Goal: Task Accomplishment & Management: Manage account settings

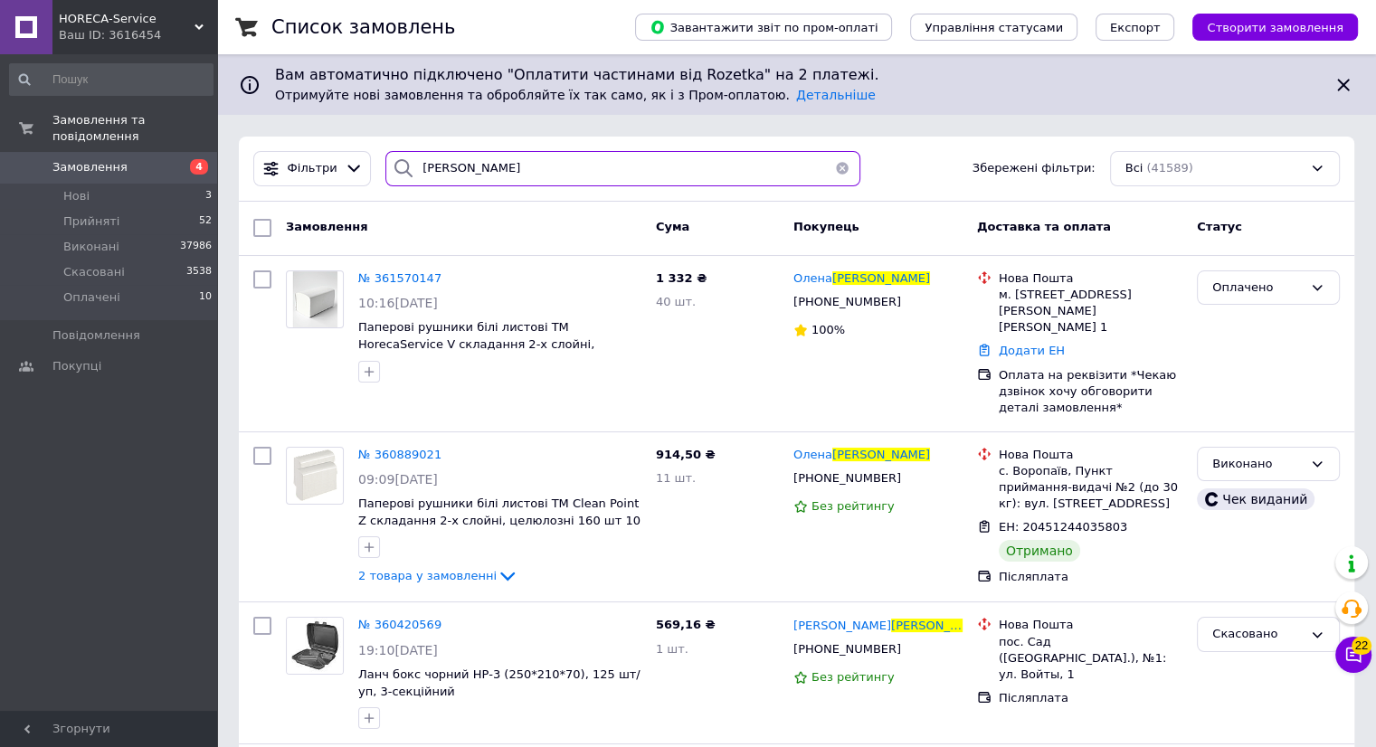
click at [524, 176] on input "коваленко" at bounding box center [622, 168] width 475 height 35
type input "к"
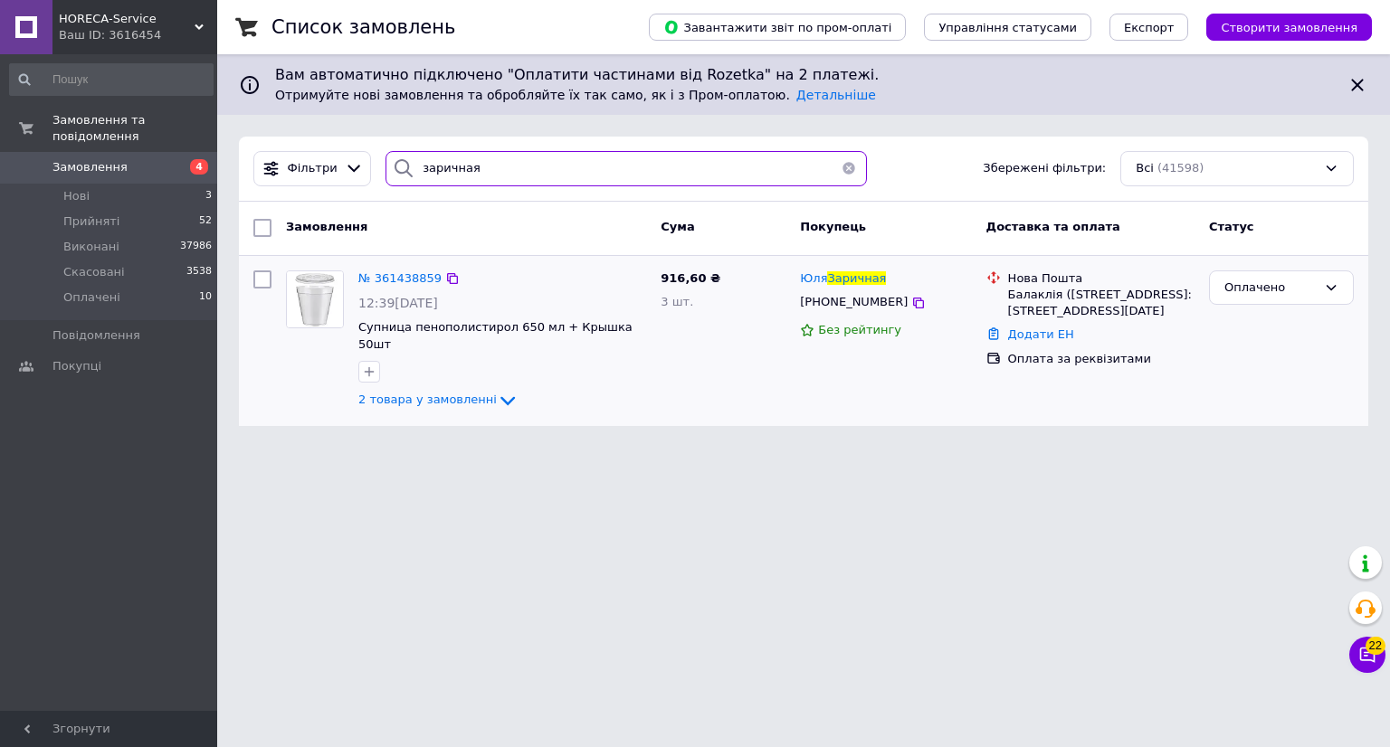
type input "заричная"
click img
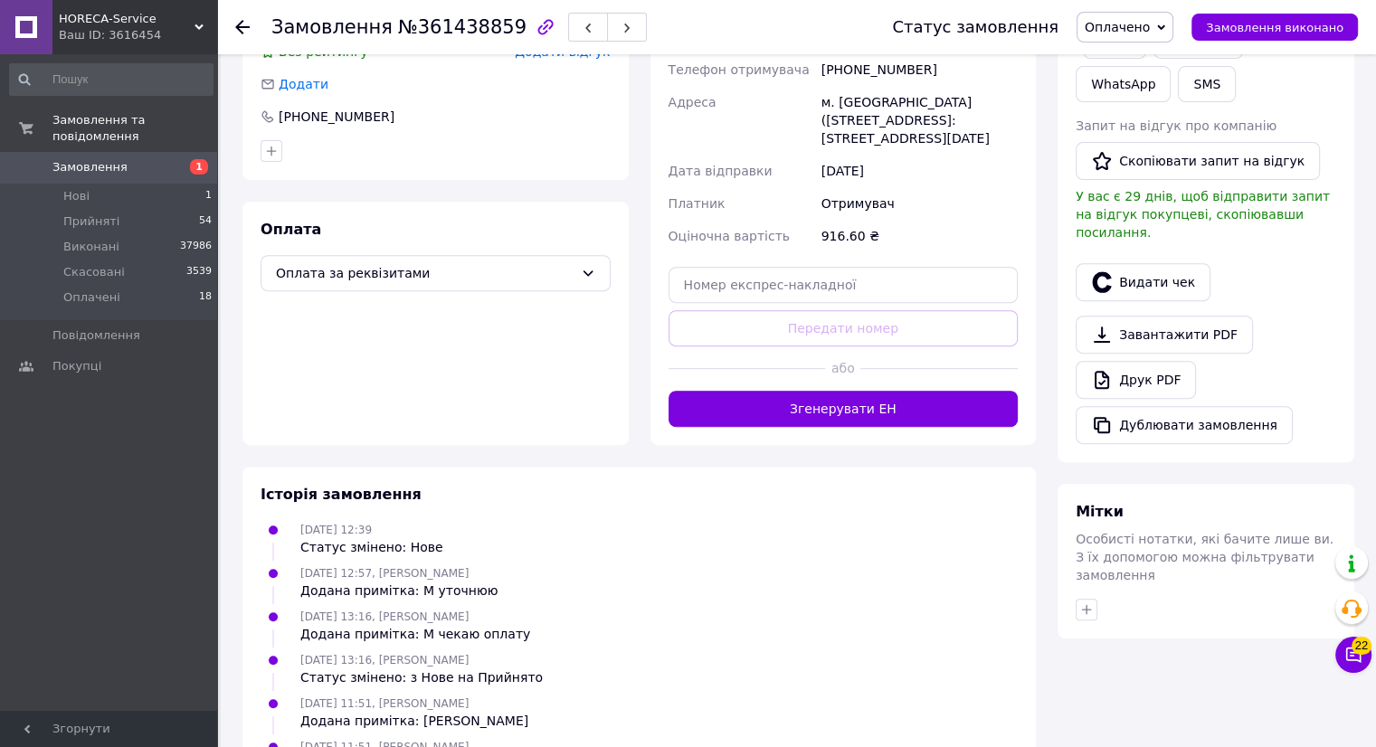
scroll to position [664, 0]
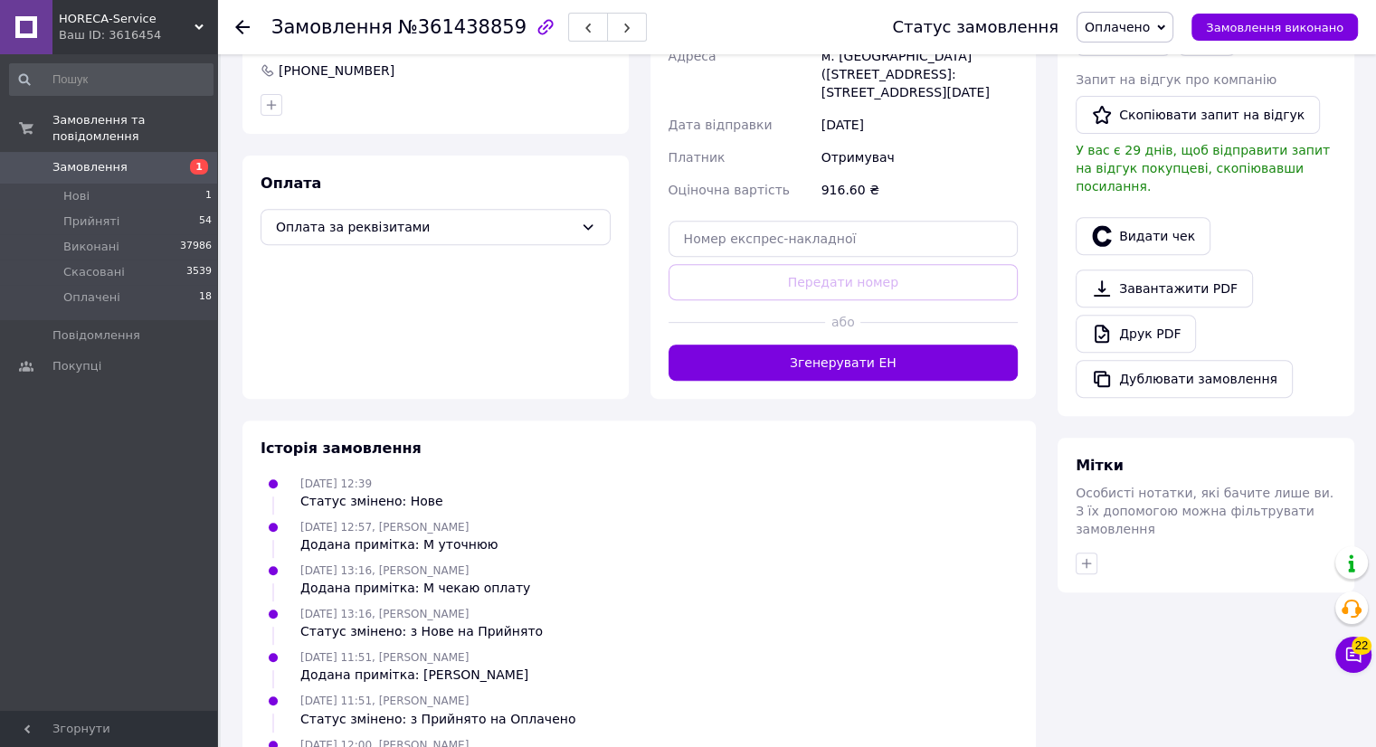
click at [240, 27] on icon at bounding box center [242, 27] width 14 height 14
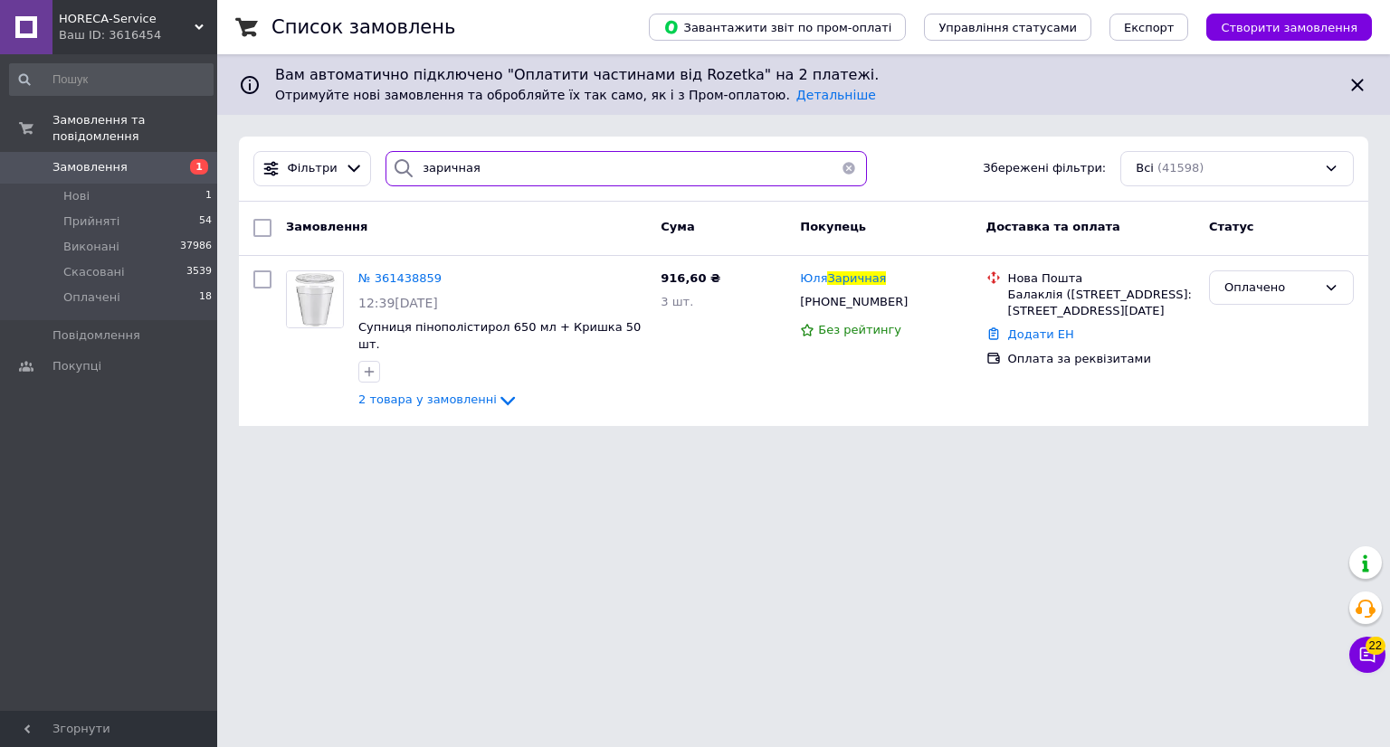
click at [523, 160] on input "заричная" at bounding box center [625, 168] width 481 height 35
type input "з"
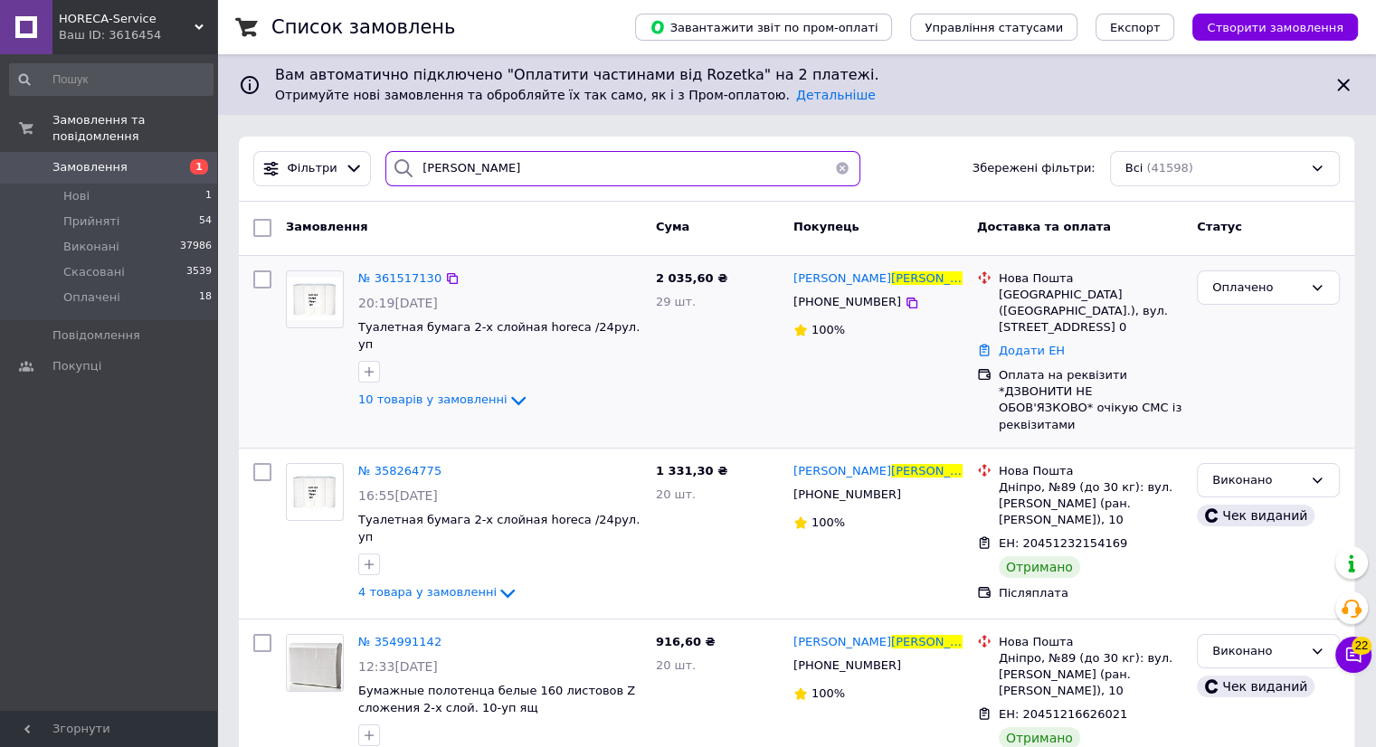
type input "харабара"
click at [317, 307] on img at bounding box center [315, 299] width 56 height 43
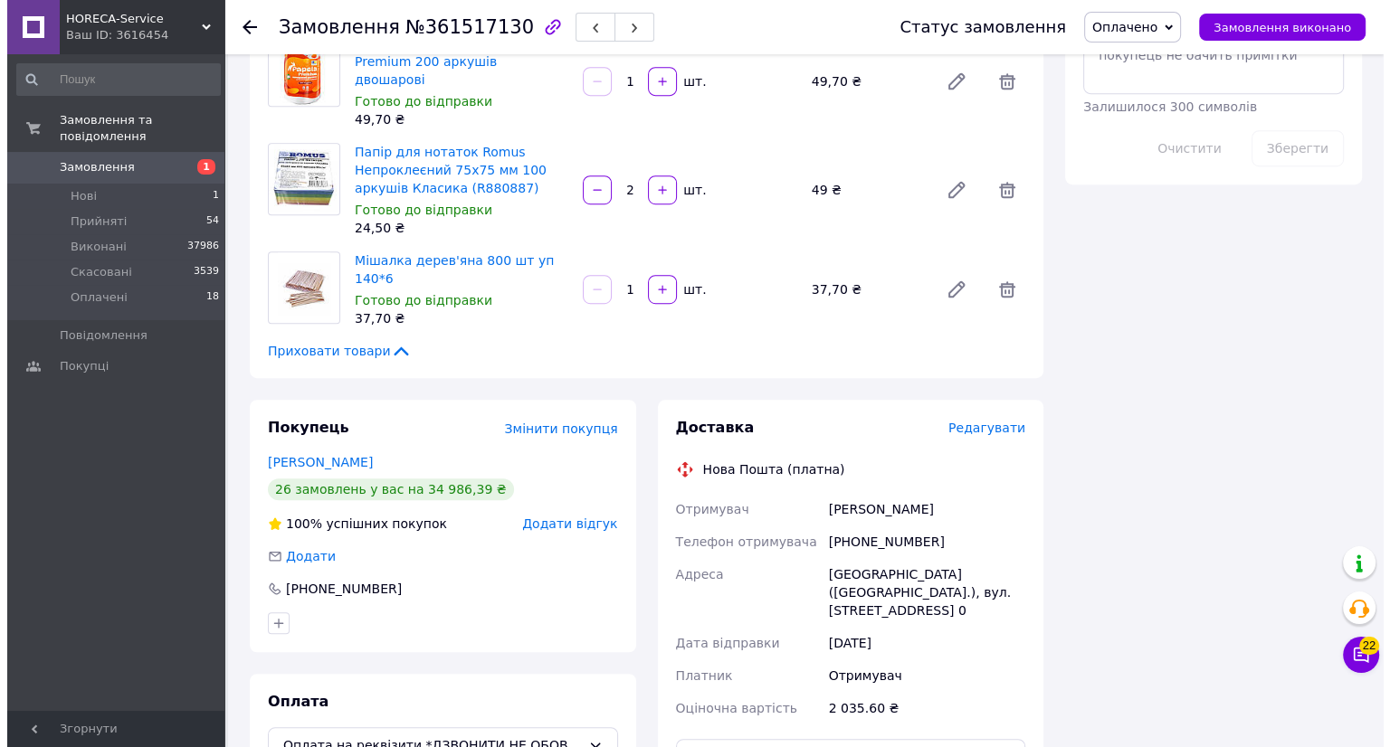
scroll to position [1063, 0]
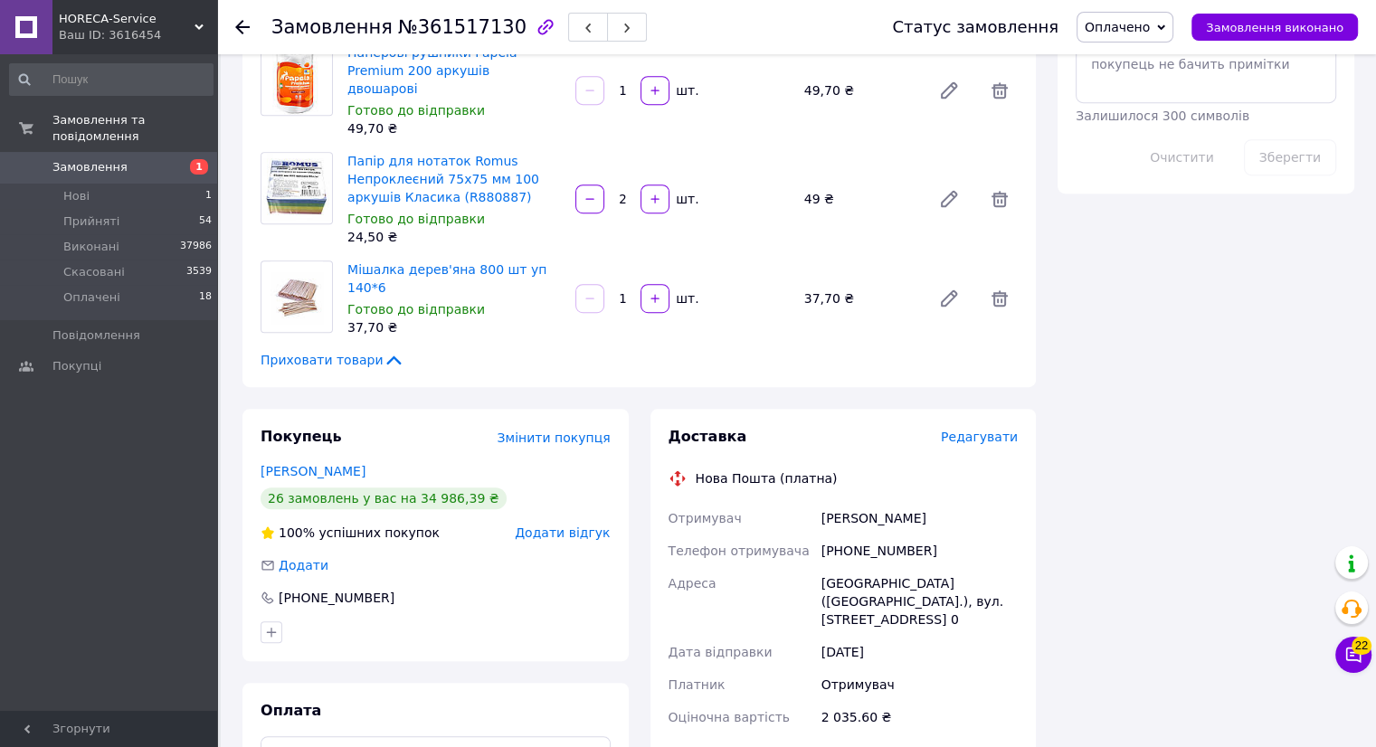
click at [995, 430] on span "Редагувати" at bounding box center [979, 437] width 77 height 14
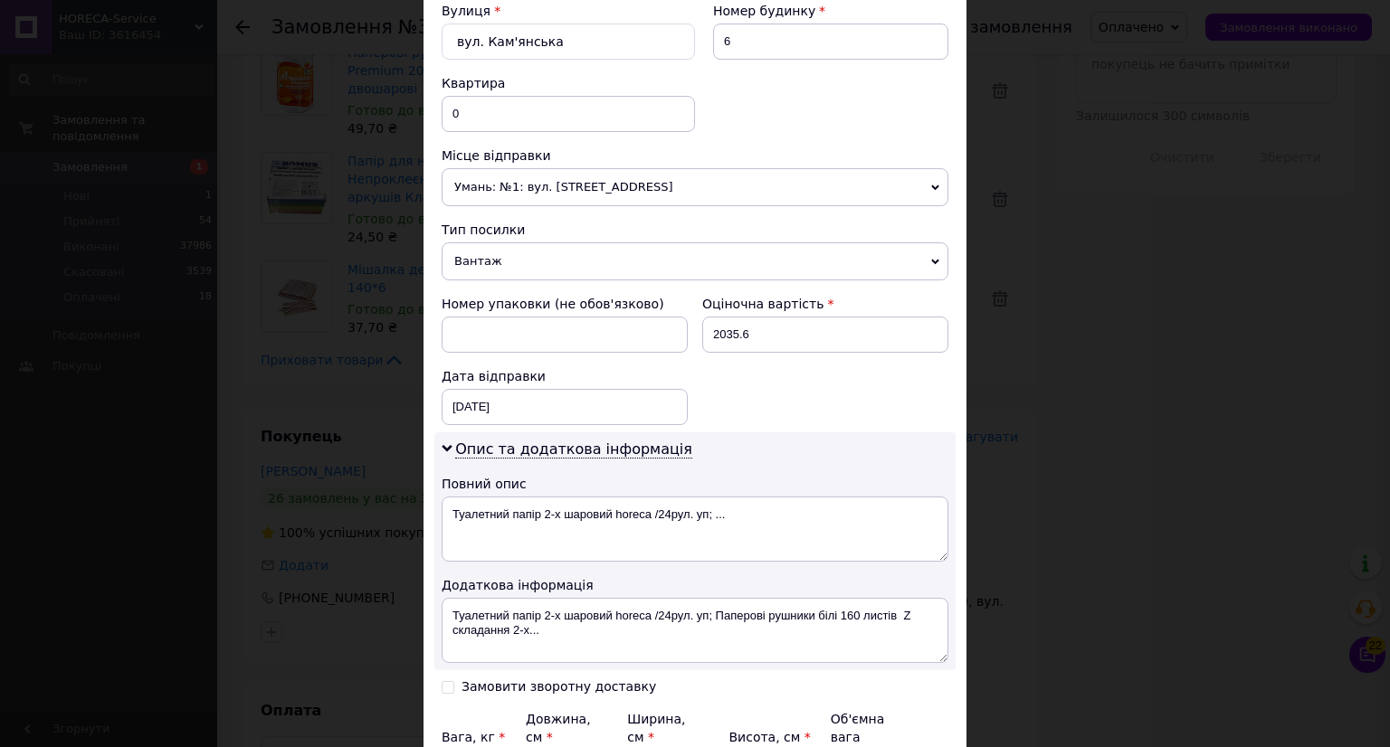
scroll to position [756, 0]
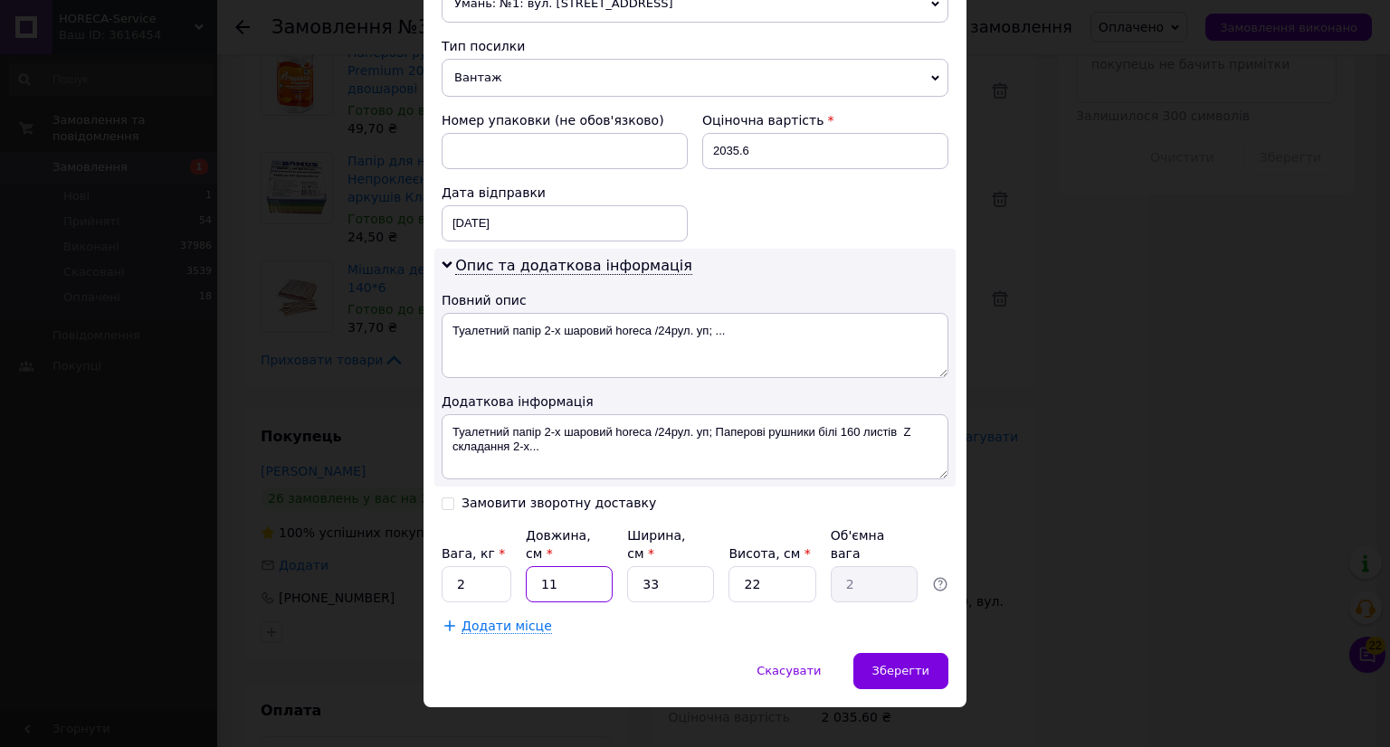
click at [585, 566] on input "11" at bounding box center [569, 584] width 87 height 36
type input "1"
type input "0.18"
type input "7"
type input "1.27"
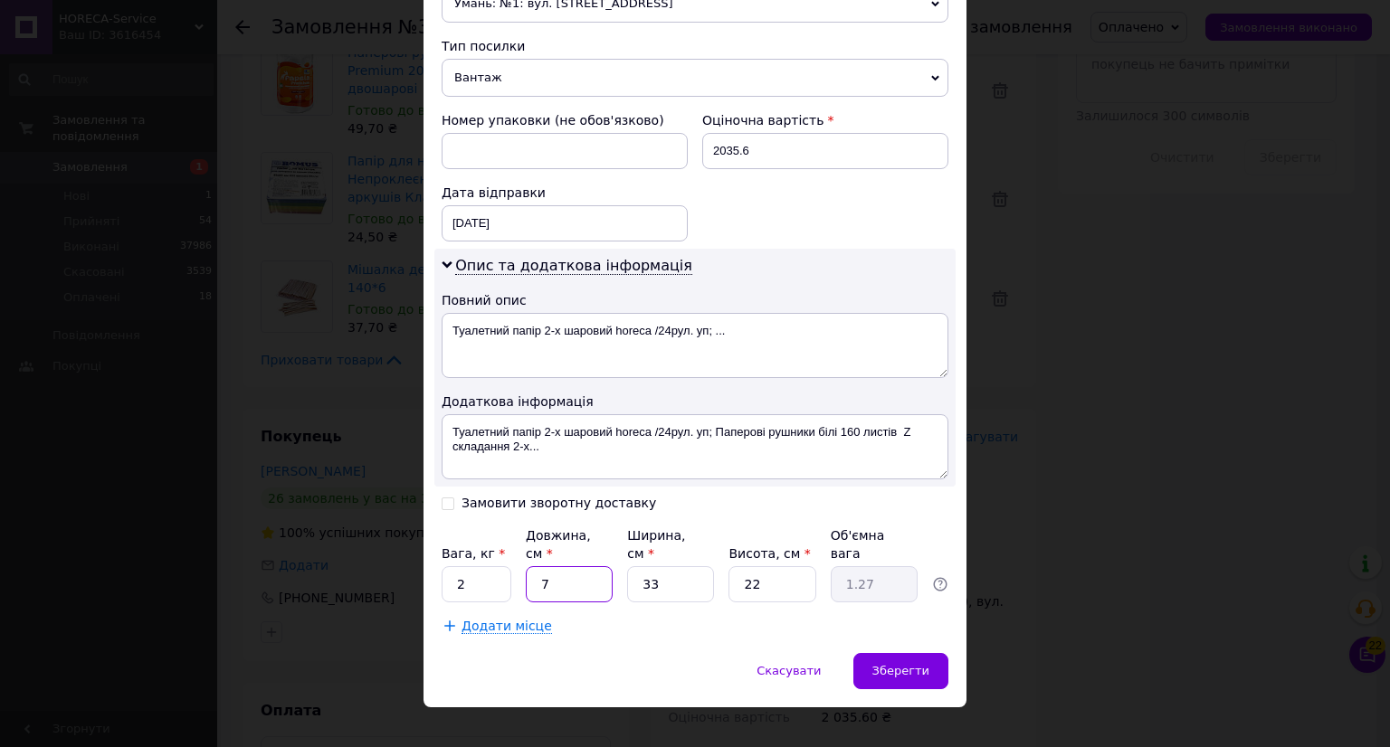
type input "70"
type input "12.71"
type input "70"
type input "4"
type input "1.54"
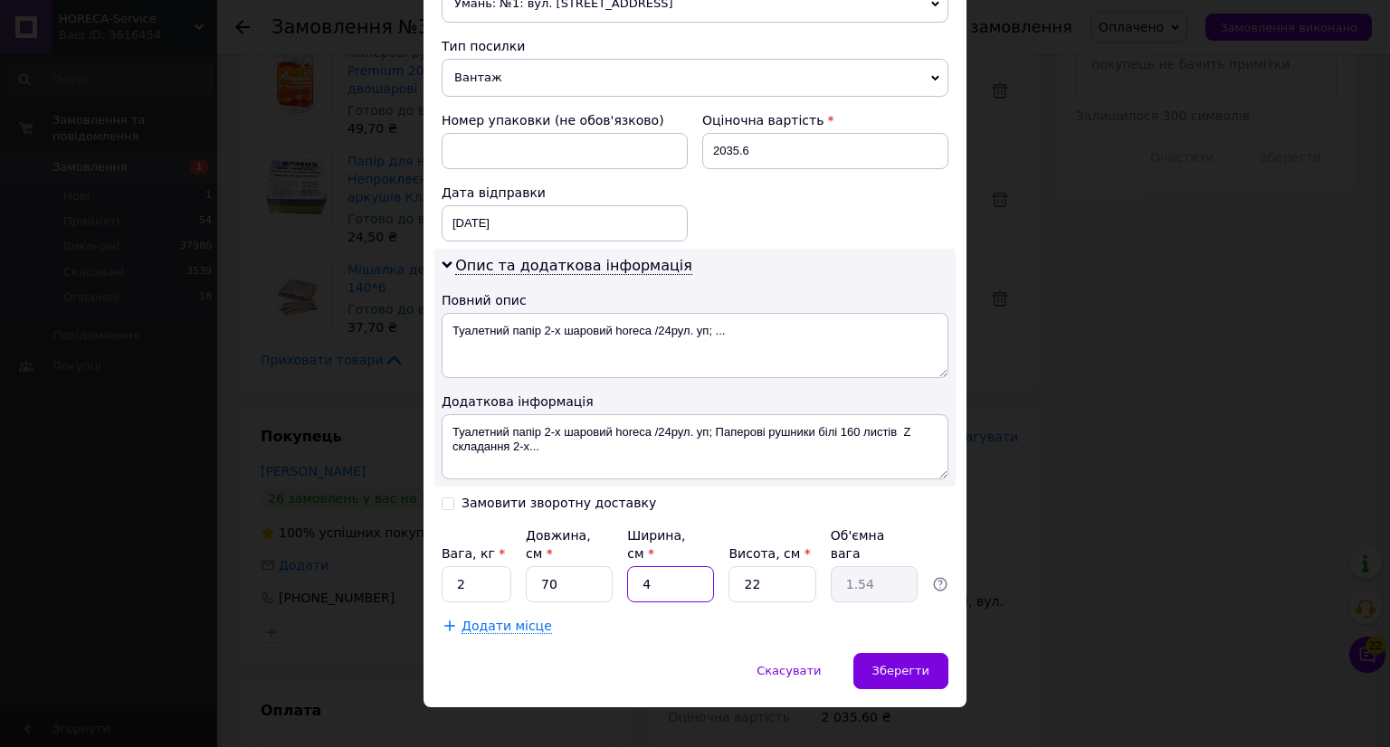
type input "40"
type input "15.4"
type input "40"
type input "4"
type input "2.8"
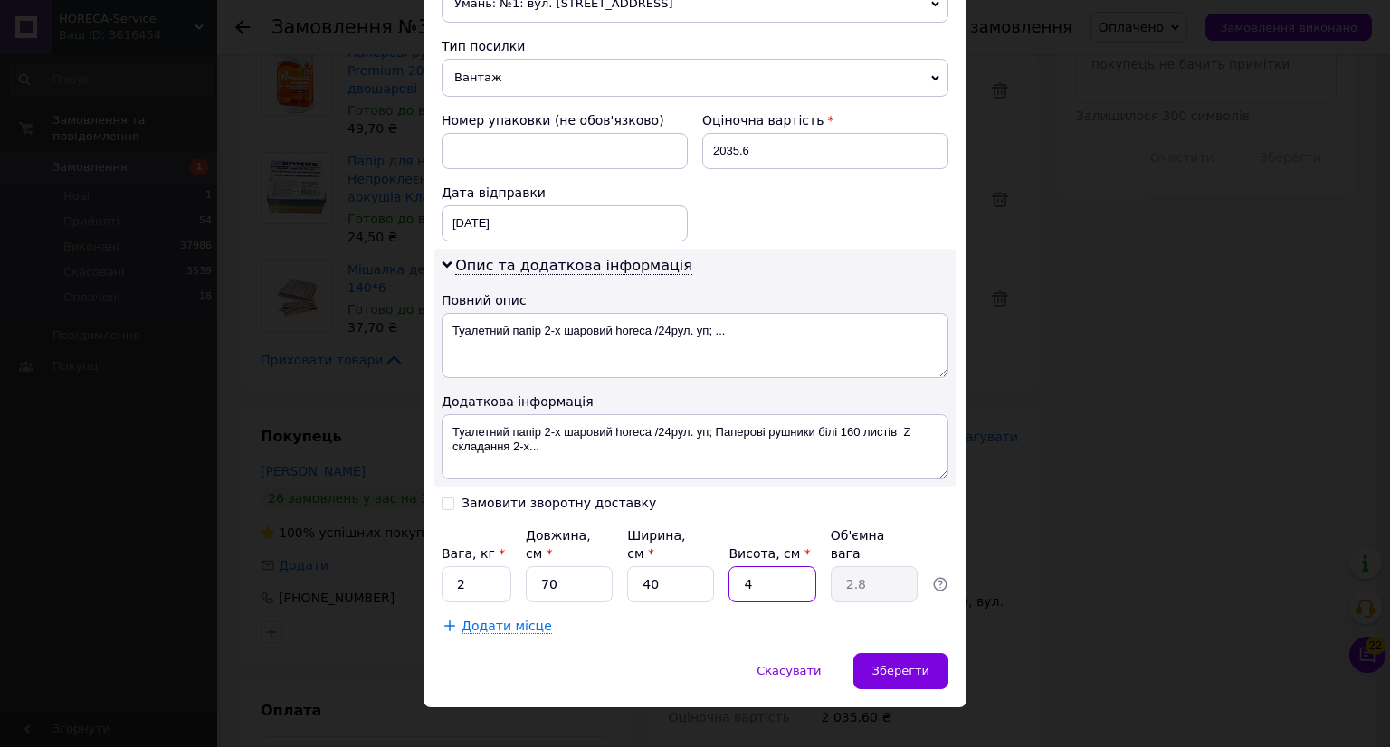
type input "40"
type input "28"
type input "40"
click at [921, 664] on span "Зберегти" at bounding box center [900, 671] width 57 height 14
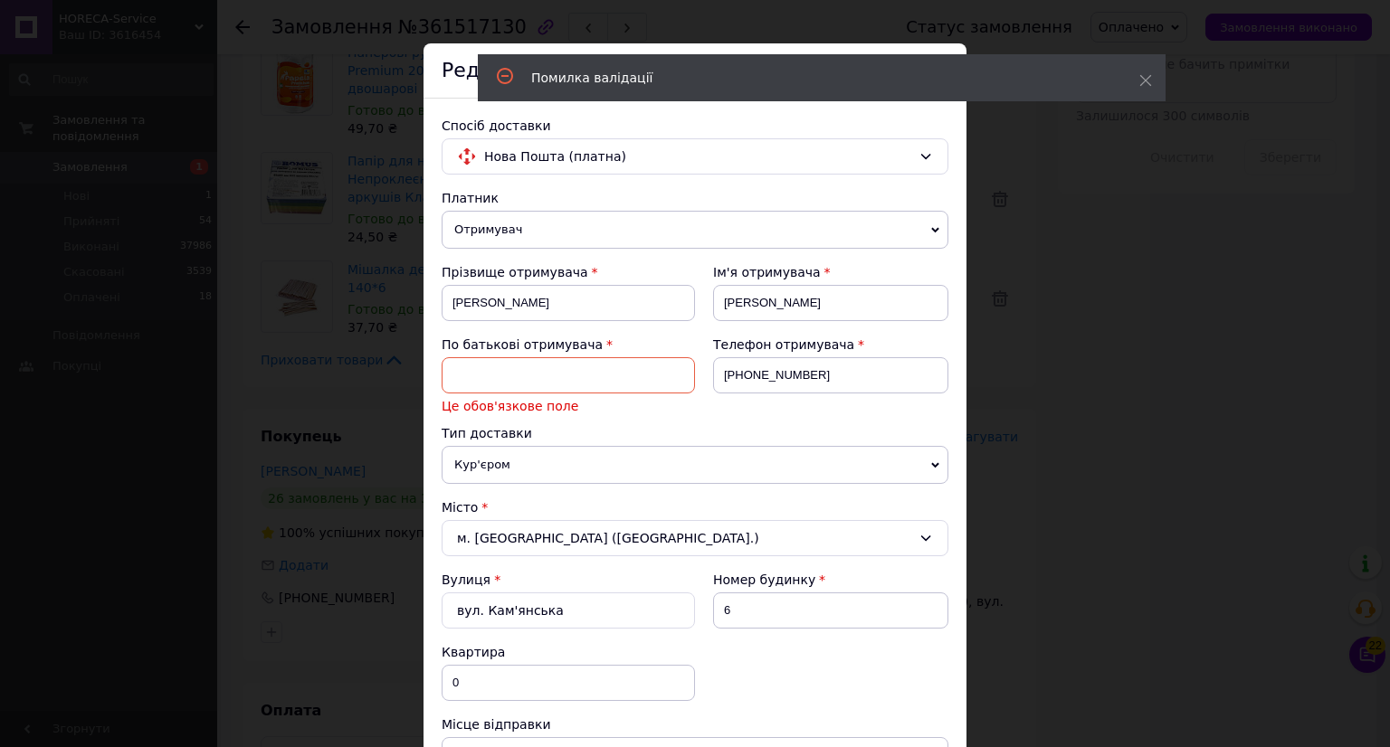
click at [499, 382] on input at bounding box center [568, 375] width 253 height 36
type input "А"
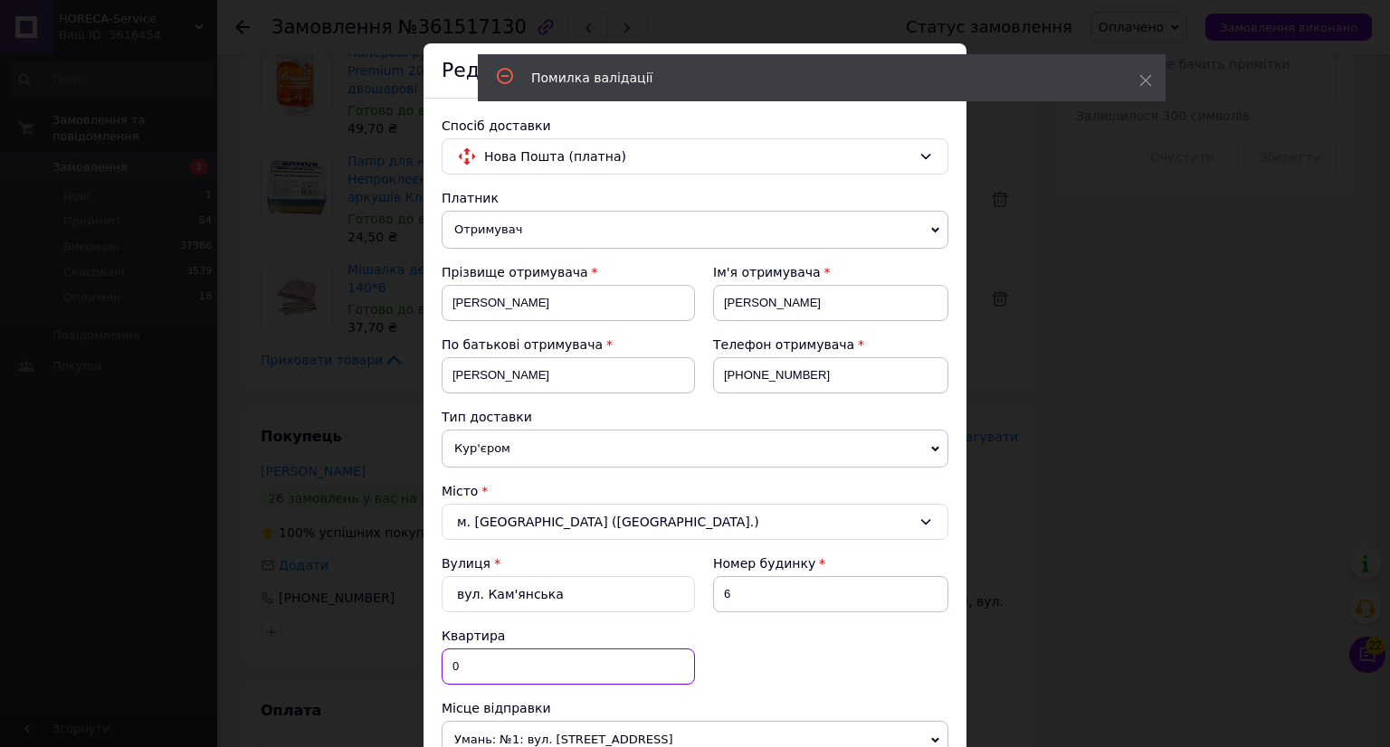
click at [470, 651] on input "0" at bounding box center [568, 667] width 253 height 36
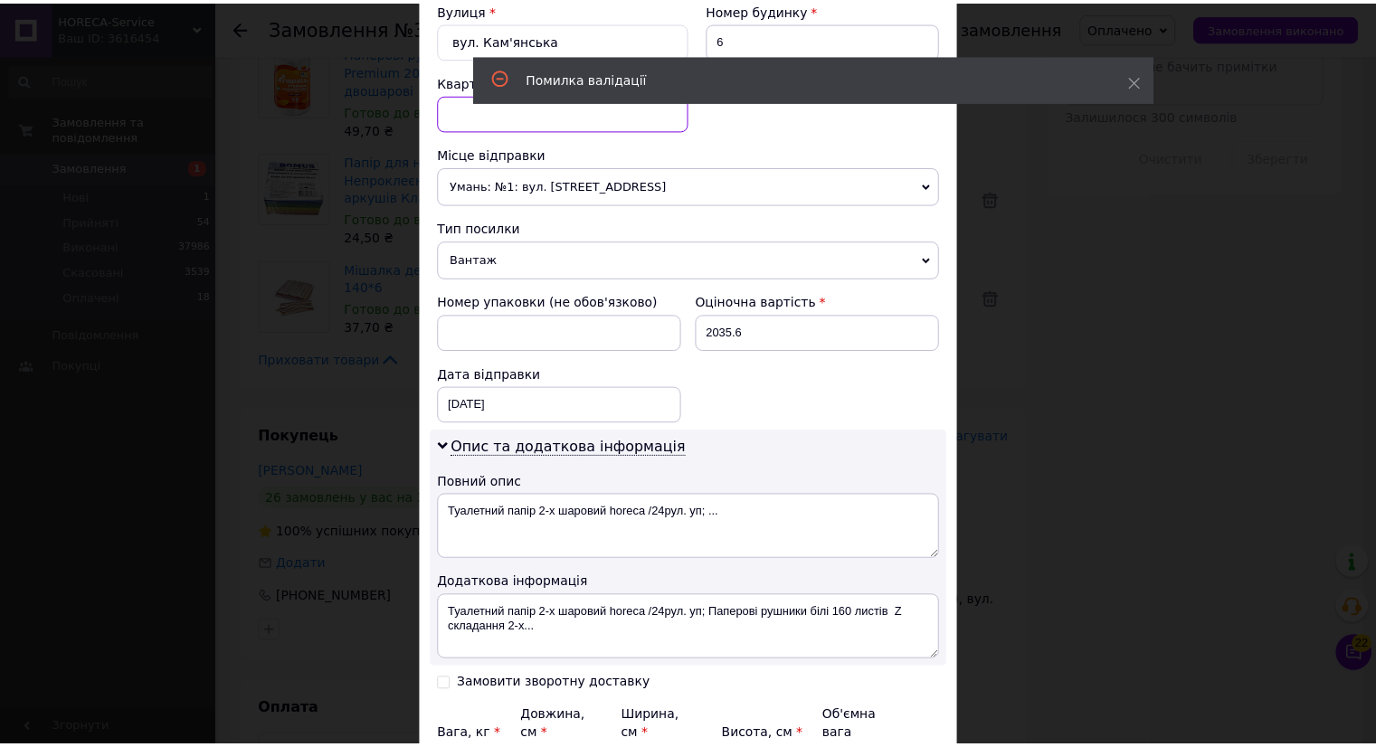
scroll to position [756, 0]
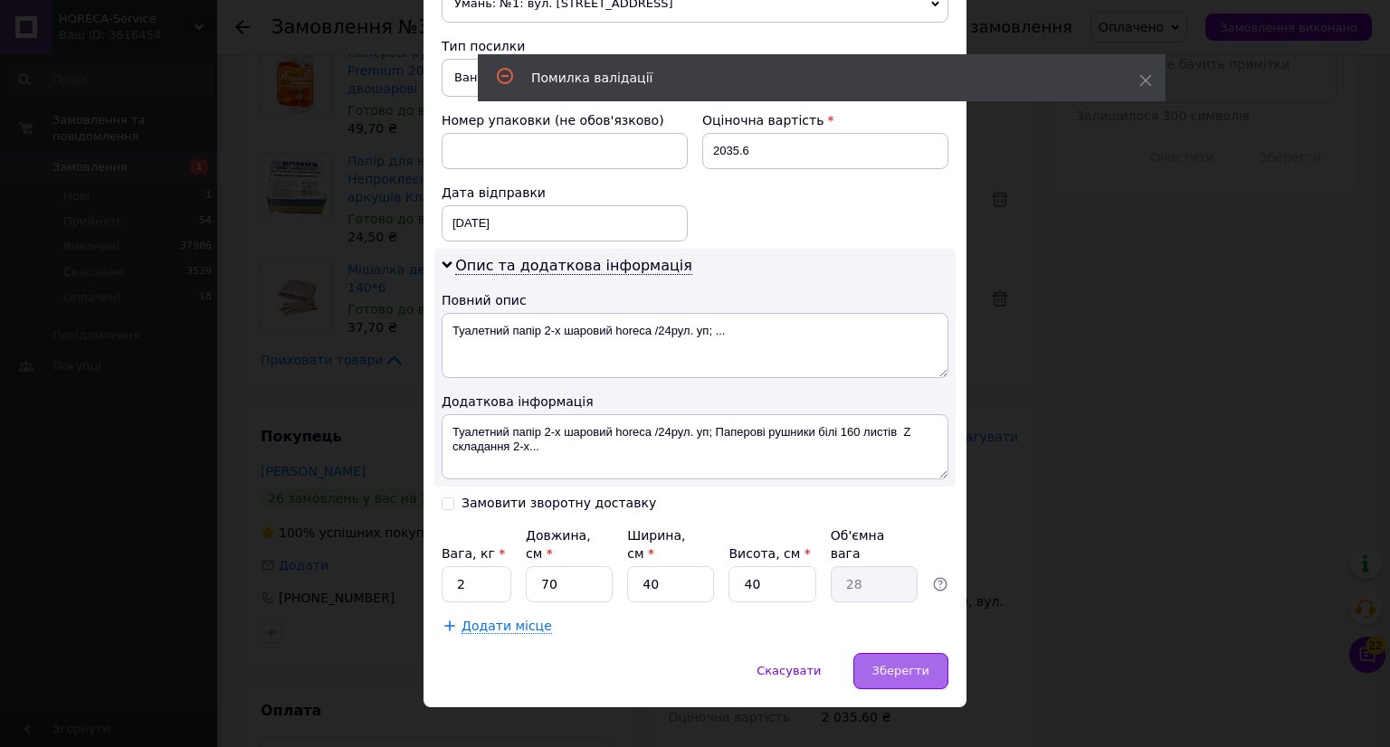
click at [897, 653] on div "Зберегти" at bounding box center [900, 671] width 95 height 36
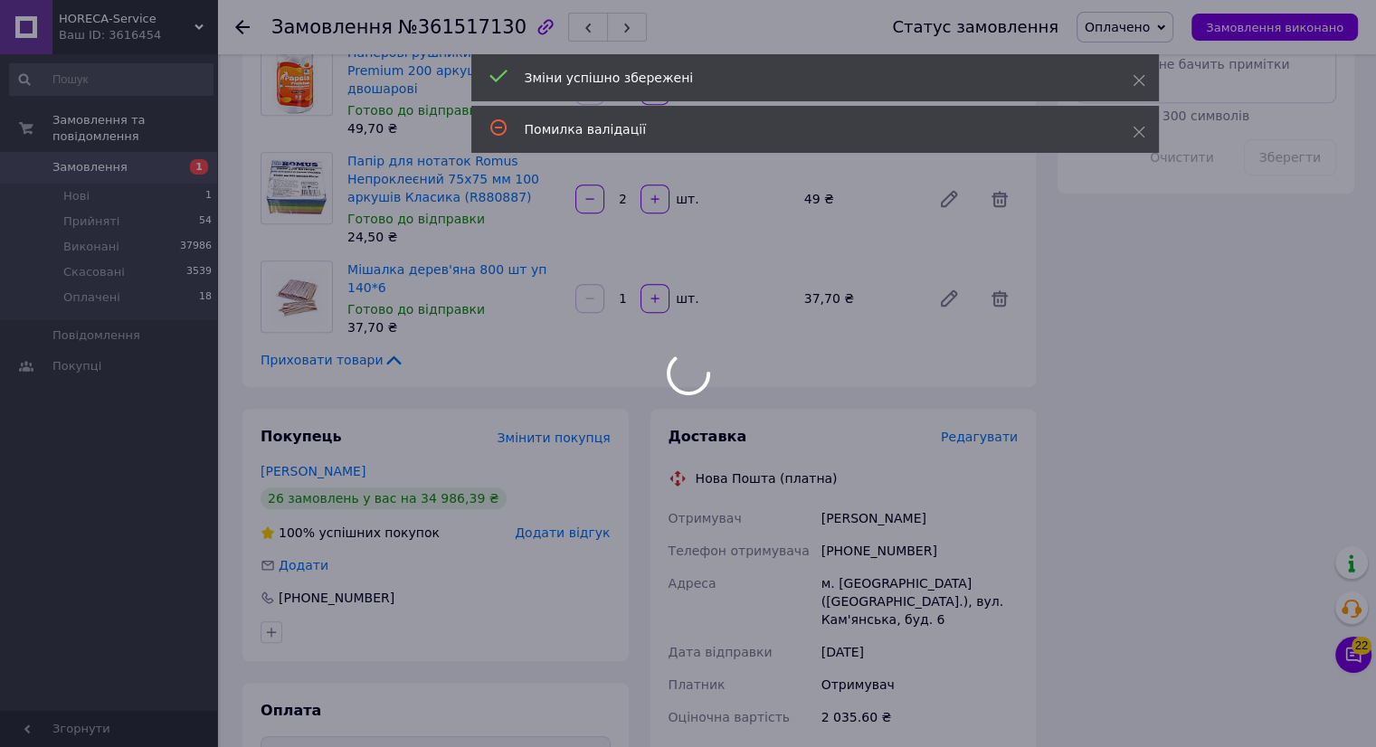
scroll to position [1425, 0]
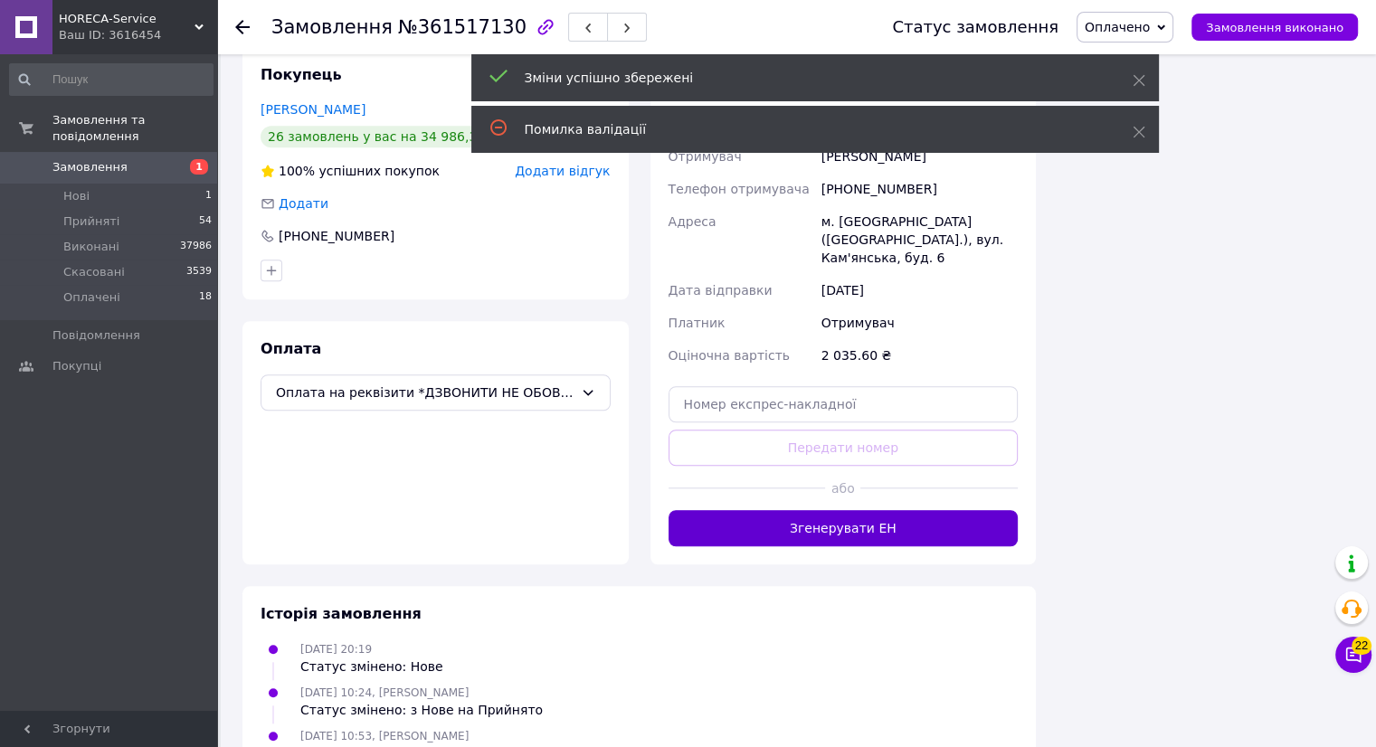
click at [844, 510] on button "Згенерувати ЕН" at bounding box center [844, 528] width 350 height 36
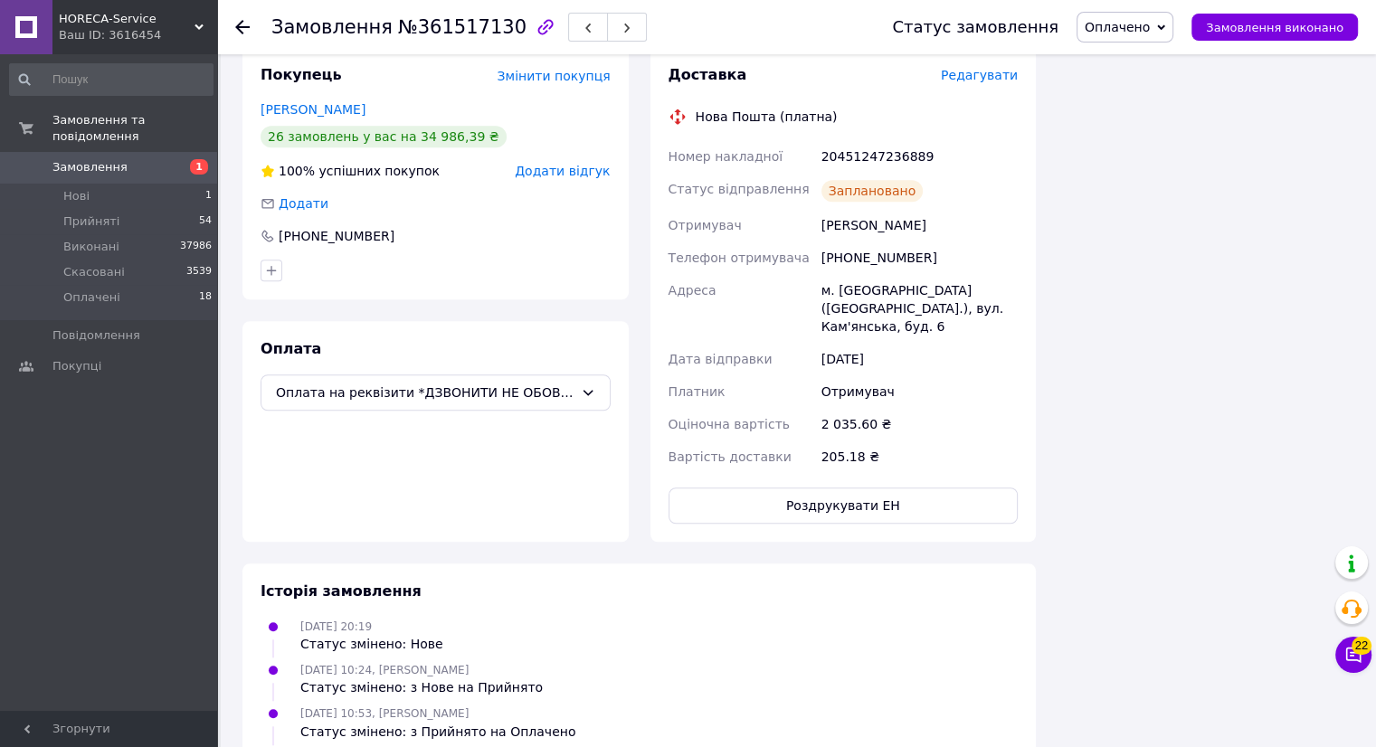
click at [247, 27] on icon at bounding box center [242, 27] width 14 height 14
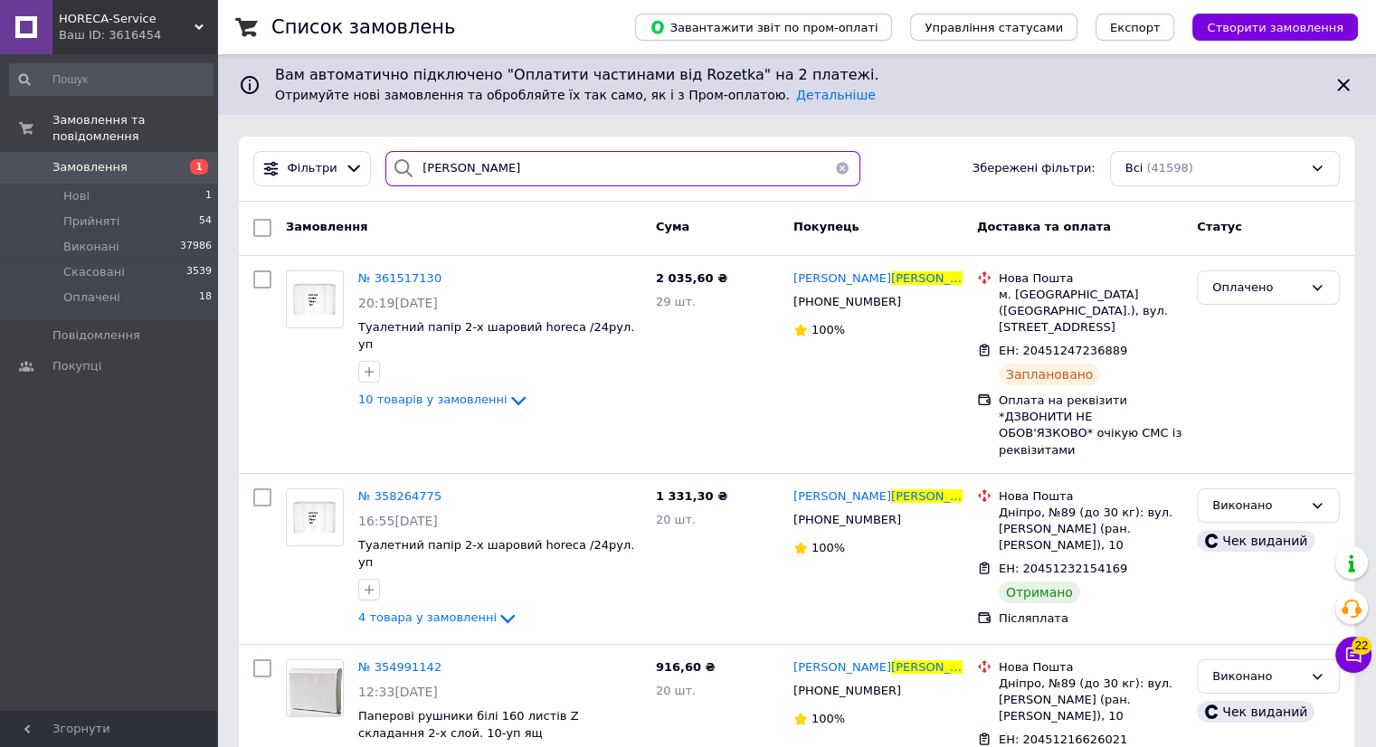
click at [540, 160] on input "[PERSON_NAME]" at bounding box center [622, 168] width 475 height 35
type input "х"
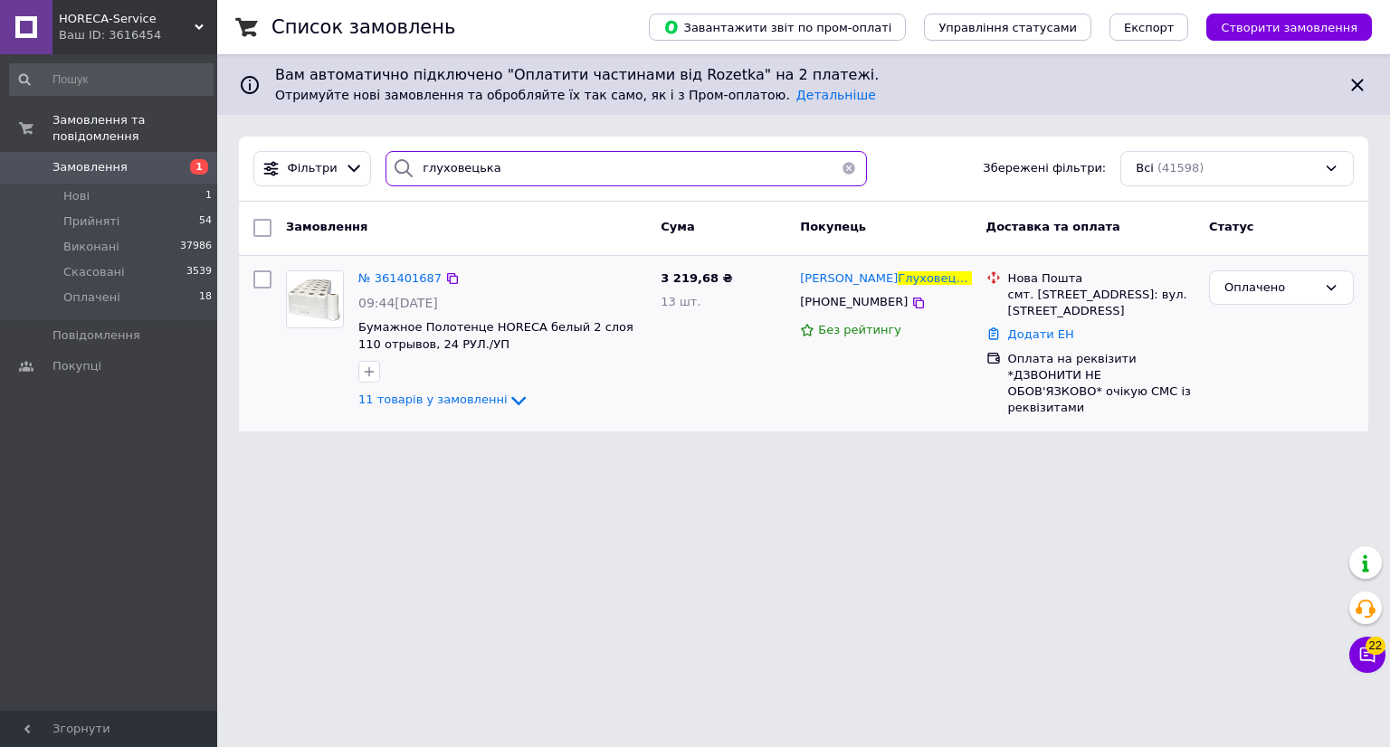
type input "глуховецька"
click at [322, 322] on img at bounding box center [315, 299] width 56 height 56
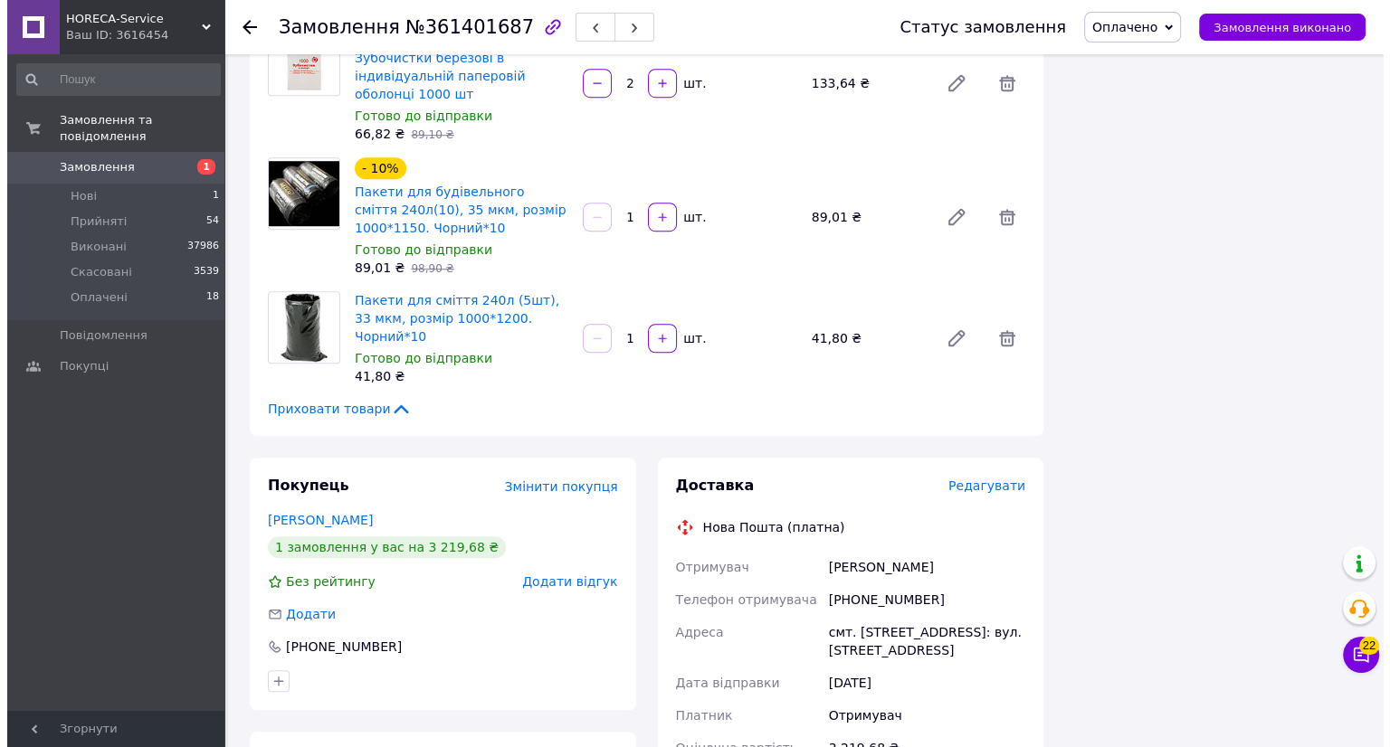
scroll to position [1289, 0]
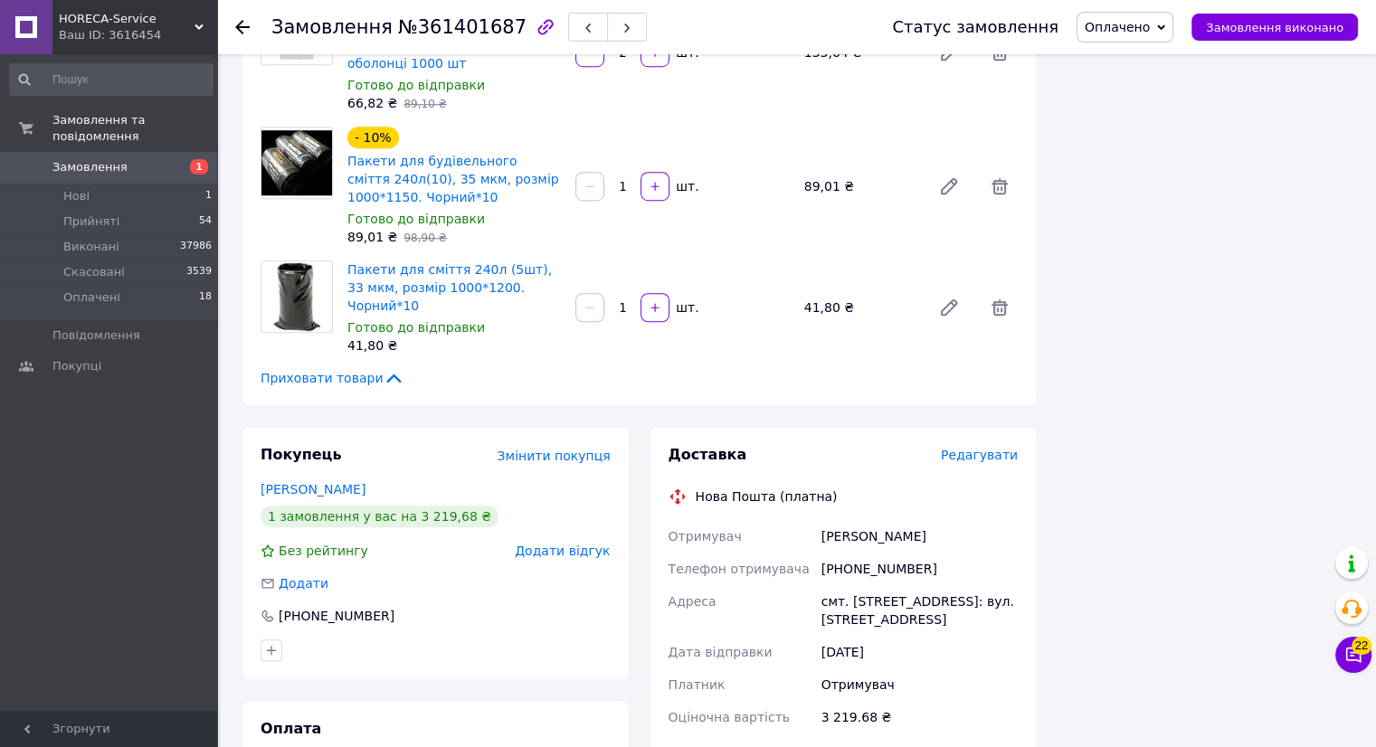
click at [997, 448] on span "Редагувати" at bounding box center [979, 455] width 77 height 14
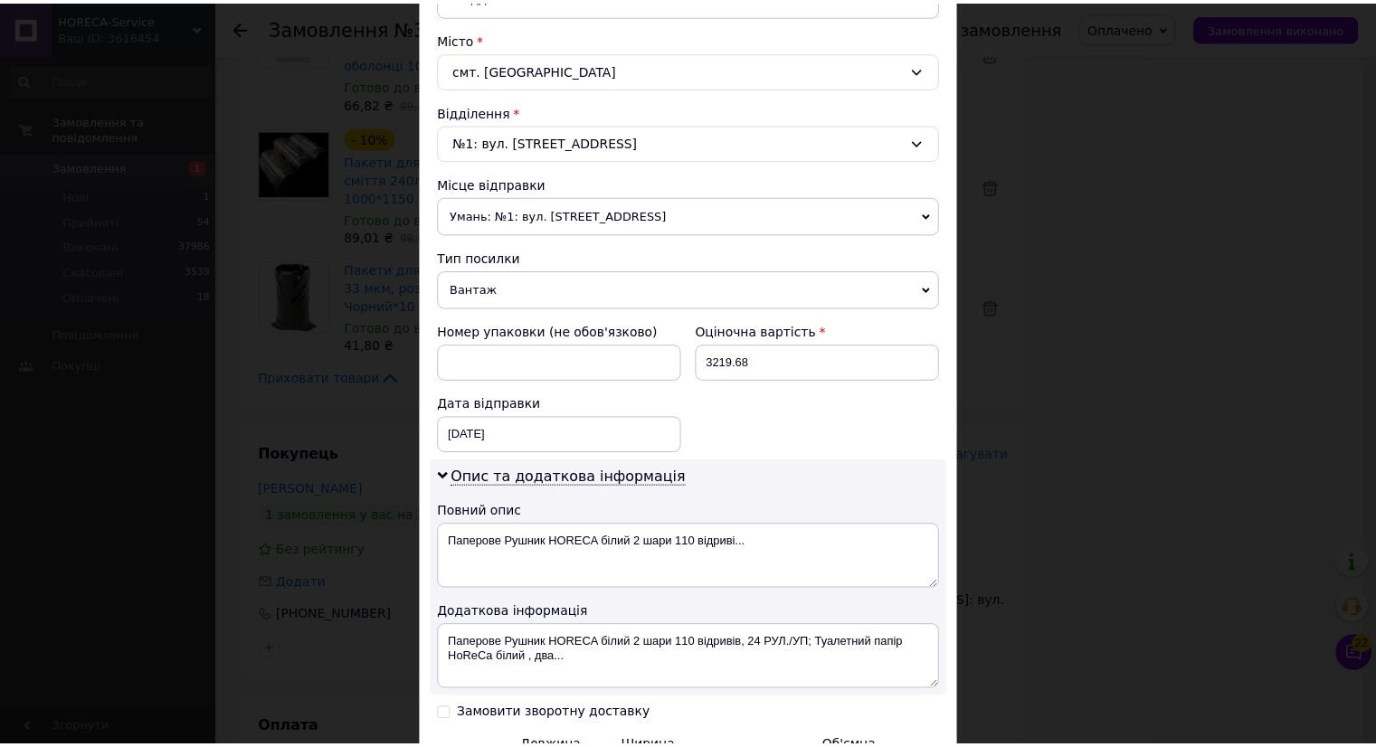
scroll to position [684, 0]
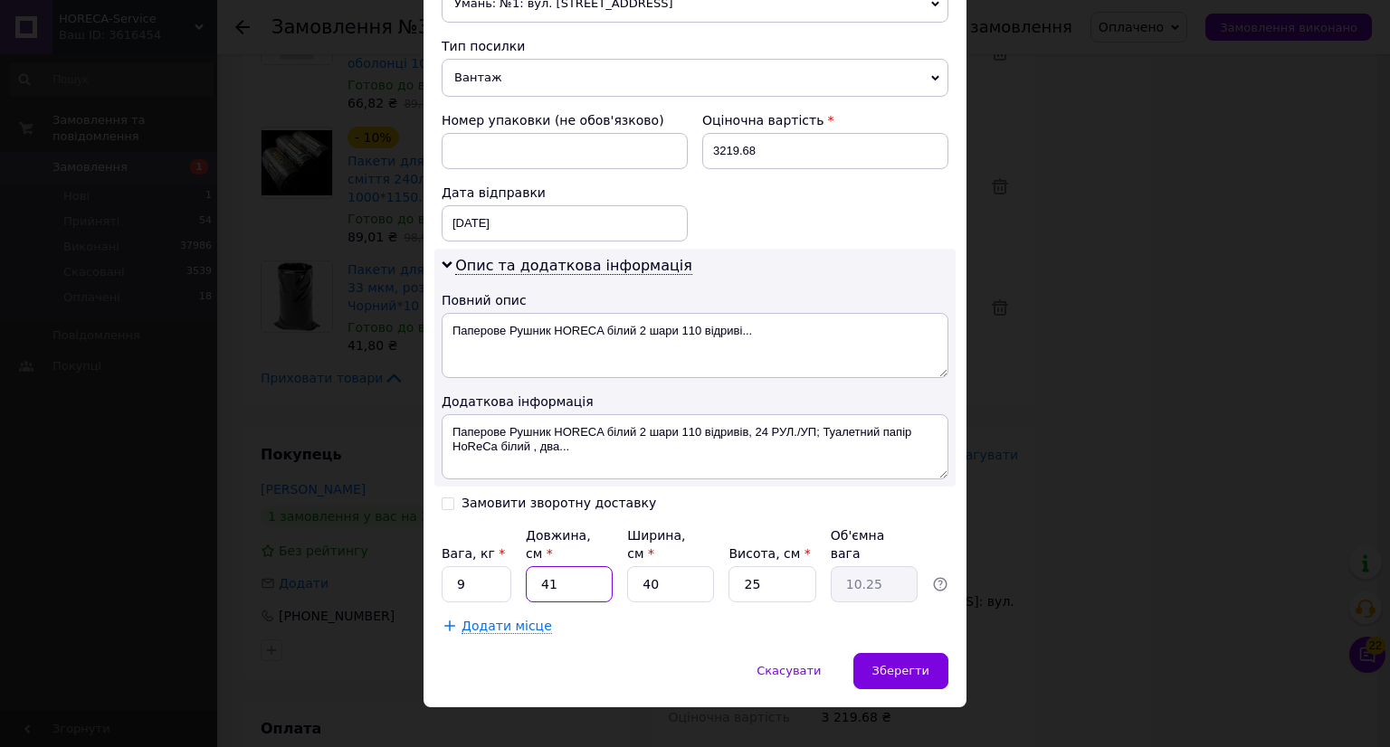
click at [550, 572] on input "41" at bounding box center [569, 584] width 87 height 36
click at [474, 566] on input "9" at bounding box center [477, 584] width 70 height 36
type input "1"
type input "6"
type input "1.5"
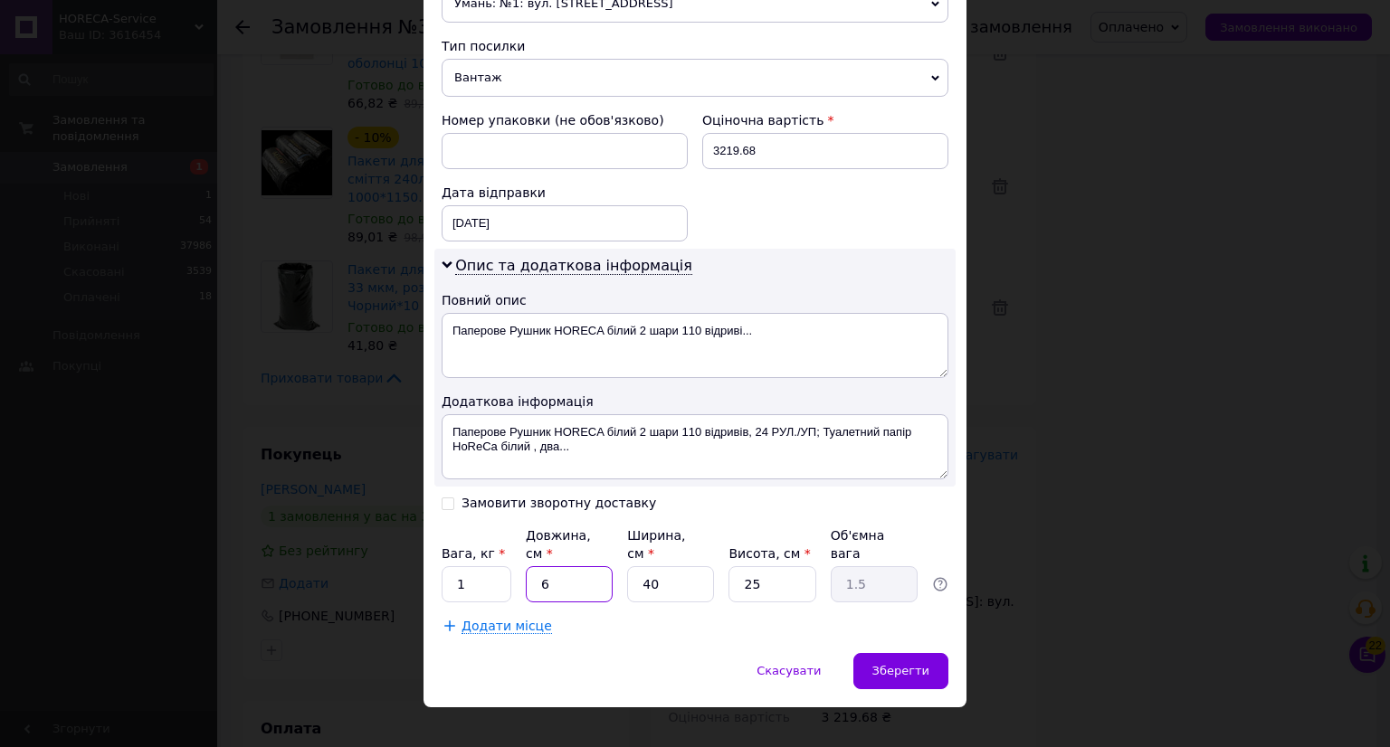
type input "60"
type input "15"
type input "60"
type input "4"
type input "1.5"
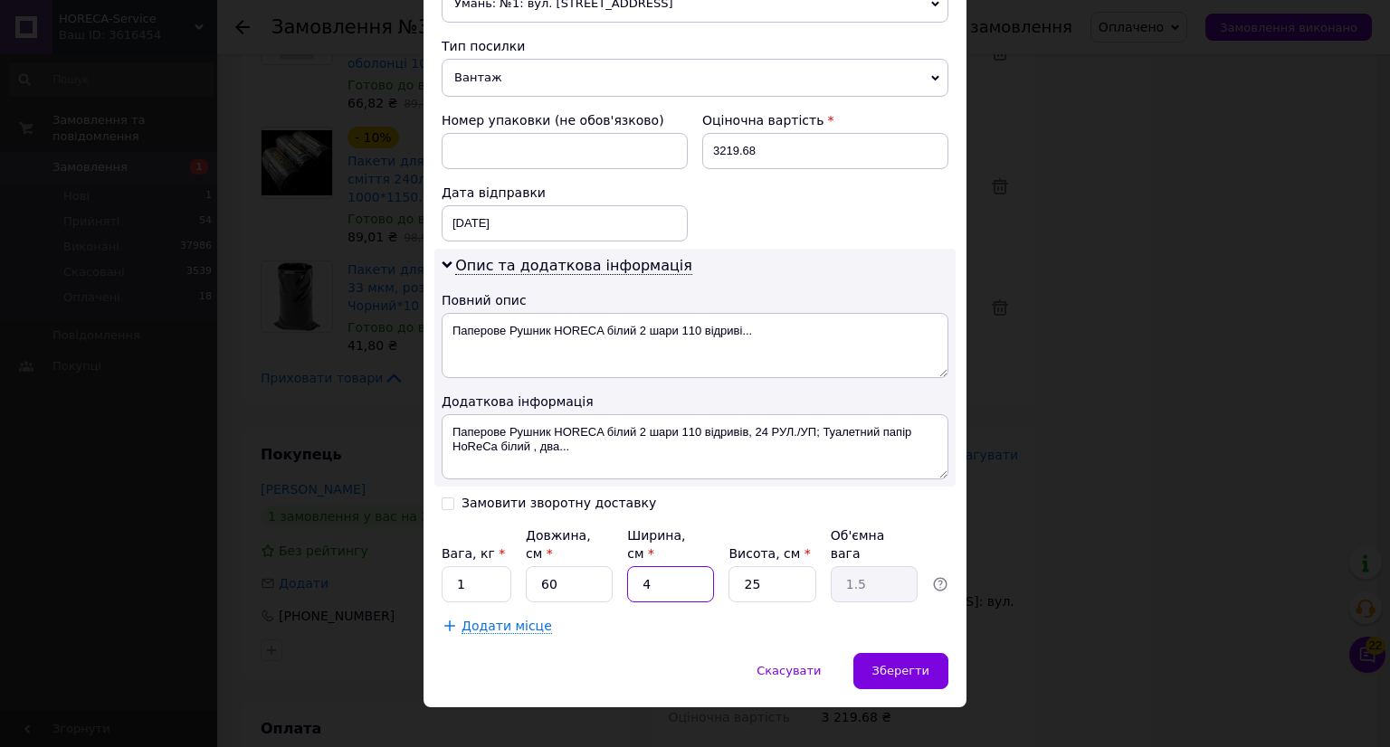
type input "42"
type input "15.75"
type input "42"
type input "4"
type input "2.52"
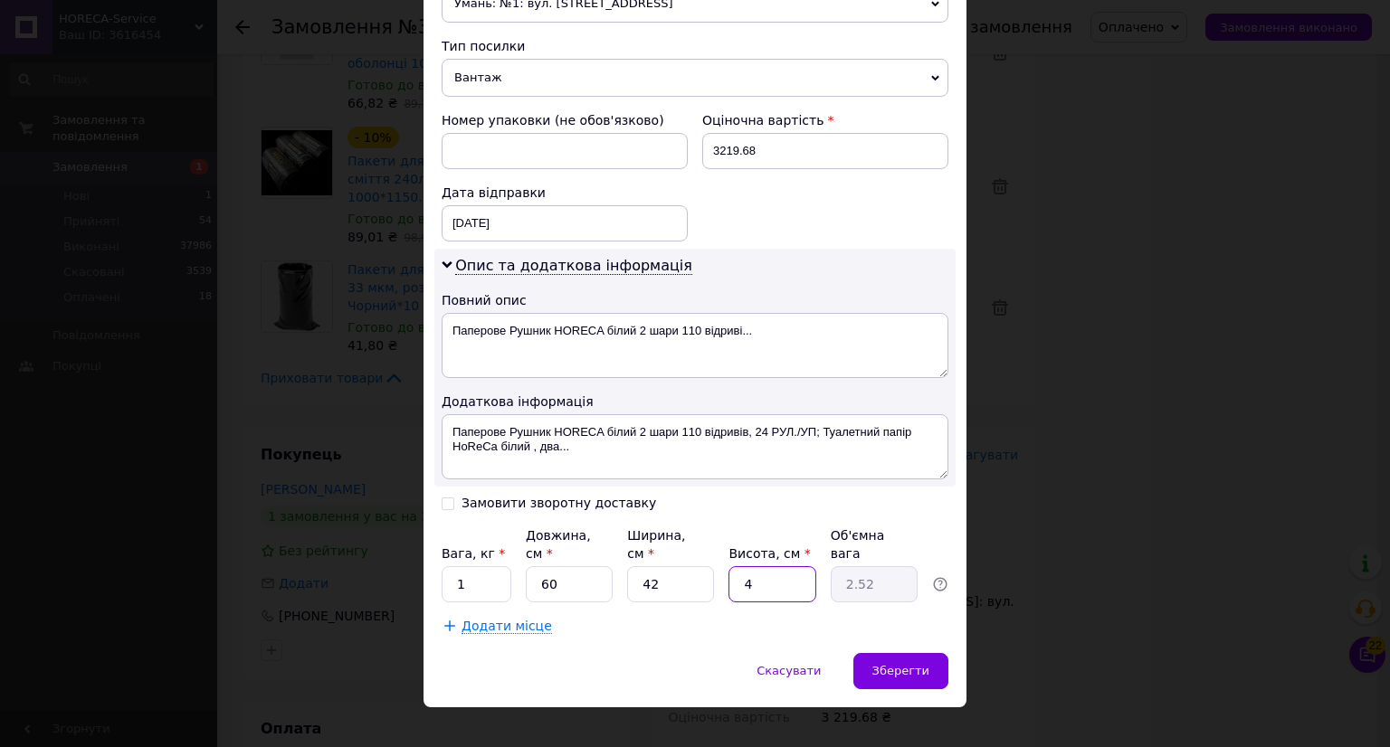
type input "40"
type input "25.2"
type input "40"
click at [499, 619] on span "Додати місце" at bounding box center [506, 626] width 90 height 15
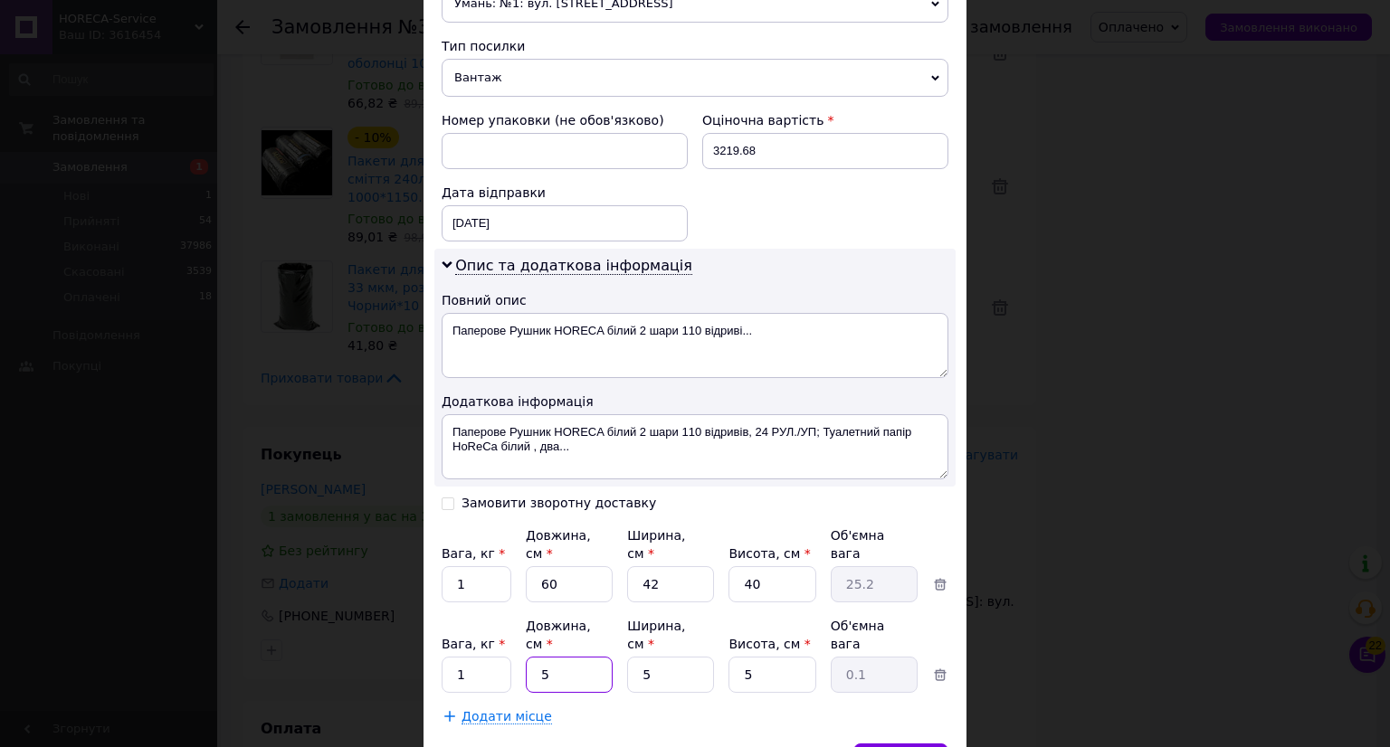
drag, startPoint x: 574, startPoint y: 626, endPoint x: 562, endPoint y: 634, distance: 14.3
click at [574, 657] on input "5" at bounding box center [569, 675] width 87 height 36
type input "6"
type input "0.1"
type input "60"
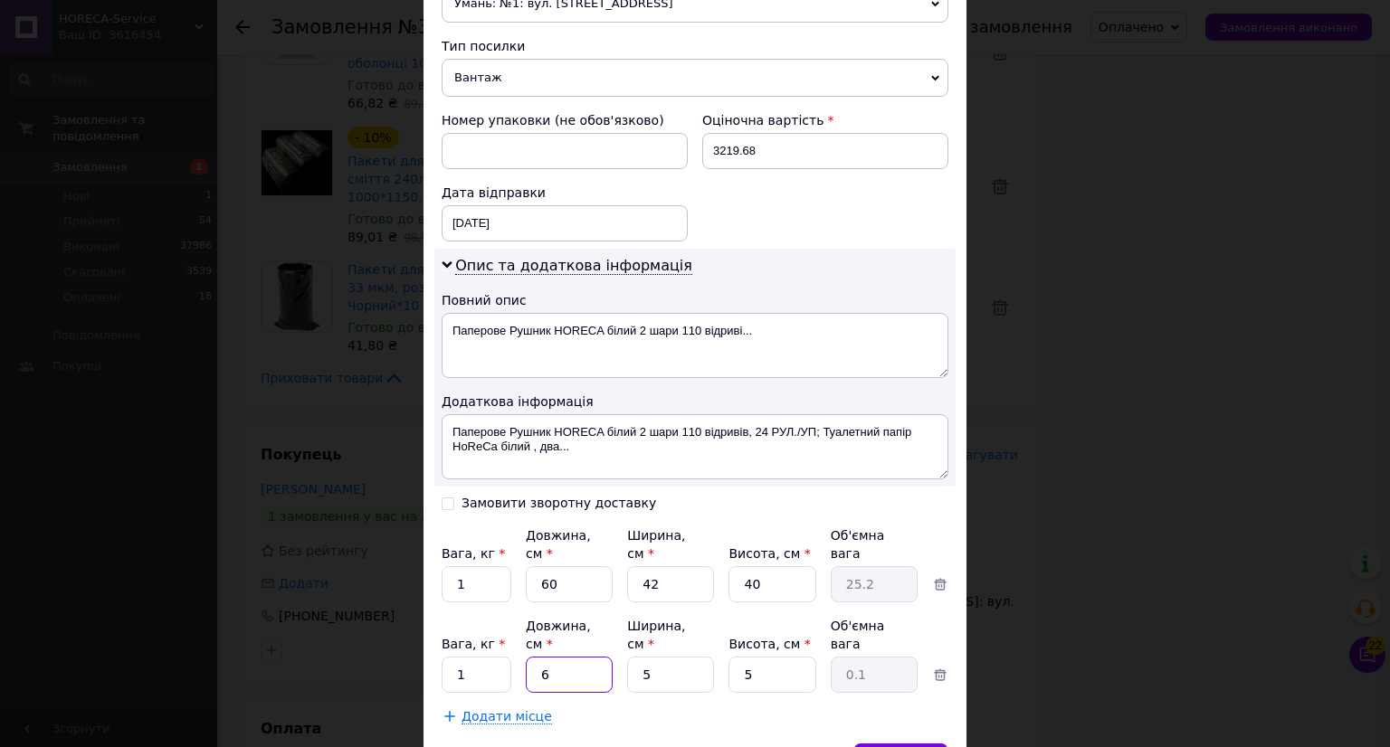
type input "0.38"
type input "60"
type input "4"
type input "0.3"
type input "40"
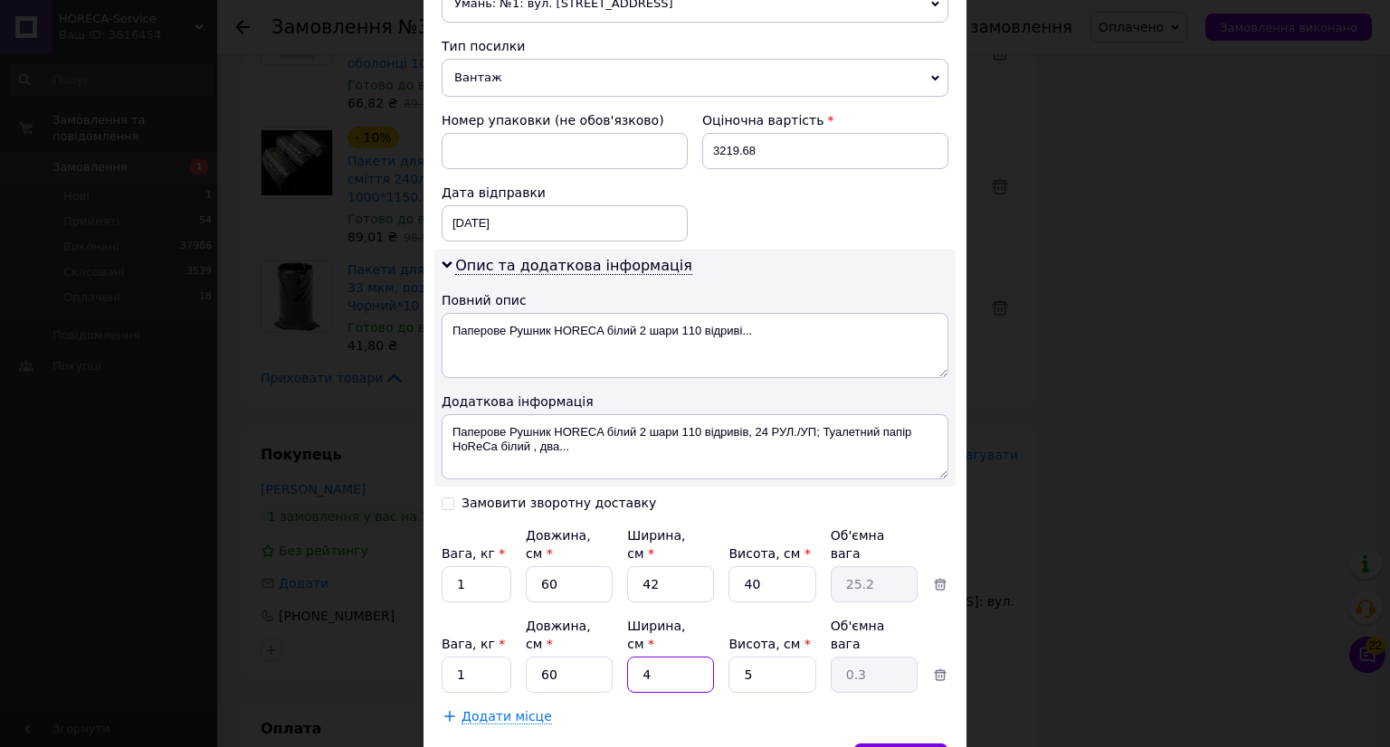
type input "3"
type input "40"
type input "4"
type input "2.4"
type input "42"
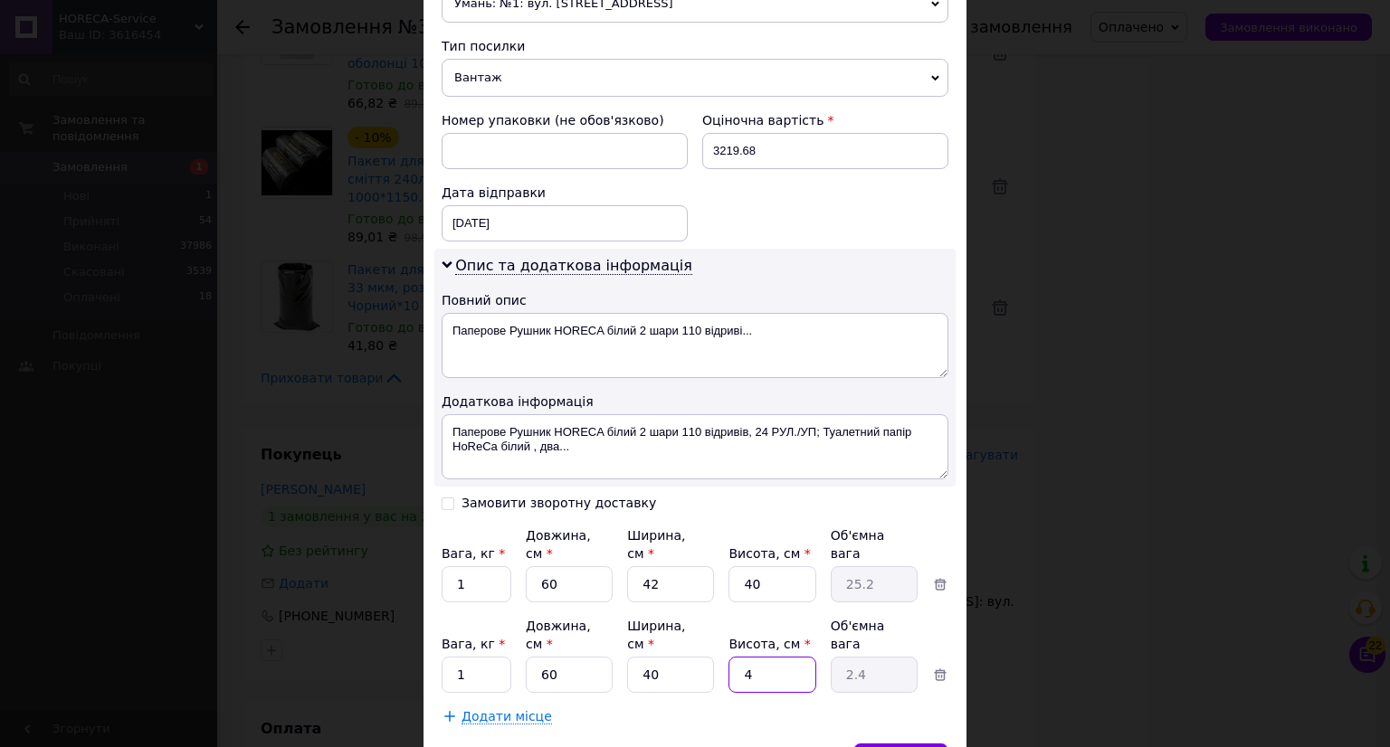
type input "25.2"
type input "42"
click at [890, 747] on span "Зберегти" at bounding box center [900, 762] width 57 height 14
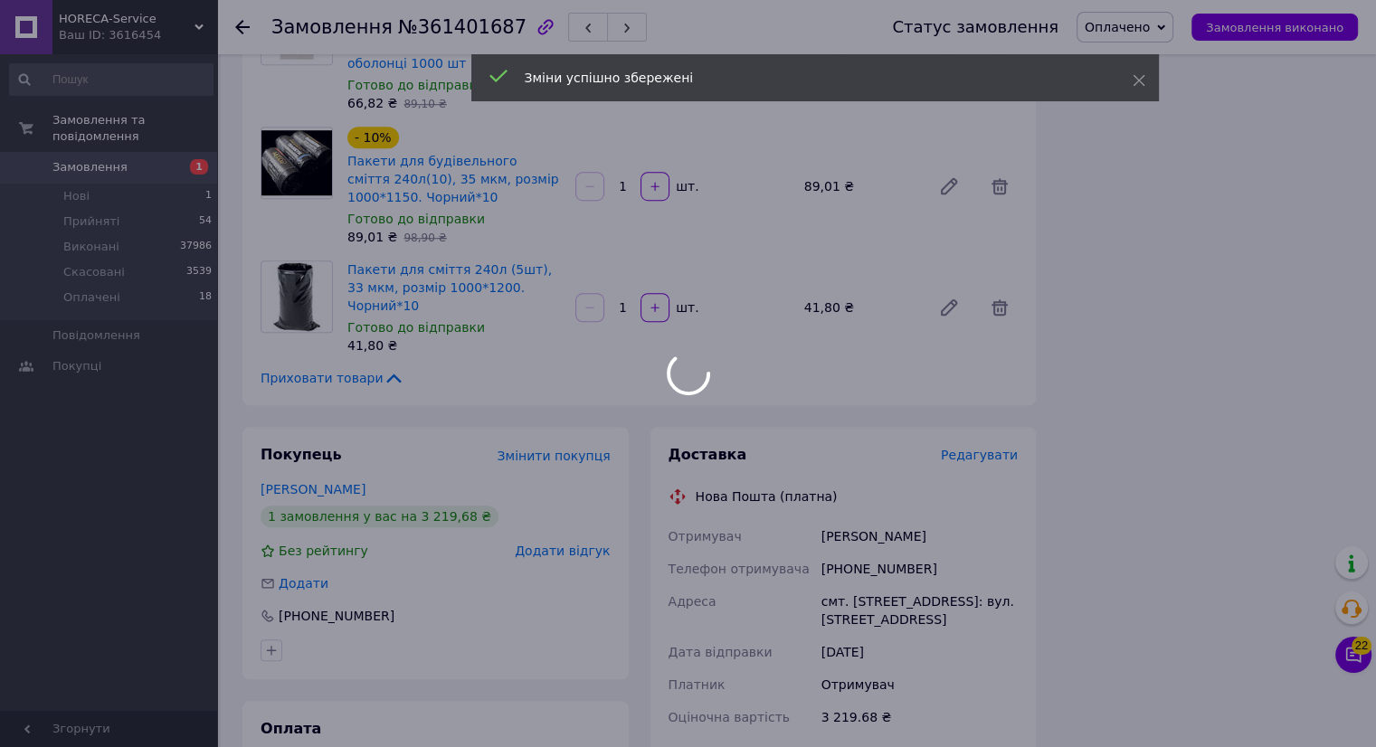
scroll to position [1469, 0]
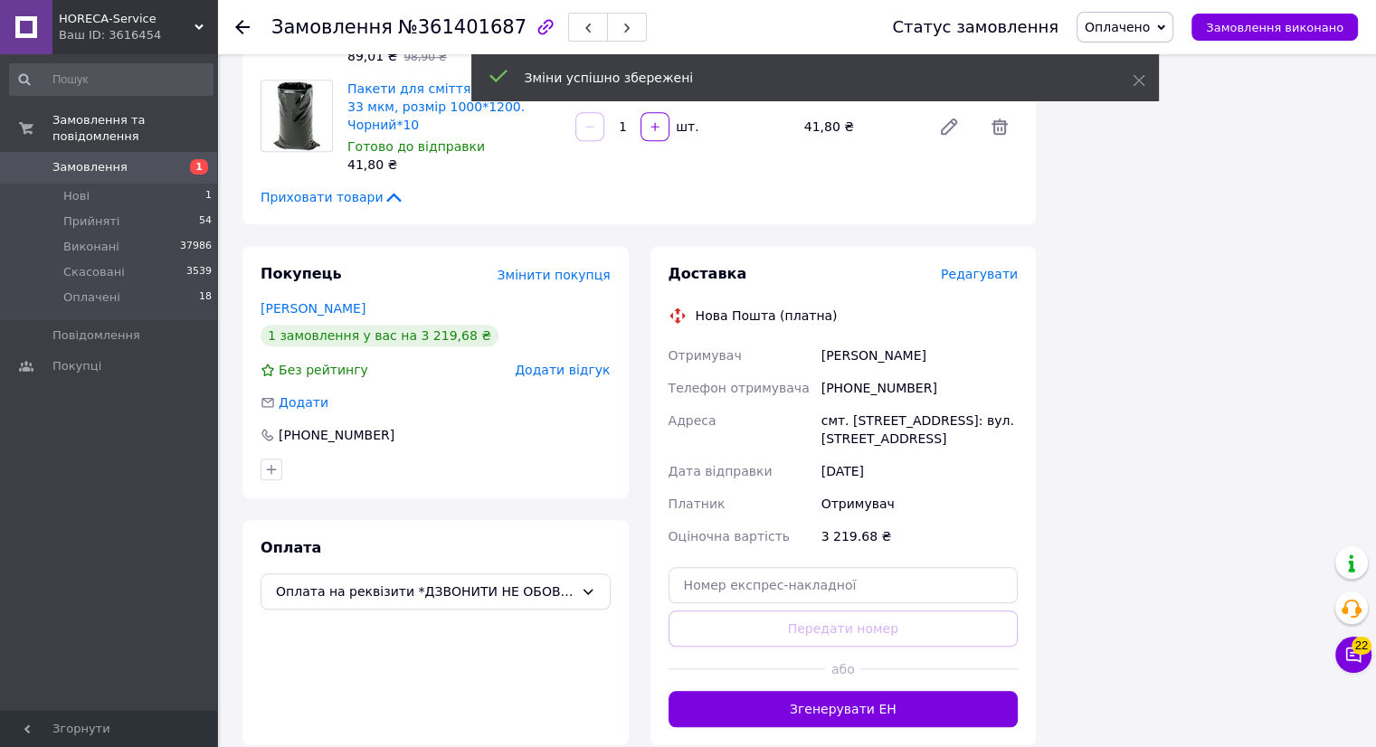
click at [851, 691] on button "Згенерувати ЕН" at bounding box center [844, 709] width 350 height 36
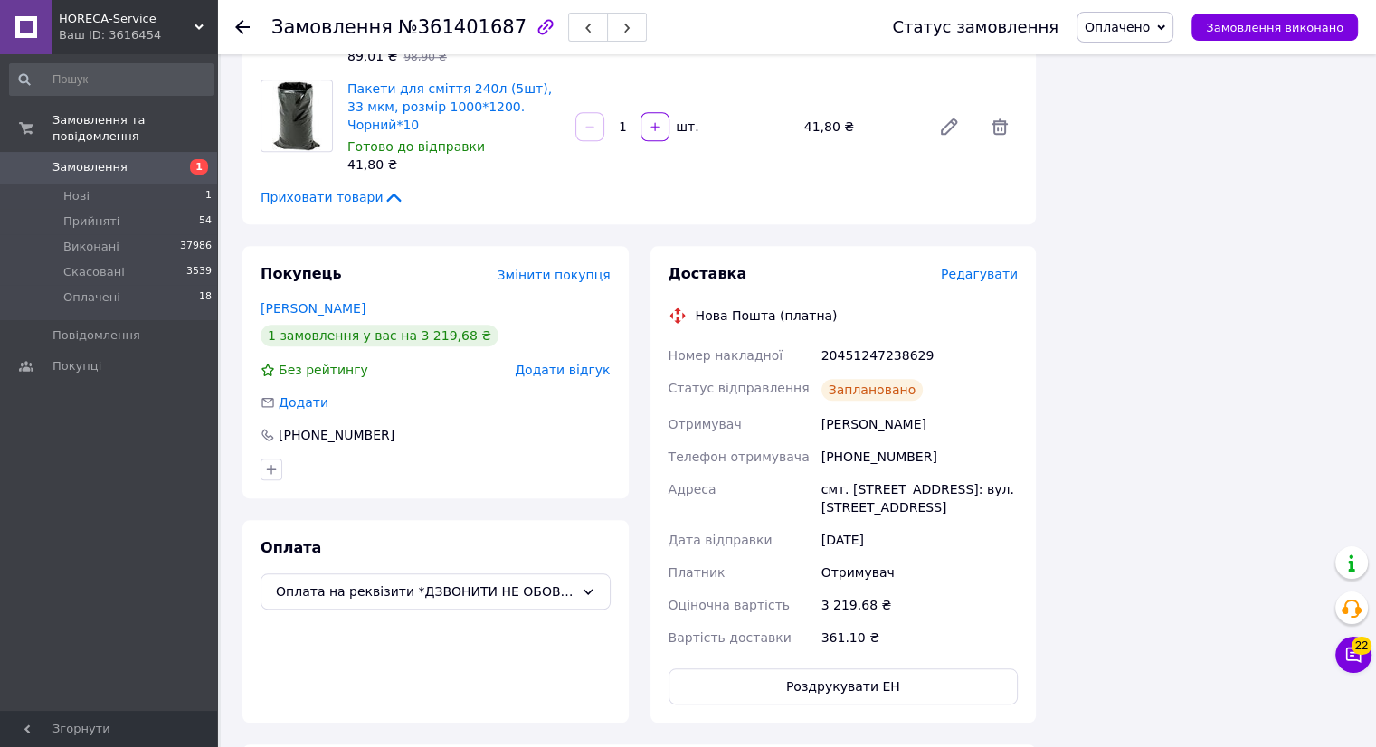
click at [236, 26] on use at bounding box center [242, 27] width 14 height 14
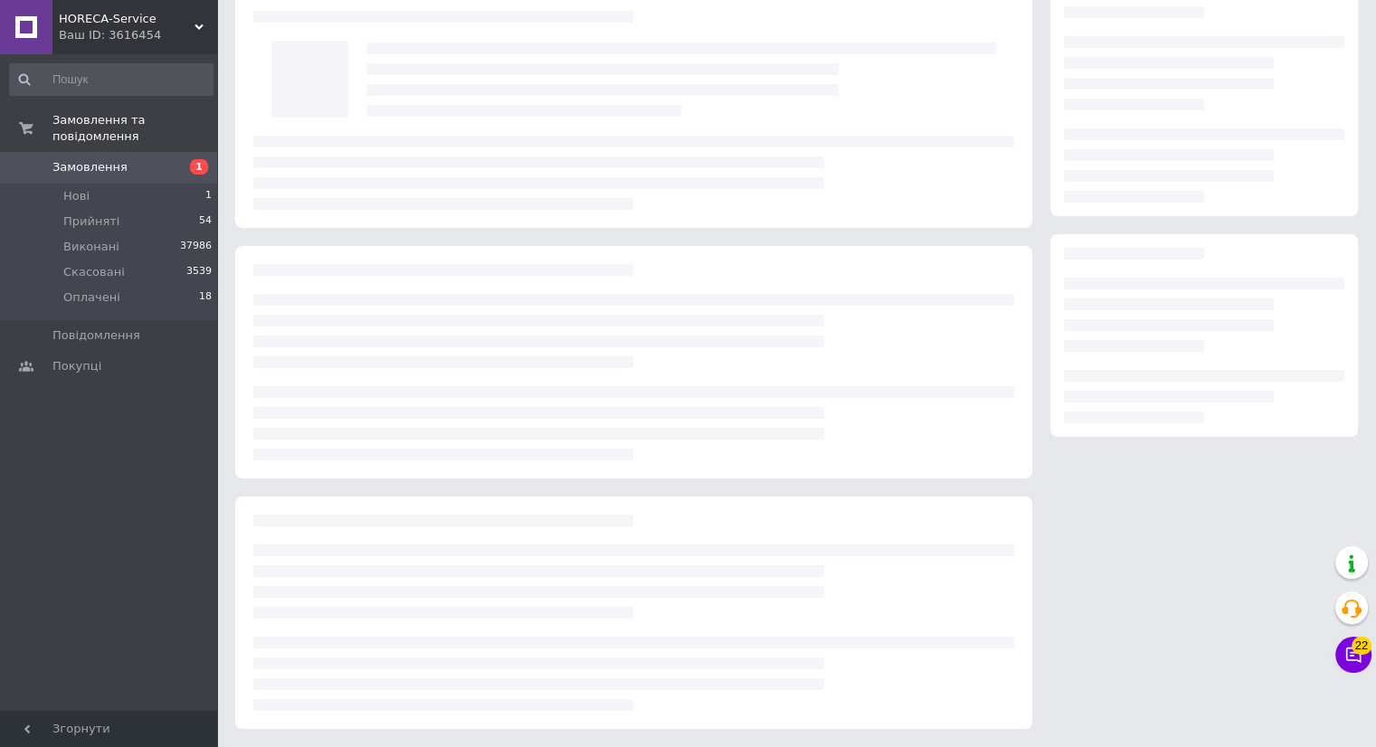
scroll to position [80, 0]
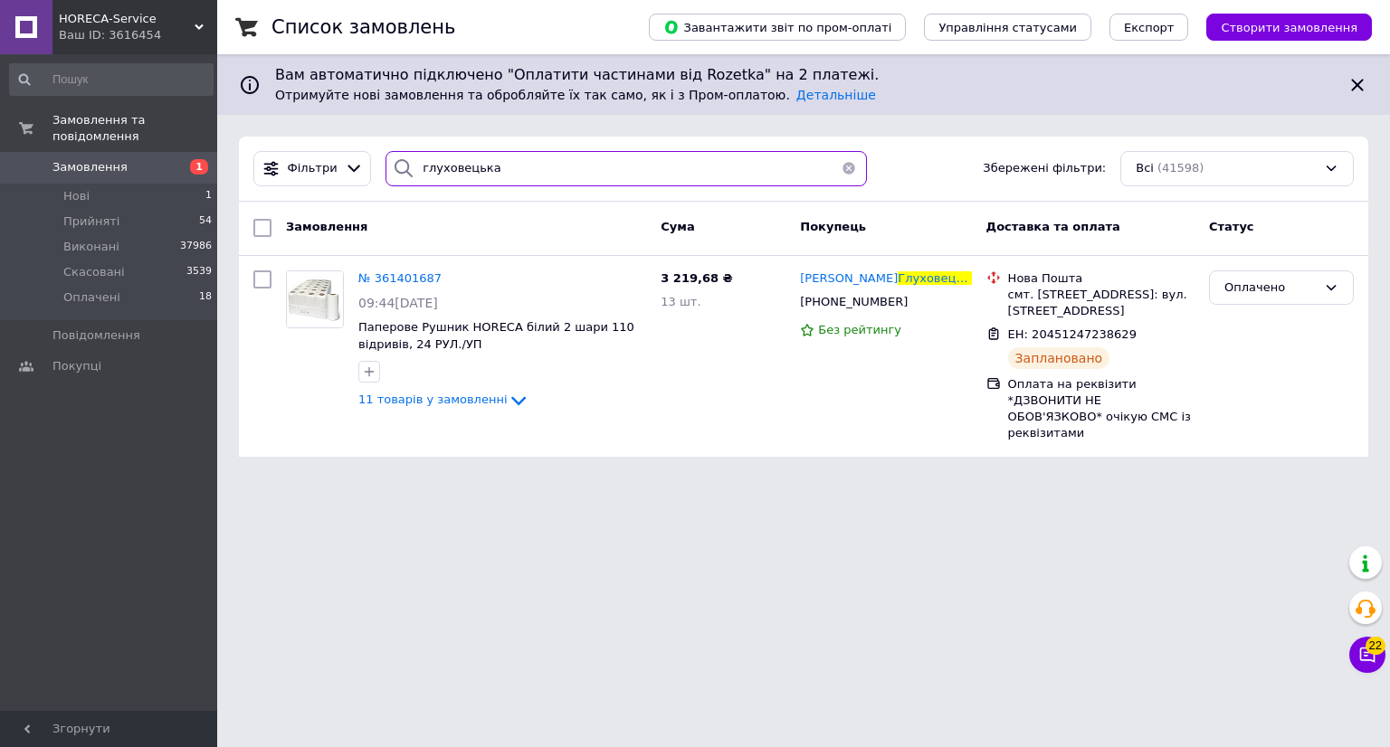
click at [568, 166] on input "глуховецька" at bounding box center [625, 168] width 481 height 35
type input "г"
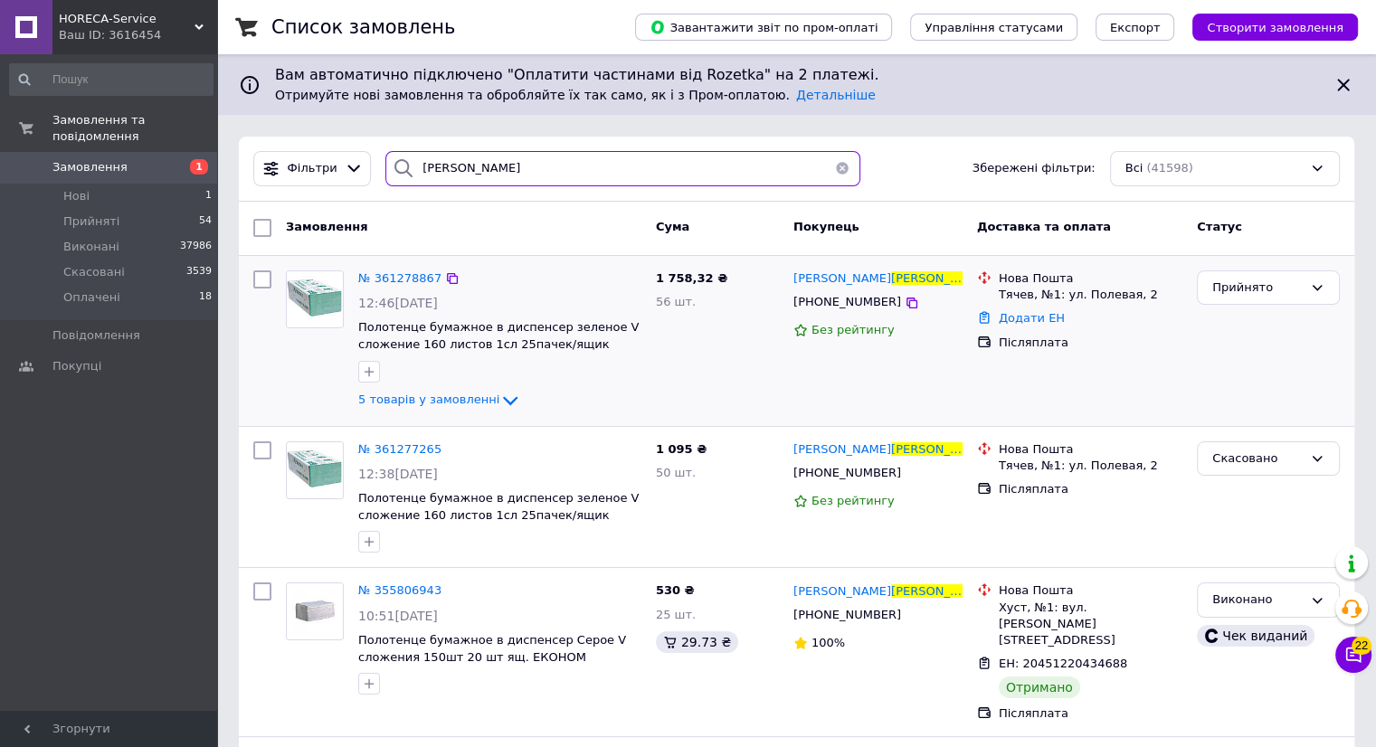
type input "[PERSON_NAME]"
click at [314, 295] on img at bounding box center [315, 299] width 56 height 56
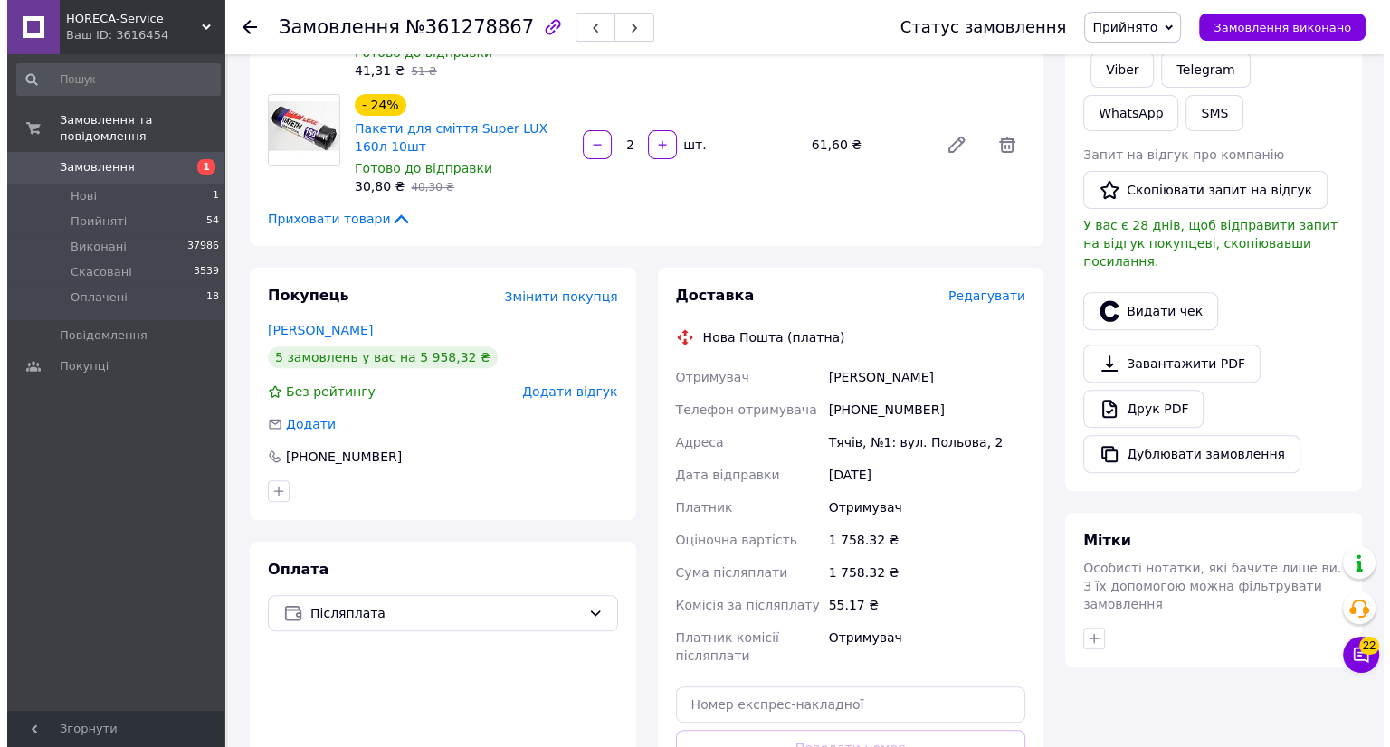
scroll to position [633, 0]
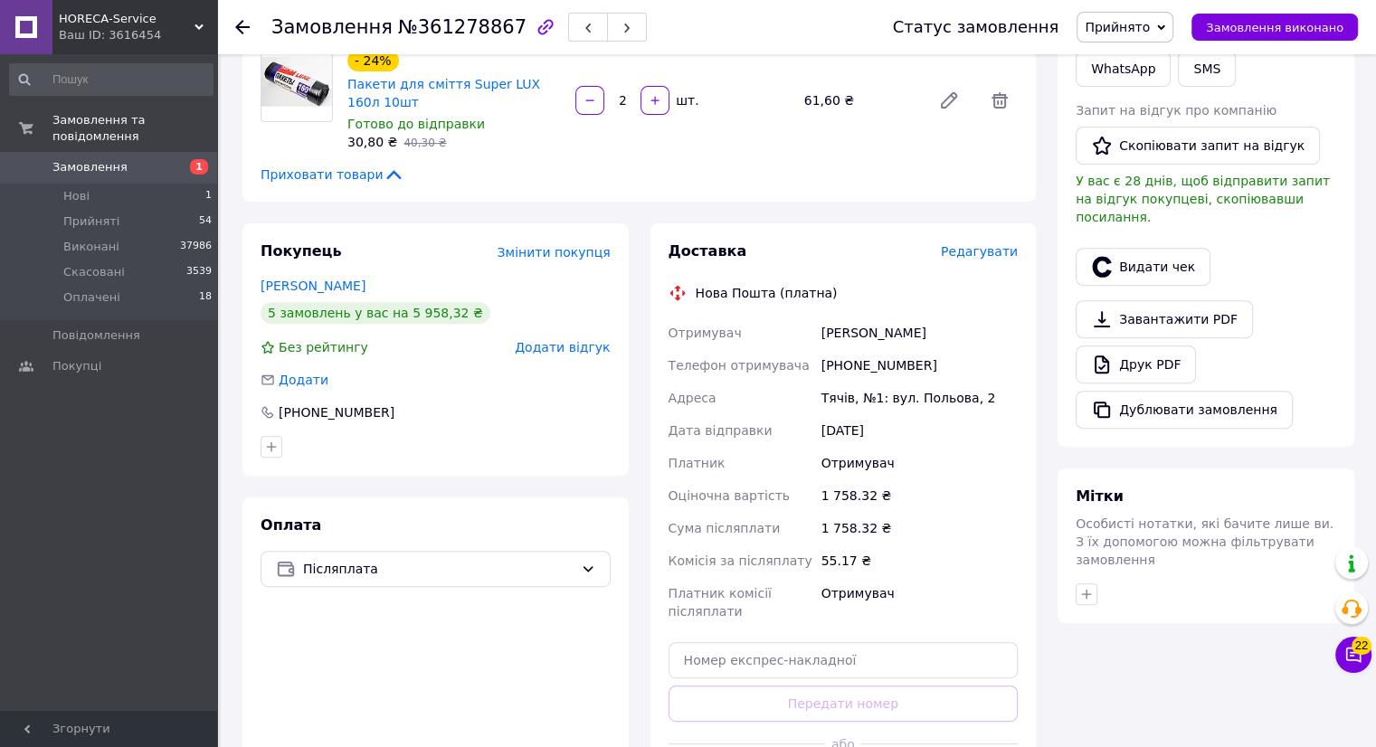
click at [982, 258] on span "Редагувати" at bounding box center [979, 251] width 77 height 14
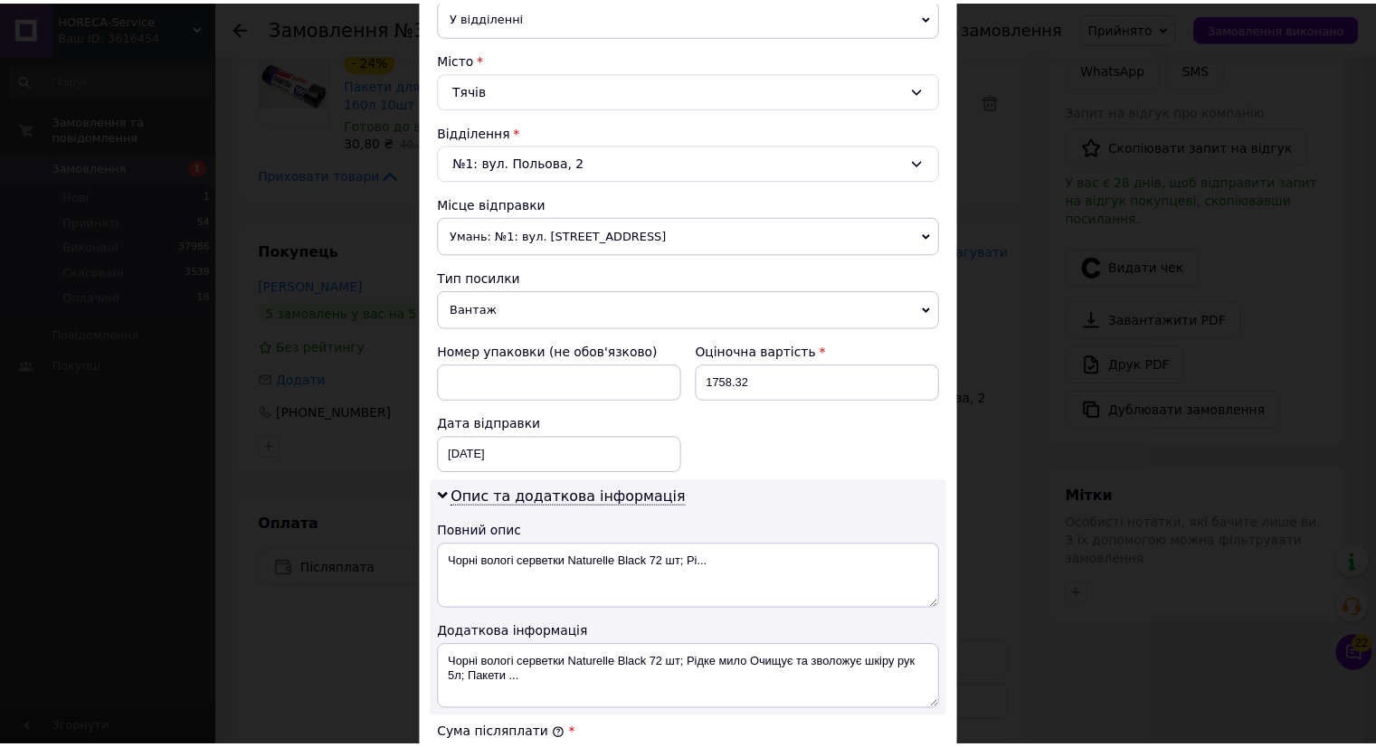
scroll to position [830, 0]
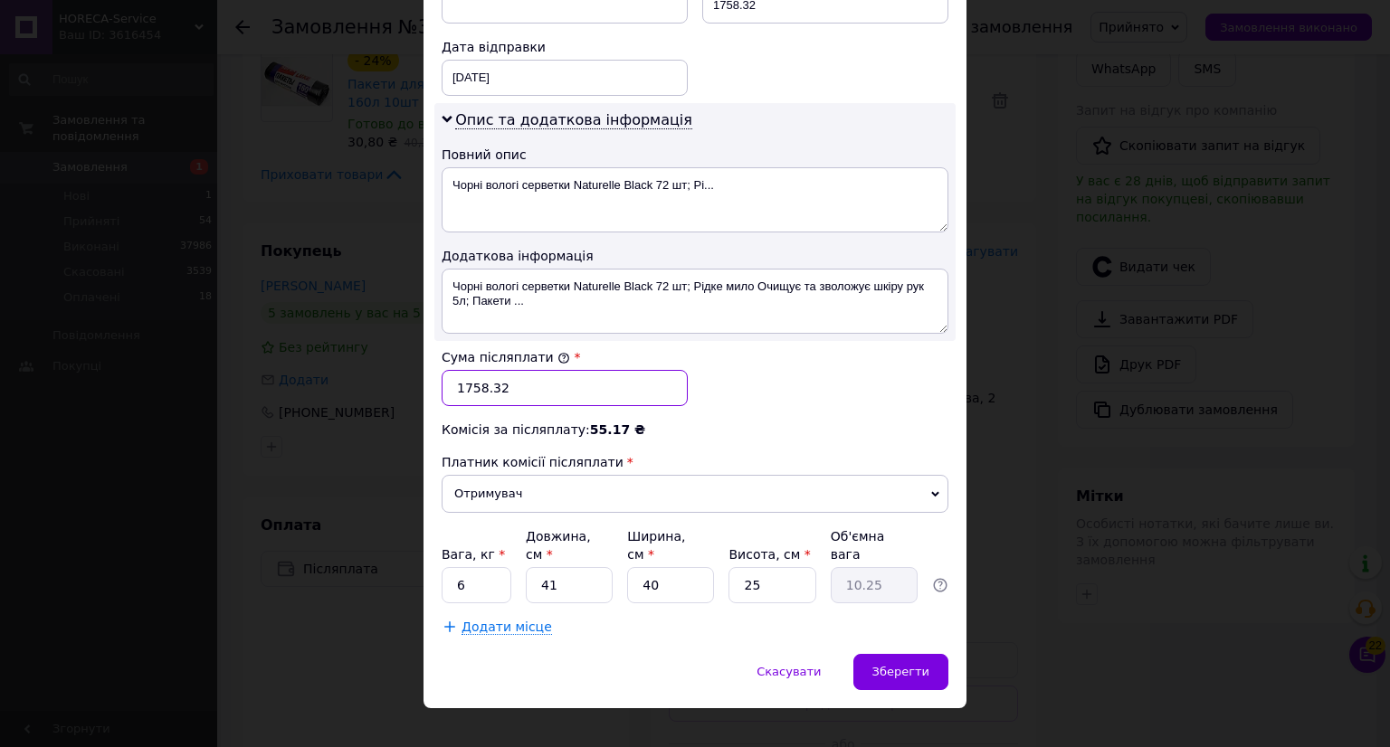
click at [470, 387] on input "1758.32" at bounding box center [565, 388] width 246 height 36
type input "1558.32"
drag, startPoint x: 558, startPoint y: 562, endPoint x: 481, endPoint y: 552, distance: 77.6
click at [560, 567] on input "41" at bounding box center [569, 585] width 87 height 36
click at [475, 567] on input "6" at bounding box center [477, 585] width 70 height 36
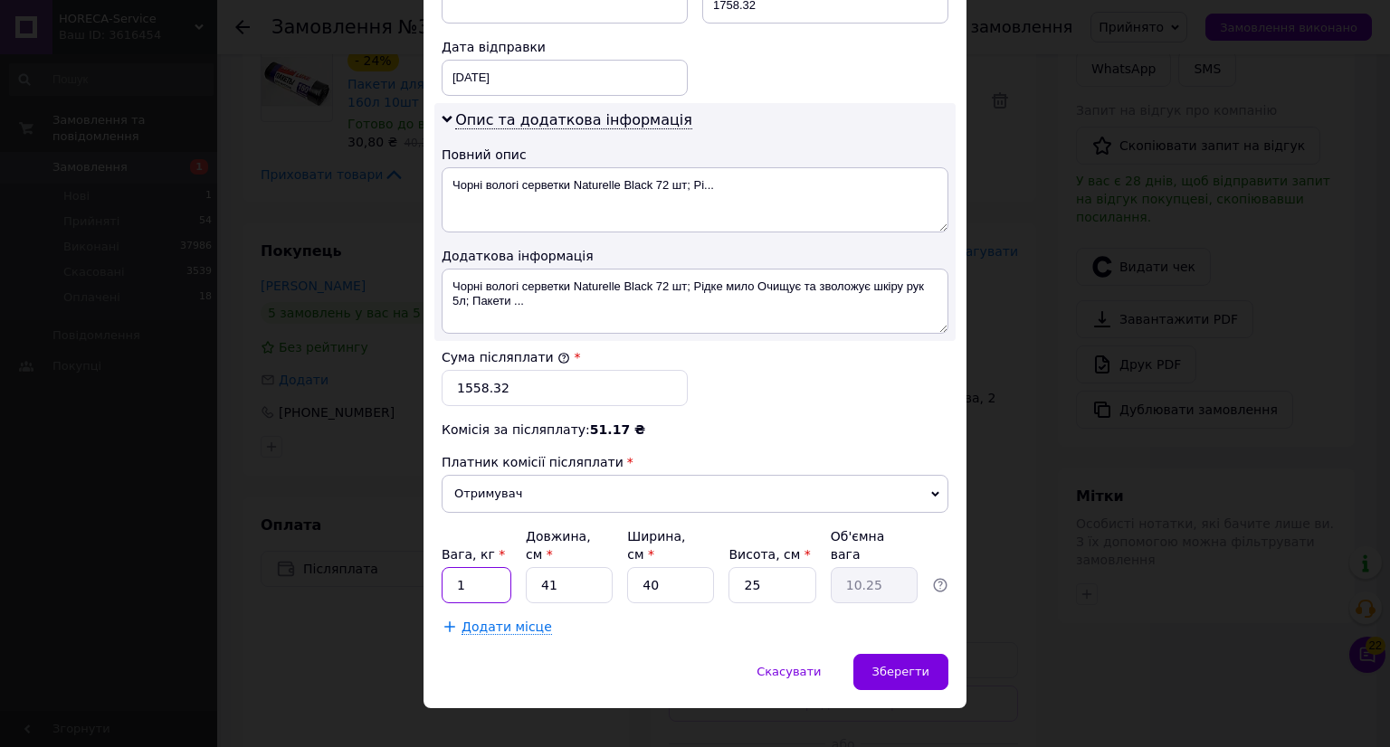
type input "1"
type input "5"
type input "1.25"
type input "56"
type input "14"
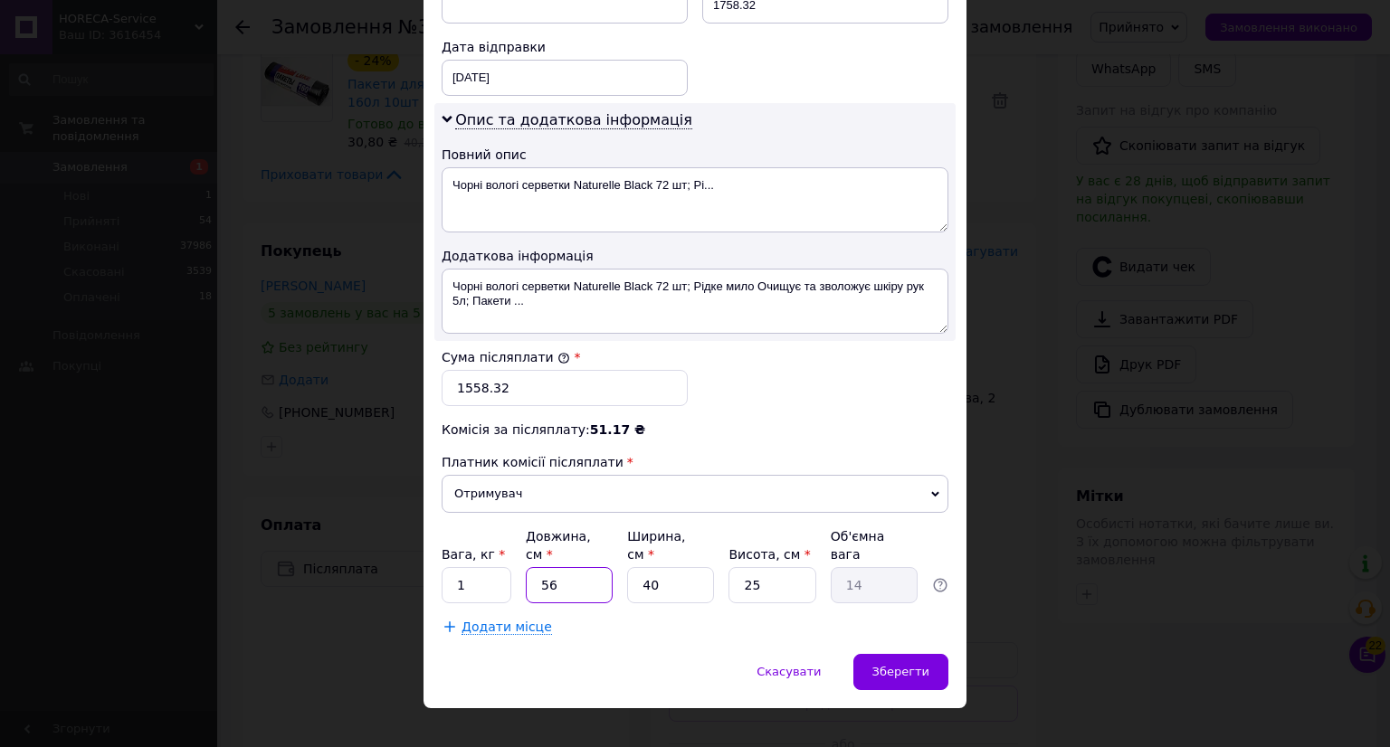
type input "56"
type input "4"
type input "1.4"
type input "40"
type input "14"
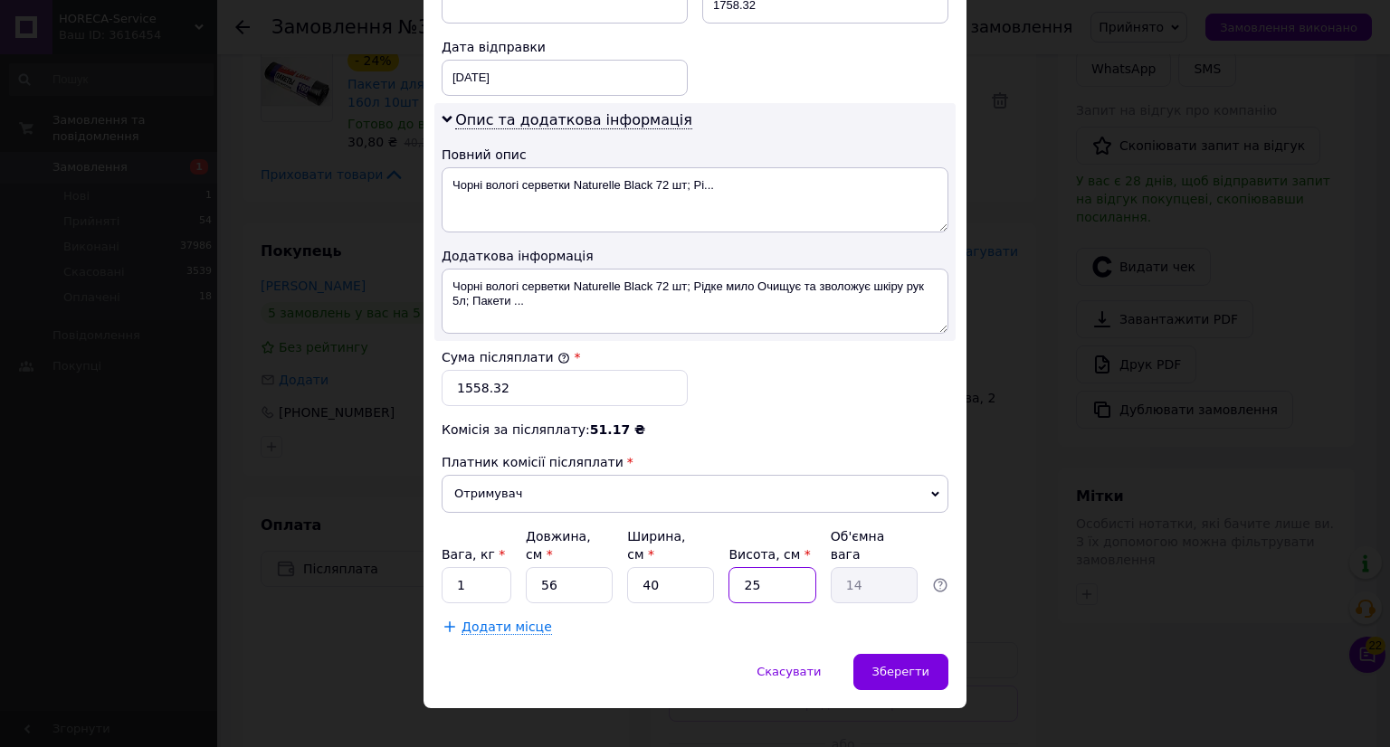
type input "4"
type input "2.24"
type input "40"
type input "22.4"
type input "40"
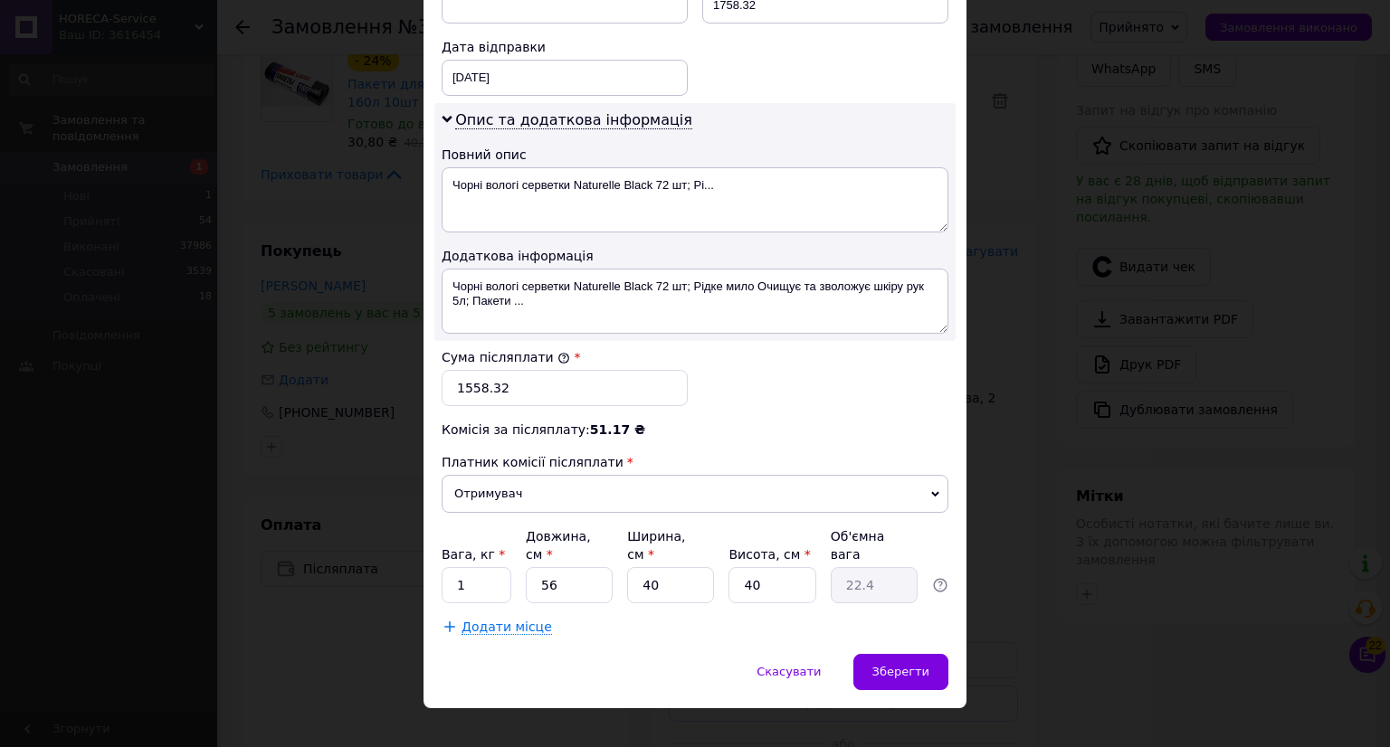
click at [500, 620] on span "Додати місце" at bounding box center [506, 627] width 90 height 15
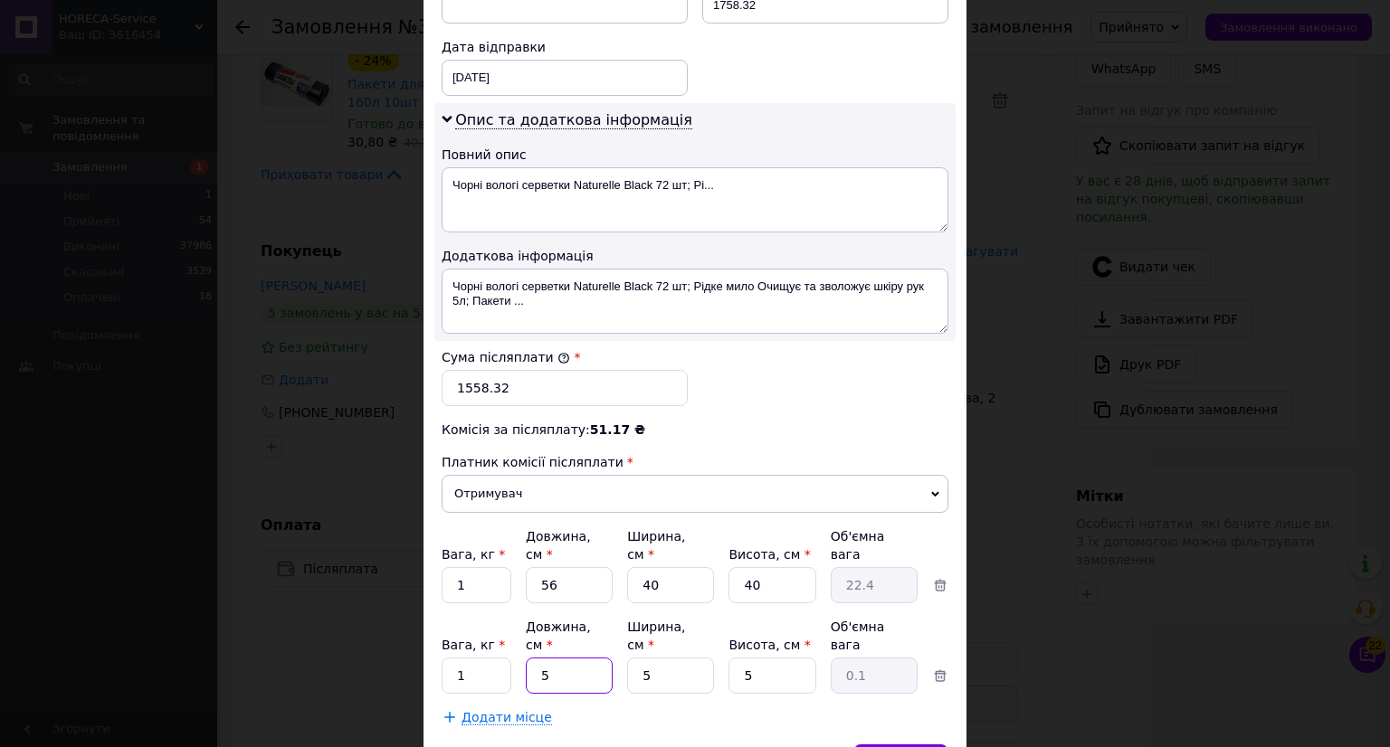
click at [579, 658] on input "5" at bounding box center [569, 676] width 87 height 36
type input "6"
type input "0.1"
type input "60"
type input "0.38"
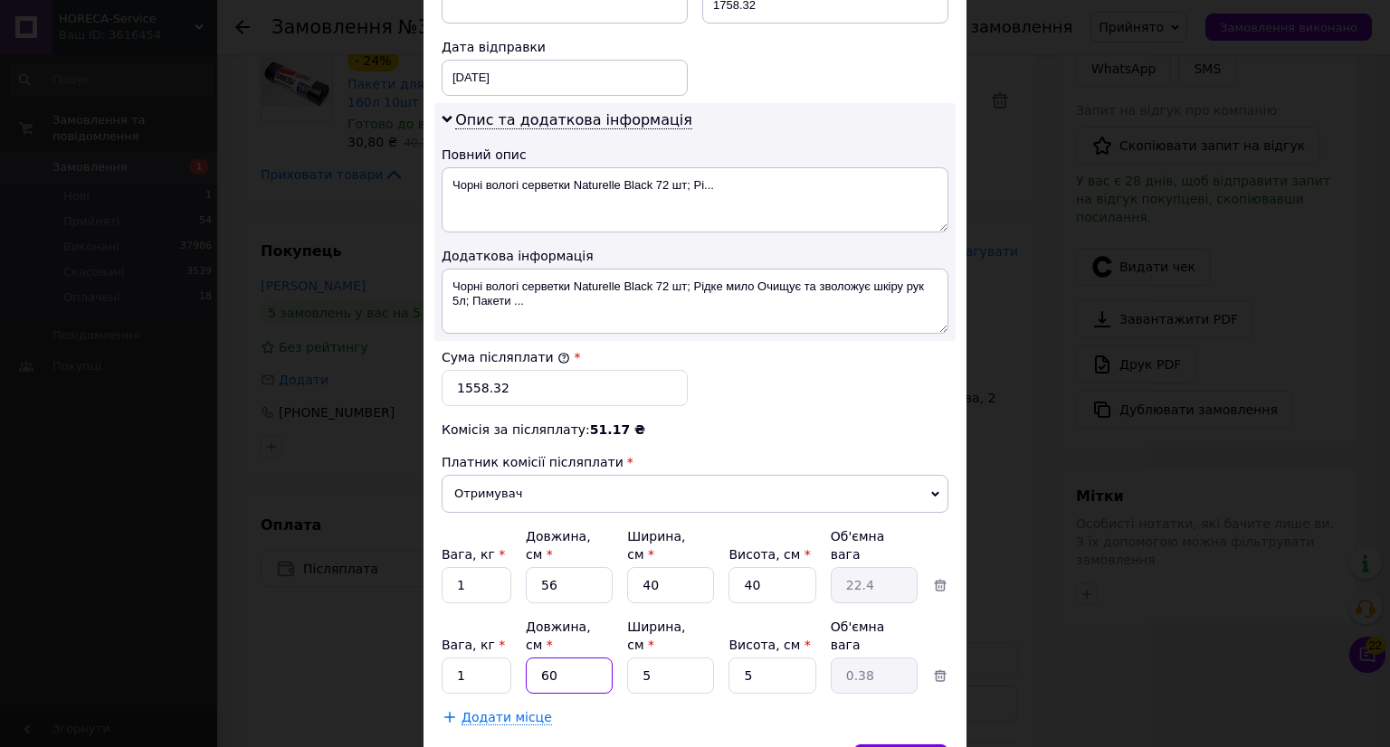
type input "60"
type input "4"
type input "0.3"
type input "40"
type input "3"
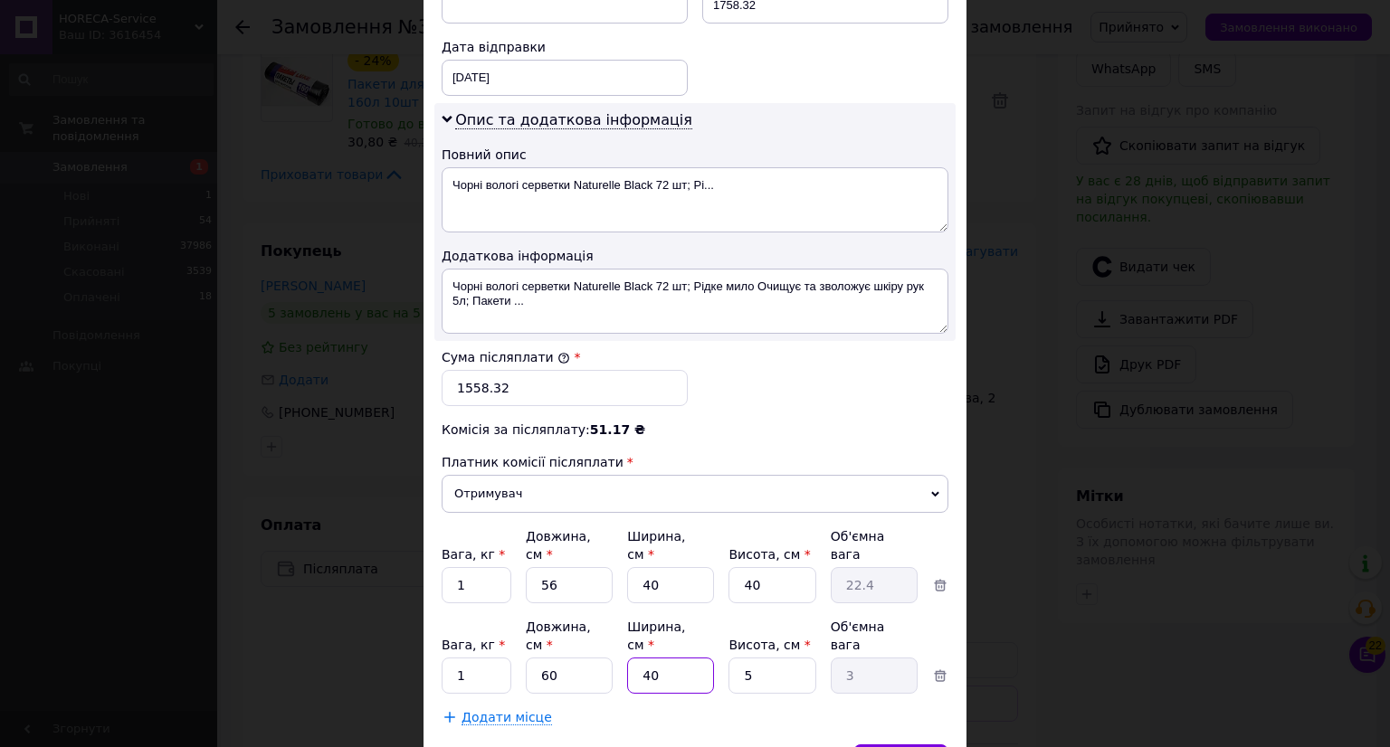
type input "40"
type input "50"
type input "30"
type input "50"
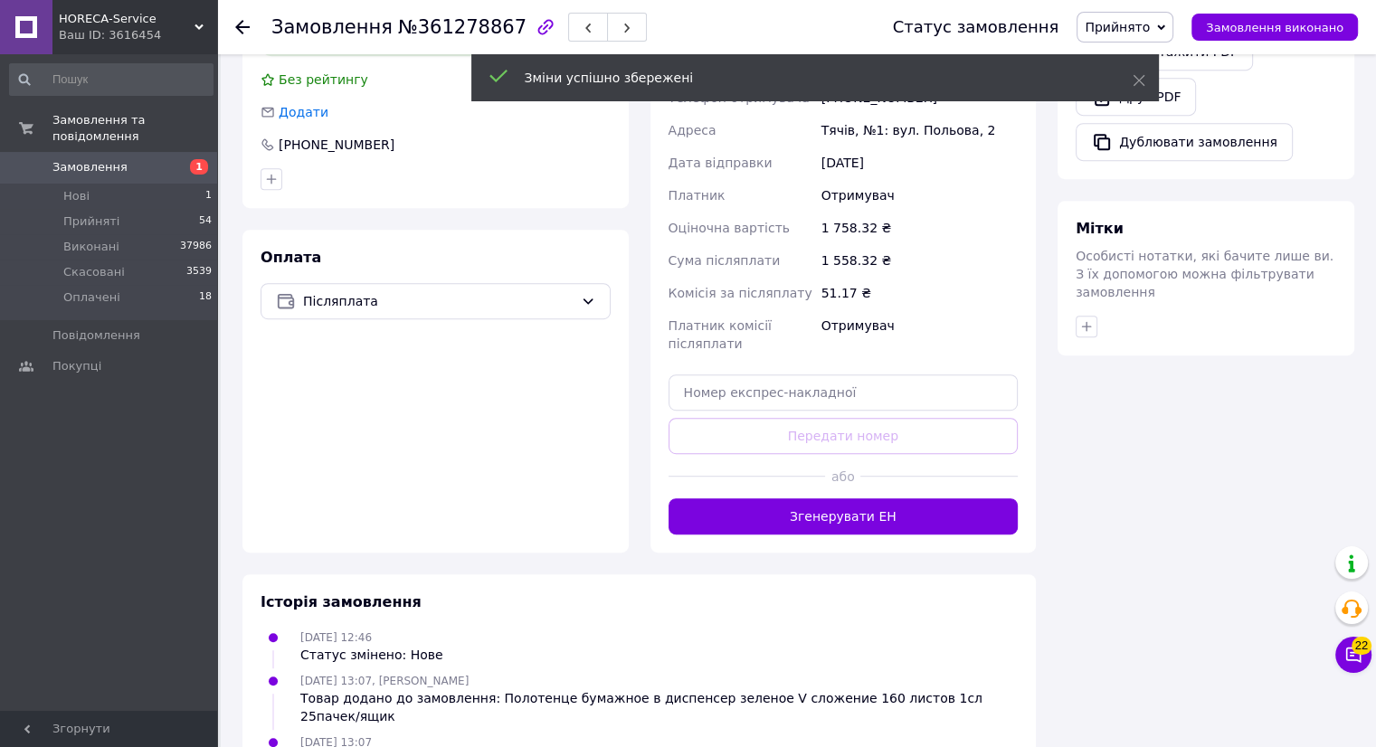
scroll to position [905, 0]
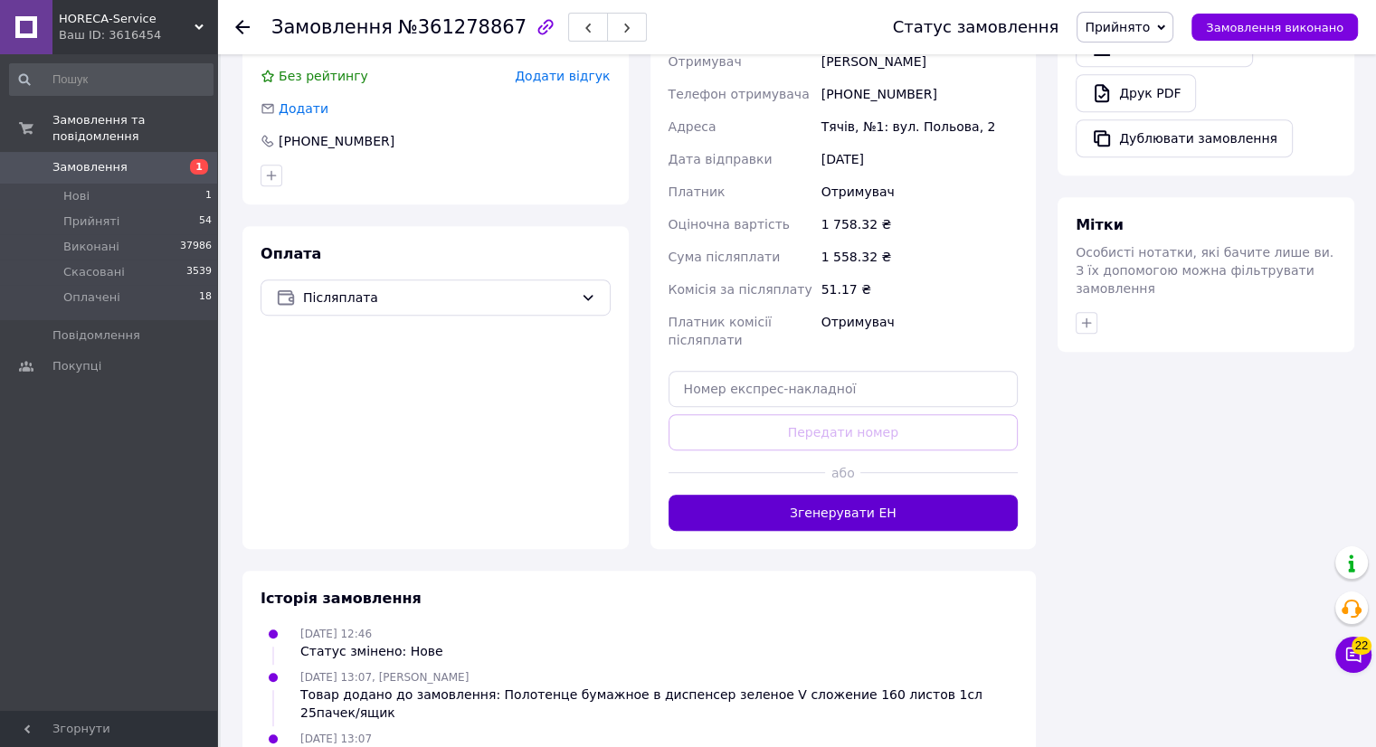
click at [829, 522] on button "Згенерувати ЕН" at bounding box center [844, 513] width 350 height 36
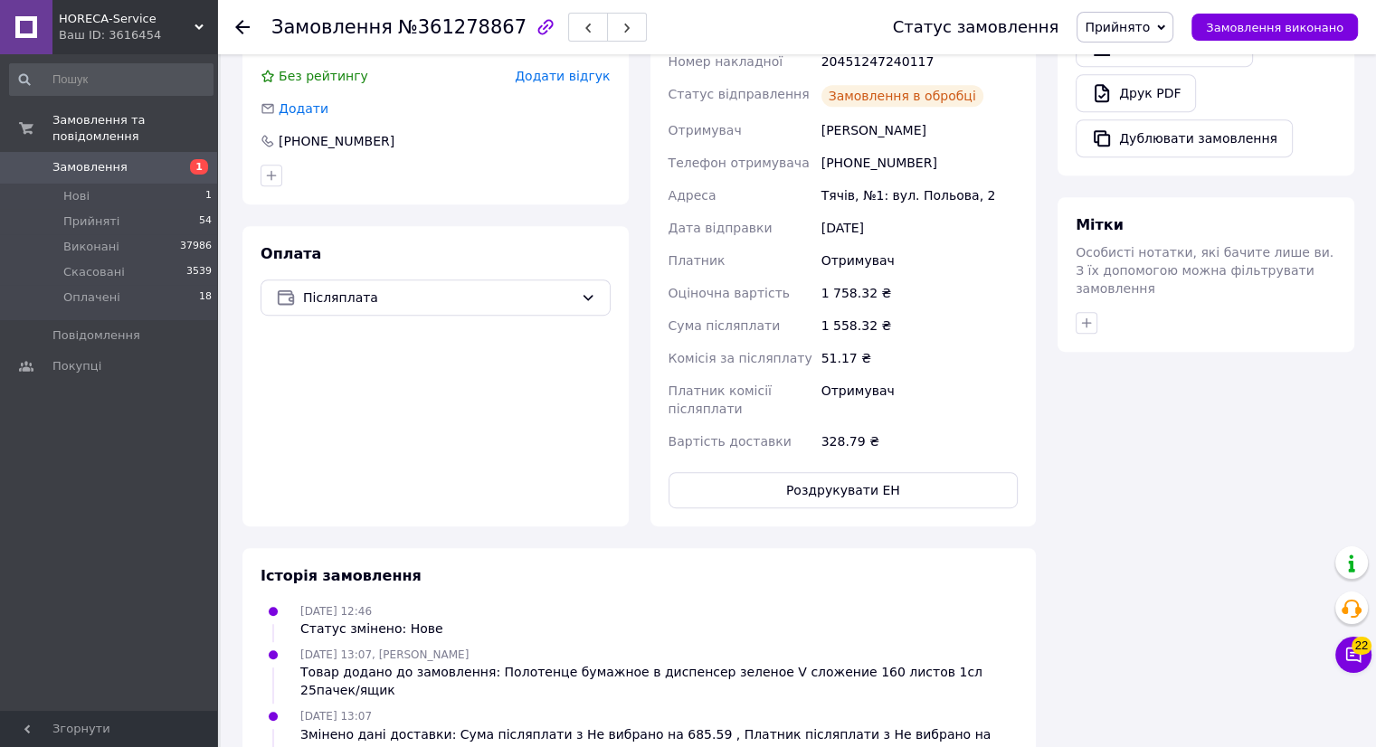
scroll to position [22, 0]
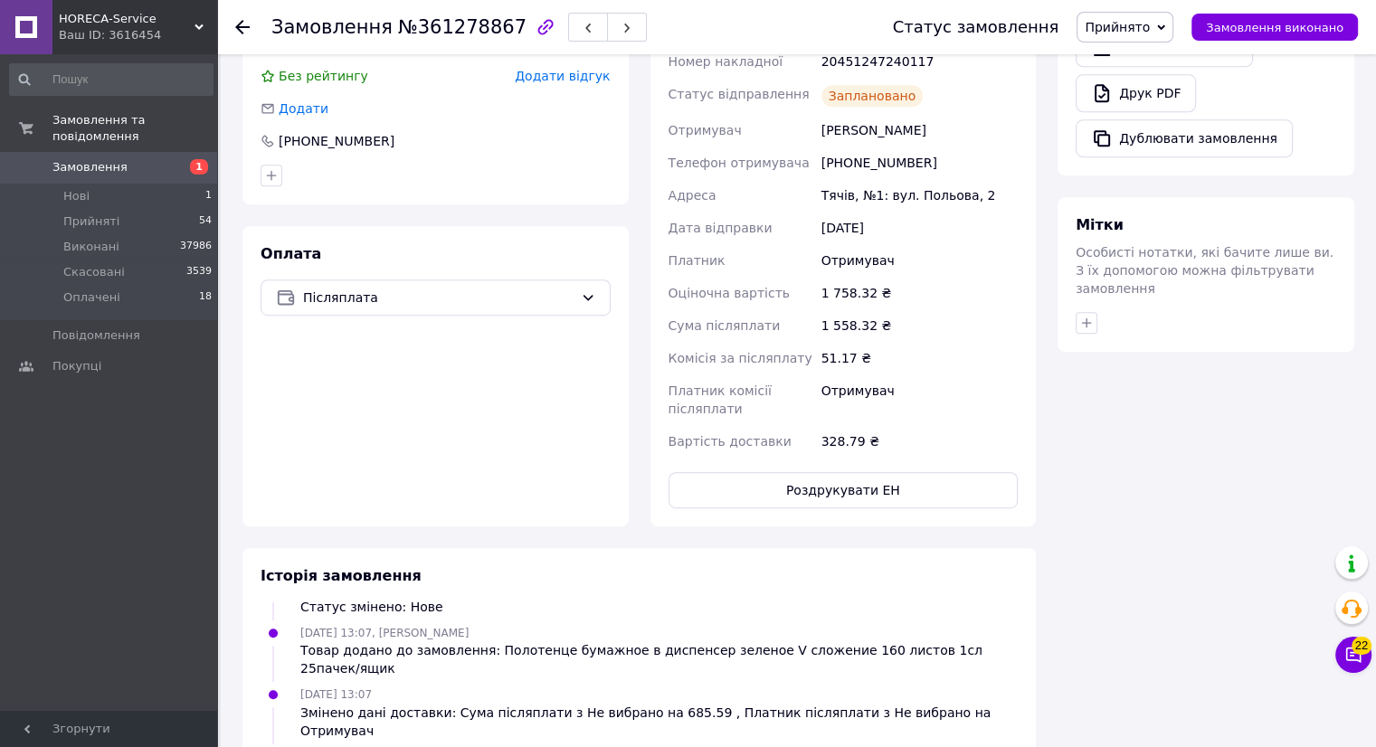
click at [243, 24] on icon at bounding box center [242, 27] width 14 height 14
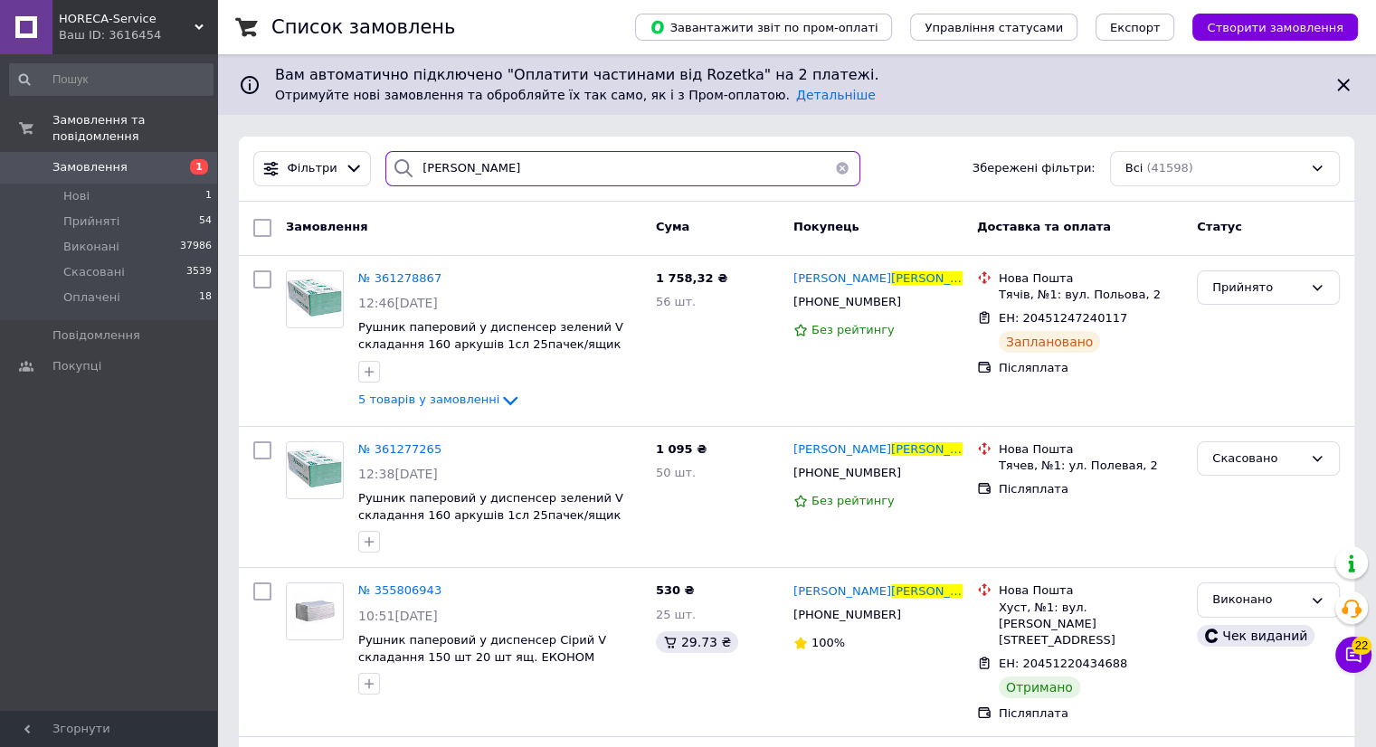
click at [528, 174] on input "[PERSON_NAME]" at bounding box center [622, 168] width 475 height 35
type input "г"
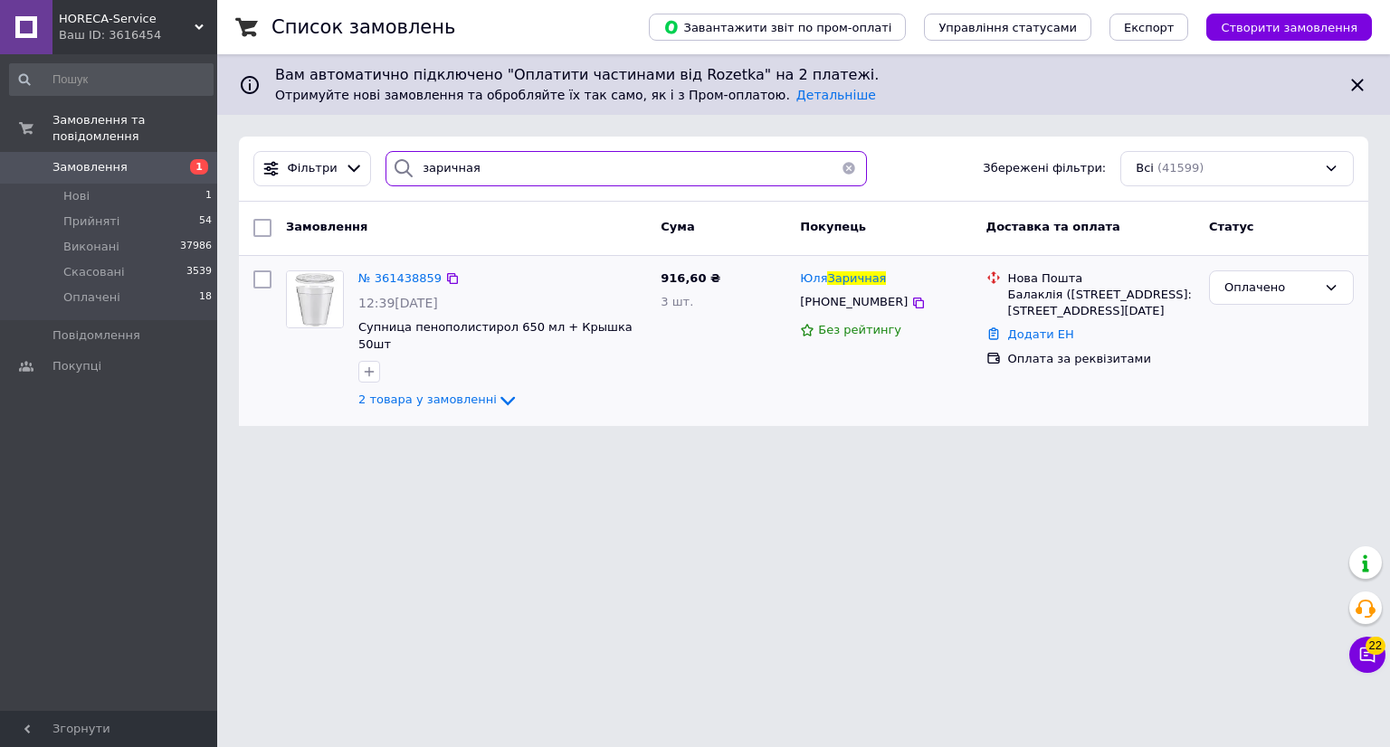
type input "заричная"
click at [319, 312] on img at bounding box center [315, 299] width 56 height 56
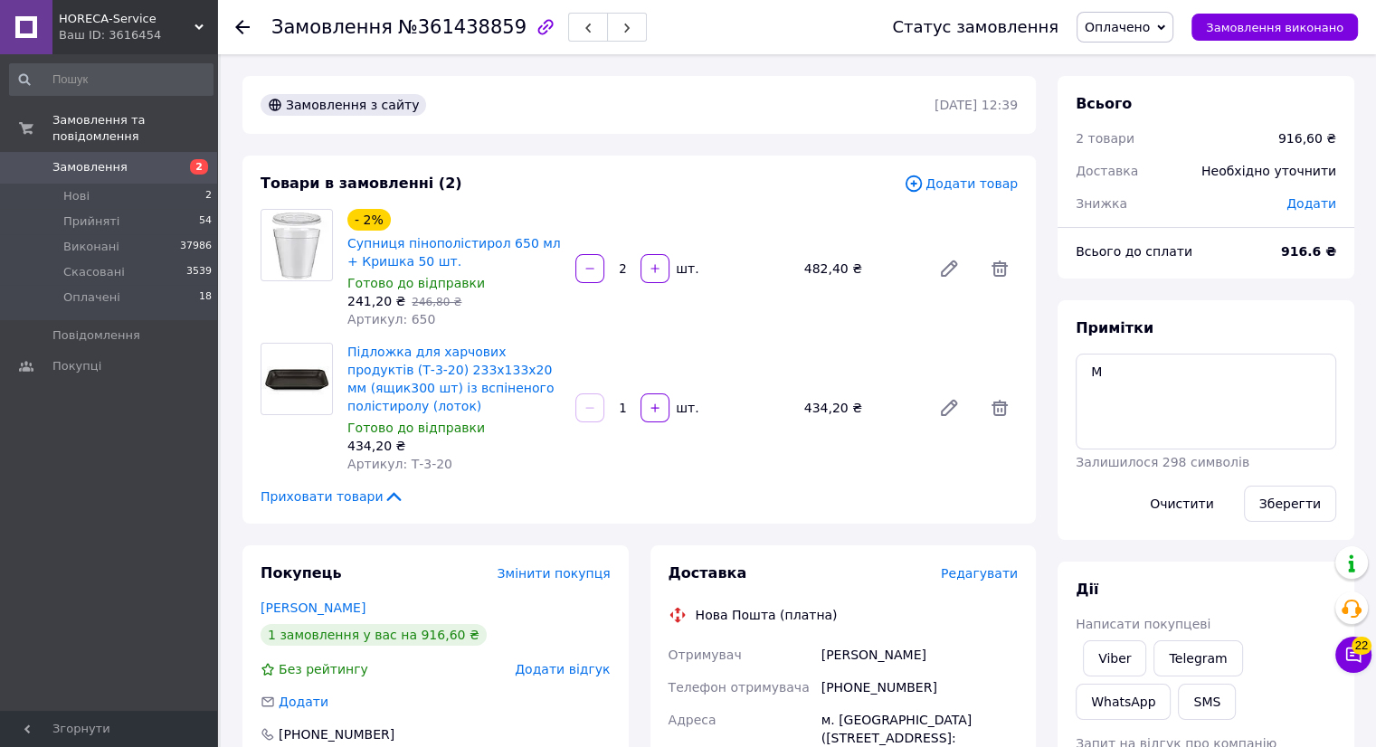
click at [1010, 571] on span "Редагувати" at bounding box center [979, 573] width 77 height 14
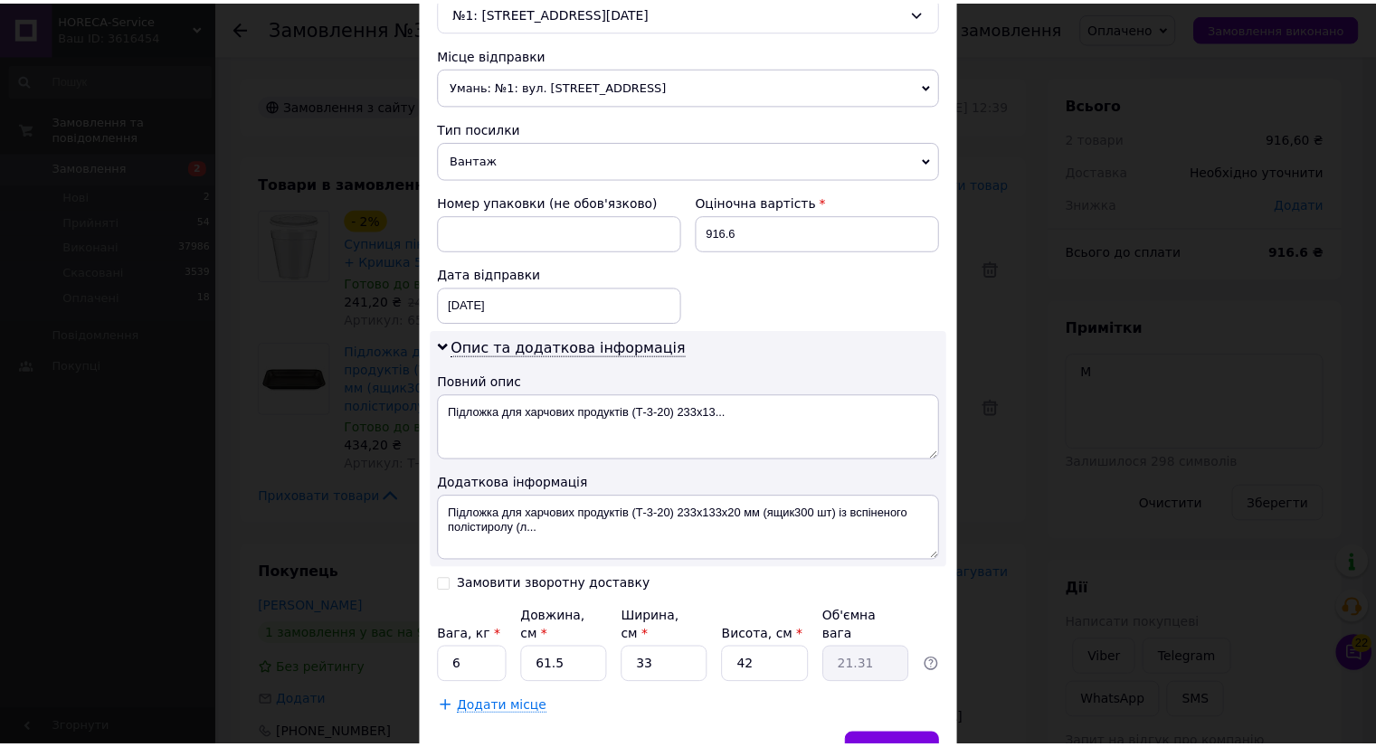
scroll to position [684, 0]
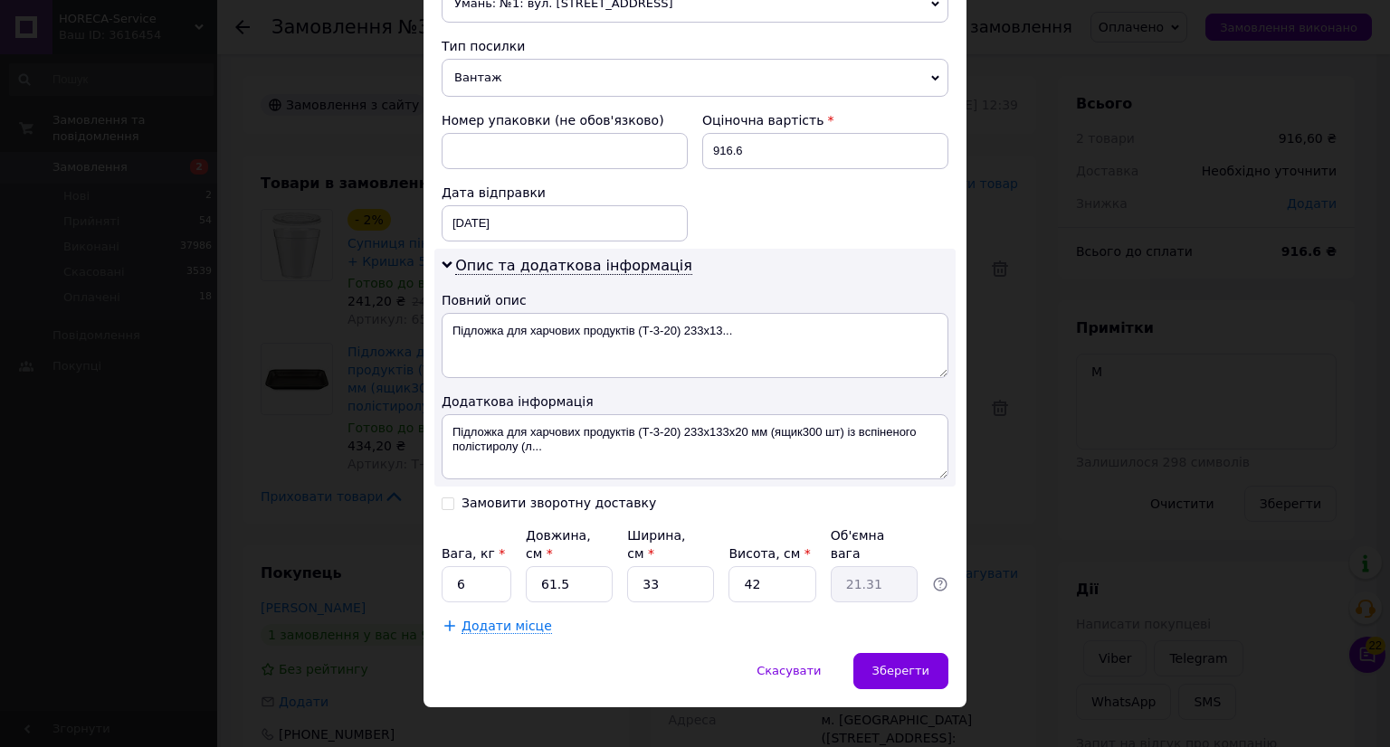
click at [506, 613] on div "Спосіб доставки Нова Пошта (платна) Платник Отримувач Відправник Прізвище отрим…" at bounding box center [694, 43] width 543 height 1219
click at [482, 619] on span "Додати місце" at bounding box center [506, 626] width 90 height 15
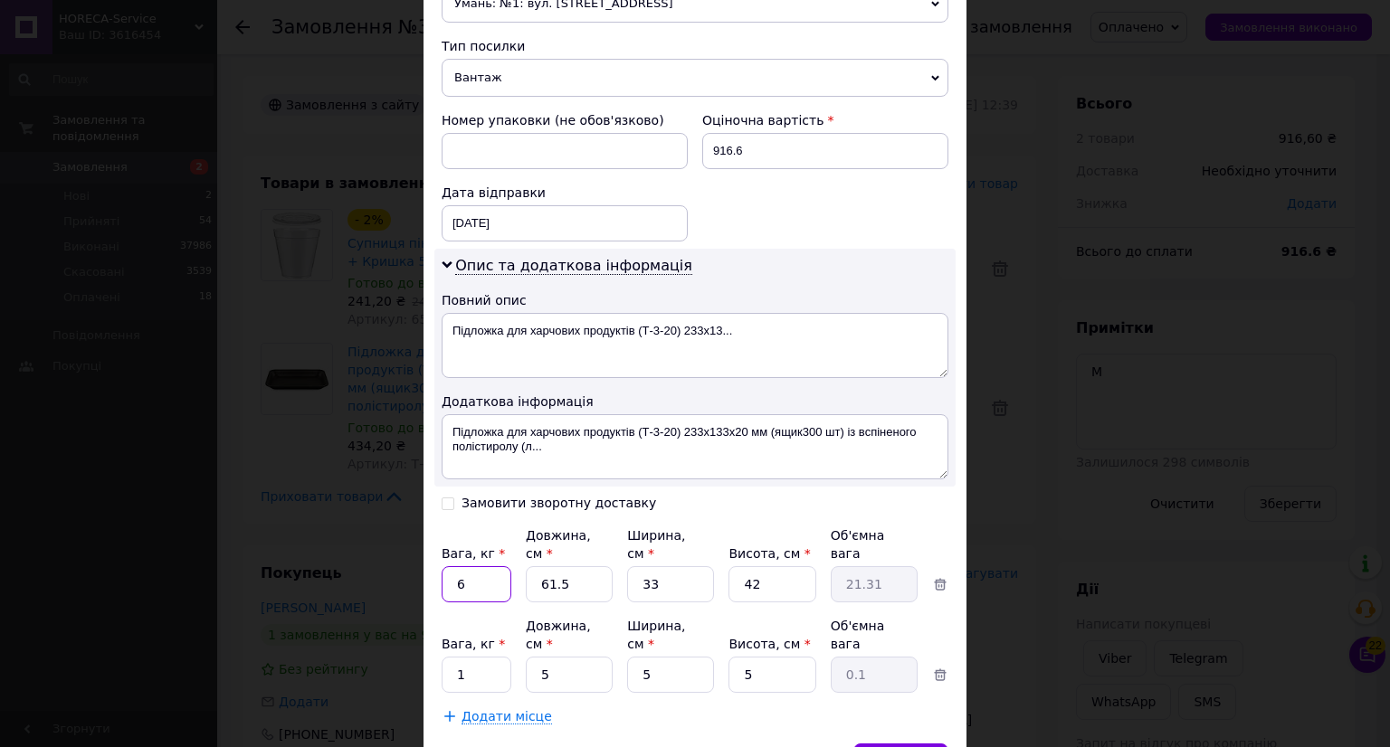
drag, startPoint x: 477, startPoint y: 568, endPoint x: 501, endPoint y: 571, distance: 24.6
click at [477, 568] on input "6" at bounding box center [477, 584] width 70 height 36
type input "1"
type input "6"
type input "2.08"
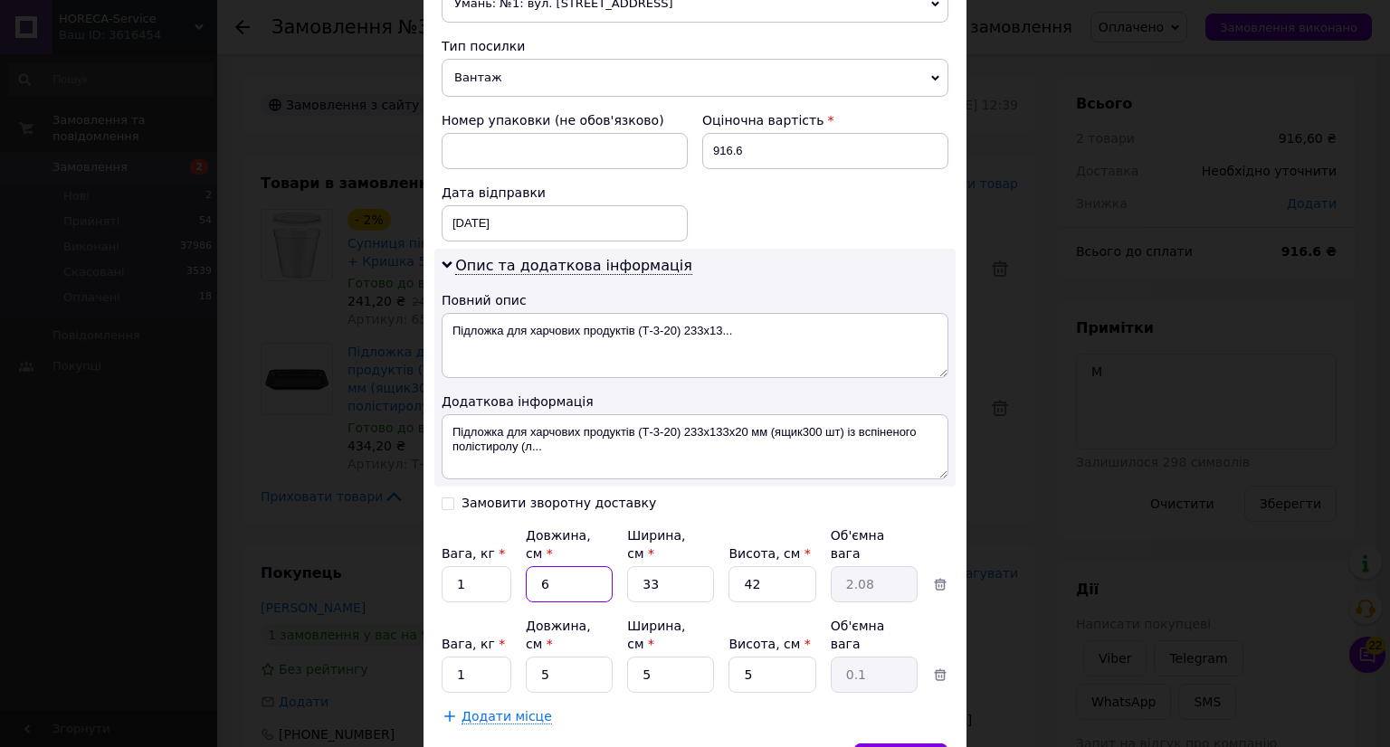
type input "60"
type input "20.79"
type input "60"
type input "4"
type input "2.52"
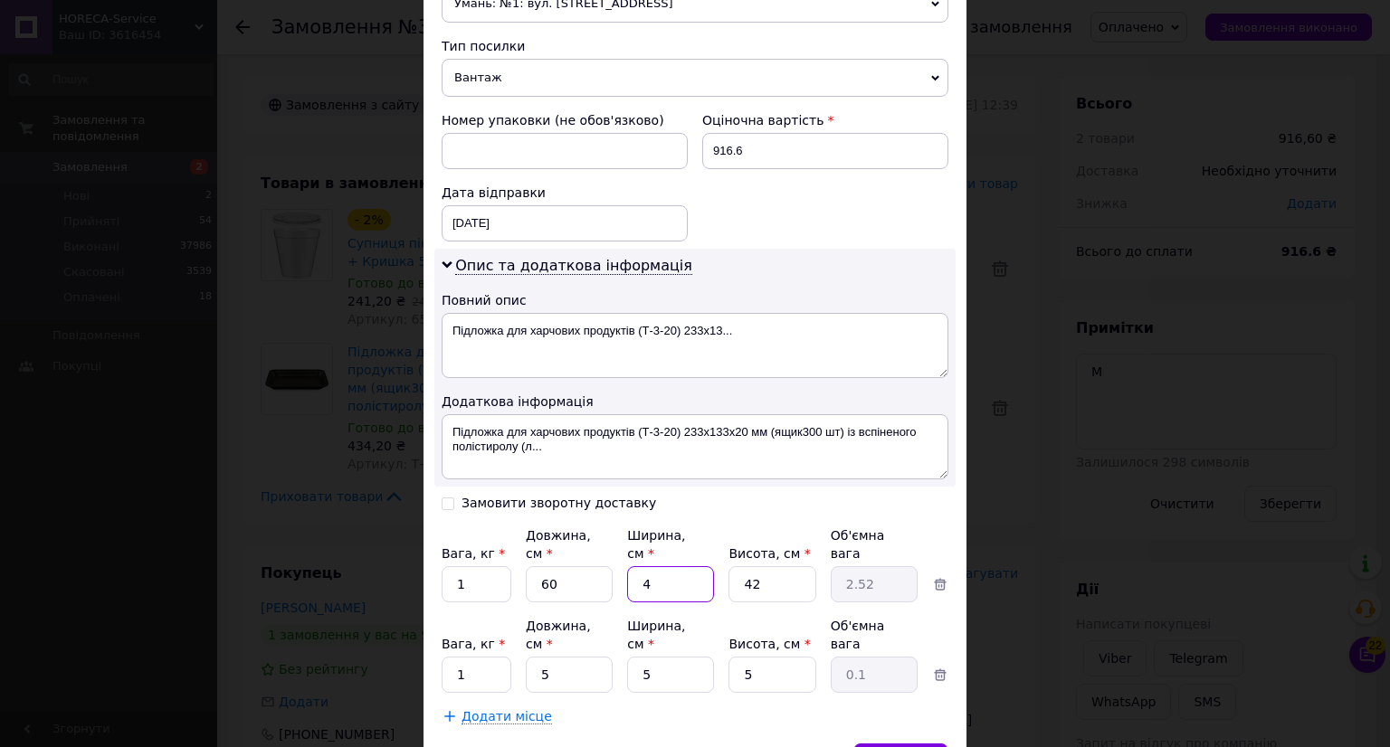
type input "40"
type input "25.2"
type input "40"
type input "2"
type input "1.2"
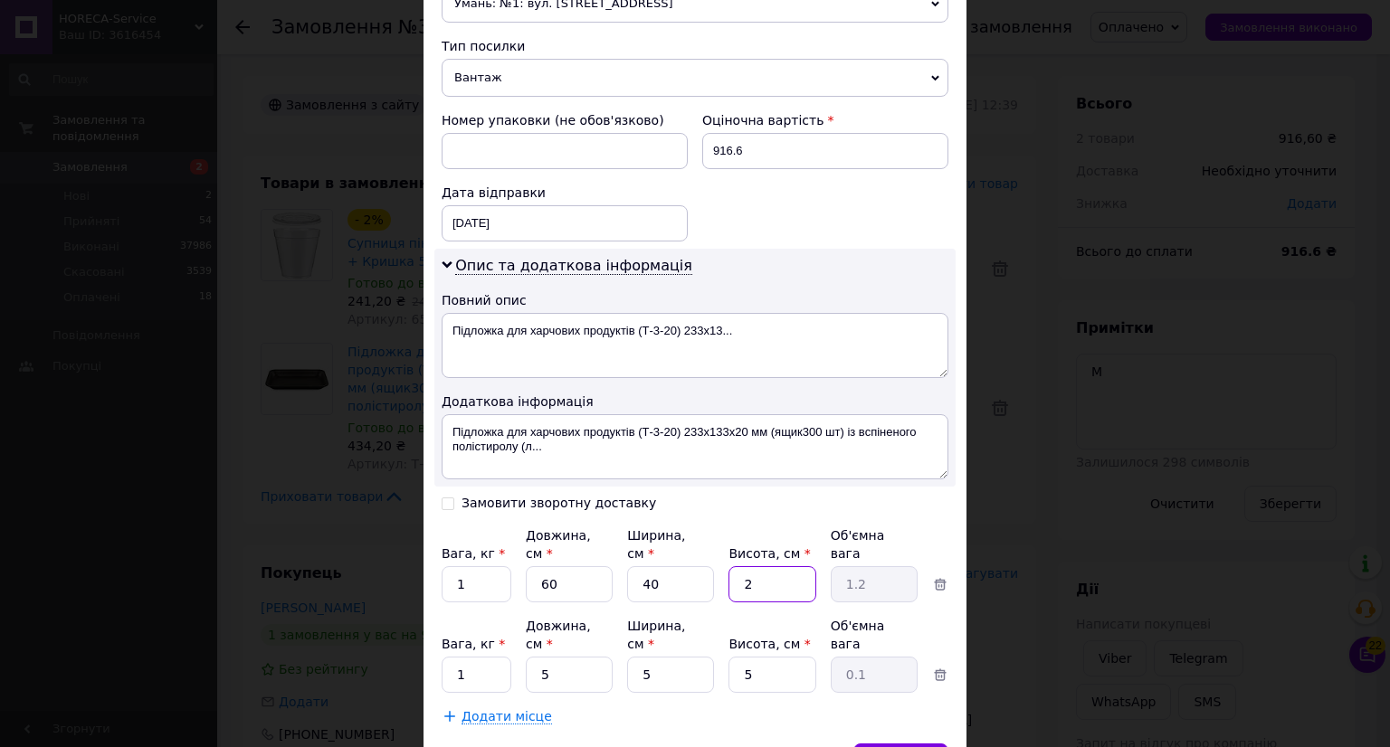
type input "20"
type input "12"
type input "20"
type input "88"
type input "0.55"
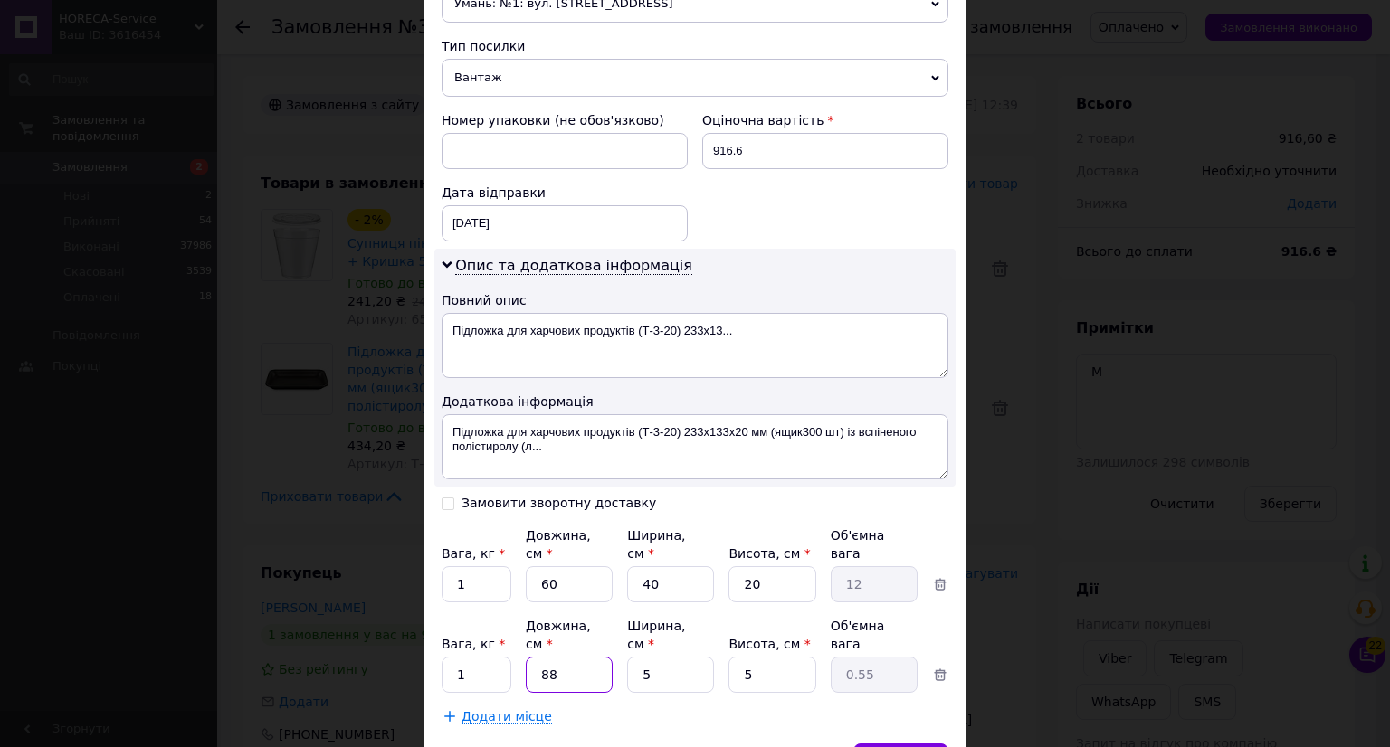
type input "88"
type input "1"
type input "0.11"
type input "12"
type input "1.32"
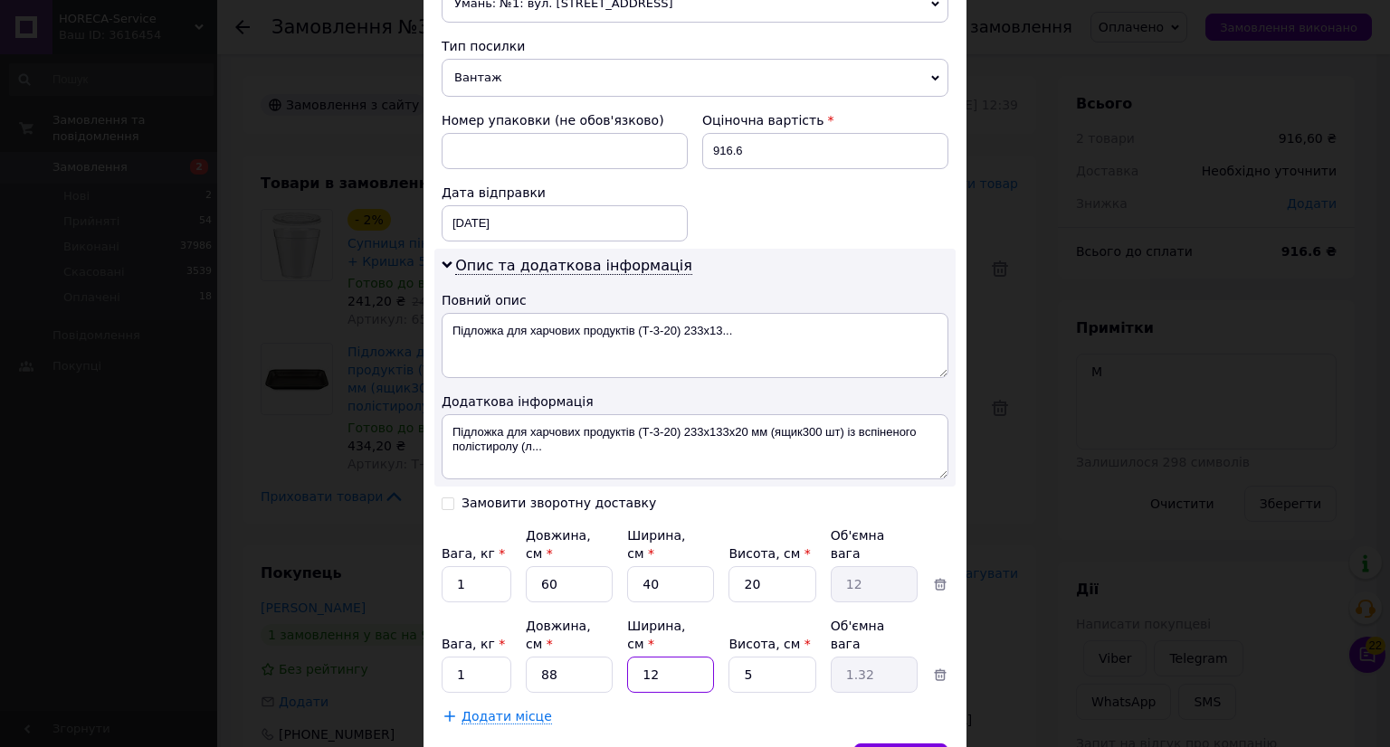
type input "12"
type input "56"
type input "14.78"
type input "56"
click at [920, 747] on span "Зберегти" at bounding box center [900, 762] width 57 height 14
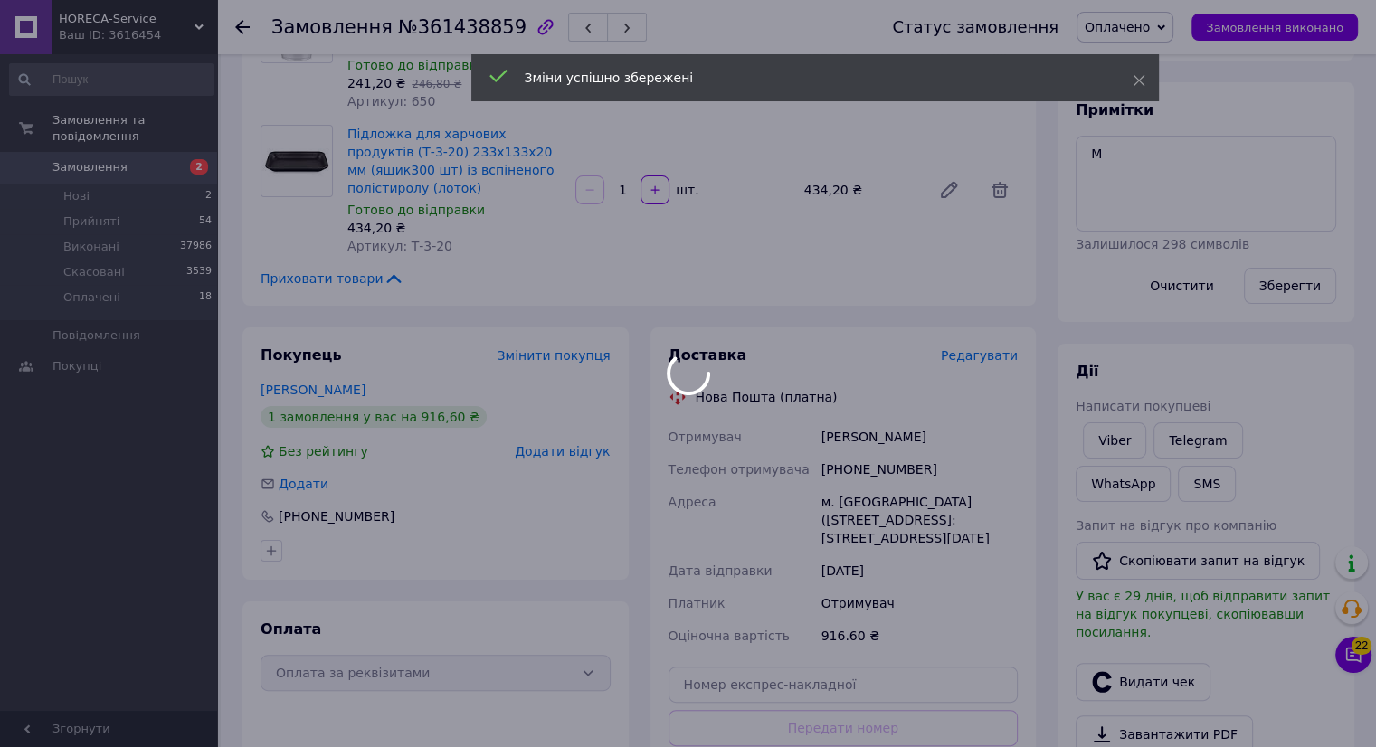
scroll to position [362, 0]
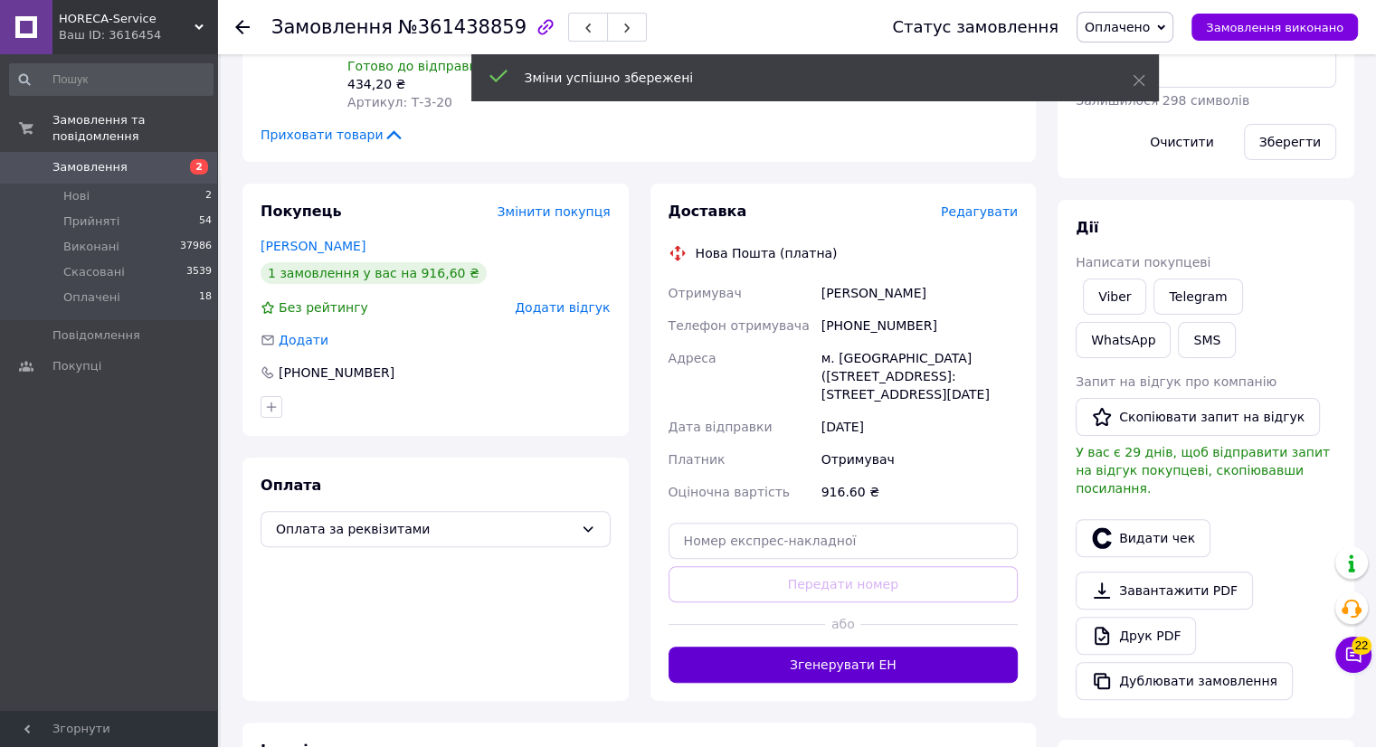
click at [843, 656] on button "Згенерувати ЕН" at bounding box center [844, 665] width 350 height 36
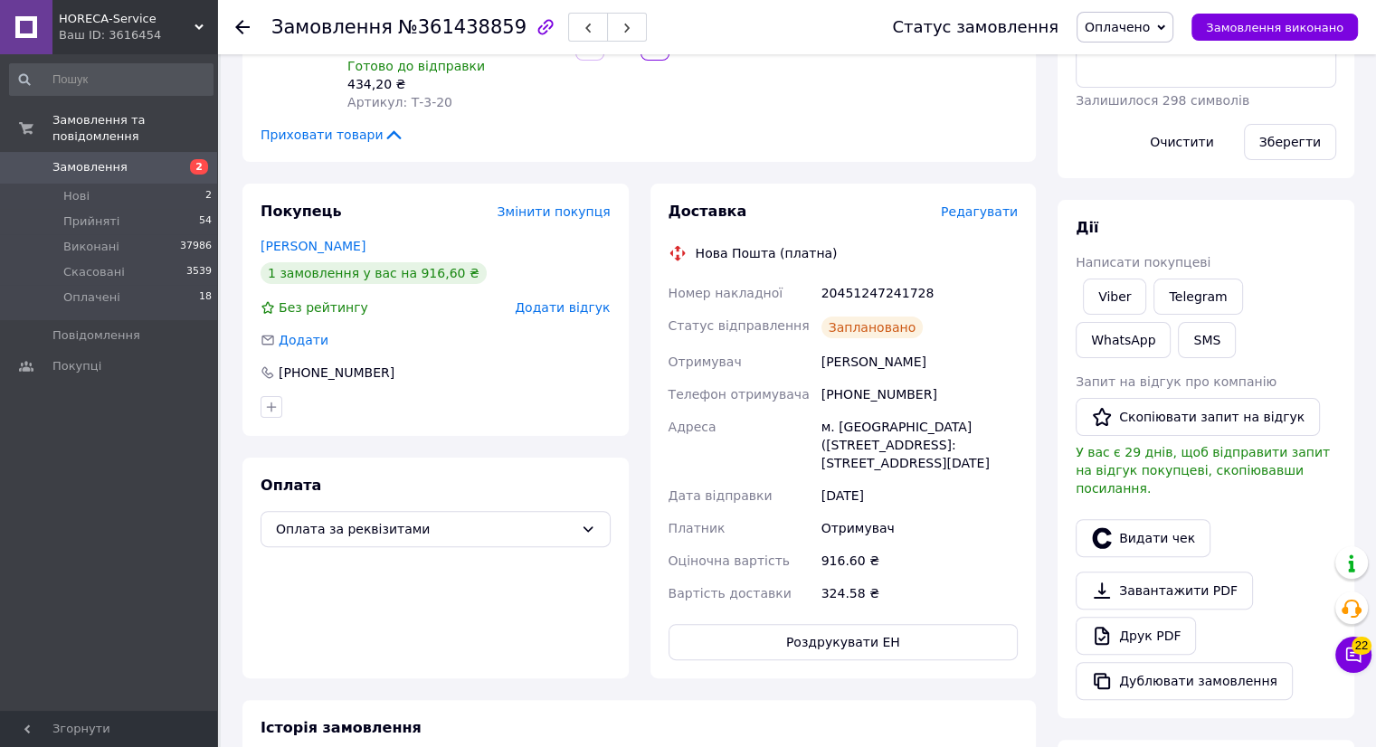
click at [246, 26] on use at bounding box center [242, 27] width 14 height 14
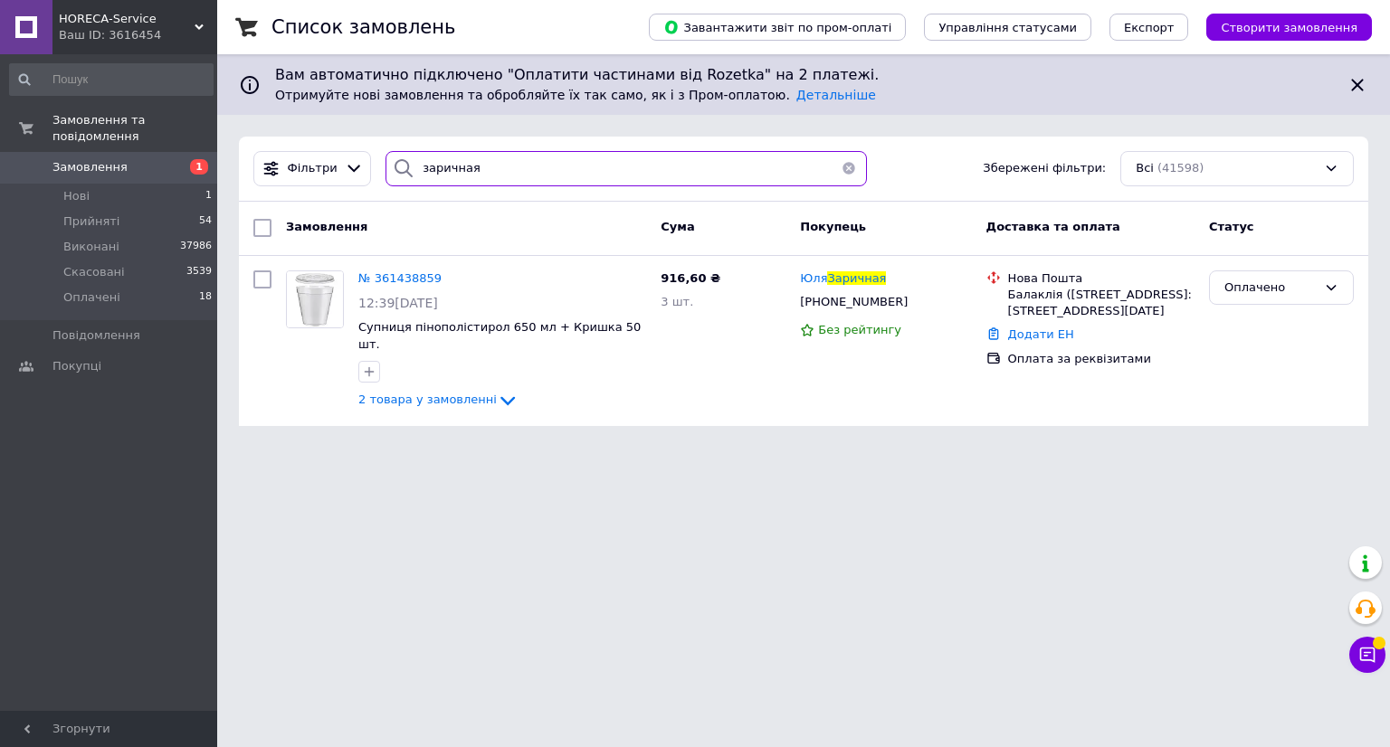
drag, startPoint x: 496, startPoint y: 157, endPoint x: 518, endPoint y: 178, distance: 30.7
click at [515, 183] on input "заричная" at bounding box center [625, 168] width 481 height 35
type input "з"
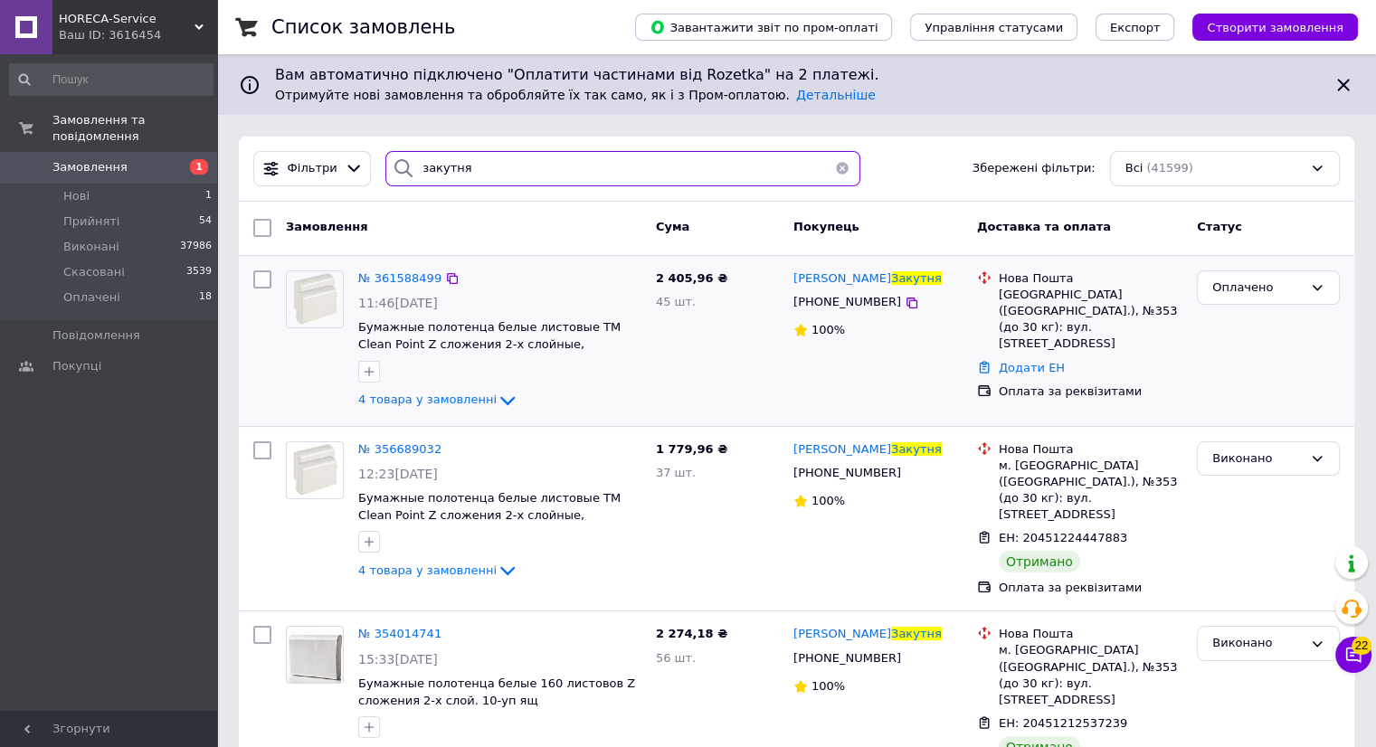
type input "закутня"
click at [328, 315] on img at bounding box center [315, 299] width 56 height 56
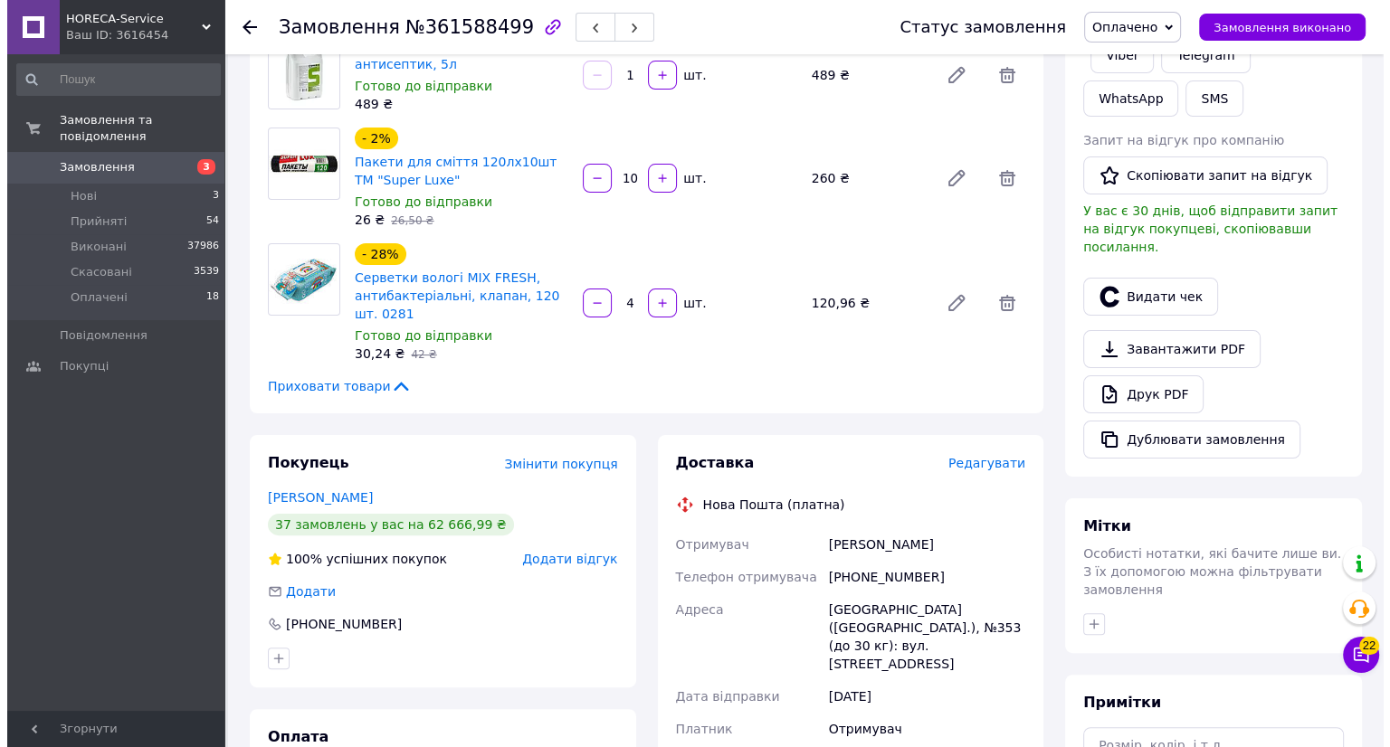
scroll to position [724, 0]
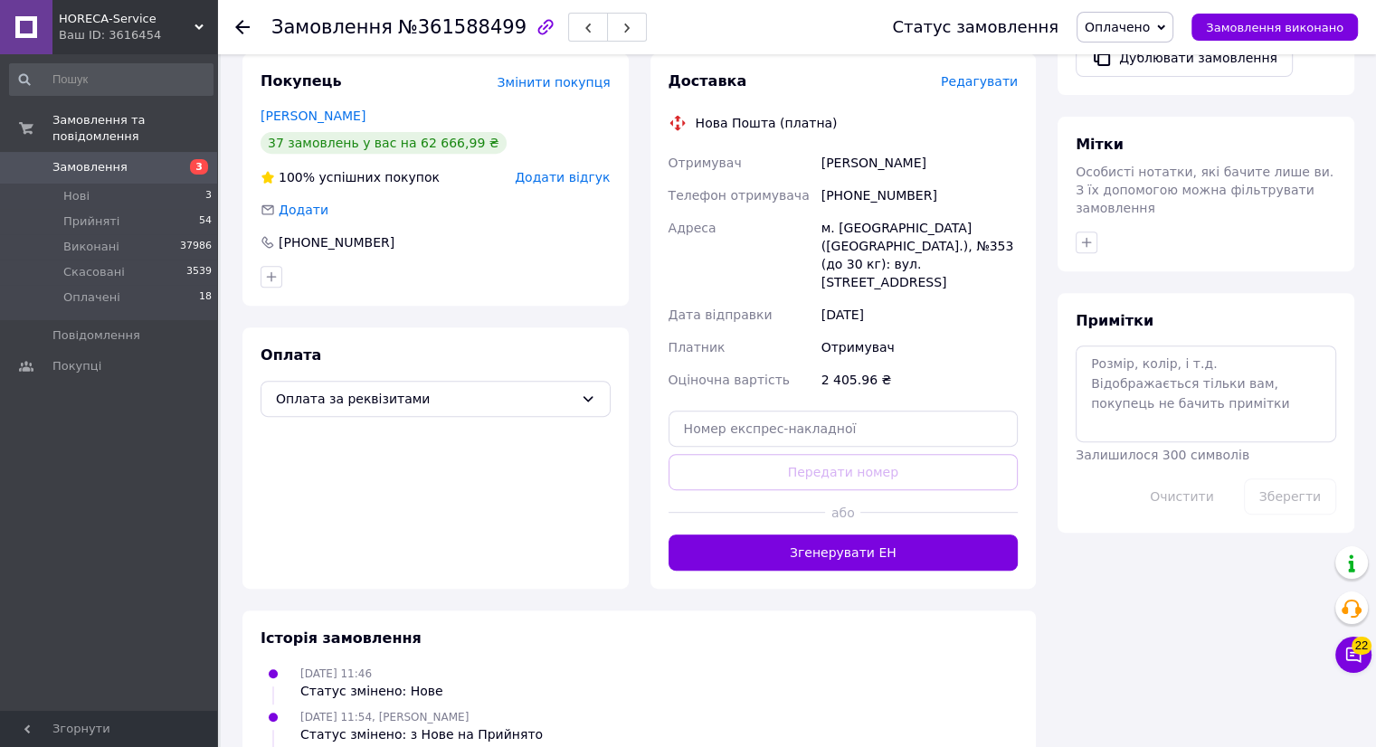
click at [998, 74] on span "Редагувати" at bounding box center [979, 81] width 77 height 14
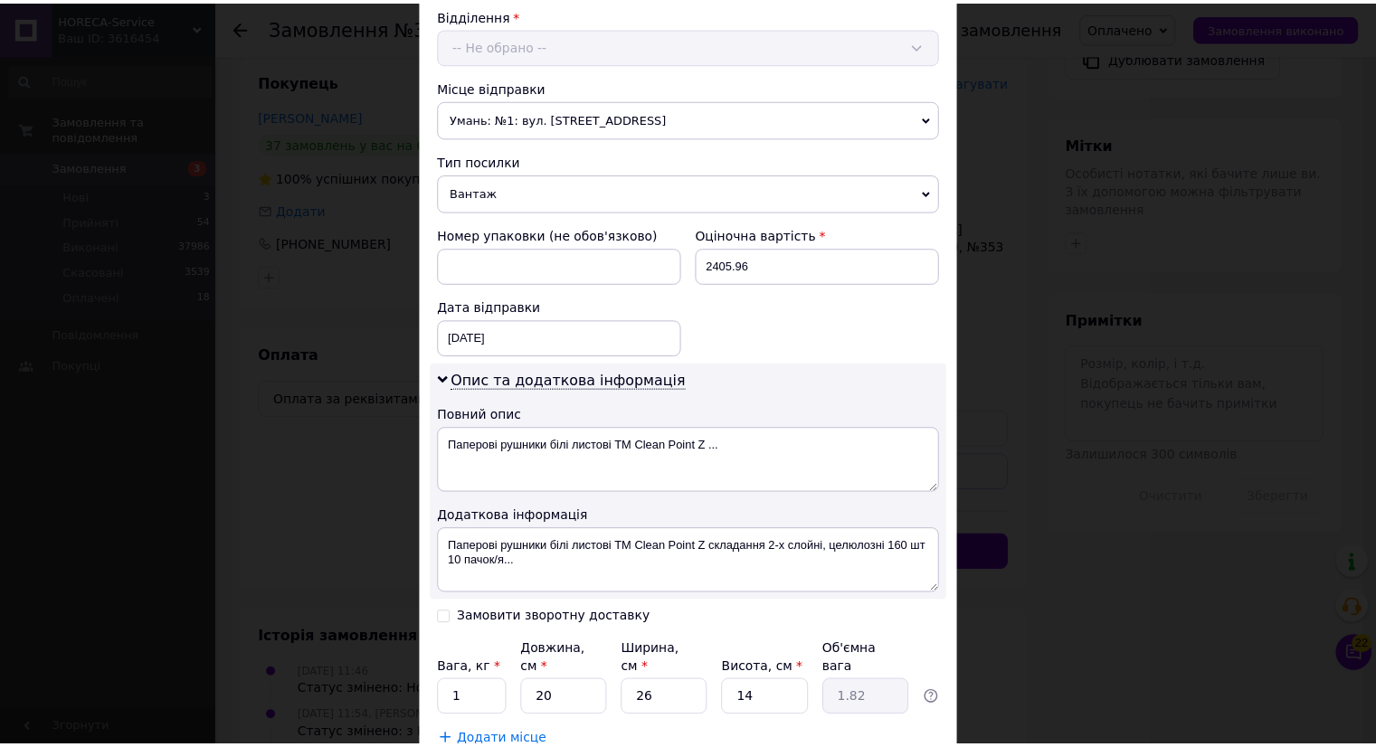
scroll to position [684, 0]
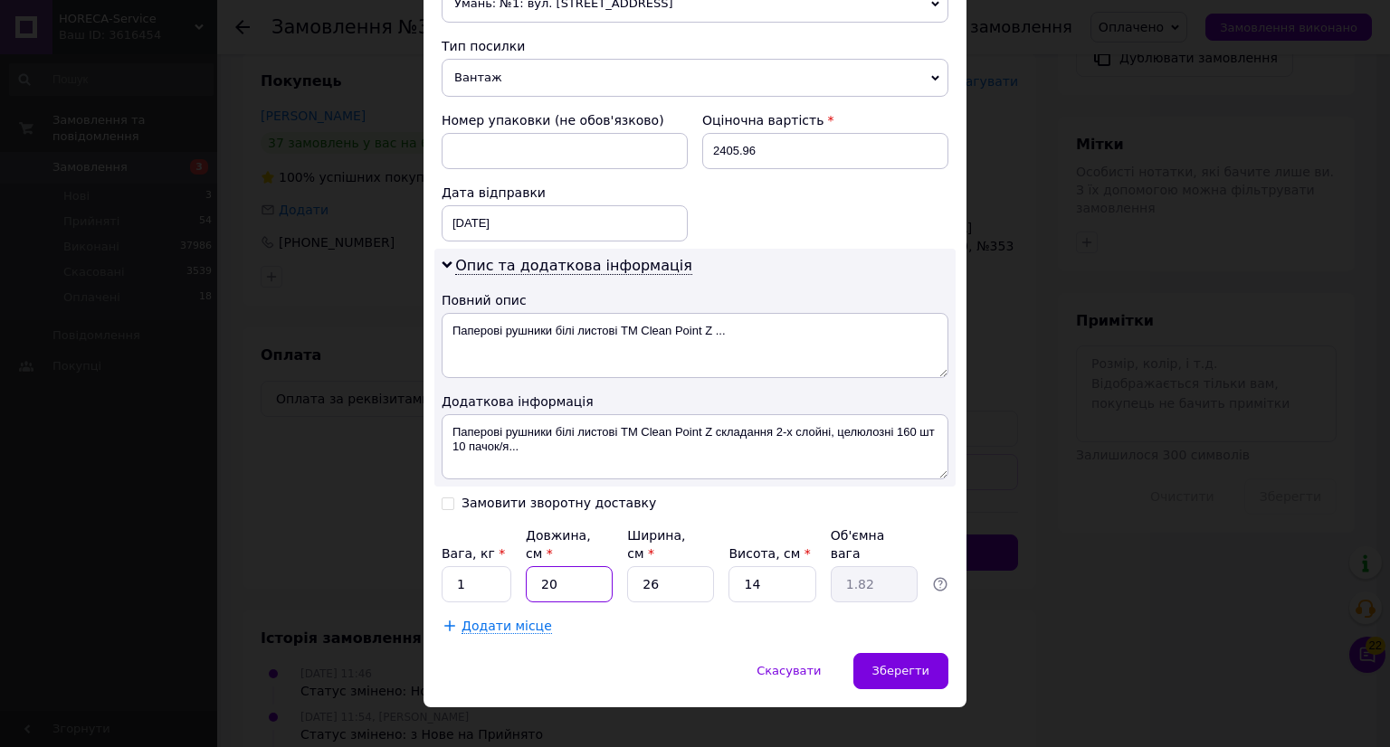
click at [551, 568] on input "20" at bounding box center [569, 584] width 87 height 36
type input "2"
type input "0.18"
type input "6"
type input "0.55"
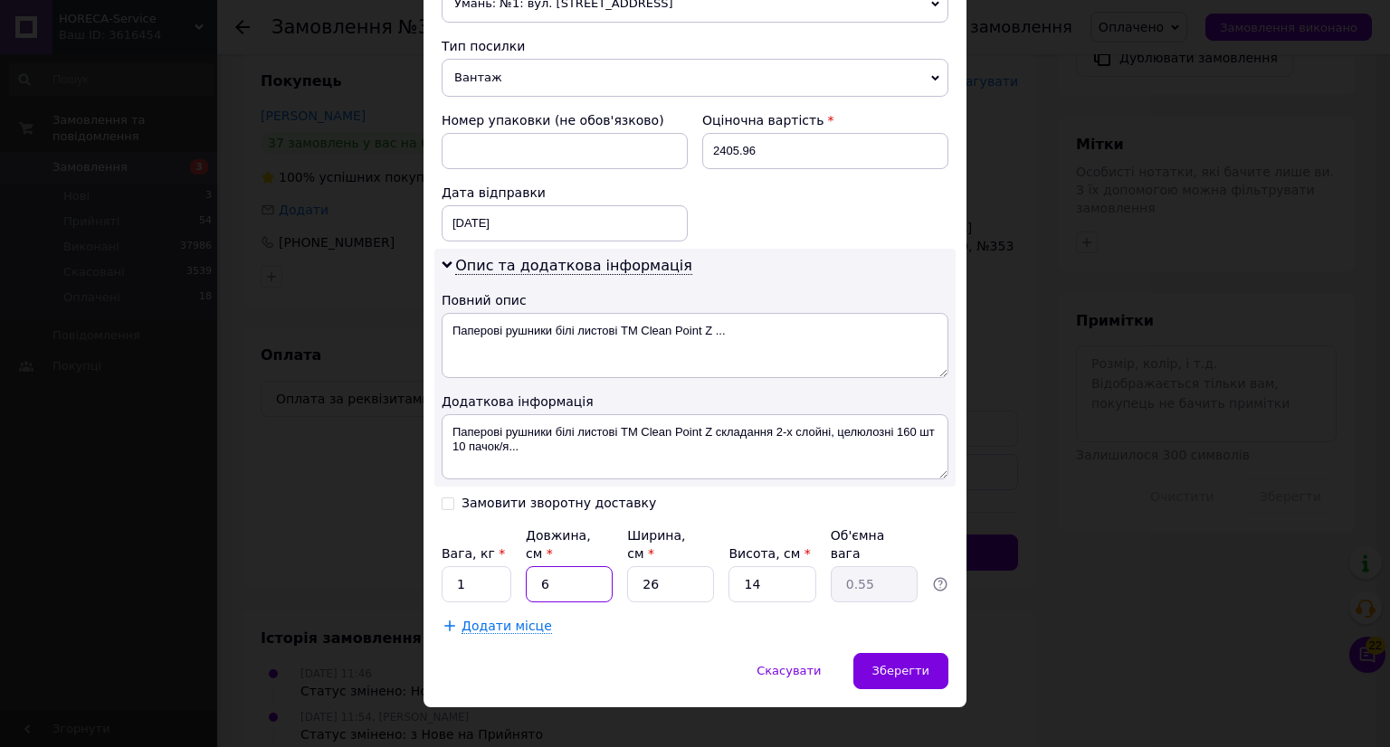
type input "60"
type input "5.46"
type input "60"
type input "4"
type input "0.84"
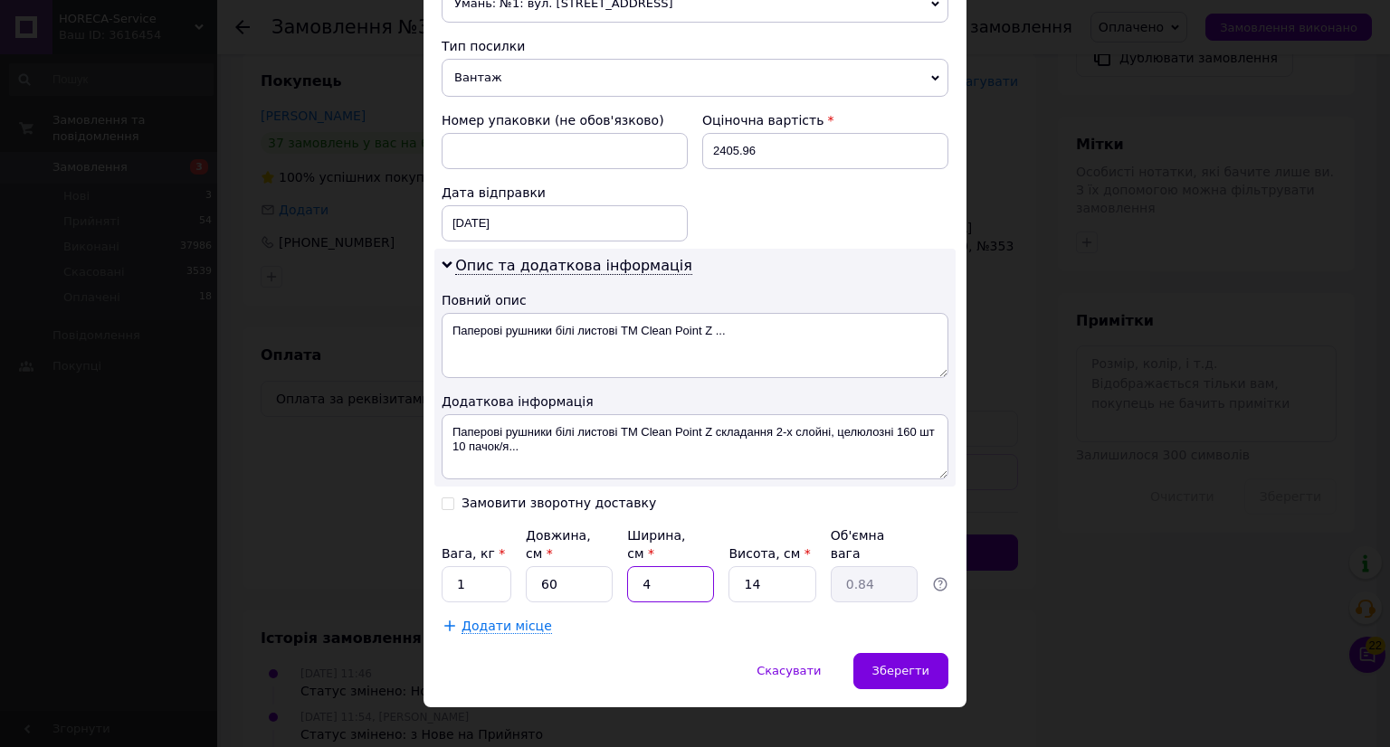
type input "40"
type input "8.4"
type input "40"
type input "4"
type input "2.4"
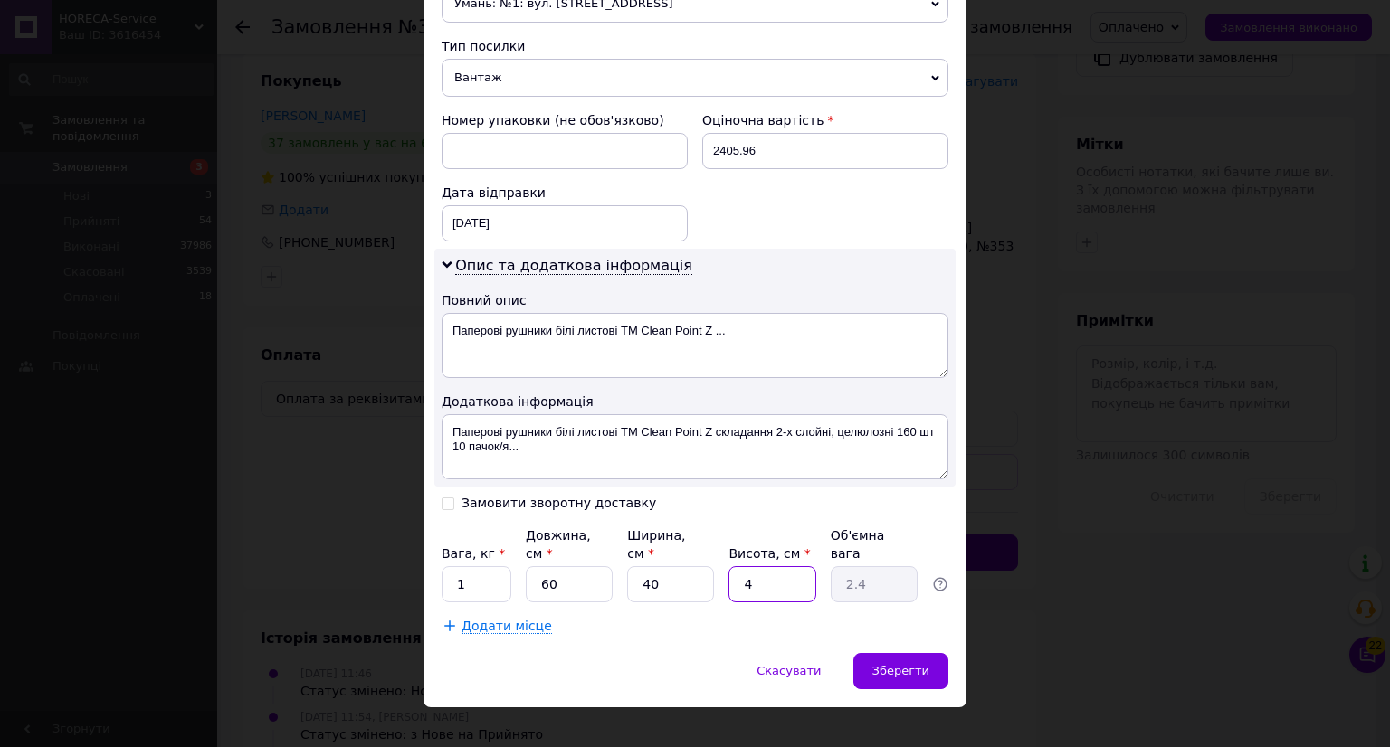
type input "40"
type input "24"
type input "40"
click at [920, 664] on span "Зберегти" at bounding box center [900, 671] width 57 height 14
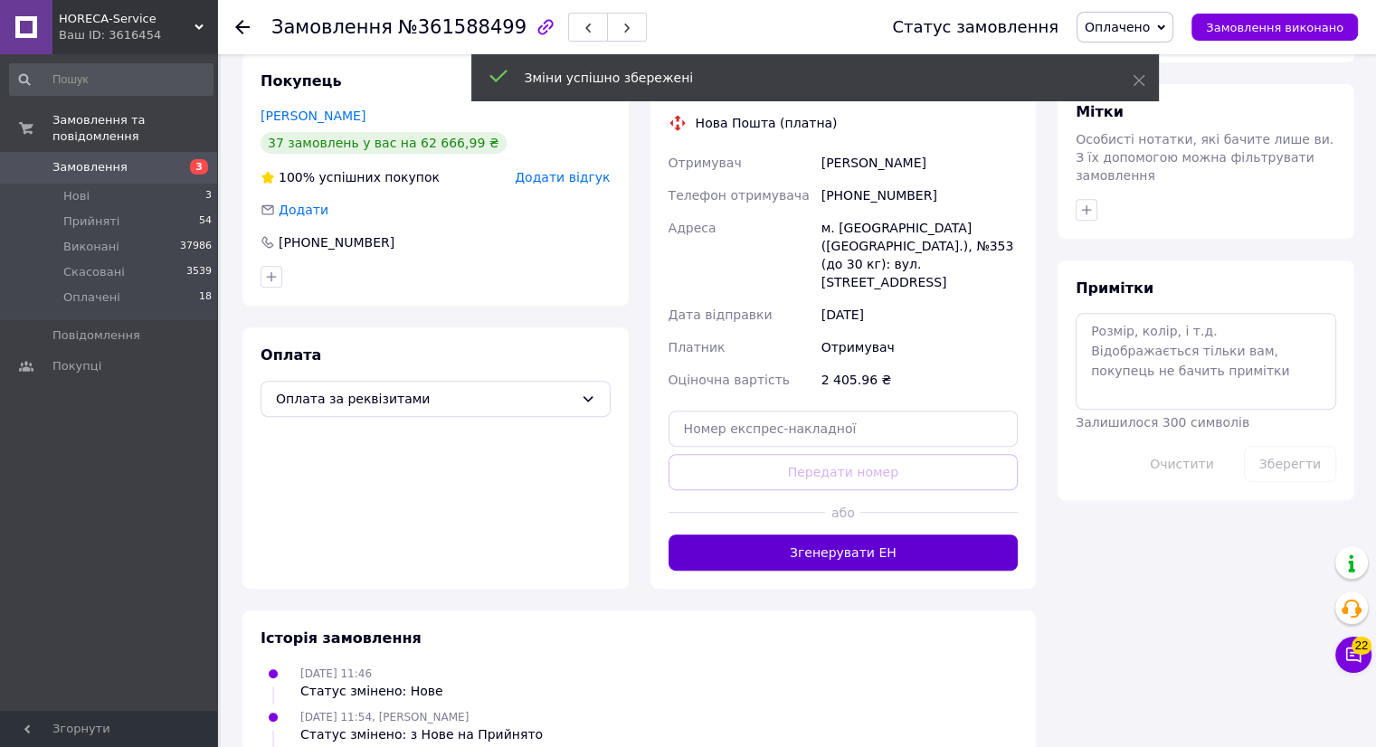
click at [825, 535] on button "Згенерувати ЕН" at bounding box center [844, 553] width 350 height 36
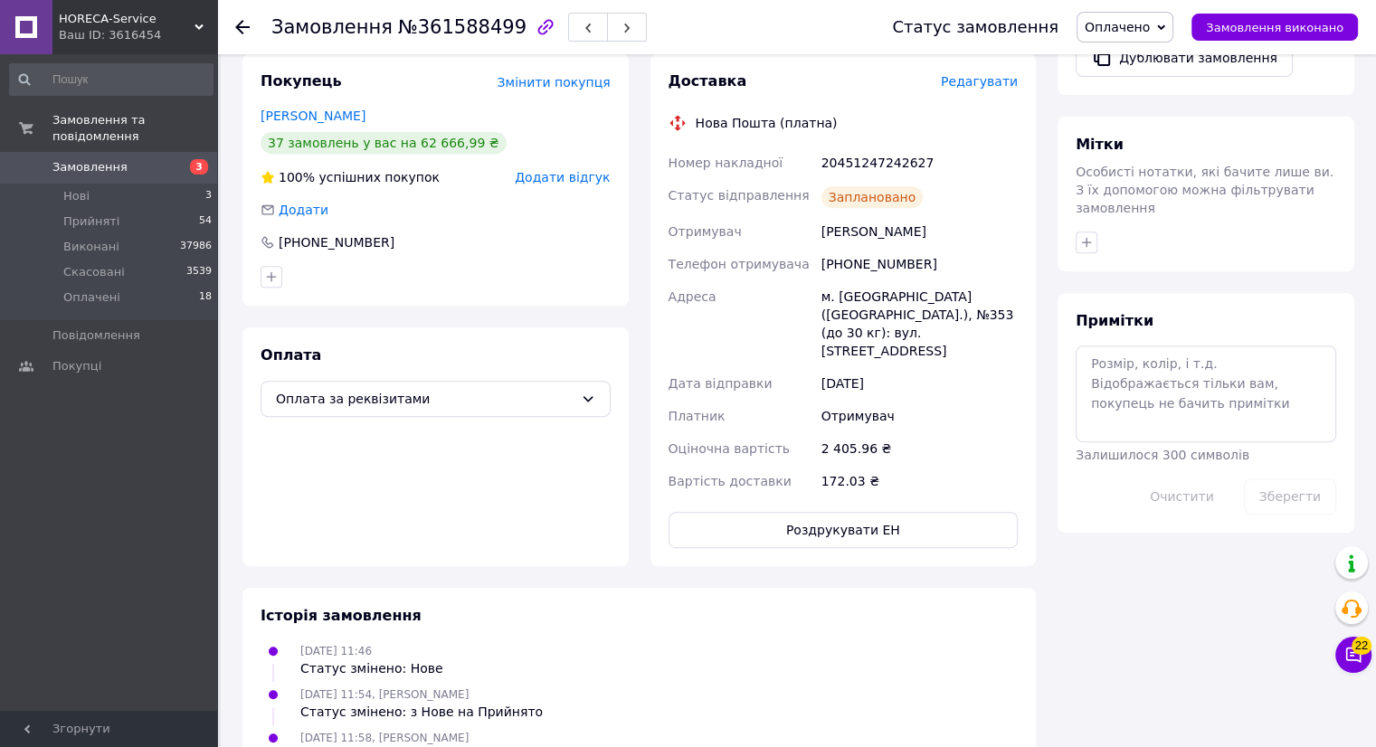
click at [243, 24] on icon at bounding box center [242, 27] width 14 height 14
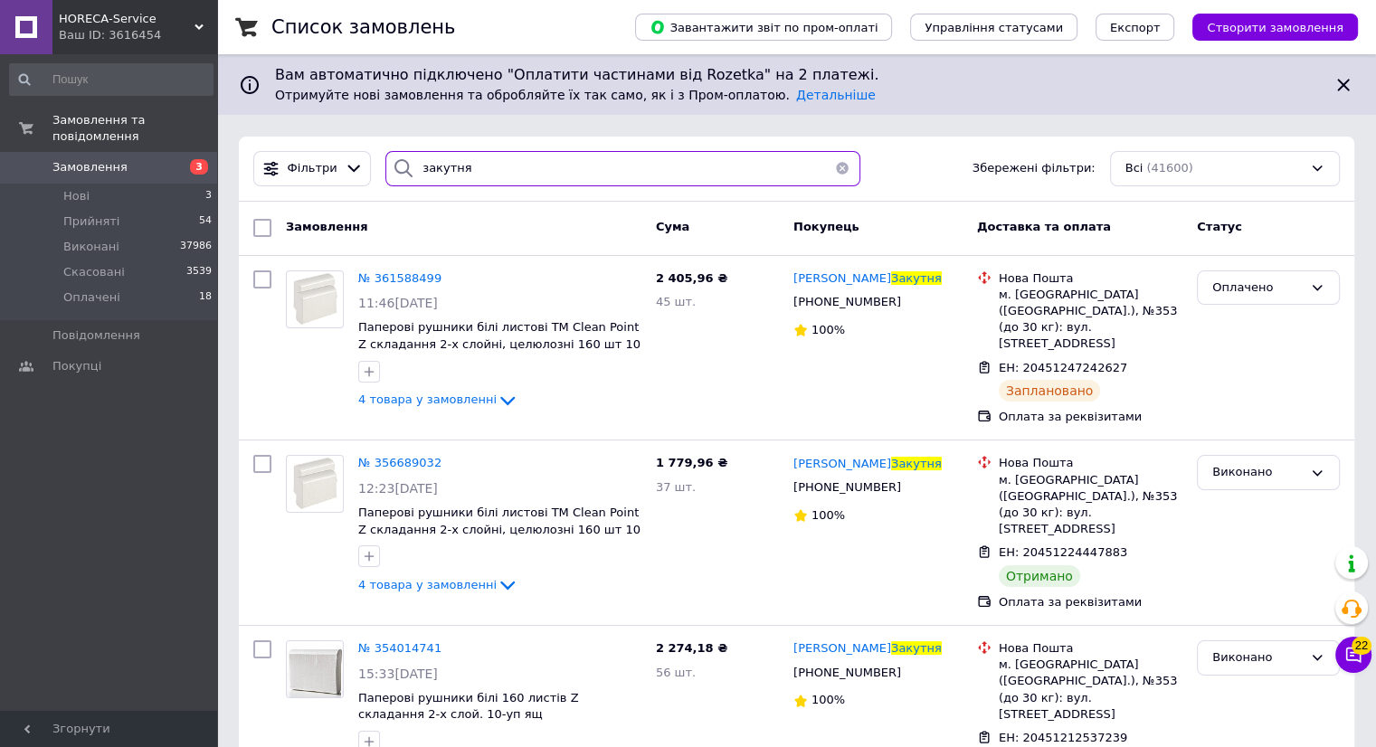
click at [517, 173] on input "закутня" at bounding box center [622, 168] width 475 height 35
type input "з"
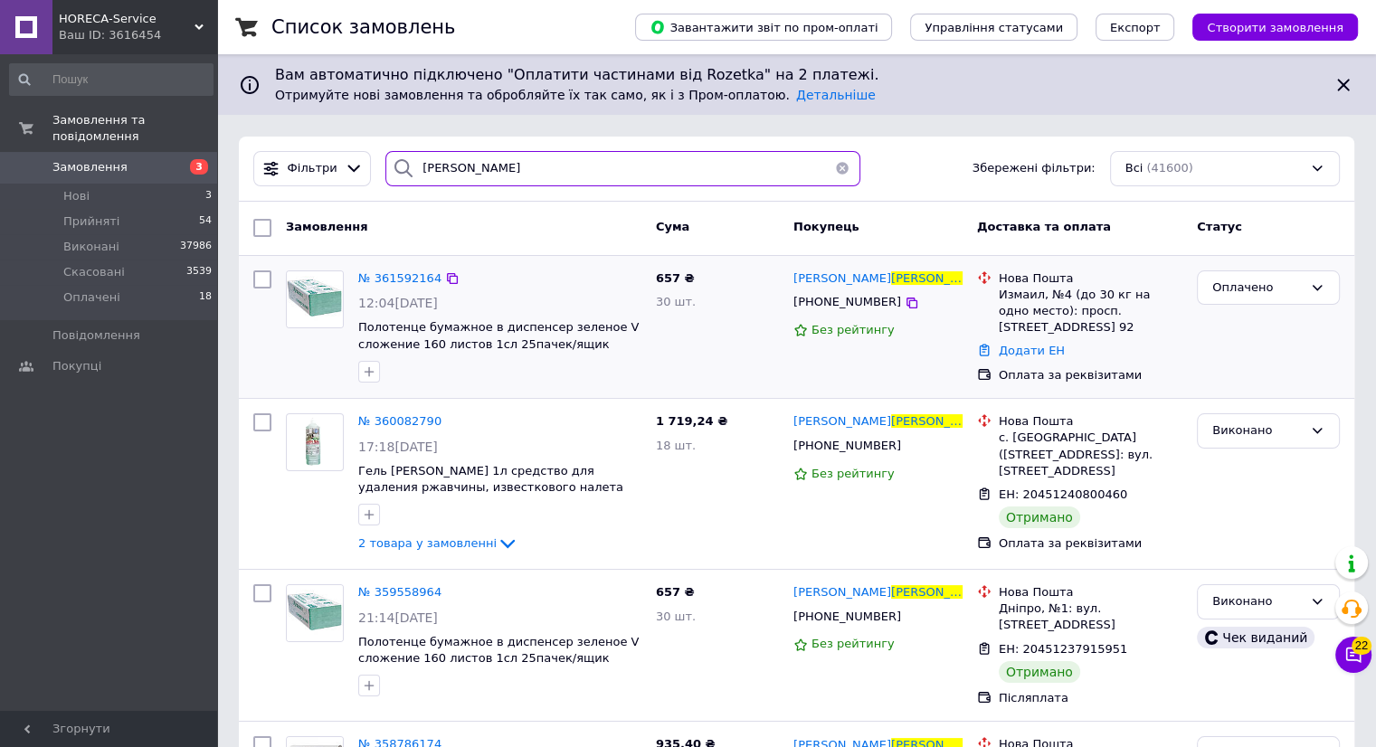
type input "москаленко"
click at [325, 306] on img at bounding box center [315, 299] width 56 height 56
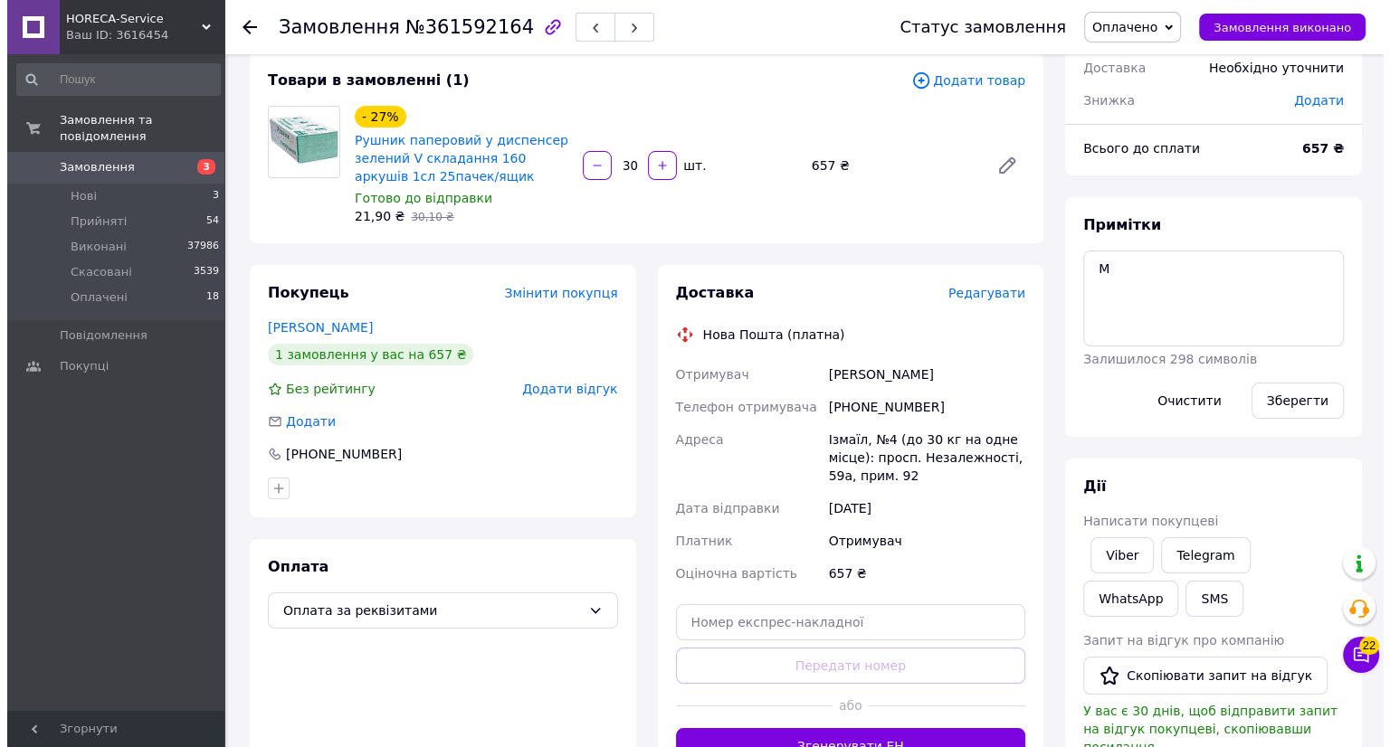
scroll to position [181, 0]
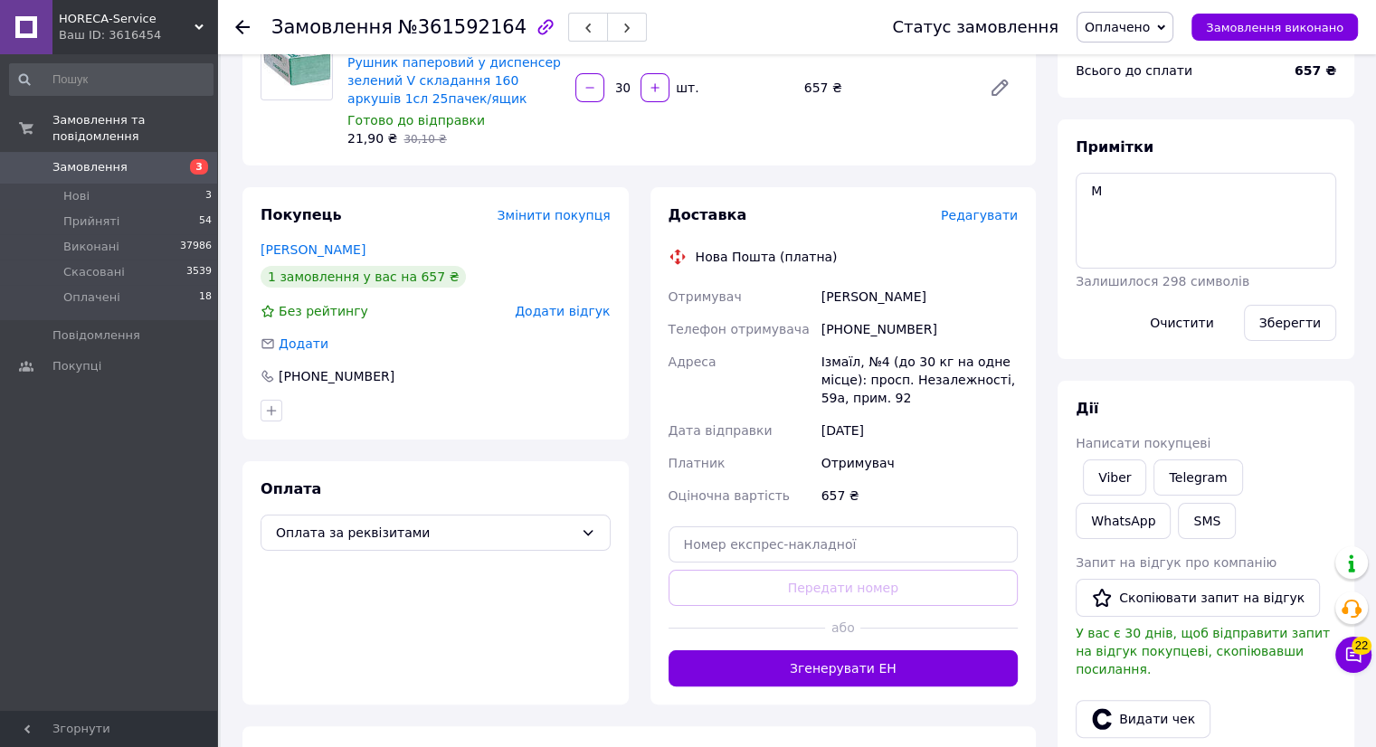
click at [989, 212] on span "Редагувати" at bounding box center [979, 215] width 77 height 14
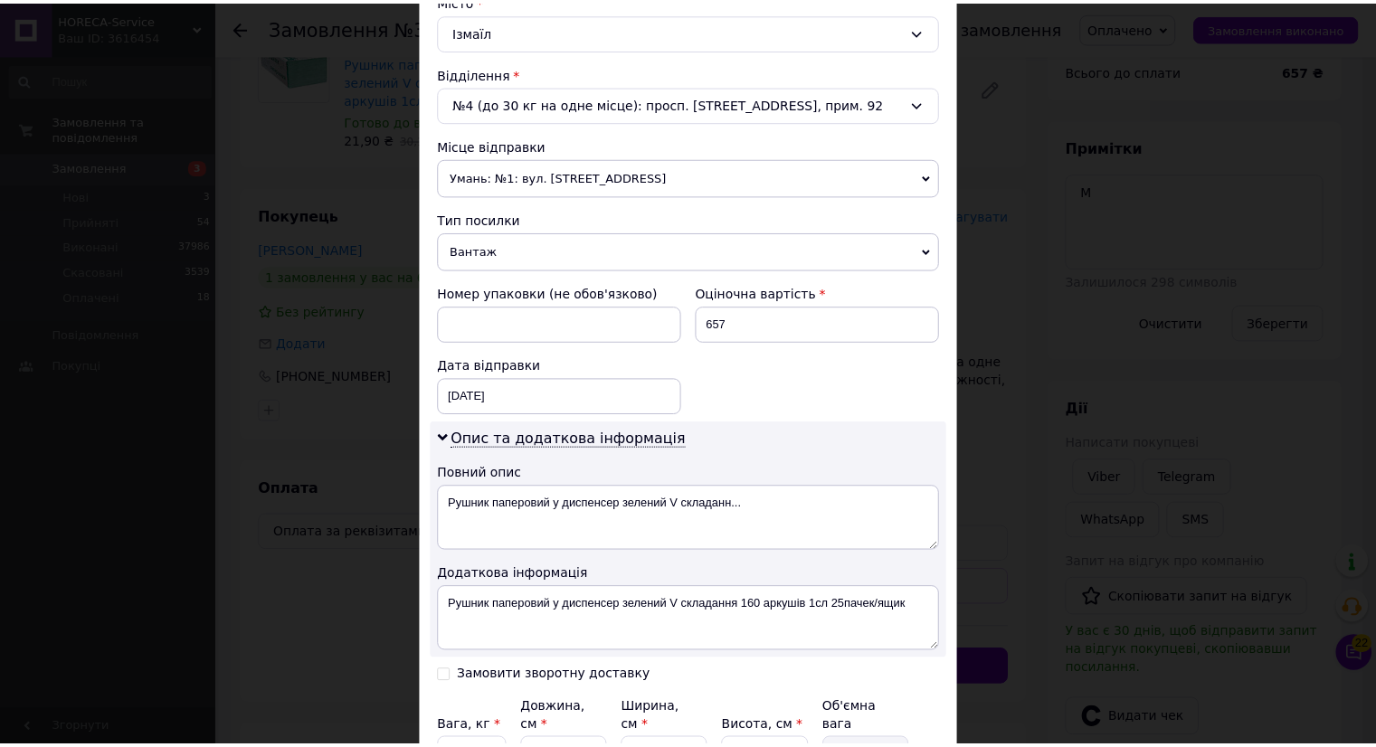
scroll to position [684, 0]
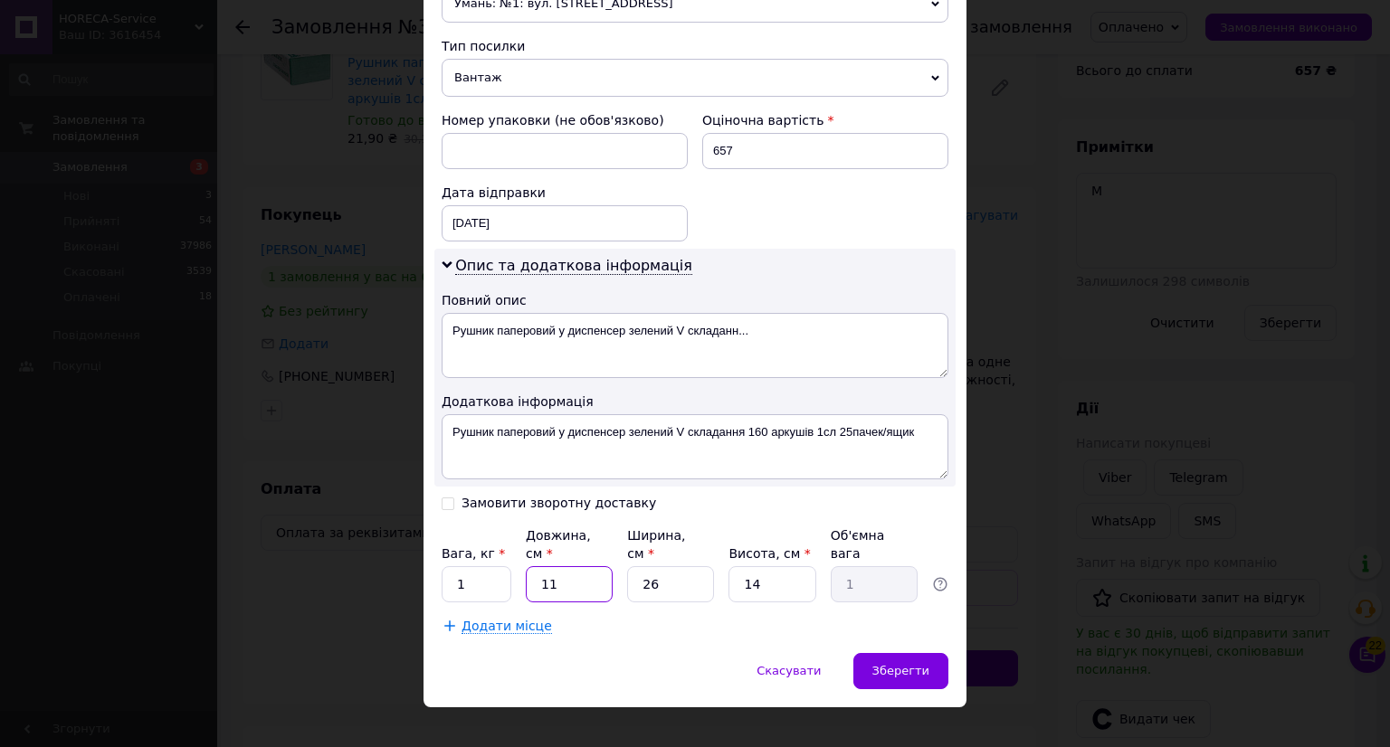
click at [584, 566] on input "11" at bounding box center [569, 584] width 87 height 36
type input "1"
type input "0.1"
type input "6"
type input "0.55"
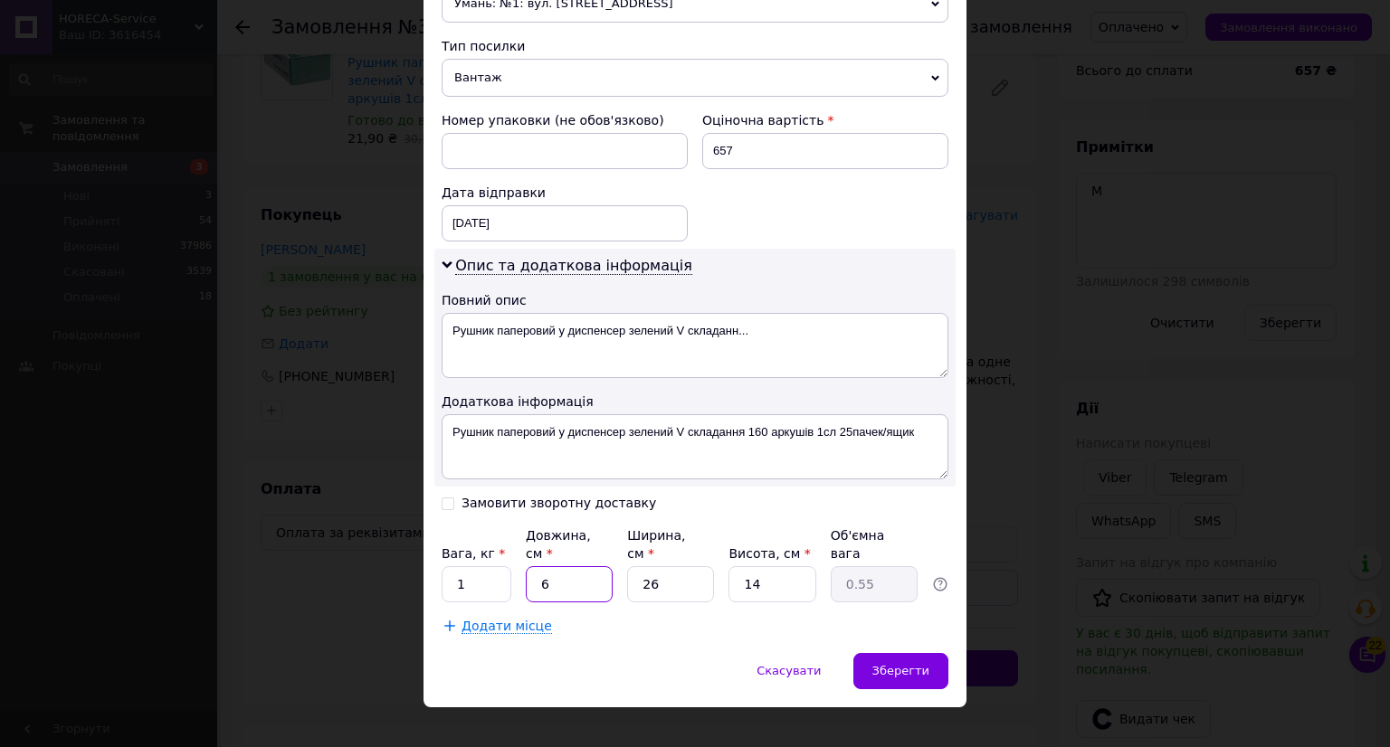
type input "60"
type input "5.46"
type input "60"
type input "4"
type input "0.84"
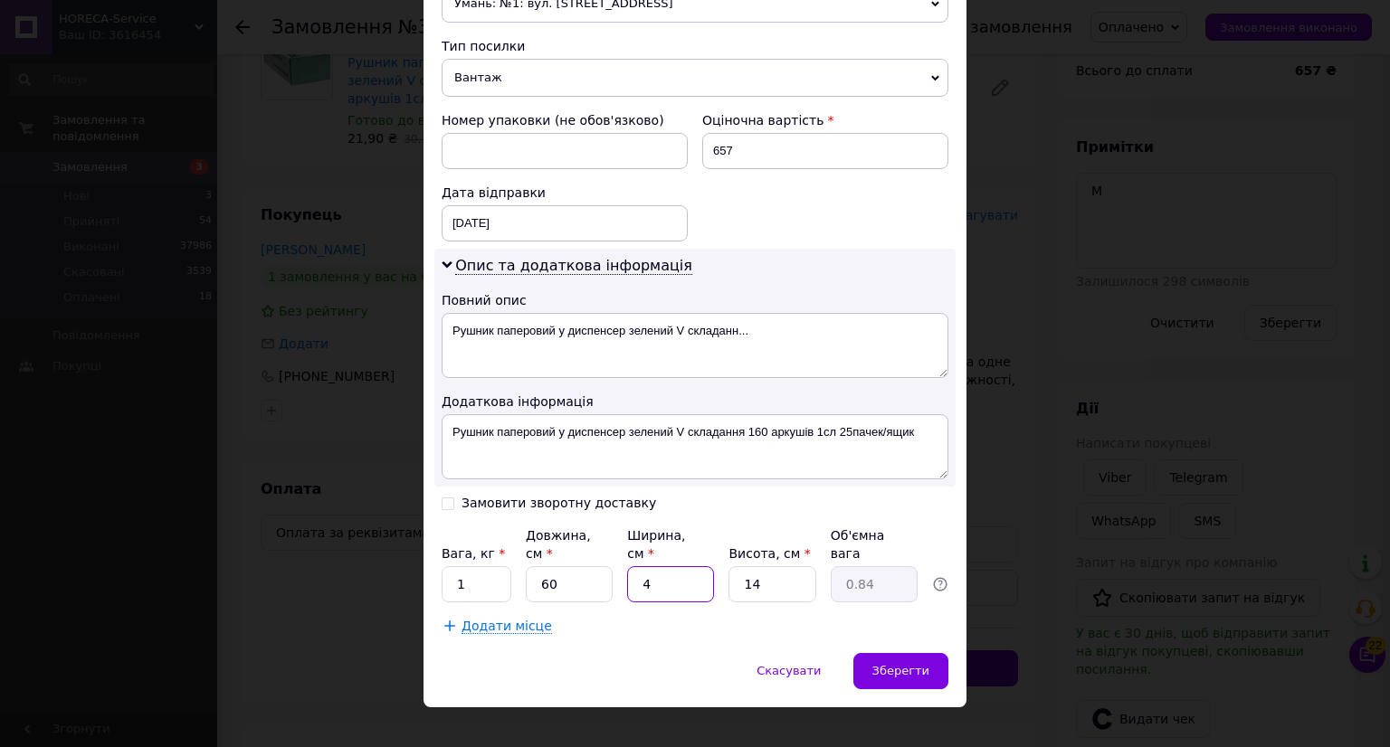
type input "42"
type input "8.82"
type input "42"
type input "2"
type input "1.26"
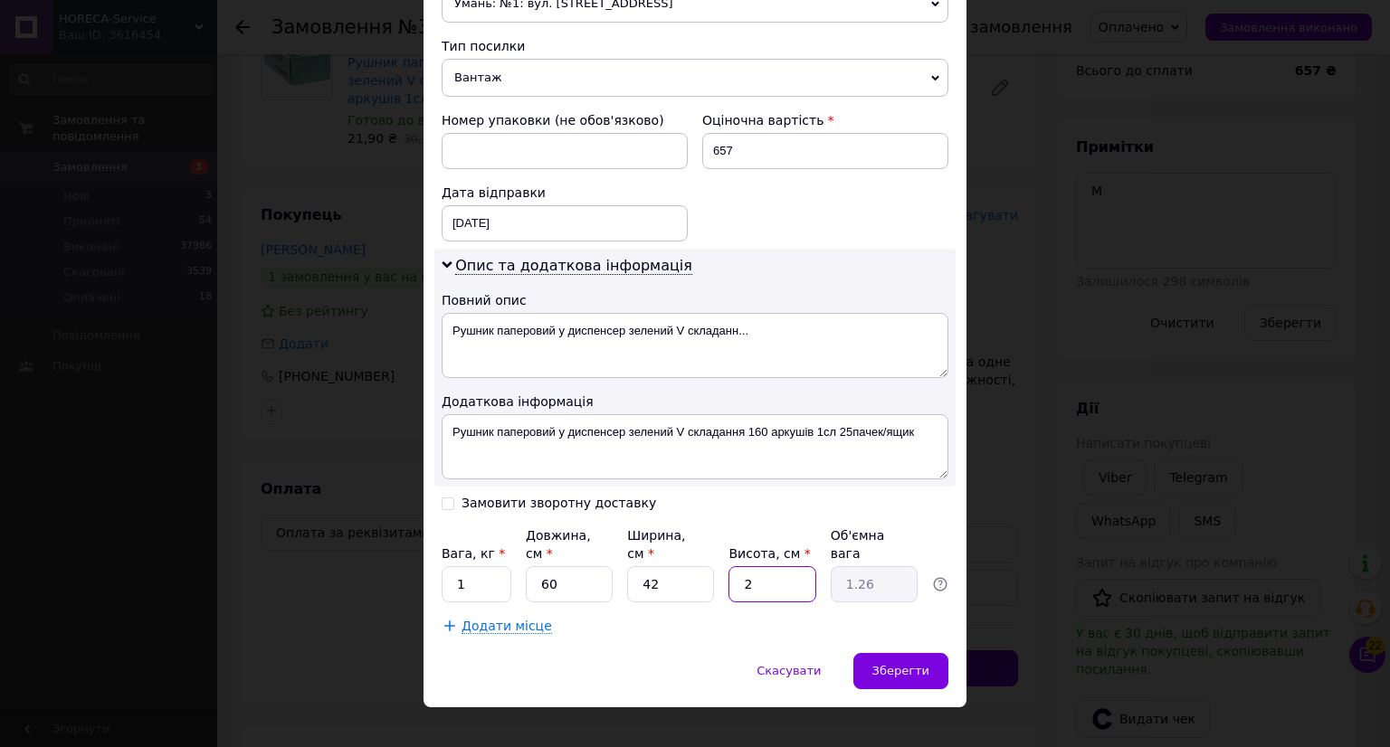
type input "26"
type input "16.38"
type input "26"
click at [885, 656] on div "Зберегти" at bounding box center [900, 671] width 95 height 36
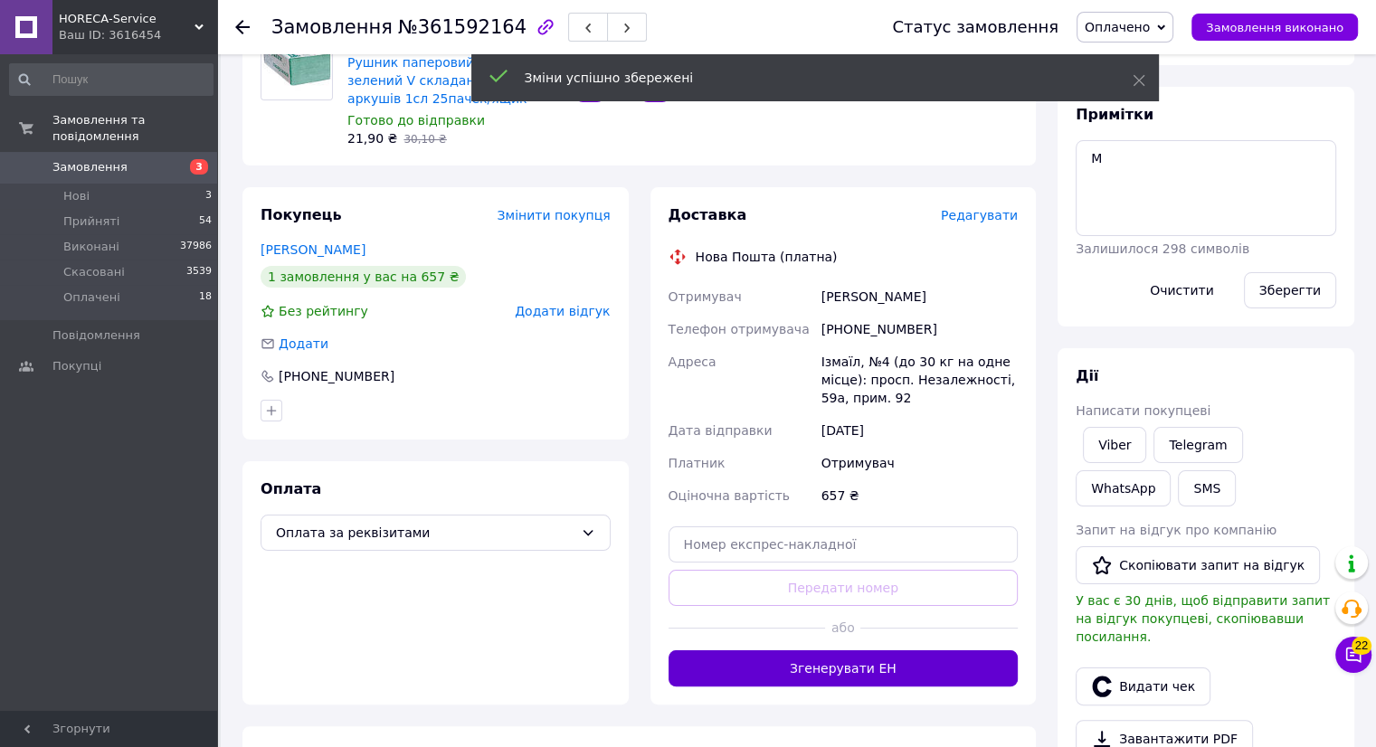
click at [874, 670] on button "Згенерувати ЕН" at bounding box center [844, 669] width 350 height 36
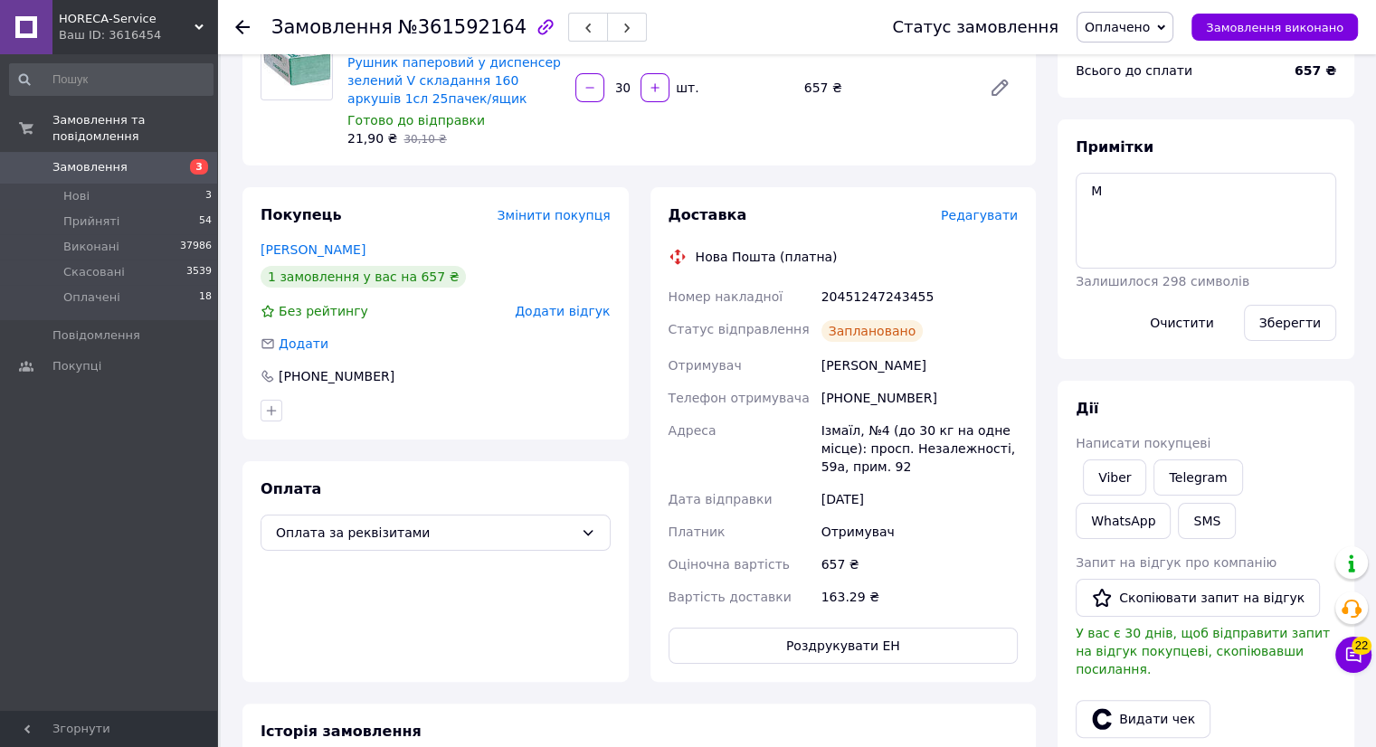
click at [242, 30] on icon at bounding box center [242, 27] width 14 height 14
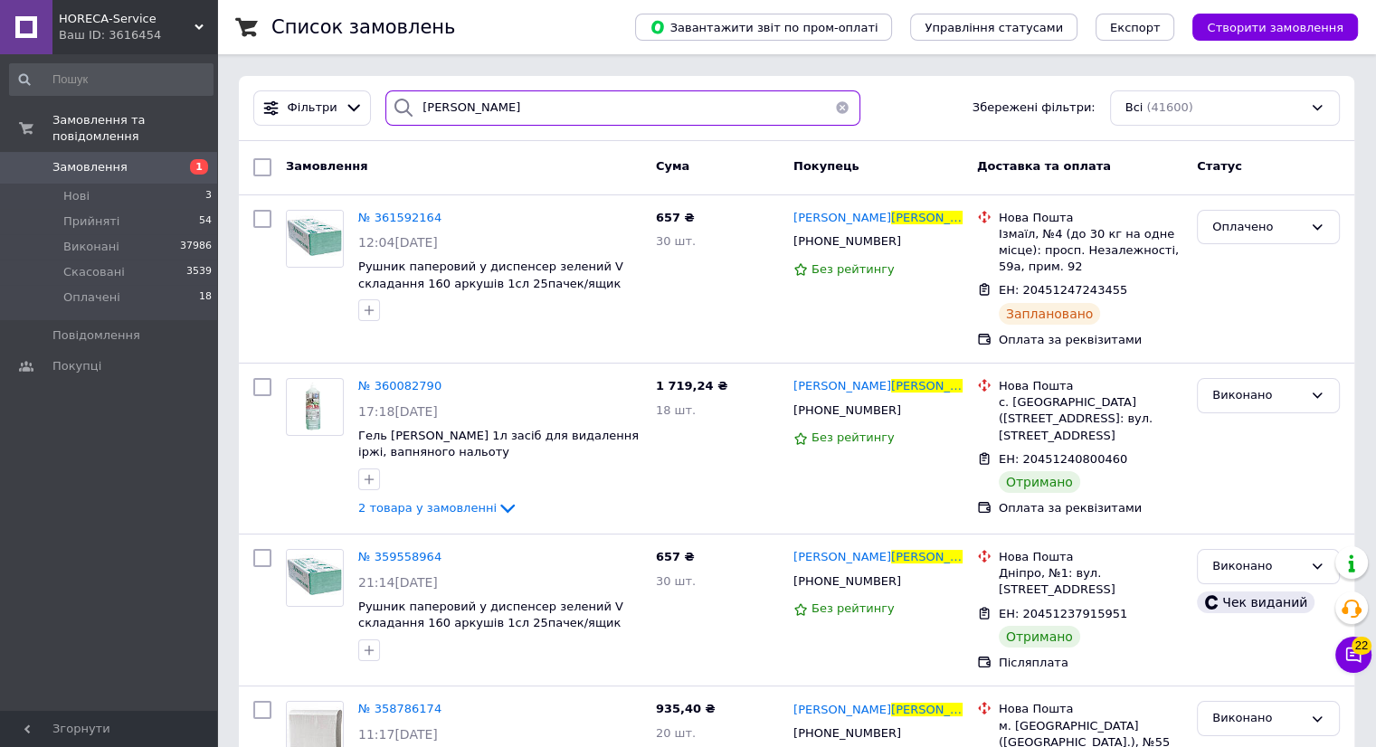
click at [520, 112] on input "[PERSON_NAME]" at bounding box center [622, 107] width 475 height 35
type input "м"
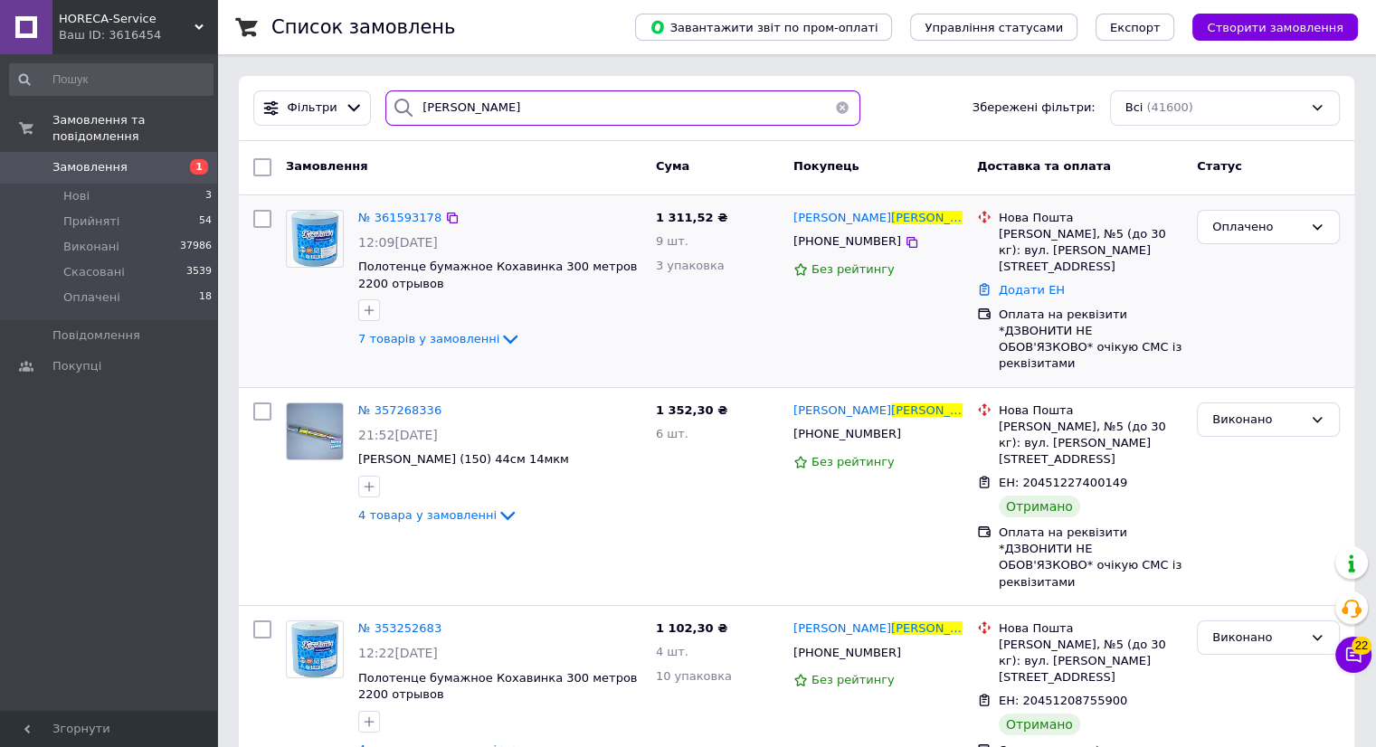
type input "сінкін"
click at [311, 262] on img at bounding box center [314, 239] width 46 height 56
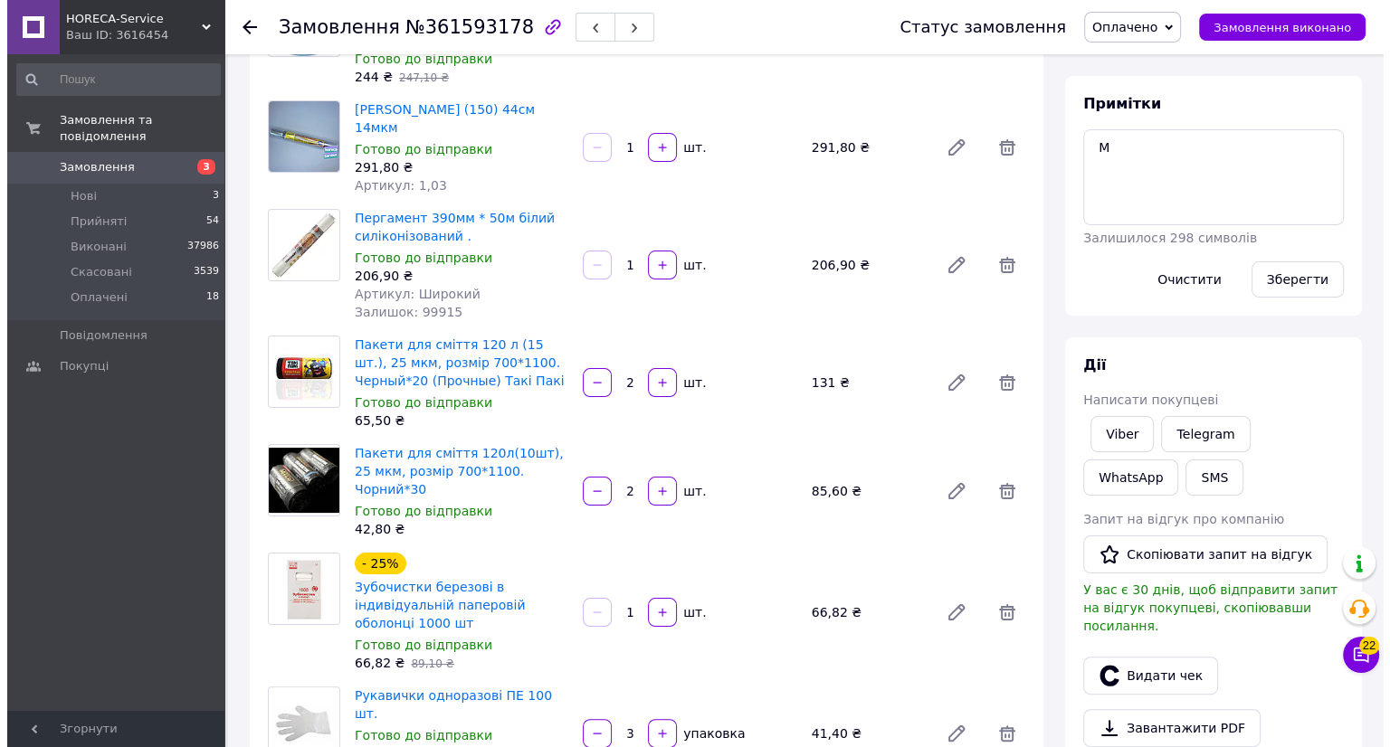
scroll to position [905, 0]
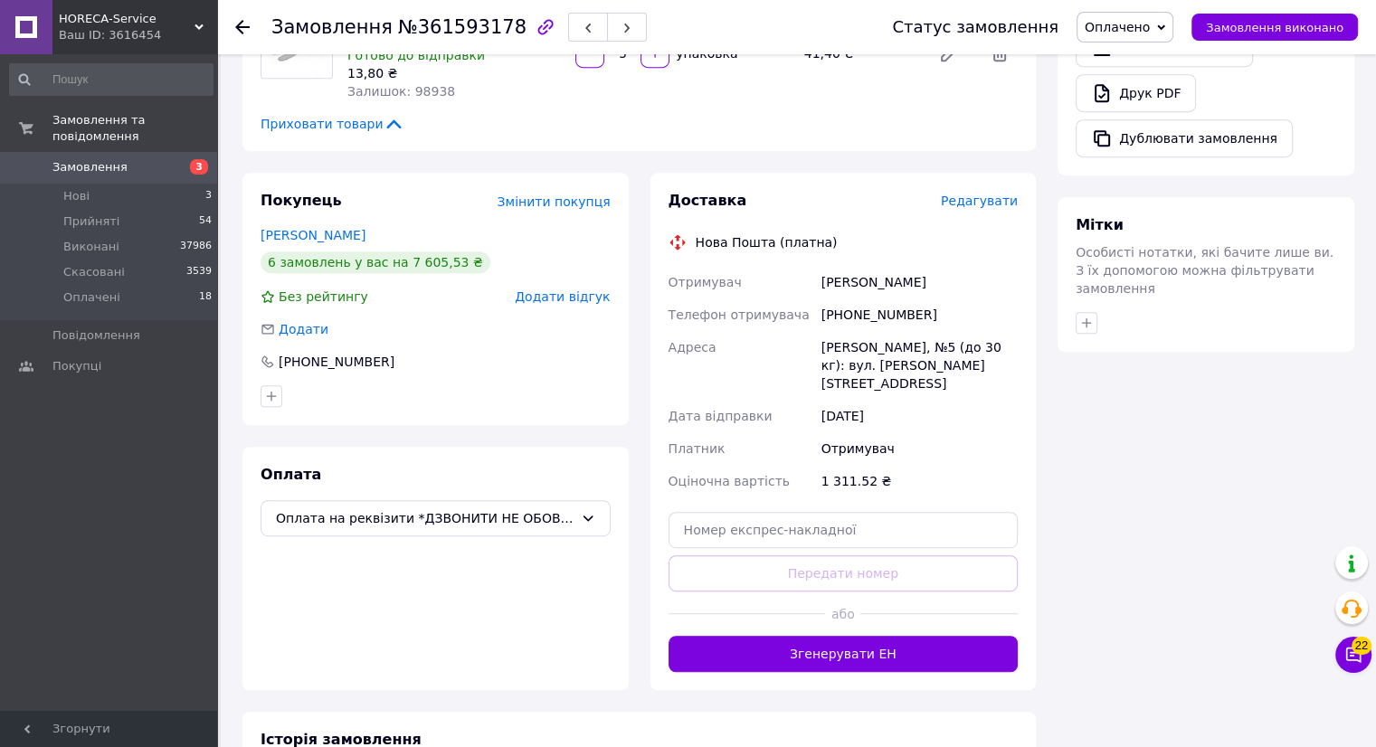
click at [996, 194] on span "Редагувати" at bounding box center [979, 201] width 77 height 14
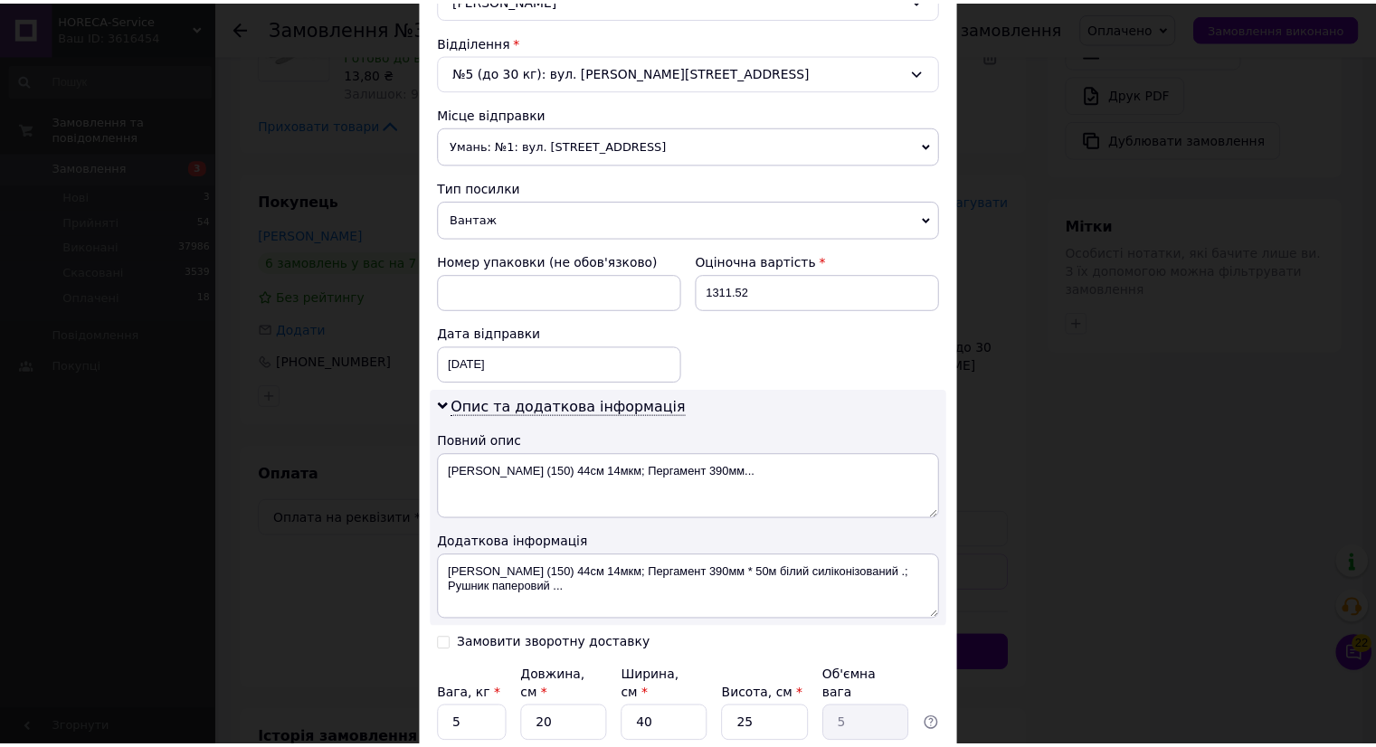
scroll to position [633, 0]
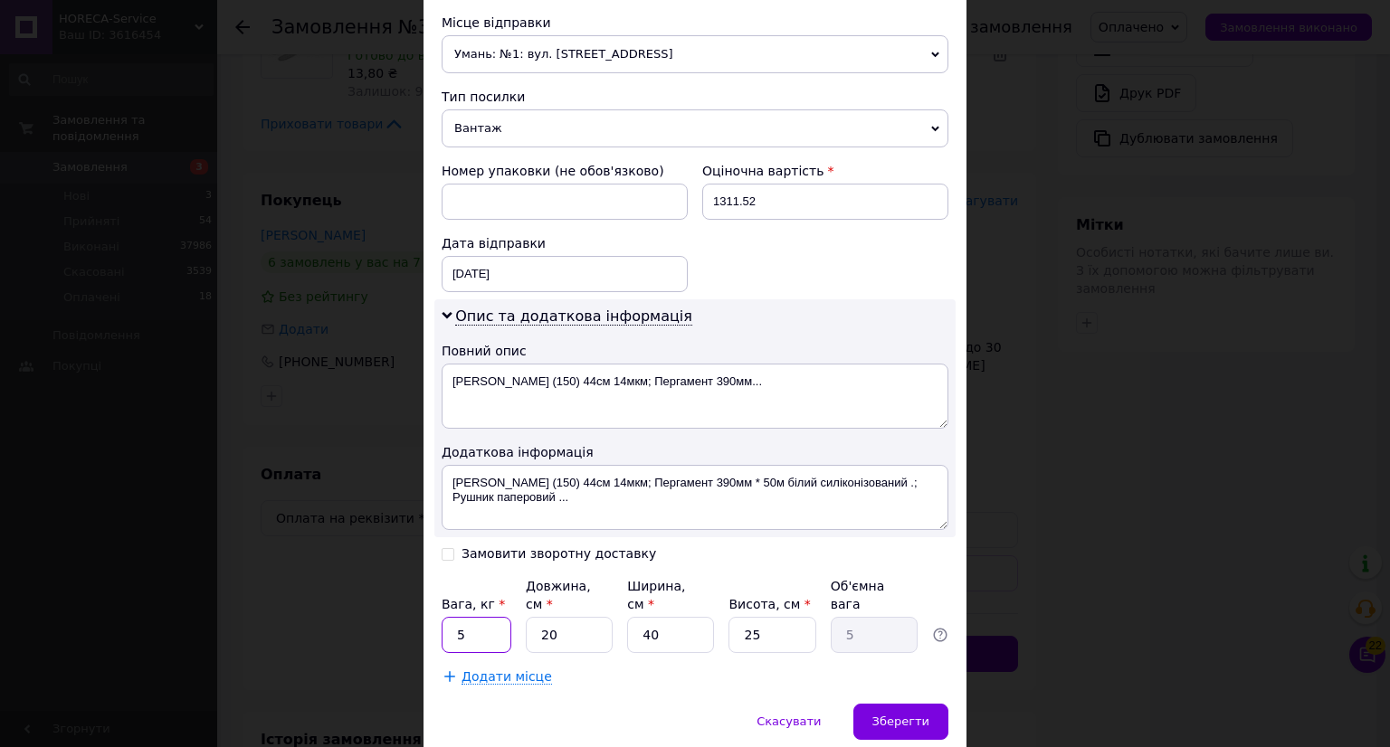
click at [478, 617] on input "5" at bounding box center [477, 635] width 70 height 36
type input "1"
type input "5"
type input "1.25"
type input "50"
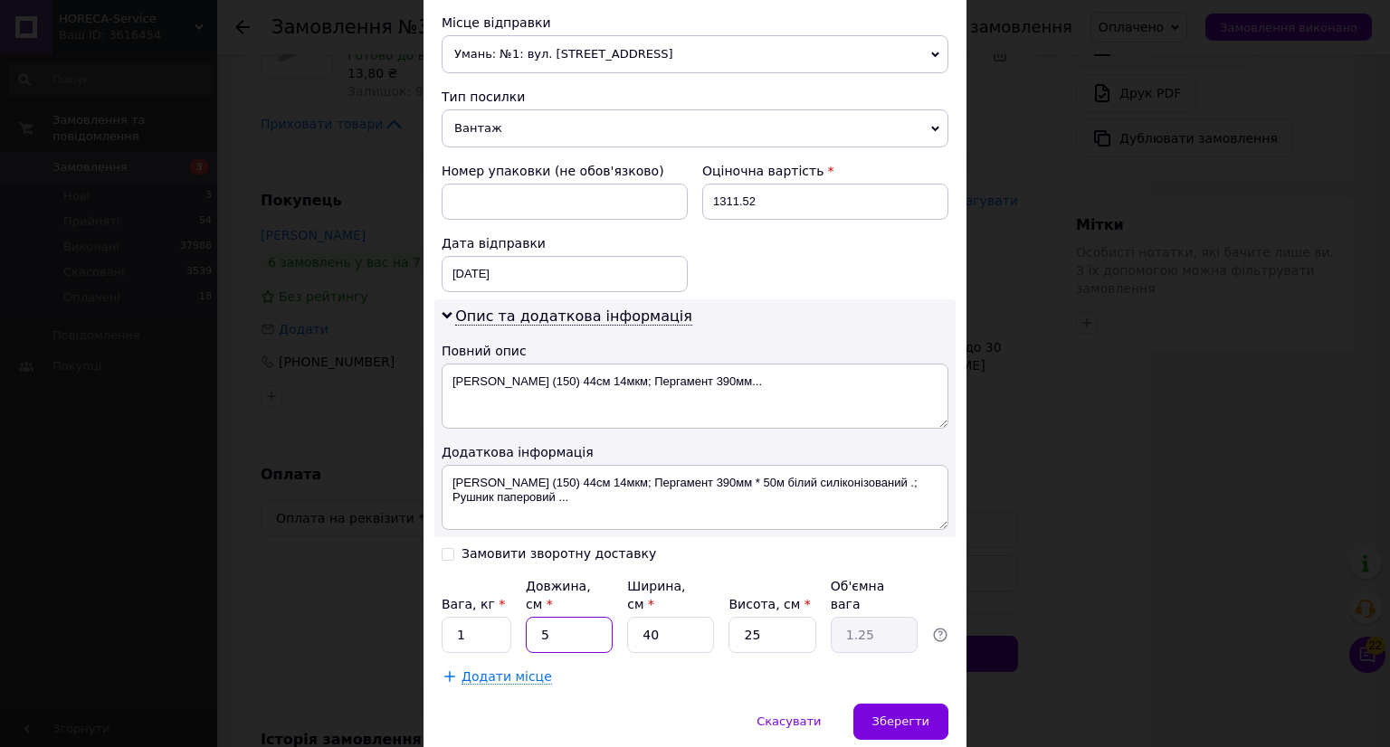
type input "12.5"
type input "50"
type input "3"
type input "0.94"
type input "35"
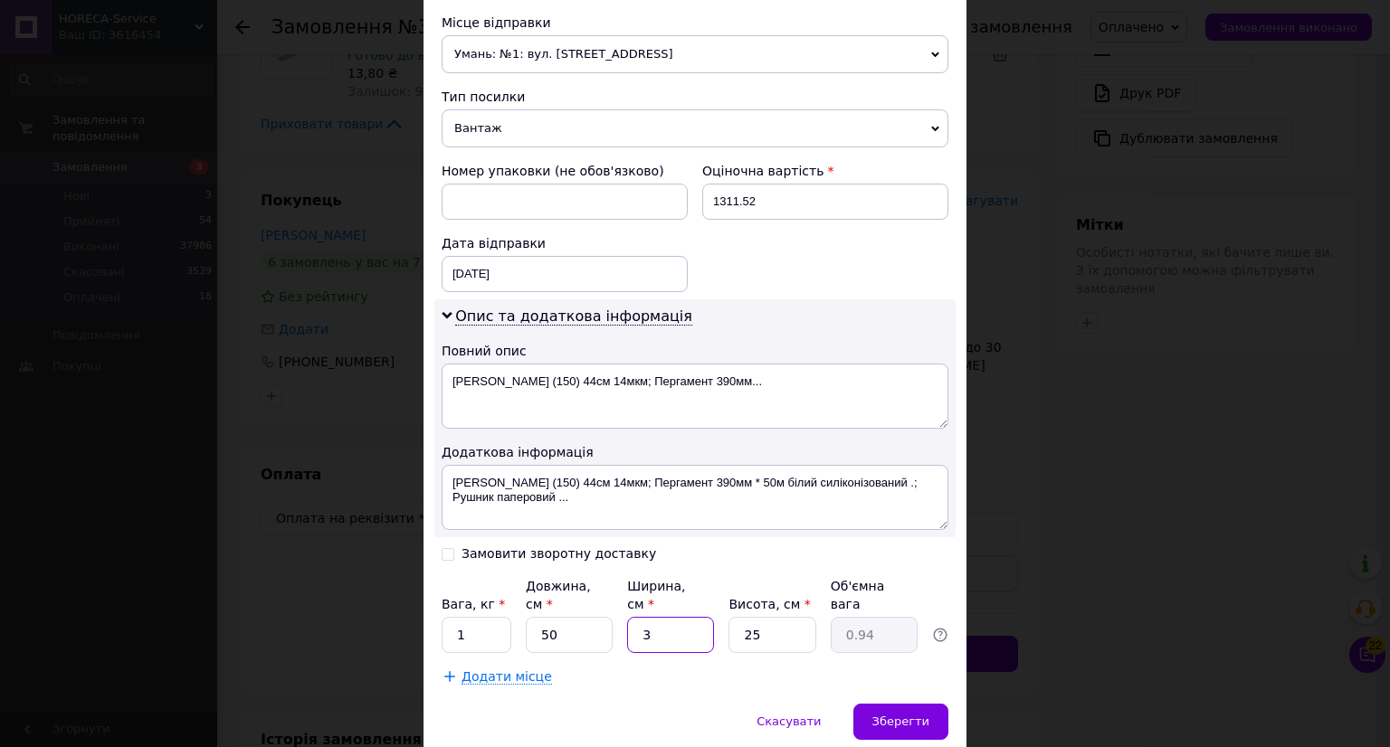
type input "10.94"
type input "35"
type input "3"
type input "1.31"
type input "30"
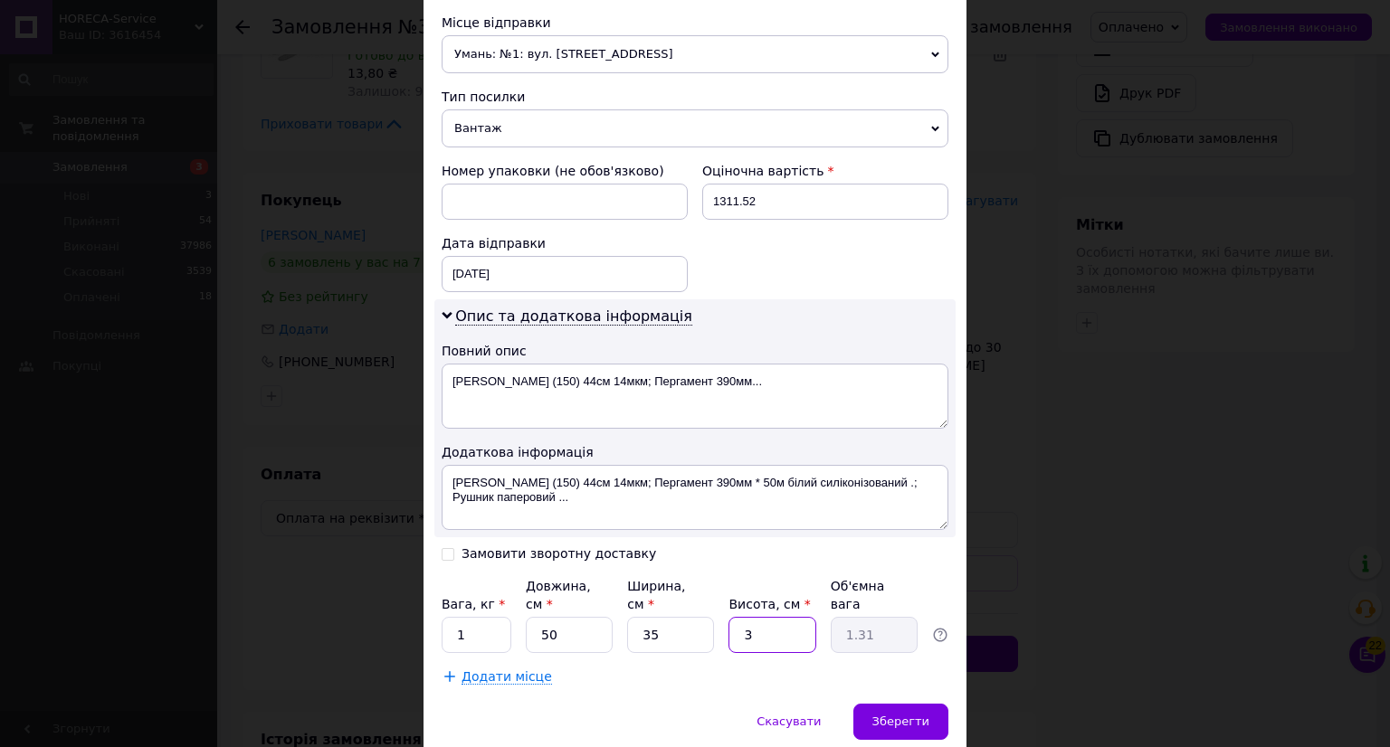
type input "13.13"
type input "30"
click at [884, 715] on span "Зберегти" at bounding box center [900, 722] width 57 height 14
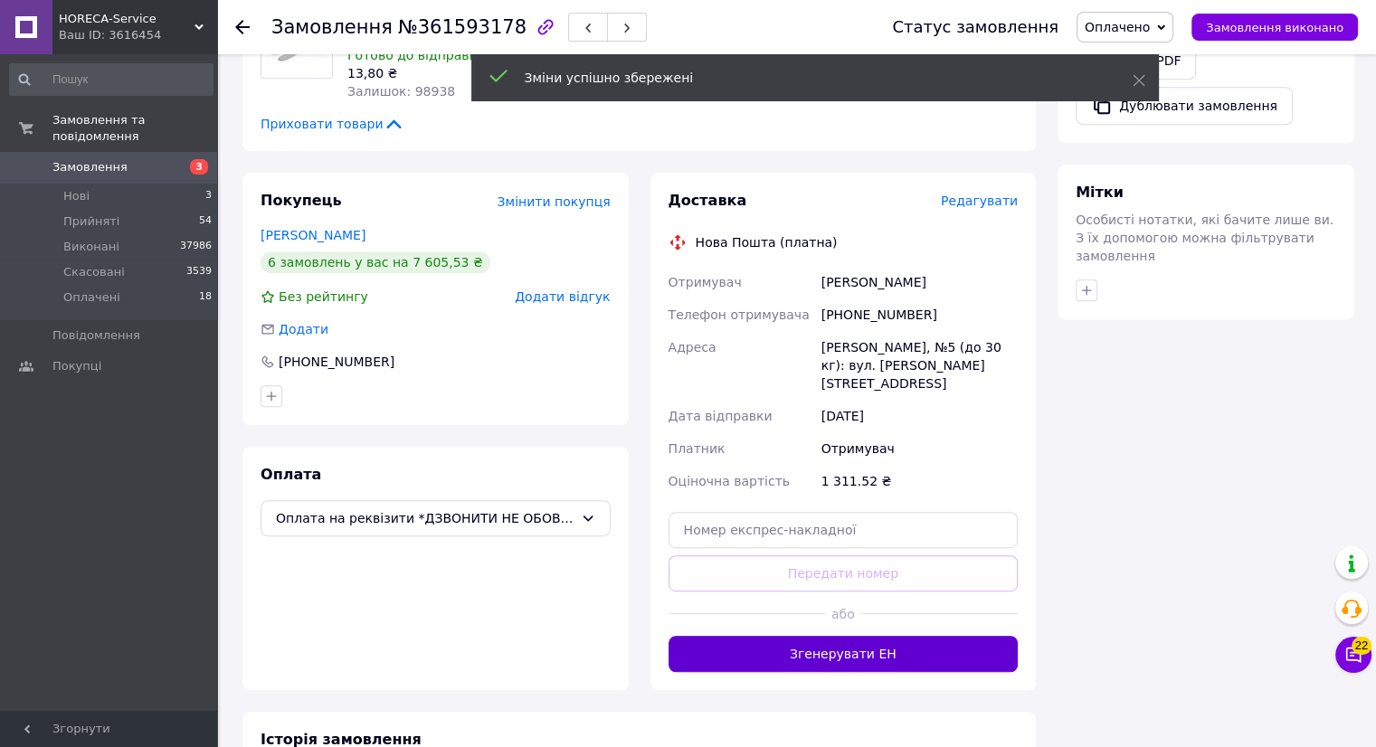
click at [839, 636] on button "Згенерувати ЕН" at bounding box center [844, 654] width 350 height 36
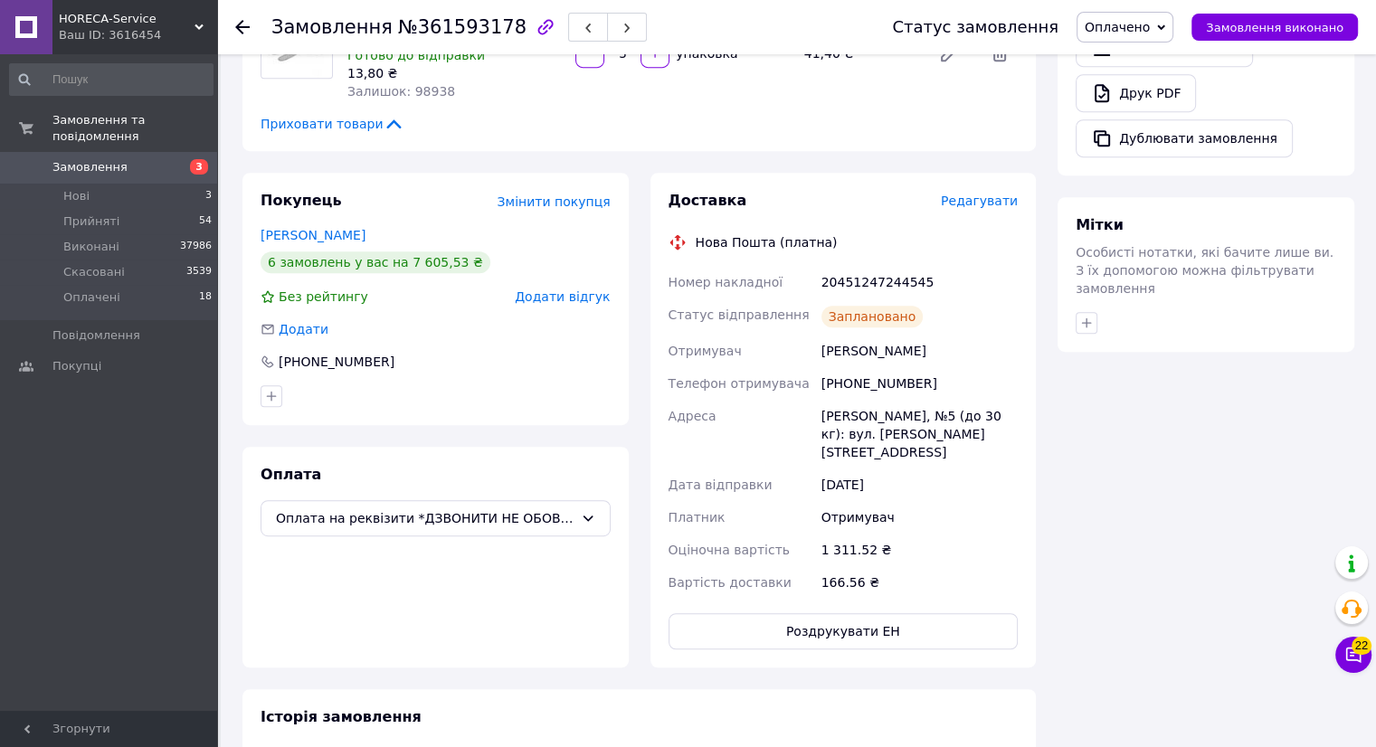
click at [235, 32] on icon at bounding box center [242, 27] width 14 height 14
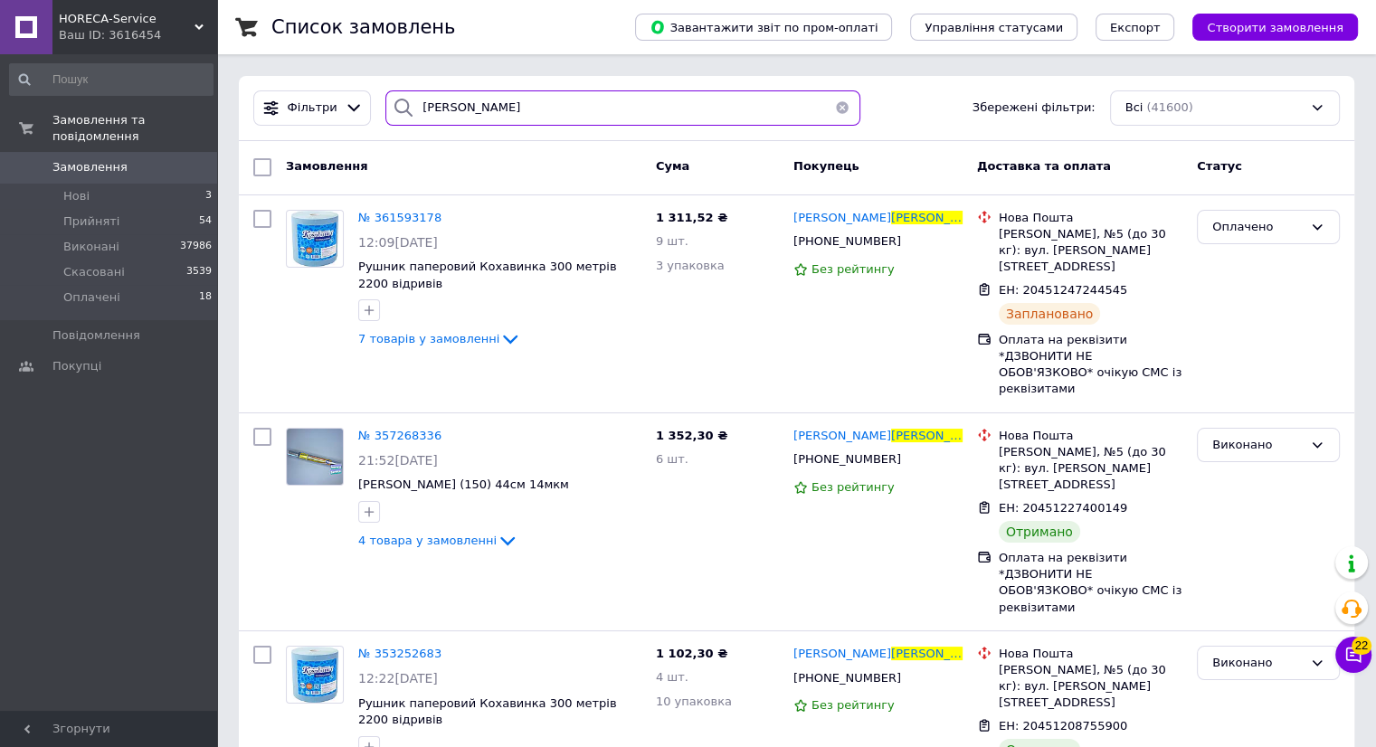
click at [479, 102] on input "[PERSON_NAME]" at bounding box center [622, 107] width 475 height 35
type input "с"
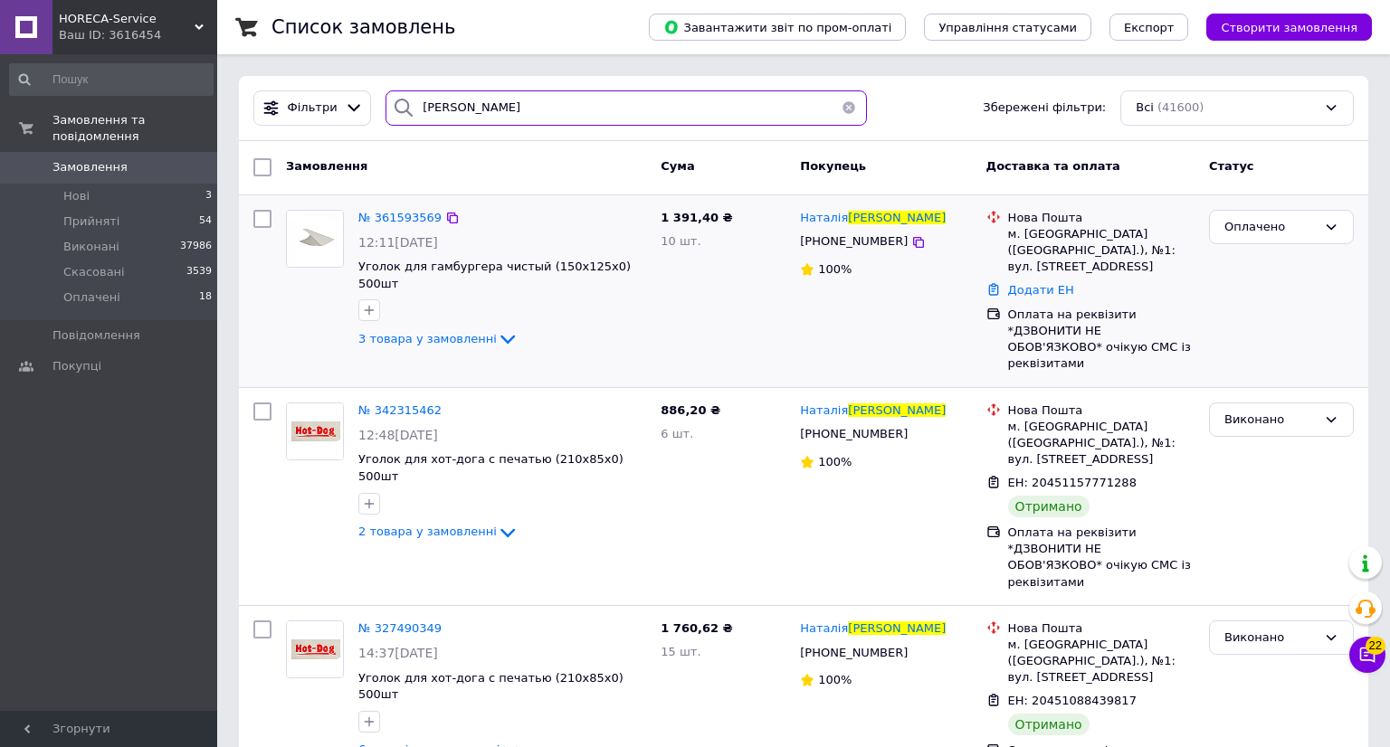
type input "[PERSON_NAME]"
click at [313, 244] on img at bounding box center [315, 239] width 56 height 56
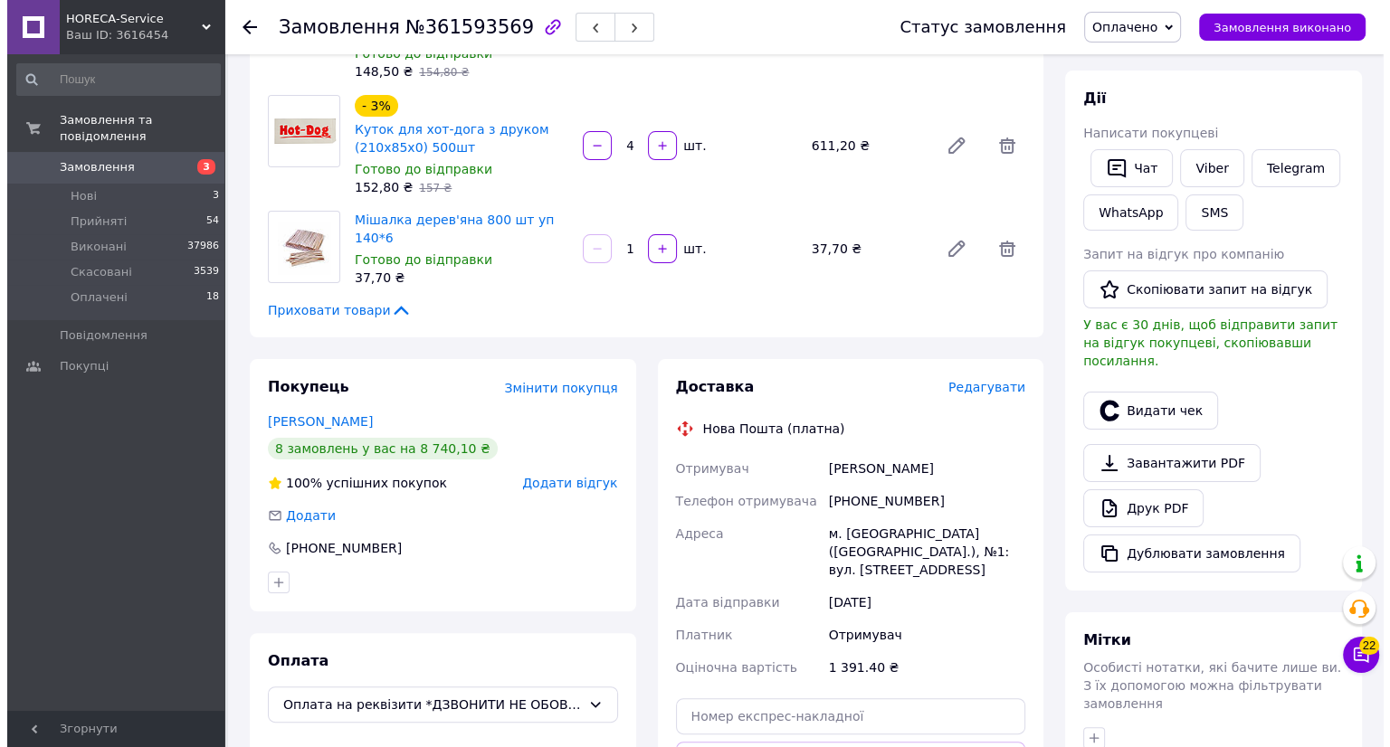
scroll to position [271, 0]
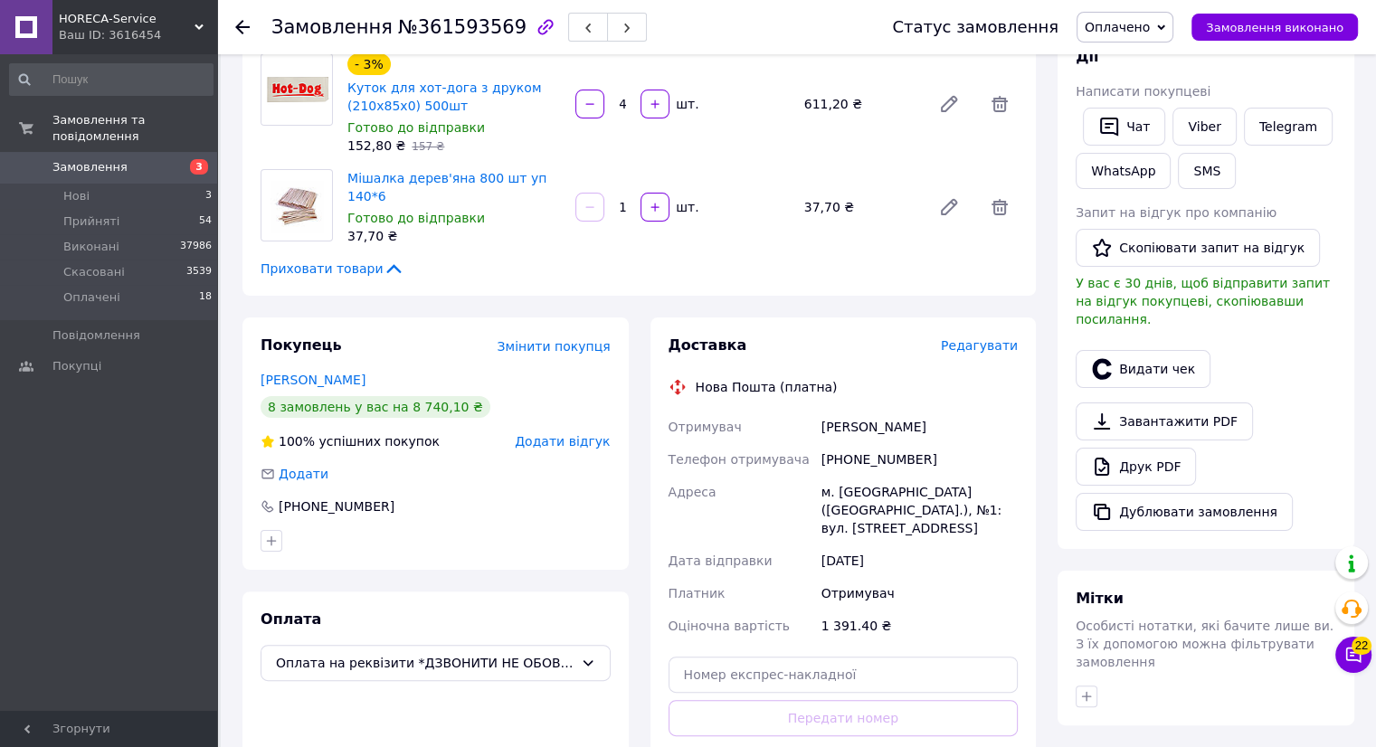
click at [989, 351] on span "Редагувати" at bounding box center [979, 345] width 77 height 14
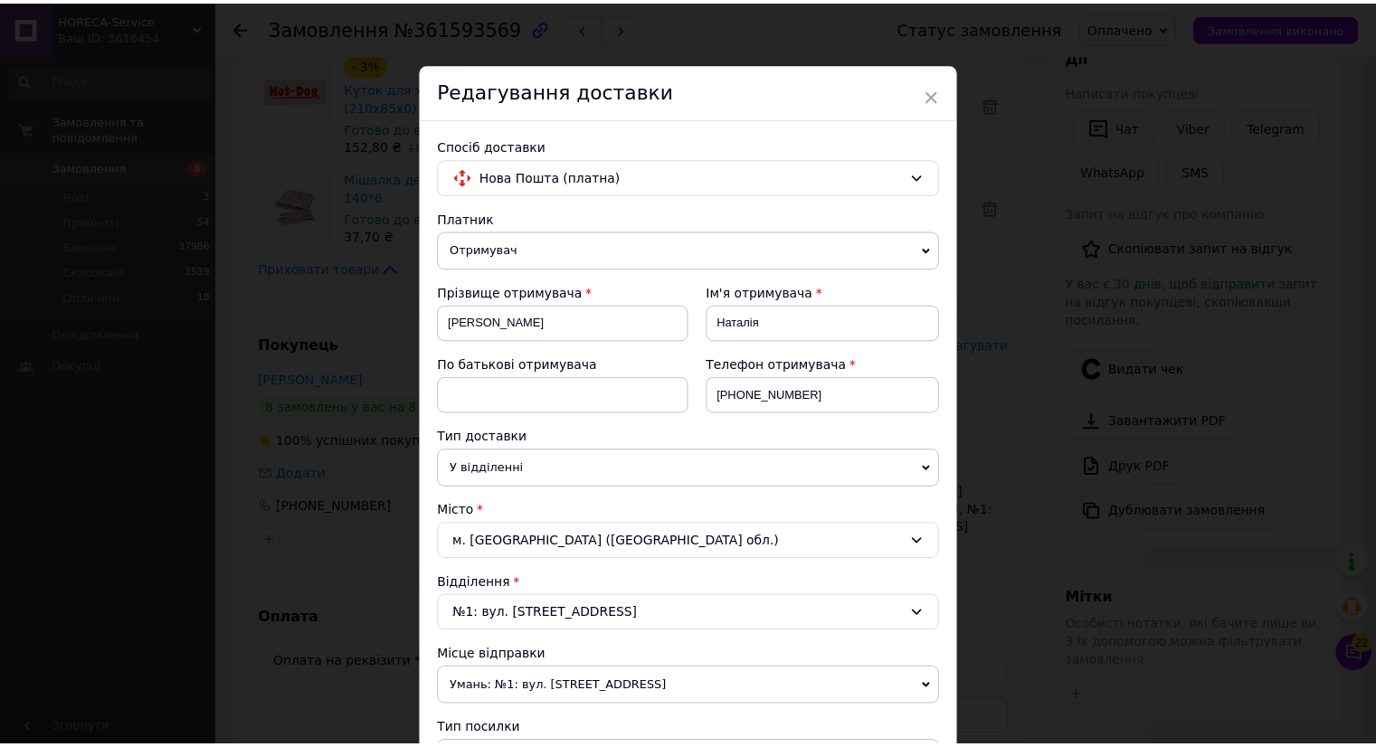
scroll to position [481, 0]
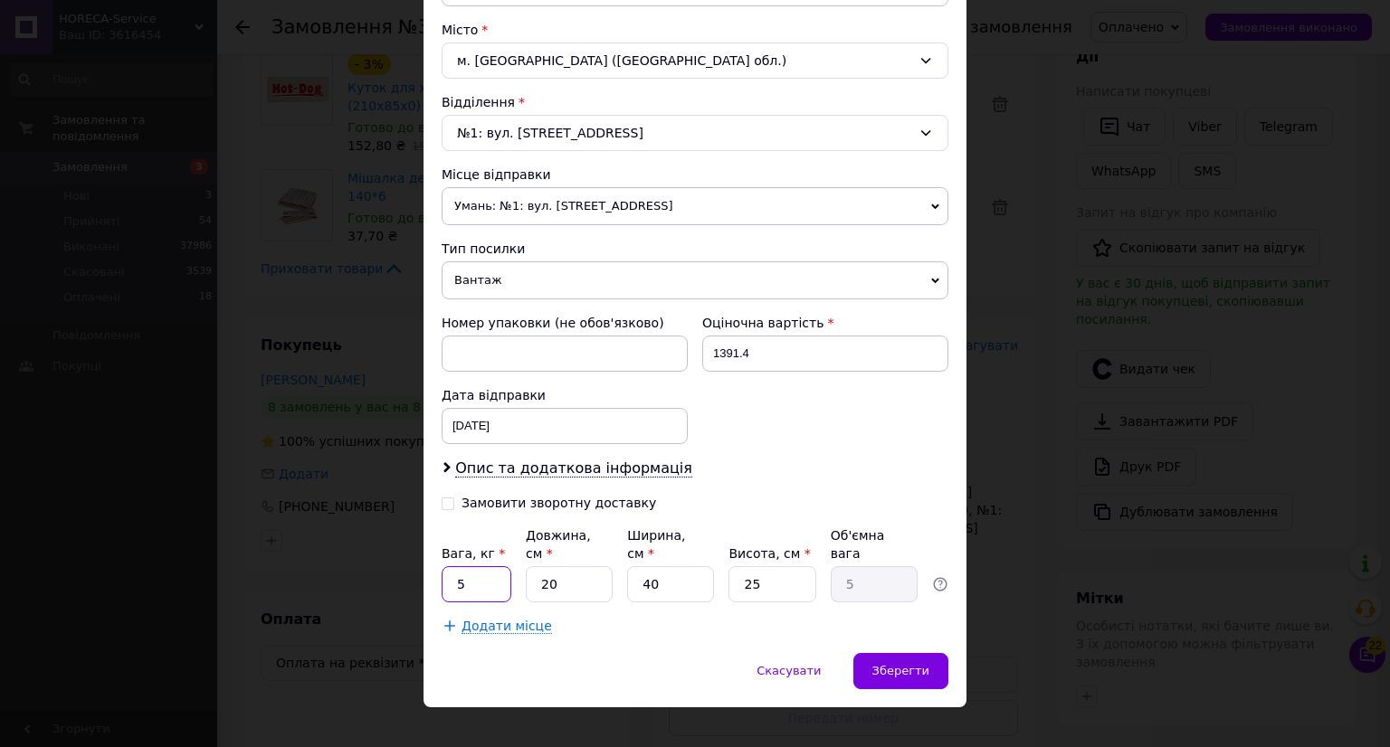
click at [478, 567] on input "5" at bounding box center [477, 584] width 70 height 36
type input "1"
type input "3"
type input "0.75"
type input "33"
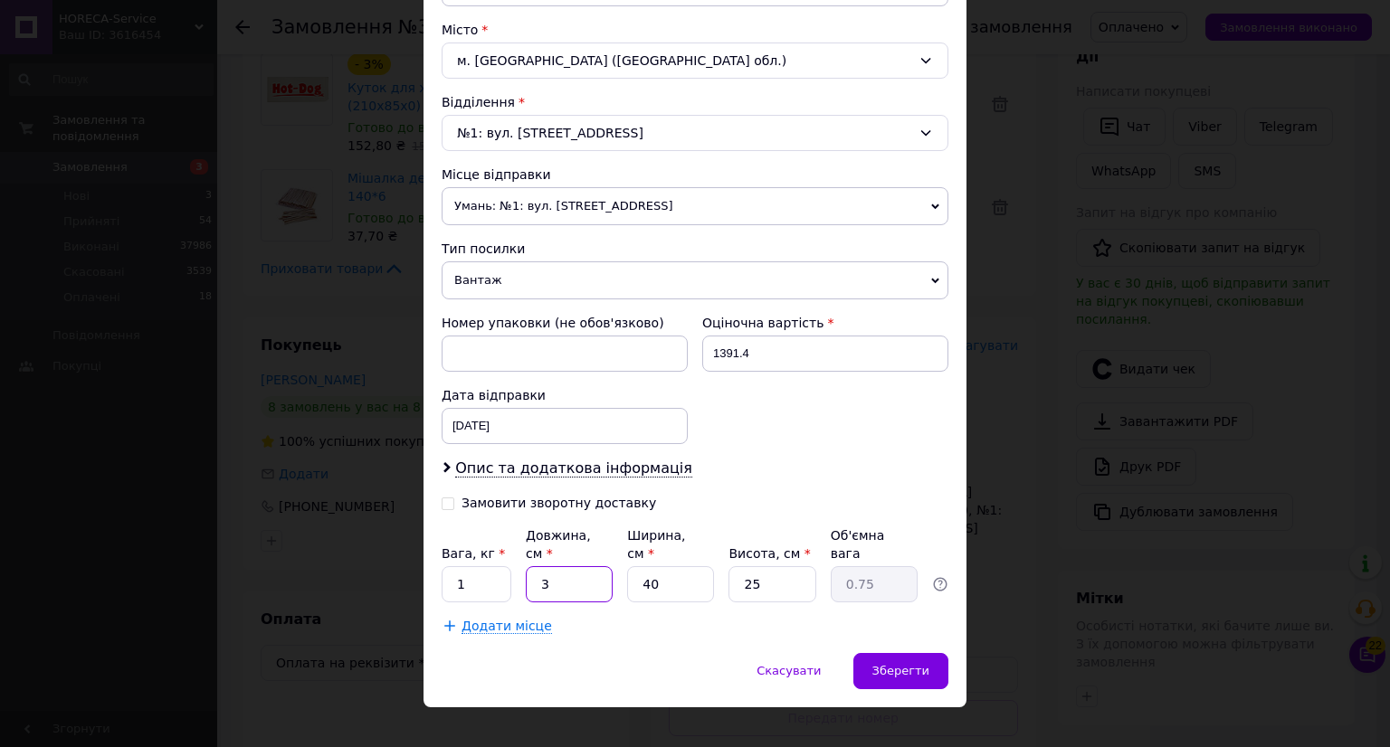
type input "8.25"
type input "33"
type input "3"
type input "0.62"
type input "33"
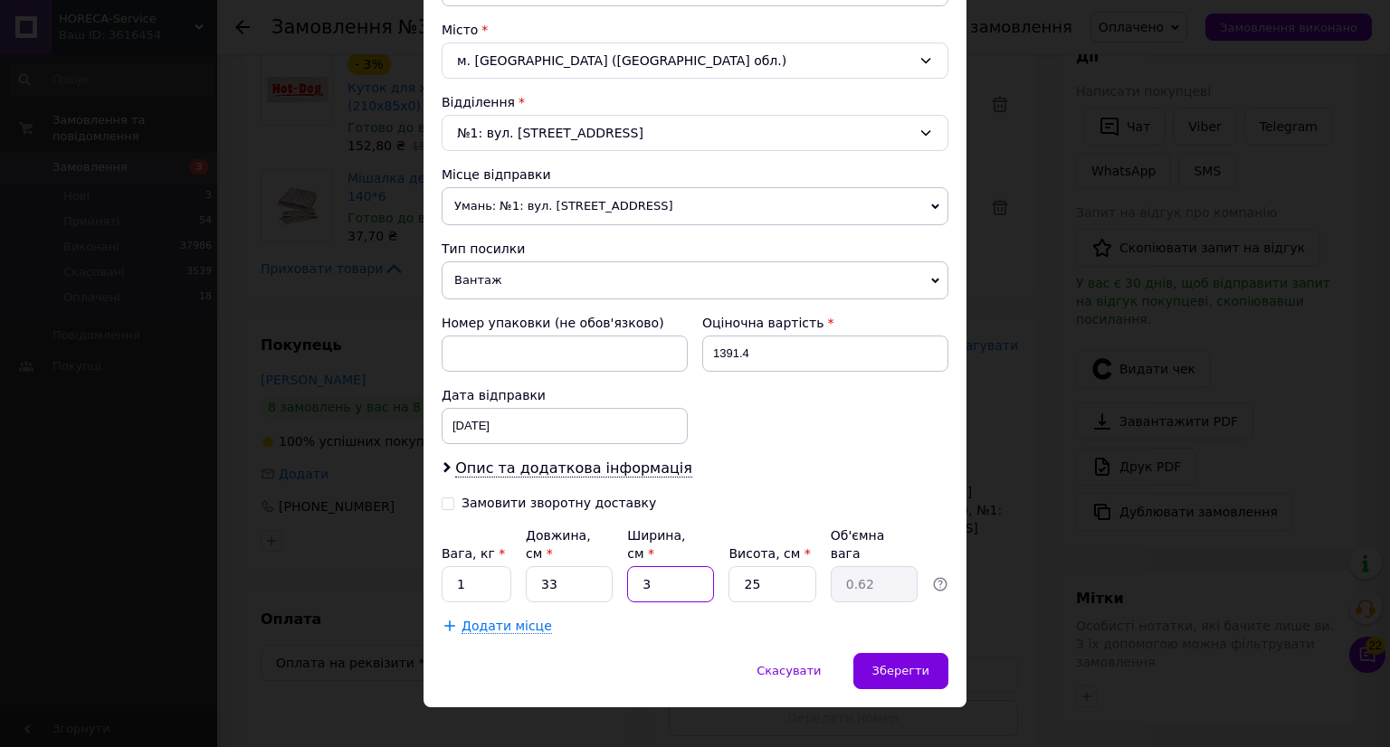
type input "6.81"
type input "33"
type input "2"
type input "0.54"
type input "25"
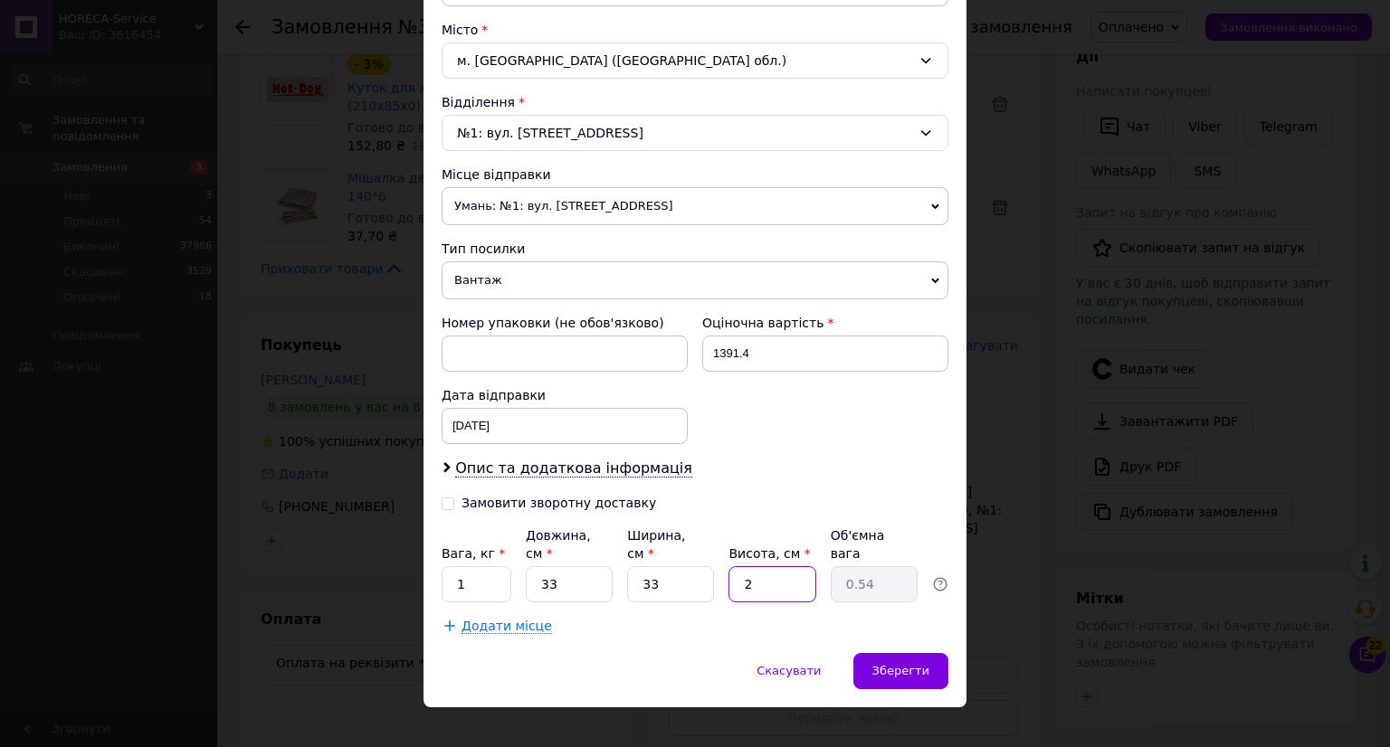
type input "6.81"
click at [898, 664] on span "Зберегти" at bounding box center [900, 671] width 57 height 14
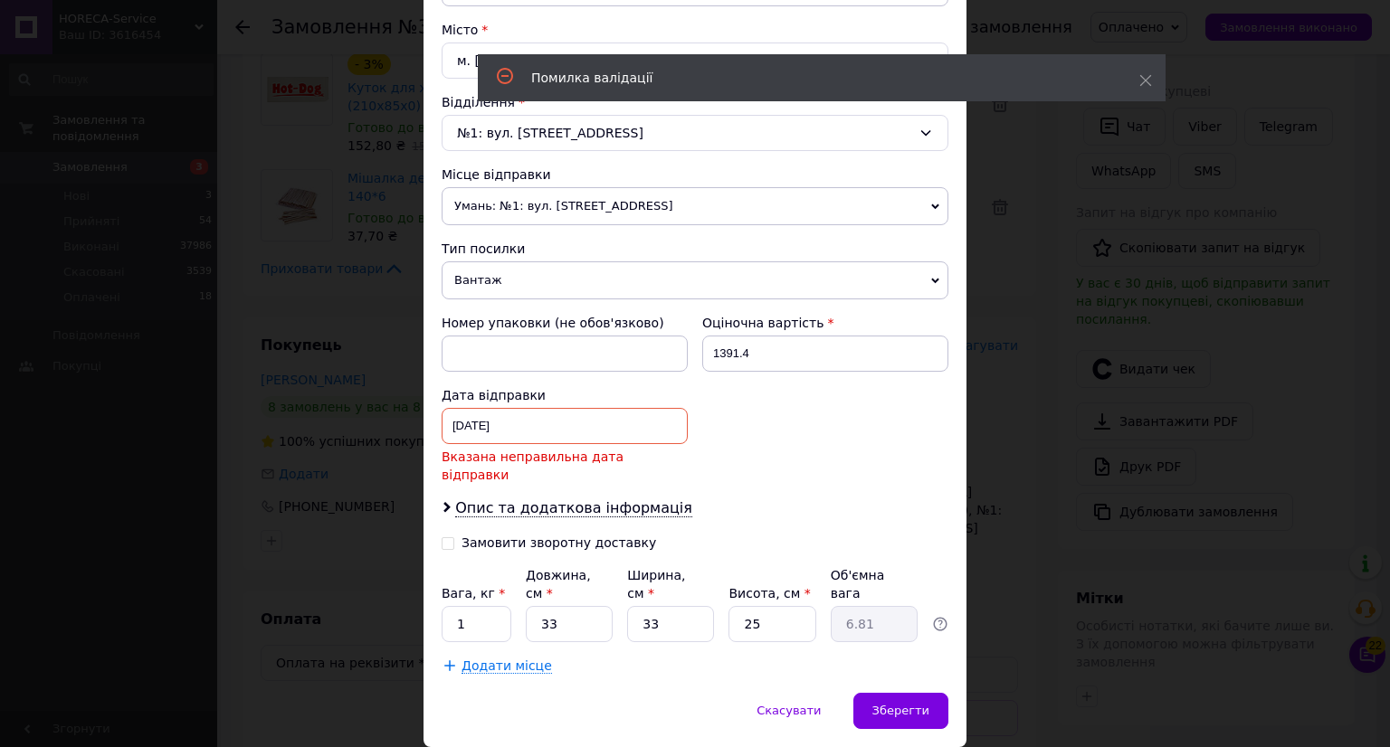
click at [564, 433] on div "05.05.2025 < 2025 > < Май > Пн Вт Ср Чт Пт Сб Вс 28 29 30 1 2 3 4 5 6 7 8 9 10 …" at bounding box center [565, 426] width 246 height 36
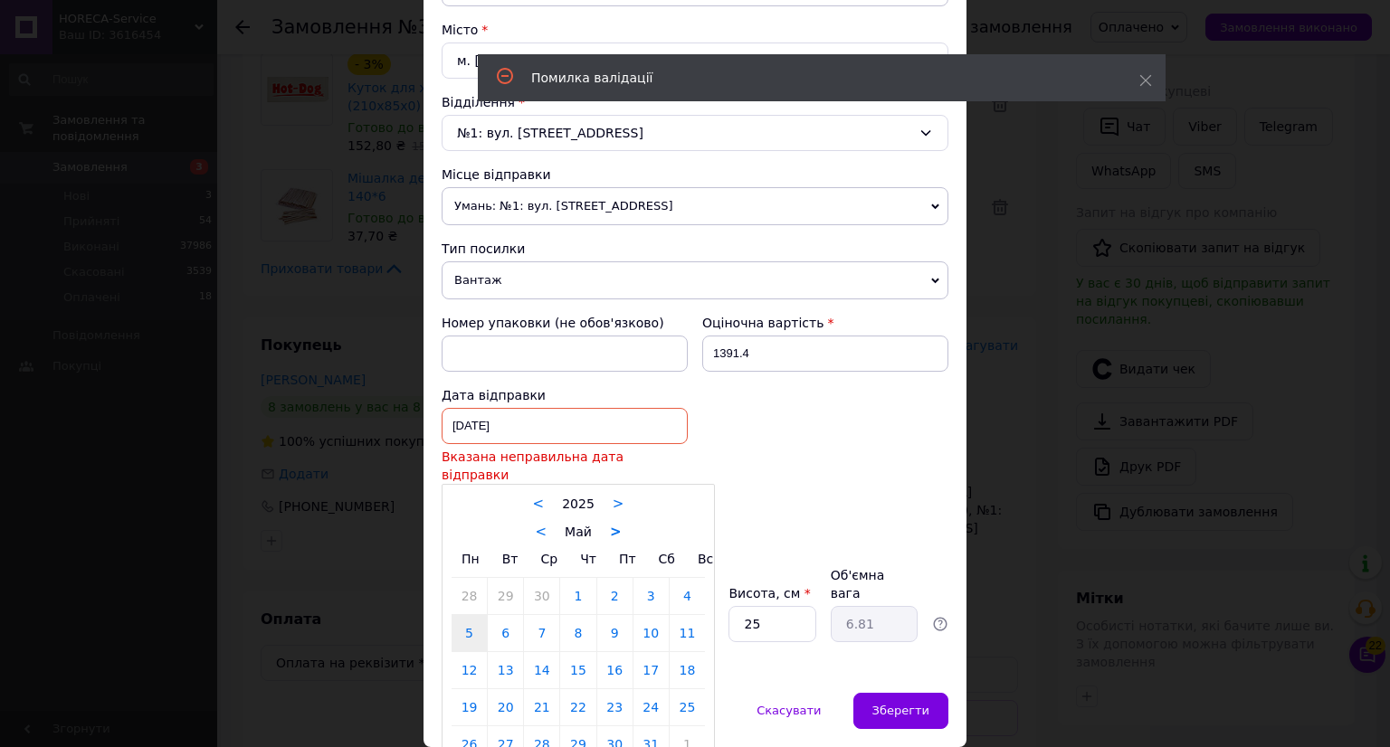
click at [612, 524] on link ">" at bounding box center [616, 532] width 12 height 16
click at [614, 524] on link ">" at bounding box center [620, 532] width 12 height 16
click at [611, 522] on div "< Август >" at bounding box center [578, 531] width 253 height 19
click at [619, 524] on link ">" at bounding box center [625, 532] width 12 height 16
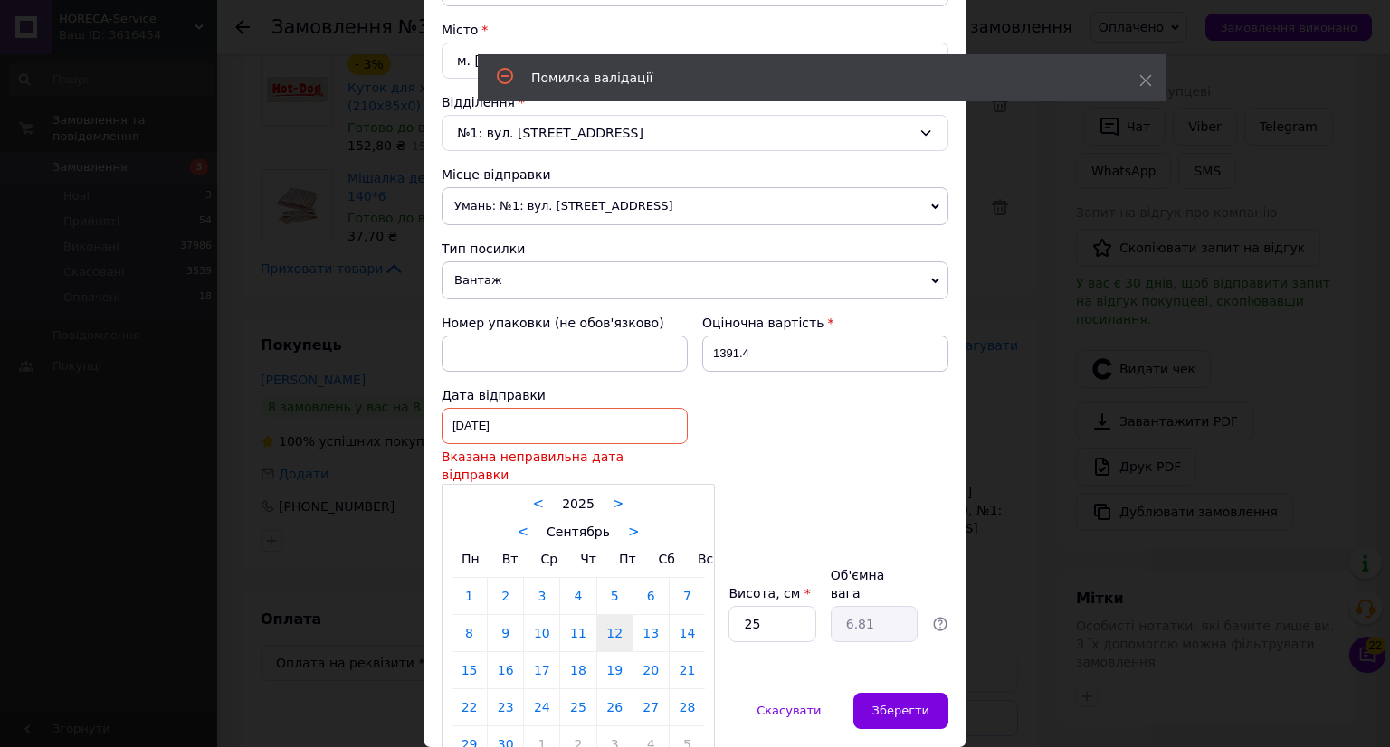
click at [619, 619] on link "12" at bounding box center [614, 633] width 35 height 36
type input "[DATE]"
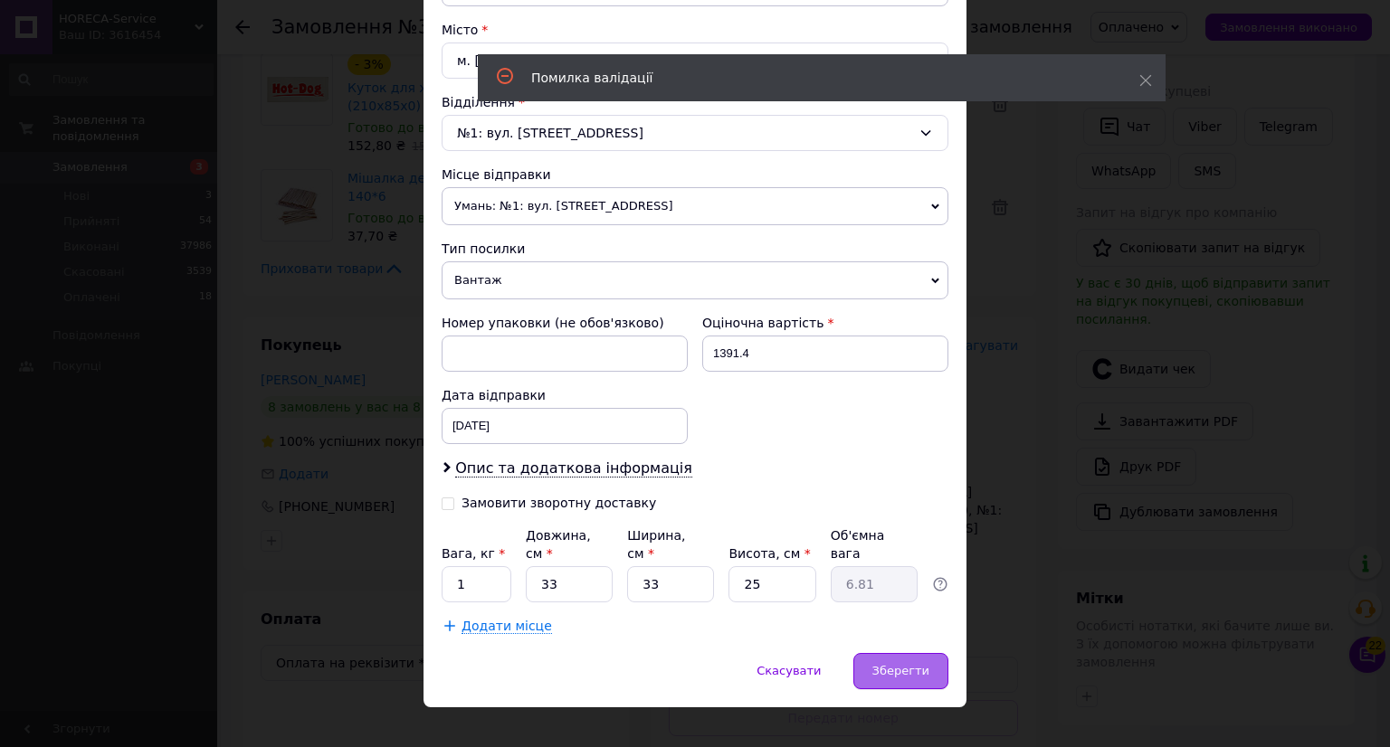
click at [919, 664] on span "Зберегти" at bounding box center [900, 671] width 57 height 14
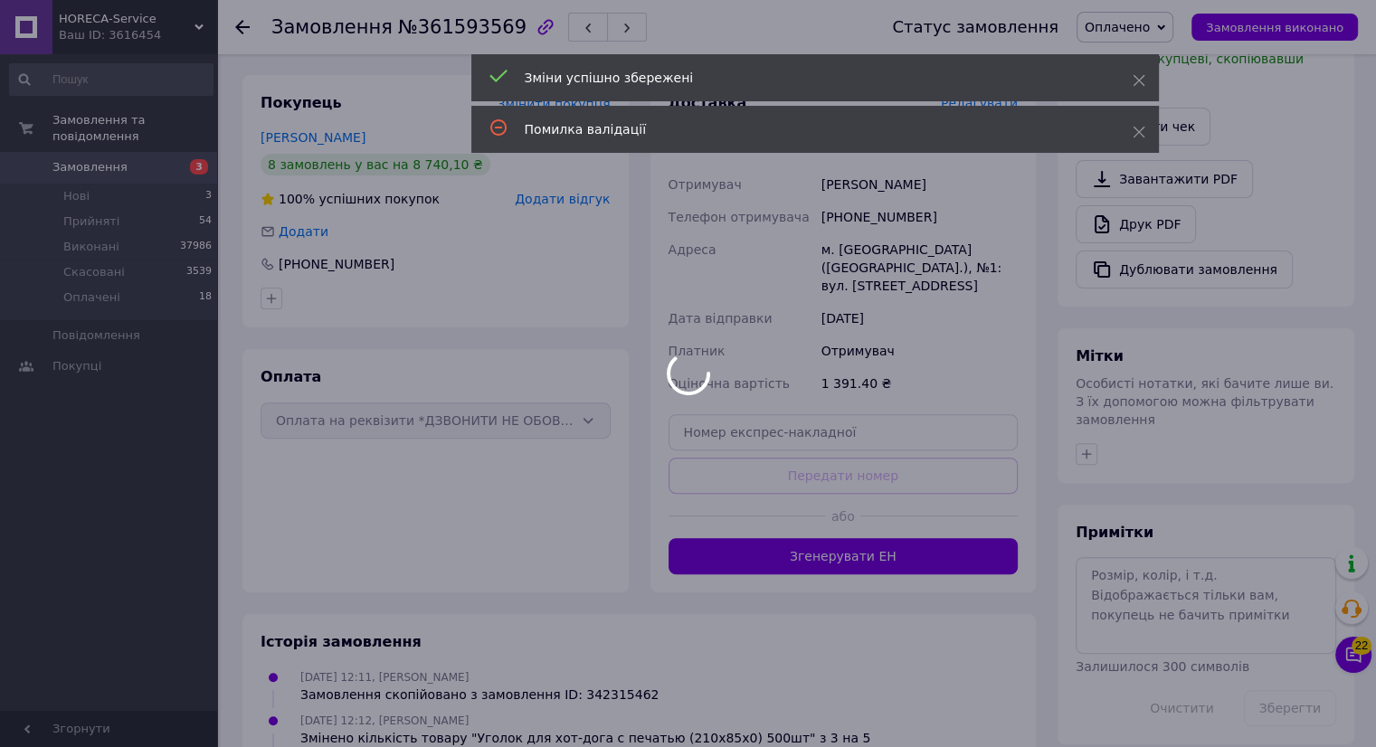
scroll to position [543, 0]
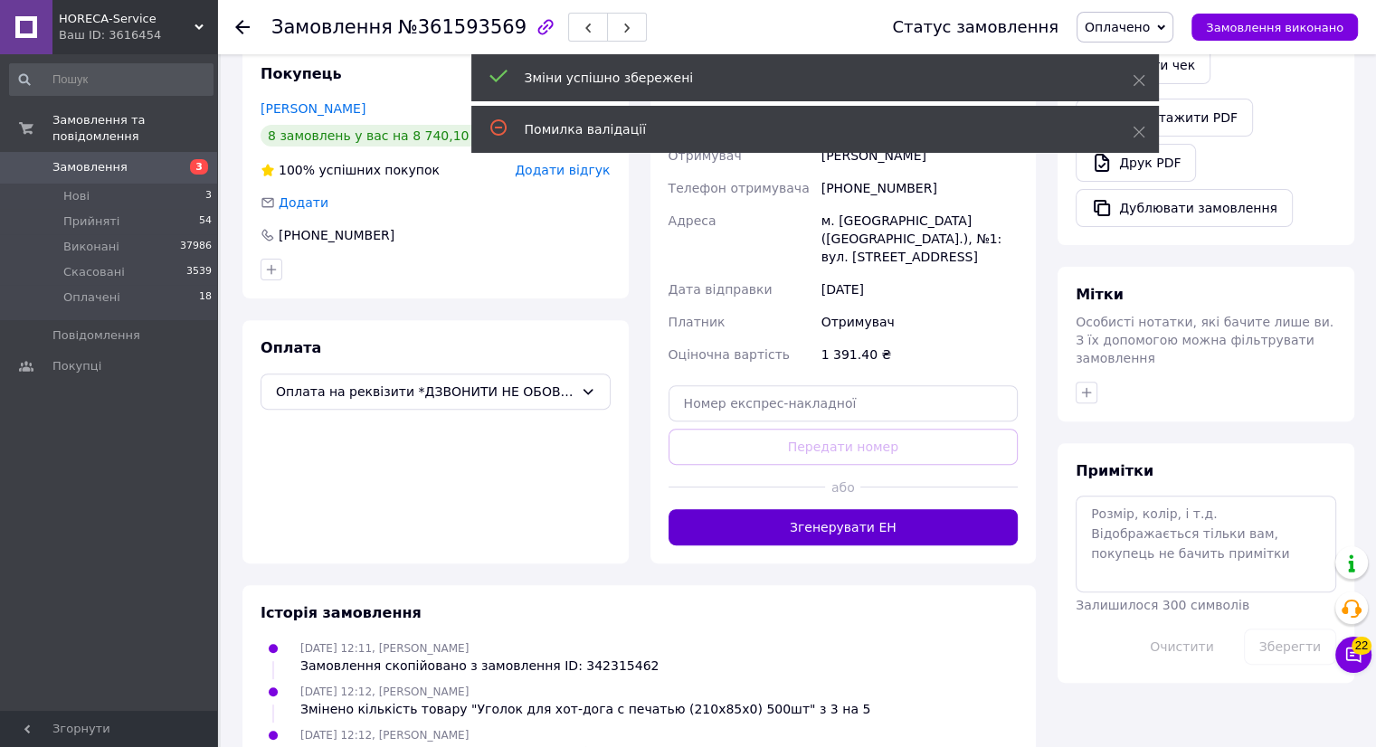
click at [835, 514] on button "Згенерувати ЕН" at bounding box center [844, 527] width 350 height 36
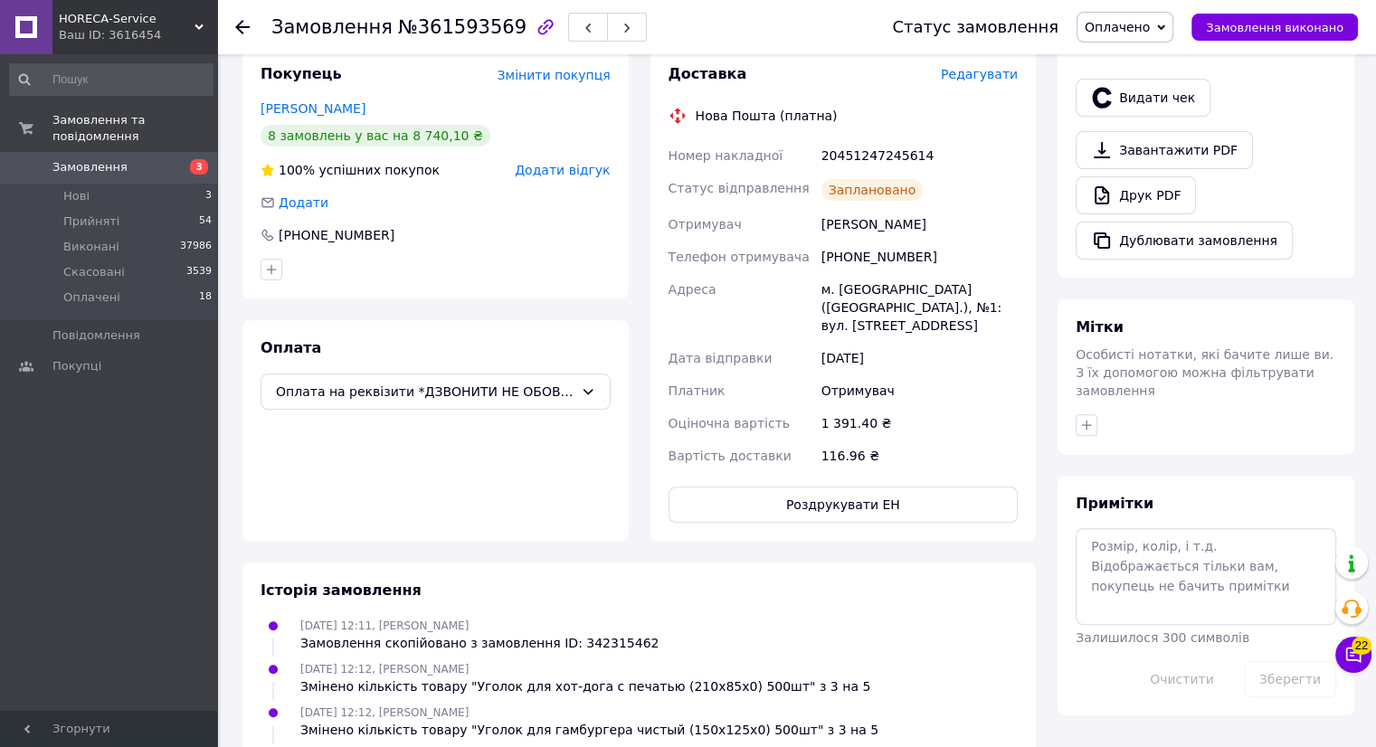
click at [239, 23] on use at bounding box center [242, 27] width 14 height 14
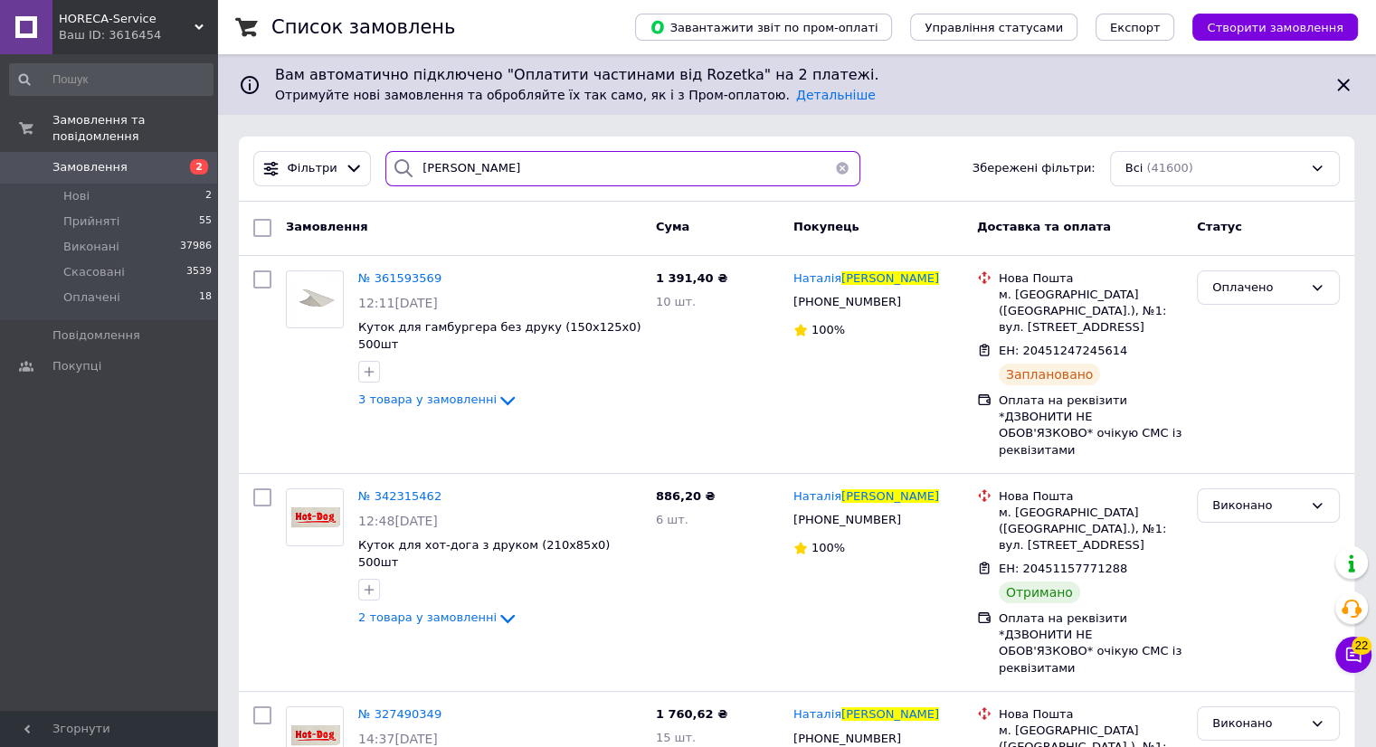
click at [507, 174] on input "[PERSON_NAME]" at bounding box center [622, 168] width 475 height 35
type input "г"
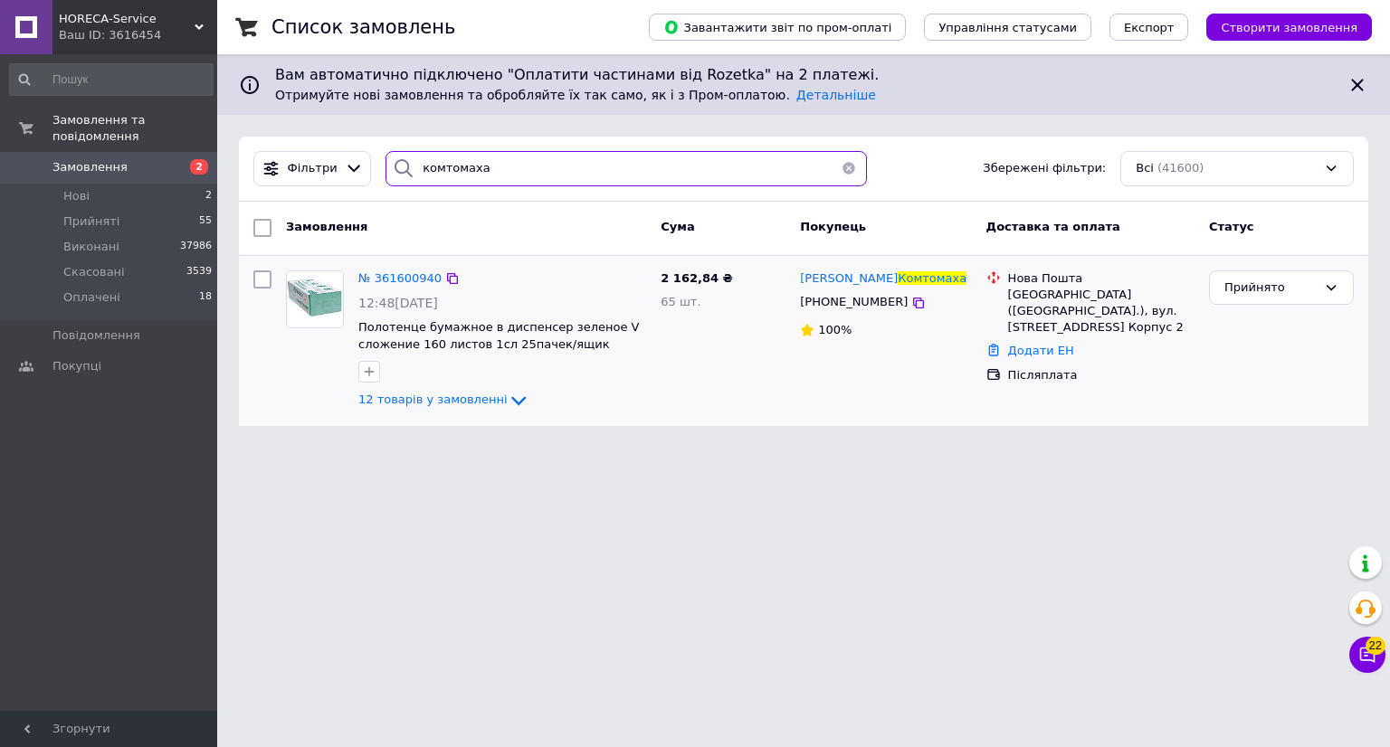
type input "комтомаха"
click at [315, 308] on img at bounding box center [315, 299] width 56 height 56
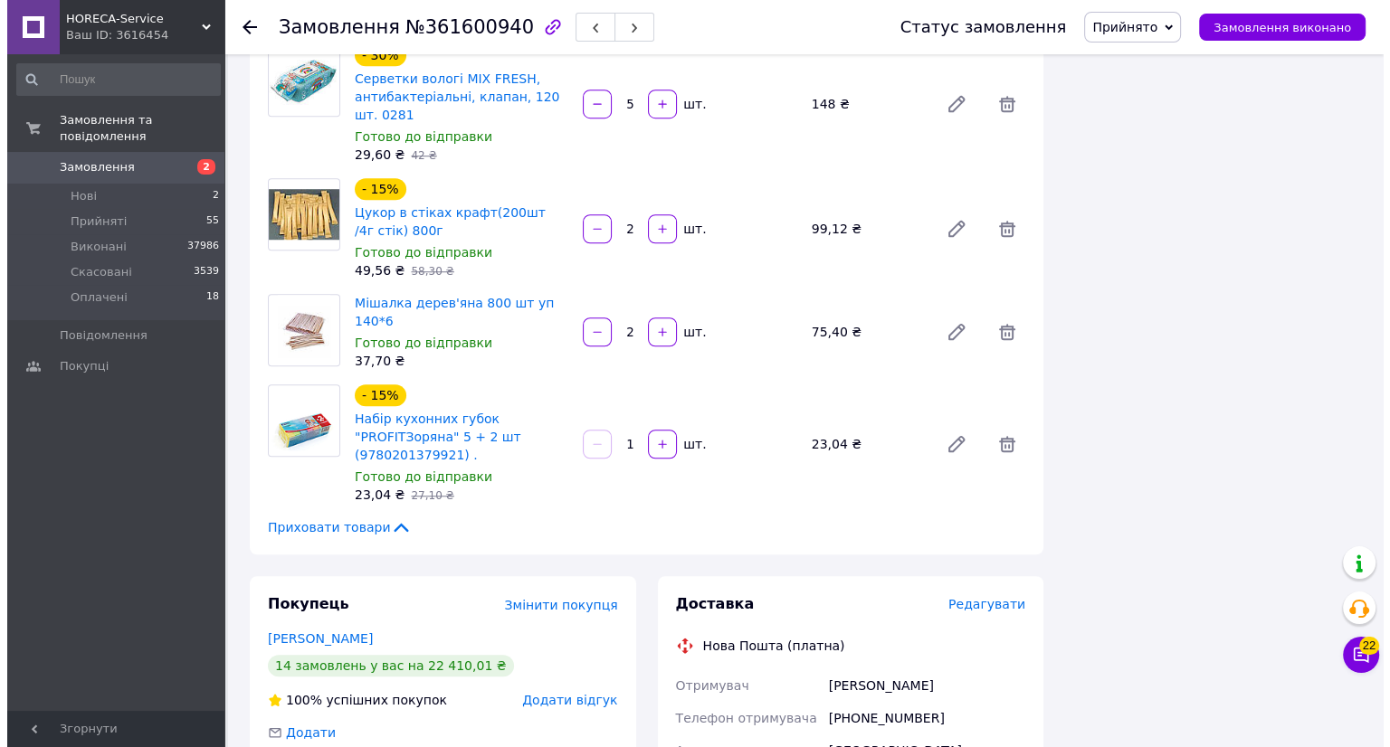
scroll to position [1448, 0]
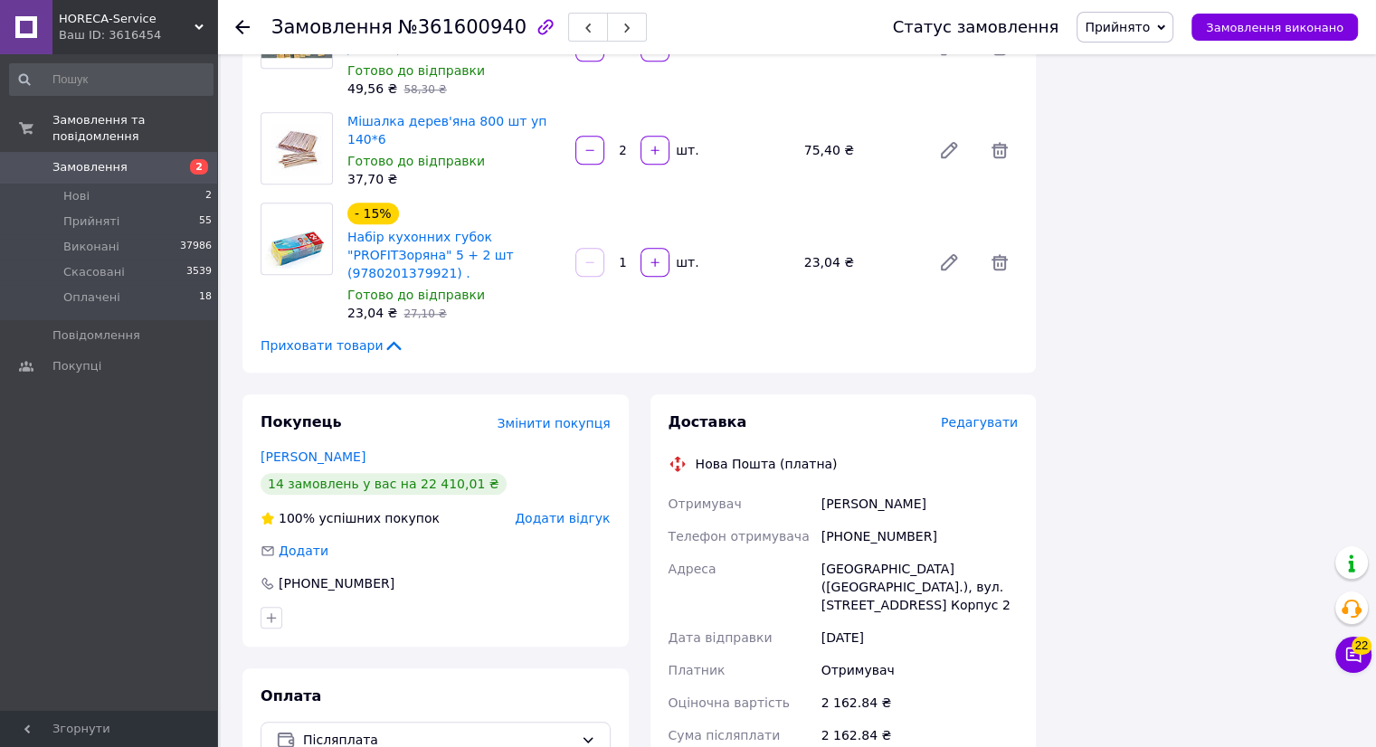
click at [968, 415] on span "Редагувати" at bounding box center [979, 422] width 77 height 14
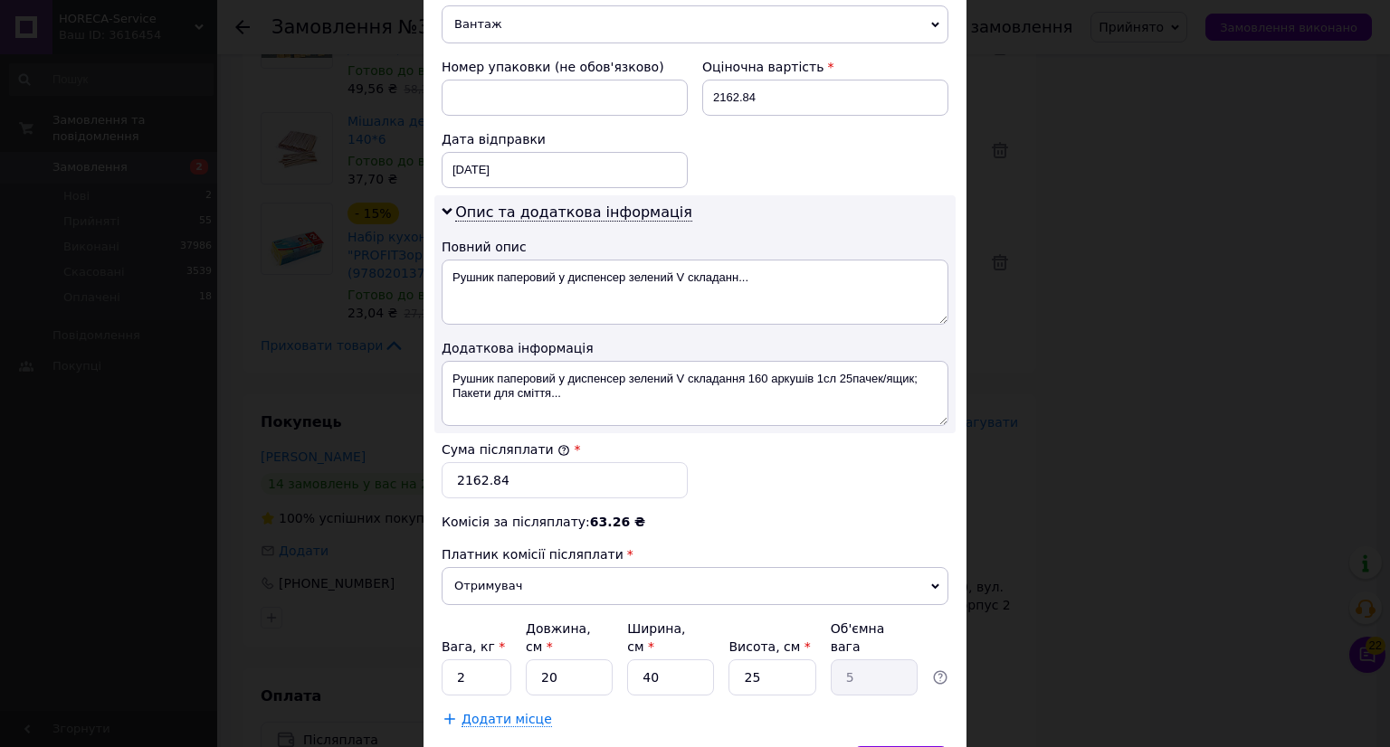
scroll to position [901, 0]
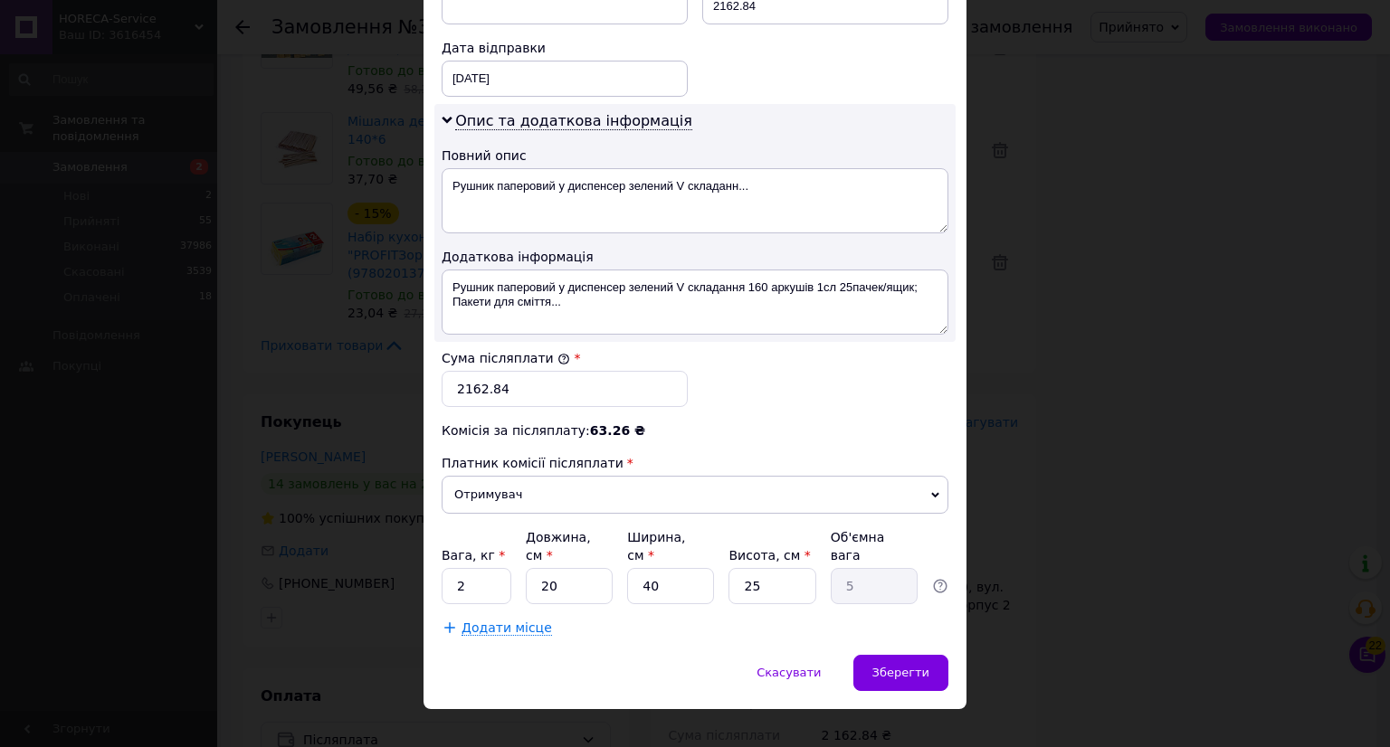
click at [513, 621] on span "Додати місце" at bounding box center [506, 628] width 90 height 15
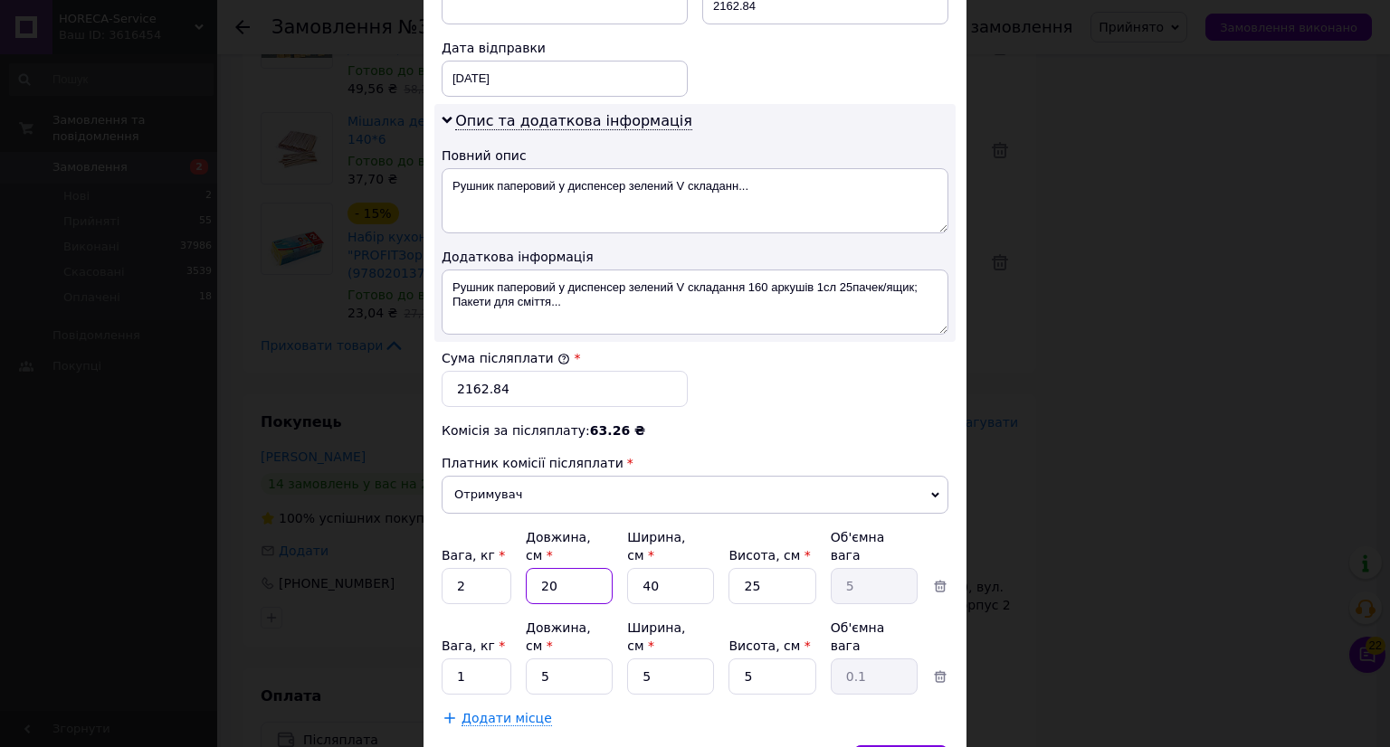
click at [577, 568] on input "20" at bounding box center [569, 586] width 87 height 36
type input "2"
type input "0.5"
type input "6"
type input "1.5"
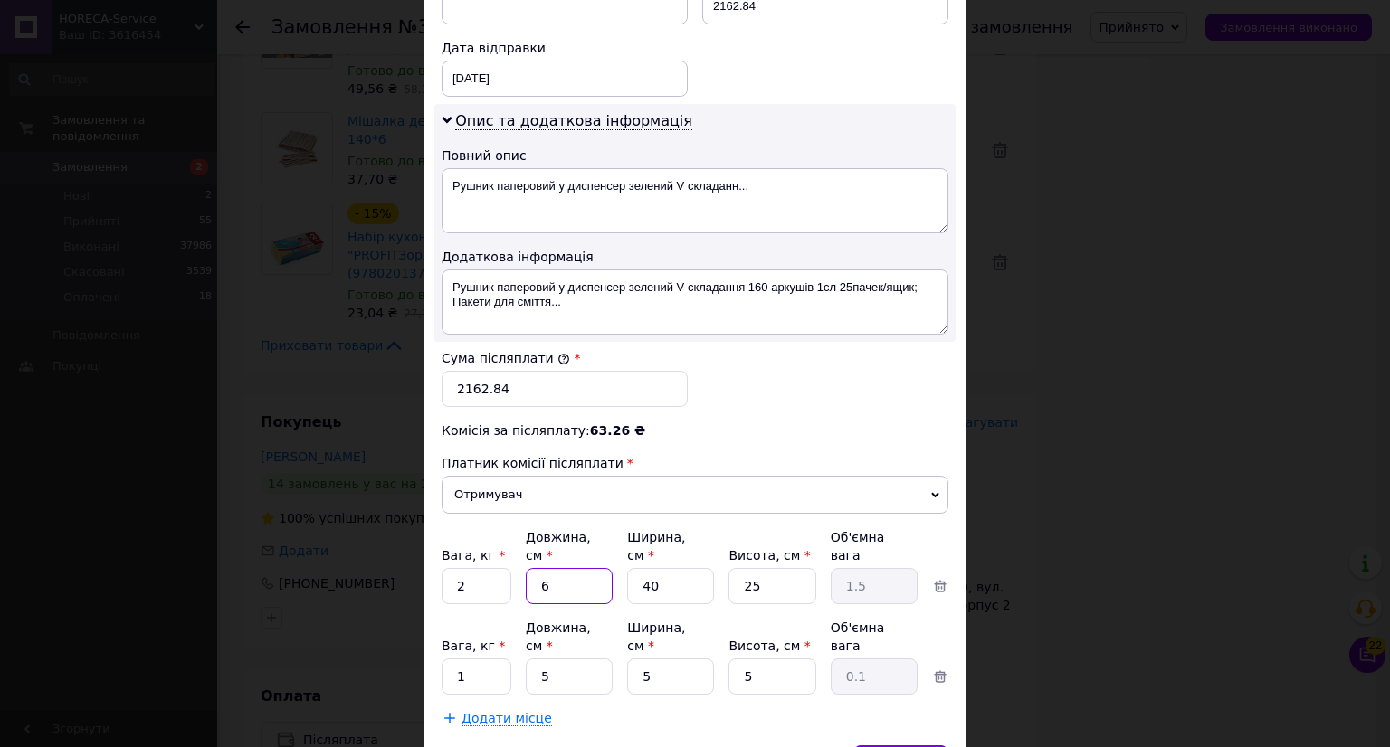
type input "60"
type input "15"
type input "60"
type input "4"
type input "1.5"
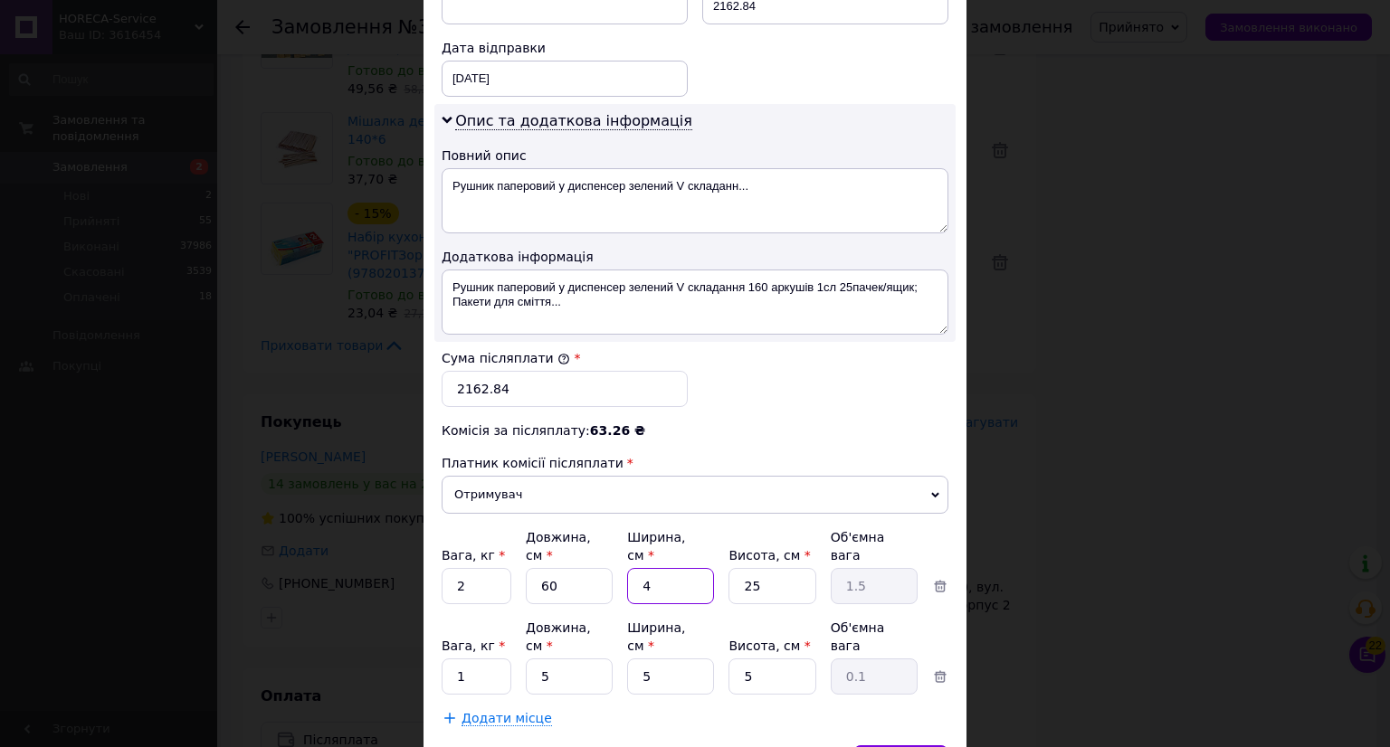
type input "40"
type input "15"
type input "2"
type input "1.2"
type input "25"
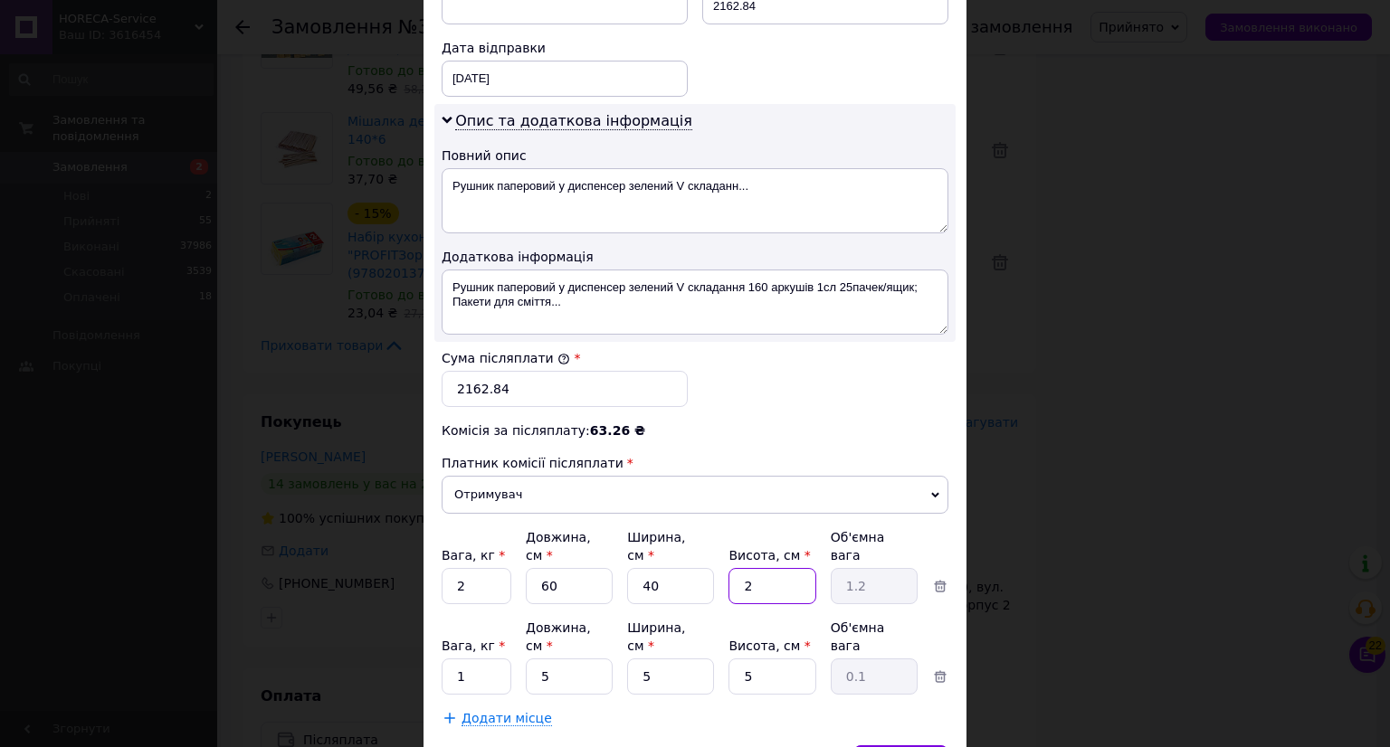
type input "15"
type input "60"
type input "0.38"
type input "60"
type input "4"
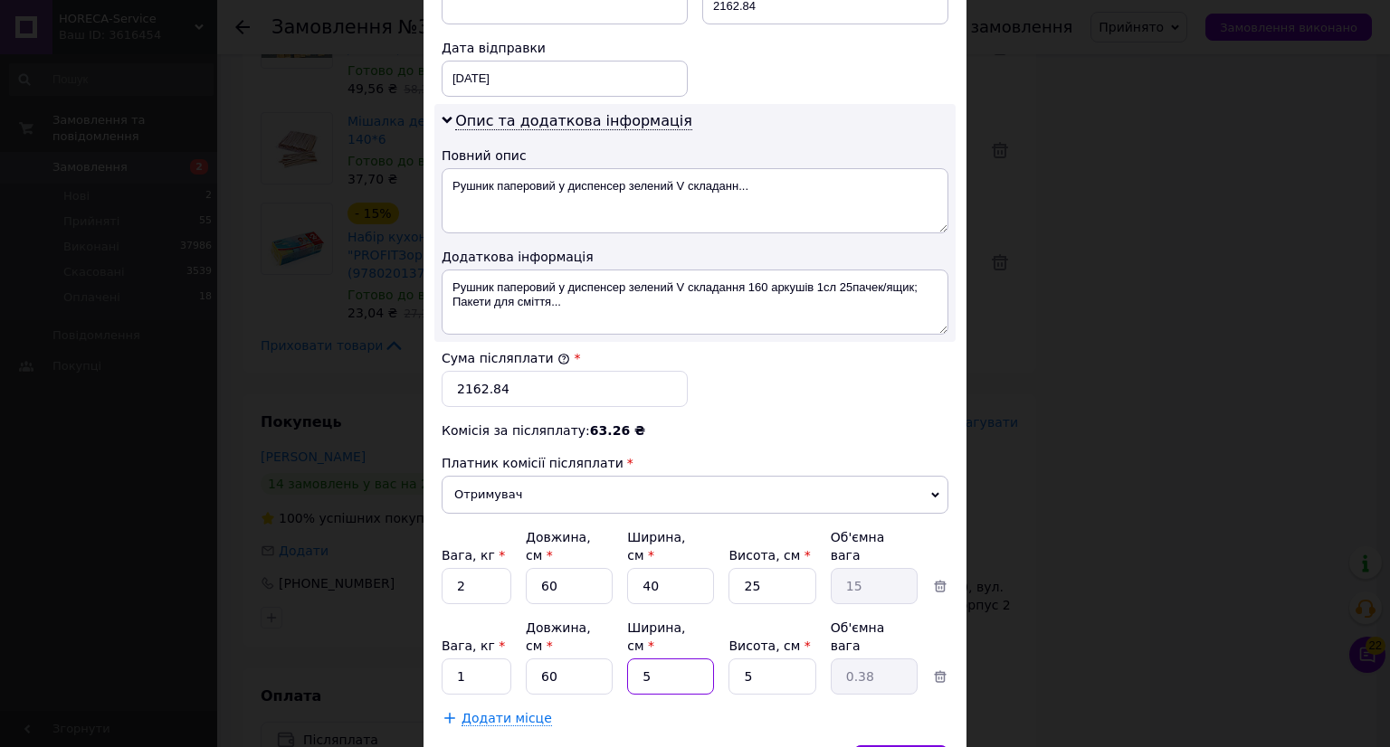
type input "0.3"
type input "40"
type input "3"
type input "40"
type input "2"
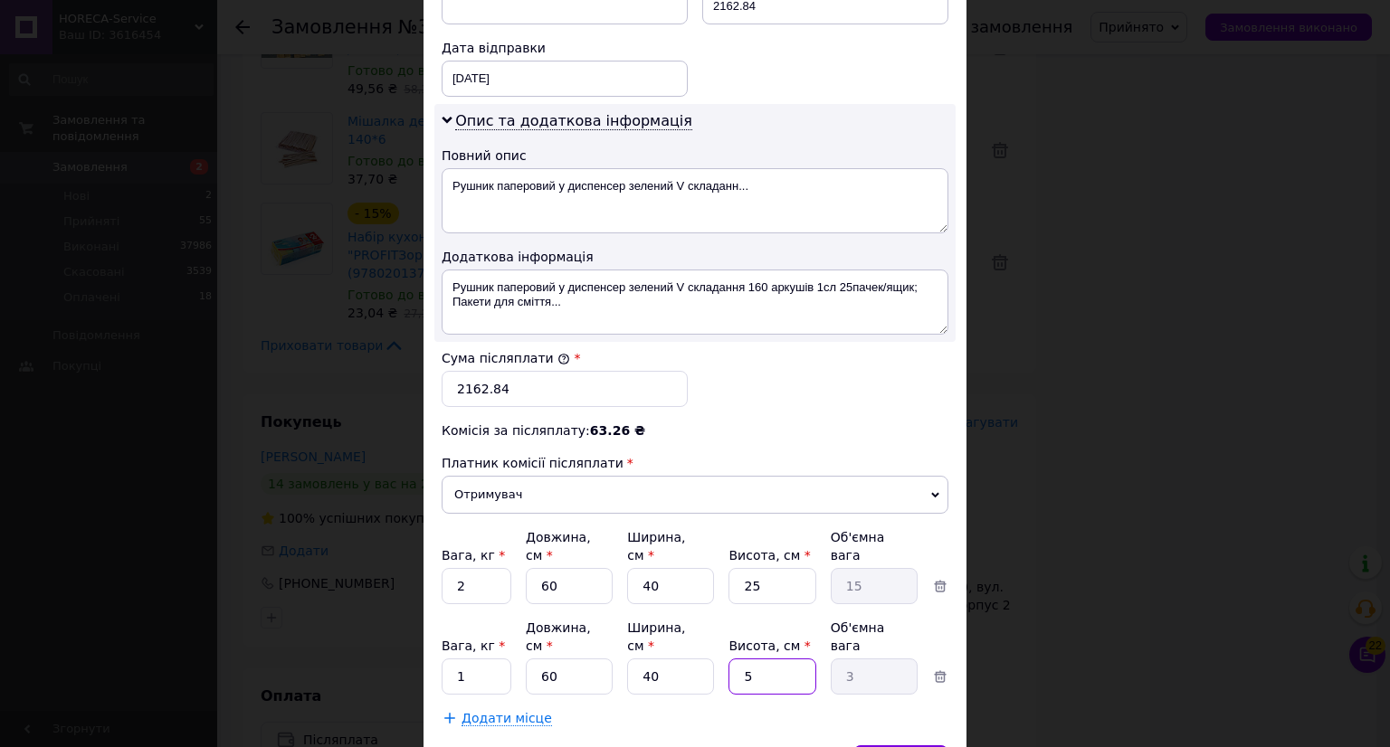
type input "1.2"
type input "25"
type input "15"
type input "25"
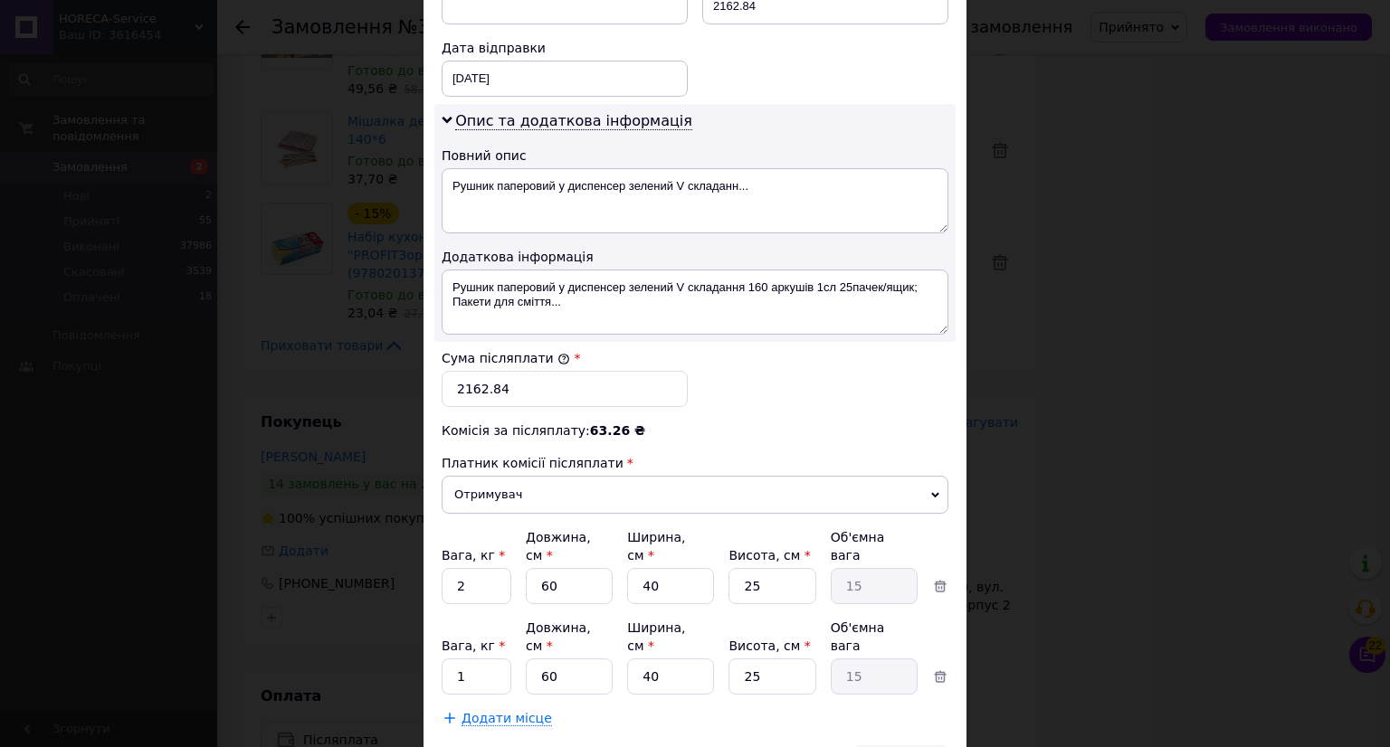
scroll to position [20, 0]
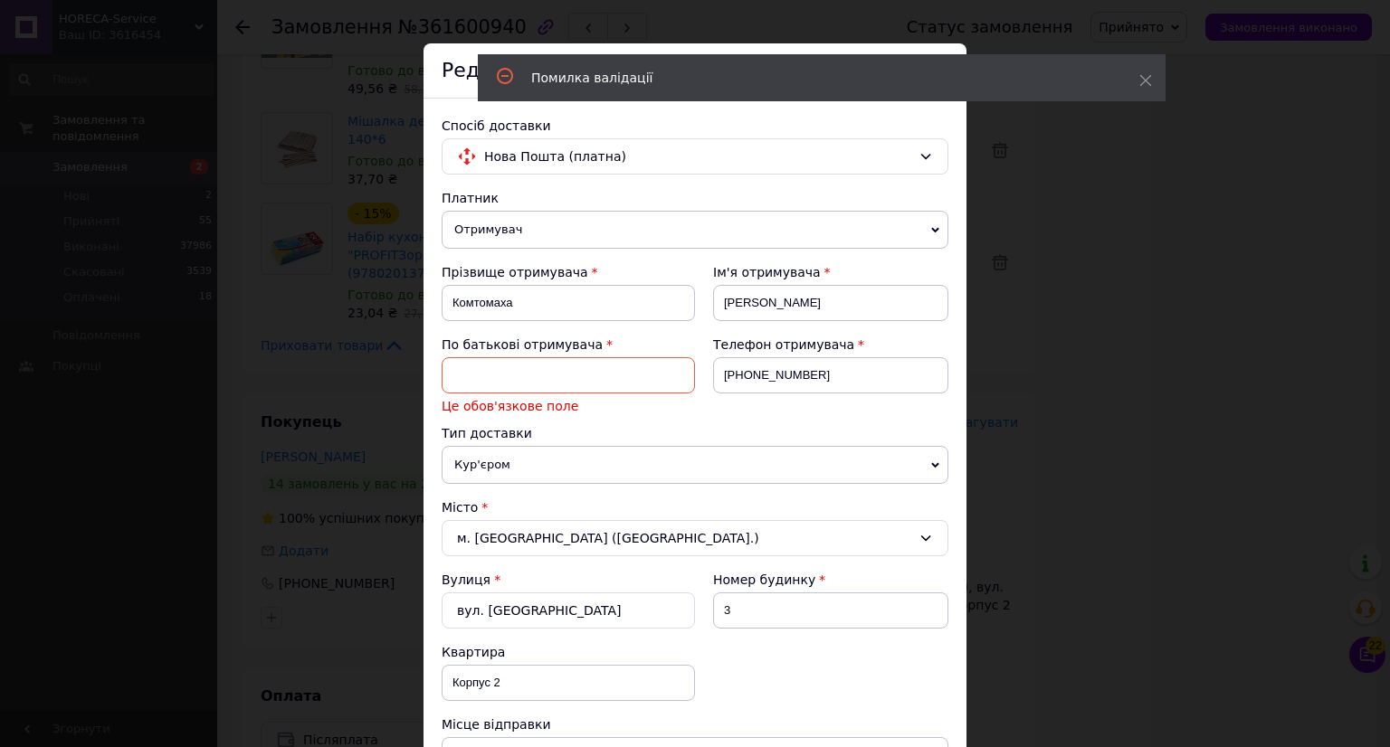
click at [602, 374] on input at bounding box center [568, 375] width 253 height 36
type input "[PERSON_NAME]"
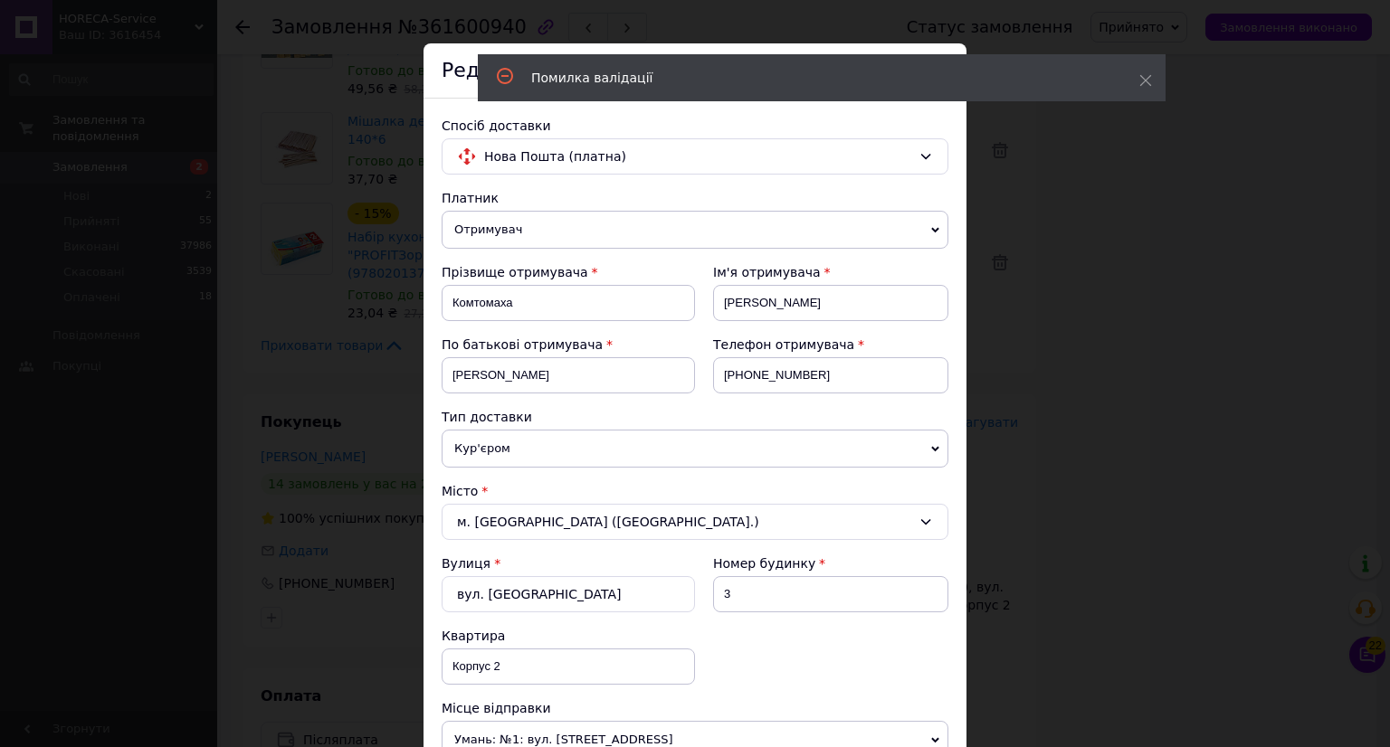
click at [544, 642] on div "Квартира Корпус 2" at bounding box center [568, 656] width 253 height 58
click at [546, 661] on input "Корпус 2" at bounding box center [568, 667] width 253 height 36
type input "К"
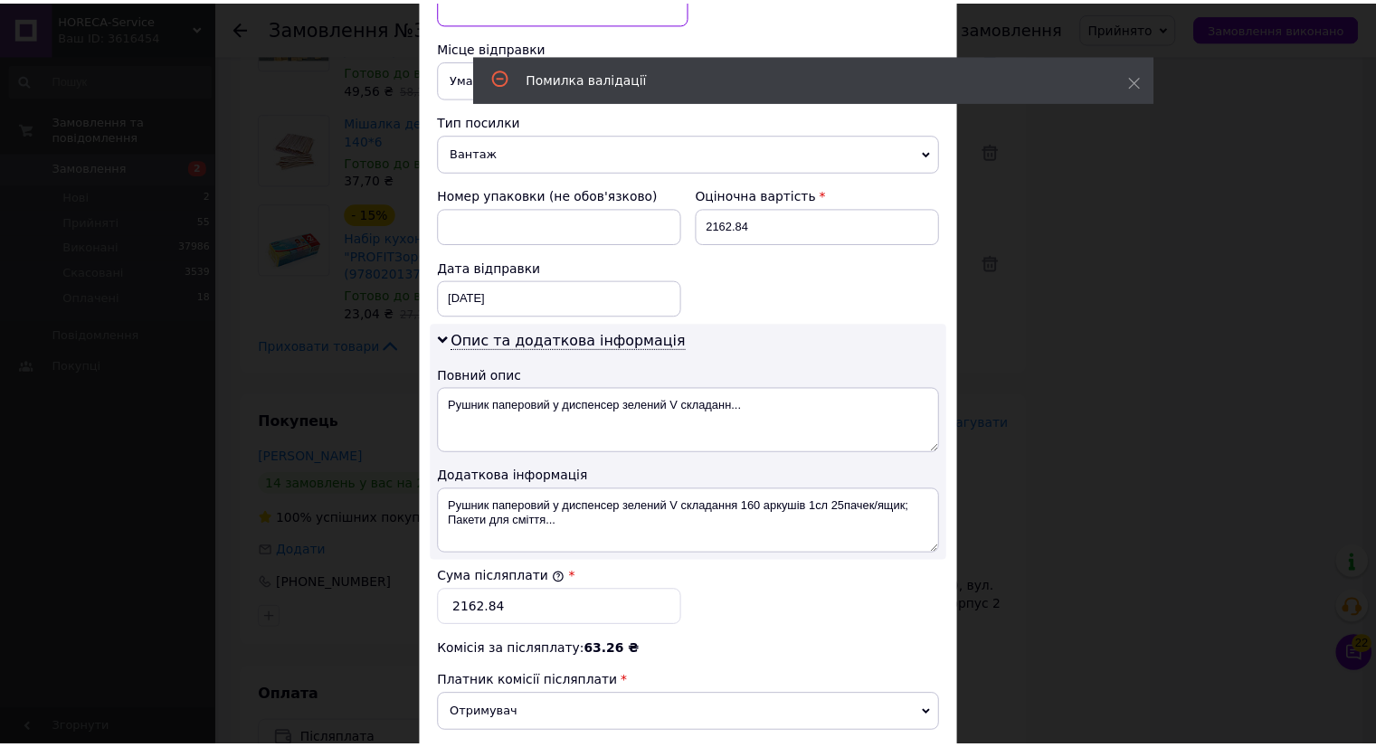
scroll to position [974, 0]
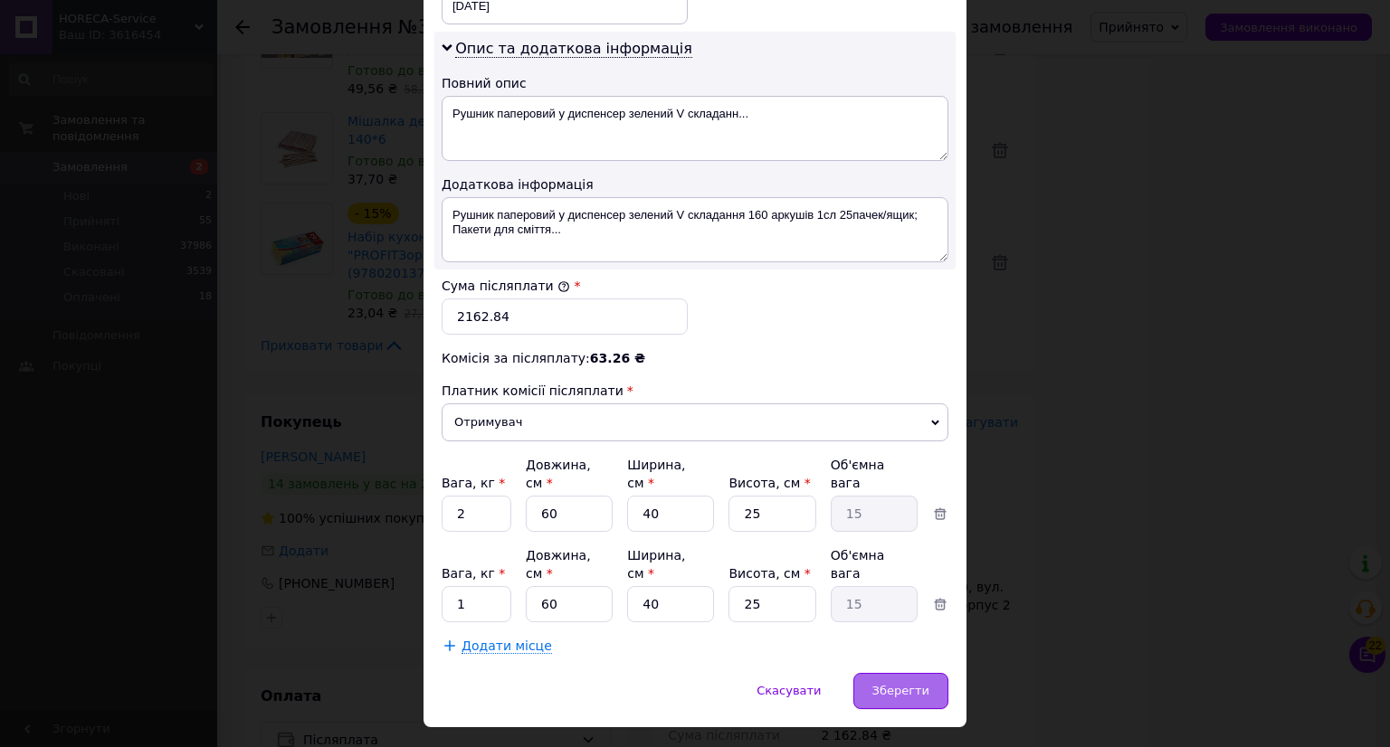
click at [931, 673] on div "Зберегти" at bounding box center [900, 691] width 95 height 36
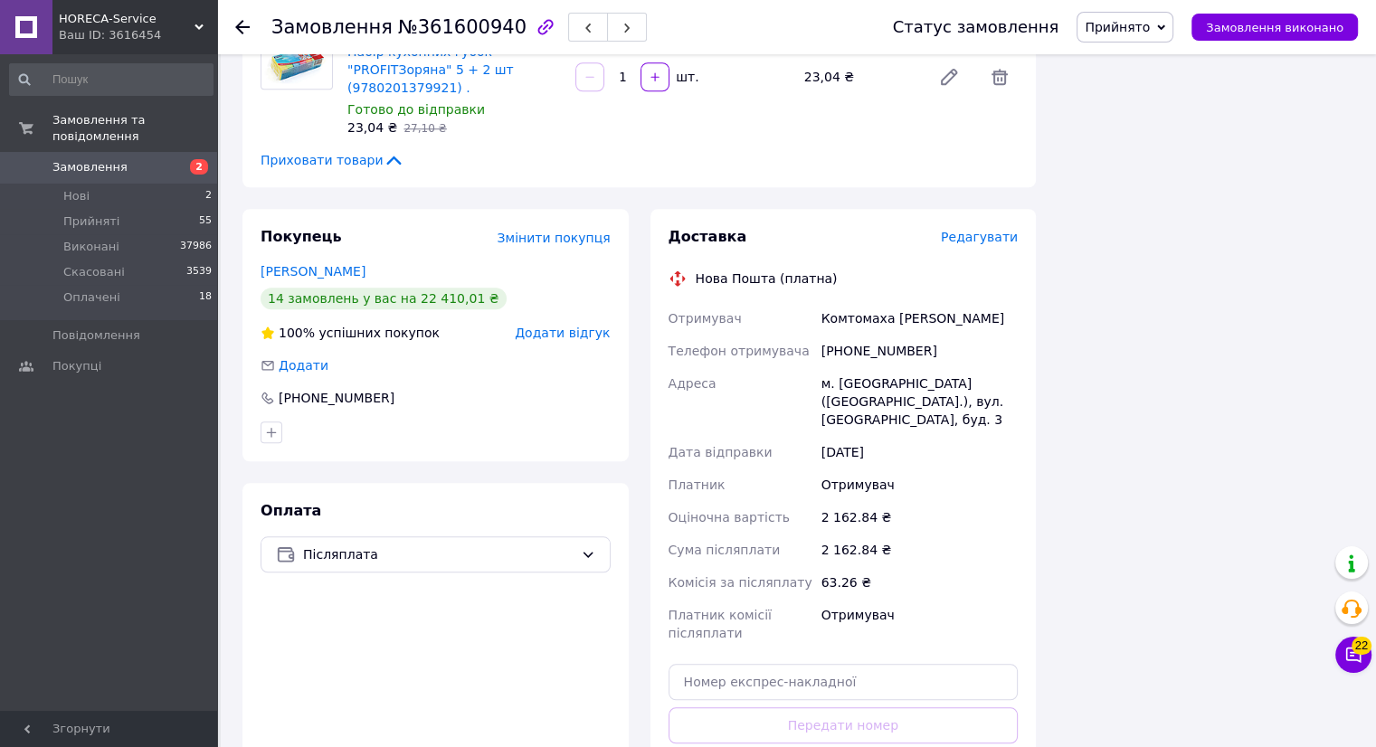
scroll to position [1719, 0]
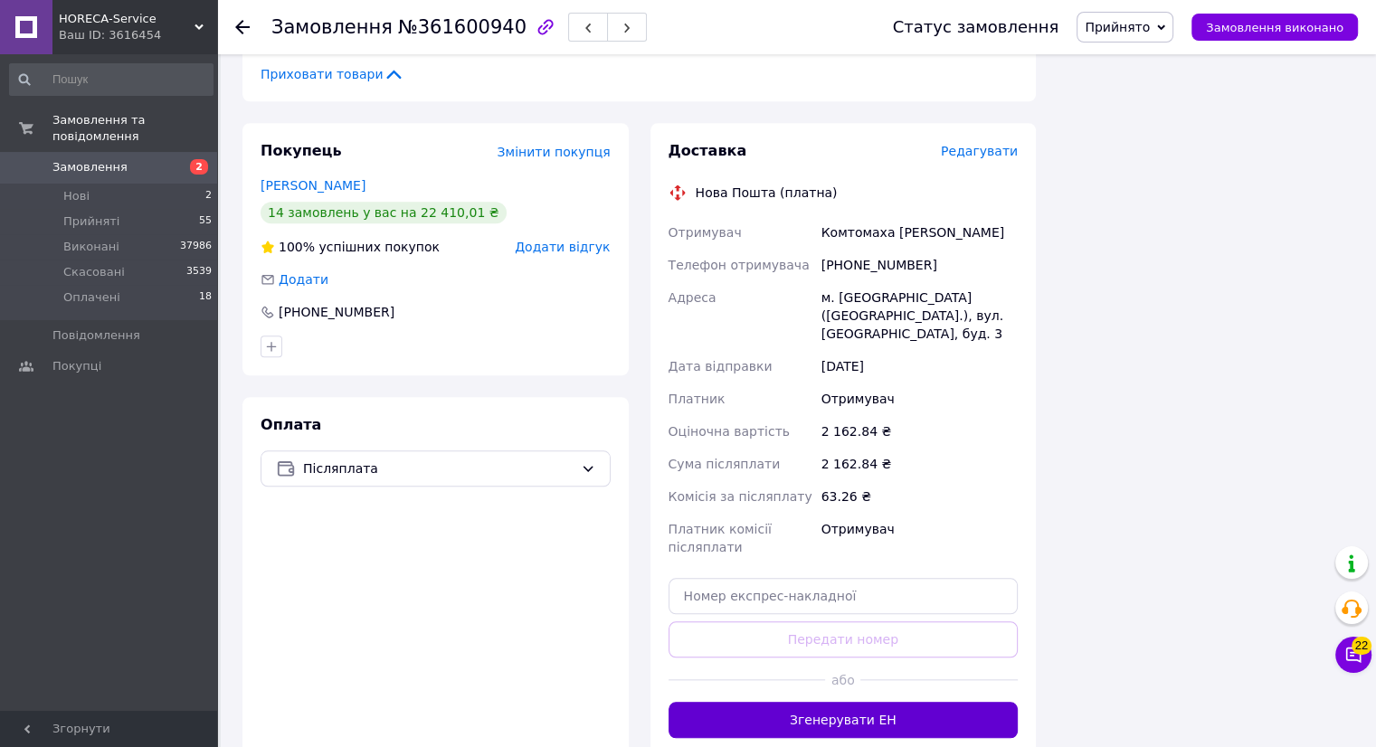
click at [870, 702] on button "Згенерувати ЕН" at bounding box center [844, 720] width 350 height 36
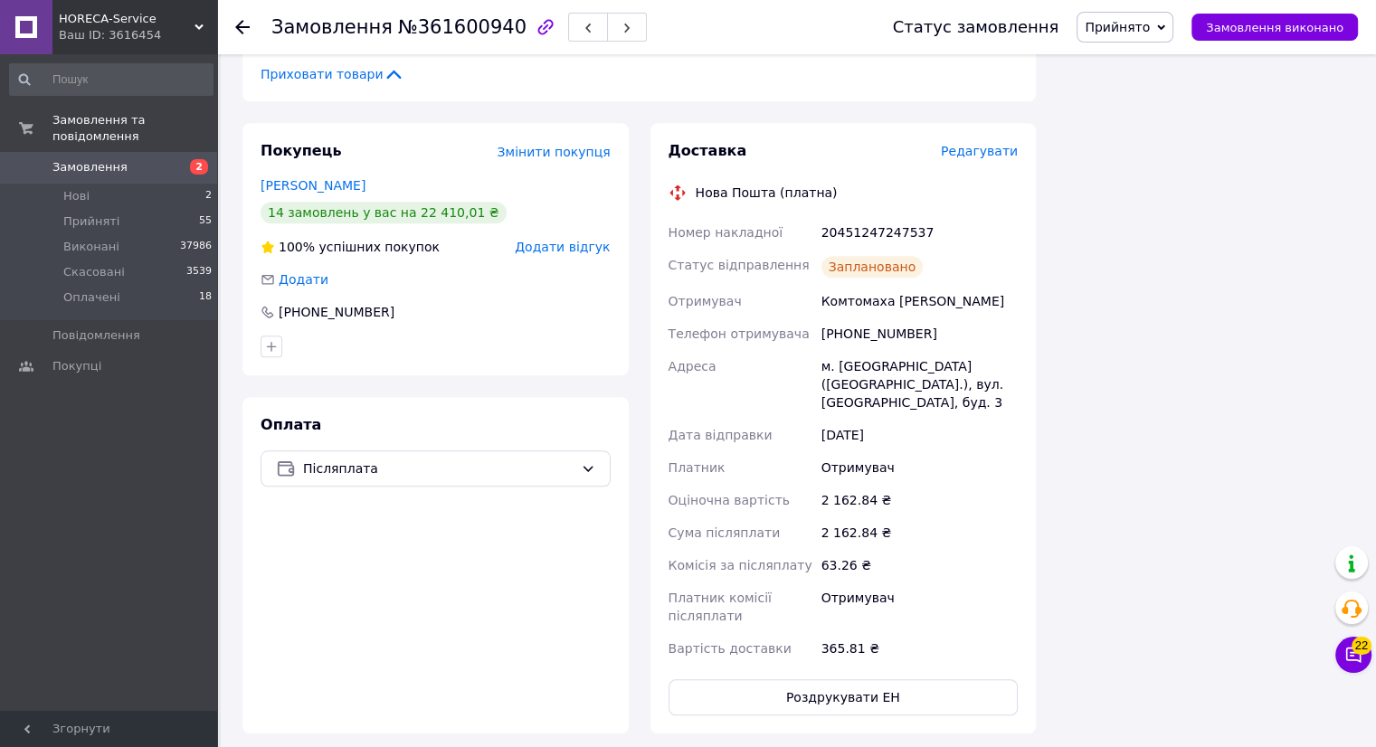
click at [244, 29] on icon at bounding box center [242, 27] width 14 height 14
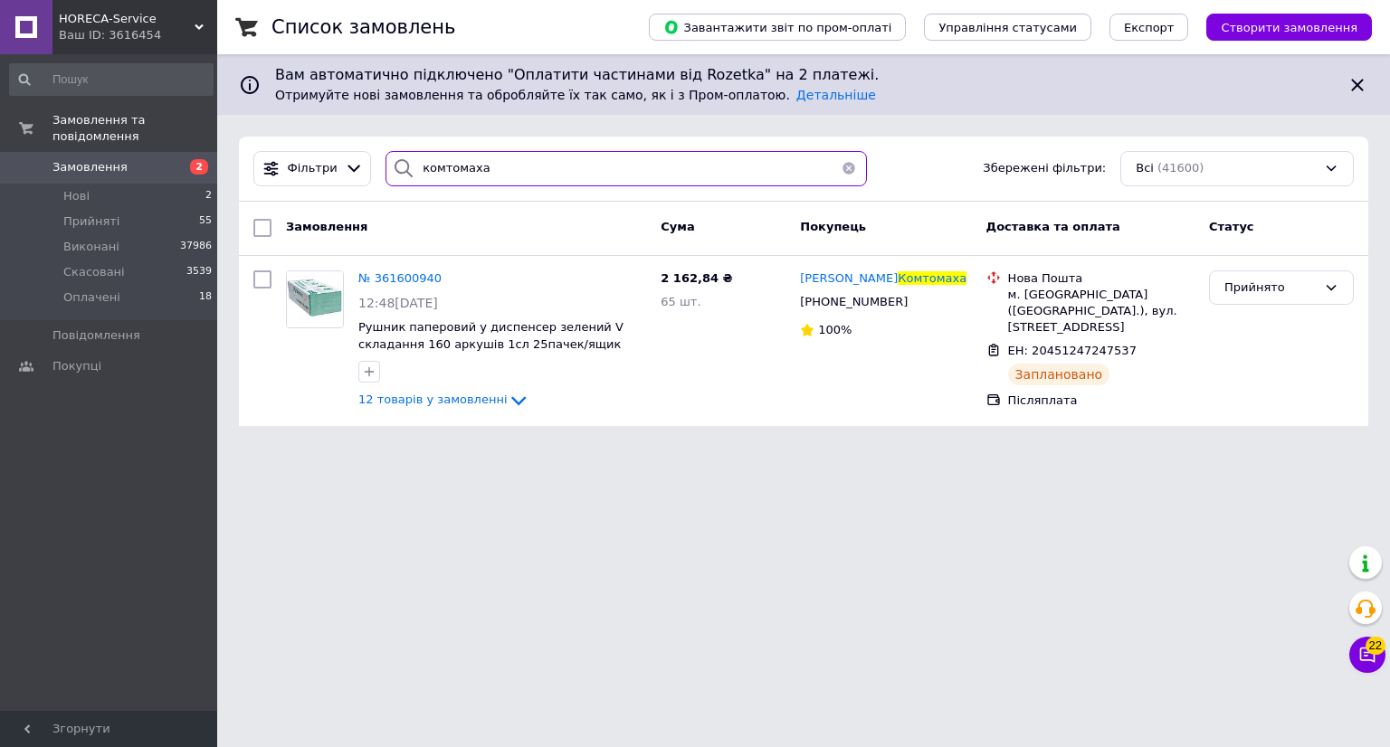
click at [496, 170] on input "комтомаха" at bounding box center [625, 168] width 481 height 35
type input "к"
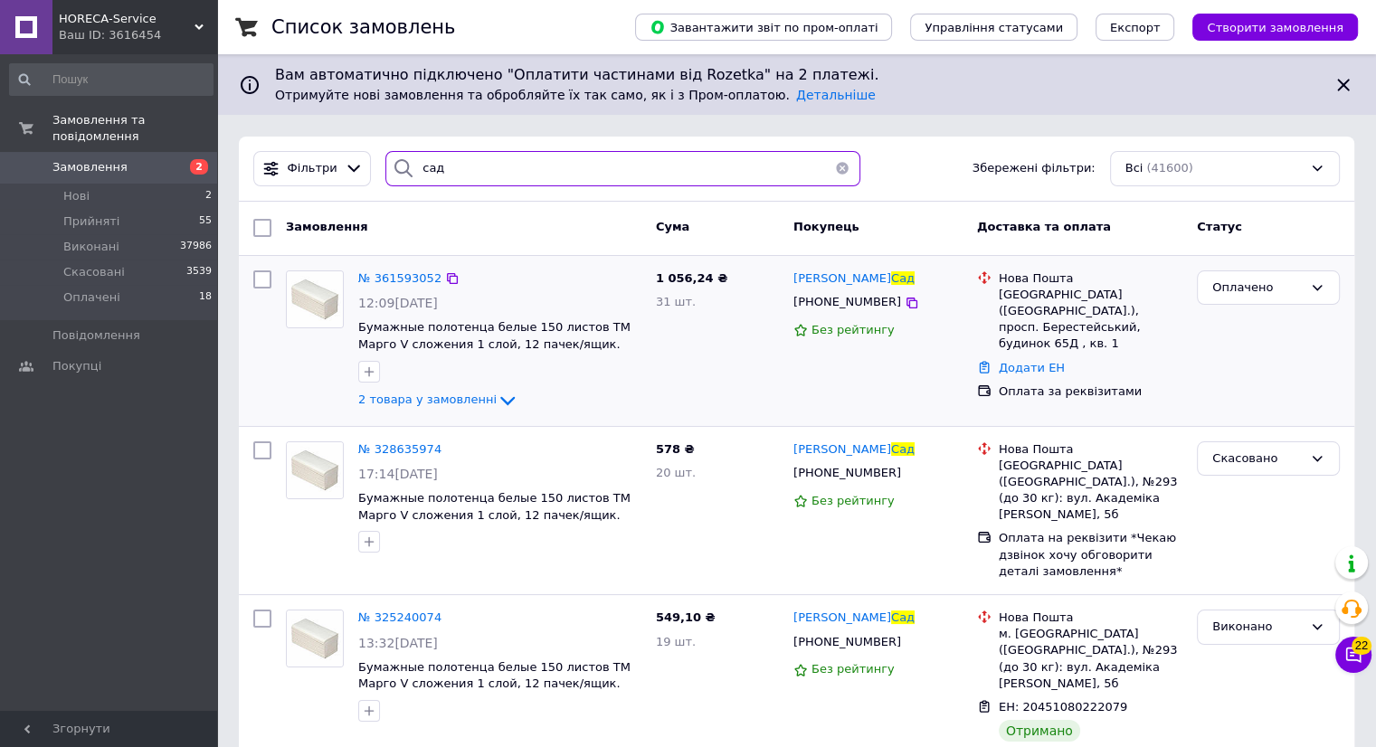
type input "сад"
click at [324, 321] on img at bounding box center [315, 299] width 56 height 56
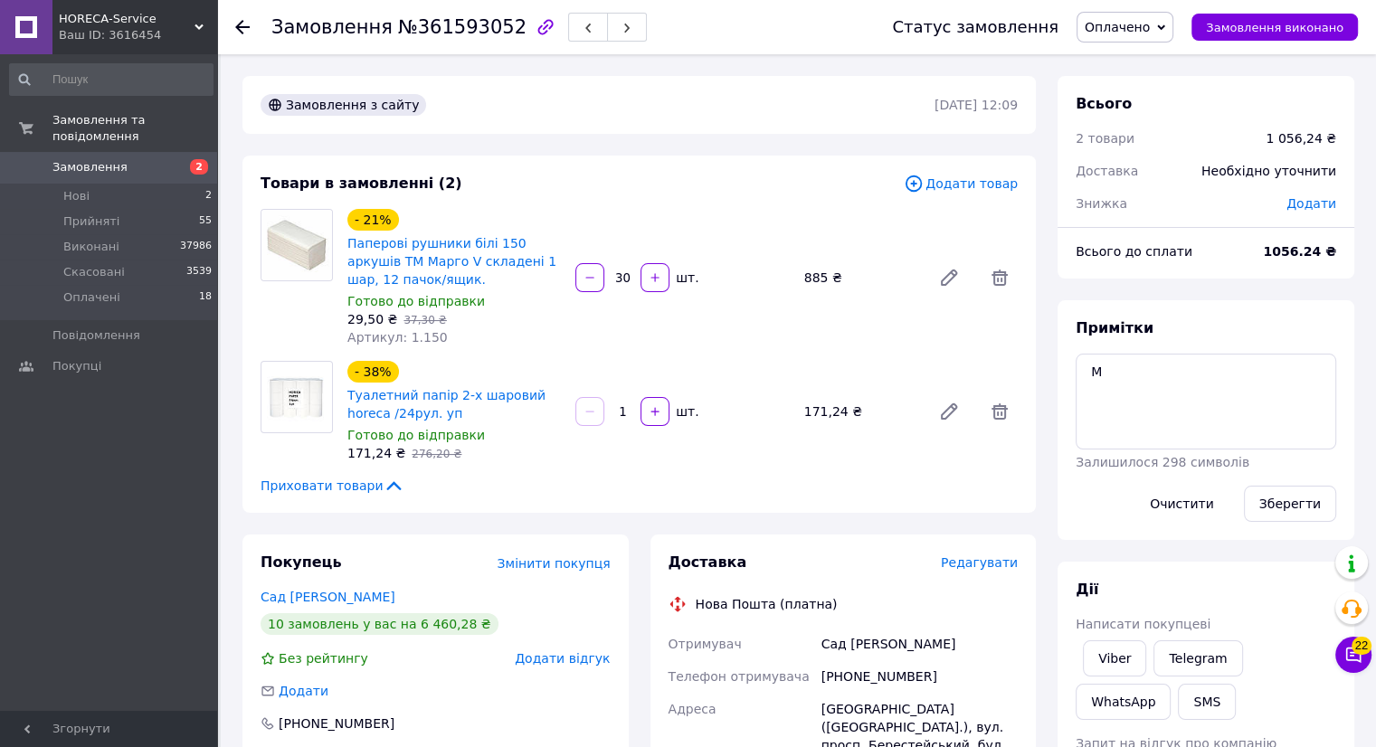
click at [984, 564] on span "Редагувати" at bounding box center [979, 563] width 77 height 14
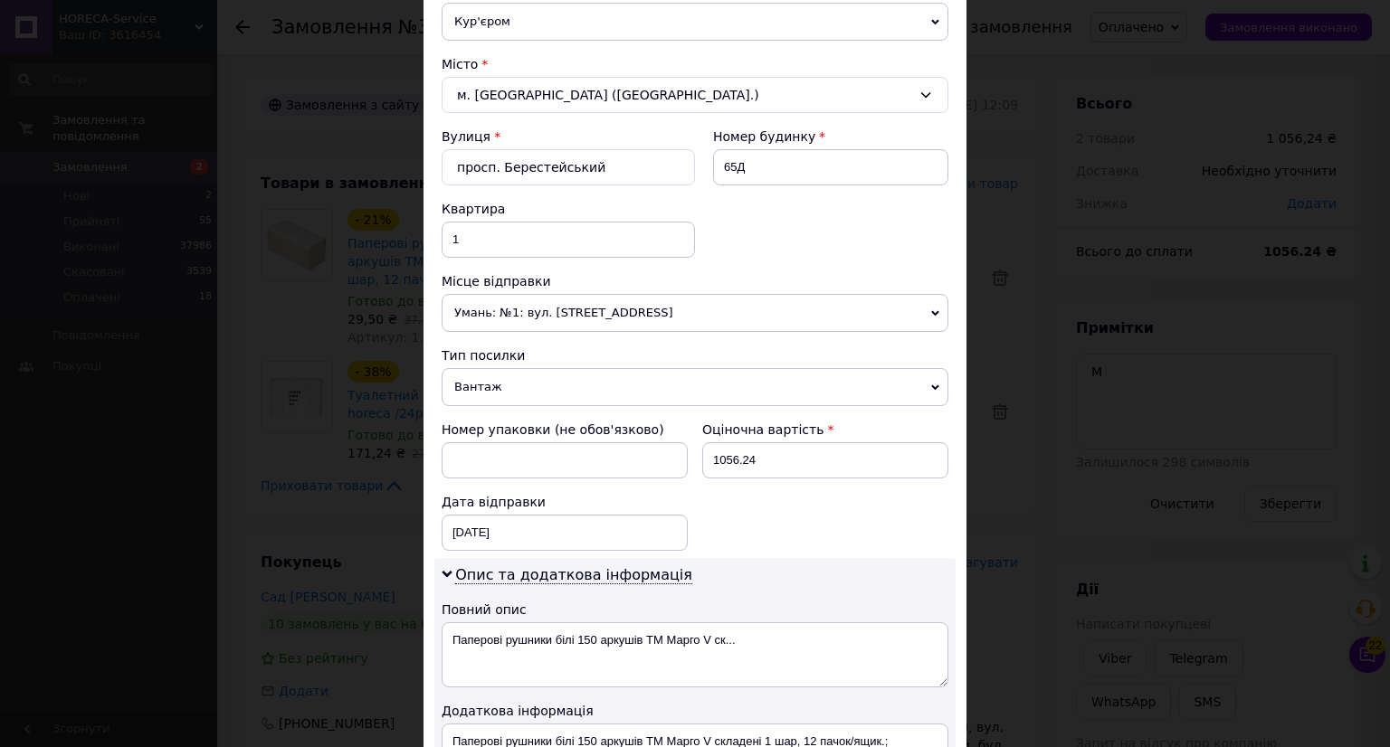
scroll to position [756, 0]
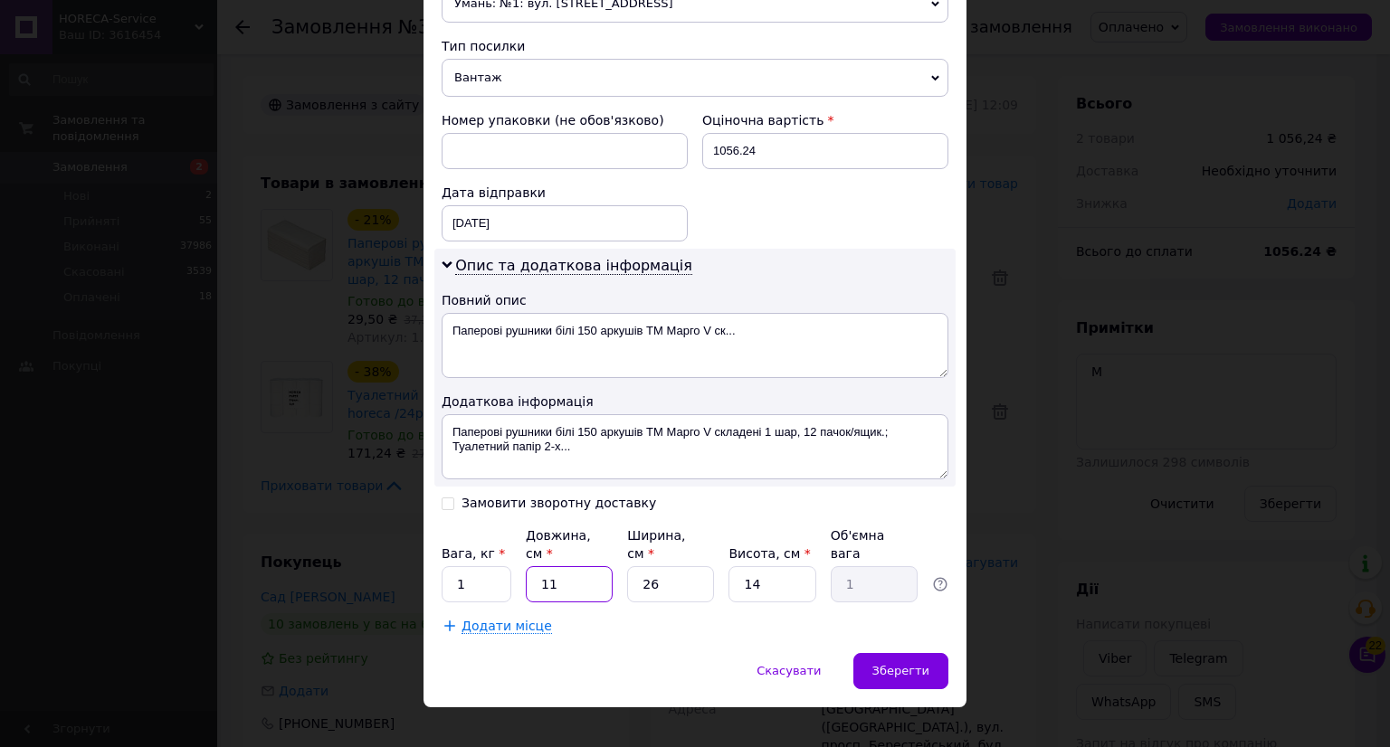
click at [581, 566] on input "11" at bounding box center [569, 584] width 87 height 36
type input "1"
type input "0.1"
type input "7"
type input "0.64"
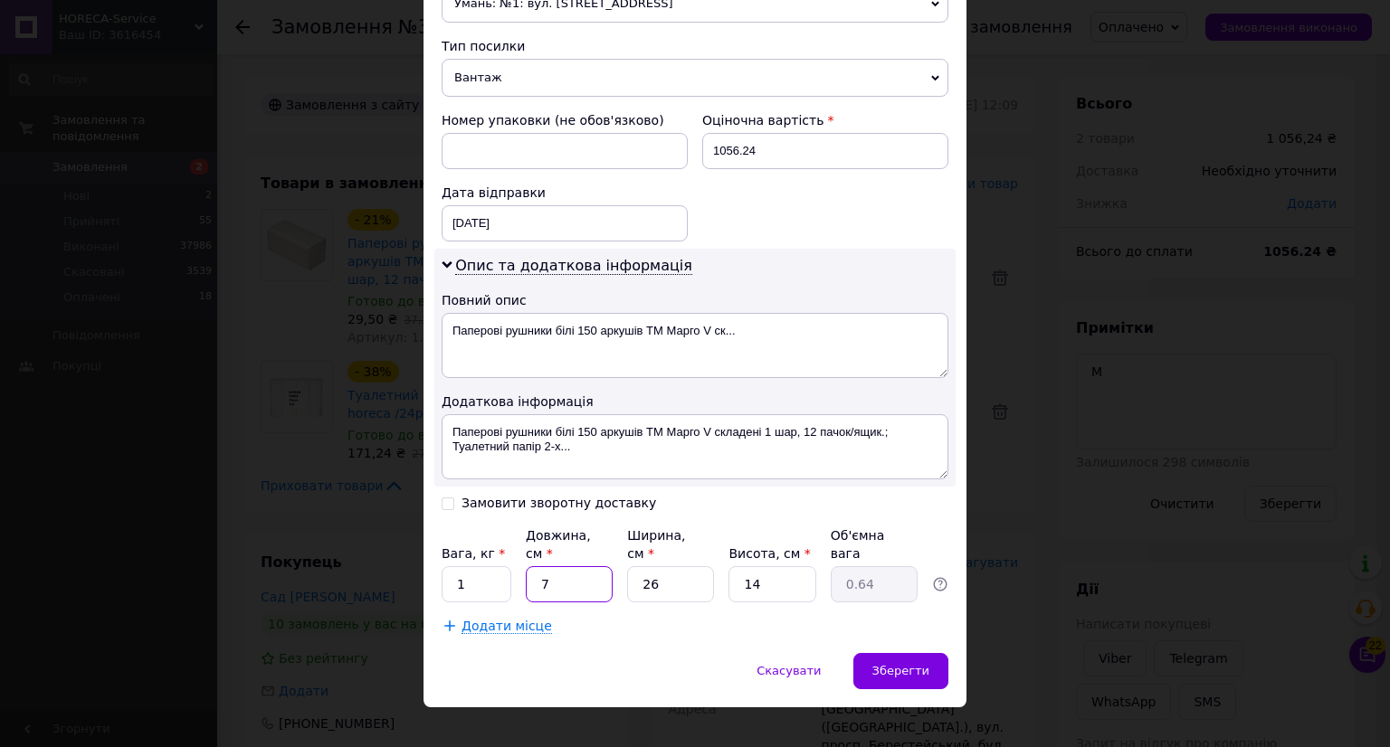
type input "75"
type input "6.83"
type input "75"
type input "3"
type input "0.79"
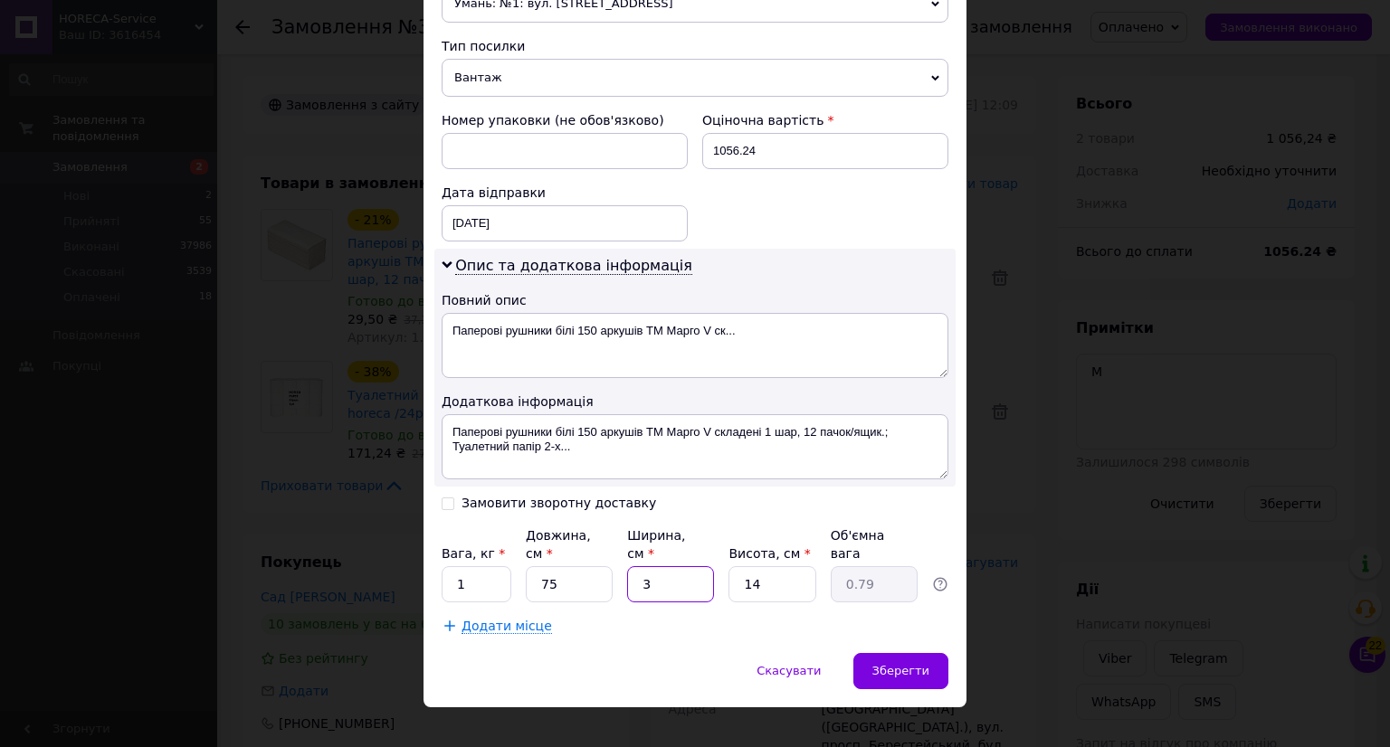
type input "30"
type input "7.88"
type input "30"
type input "3"
type input "1.69"
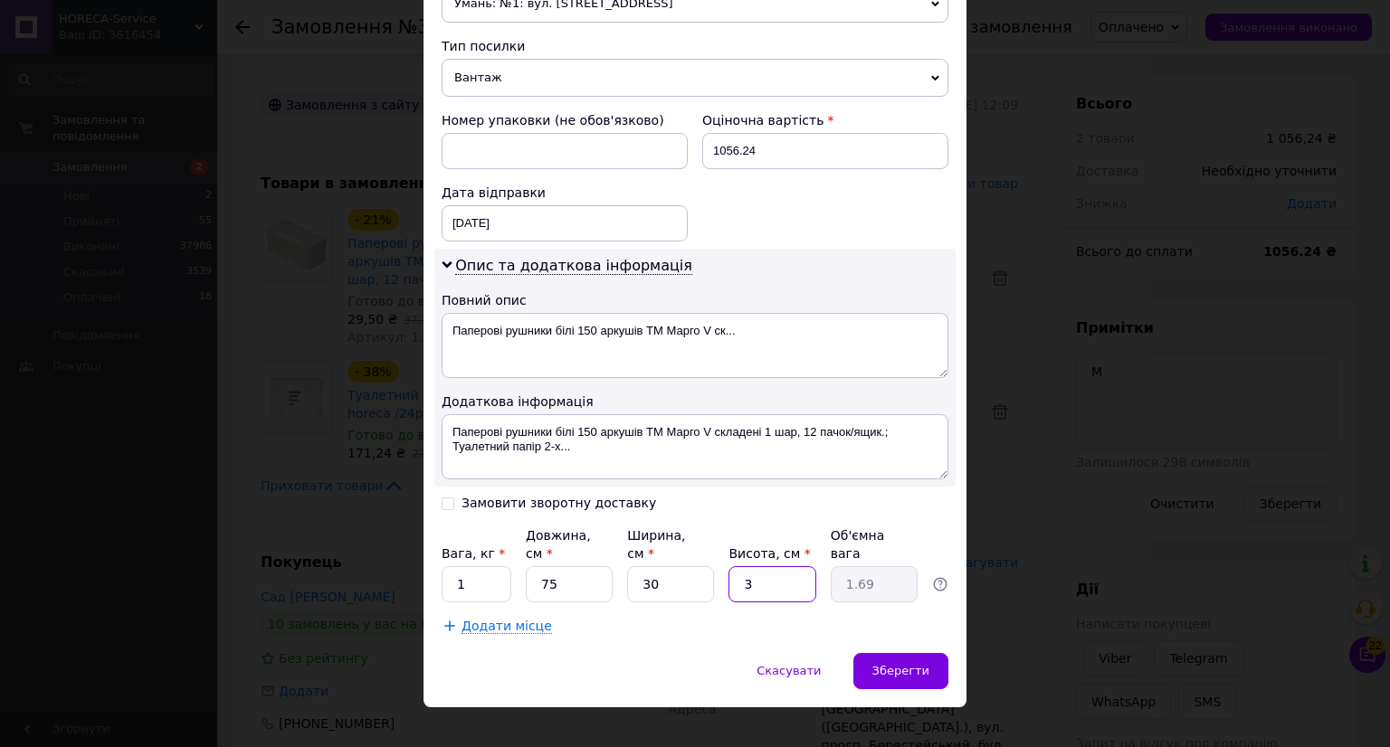
type input "35"
type input "19.69"
type input "35"
click at [910, 664] on span "Зберегти" at bounding box center [900, 671] width 57 height 14
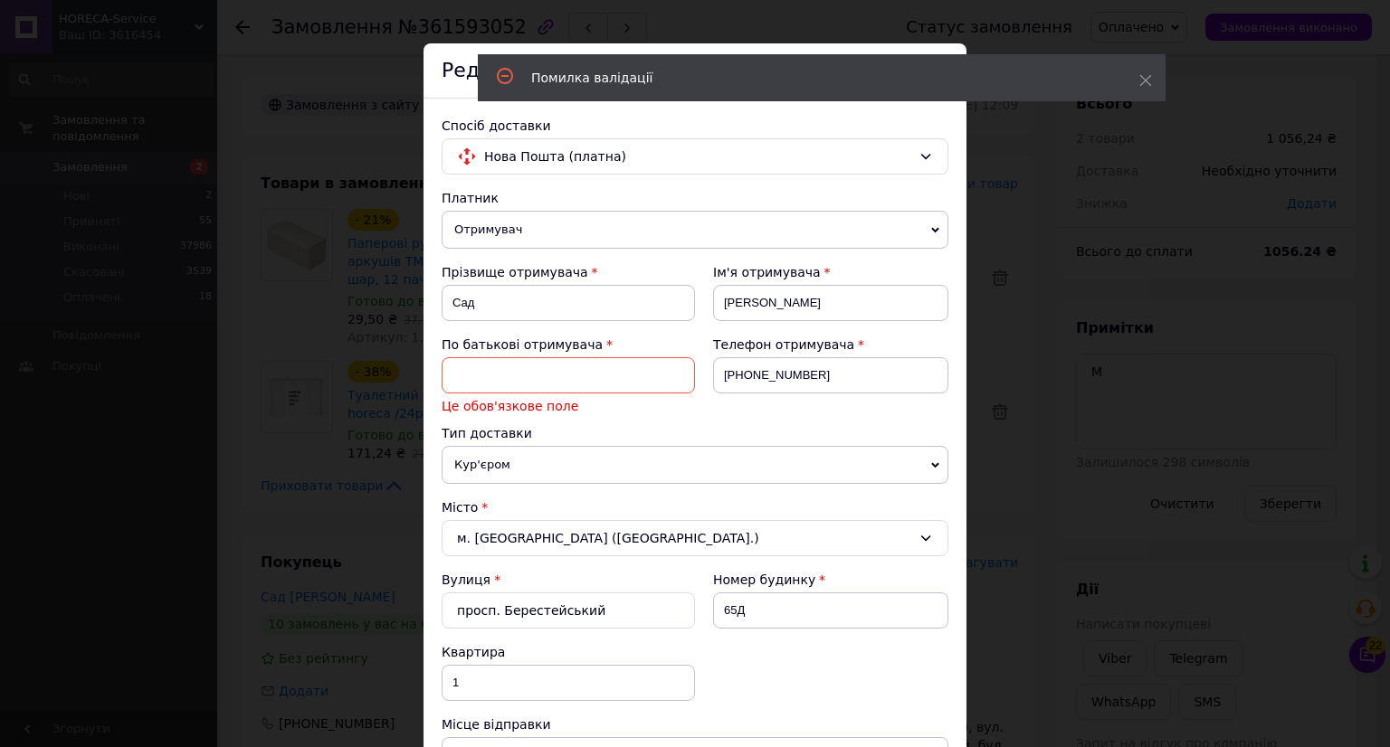
click at [557, 377] on input at bounding box center [568, 375] width 253 height 36
type input "[PERSON_NAME]"
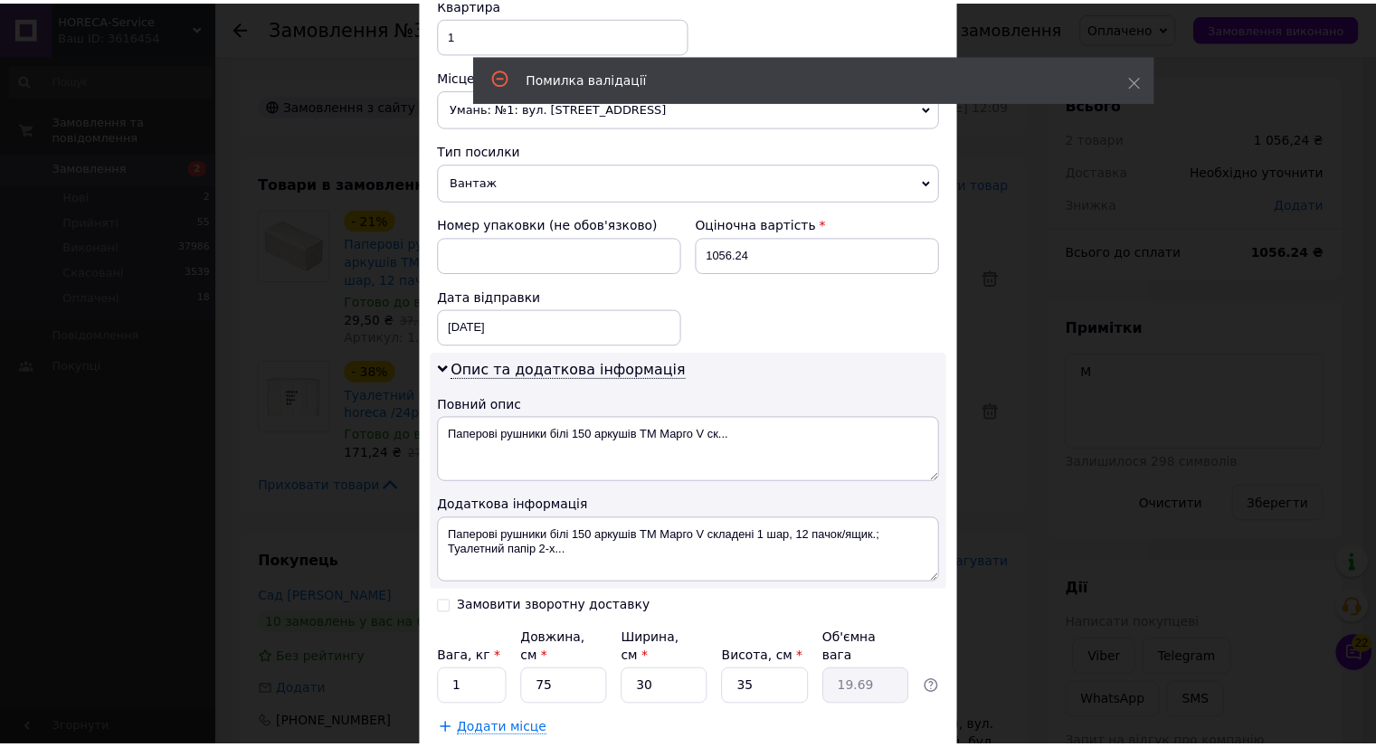
scroll to position [756, 0]
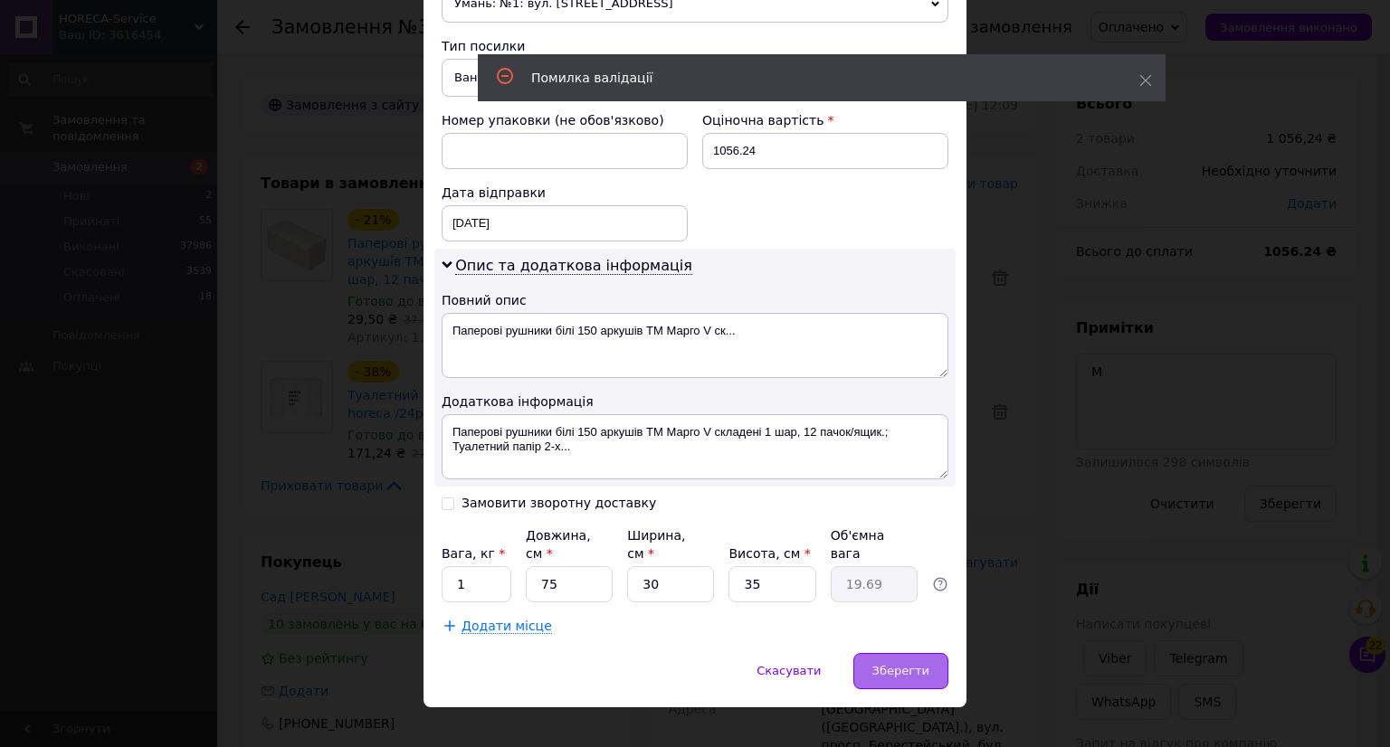
click at [904, 661] on div "Зберегти" at bounding box center [900, 671] width 95 height 36
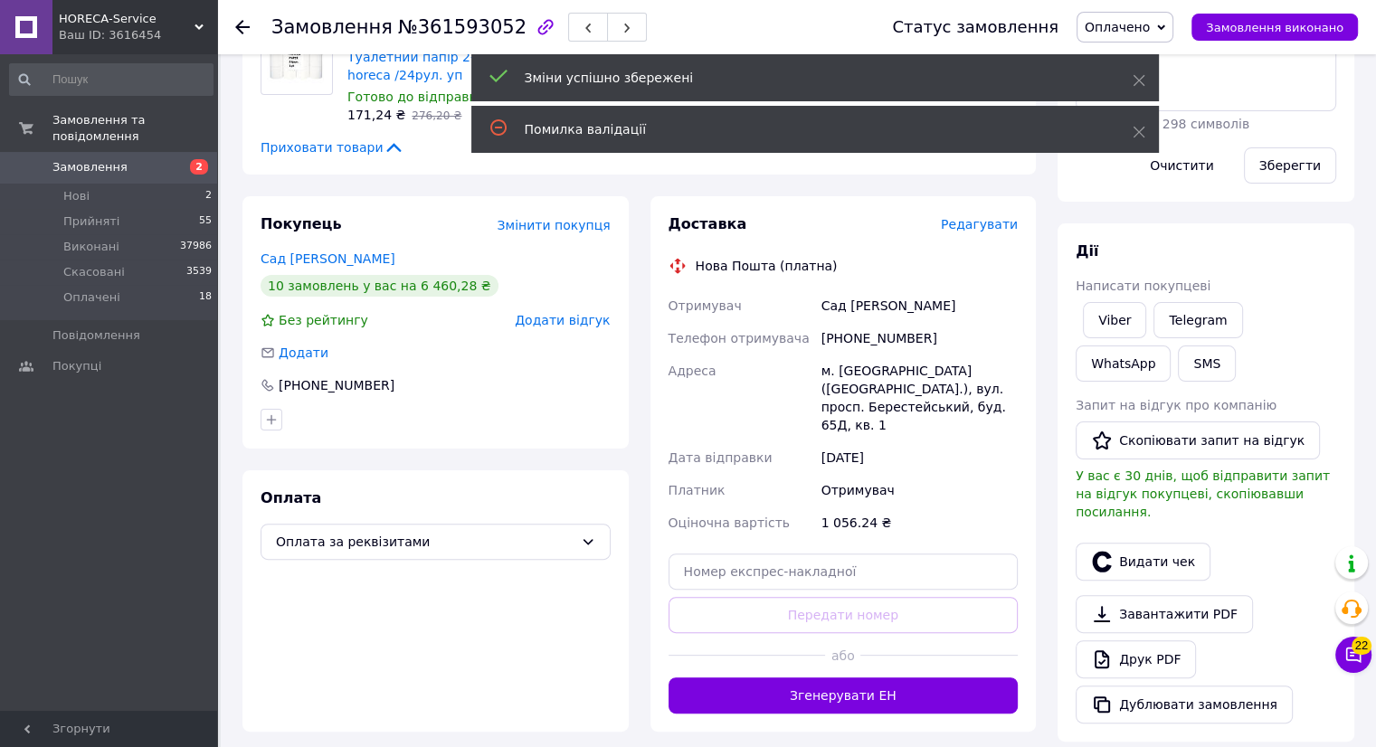
scroll to position [362, 0]
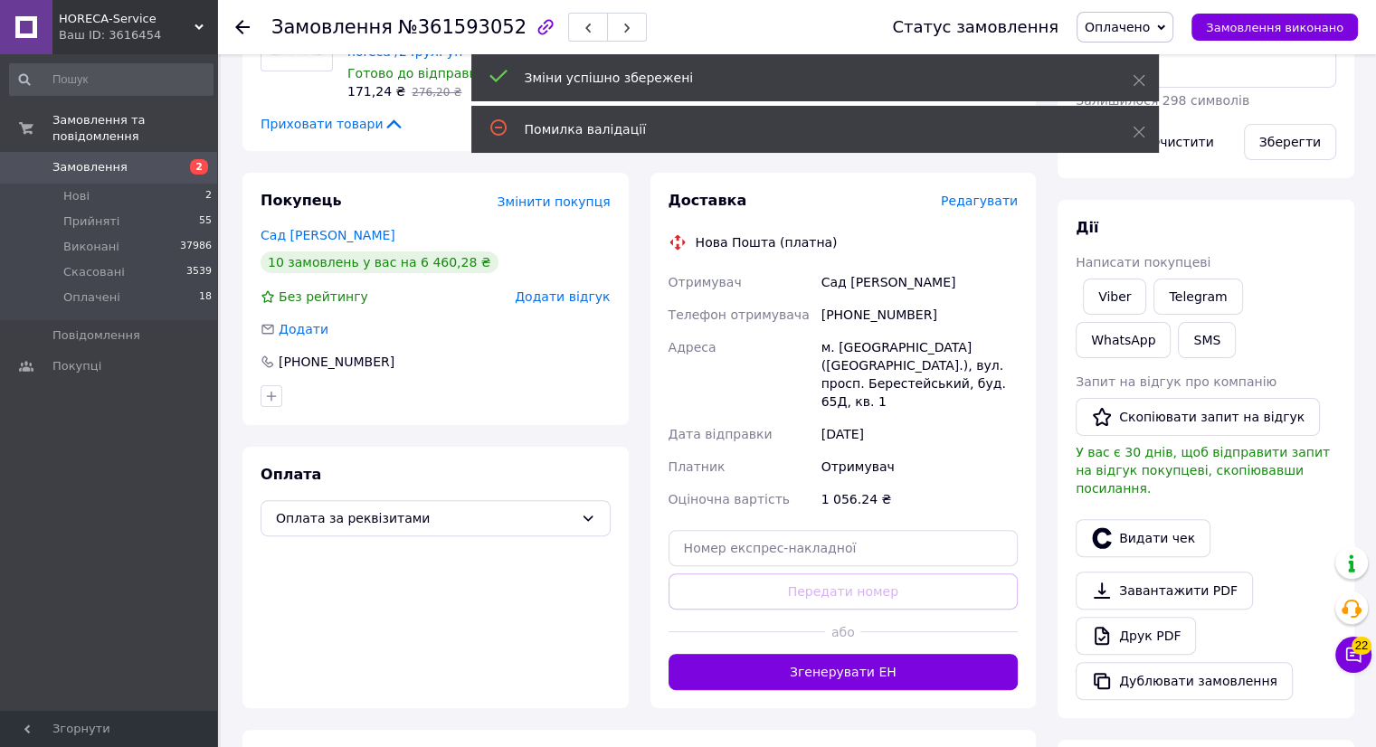
click at [904, 660] on button "Згенерувати ЕН" at bounding box center [844, 672] width 350 height 36
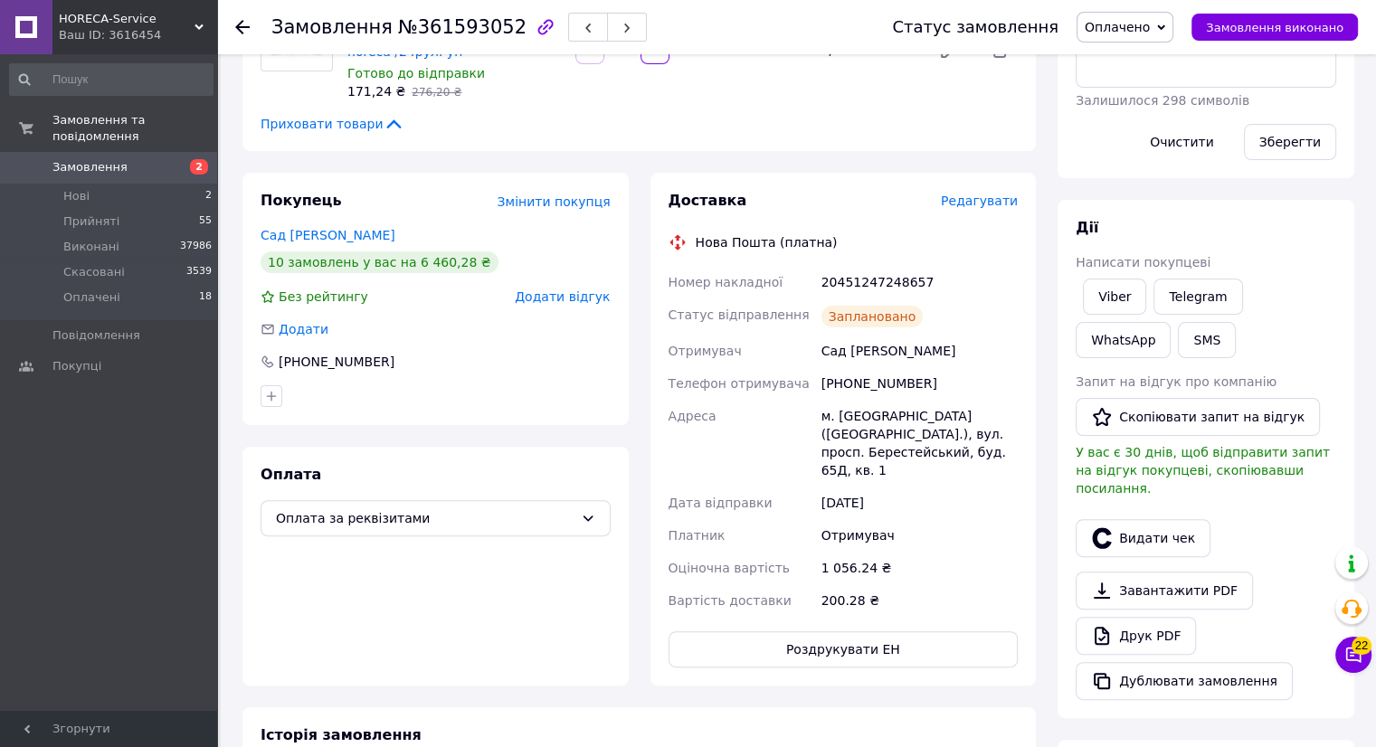
click at [235, 26] on icon at bounding box center [242, 27] width 14 height 14
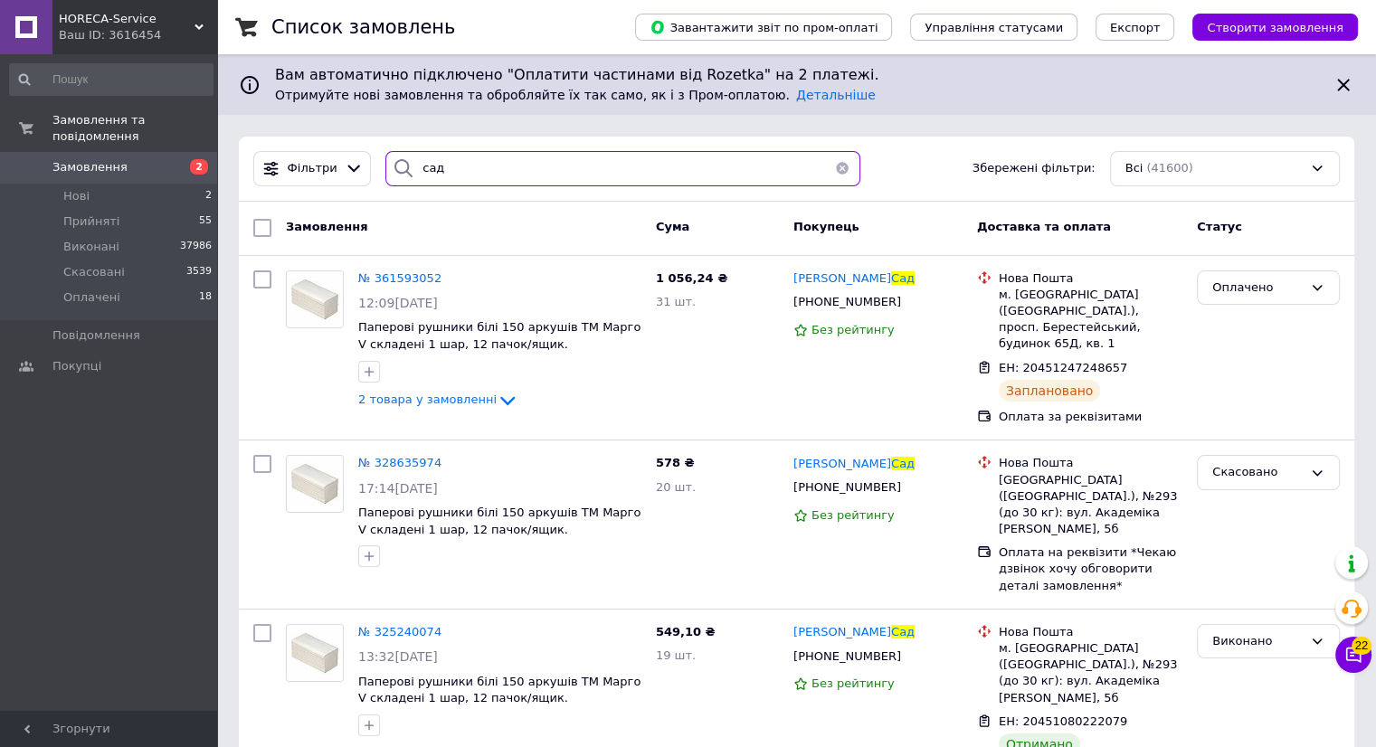
click at [476, 164] on input "сад" at bounding box center [622, 168] width 475 height 35
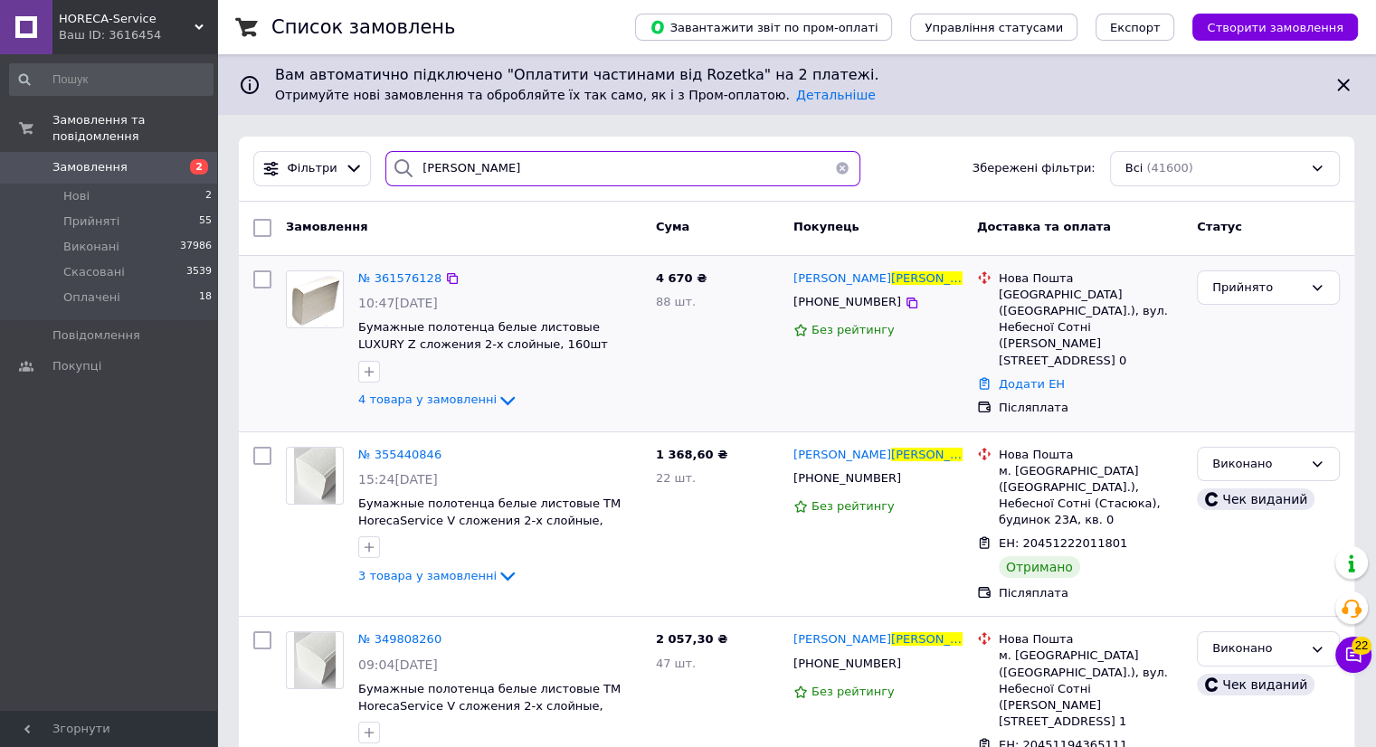
type input "[PERSON_NAME]"
click at [333, 315] on img at bounding box center [315, 299] width 56 height 56
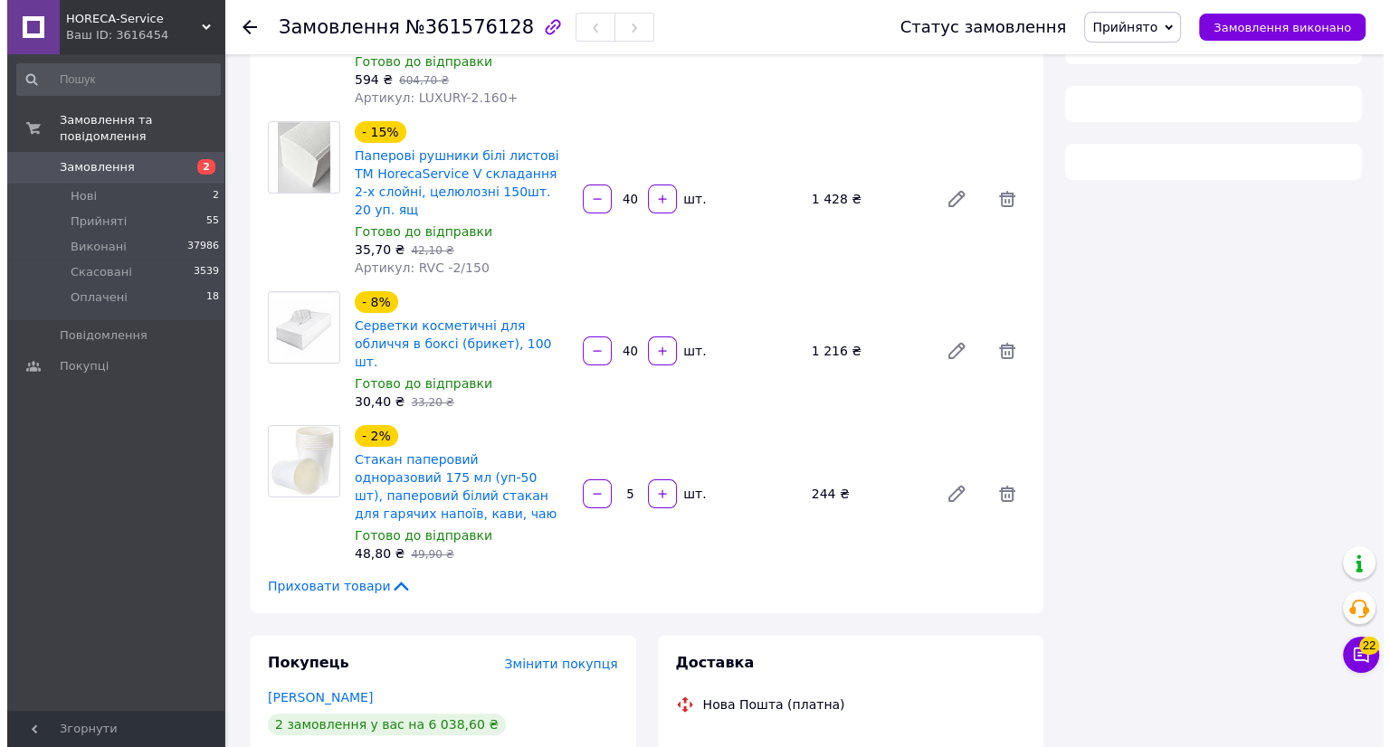
scroll to position [362, 0]
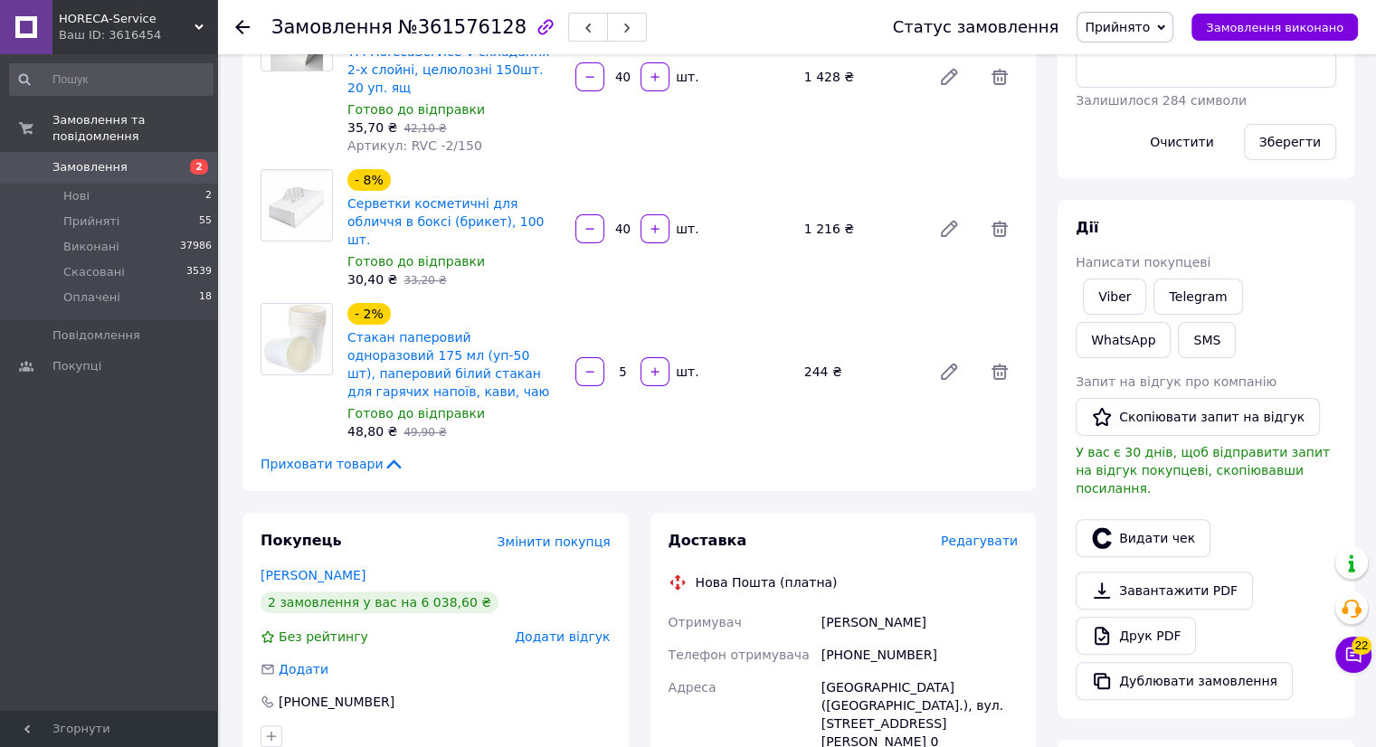
click at [986, 534] on span "Редагувати" at bounding box center [979, 541] width 77 height 14
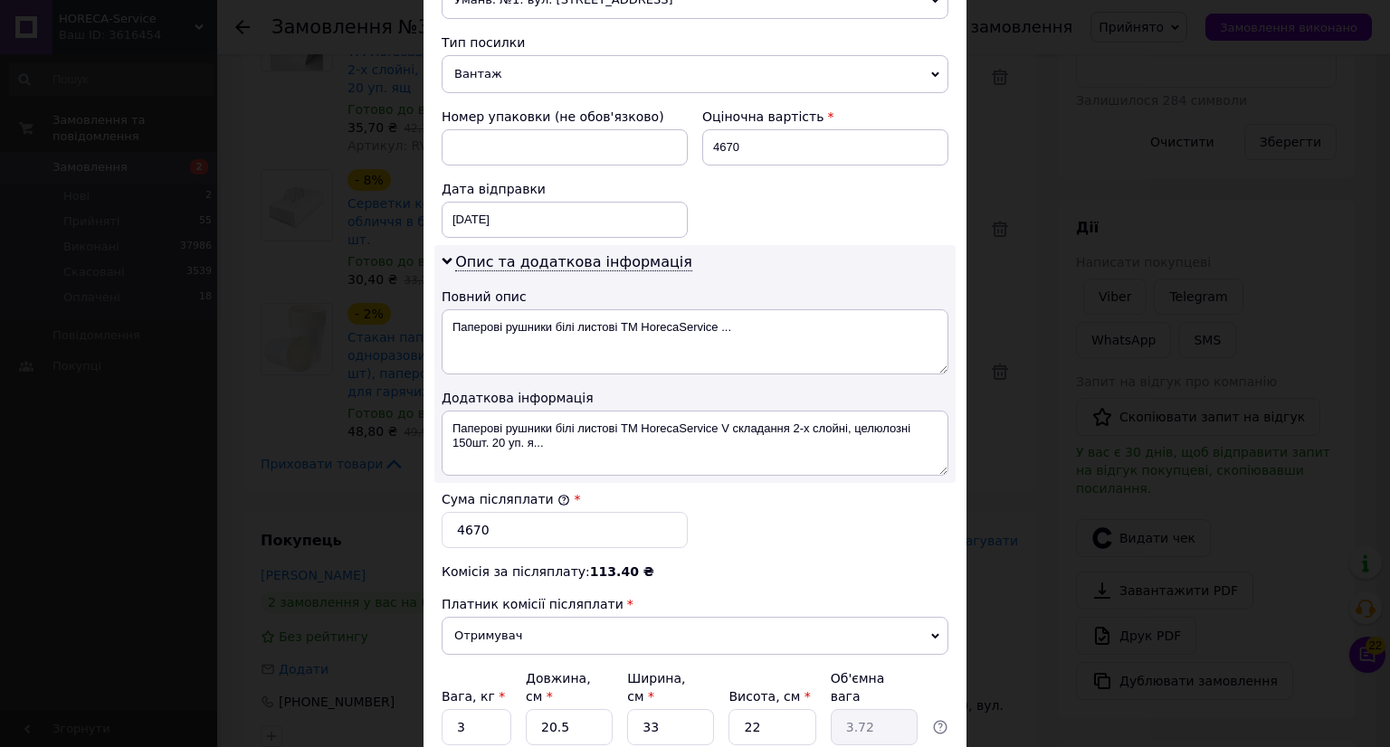
scroll to position [763, 0]
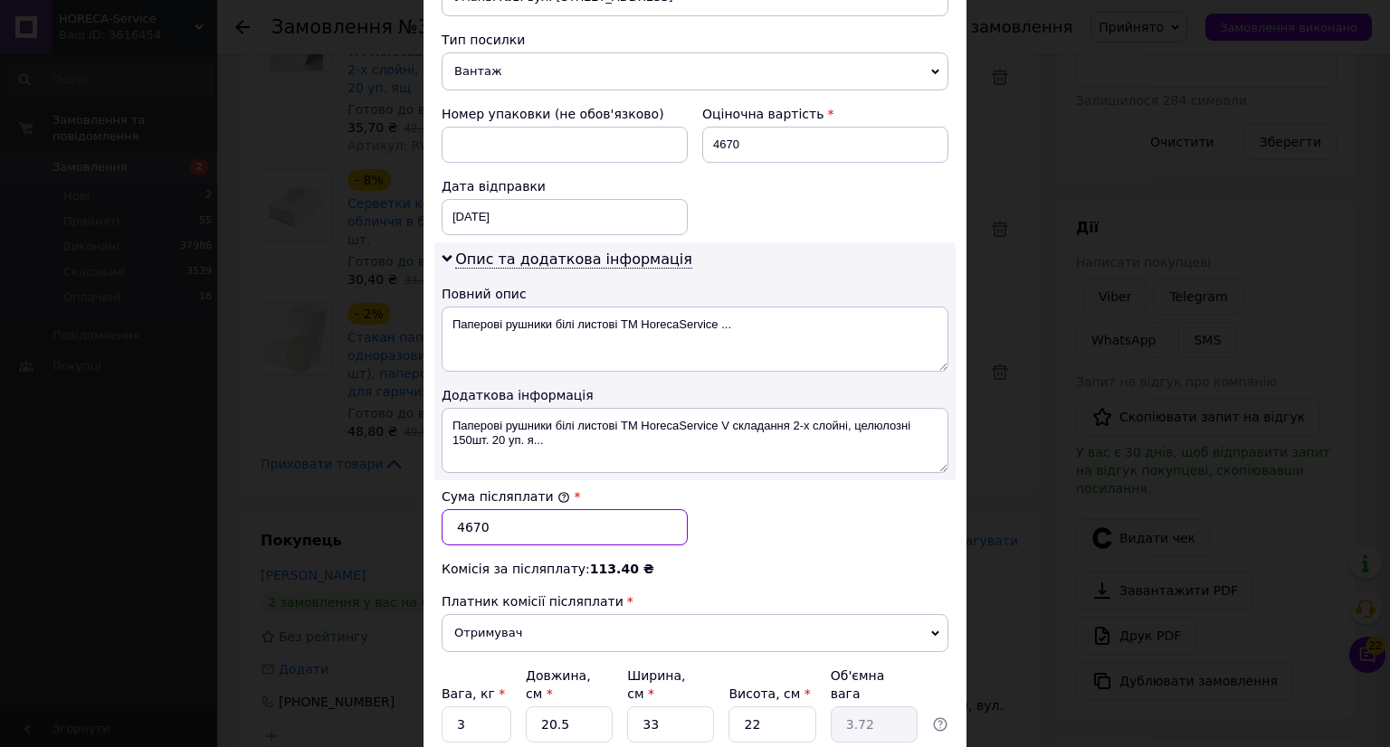
click at [467, 526] on input "4670" at bounding box center [565, 527] width 246 height 36
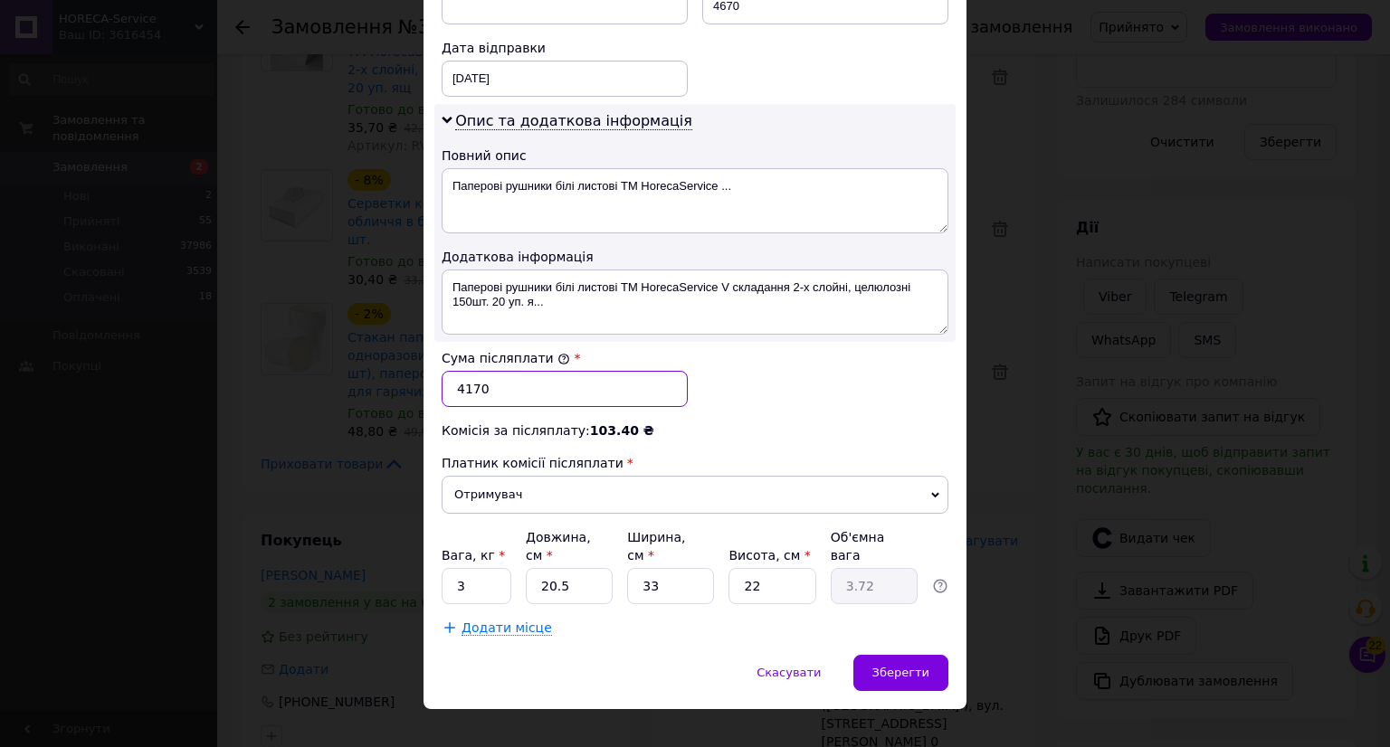
type input "4170"
click at [483, 621] on span "Додати місце" at bounding box center [506, 628] width 90 height 15
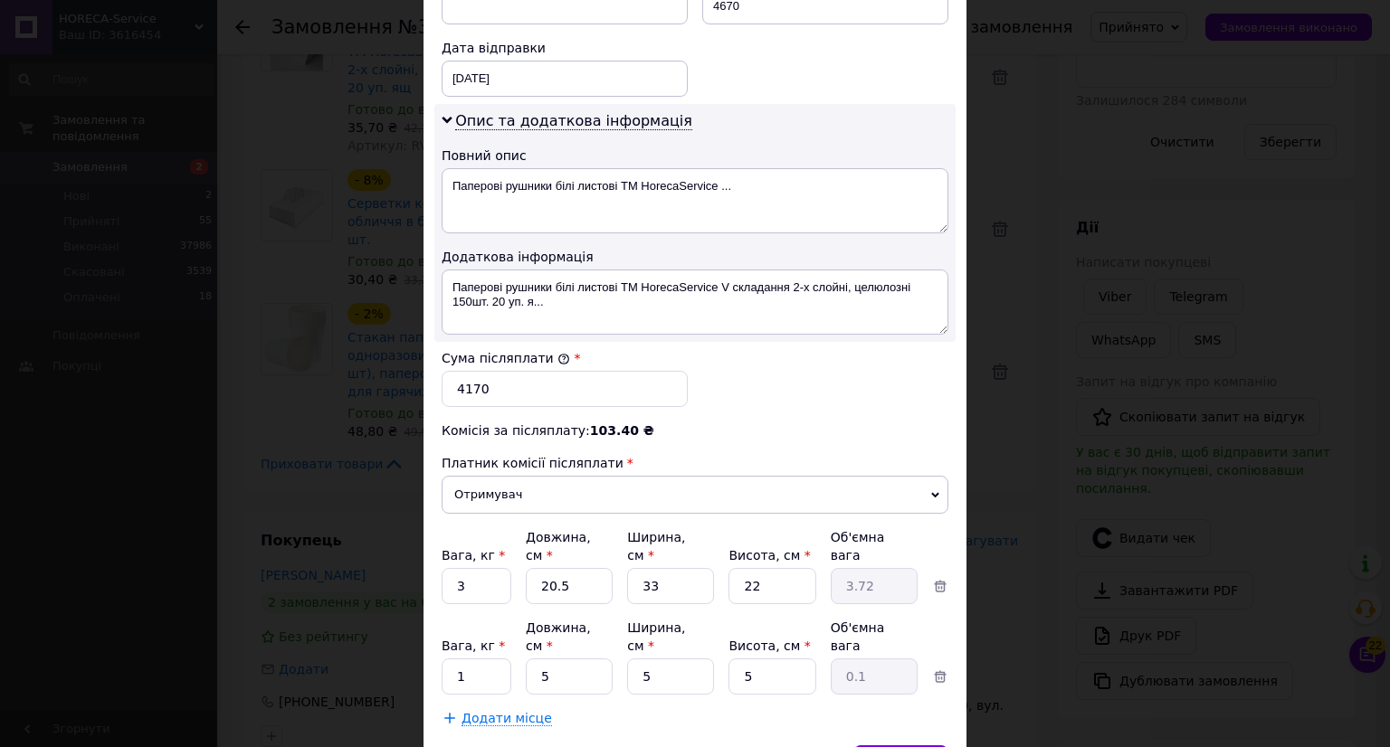
drag, startPoint x: 505, startPoint y: 685, endPoint x: 511, endPoint y: 666, distance: 20.0
click at [484, 711] on span "Додати місце" at bounding box center [506, 718] width 90 height 15
click at [583, 568] on input "20.5" at bounding box center [569, 586] width 87 height 36
type input "20."
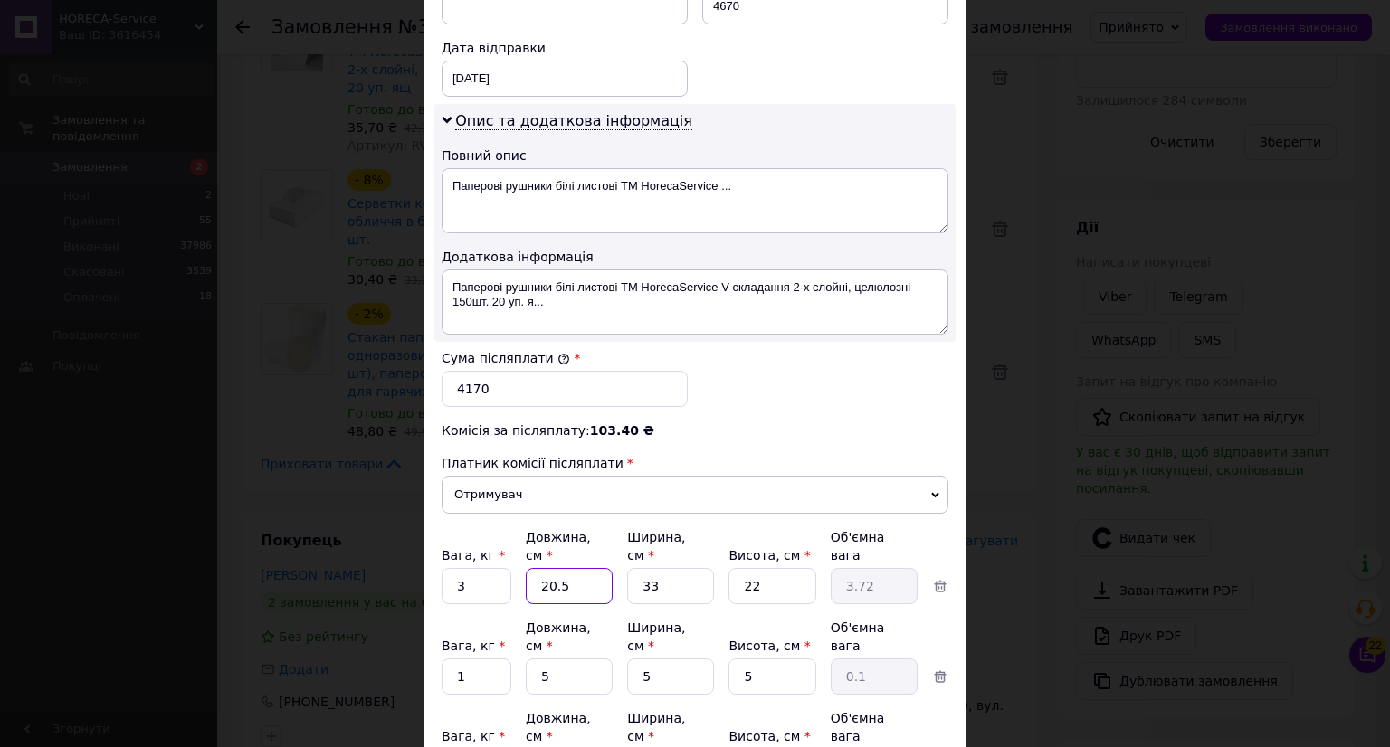
type input "3.63"
type input "2"
type input "0.36"
type input "5"
type input "0.91"
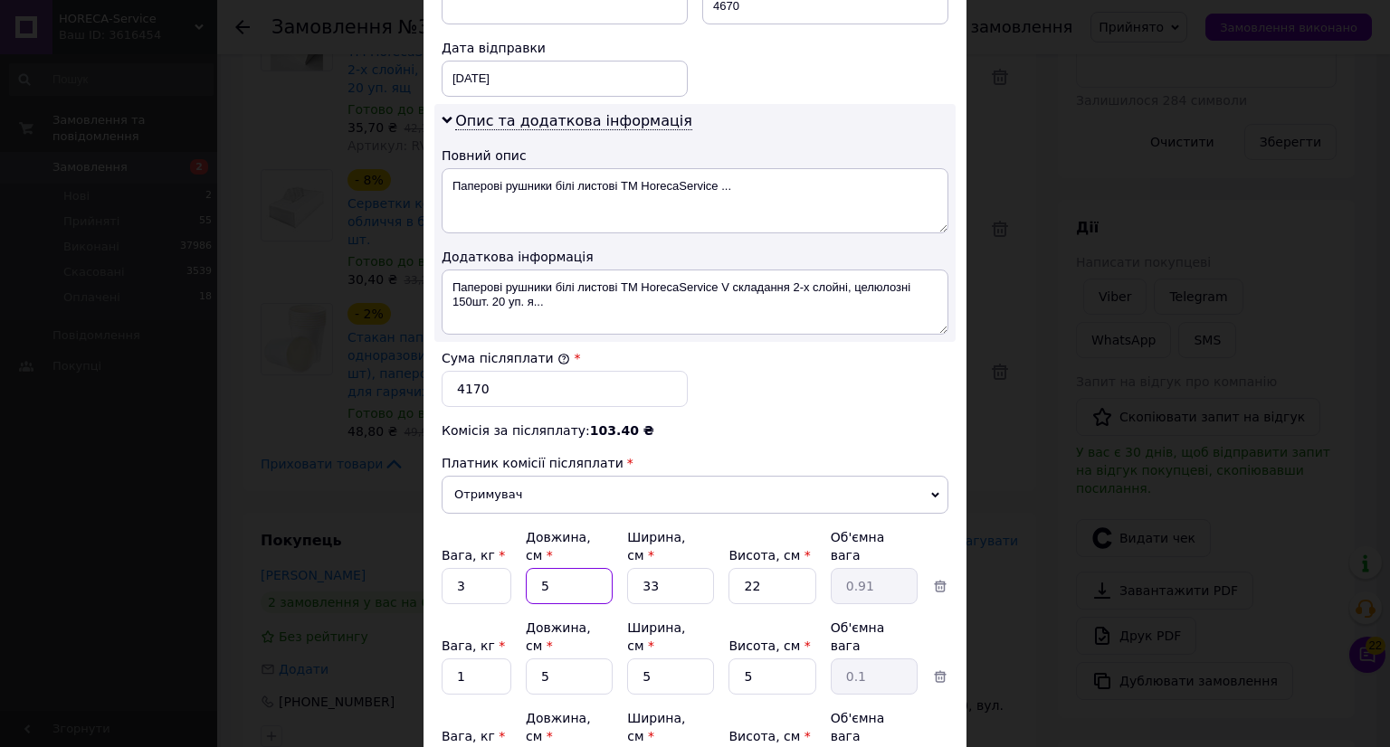
type input "50"
type input "9.07"
type input "50"
type input "3"
type input "0.83"
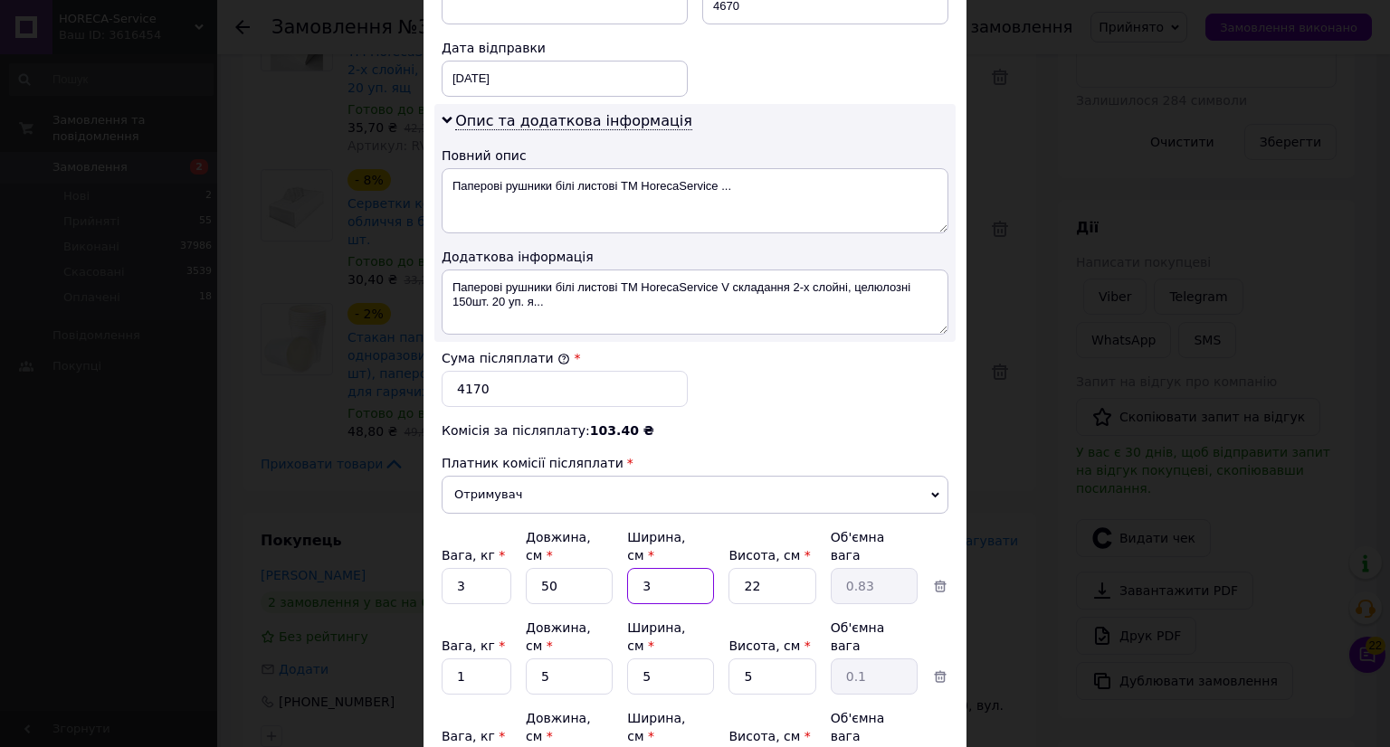
type input "38"
type input "10.45"
type input "38"
type input "4"
type input "1.9"
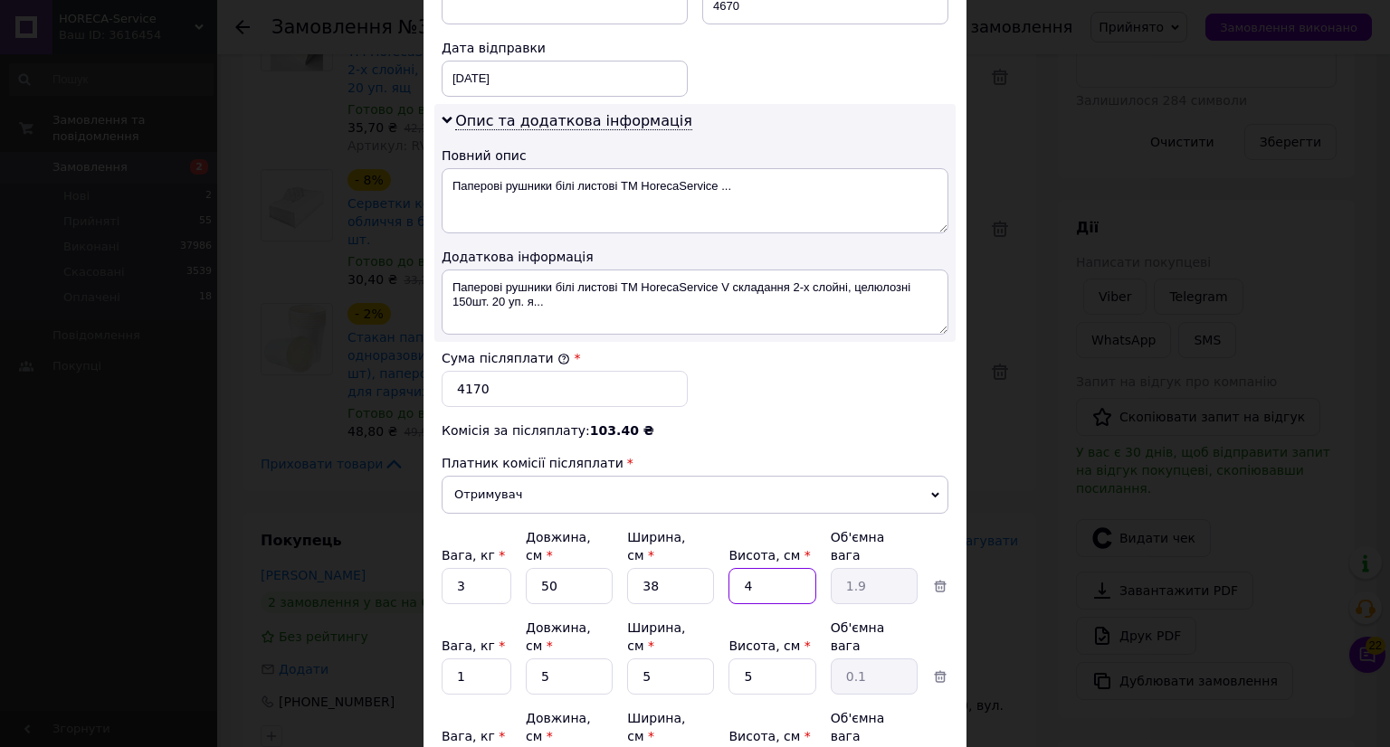
type input "40"
type input "19"
type input "40"
type input "38"
type input "0.24"
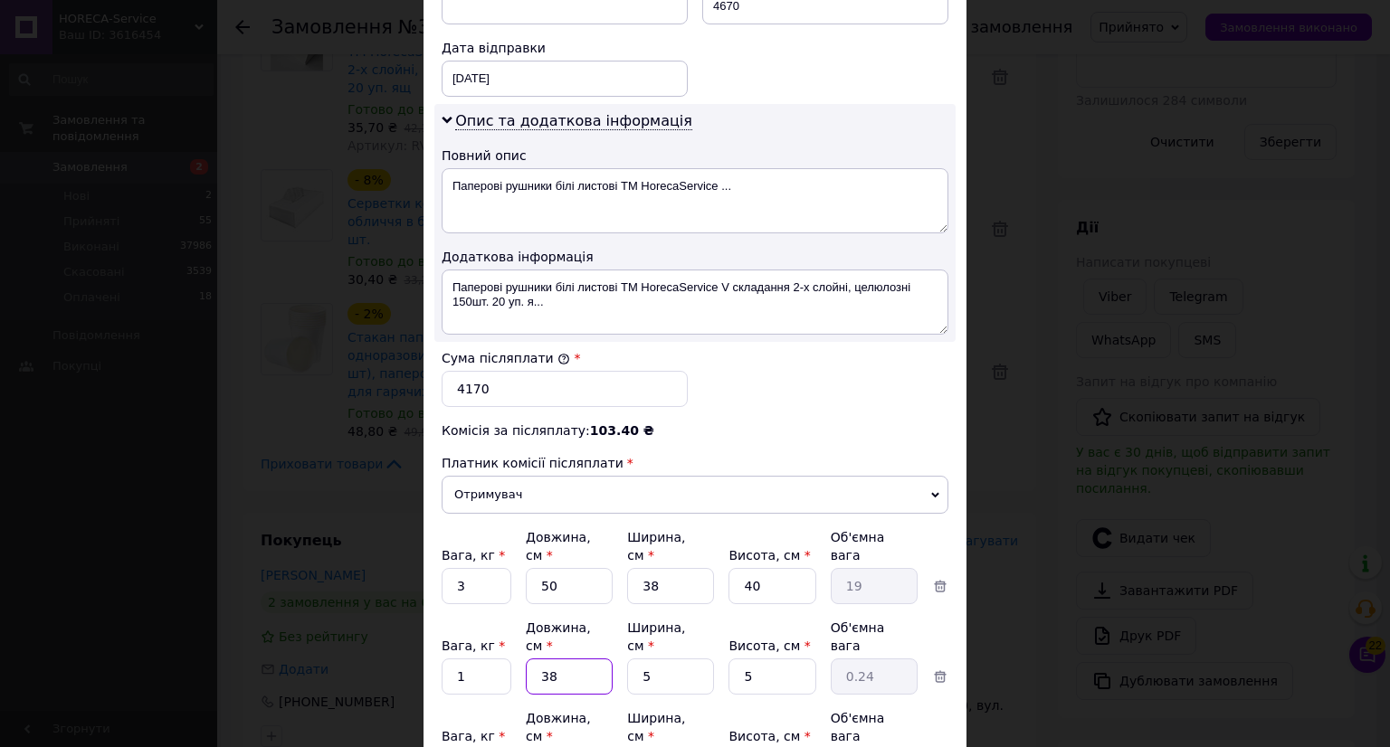
type input "38"
type input "2"
type input "0.1"
type input "27"
type input "1.28"
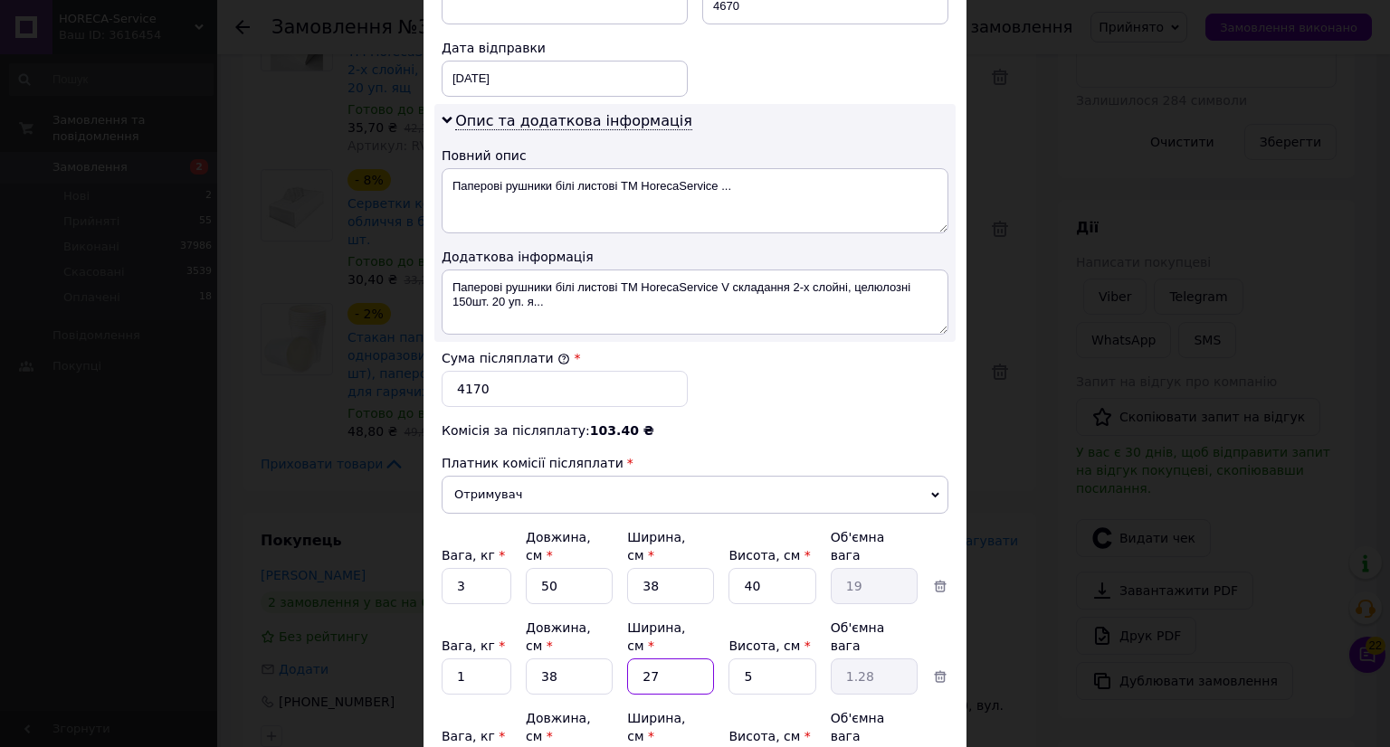
type input "27"
type input "58"
type input "14.88"
type input "58"
type input "57"
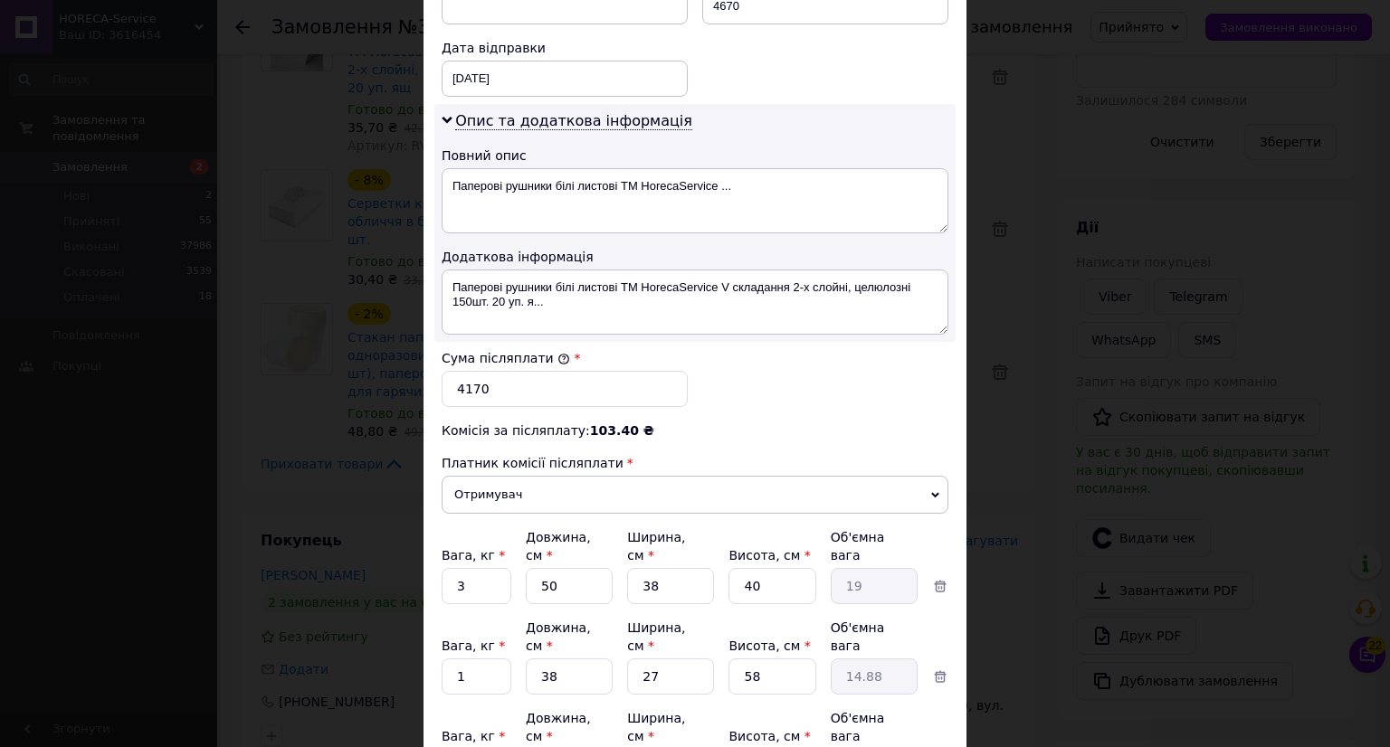
type input "0.36"
type input "57"
type input "4"
type input "0.28"
type input "41"
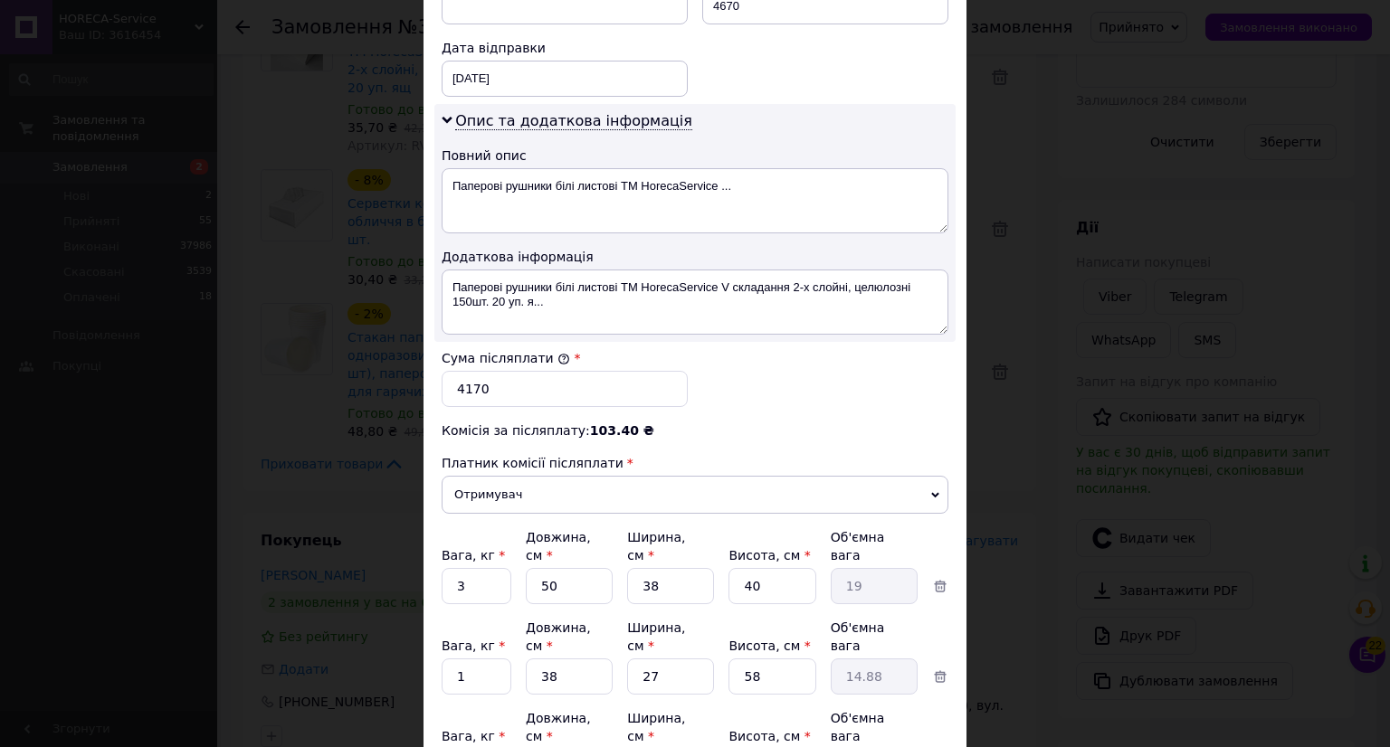
type input "2.92"
type input "410"
type input "29.21"
type input "410"
type input "2"
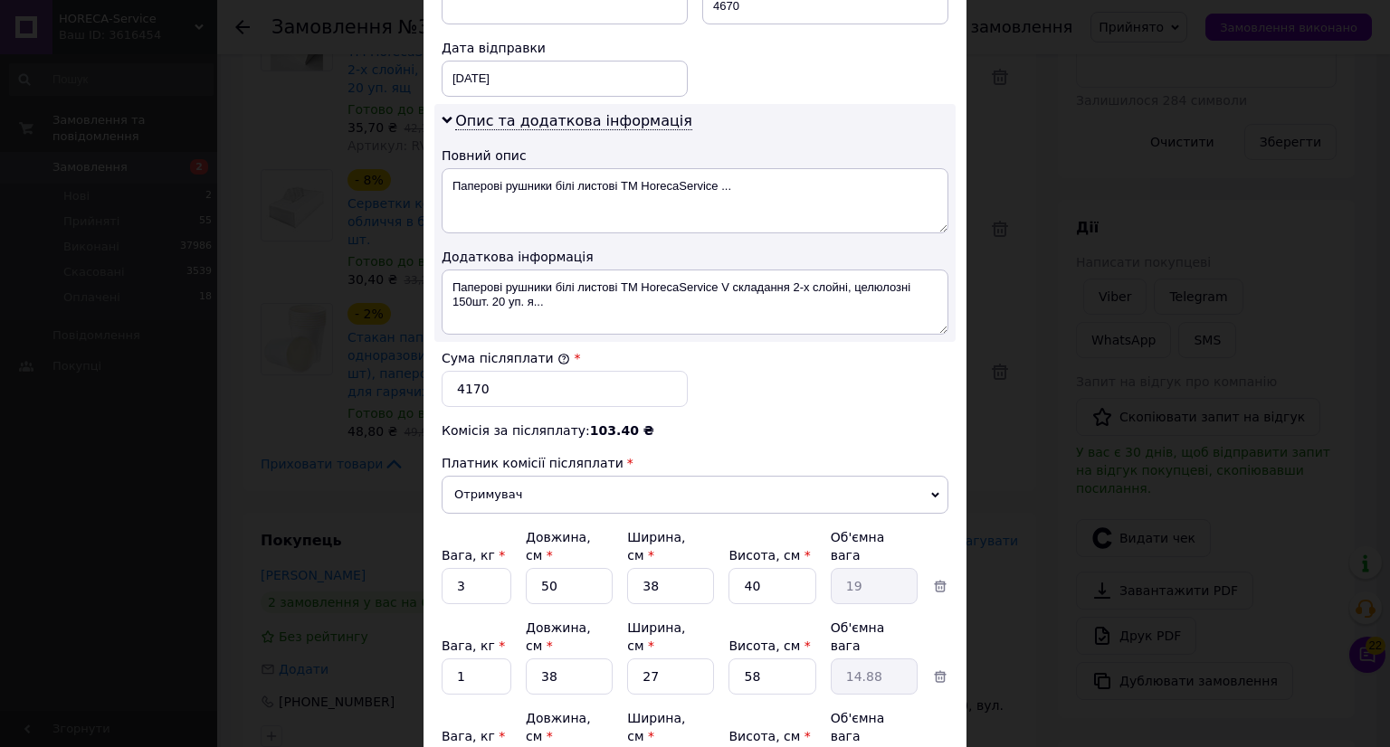
type input "11.69"
type input "24"
type input "140.22"
type input "2"
type input "11.69"
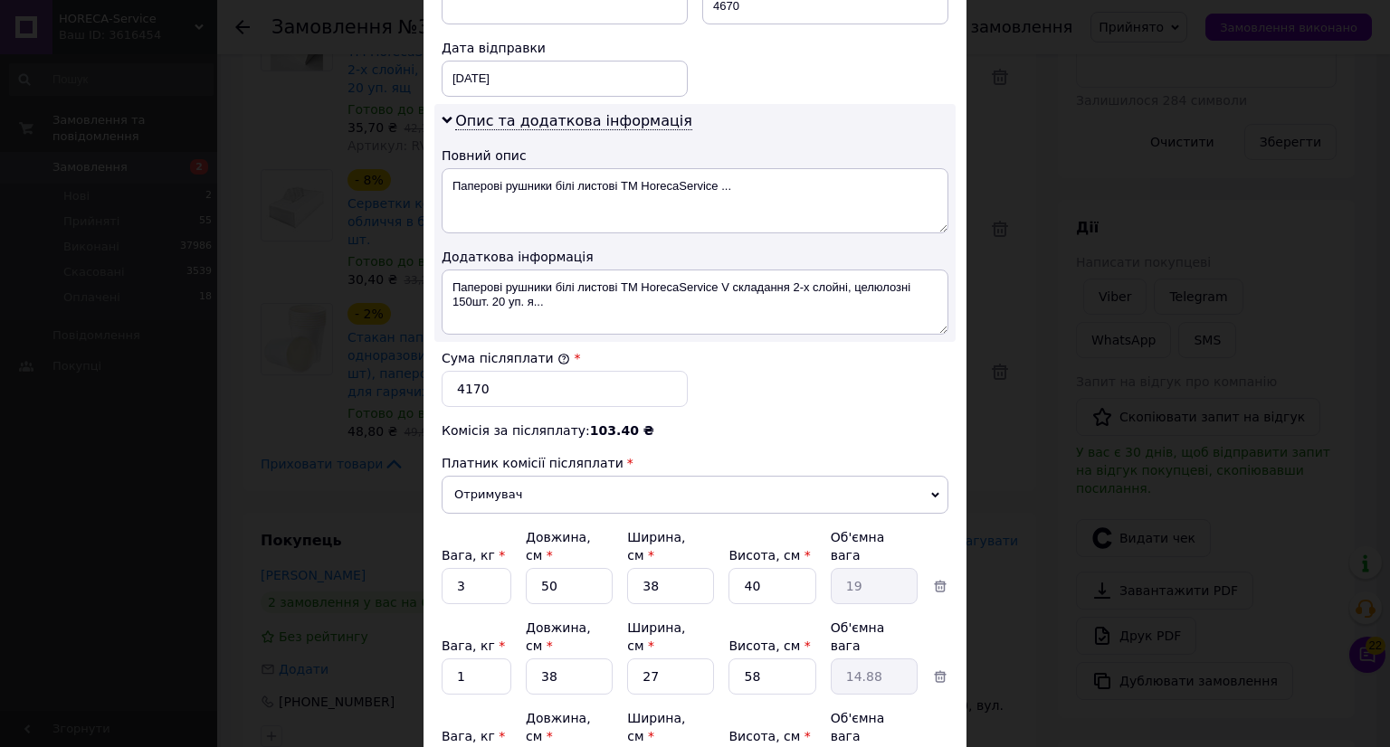
type input "40"
type input "4"
type input "2.28"
type input "48"
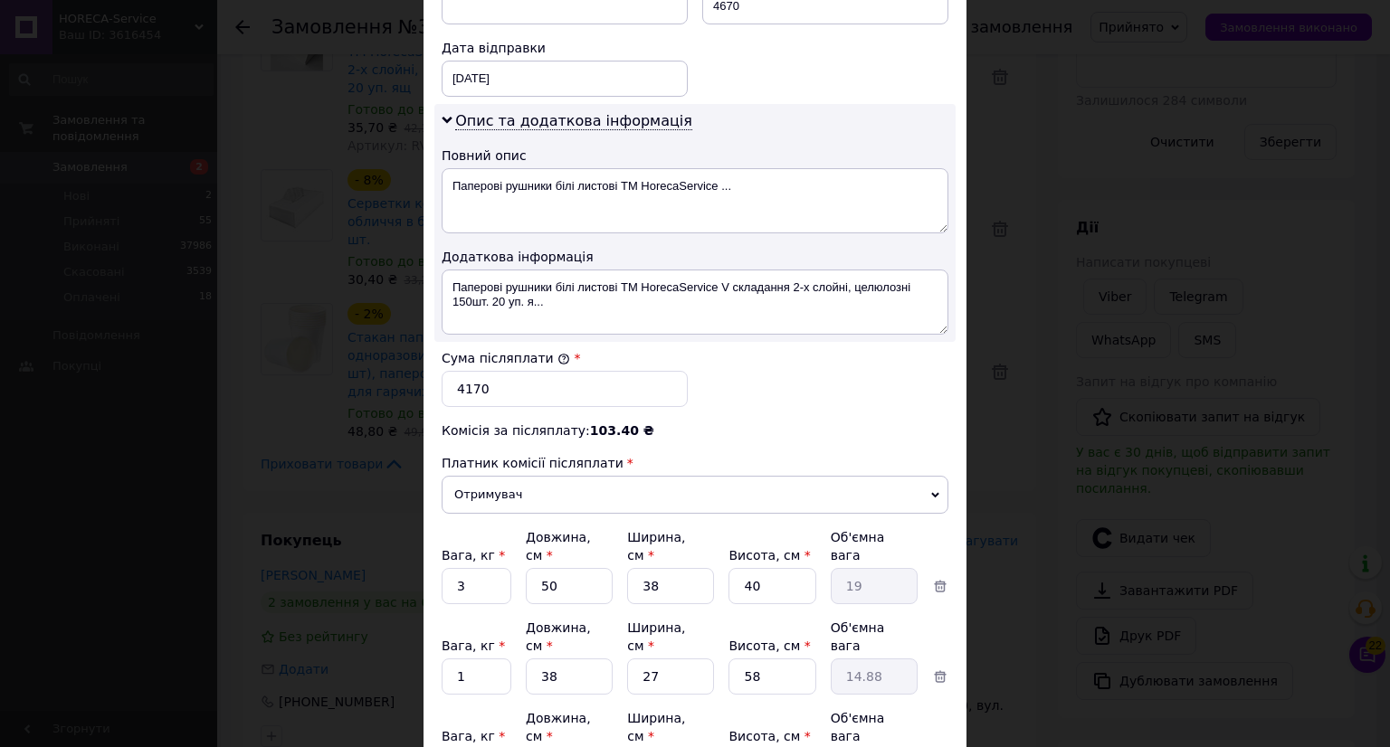
type input "27.36"
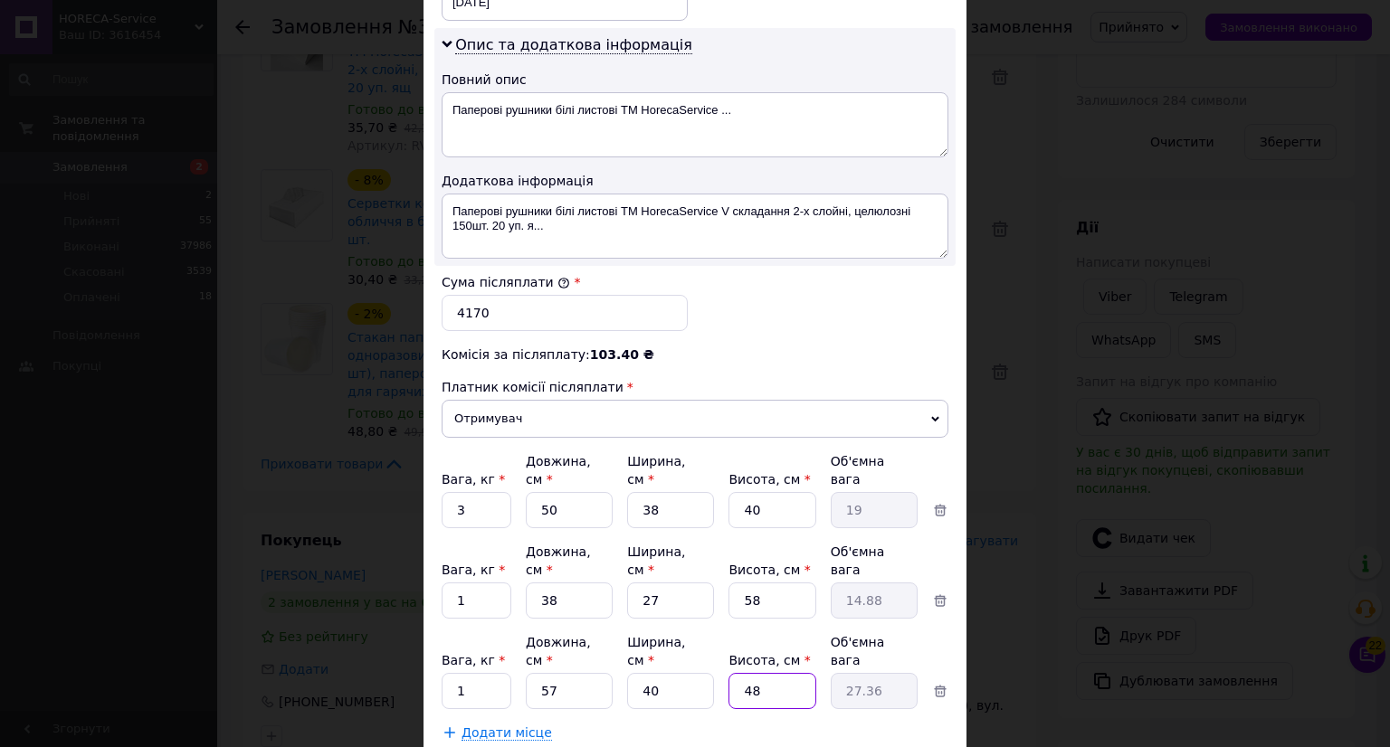
scroll to position [1046, 0]
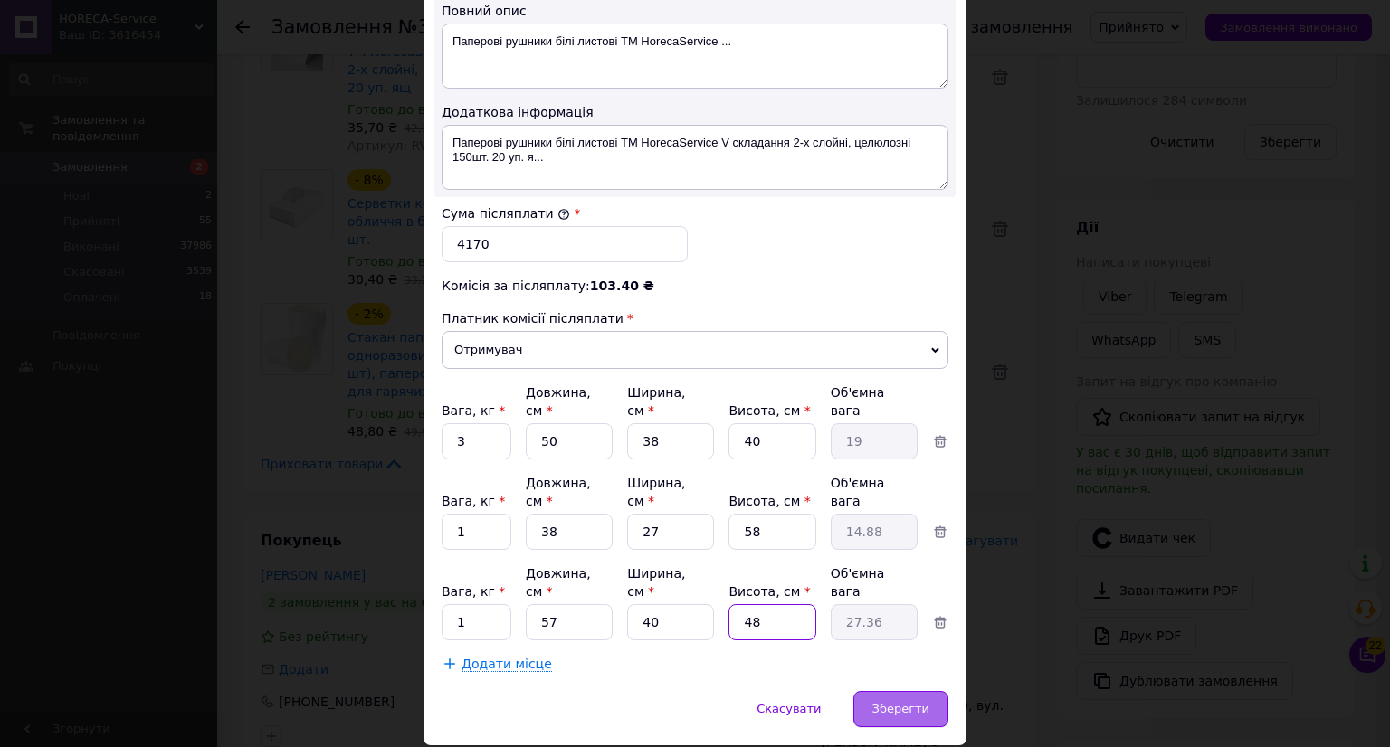
type input "48"
click at [894, 702] on span "Зберегти" at bounding box center [900, 709] width 57 height 14
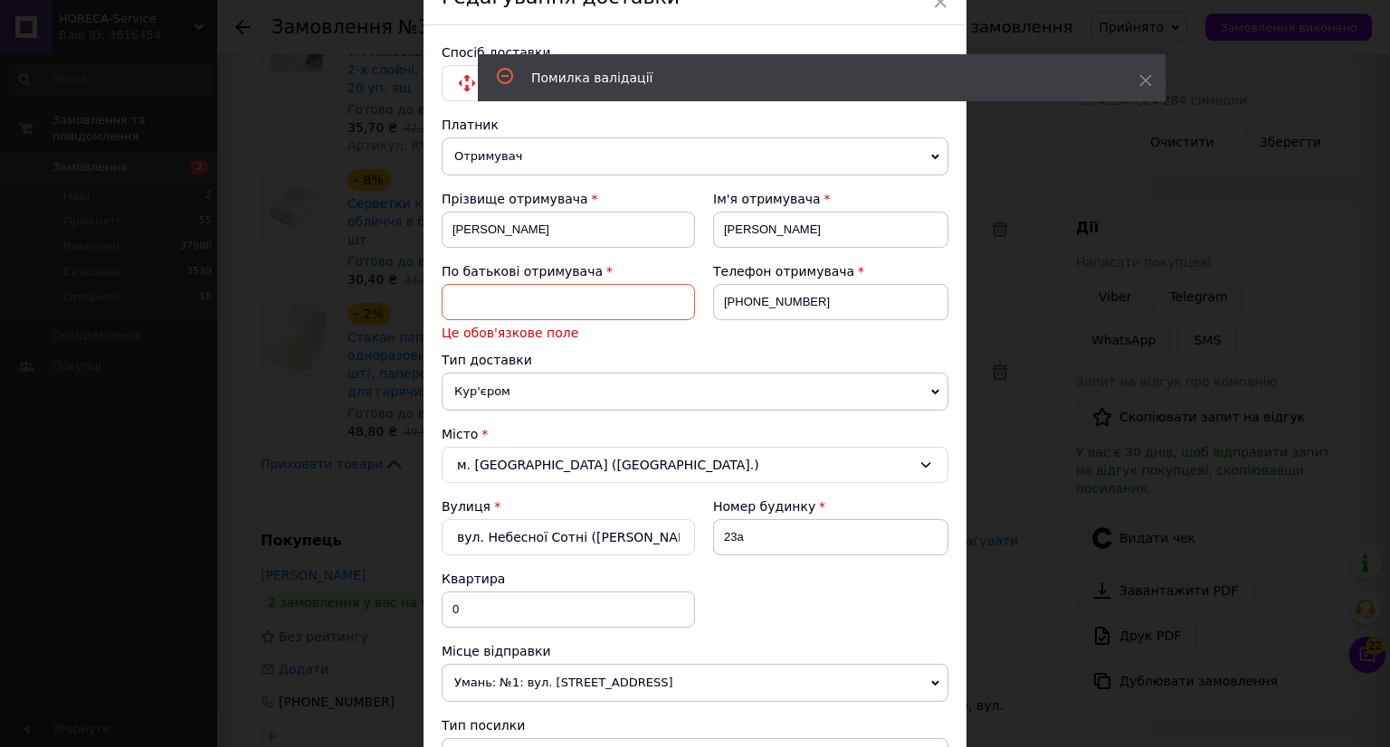
scroll to position [0, 0]
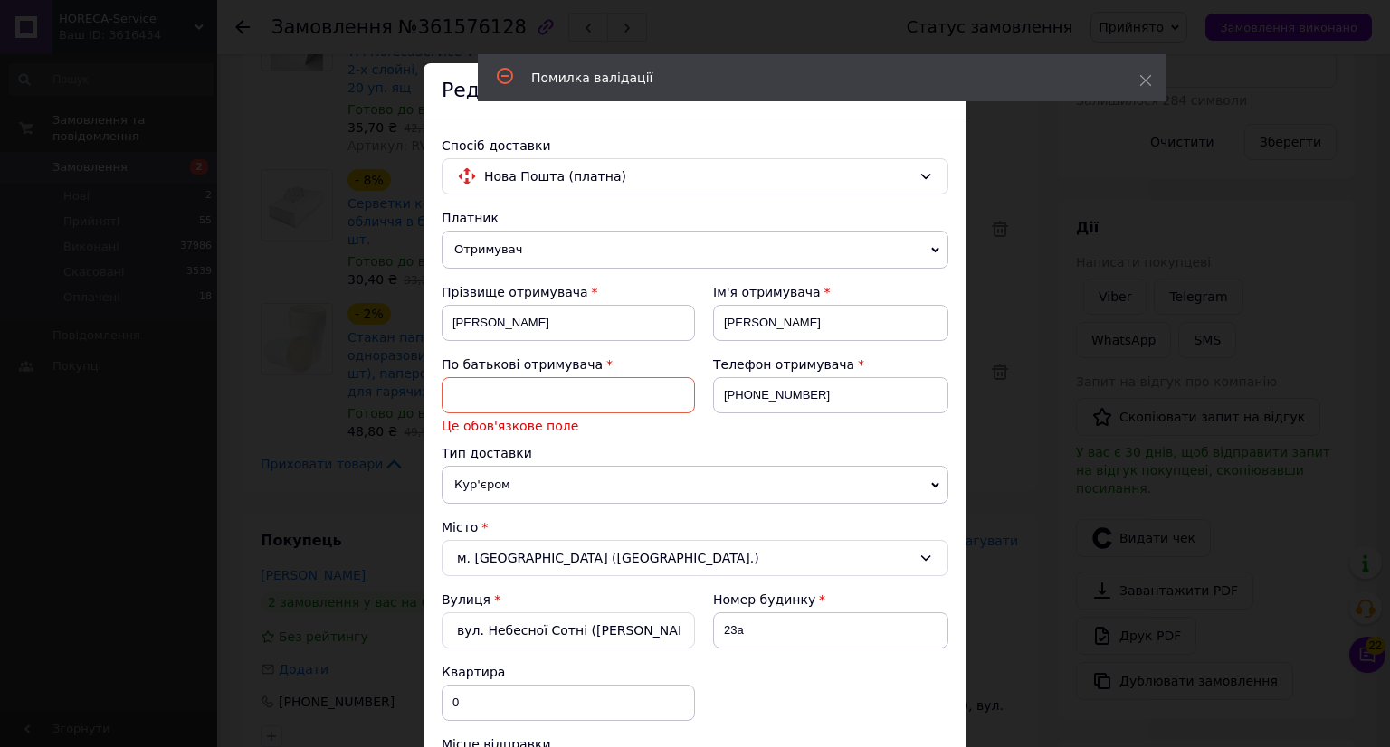
click at [492, 384] on input at bounding box center [568, 395] width 253 height 36
type input "А"
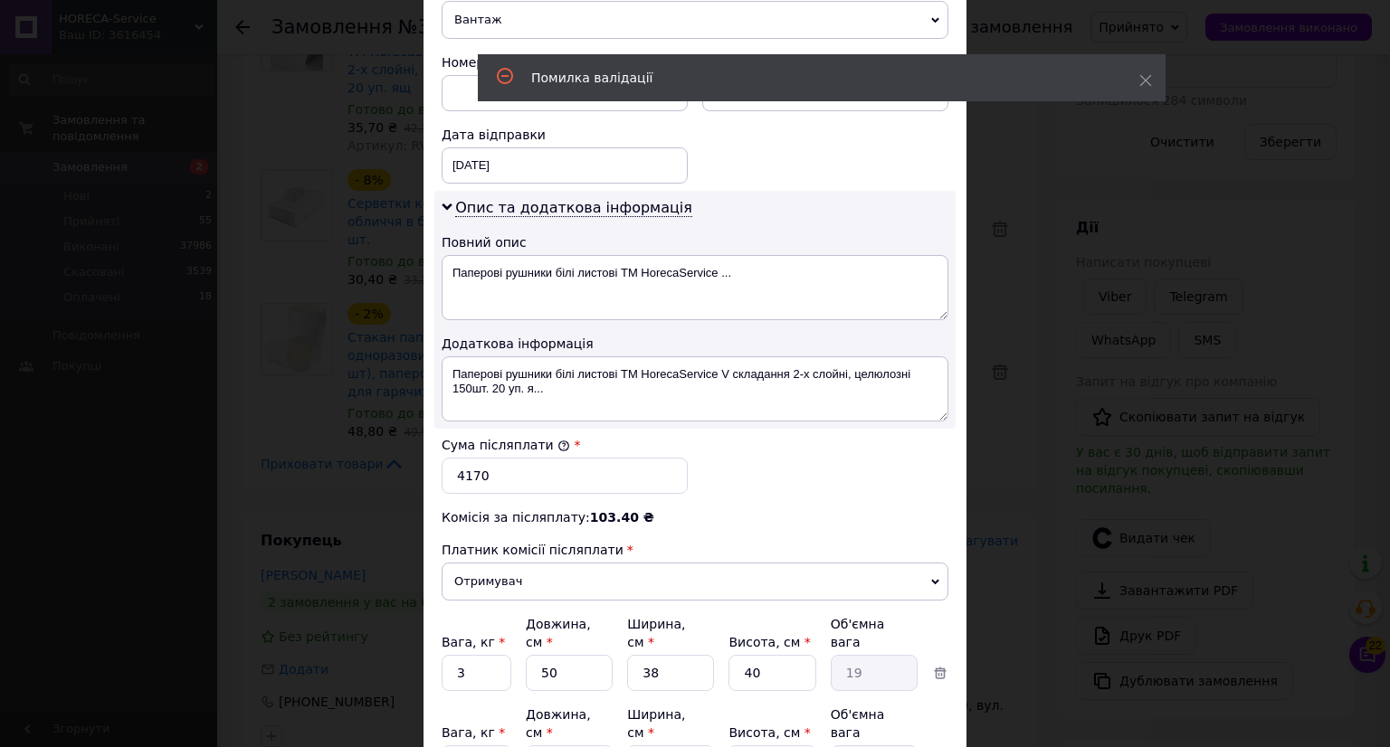
scroll to position [452, 0]
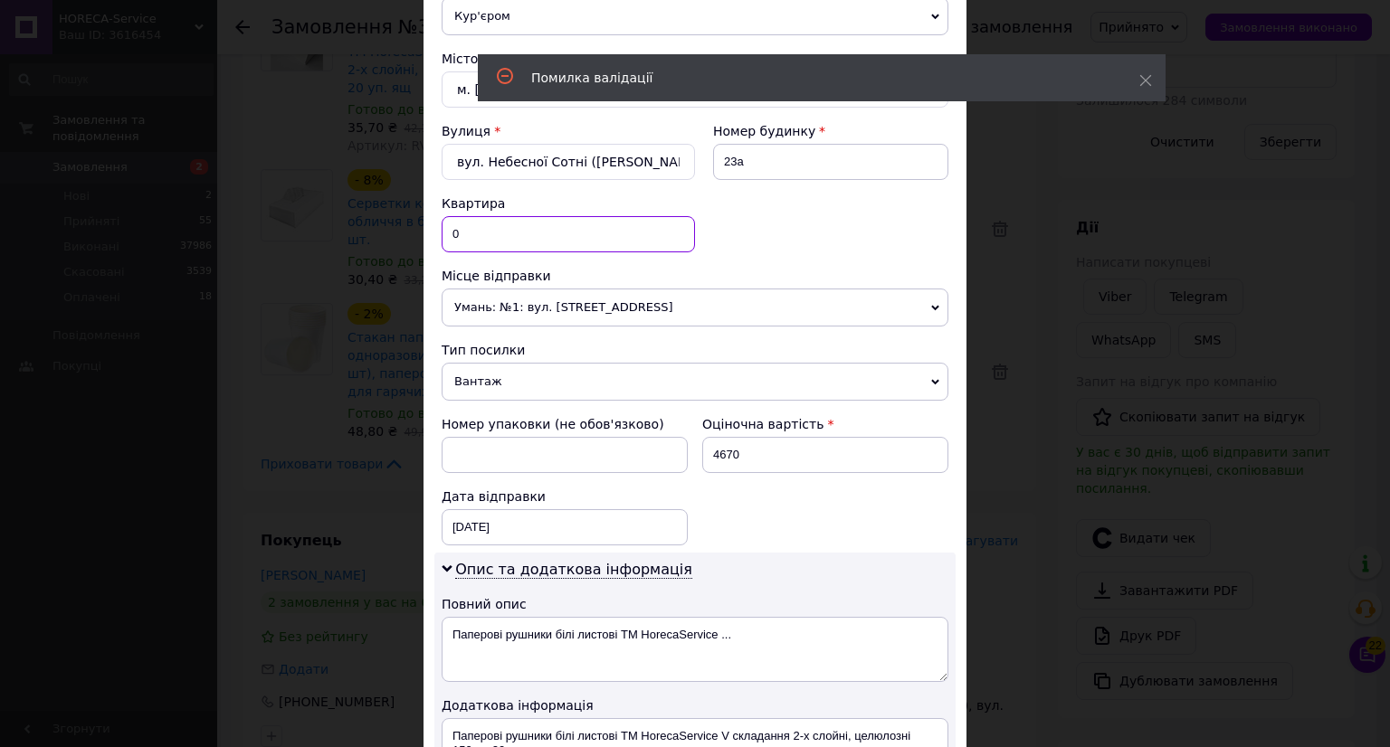
click at [472, 234] on input "0" at bounding box center [568, 234] width 253 height 36
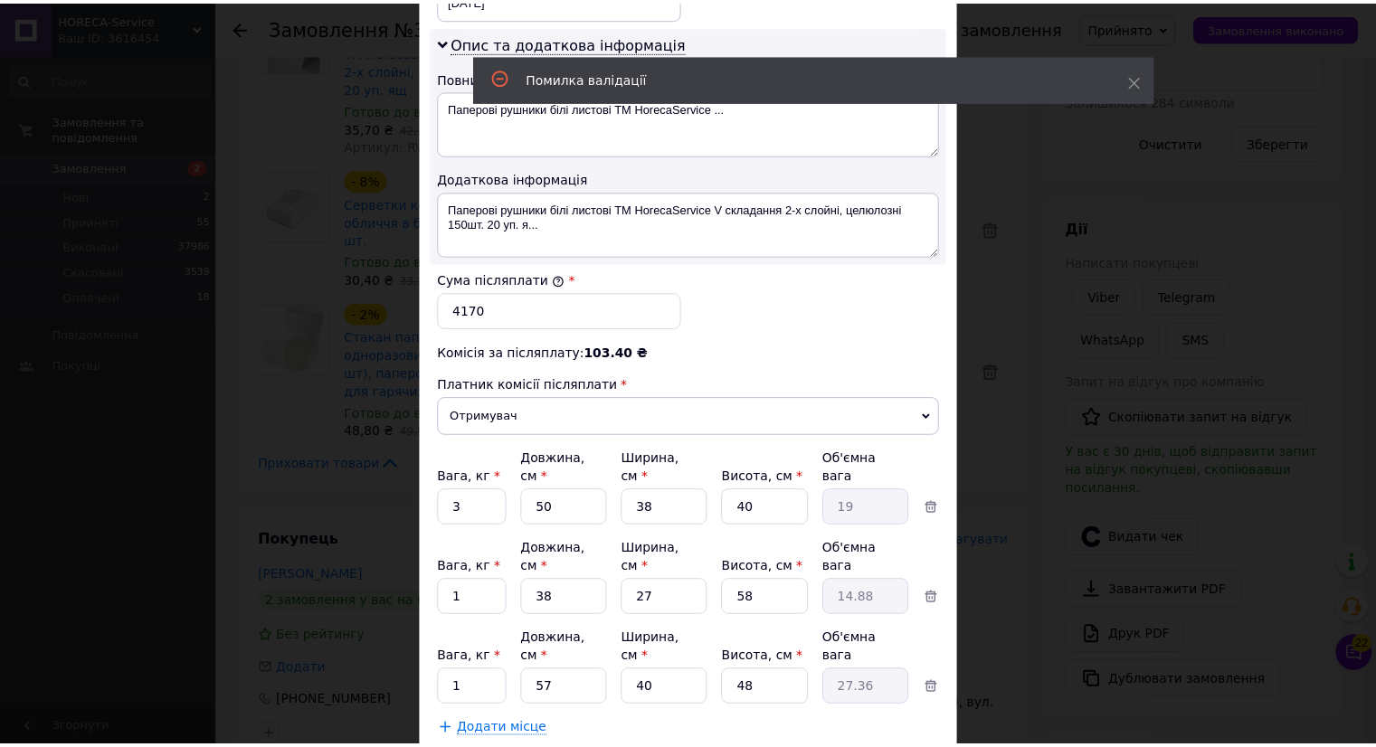
scroll to position [1046, 0]
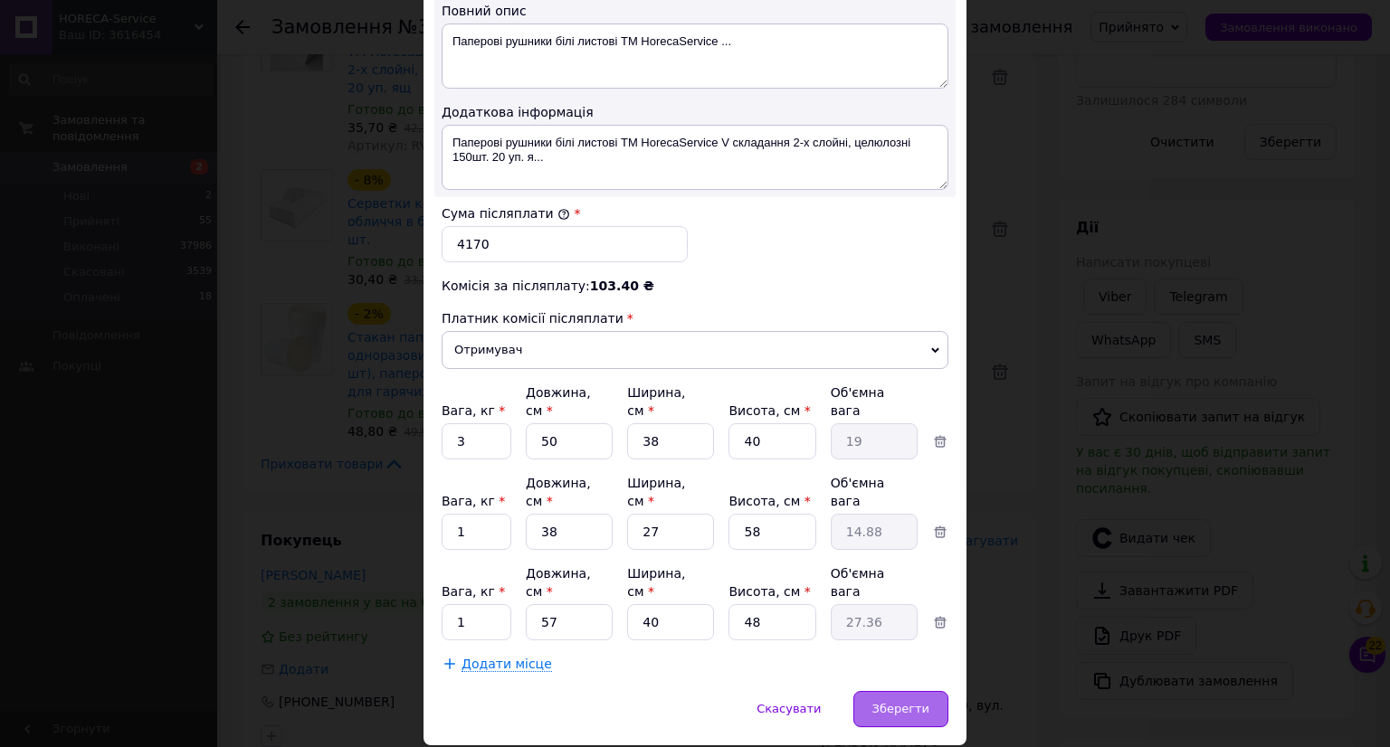
click at [894, 702] on span "Зберегти" at bounding box center [900, 709] width 57 height 14
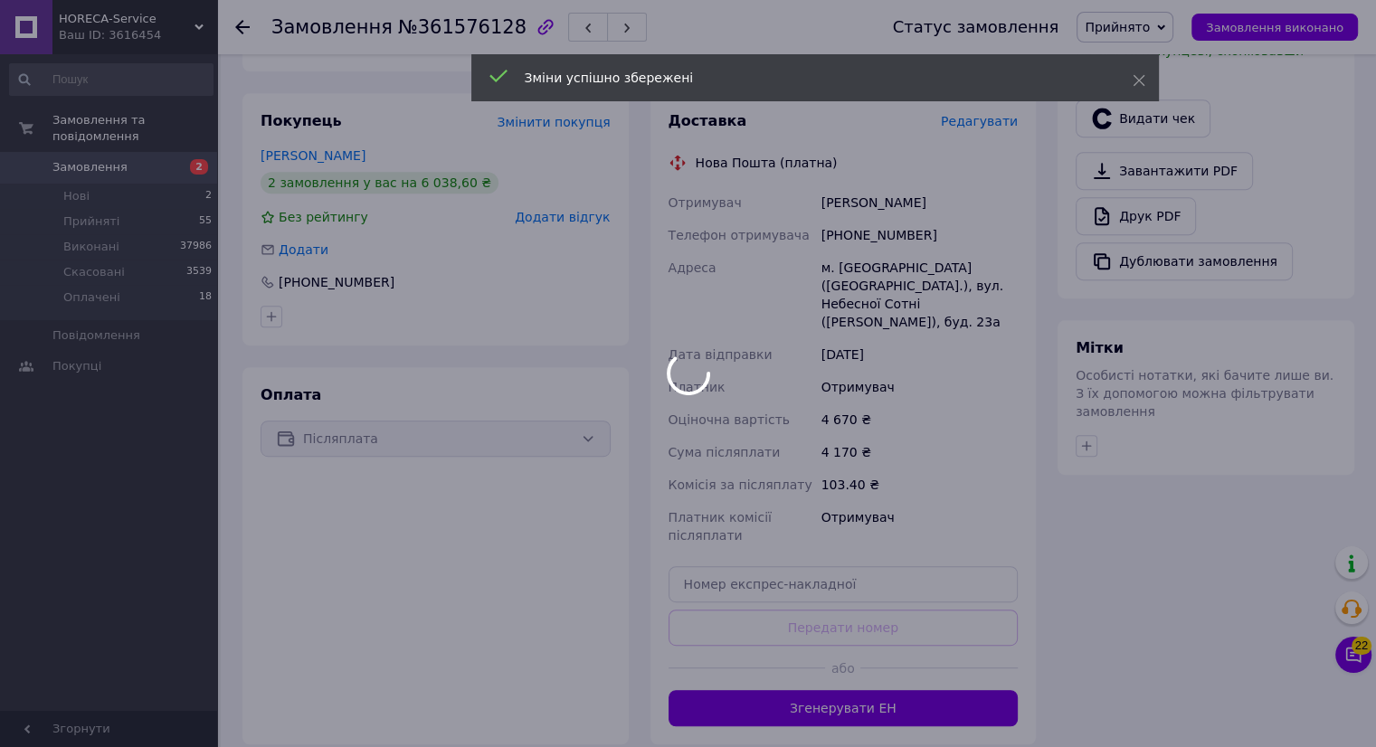
scroll to position [905, 0]
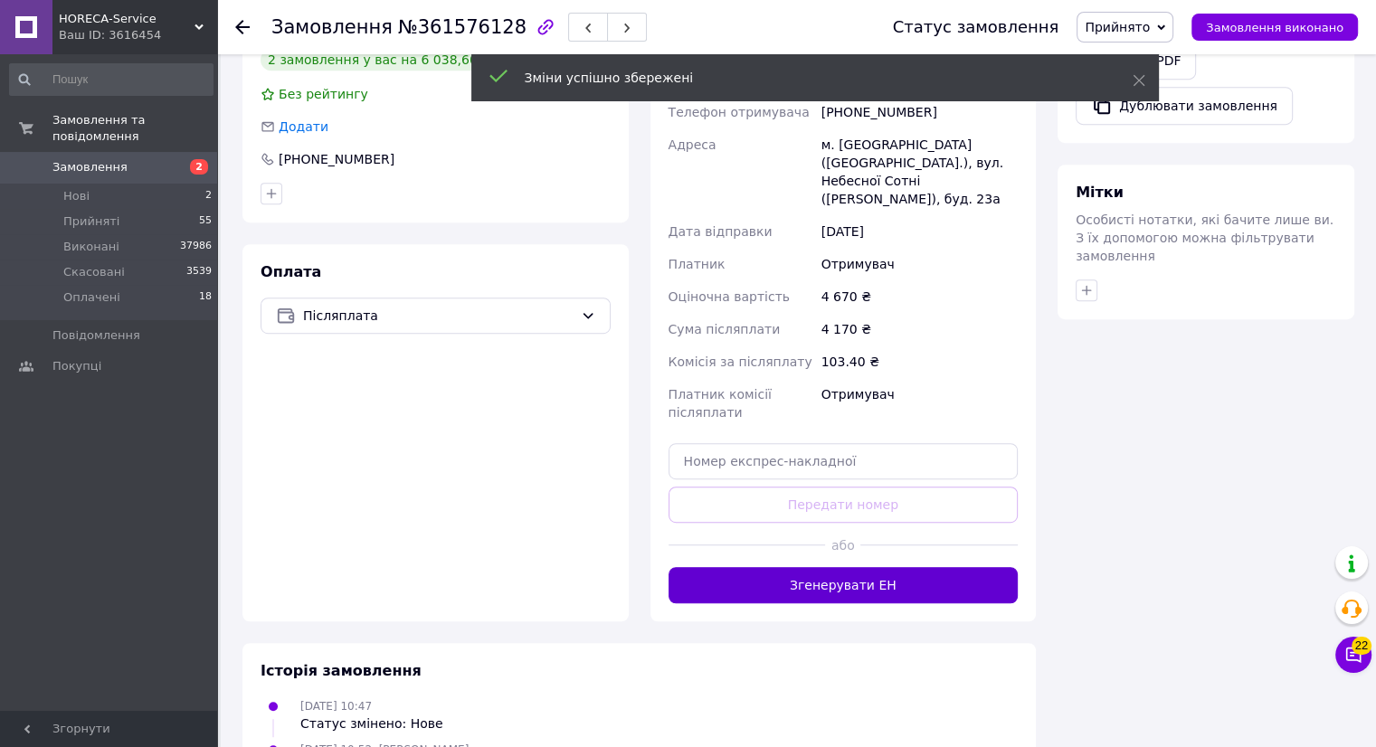
click at [861, 567] on button "Згенерувати ЕН" at bounding box center [844, 585] width 350 height 36
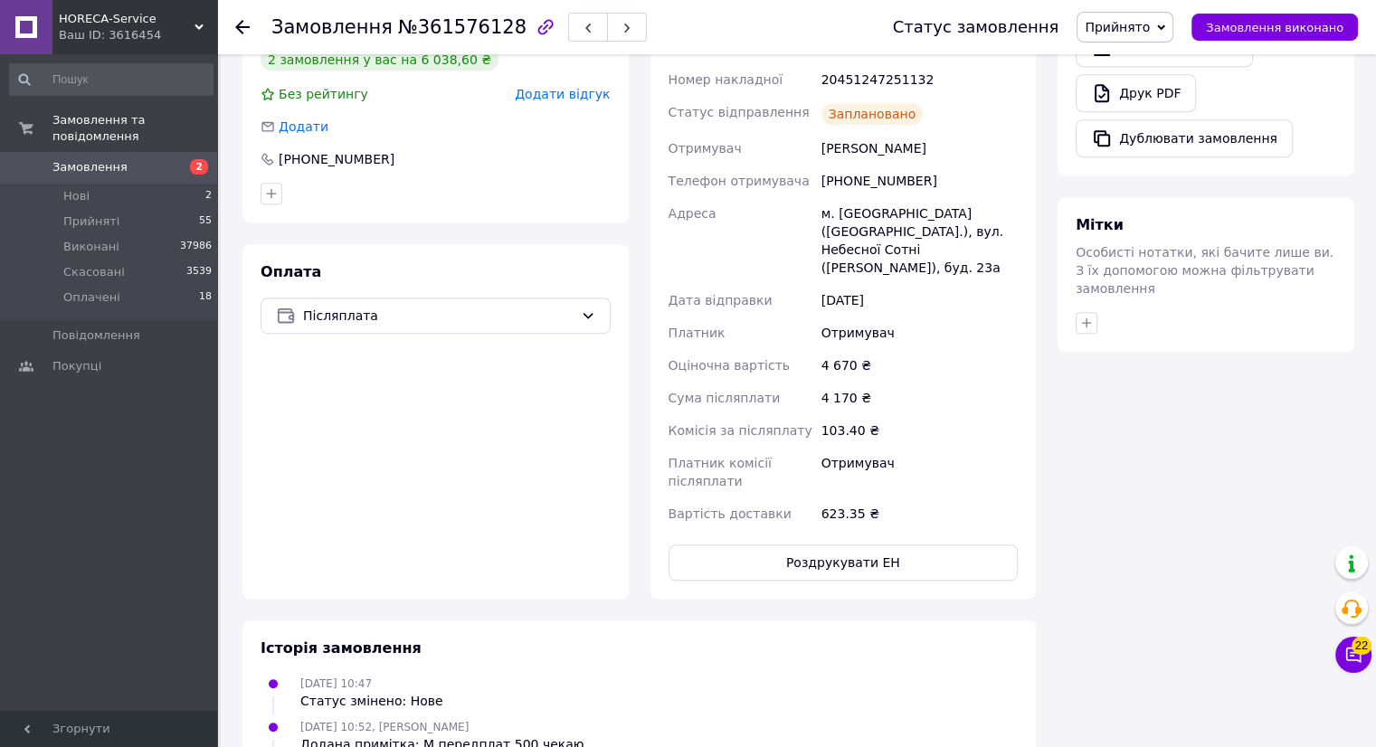
click at [235, 25] on icon at bounding box center [242, 27] width 14 height 14
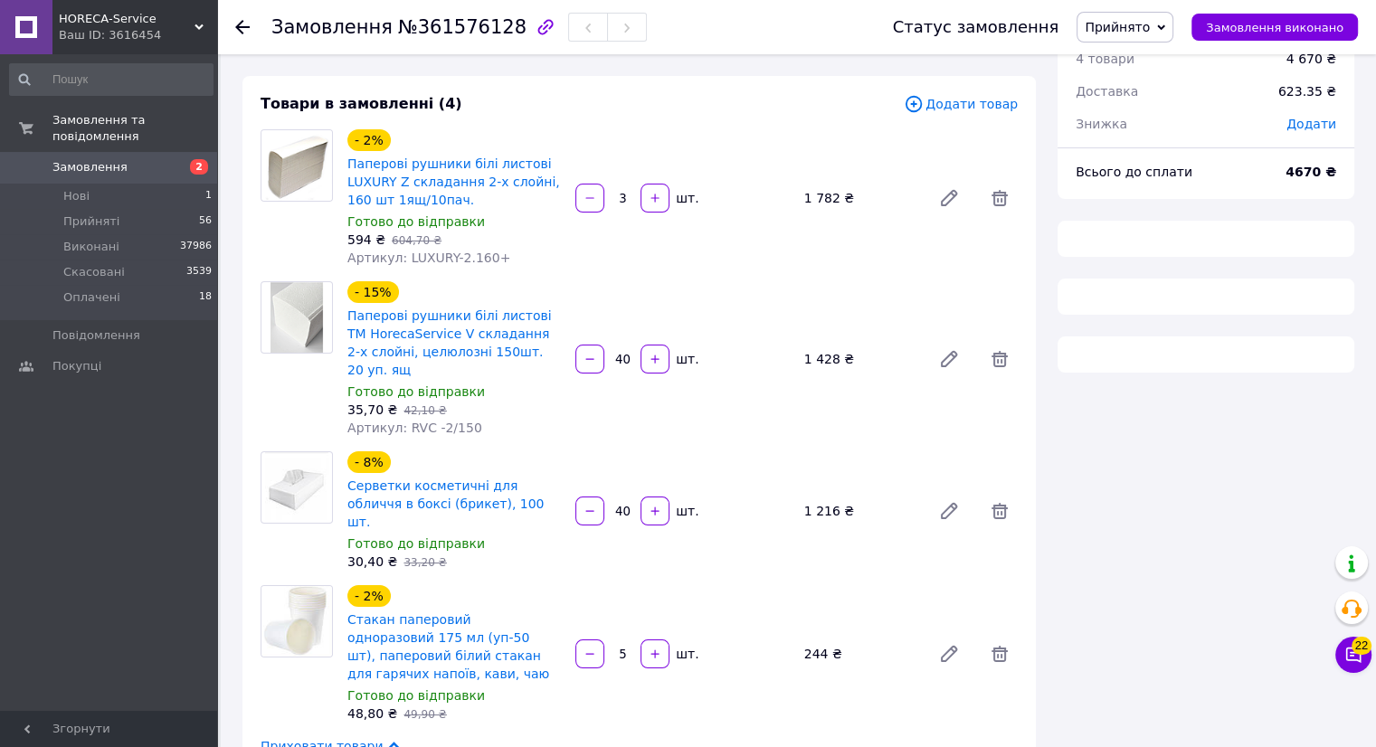
scroll to position [524, 0]
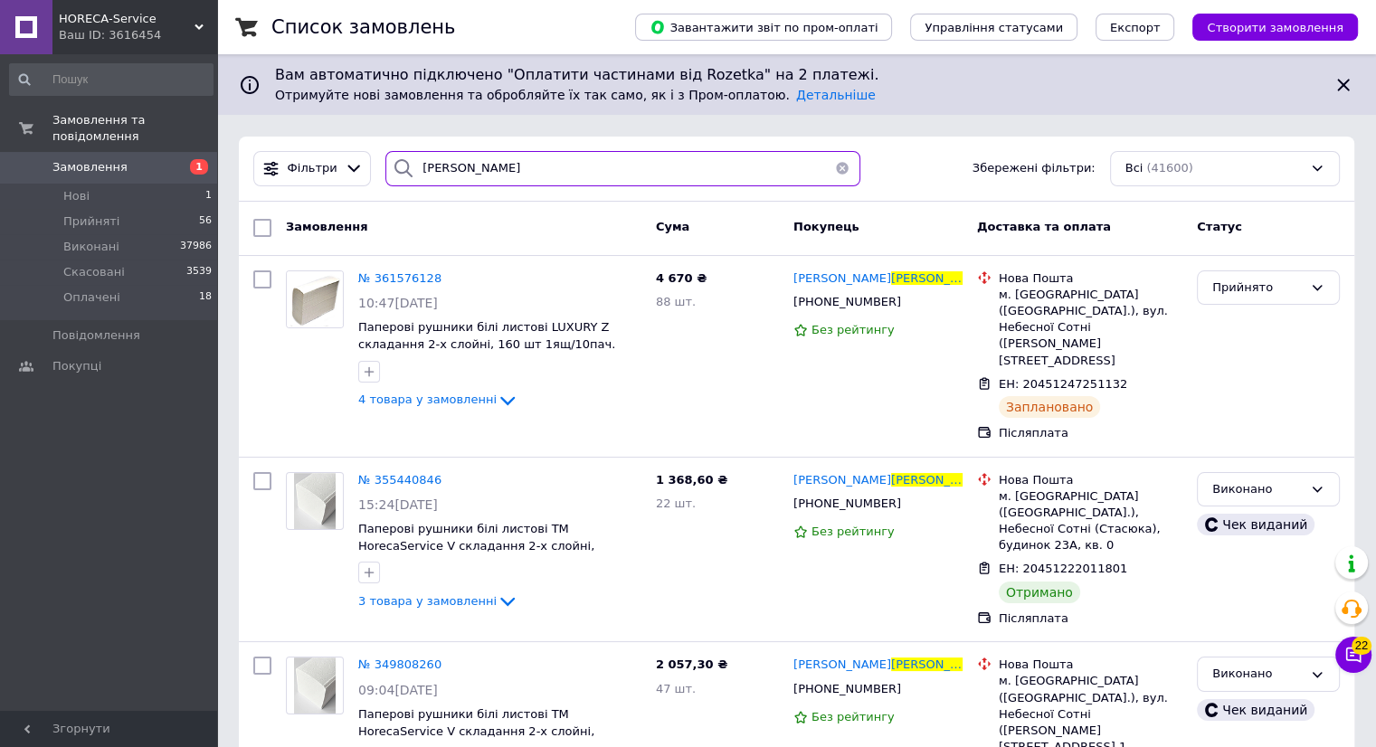
click at [518, 184] on input "[PERSON_NAME]" at bounding box center [622, 168] width 475 height 35
type input "с"
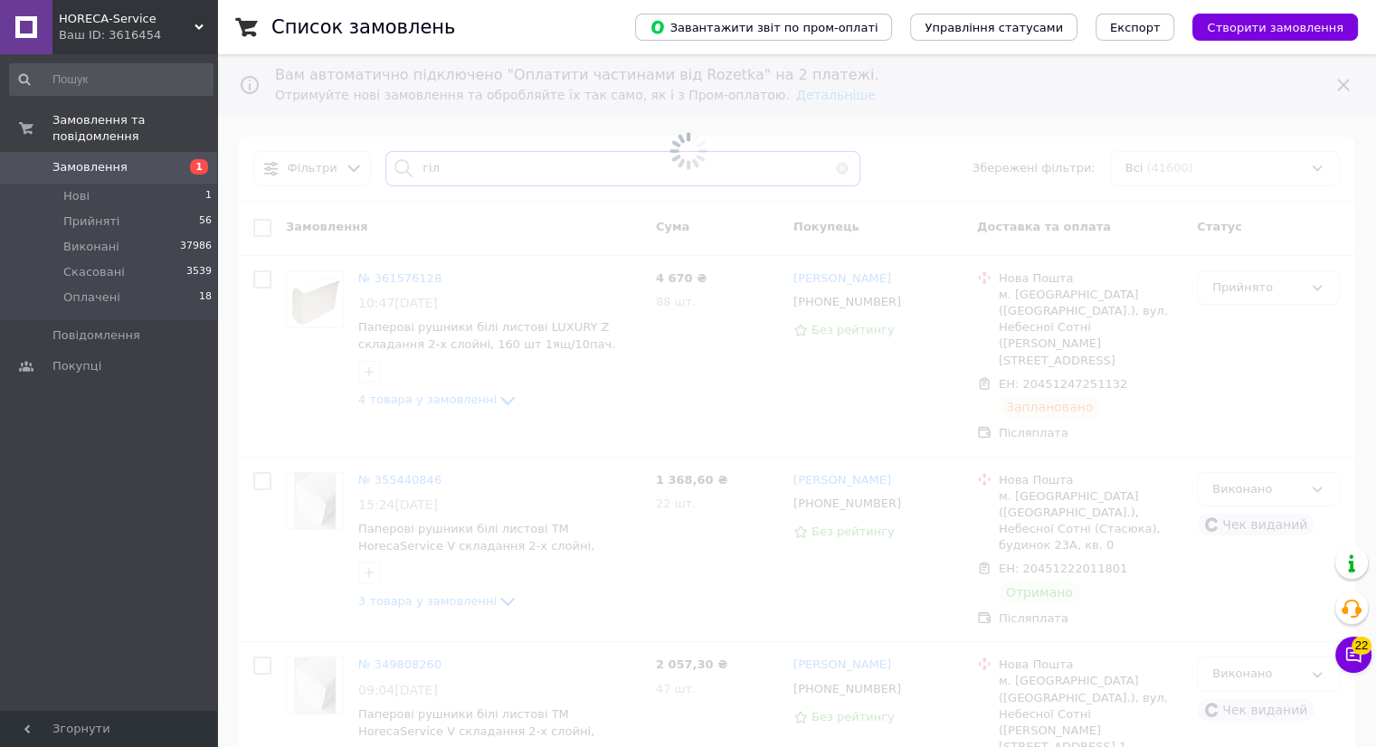
type input "[PERSON_NAME]"
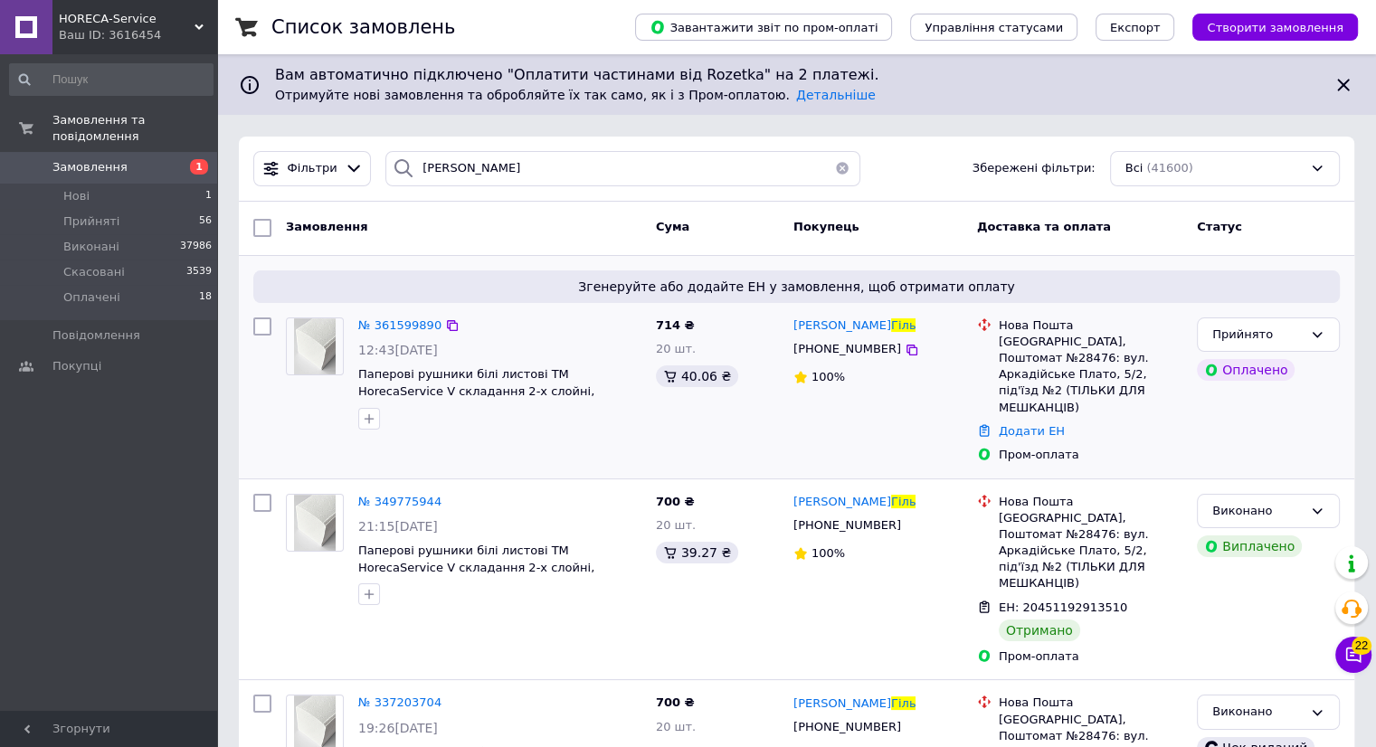
click at [340, 351] on picture at bounding box center [315, 347] width 58 height 58
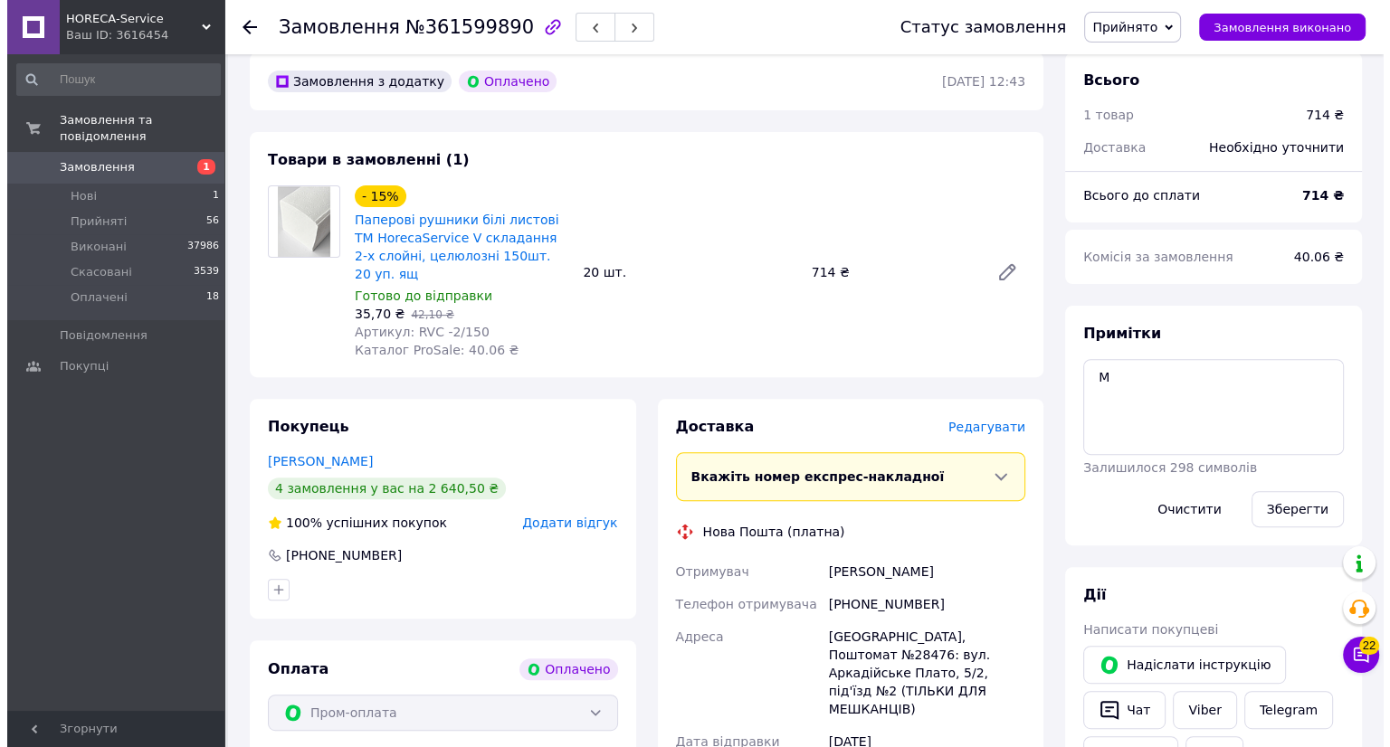
scroll to position [633, 0]
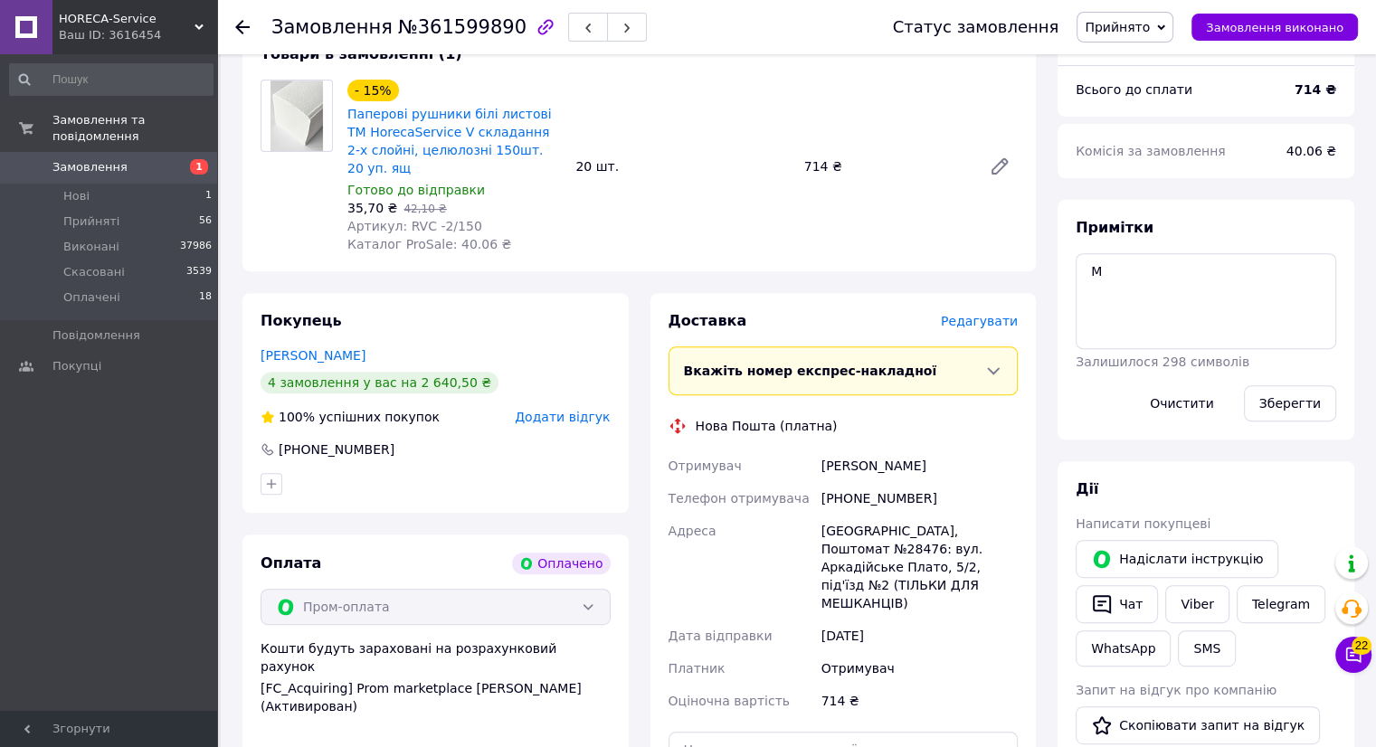
click at [1003, 314] on span "Редагувати" at bounding box center [979, 321] width 77 height 14
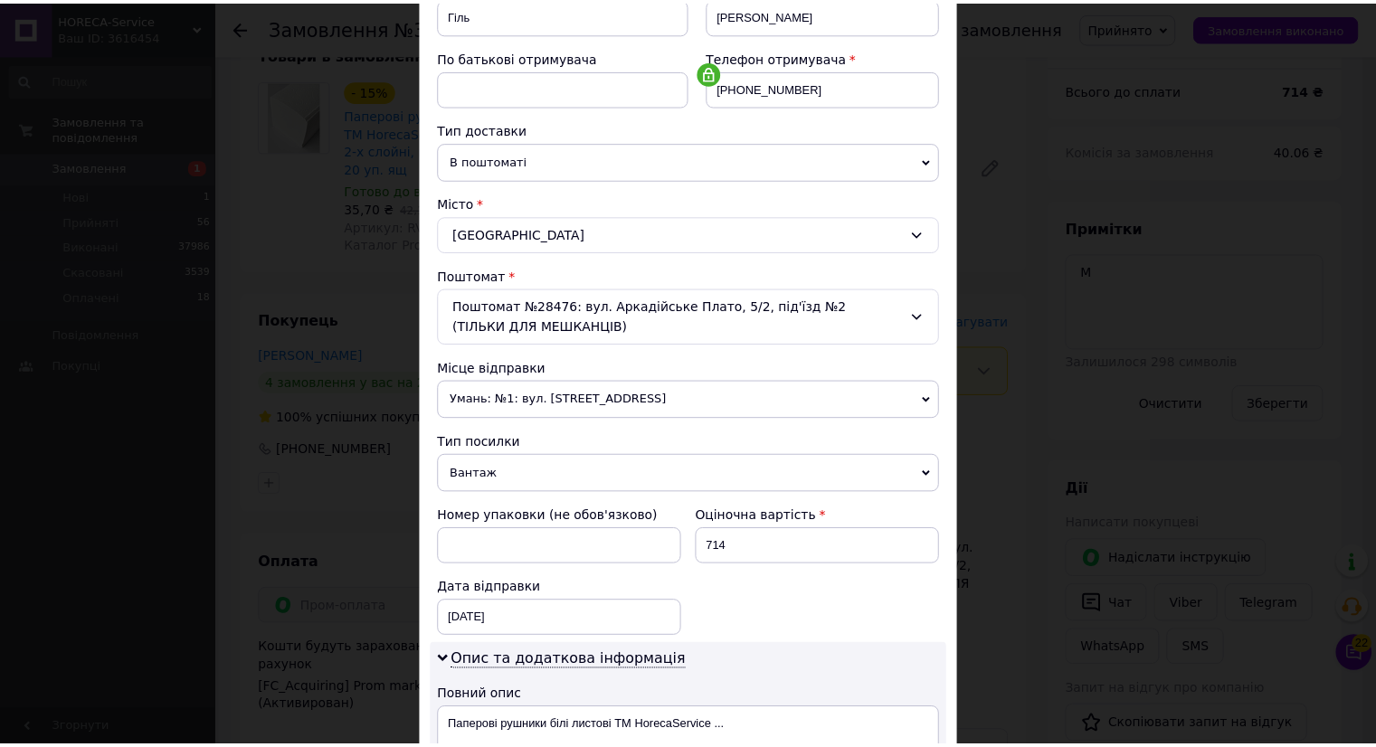
scroll to position [671, 0]
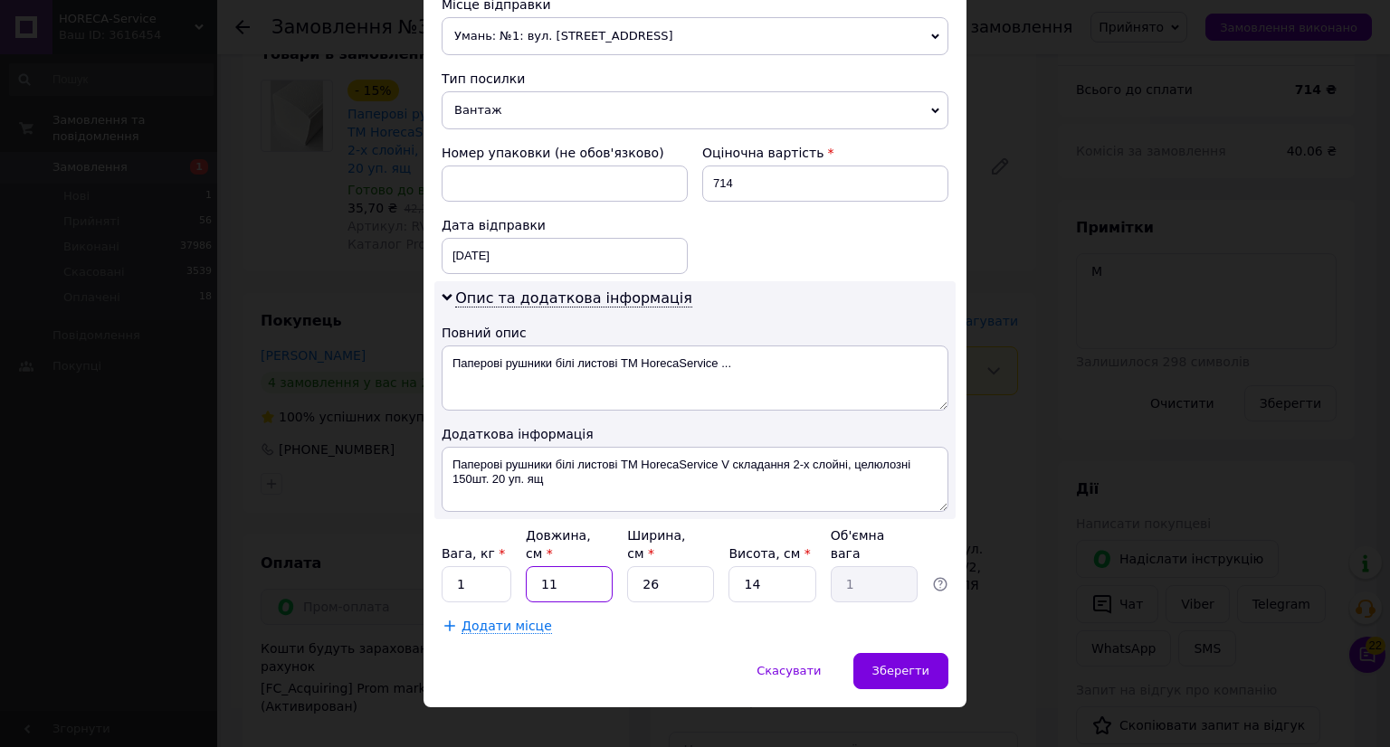
click at [591, 566] on input "11" at bounding box center [569, 584] width 87 height 36
type input "1"
type input "0.1"
type input "5"
type input "0.46"
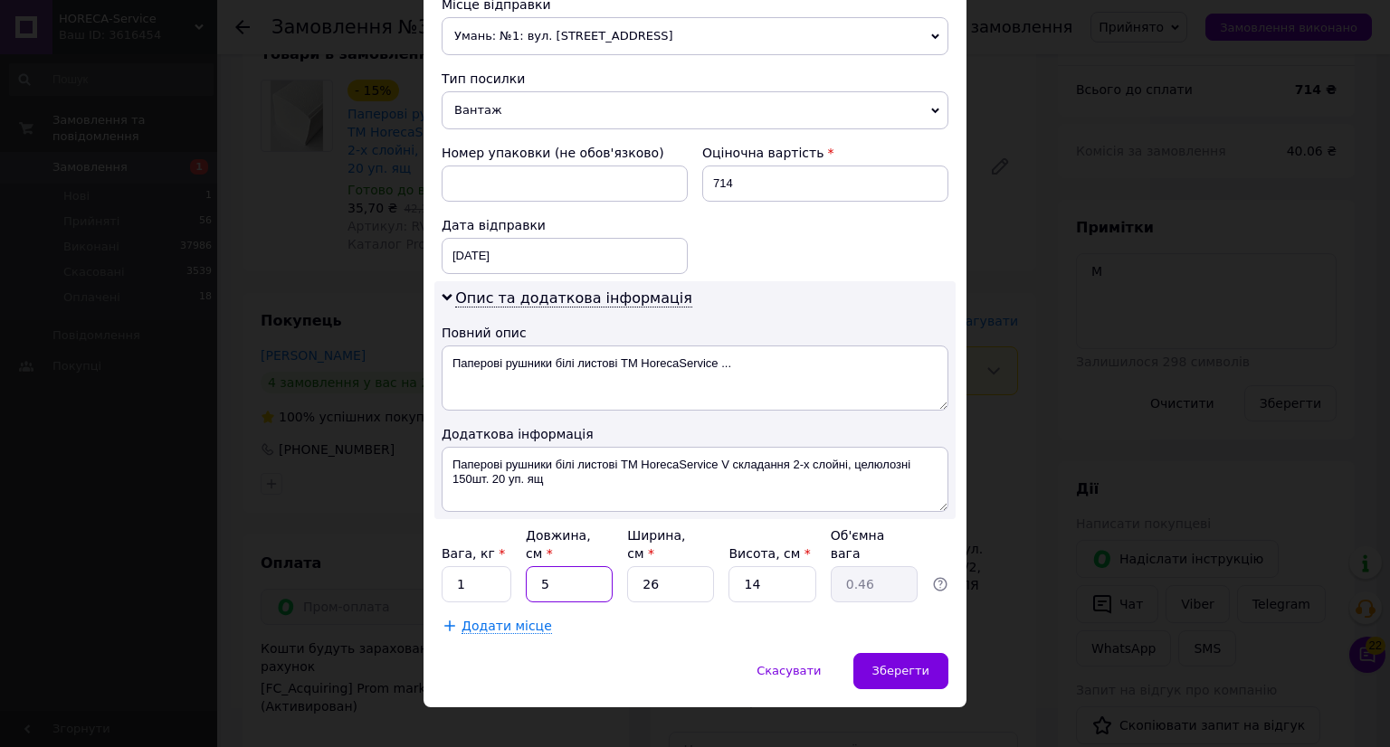
type input "57"
type input "5.19"
type input "57"
type input "4"
type input "0.8"
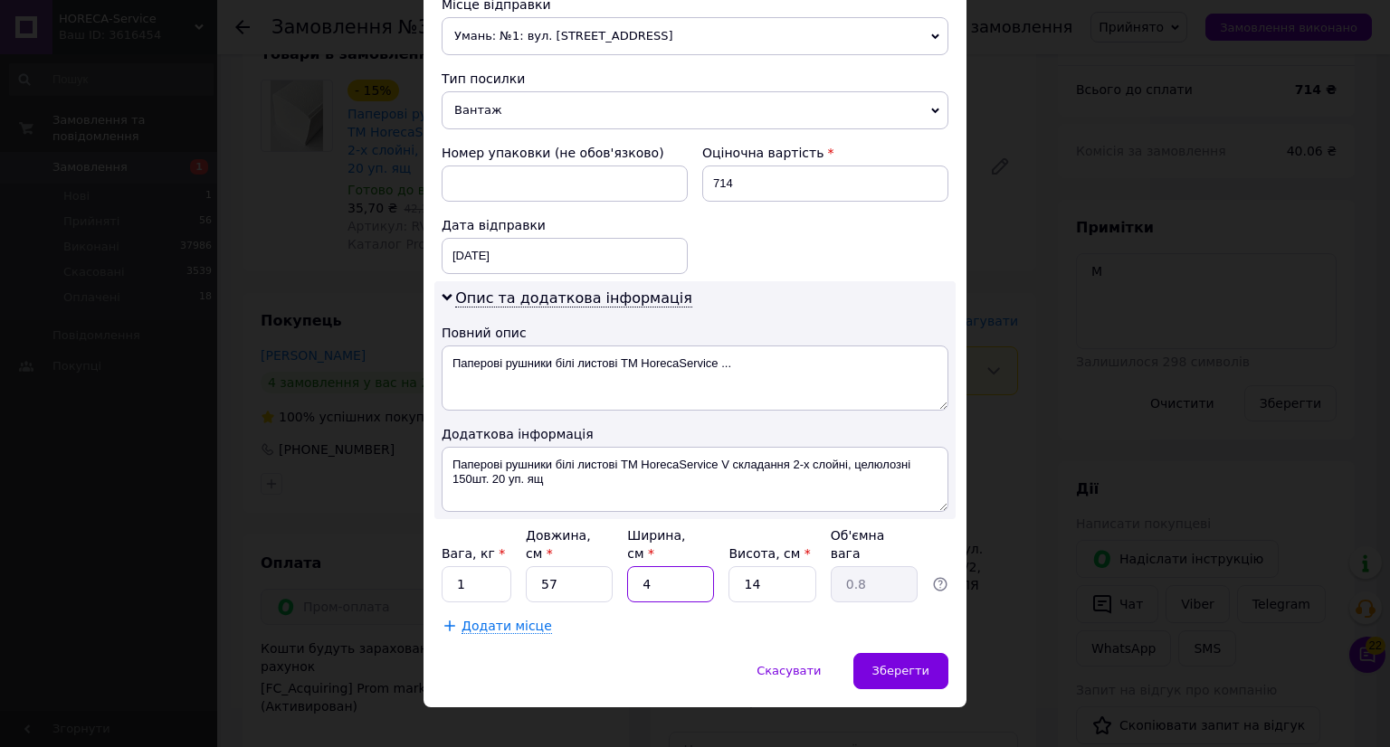
type input "40"
type input "7.98"
type input "40"
type input "2"
type input "1.14"
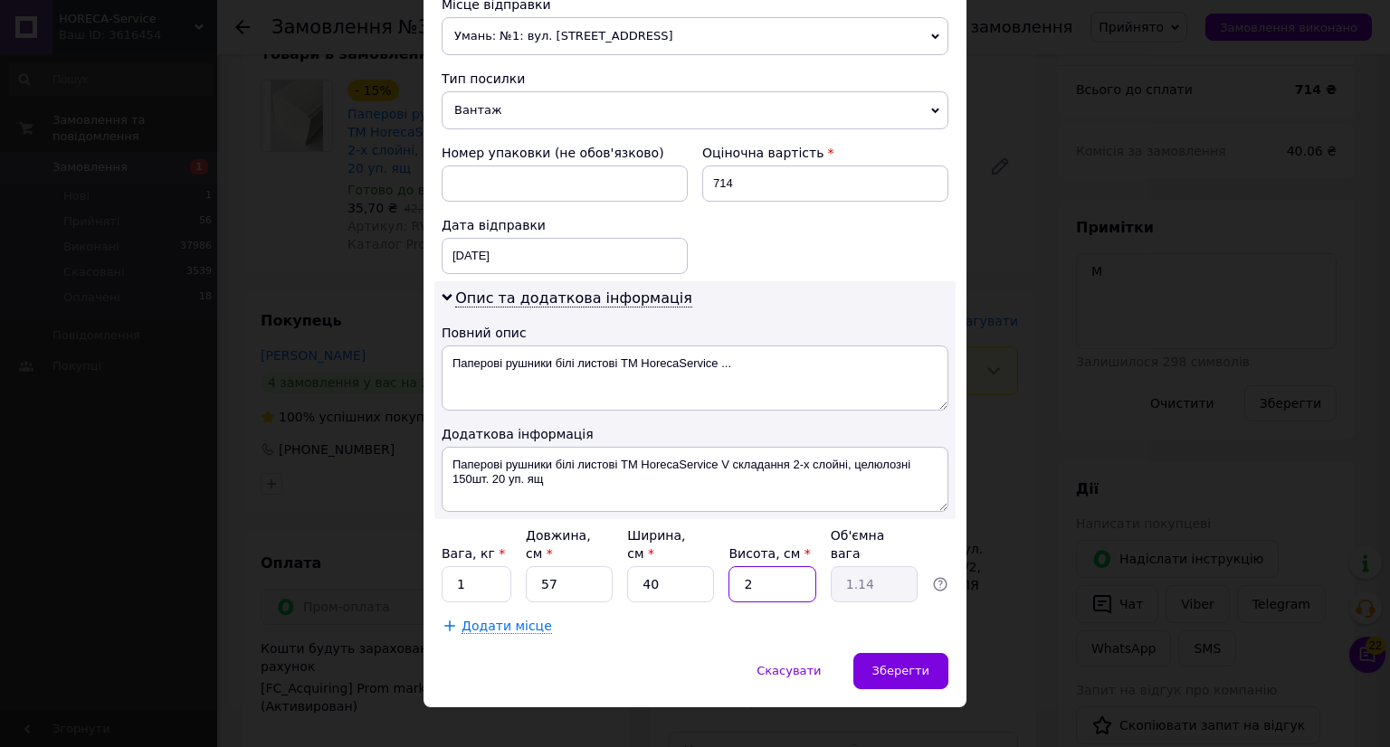
type input "24"
type input "13.68"
type input "24"
click at [914, 664] on span "Зберегти" at bounding box center [900, 671] width 57 height 14
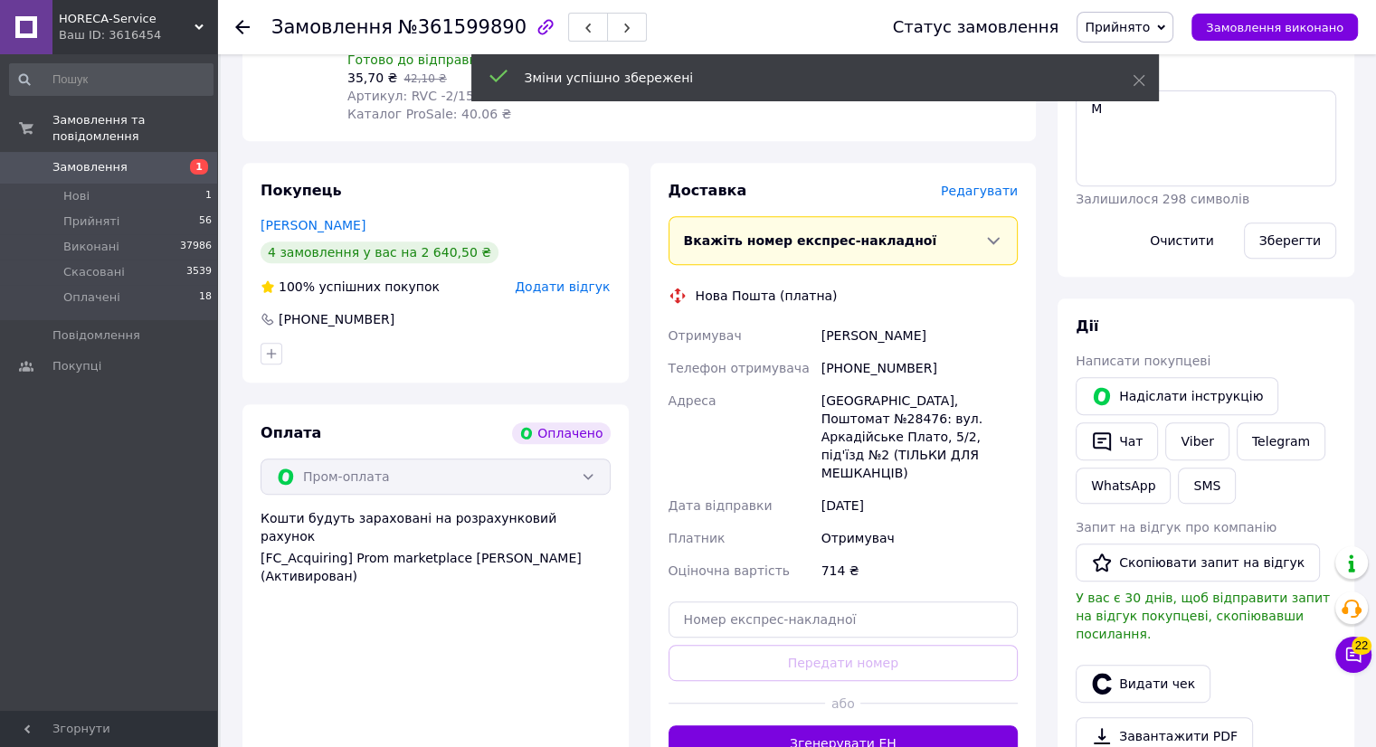
scroll to position [905, 0]
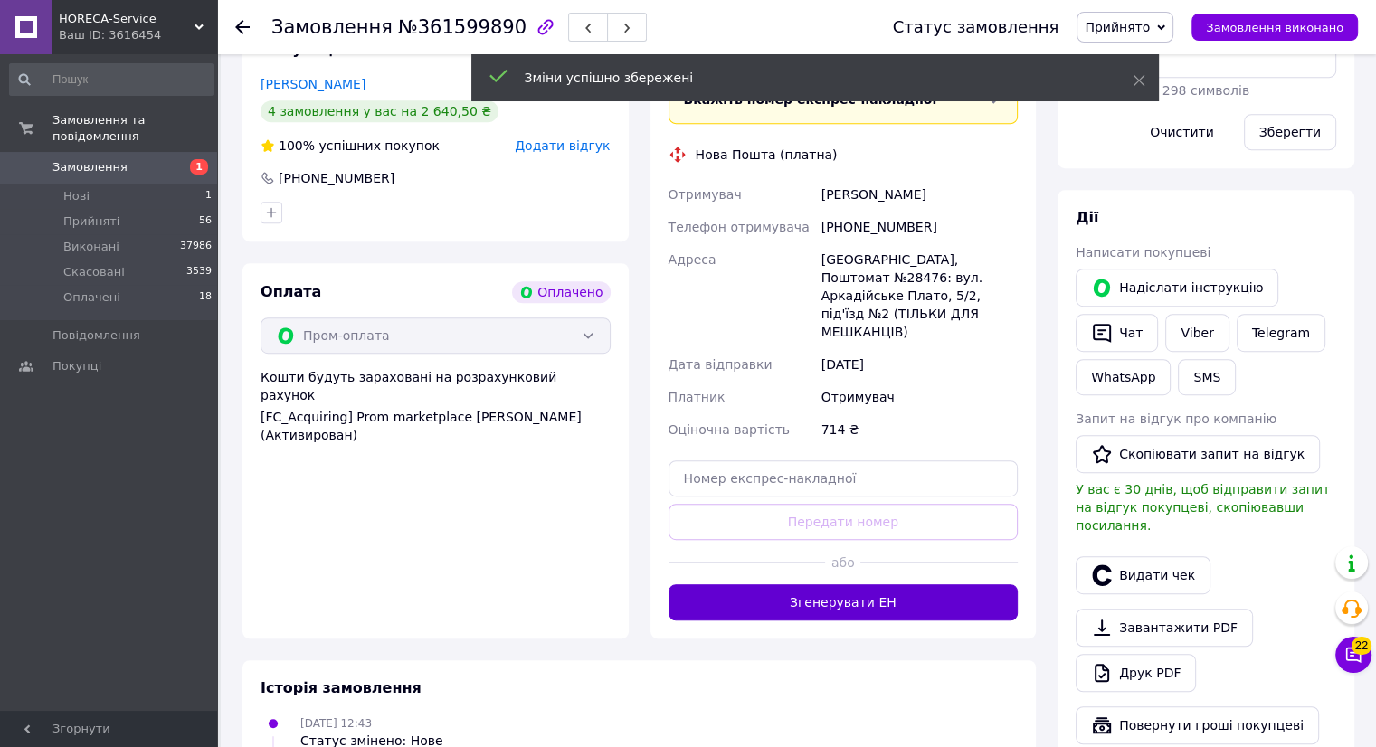
click at [879, 585] on button "Згенерувати ЕН" at bounding box center [844, 603] width 350 height 36
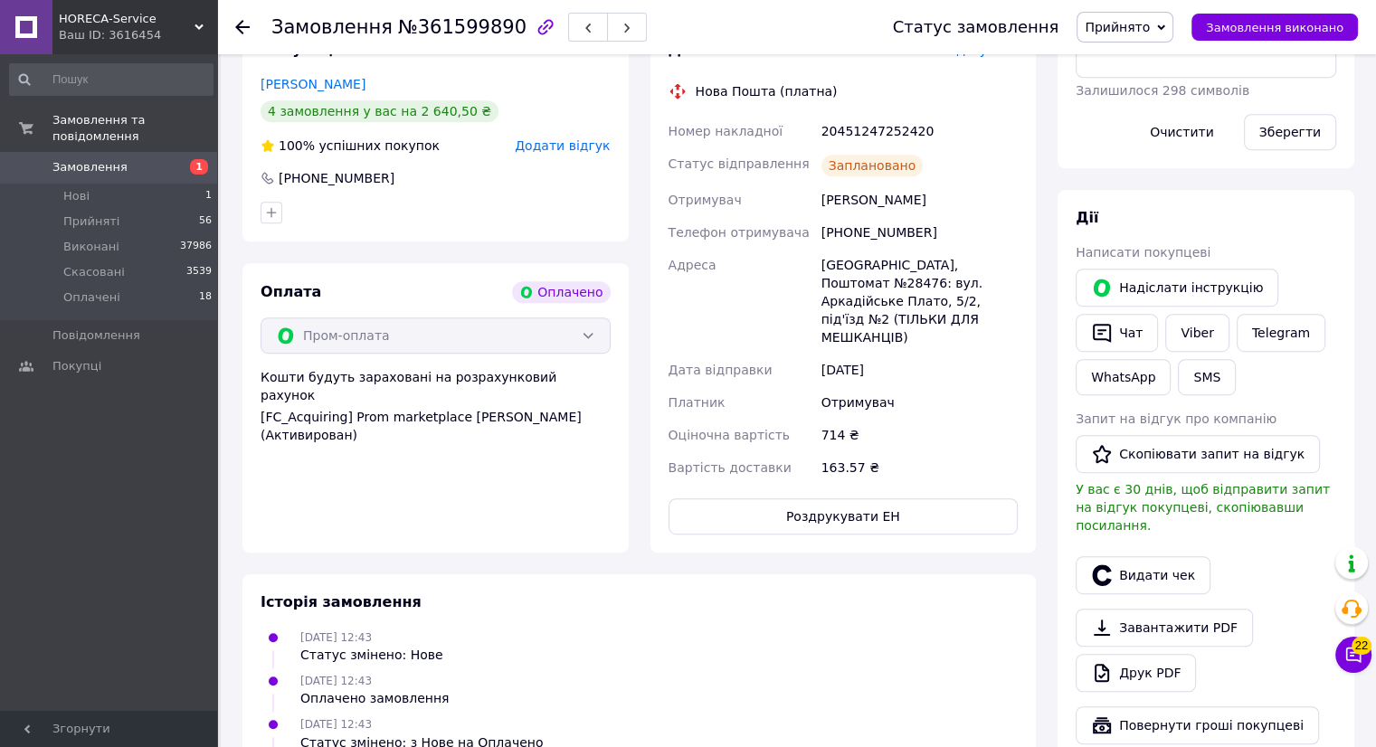
click at [238, 32] on icon at bounding box center [242, 27] width 14 height 14
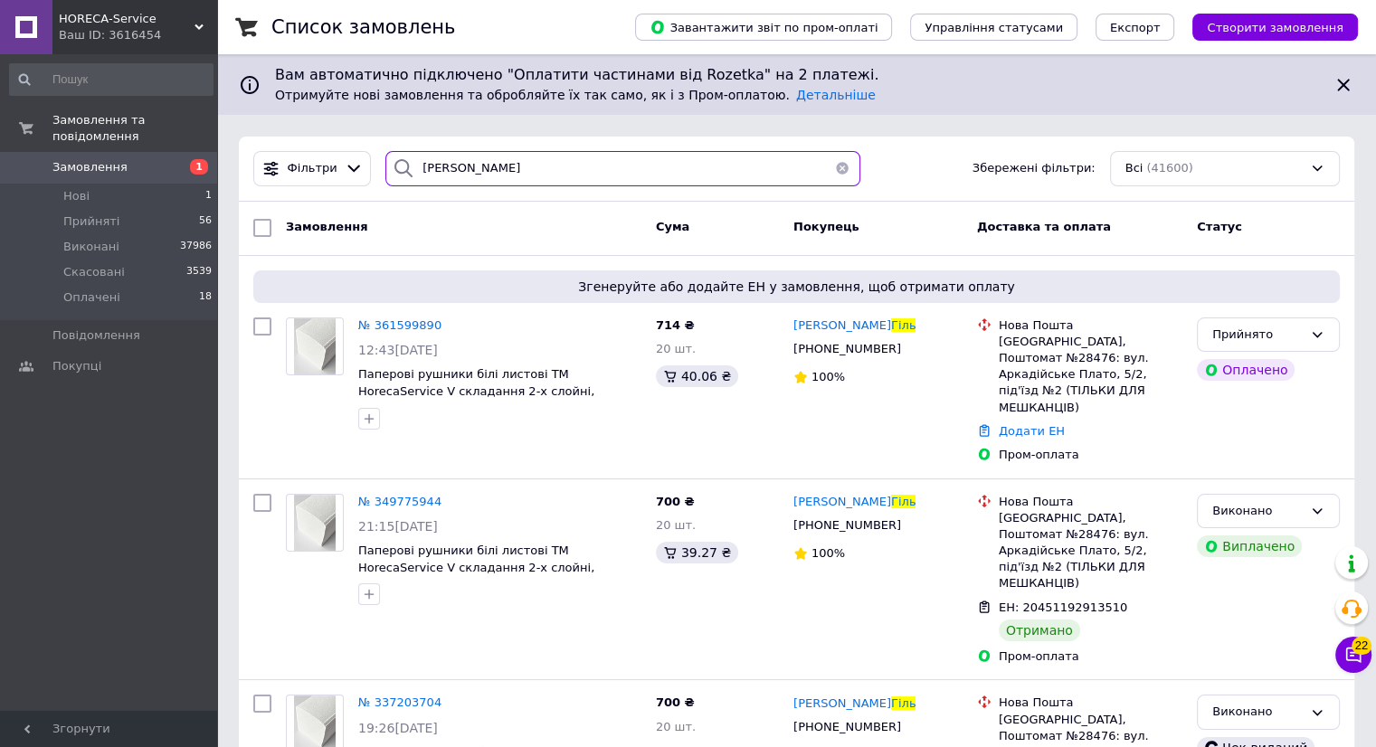
click at [456, 162] on input "гіль" at bounding box center [622, 168] width 475 height 35
type input "г"
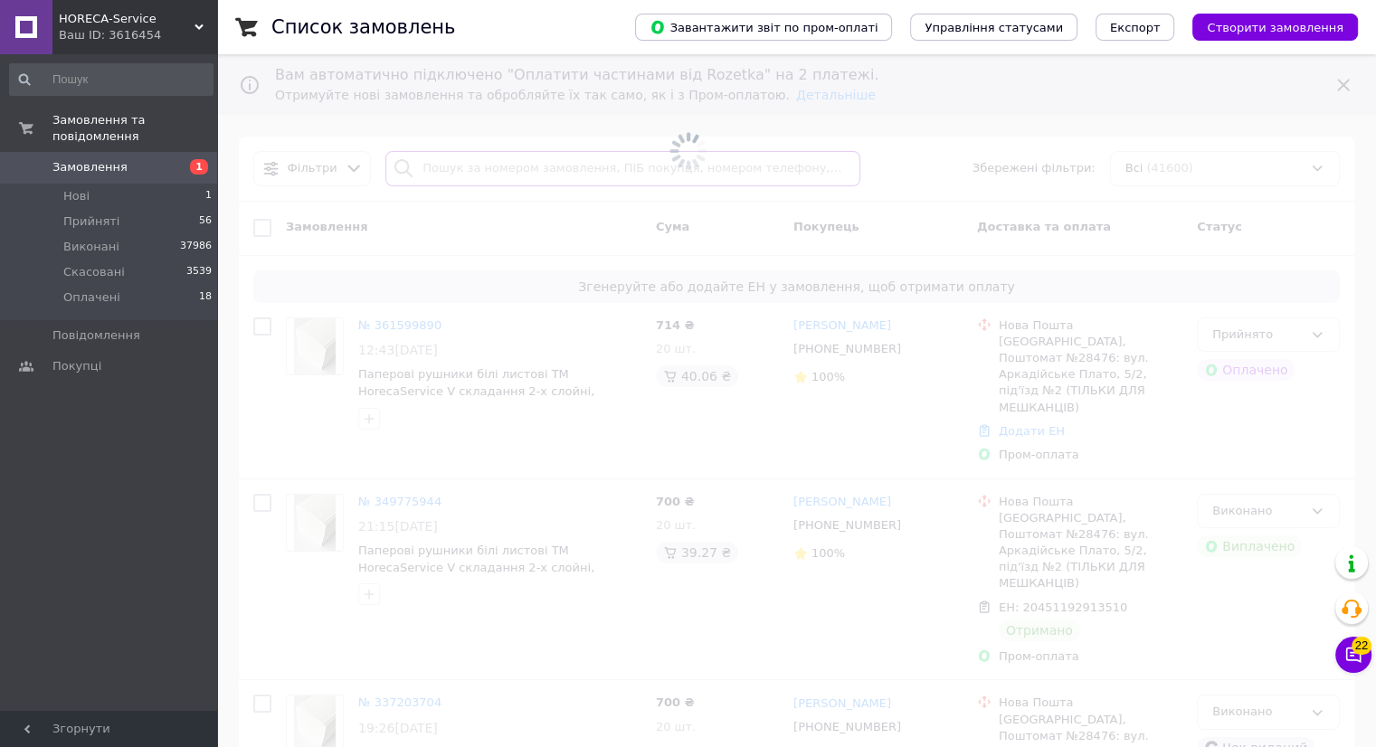
type input "р"
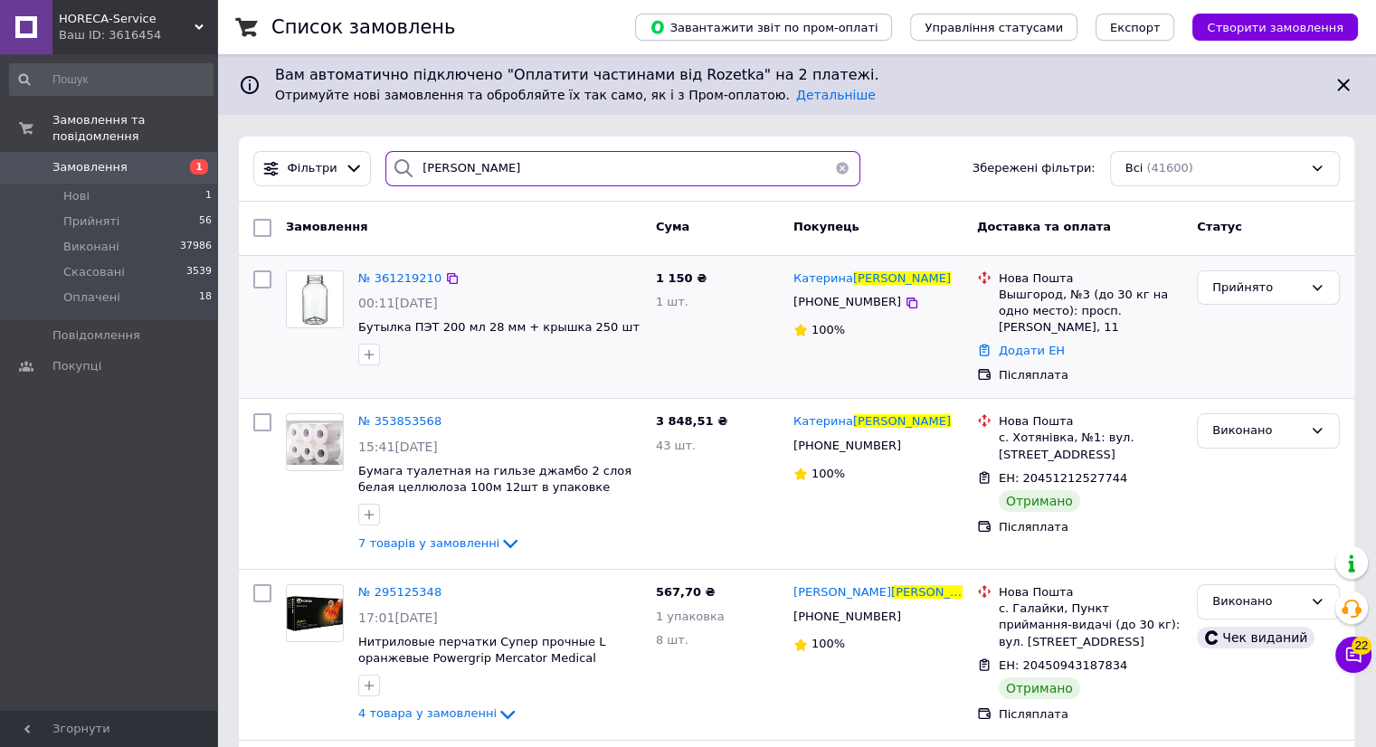
type input "прищепа"
click at [306, 312] on img at bounding box center [315, 299] width 56 height 56
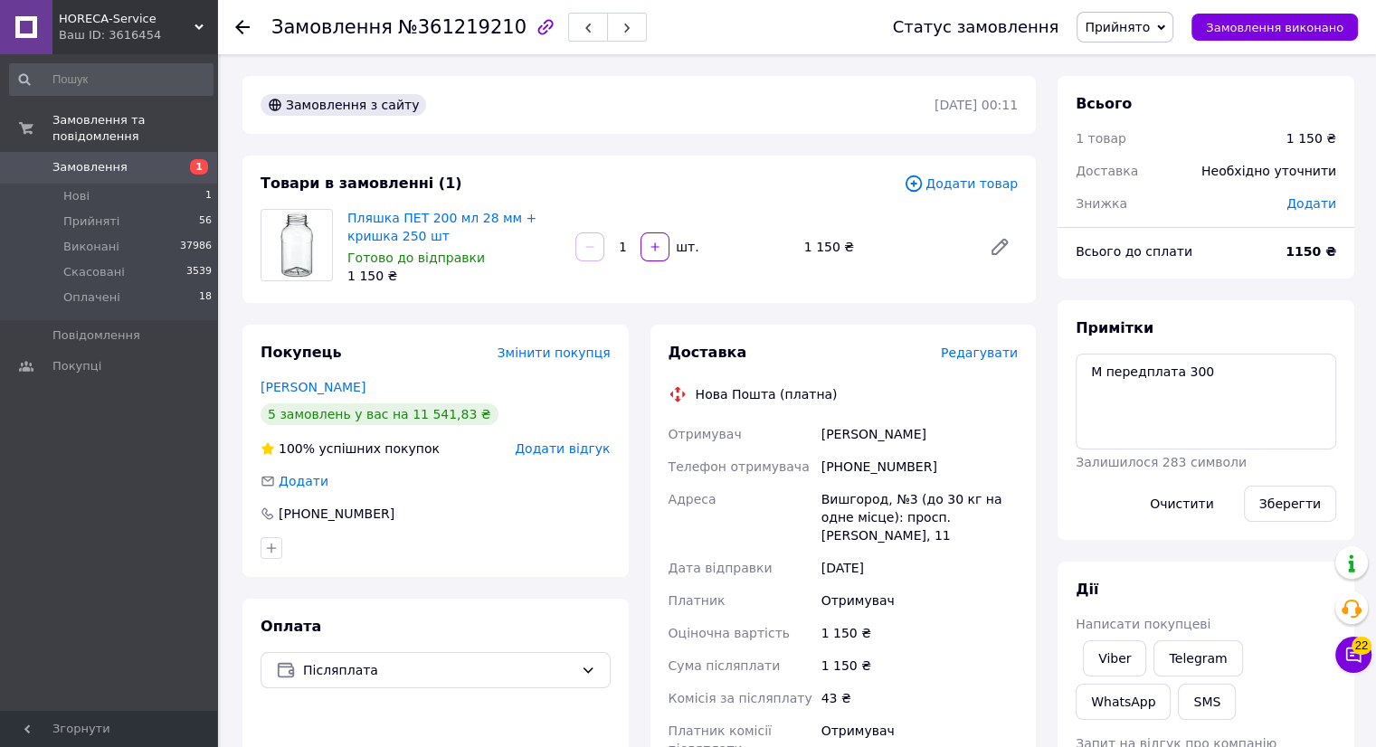
click at [982, 352] on span "Редагувати" at bounding box center [979, 353] width 77 height 14
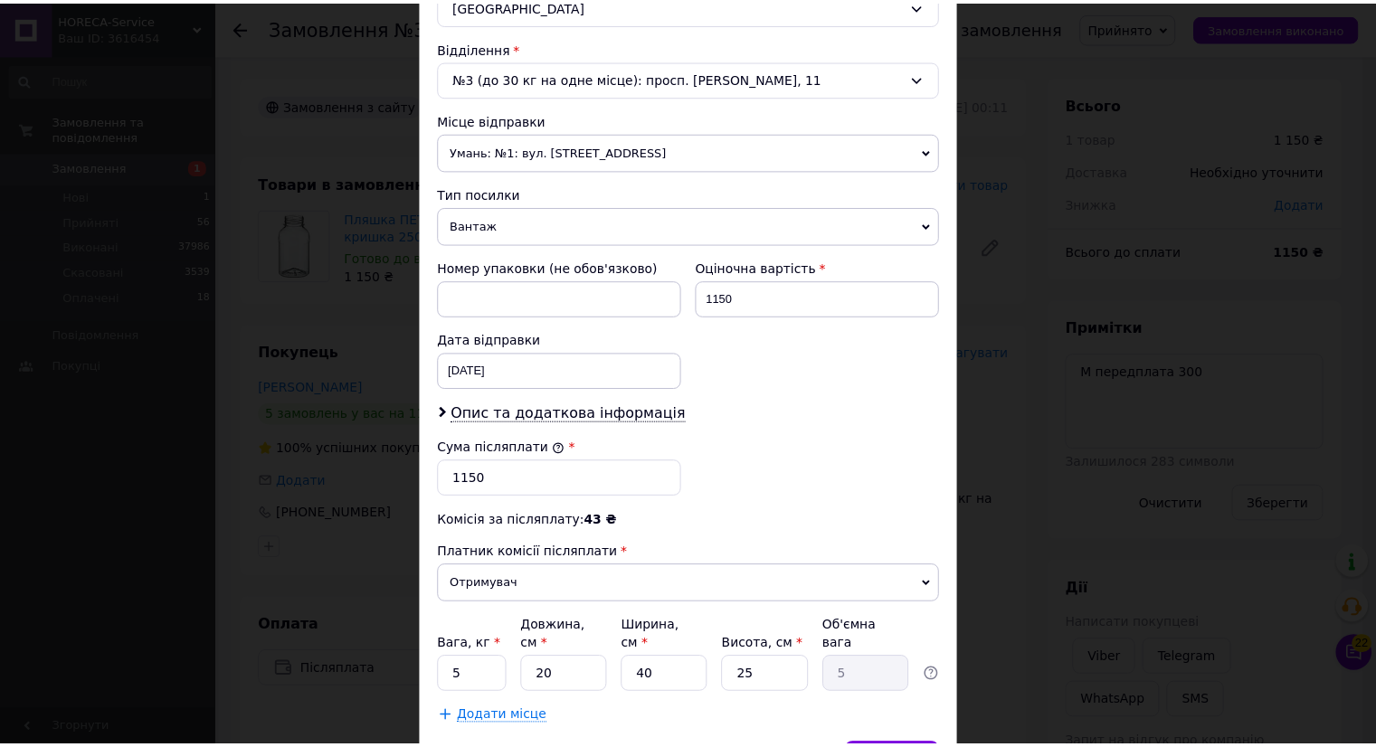
scroll to position [628, 0]
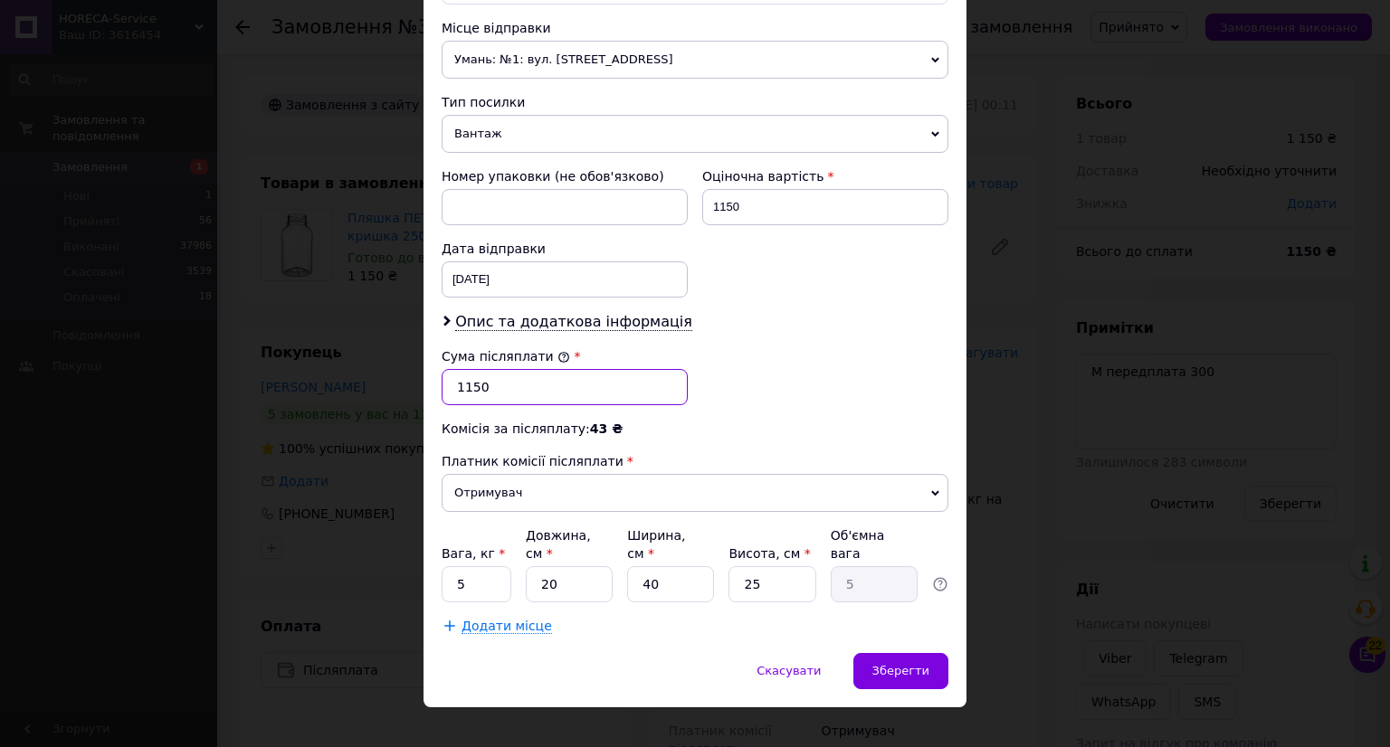
drag, startPoint x: 466, startPoint y: 382, endPoint x: 478, endPoint y: 392, distance: 15.4
click at [466, 382] on input "1150" at bounding box center [565, 387] width 246 height 36
type input "850"
click at [567, 566] on input "20" at bounding box center [569, 584] width 87 height 36
click at [484, 566] on input "5" at bounding box center [477, 584] width 70 height 36
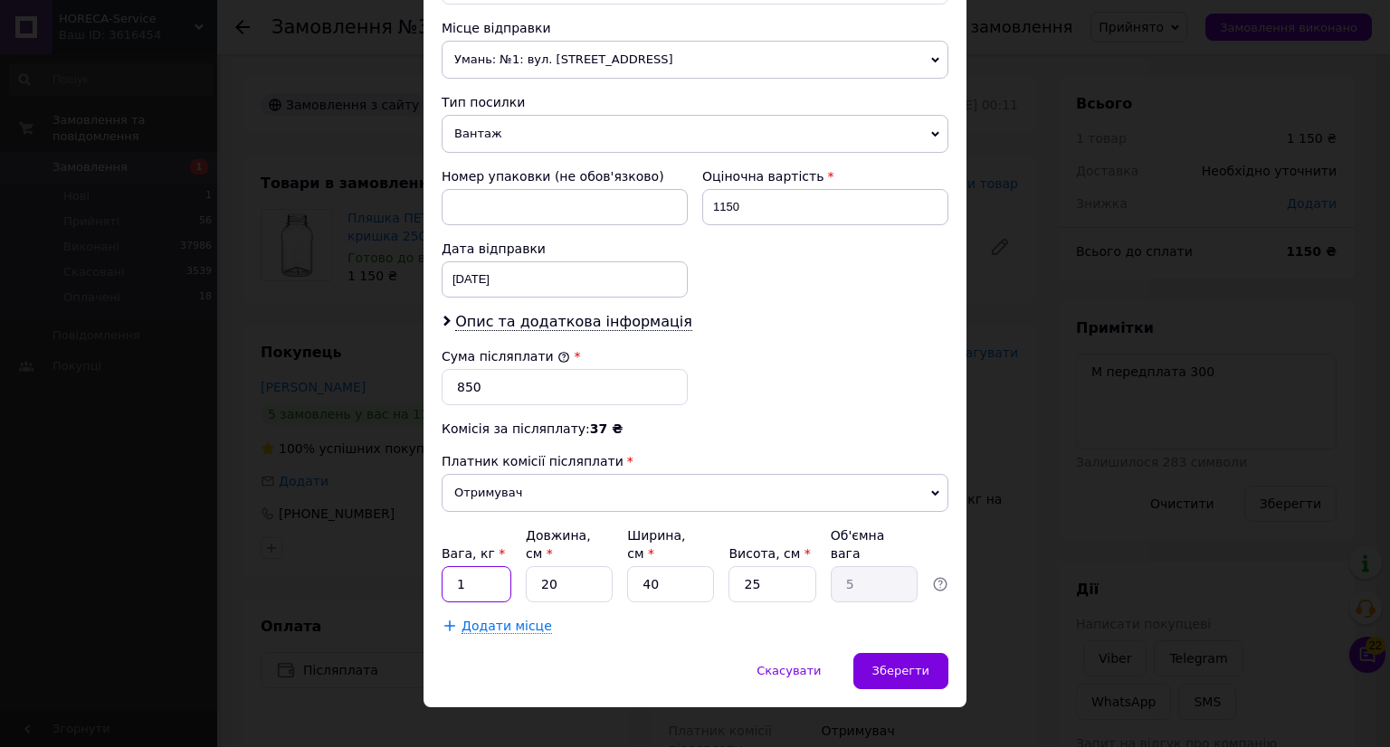
type input "1"
type input "7"
type input "1.75"
type input "70"
type input "17.5"
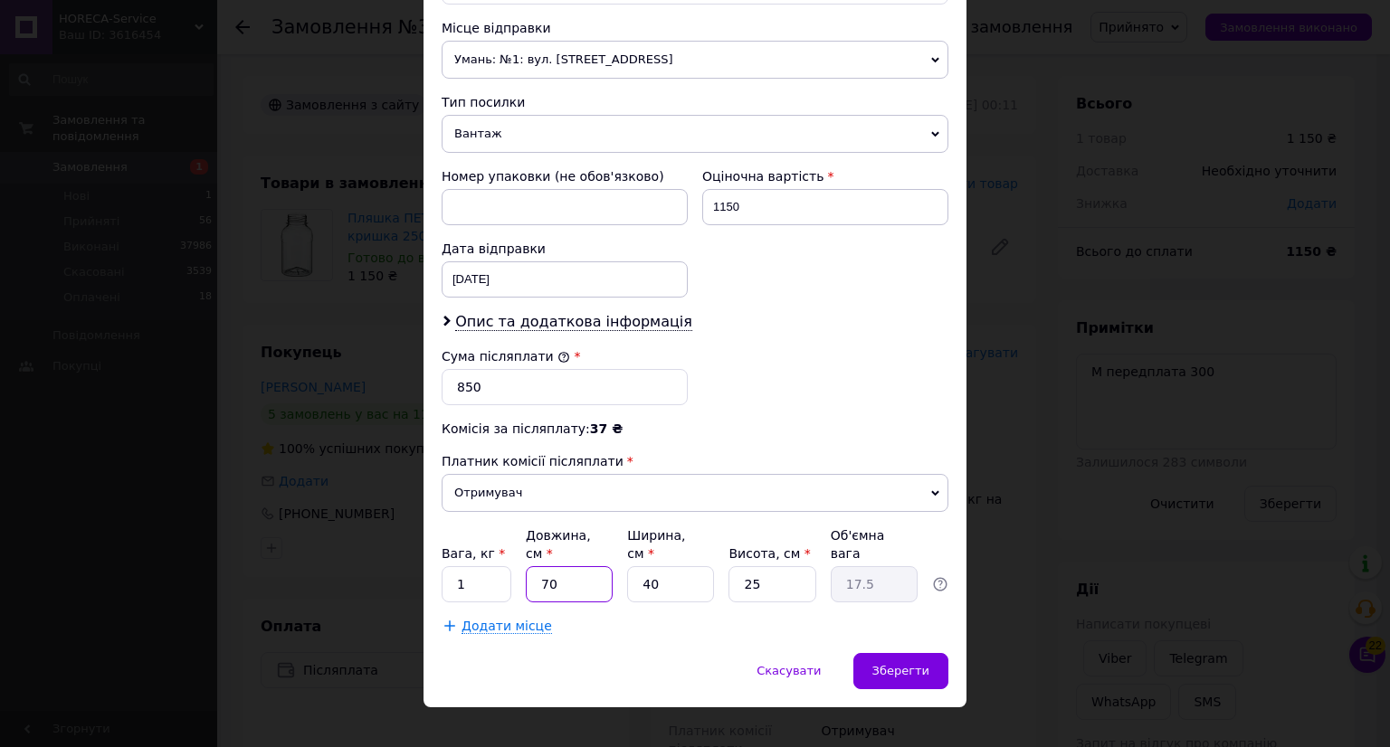
type input "70"
type input "4"
type input "1.75"
type input "40"
type input "17.5"
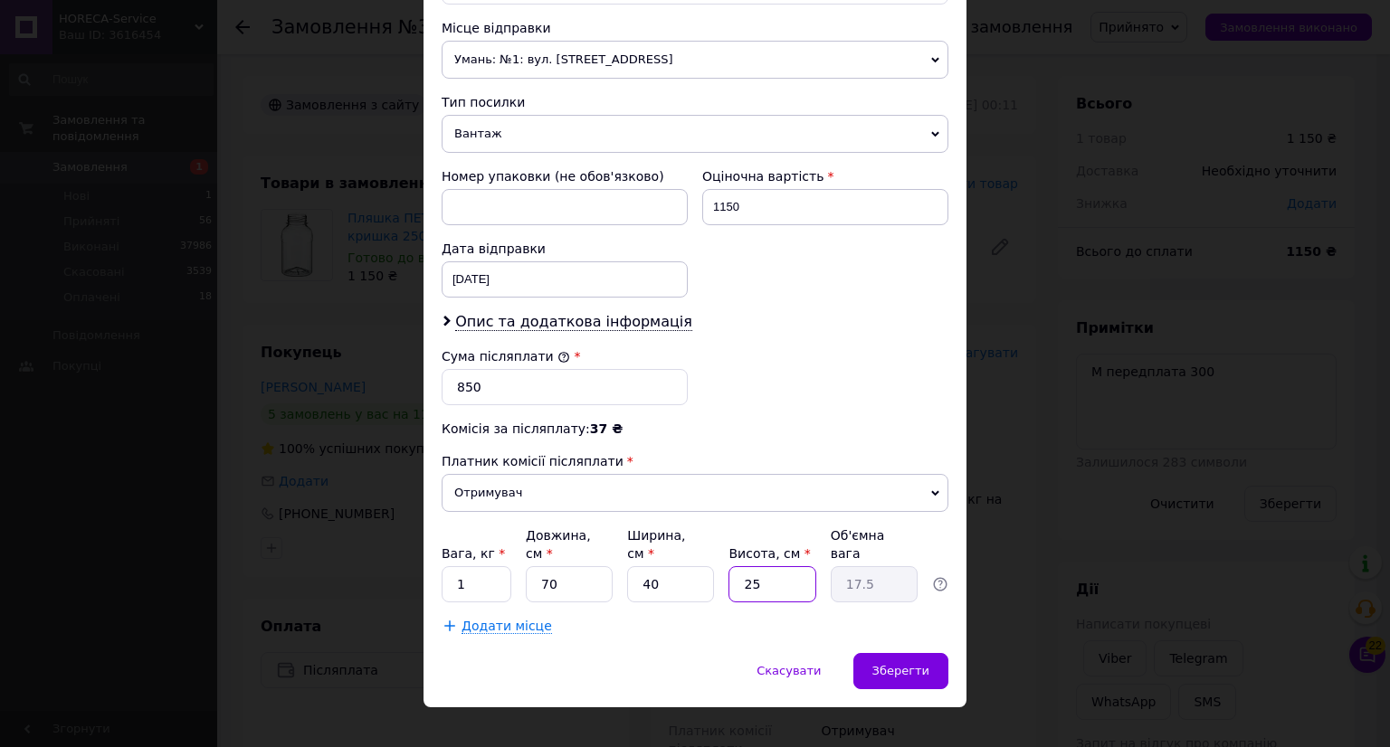
type input "3"
type input "2.1"
type input "37"
type input "25.9"
type input "37"
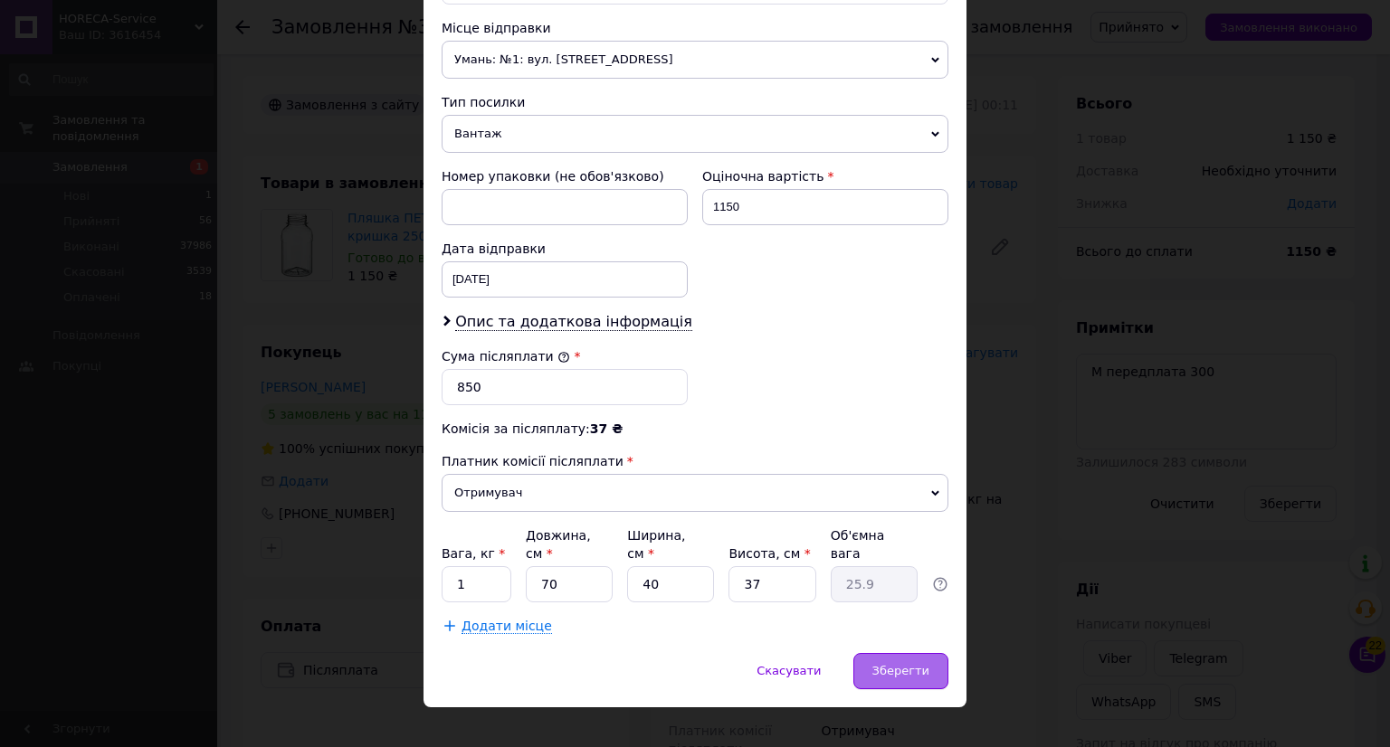
click at [902, 656] on div "Зберегти" at bounding box center [900, 671] width 95 height 36
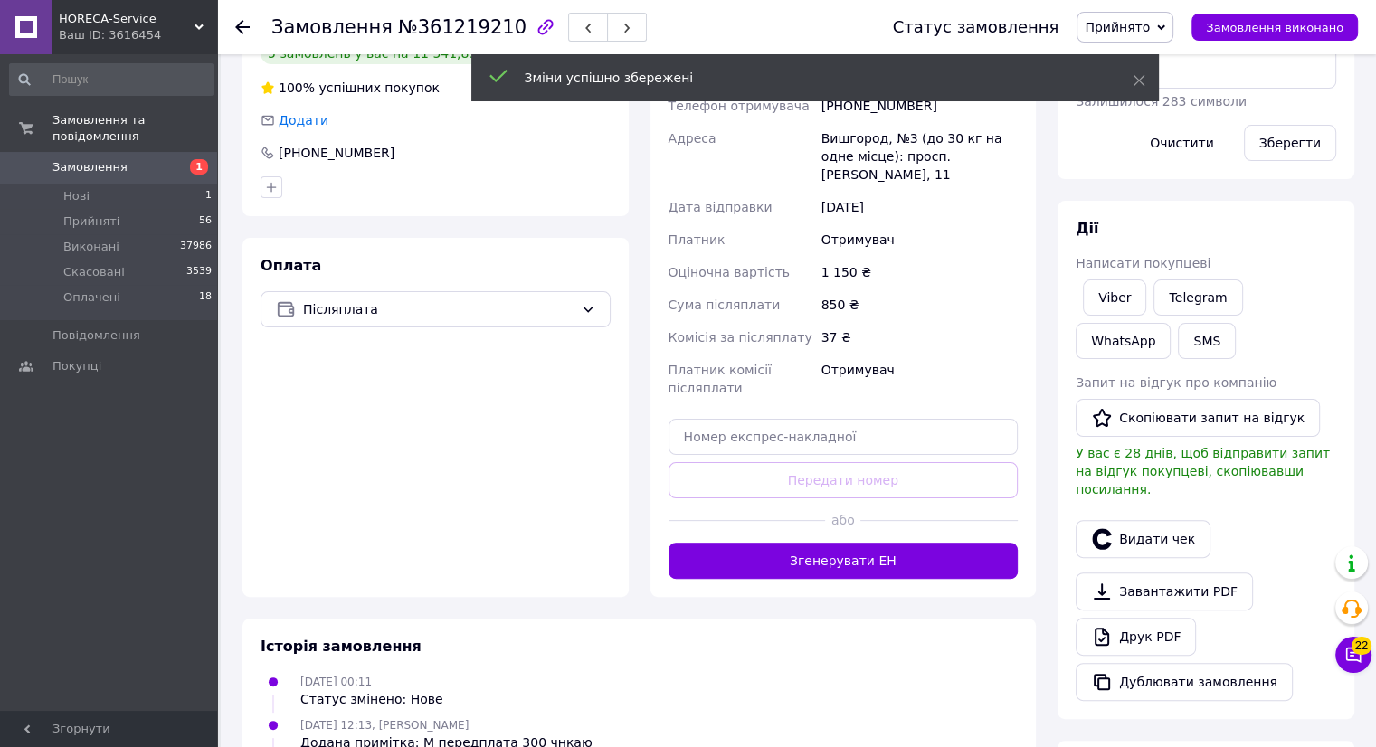
scroll to position [362, 0]
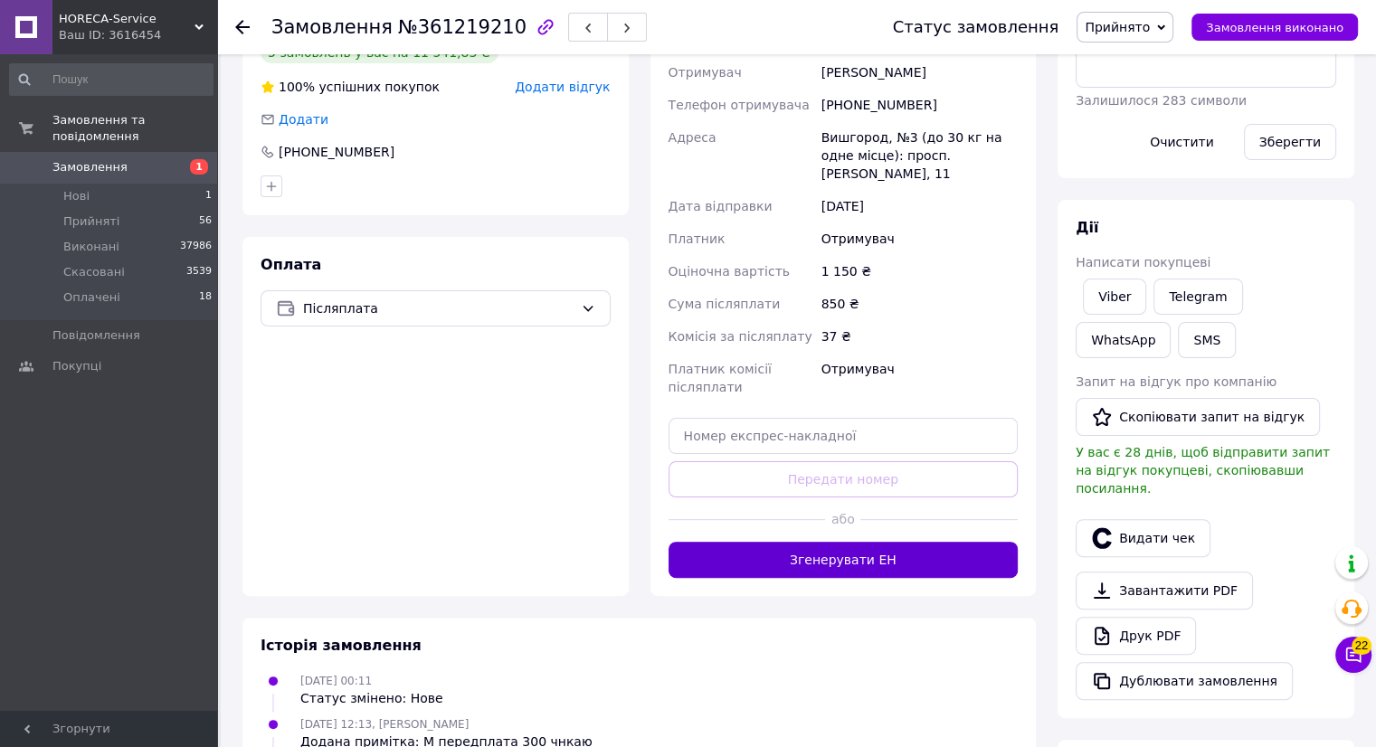
click at [851, 562] on button "Згенерувати ЕН" at bounding box center [844, 560] width 350 height 36
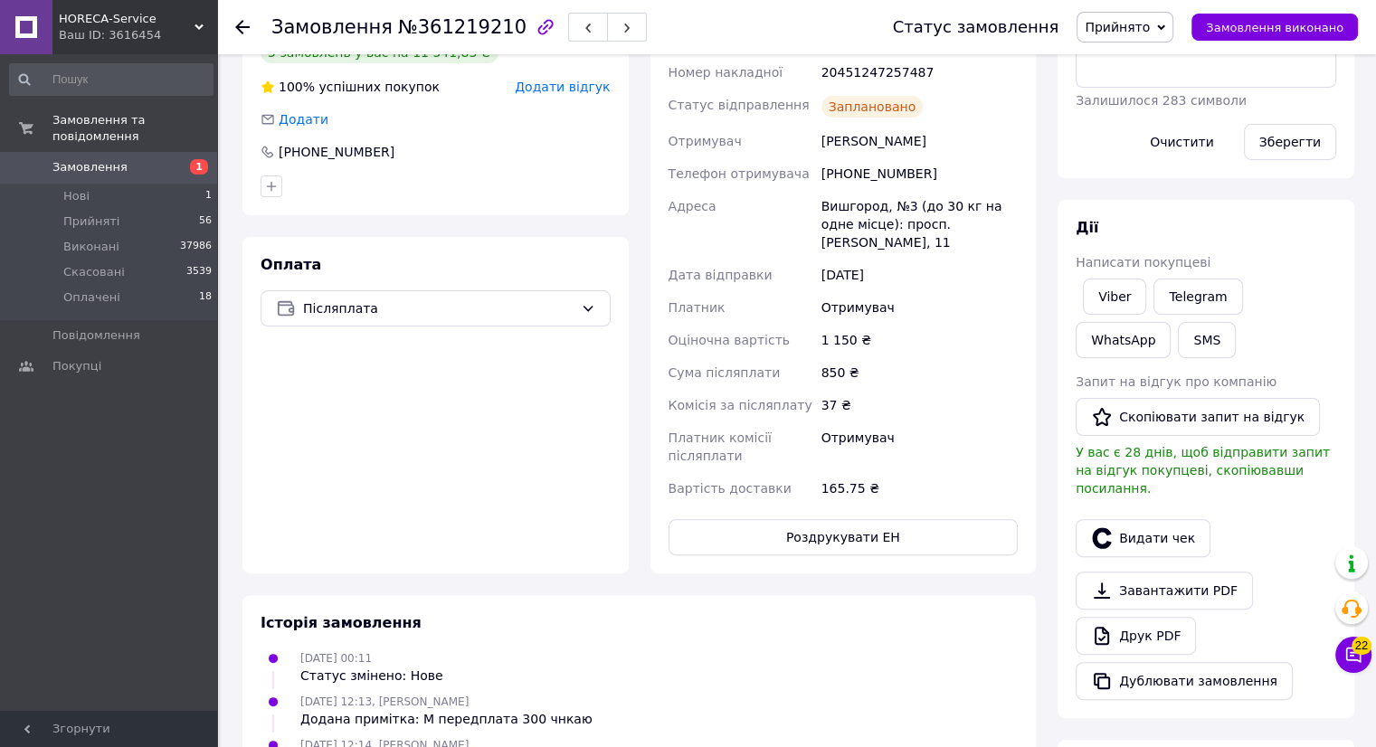
click at [235, 26] on use at bounding box center [242, 27] width 14 height 14
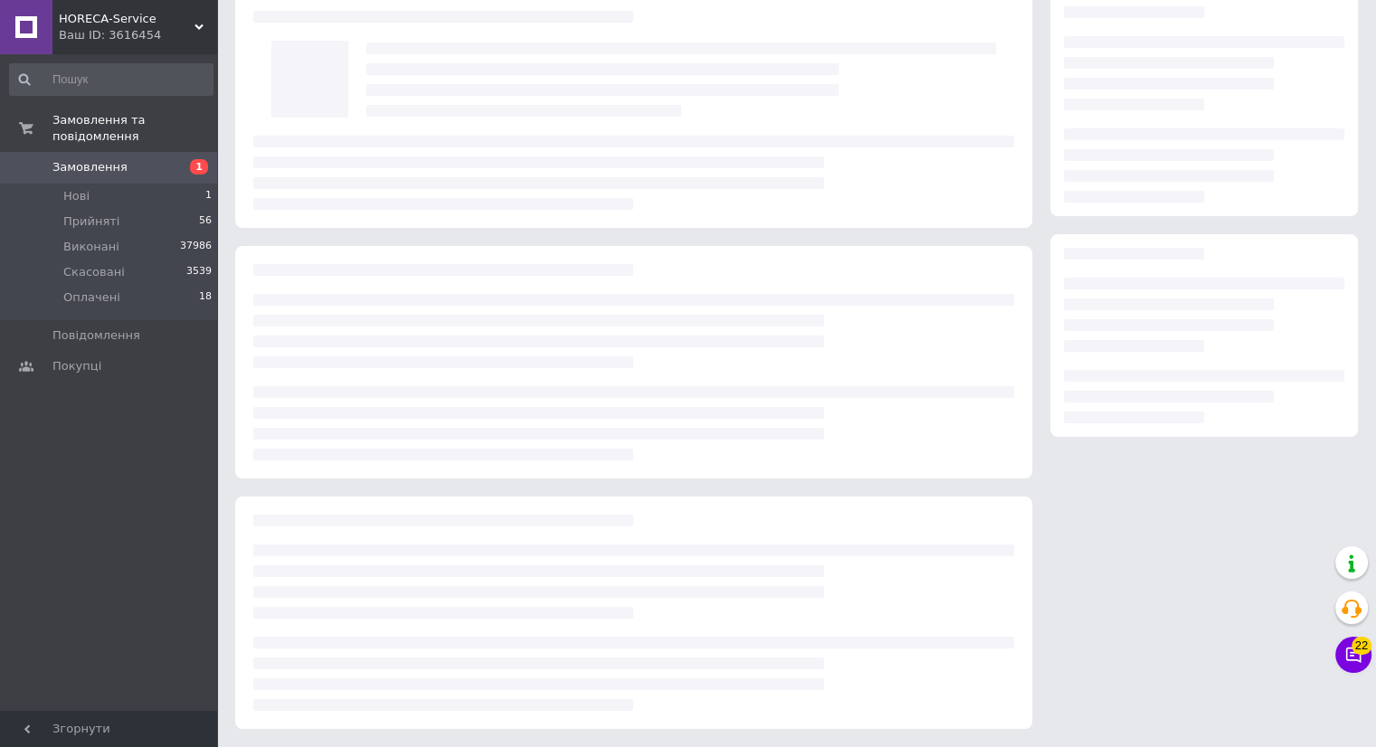
scroll to position [7, 0]
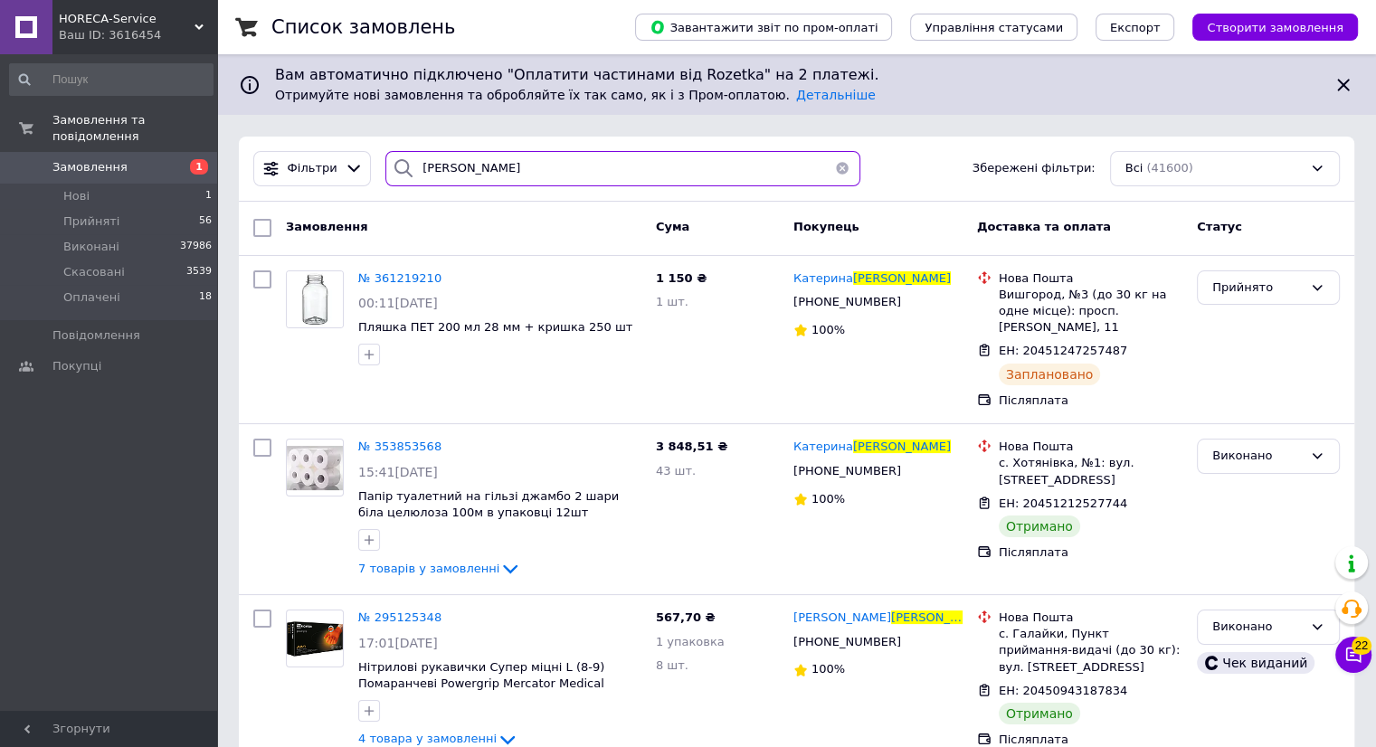
click at [527, 166] on input "[PERSON_NAME]" at bounding box center [622, 168] width 475 height 35
type input "п"
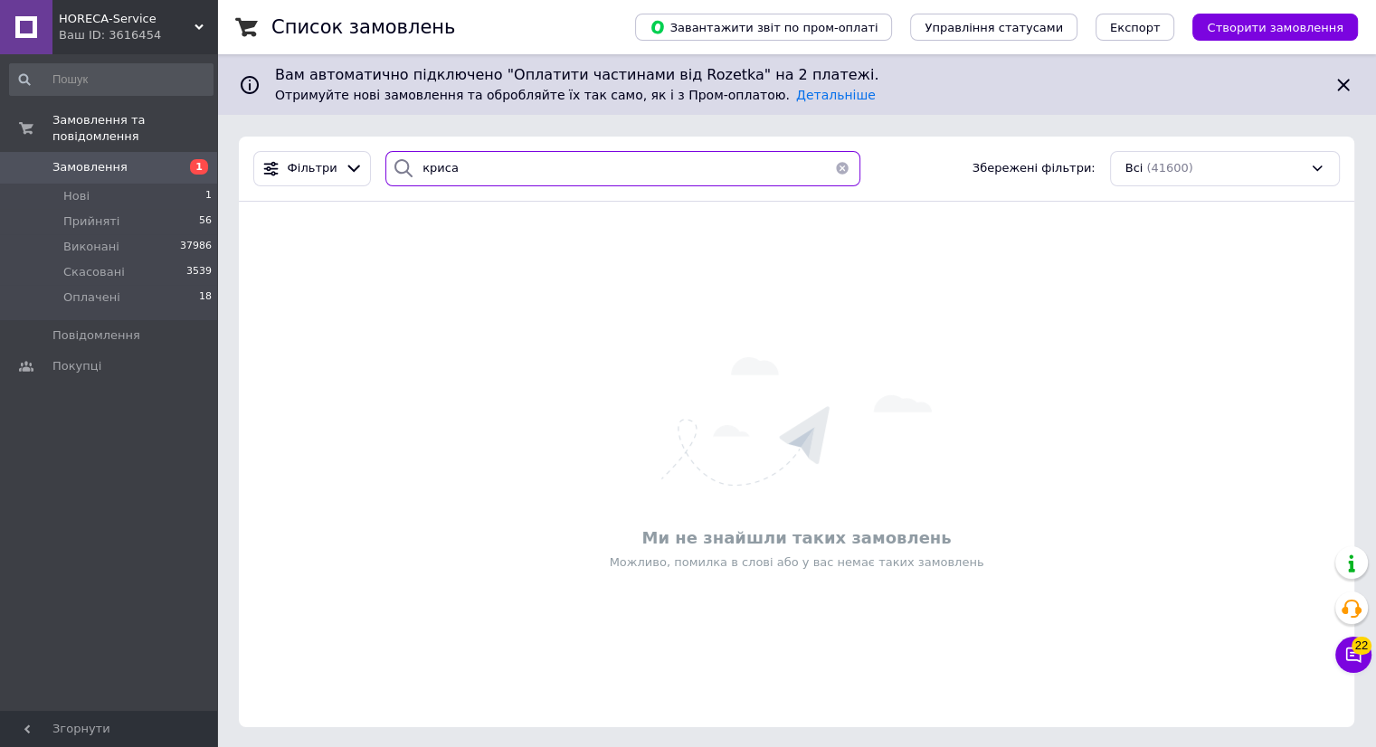
type input "[PERSON_NAME]"
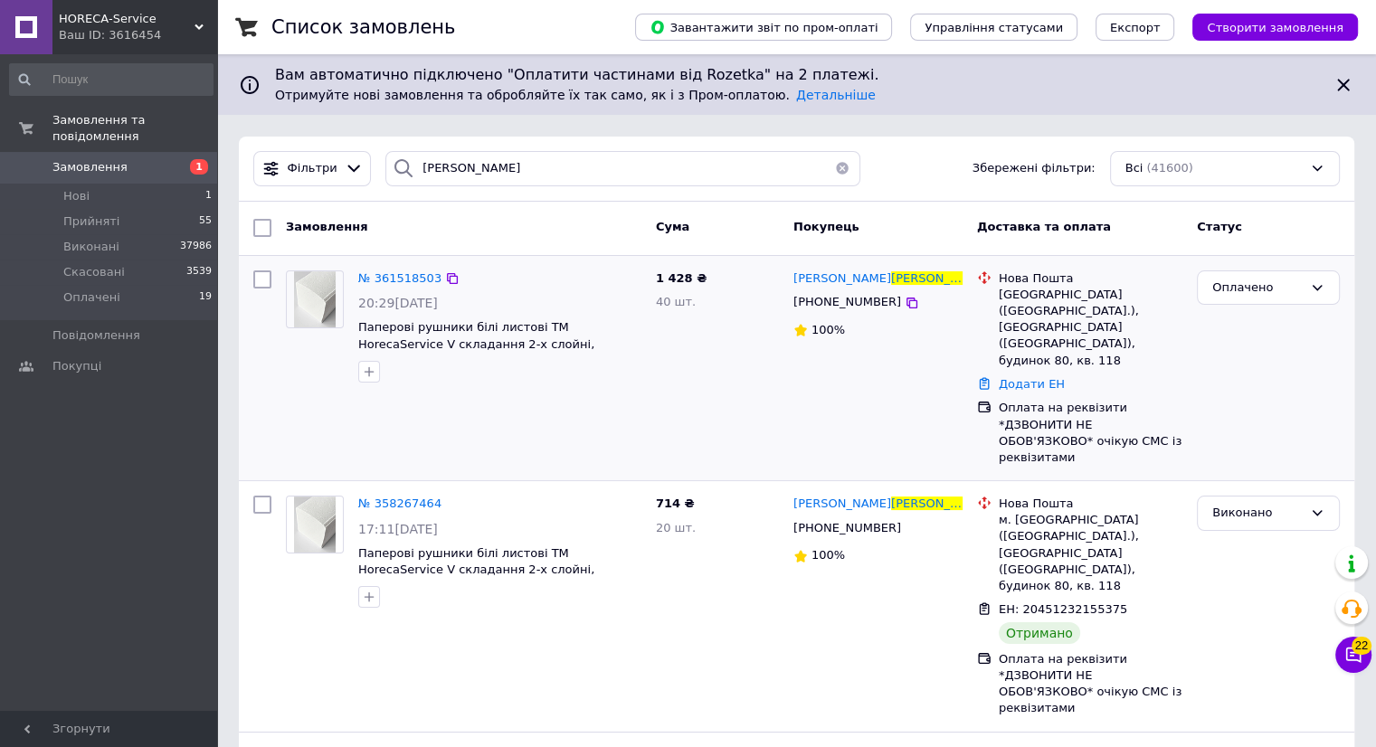
click at [332, 298] on img at bounding box center [315, 299] width 43 height 56
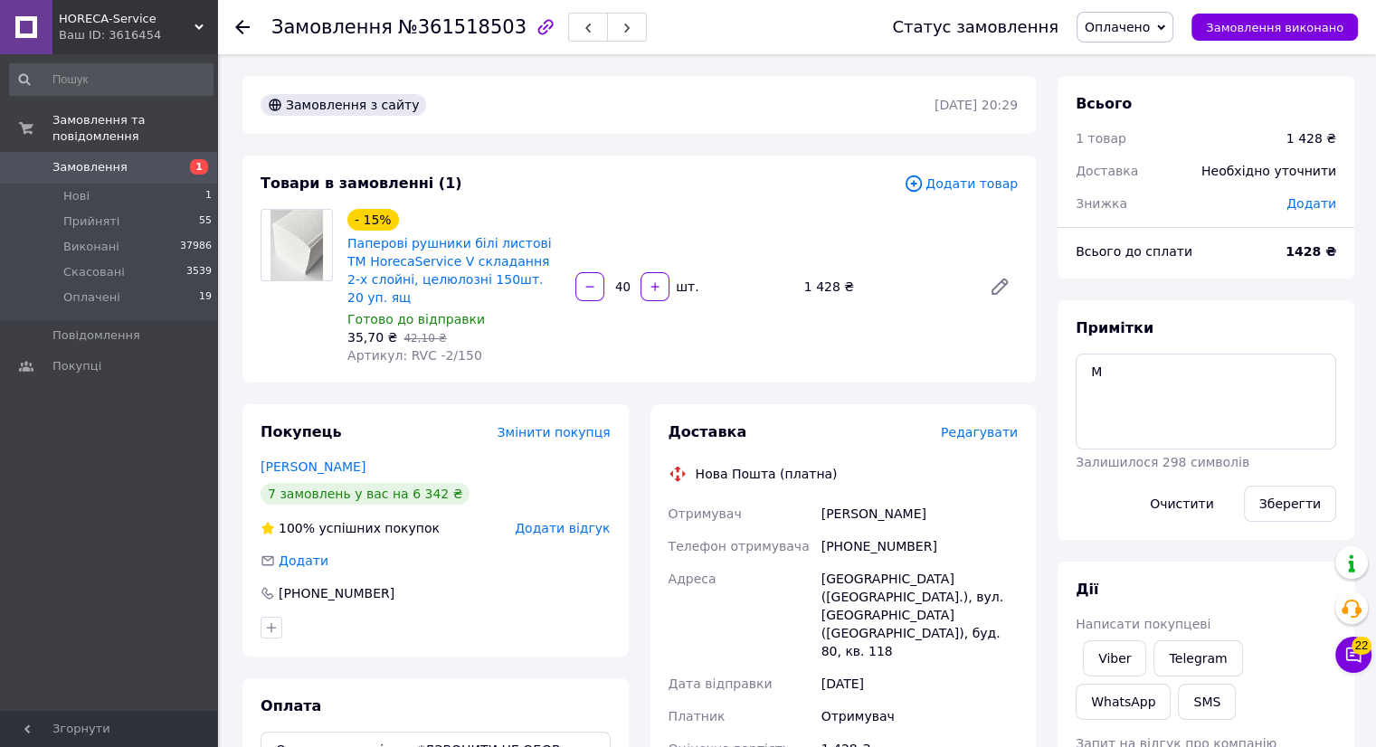
click at [1012, 425] on span "Редагувати" at bounding box center [979, 432] width 77 height 14
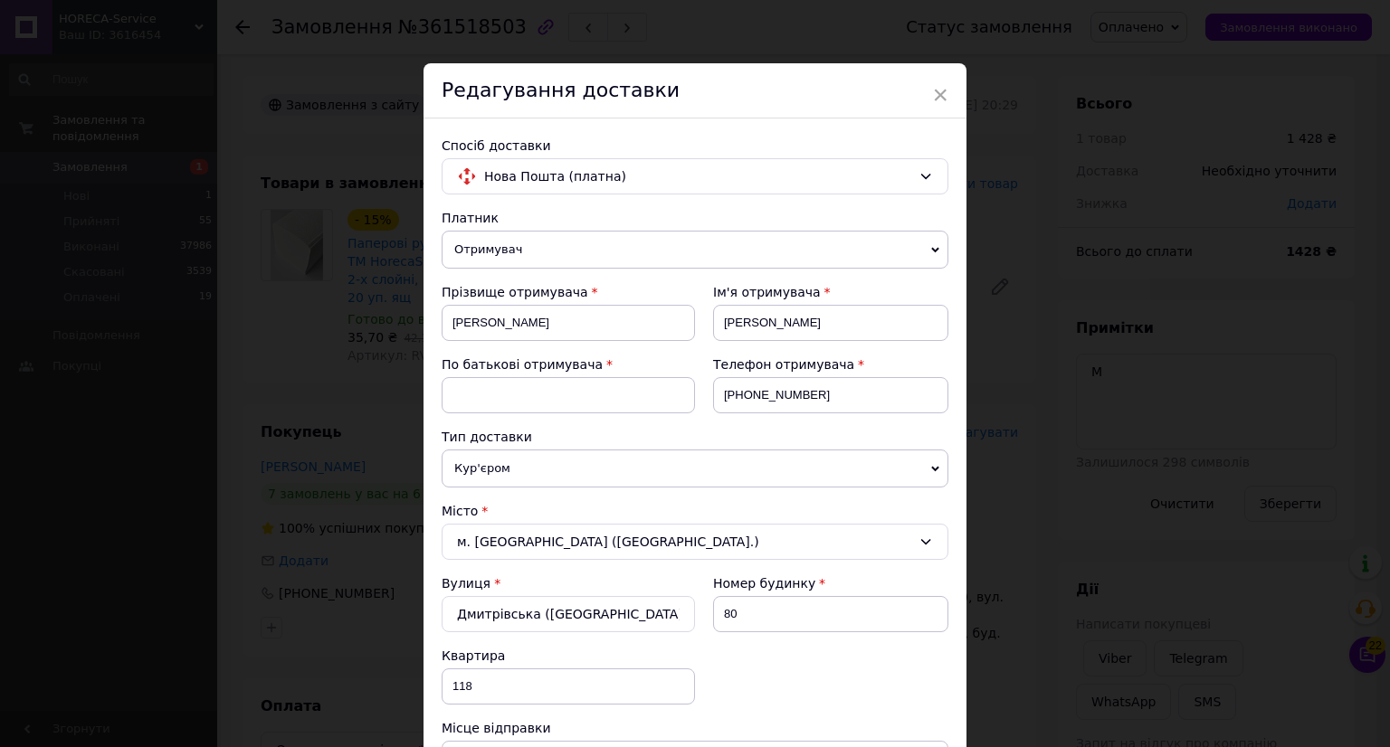
scroll to position [756, 0]
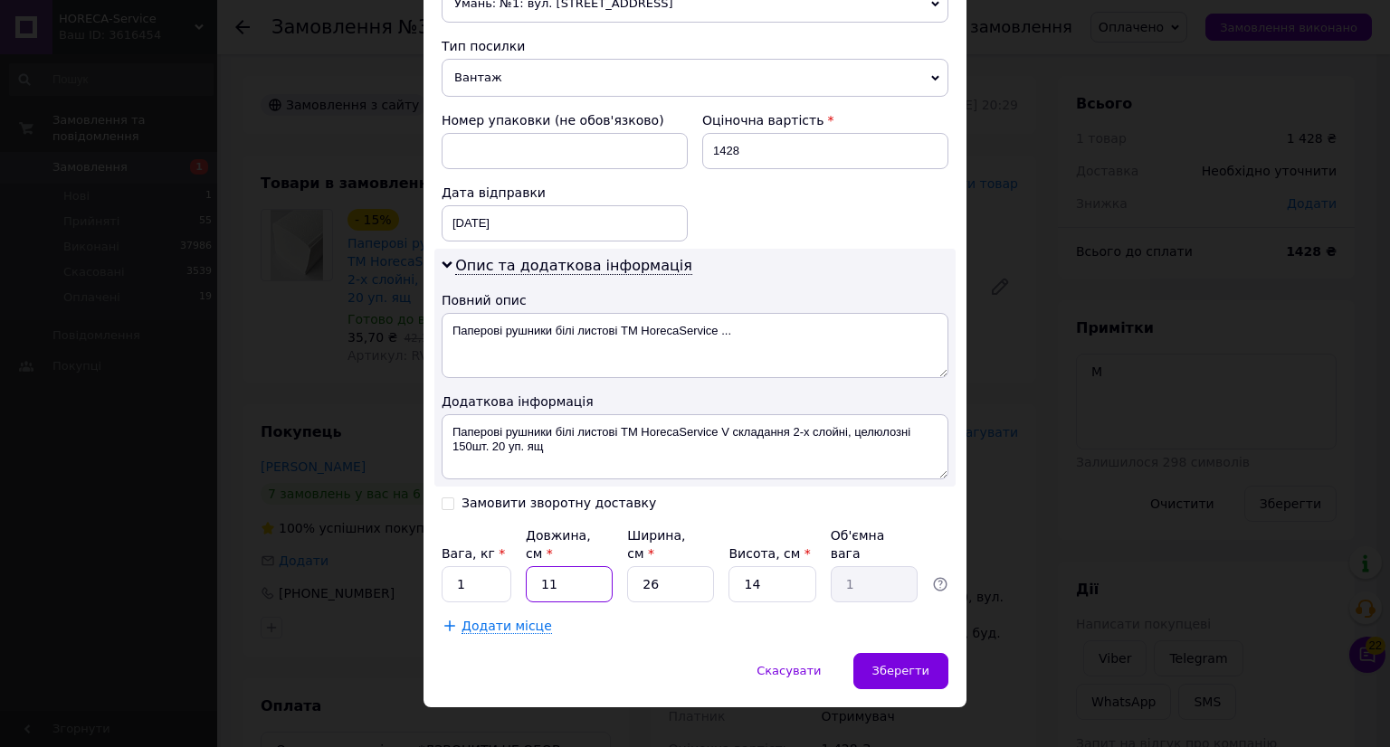
click at [578, 572] on input "11" at bounding box center [569, 584] width 87 height 36
type input "1"
type input "0.1"
type input "5"
type input "0.46"
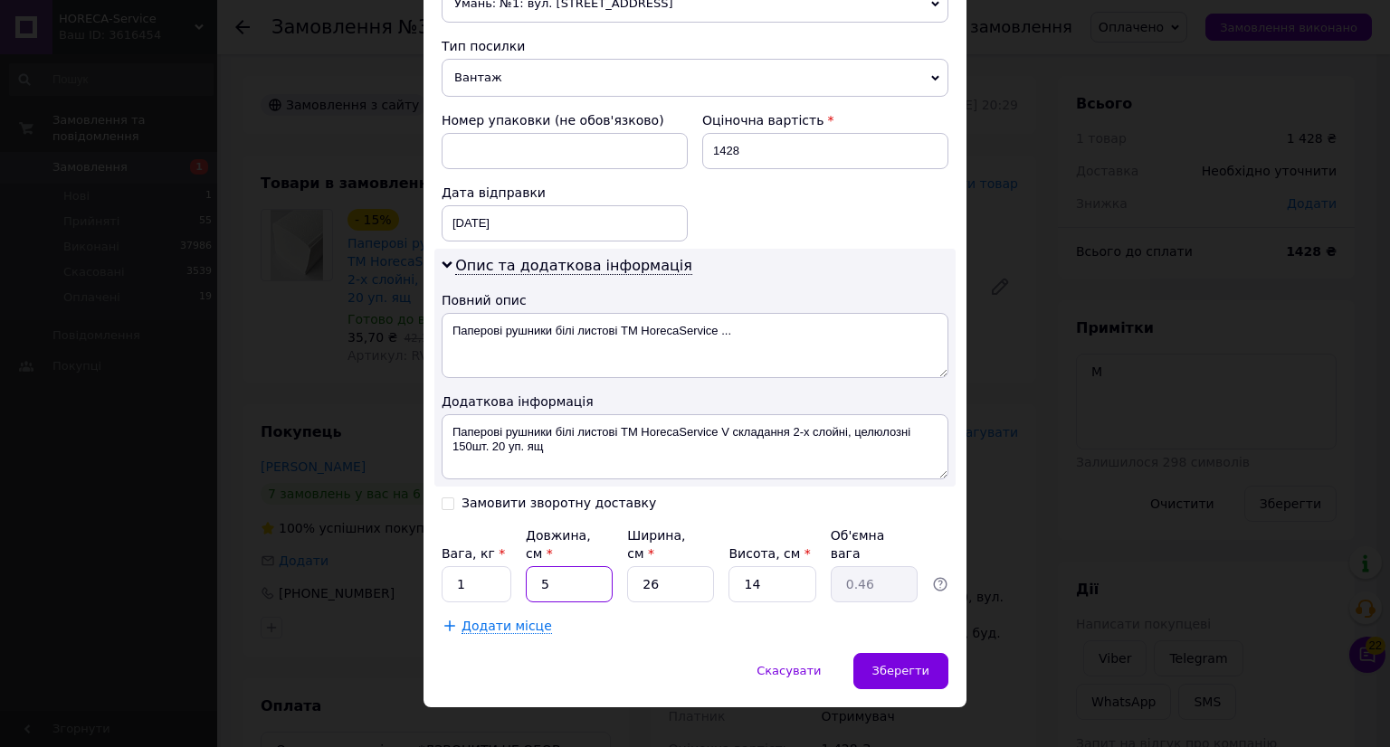
type input "58"
type input "5.28"
type input "58"
type input "4"
type input "0.81"
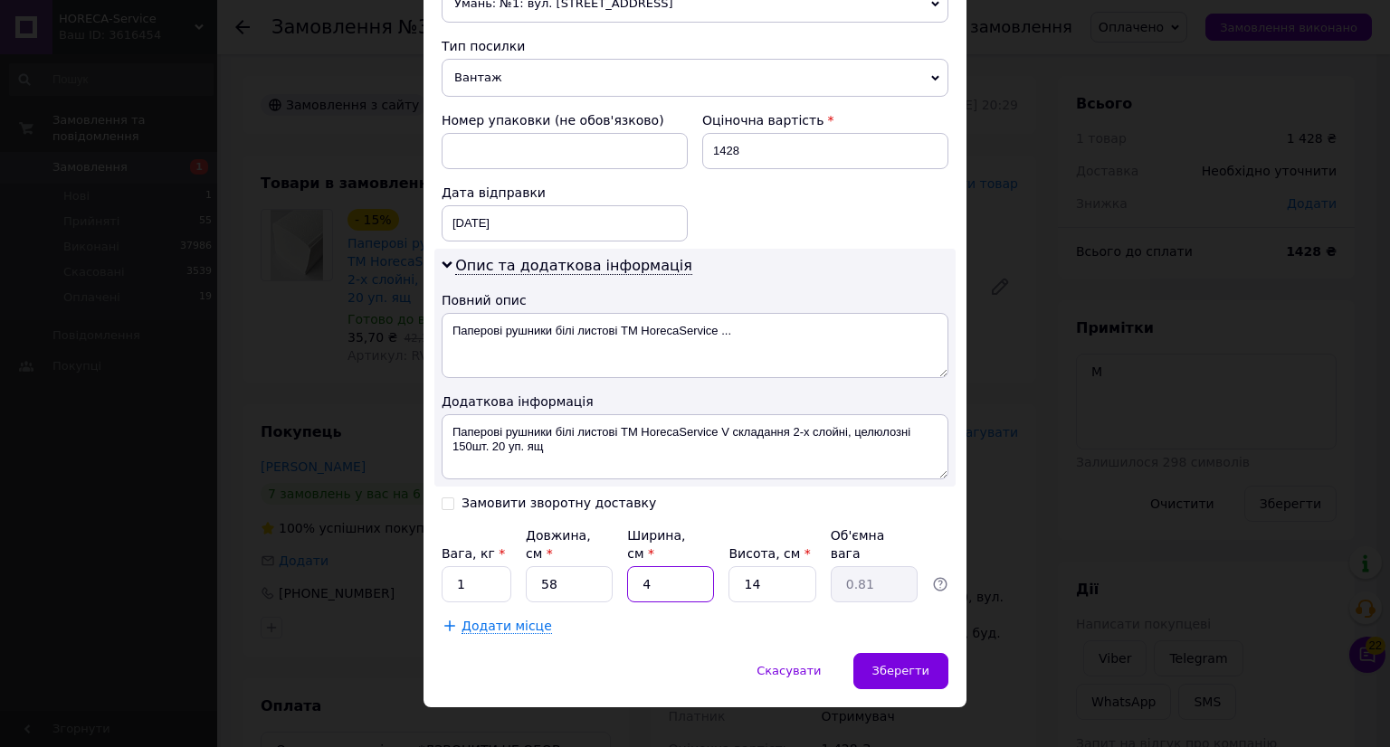
type input "40"
type input "8.12"
type input "40"
type input "4"
type input "2.32"
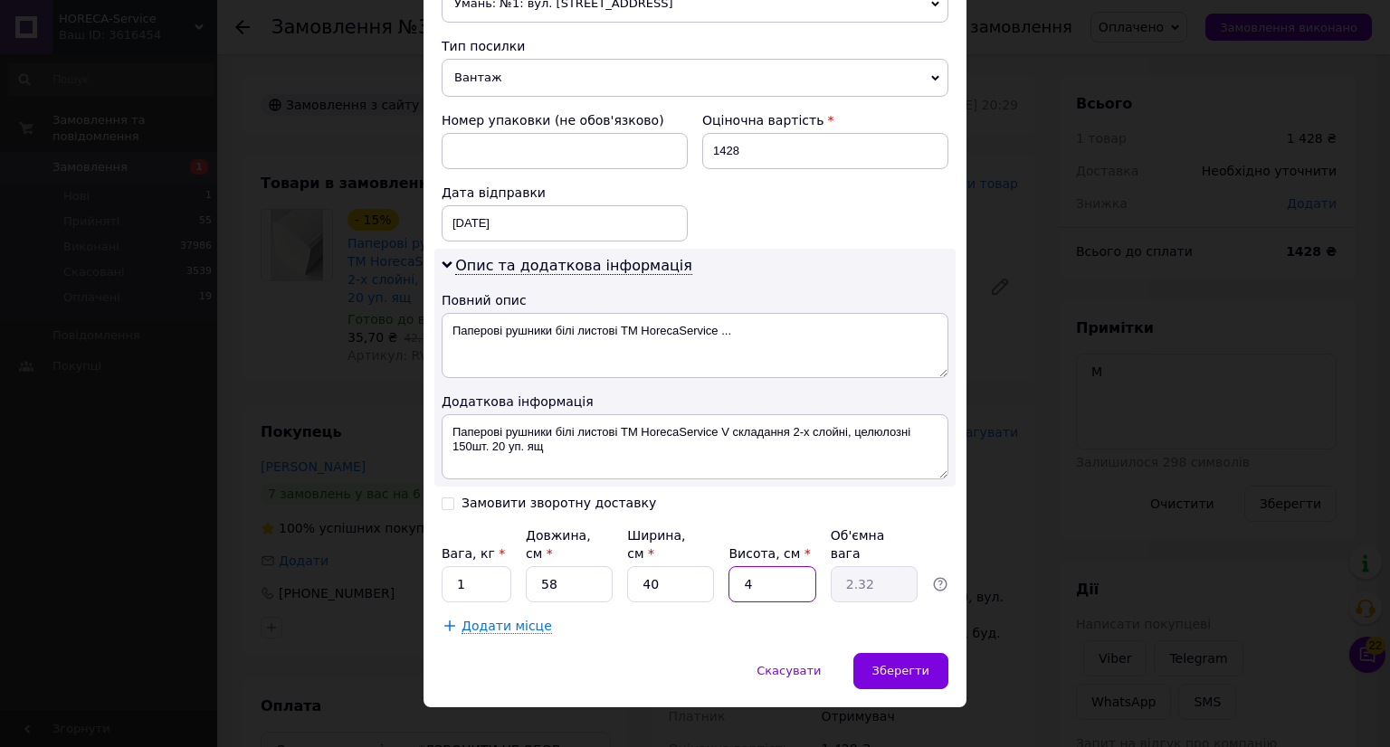
type input "48"
type input "27.84"
type input "48"
drag, startPoint x: 956, startPoint y: 660, endPoint x: 888, endPoint y: 655, distance: 68.0
click at [948, 659] on div "Скасувати   Зберегти" at bounding box center [694, 680] width 543 height 54
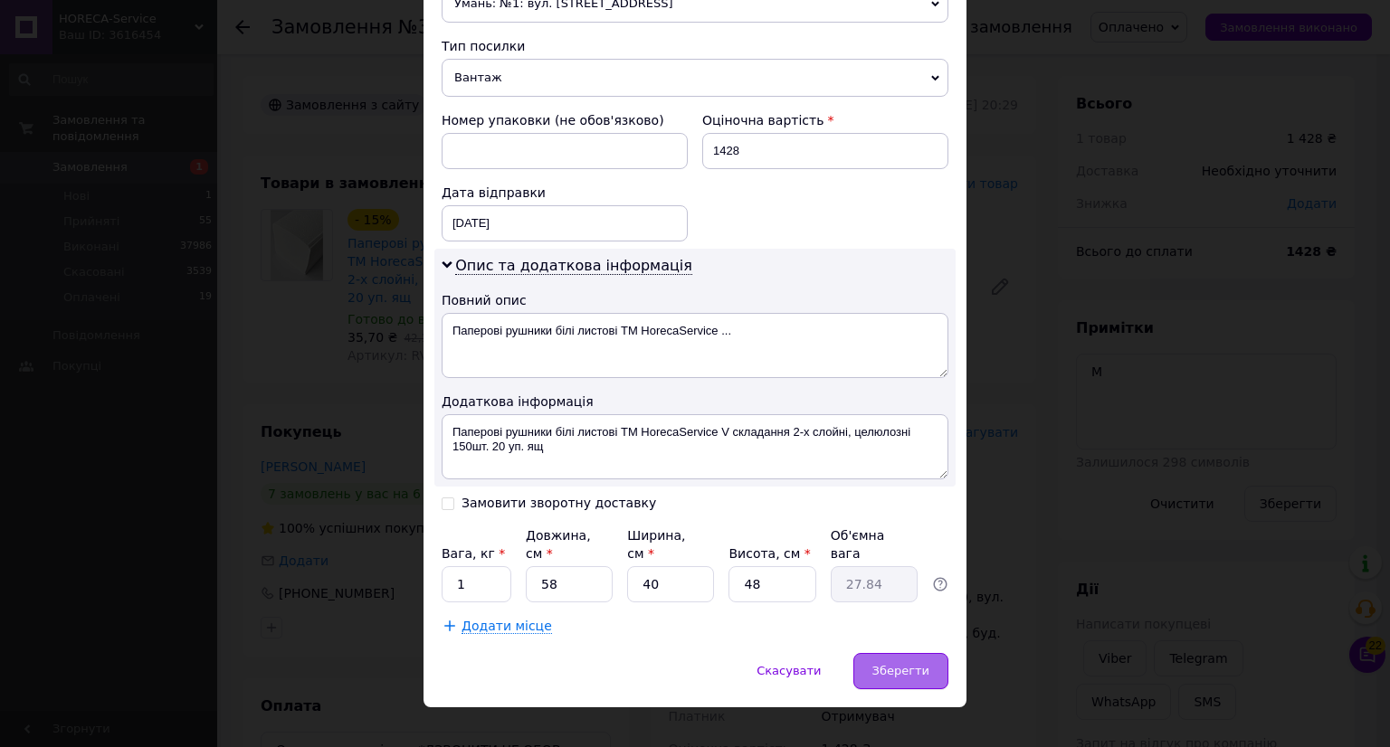
click at [878, 664] on span "Зберегти" at bounding box center [900, 671] width 57 height 14
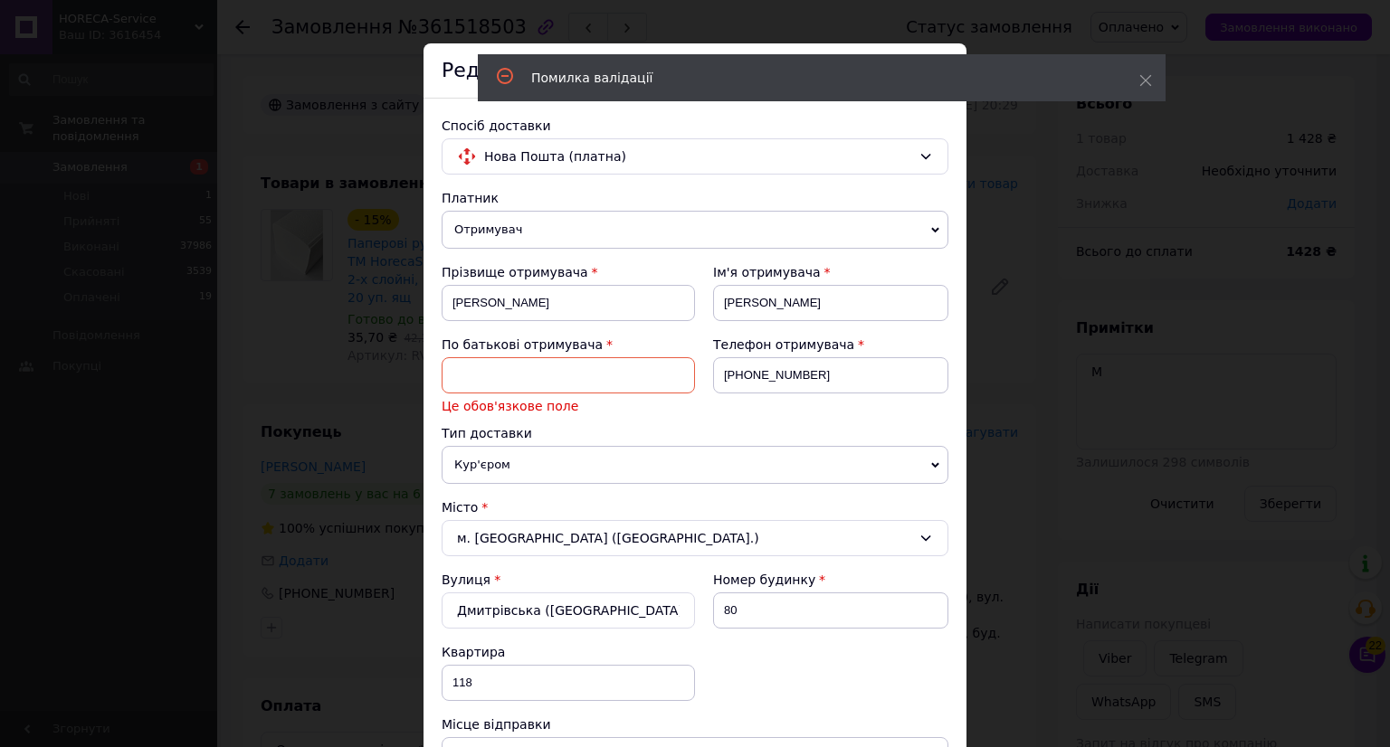
scroll to position [201, 0]
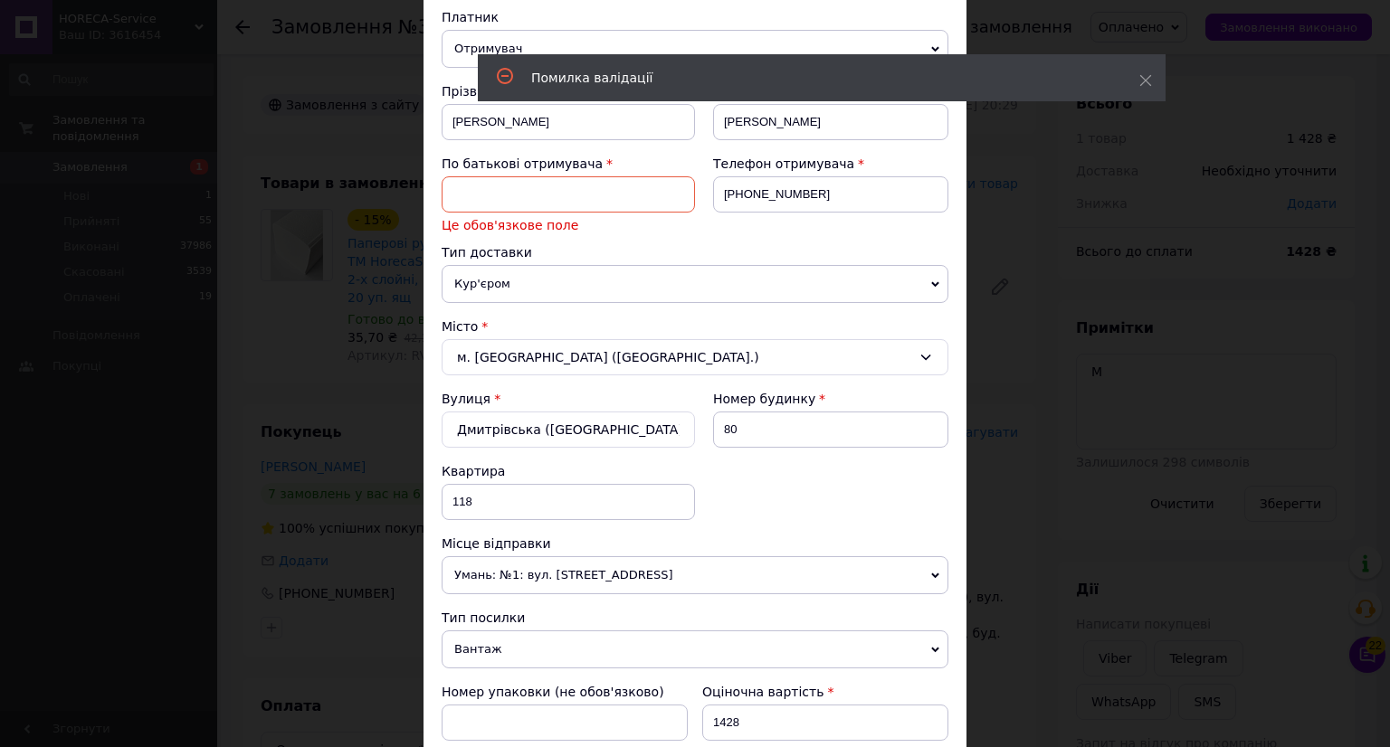
drag, startPoint x: 508, startPoint y: 192, endPoint x: 499, endPoint y: 191, distance: 9.1
click at [508, 192] on input at bounding box center [568, 194] width 253 height 36
type input "А"
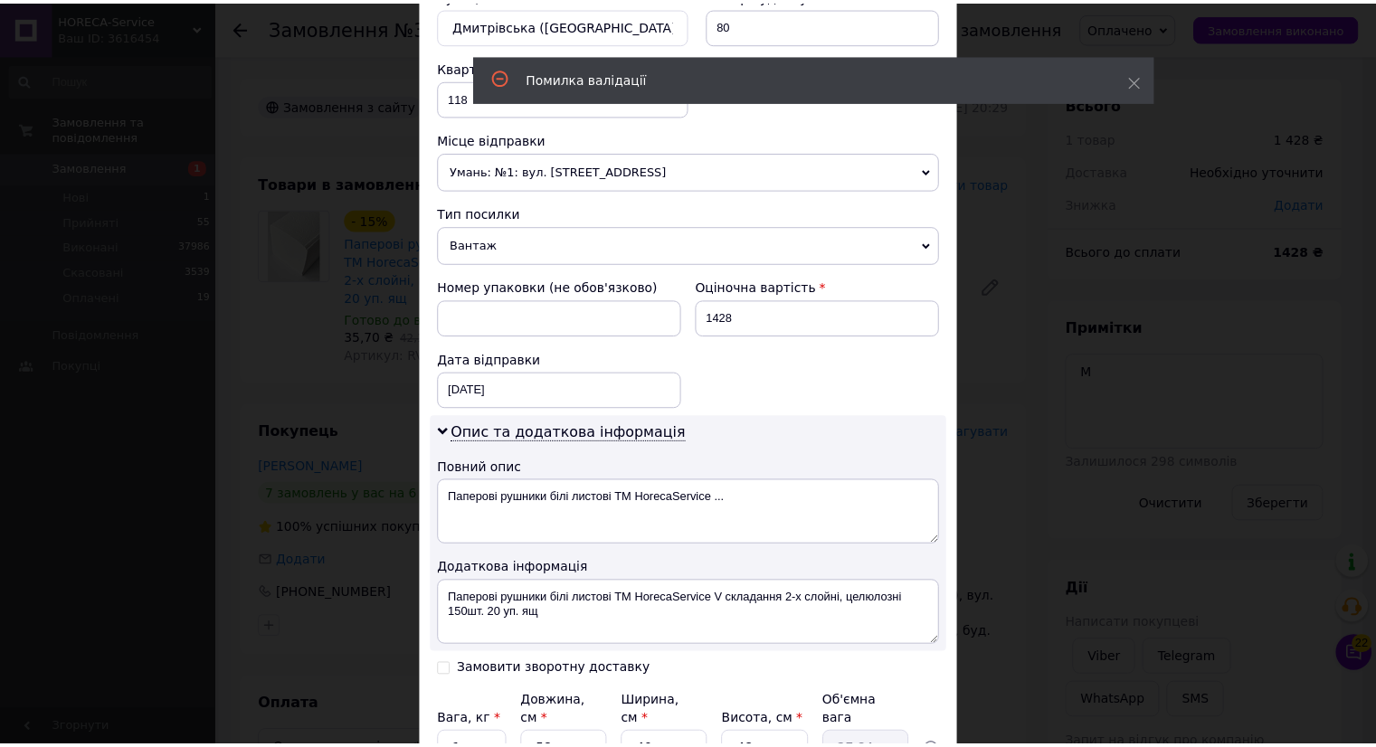
scroll to position [756, 0]
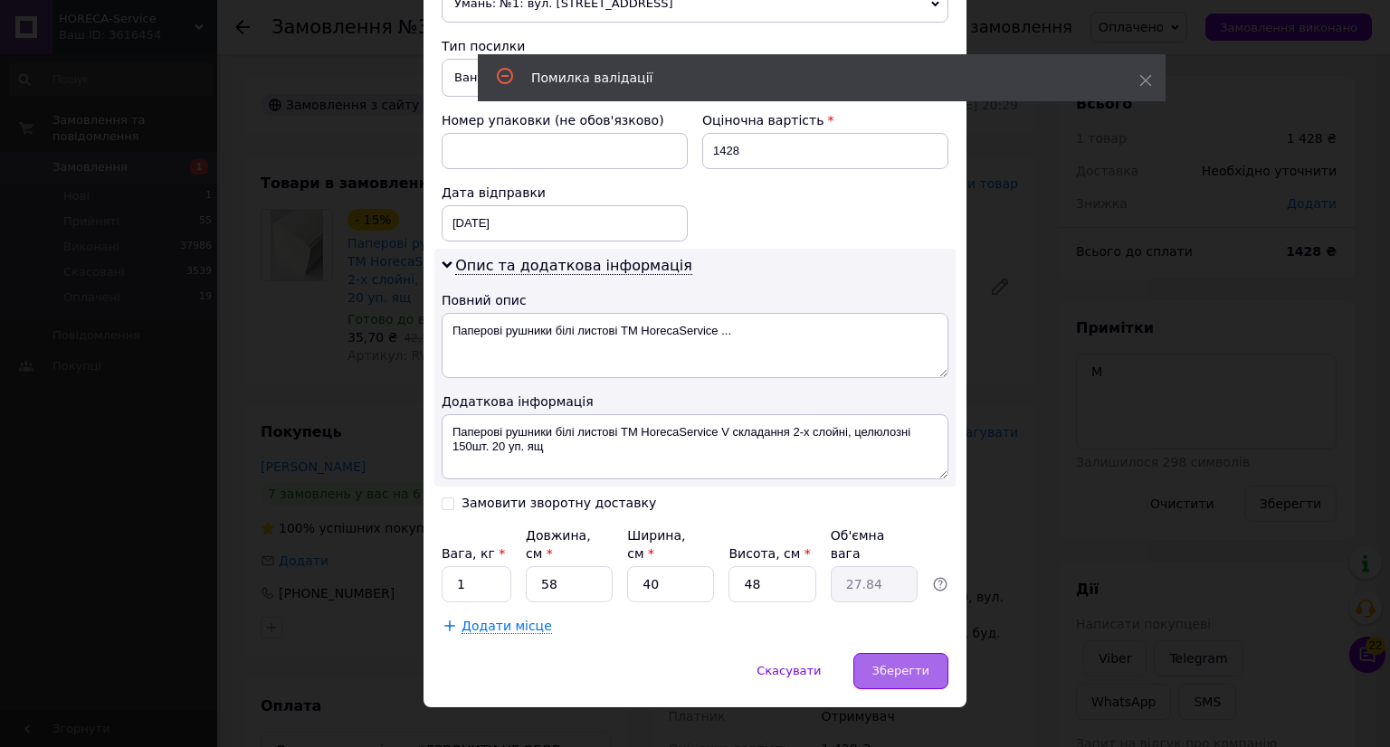
click at [904, 664] on span "Зберегти" at bounding box center [900, 671] width 57 height 14
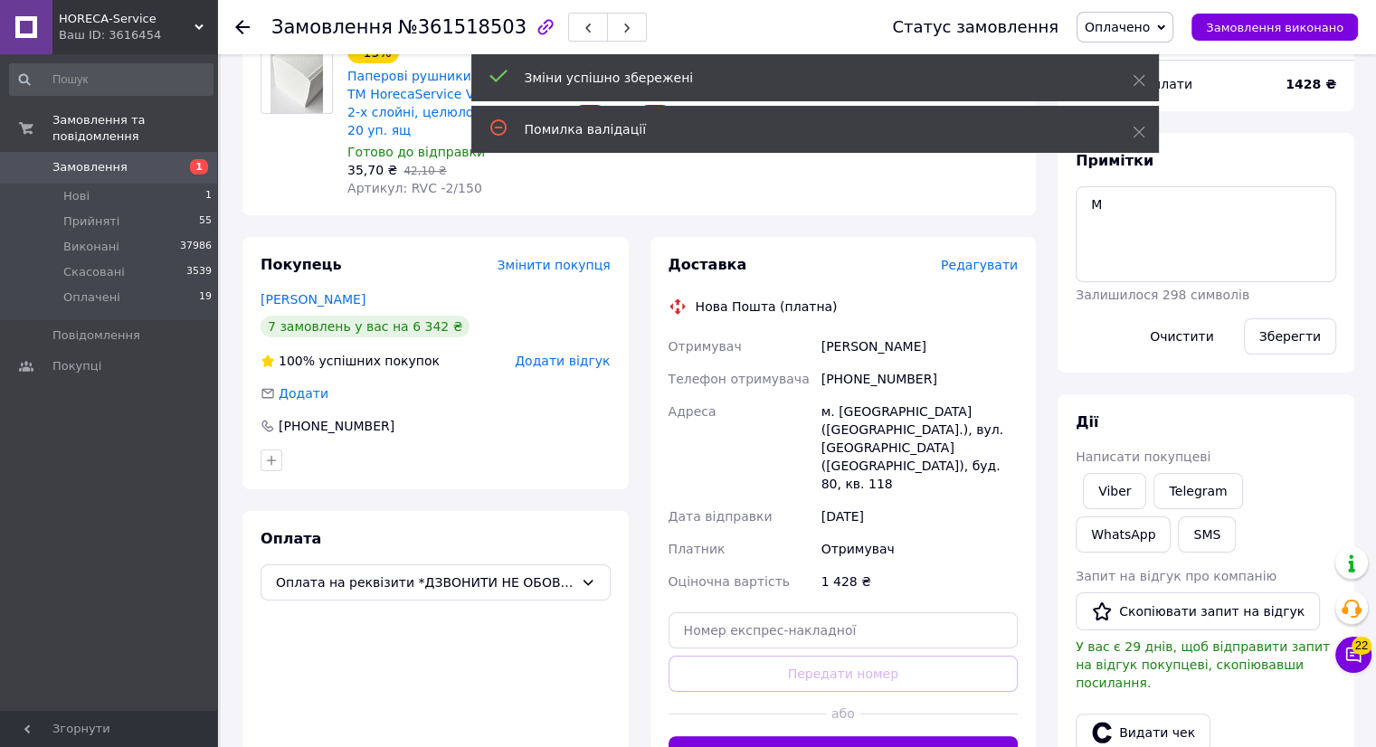
scroll to position [362, 0]
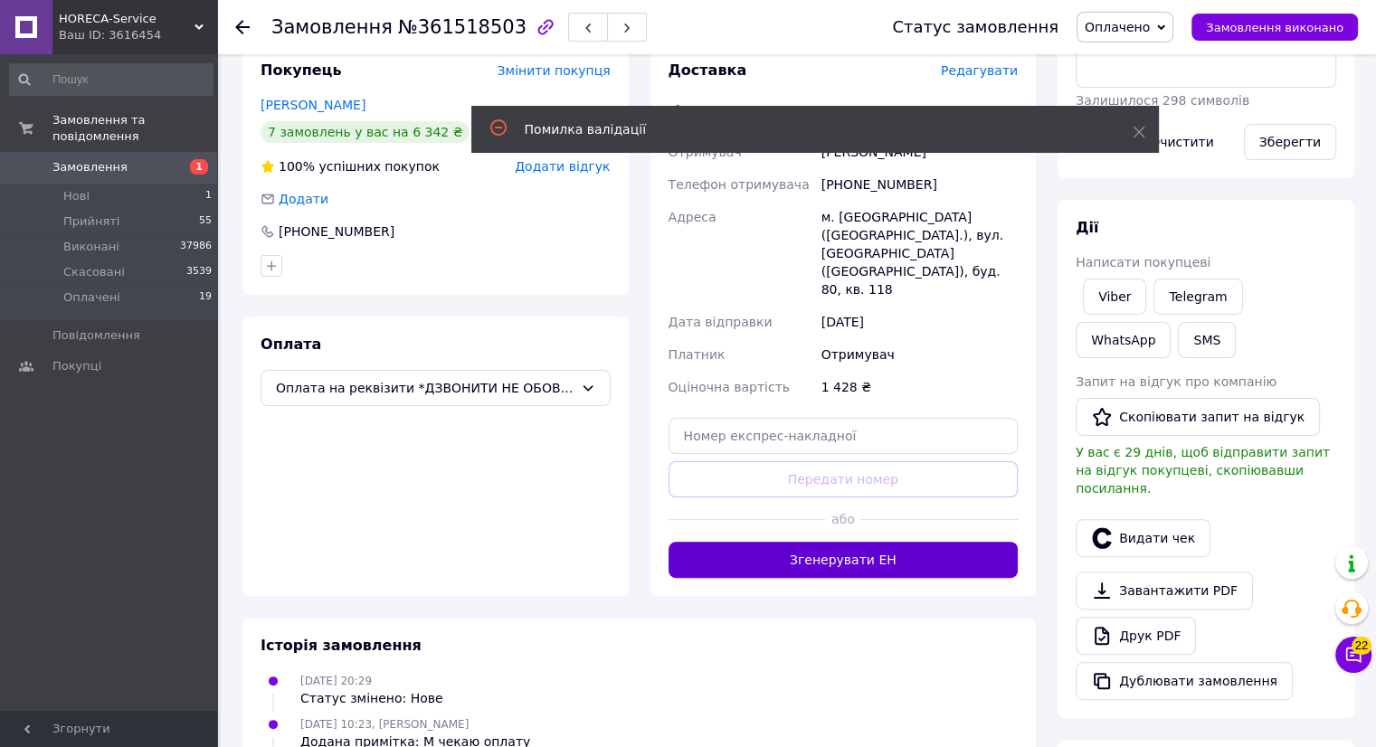
click at [865, 542] on button "Згенерувати ЕН" at bounding box center [844, 560] width 350 height 36
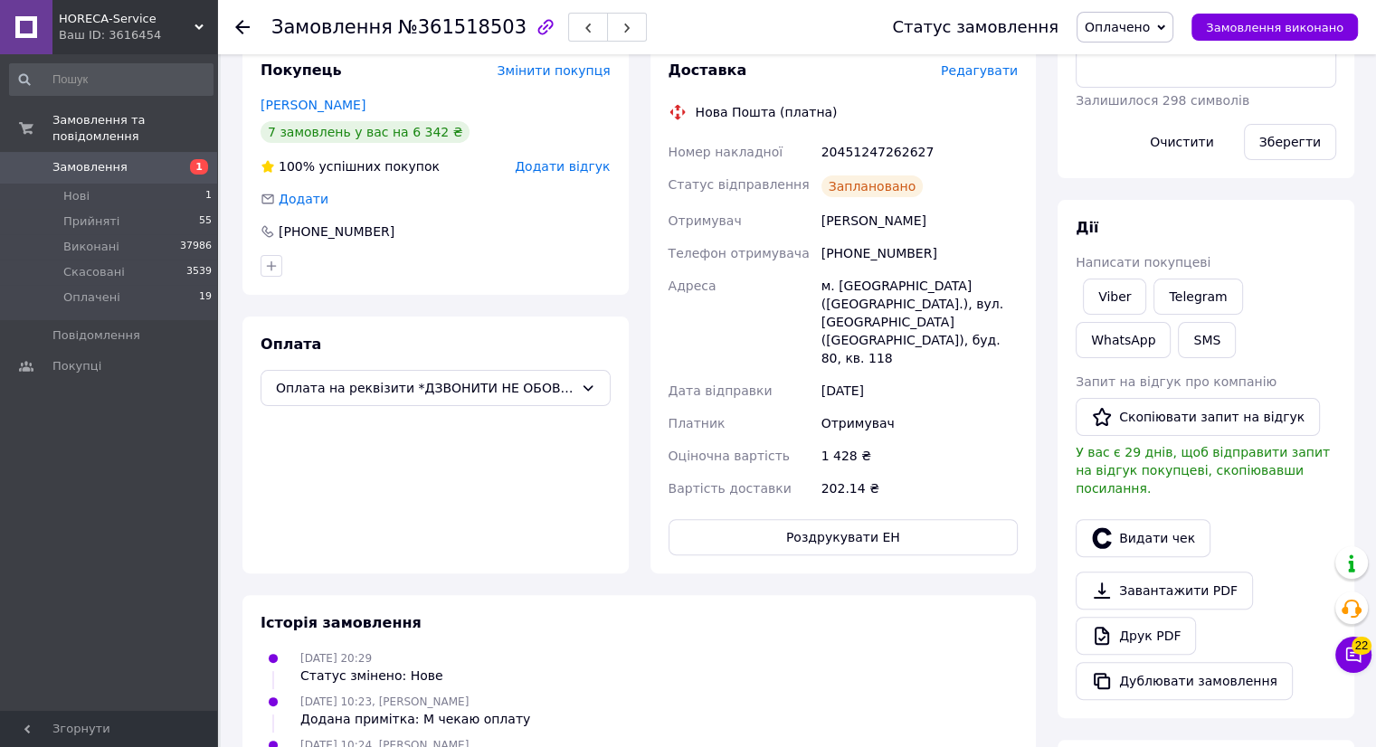
click at [246, 24] on icon at bounding box center [242, 27] width 14 height 14
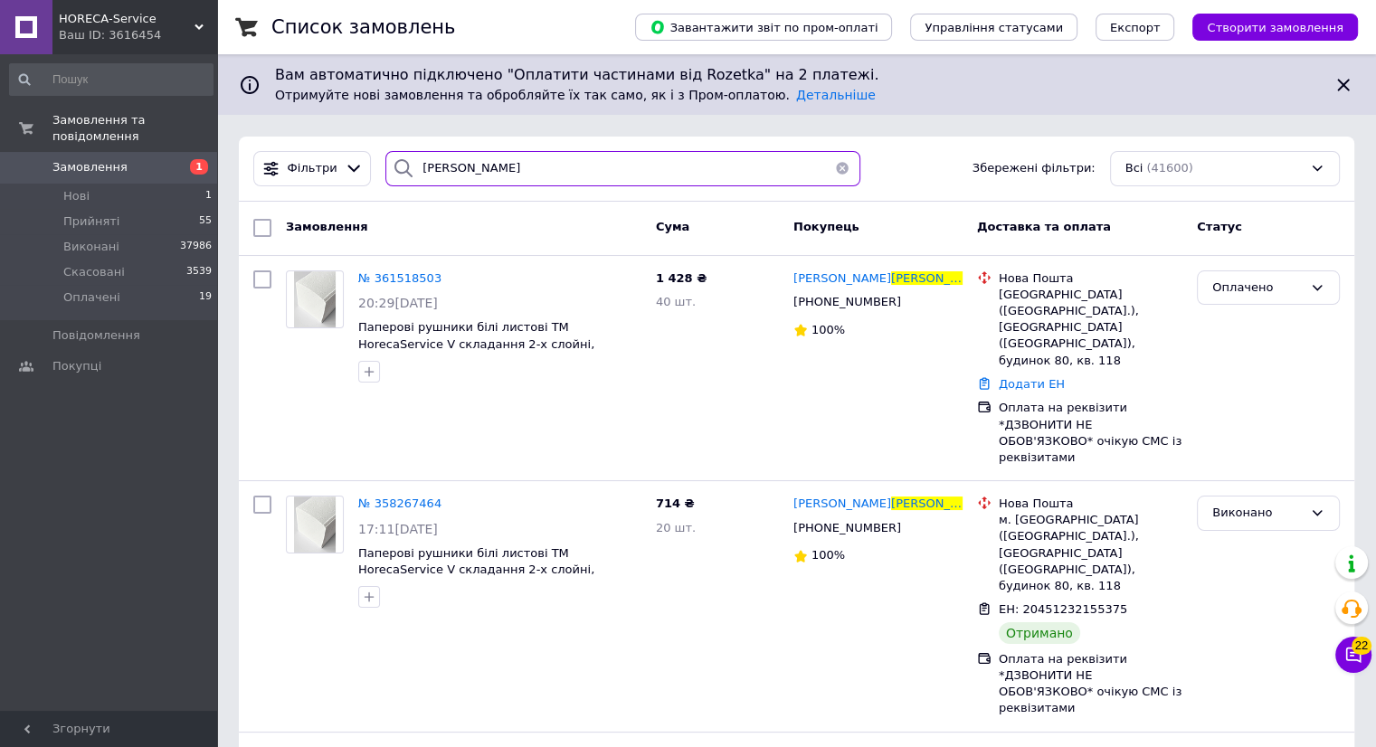
click at [506, 175] on input "[PERSON_NAME]" at bounding box center [622, 168] width 475 height 35
type input "к"
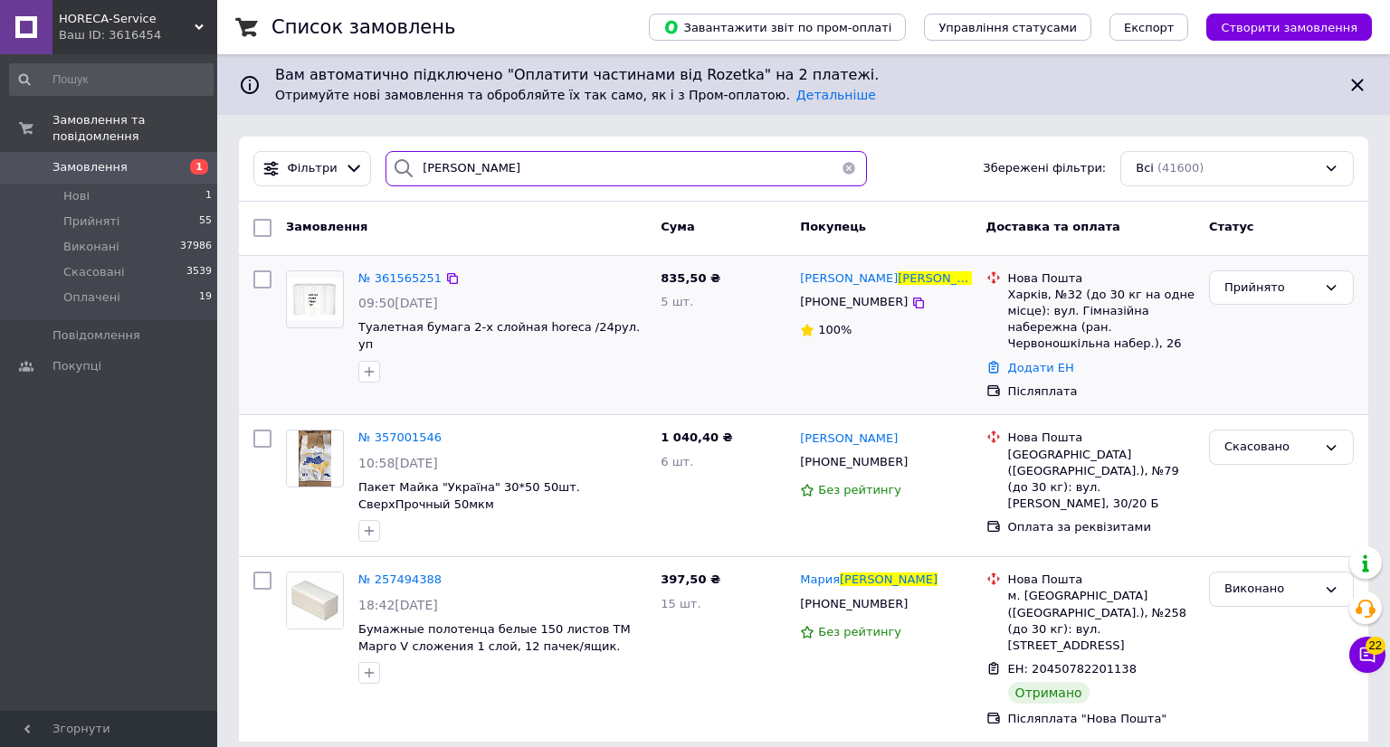
type input "[PERSON_NAME]"
click at [299, 315] on img at bounding box center [315, 299] width 56 height 43
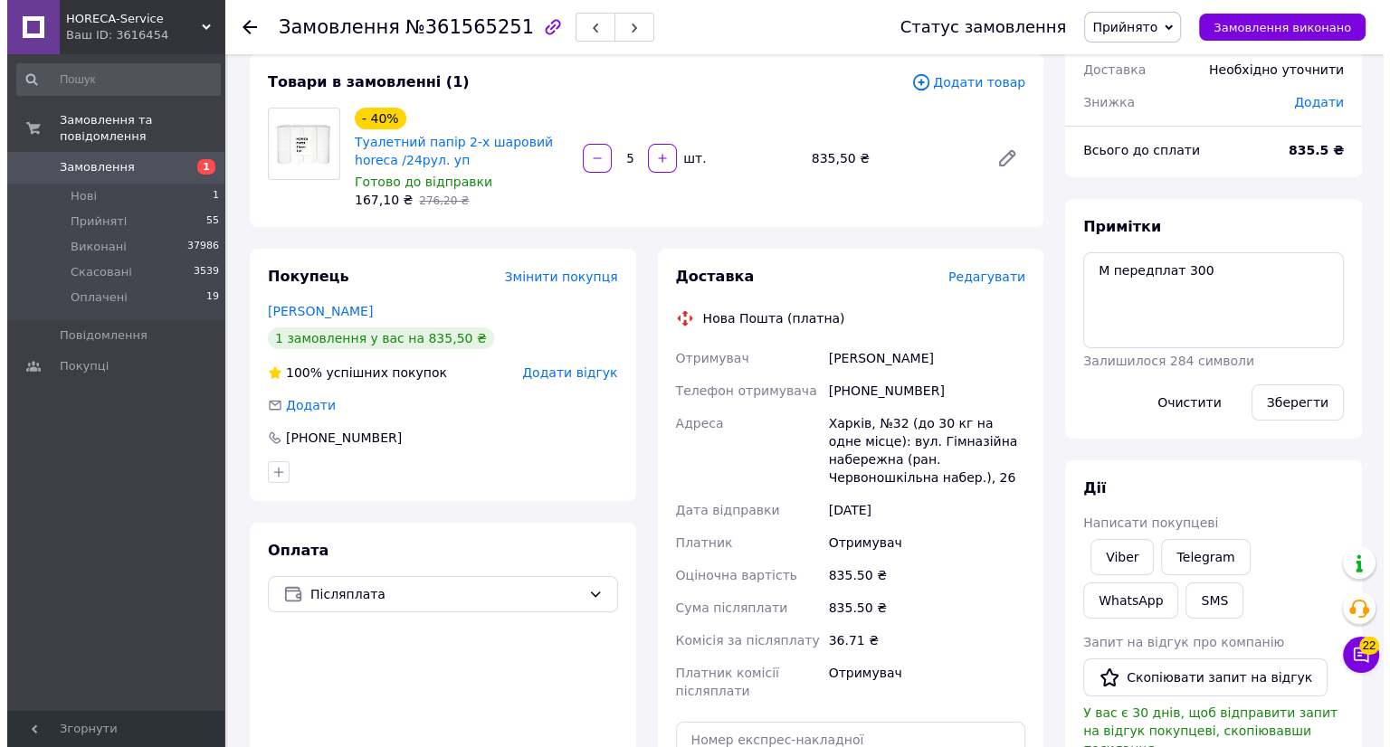
scroll to position [90, 0]
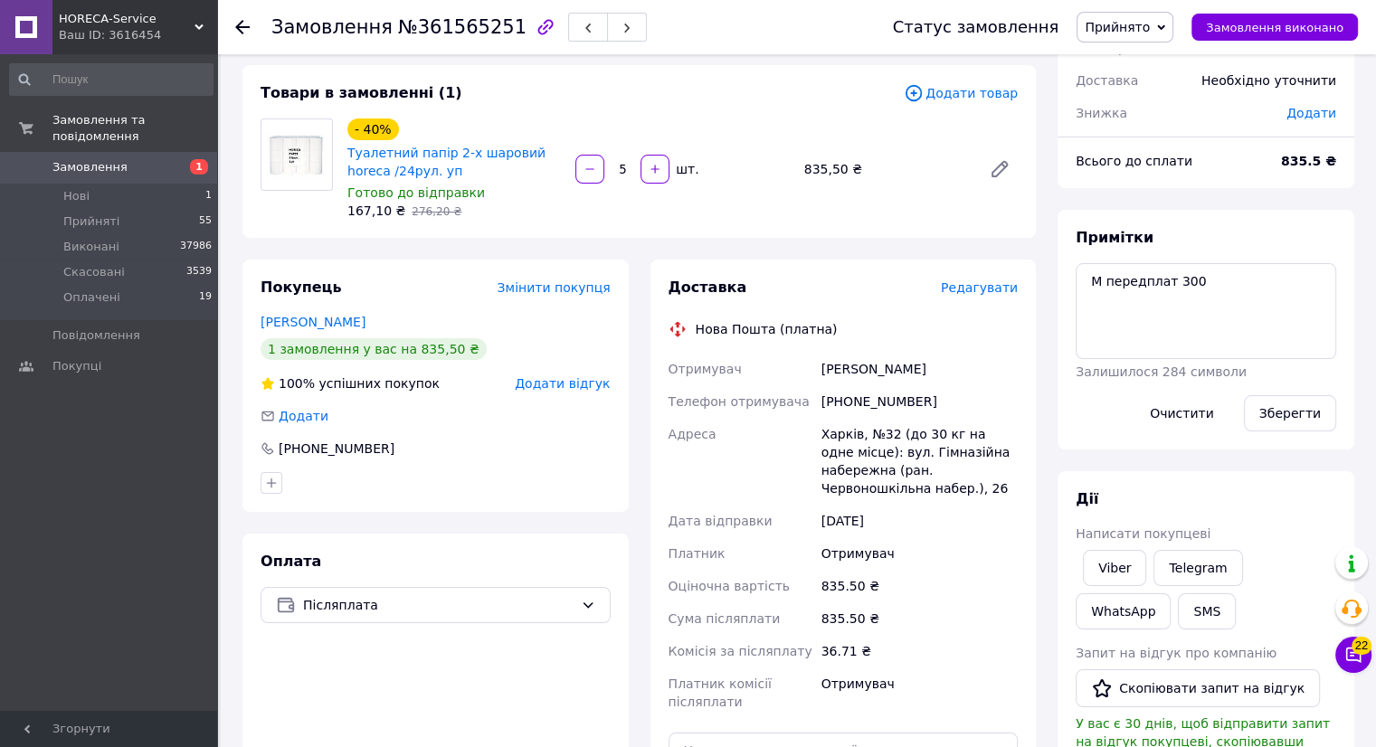
click at [977, 294] on span "Редагувати" at bounding box center [979, 288] width 77 height 14
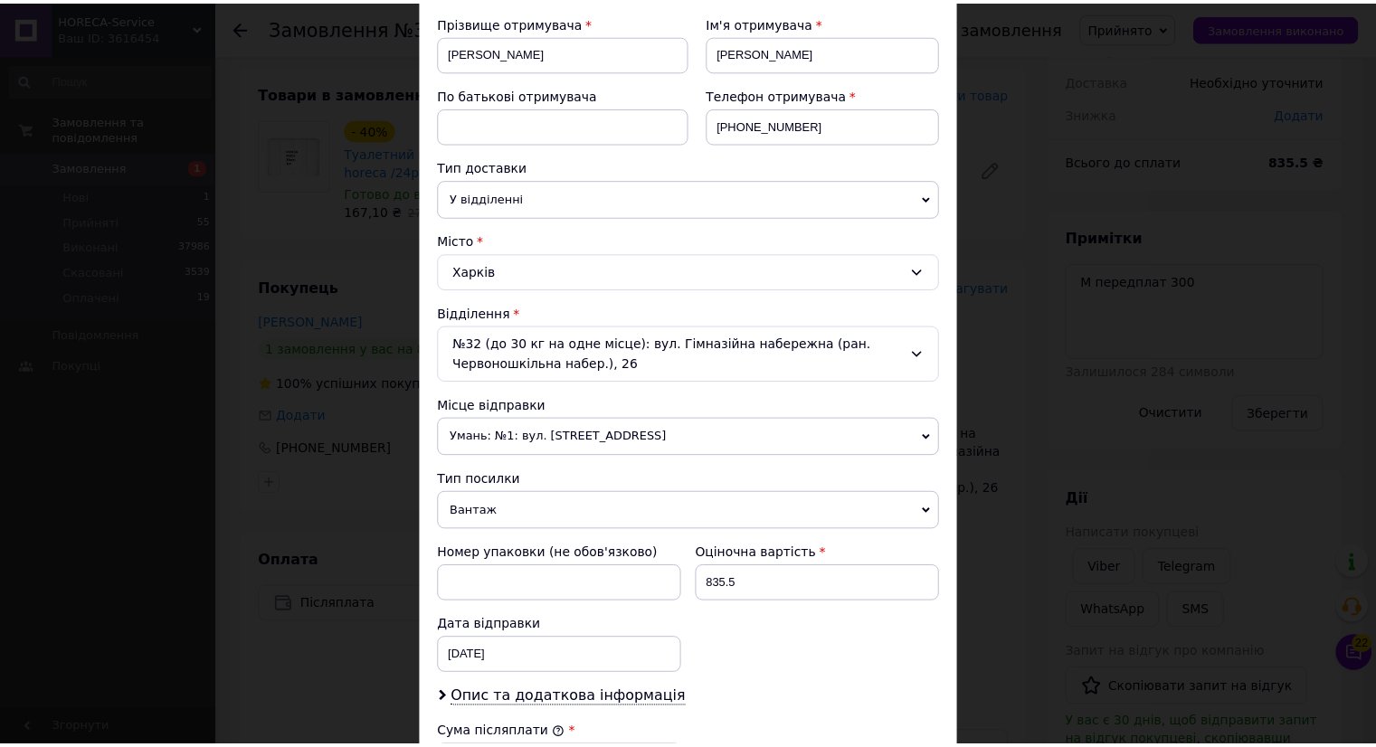
scroll to position [648, 0]
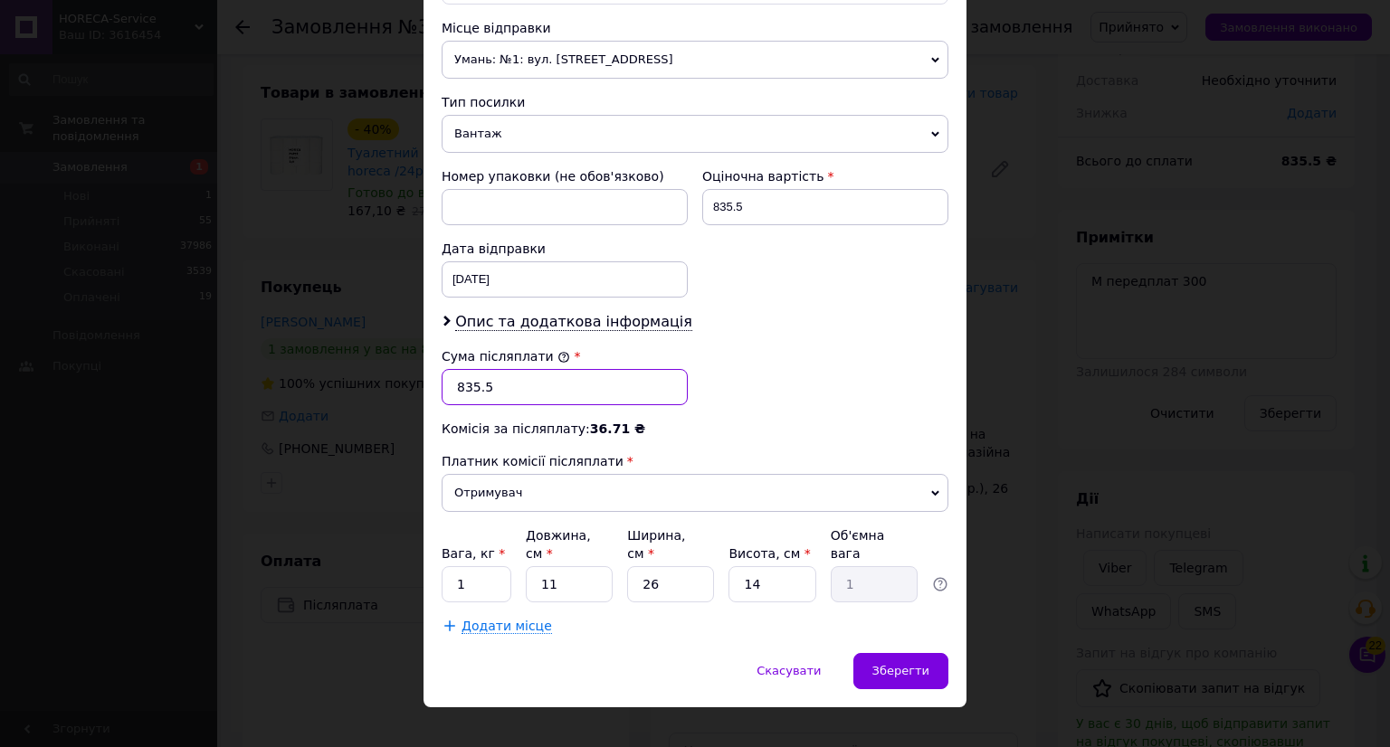
click at [462, 385] on input "835.5" at bounding box center [565, 387] width 246 height 36
type input "535.5"
click at [567, 566] on input "11" at bounding box center [569, 584] width 87 height 36
type input "1"
type input "0.1"
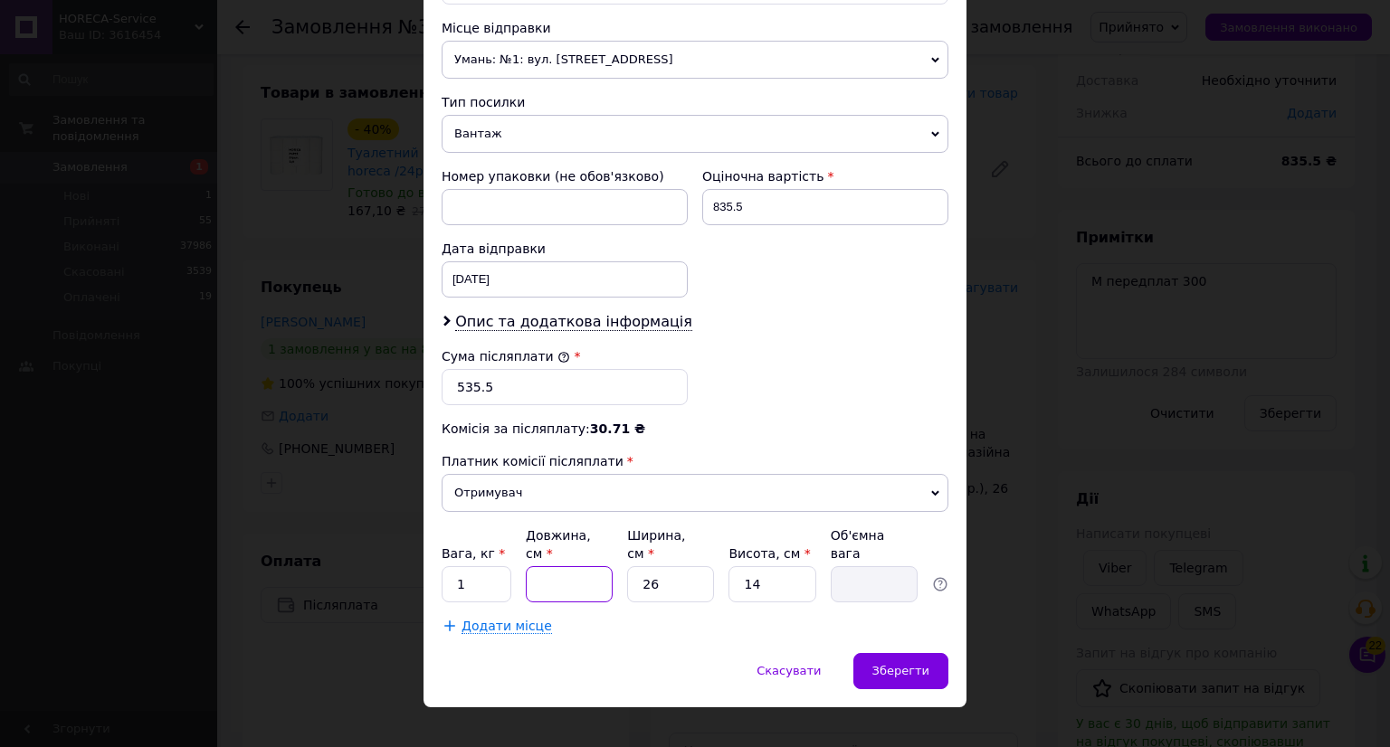
type input "7"
type input "0.64"
type input "70"
type input "6.37"
type input "70"
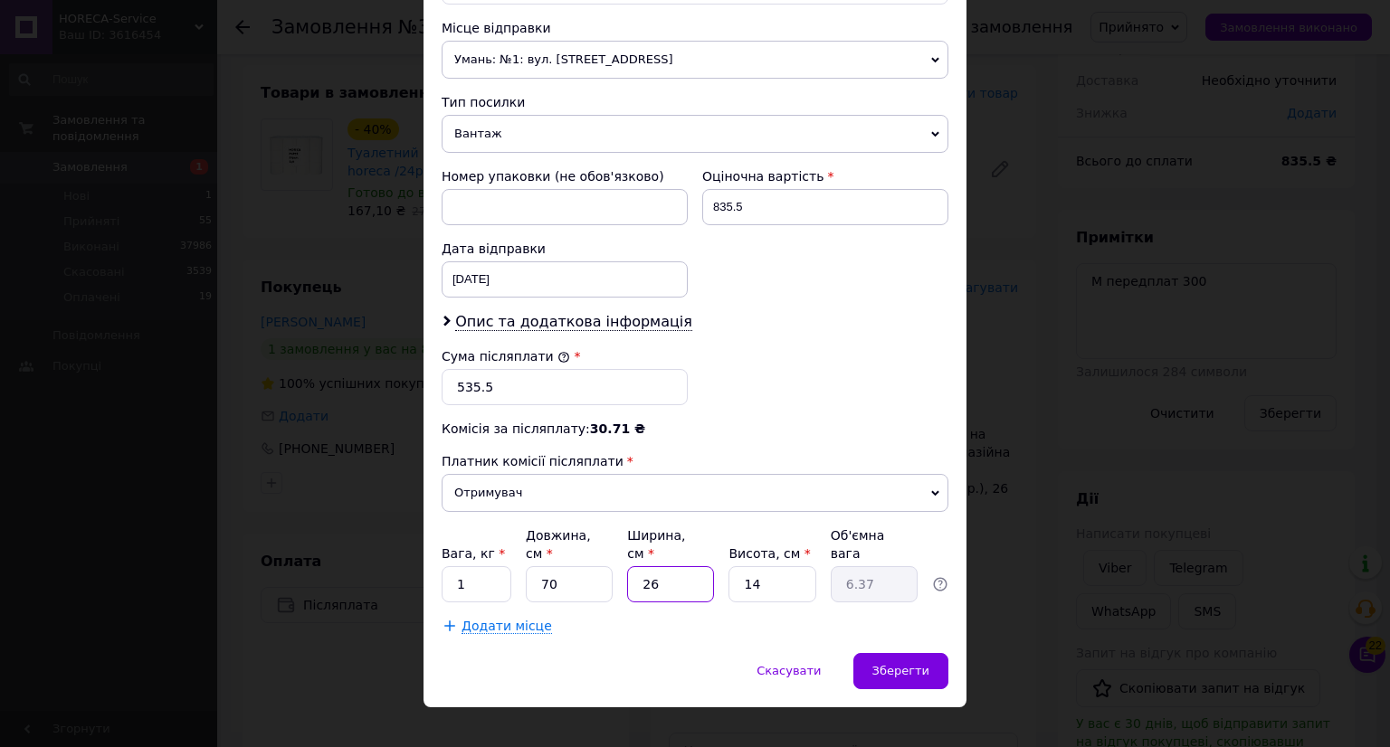
type input "4"
type input "0.98"
type input "40"
type input "9.8"
type input "40"
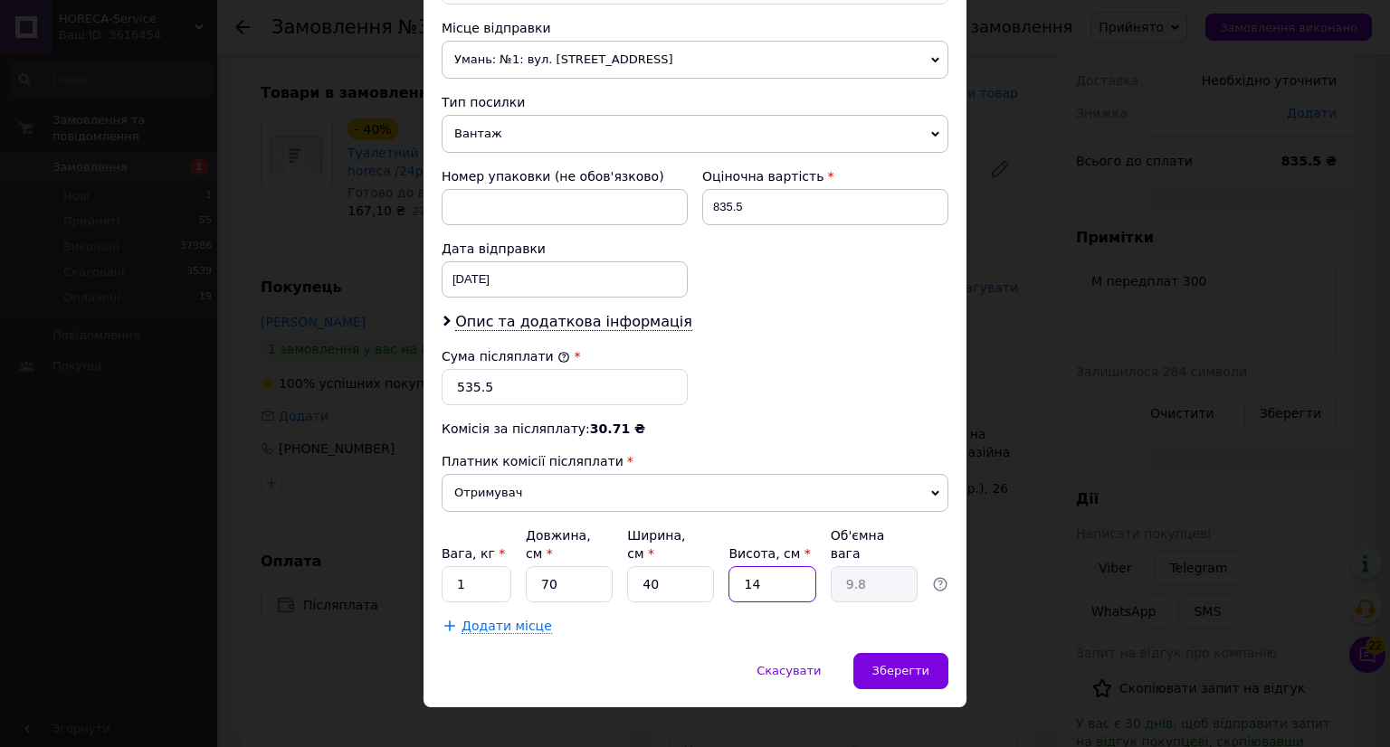
type input "4"
type input "2.8"
type input "41"
type input "28.7"
type input "41"
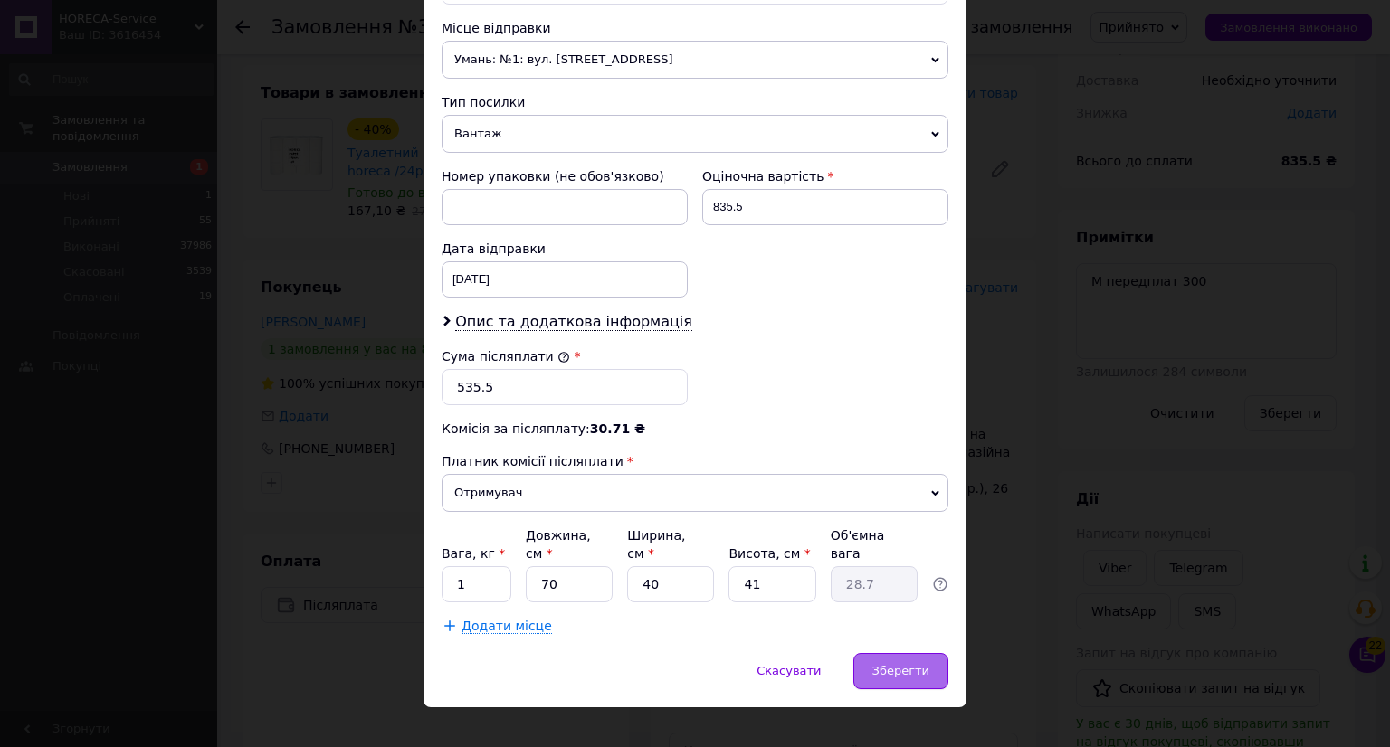
click at [917, 664] on span "Зберегти" at bounding box center [900, 671] width 57 height 14
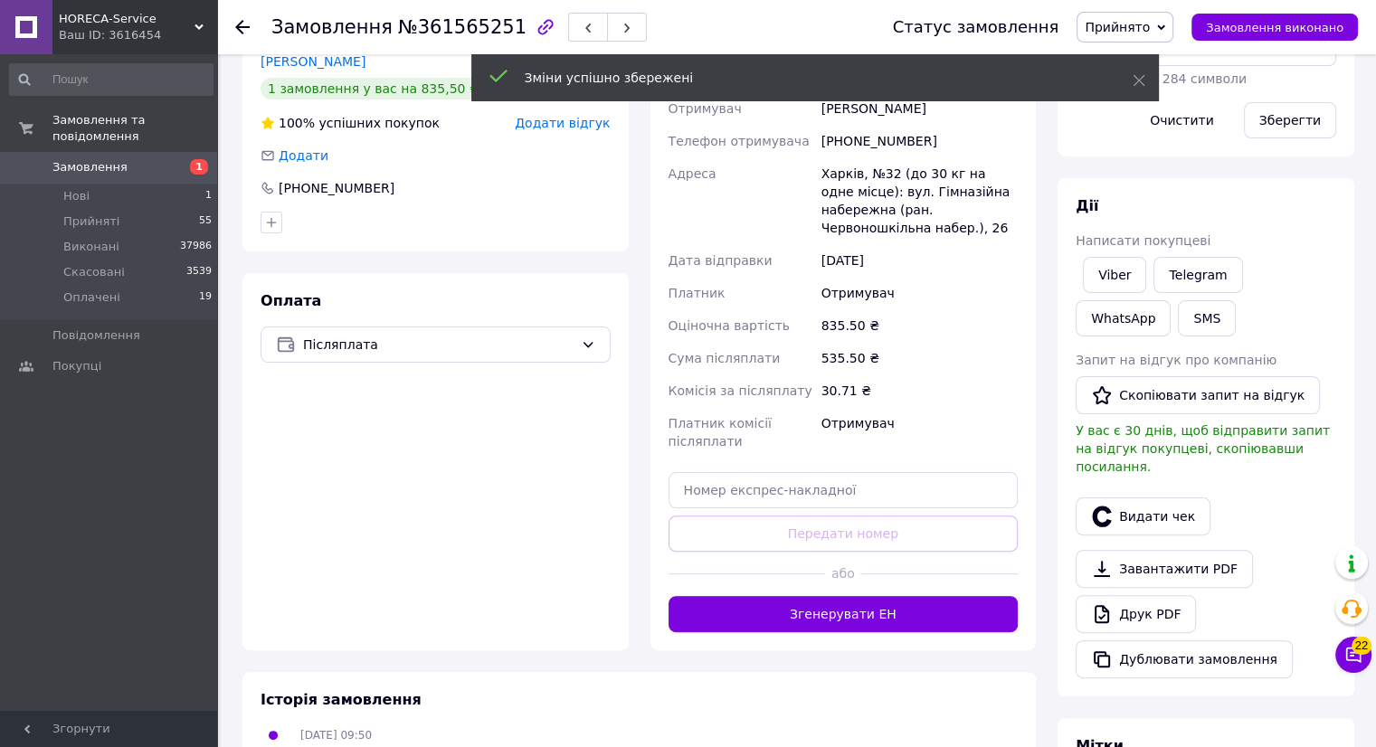
scroll to position [362, 0]
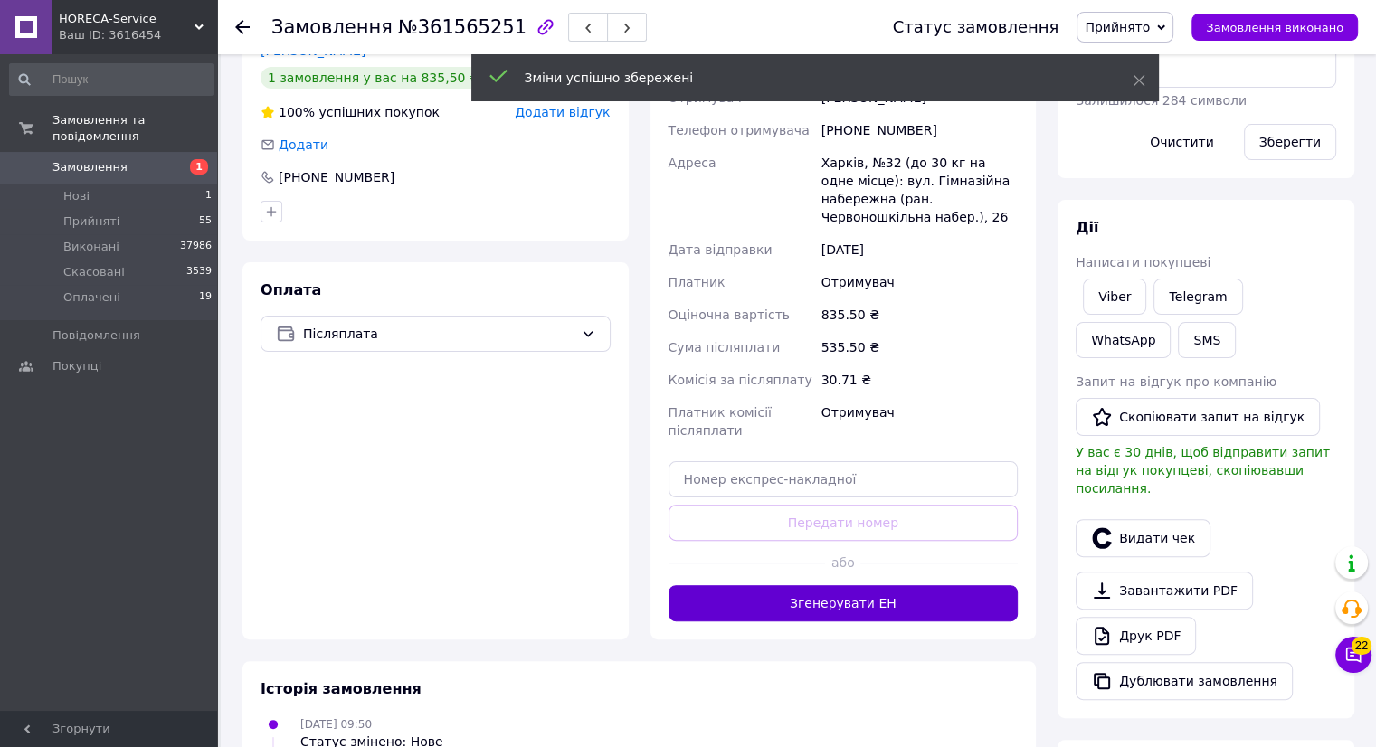
click at [811, 602] on button "Згенерувати ЕН" at bounding box center [844, 603] width 350 height 36
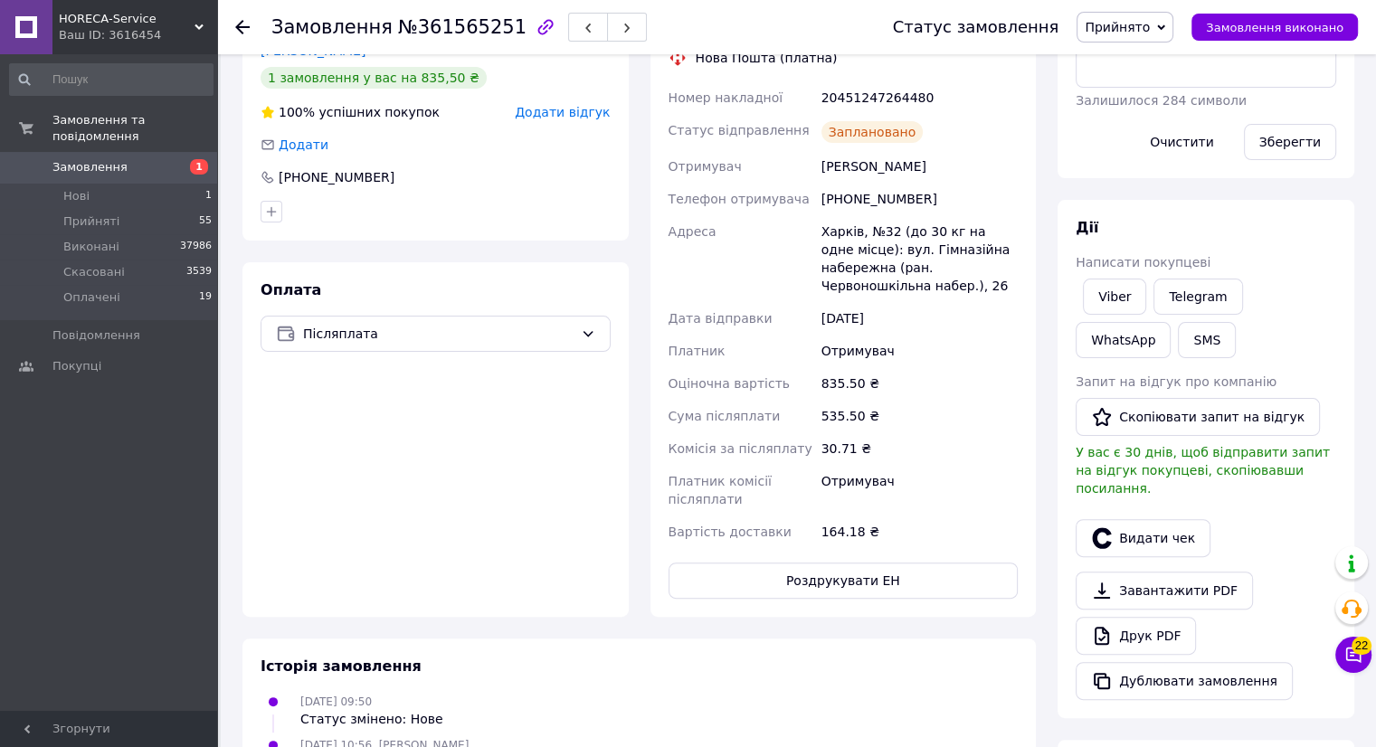
click at [238, 23] on icon at bounding box center [242, 27] width 14 height 14
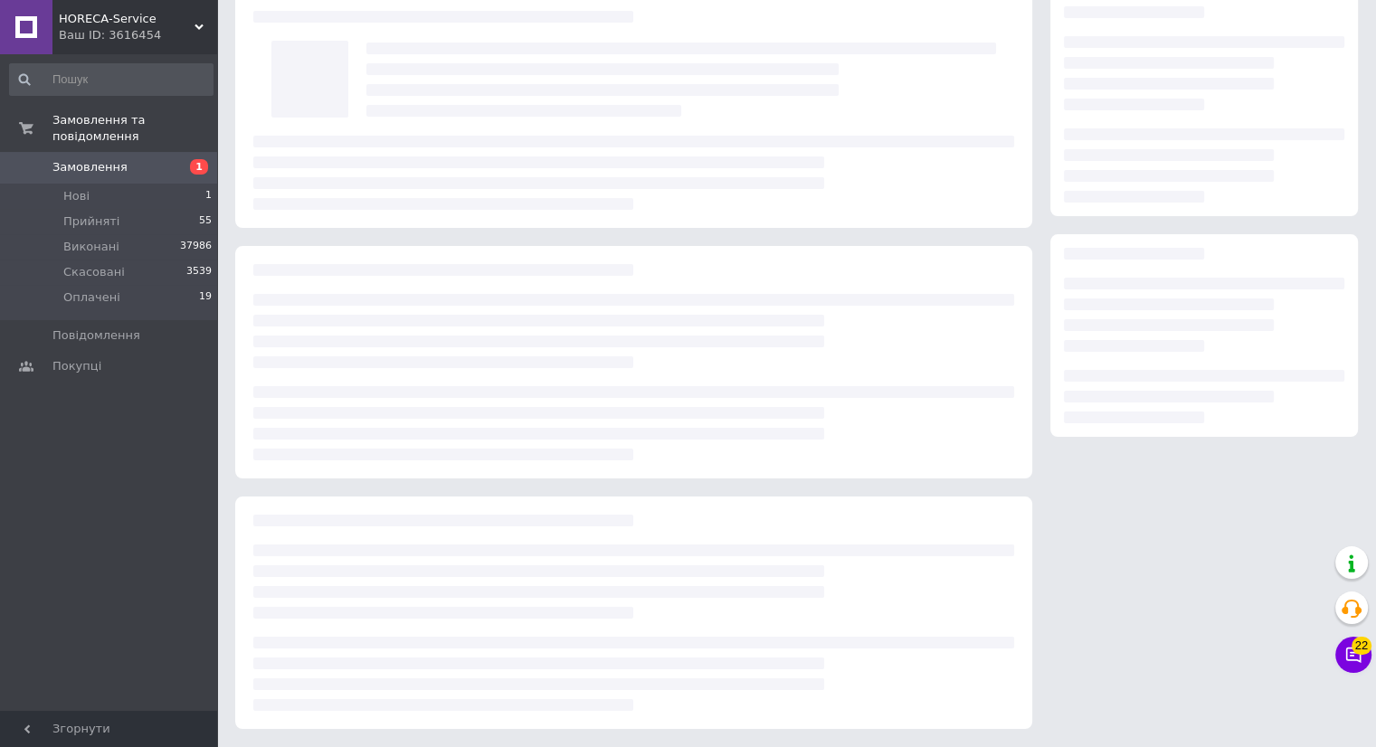
scroll to position [33, 0]
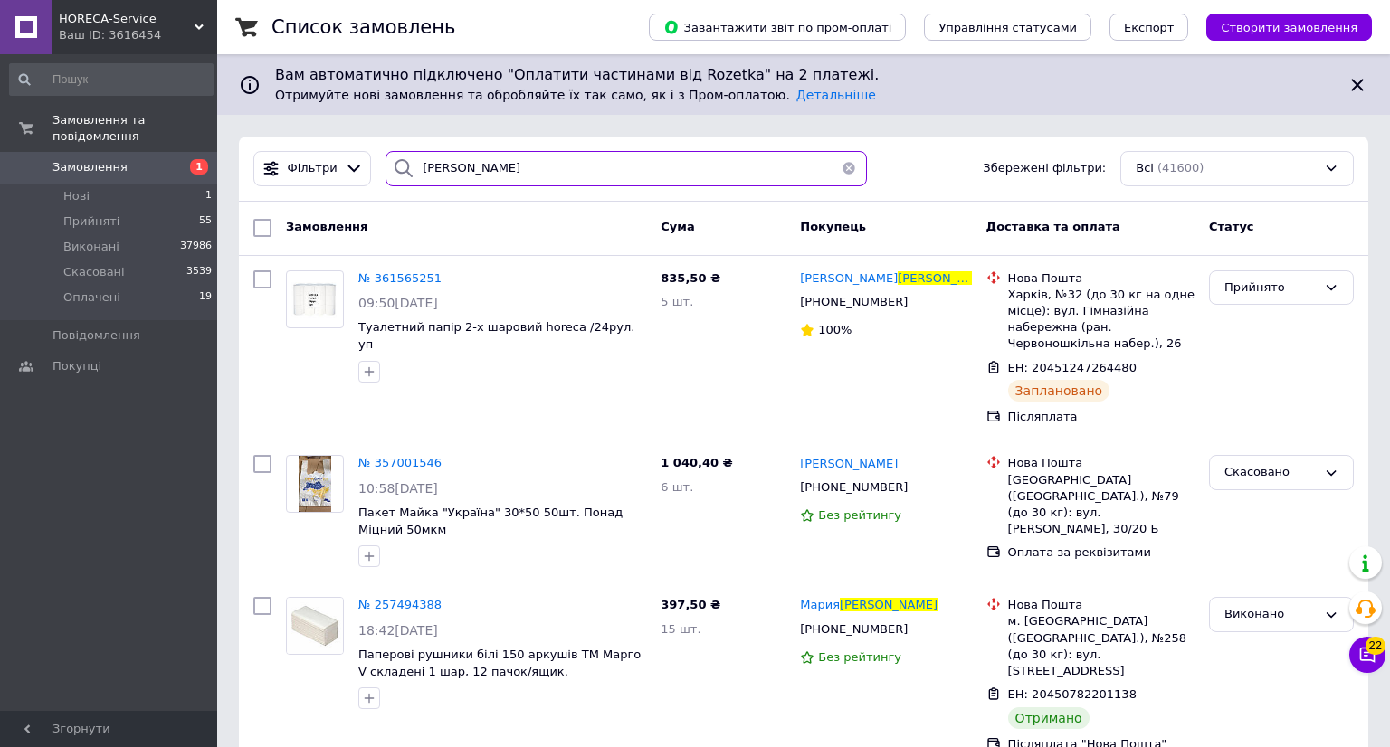
click at [508, 173] on input "[PERSON_NAME]" at bounding box center [625, 168] width 481 height 35
type input "в"
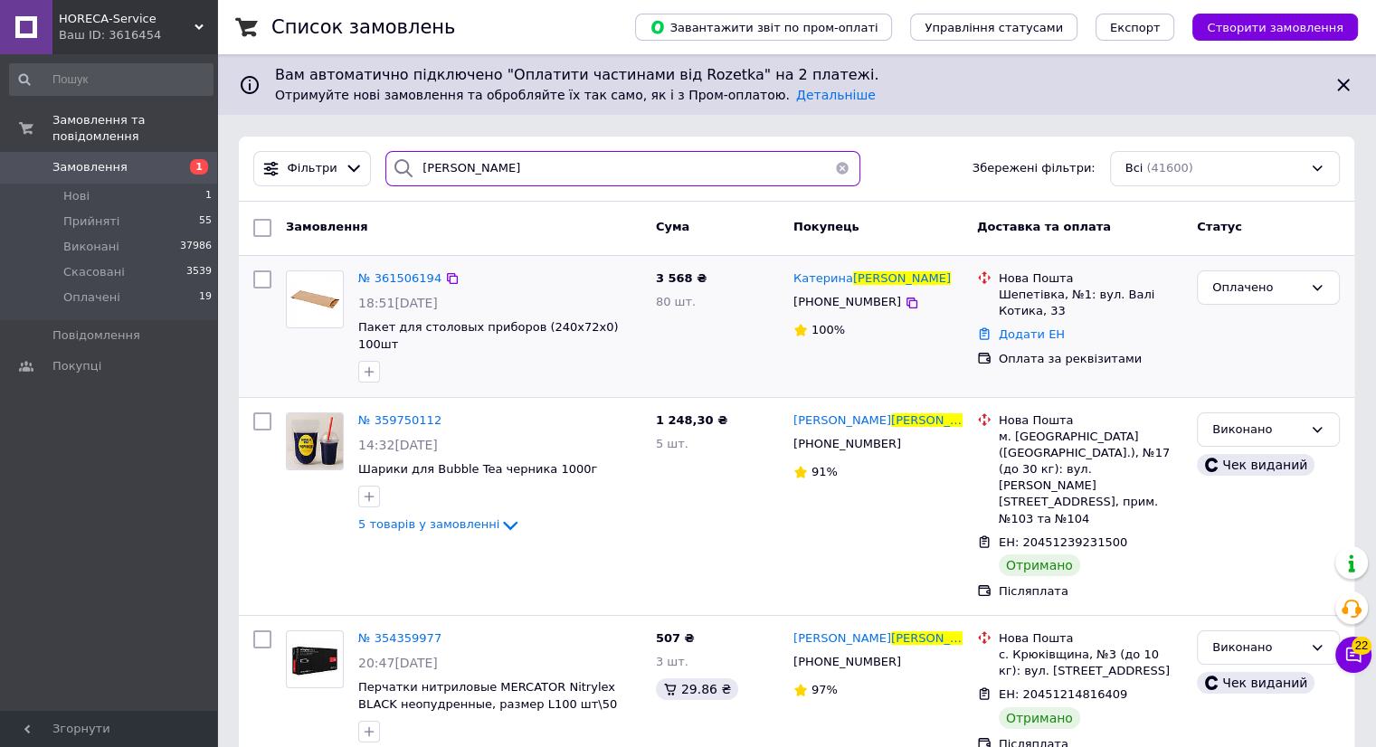
type input "[PERSON_NAME]"
click at [313, 303] on img at bounding box center [315, 299] width 56 height 56
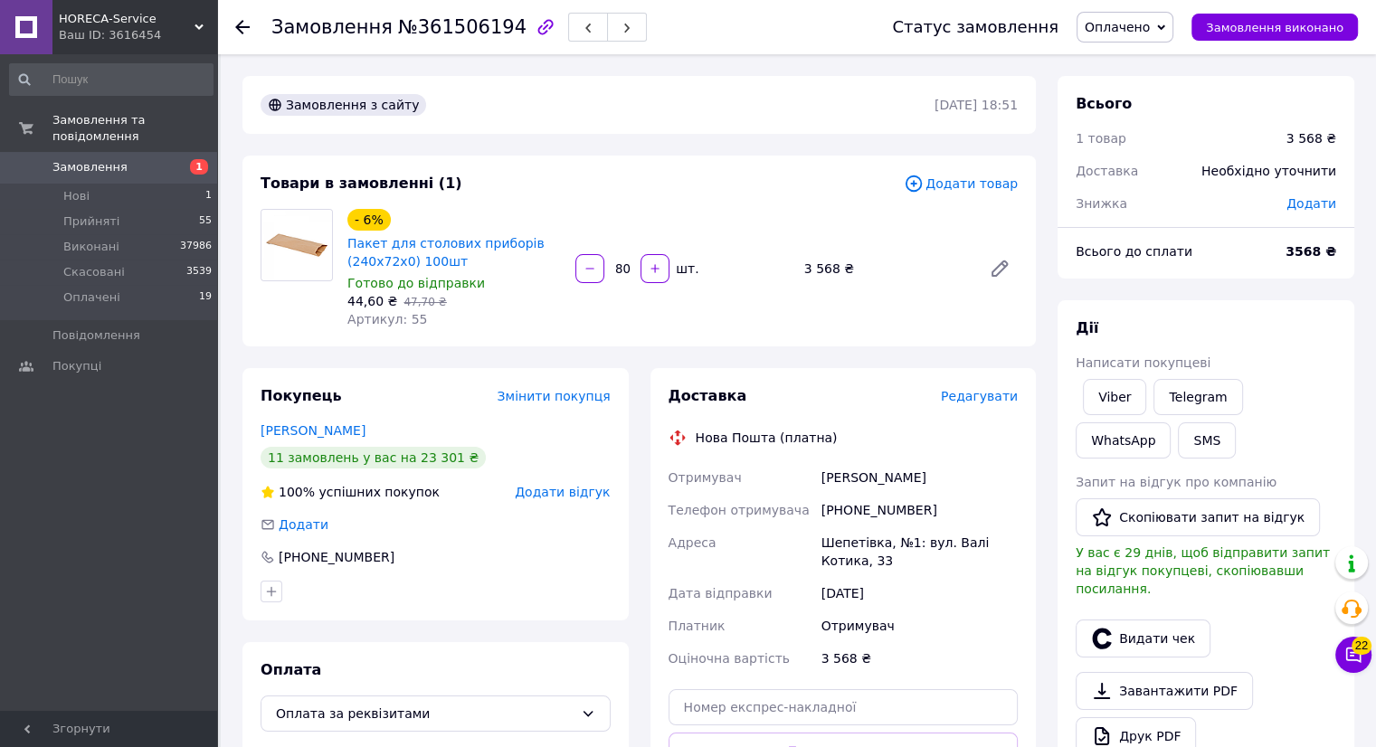
click at [994, 395] on span "Редагувати" at bounding box center [979, 396] width 77 height 14
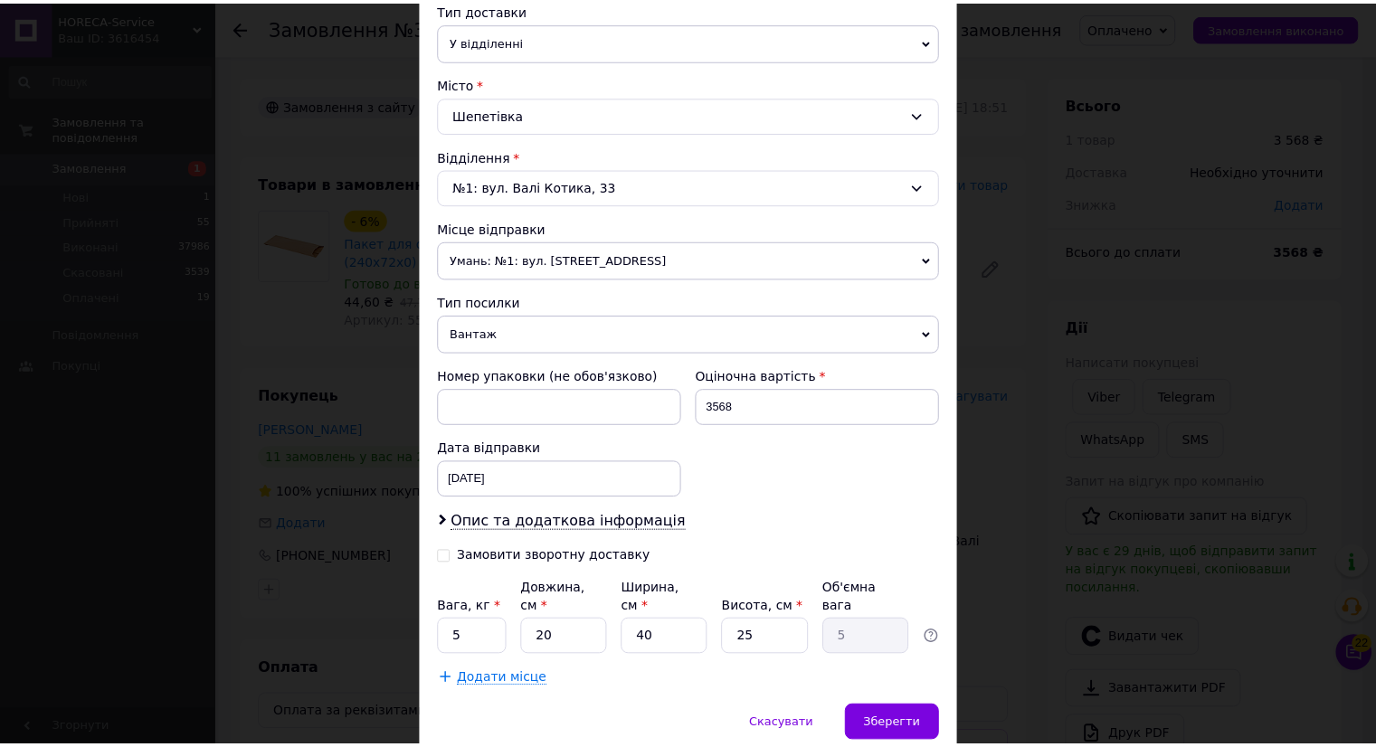
scroll to position [481, 0]
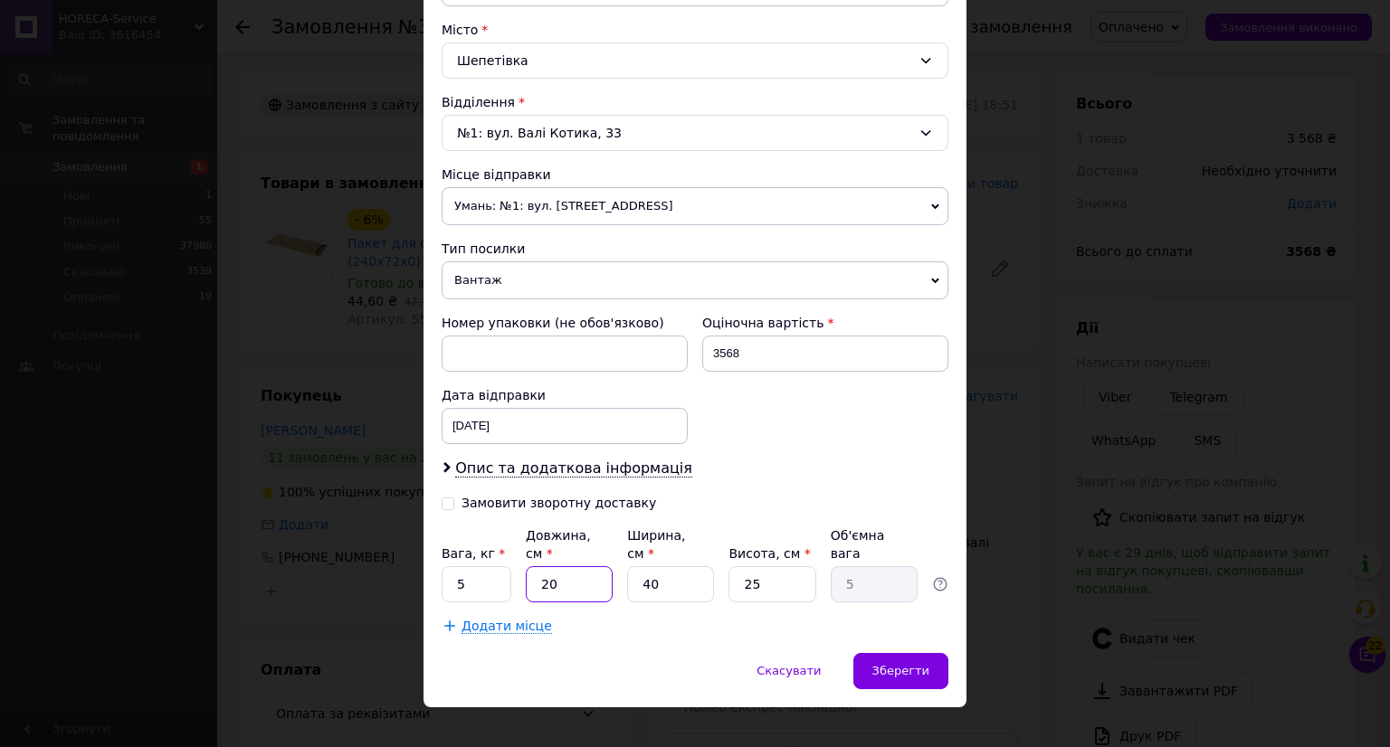
click at [554, 566] on input "20" at bounding box center [569, 584] width 87 height 36
type input "2"
type input "0.5"
type input "4"
type input "1"
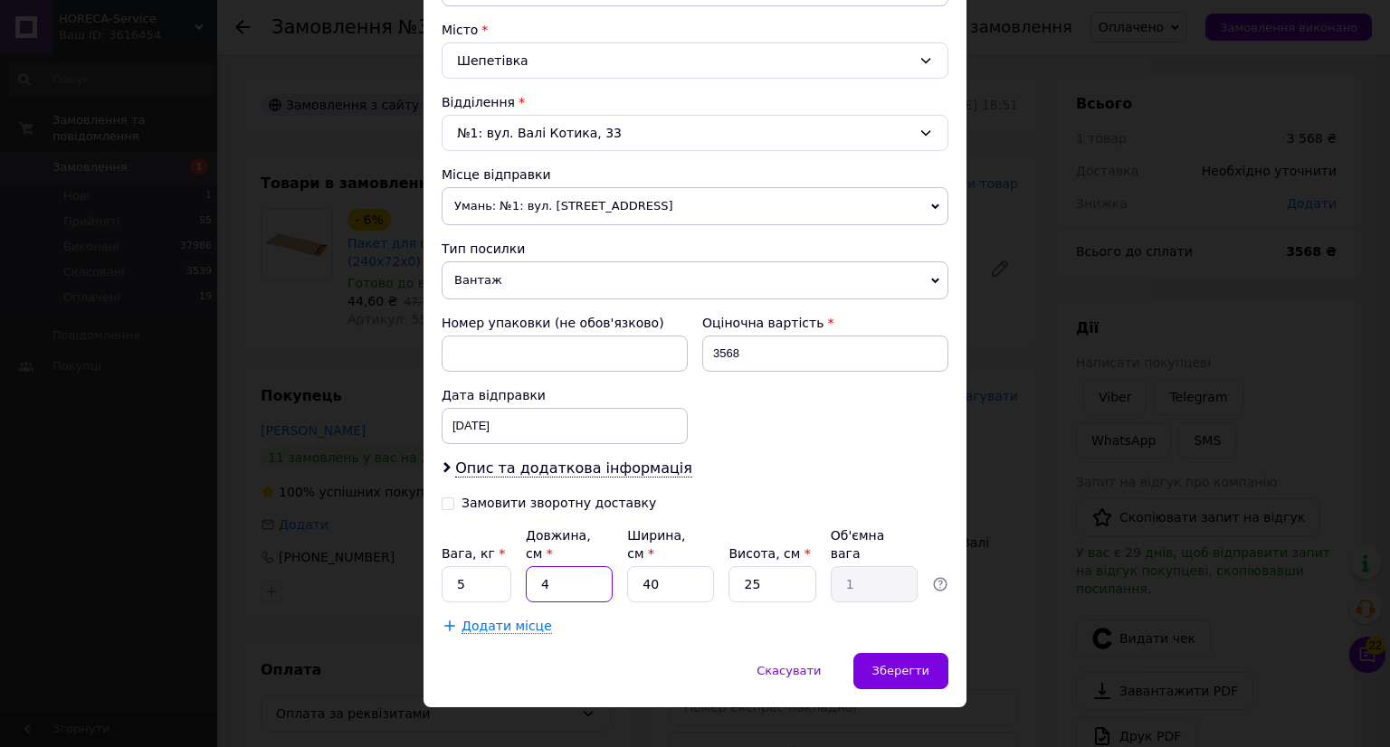
type input "40"
type input "10"
type input "40"
type input "3"
type input "0.75"
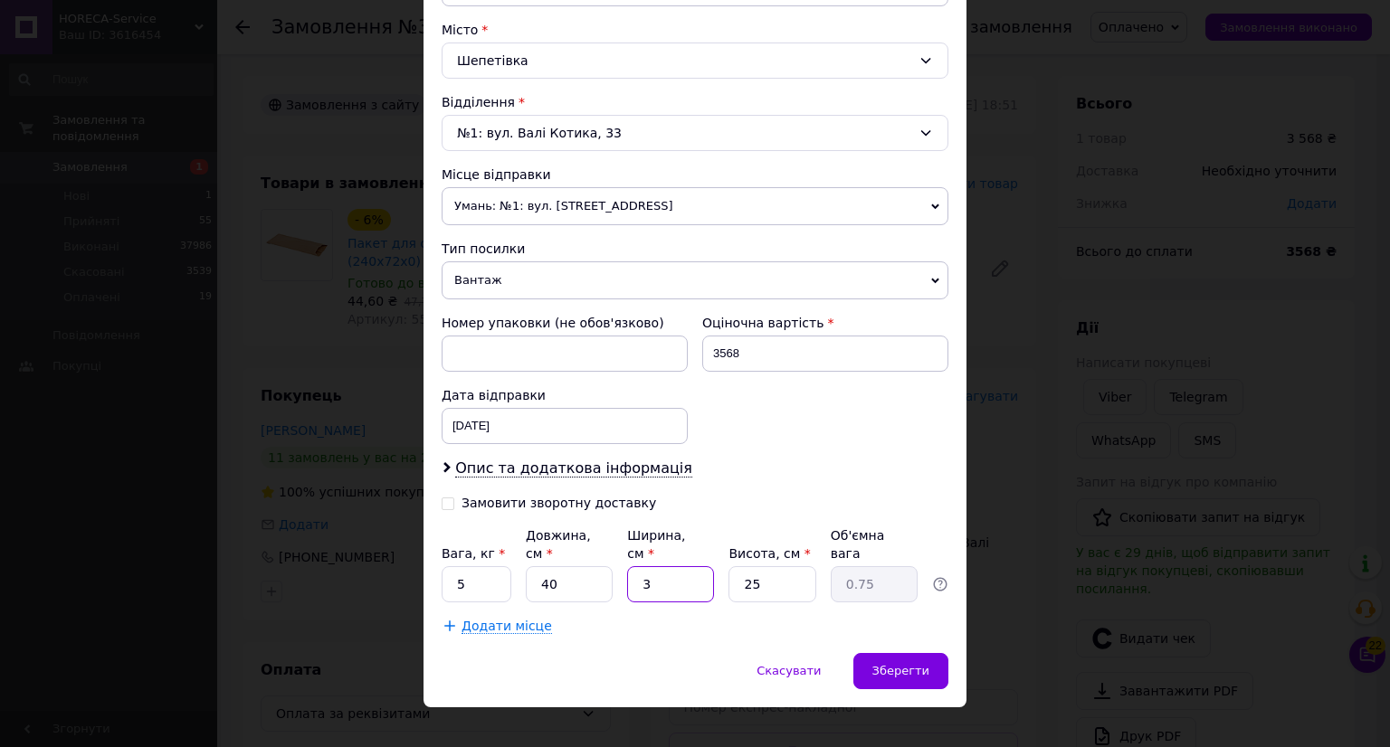
type input "30"
type input "7.5"
type input "30"
type input "5"
type input "1.5"
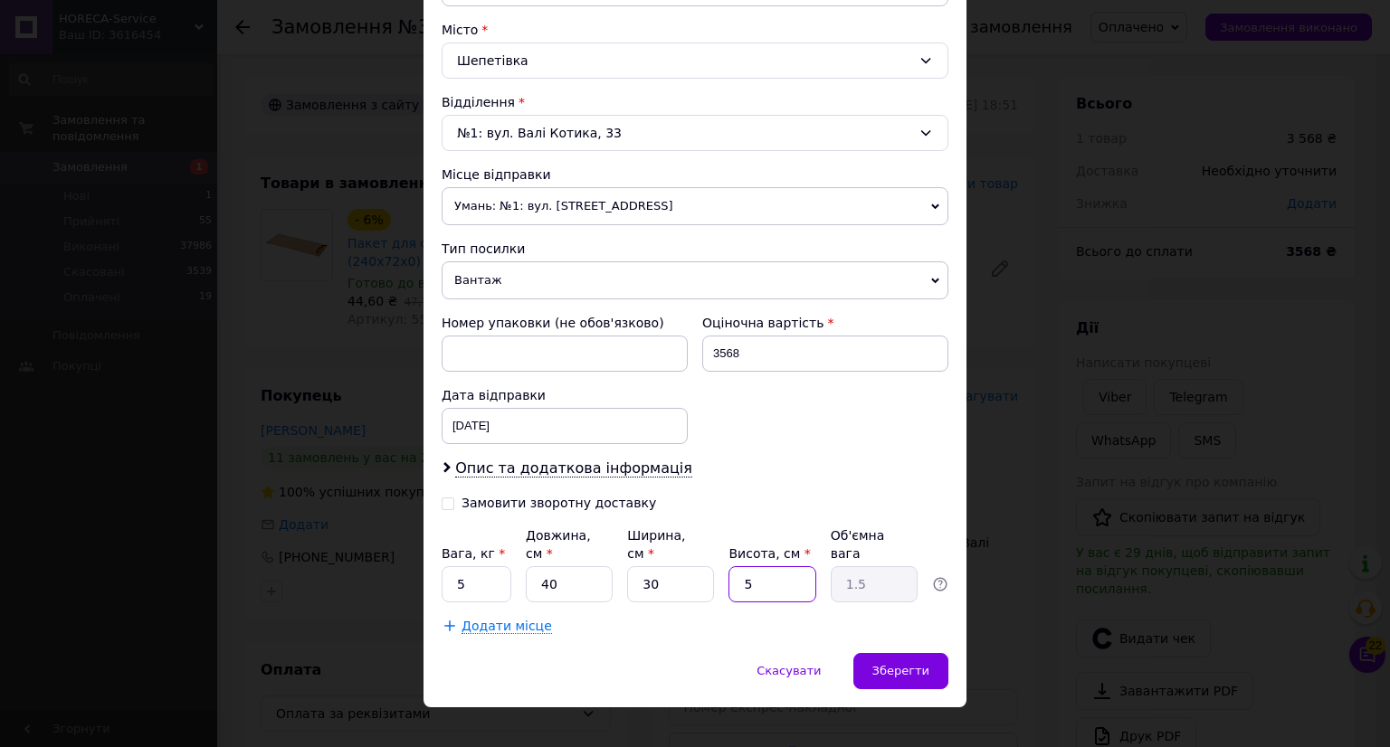
type input "50"
type input "15"
type input "50"
click at [885, 664] on span "Зберегти" at bounding box center [900, 671] width 57 height 14
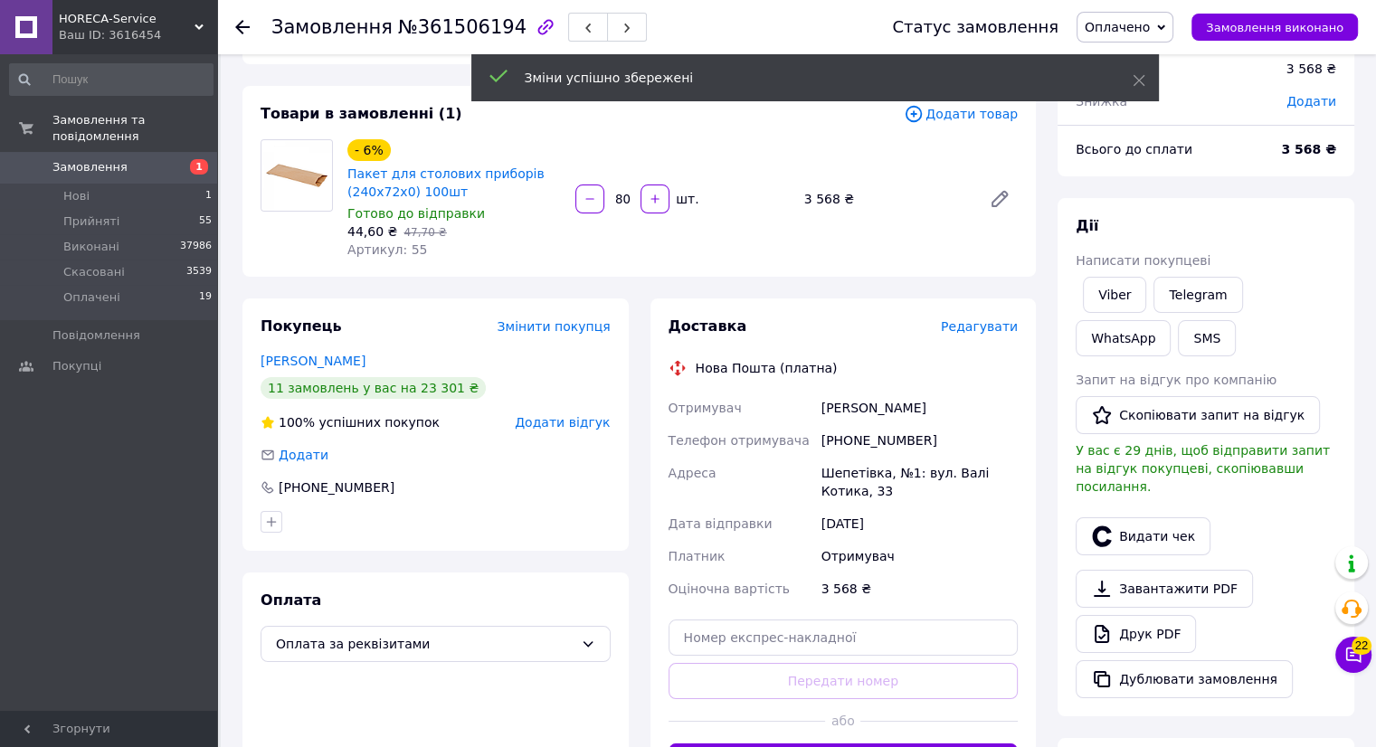
scroll to position [271, 0]
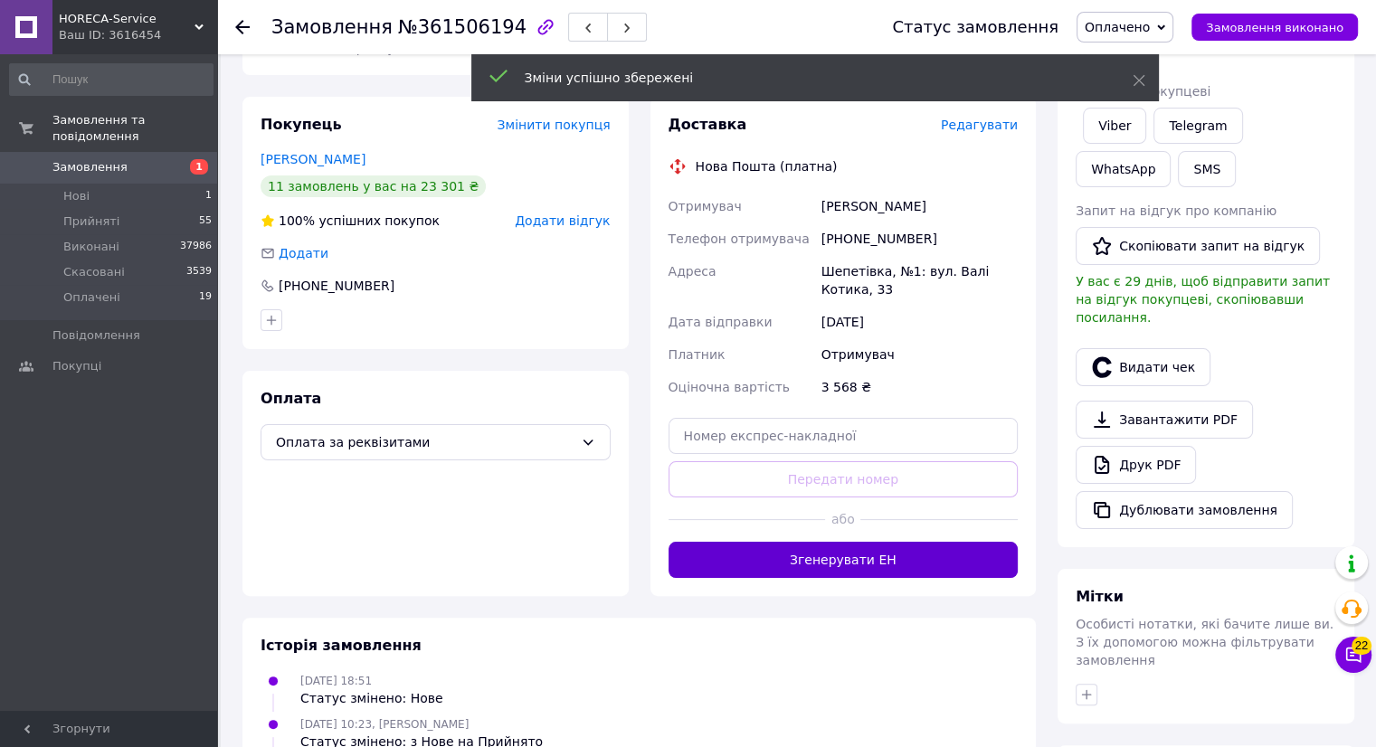
click at [847, 566] on button "Згенерувати ЕН" at bounding box center [844, 560] width 350 height 36
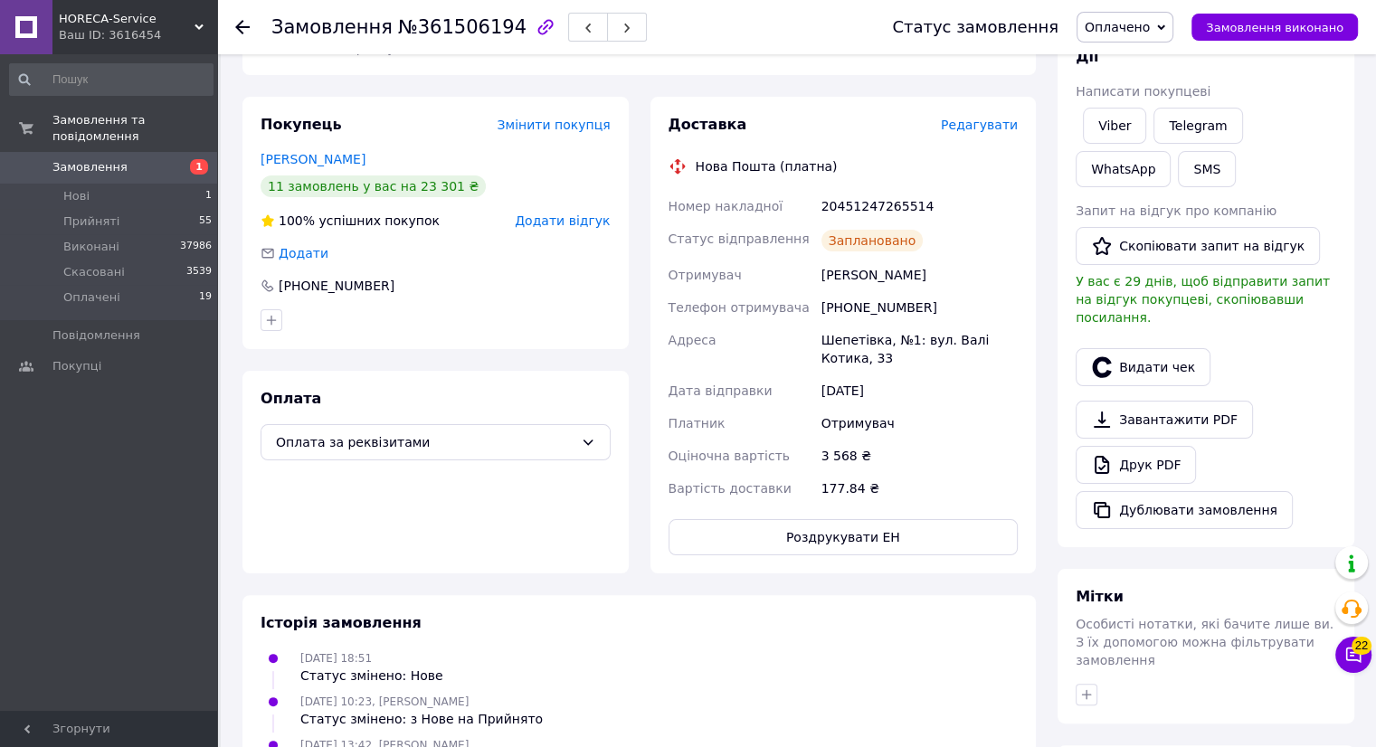
click at [243, 27] on icon at bounding box center [242, 27] width 14 height 14
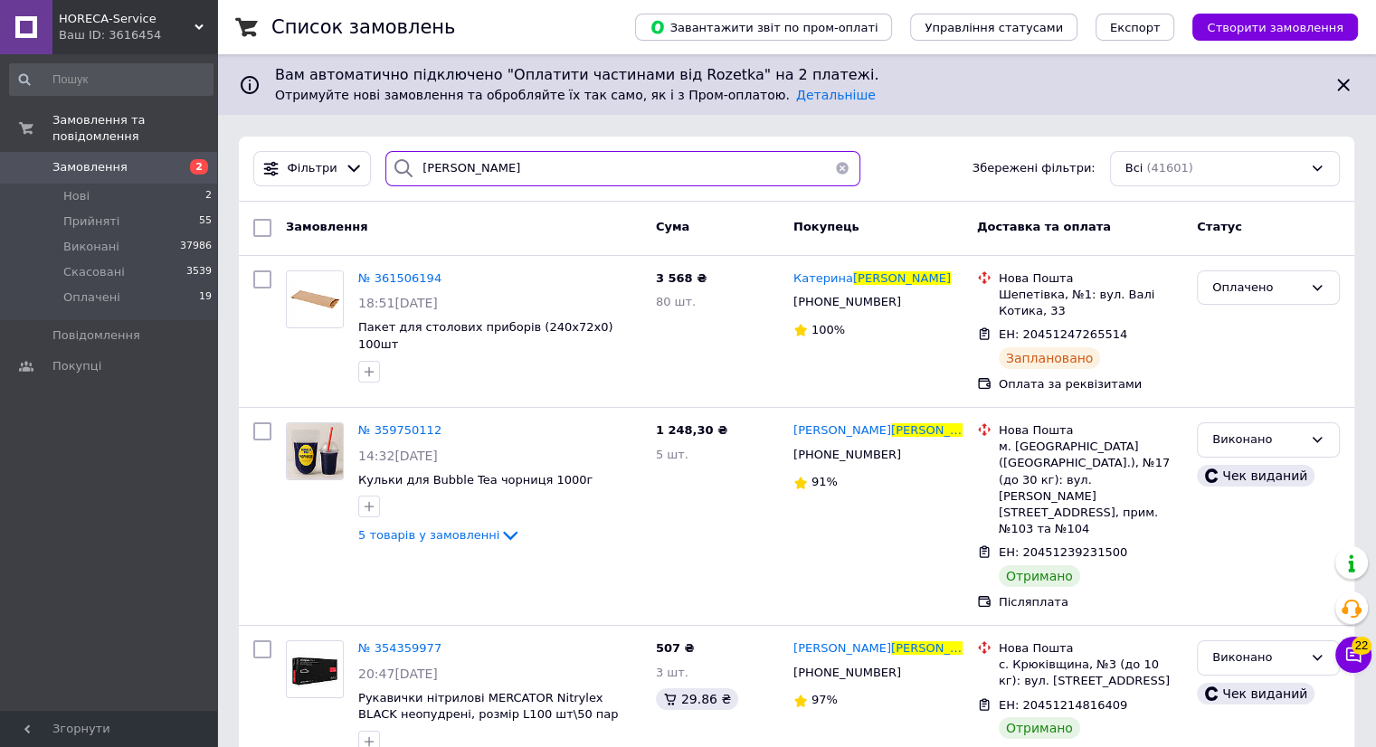
click at [503, 175] on input "[PERSON_NAME]" at bounding box center [622, 168] width 475 height 35
type input "к"
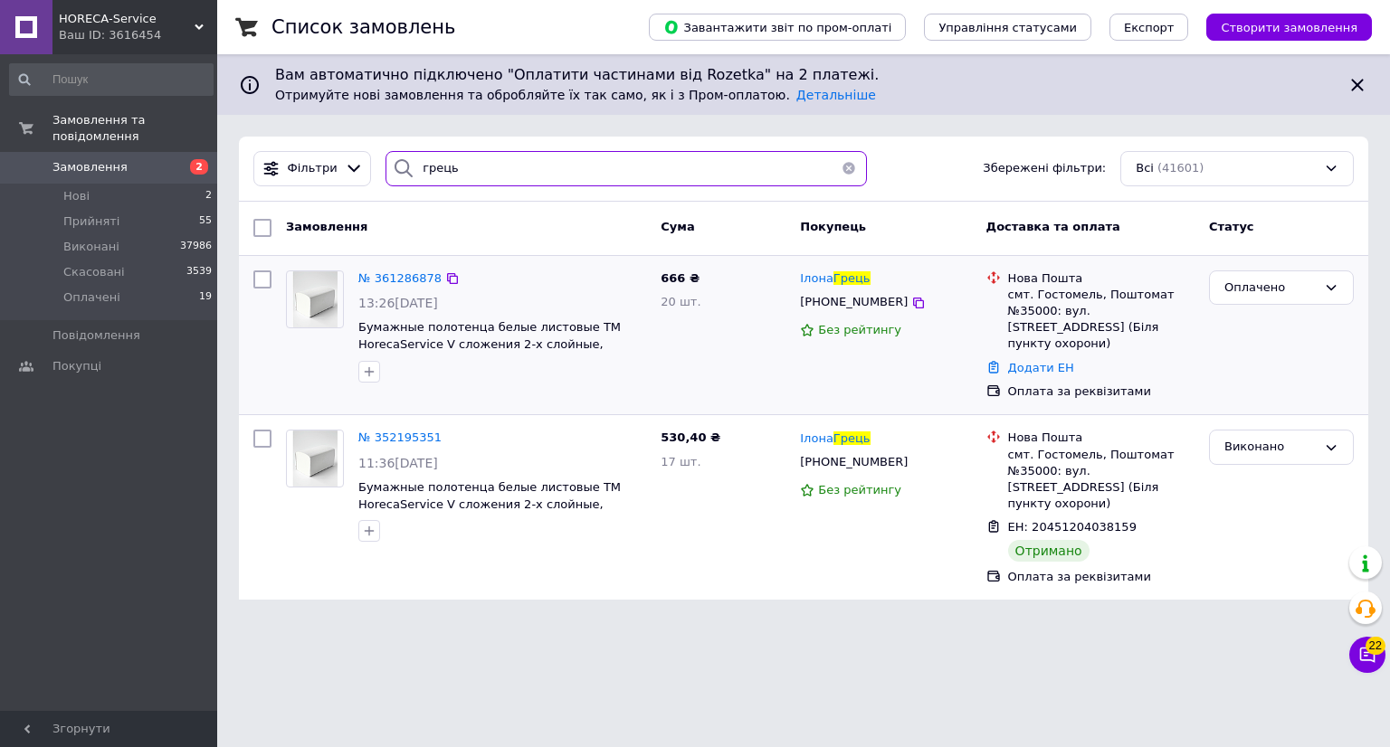
type input "грець"
click at [322, 313] on img at bounding box center [314, 299] width 45 height 56
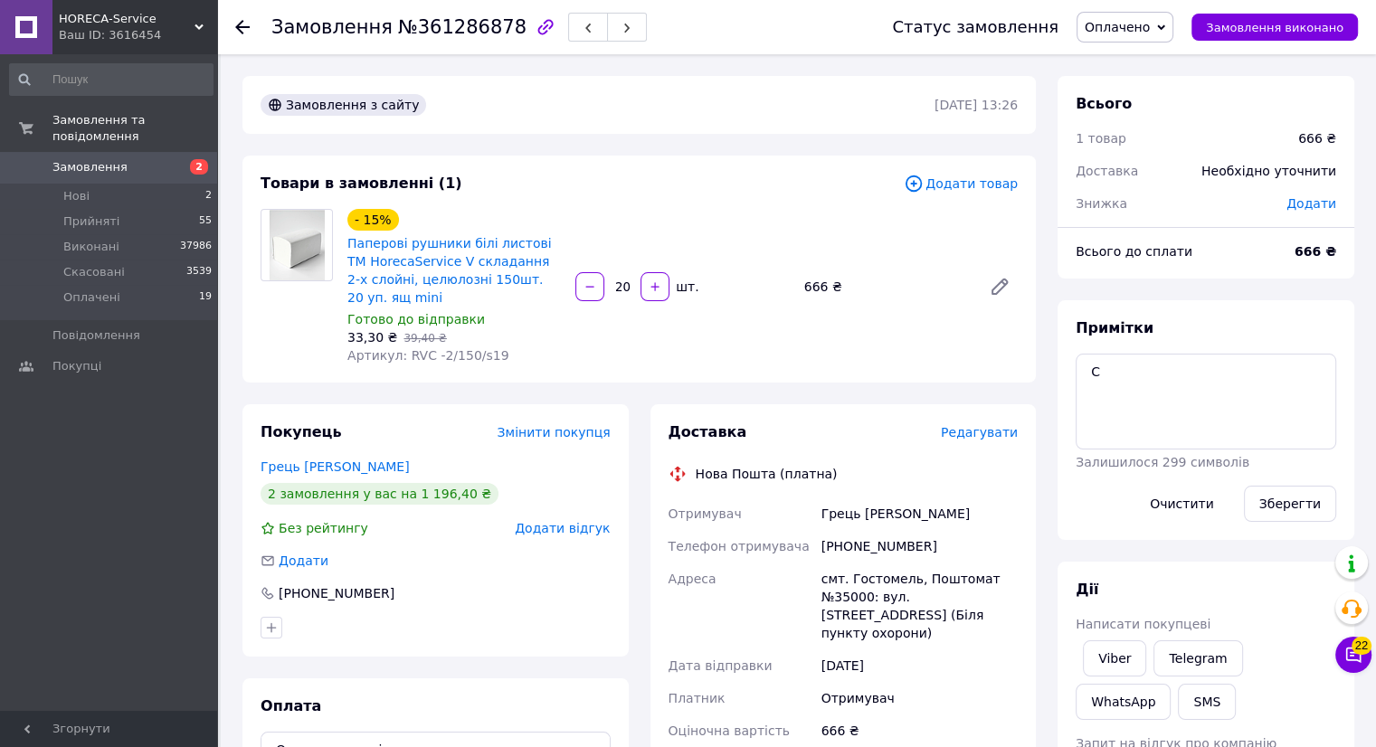
click at [973, 440] on span "Редагувати" at bounding box center [979, 432] width 77 height 14
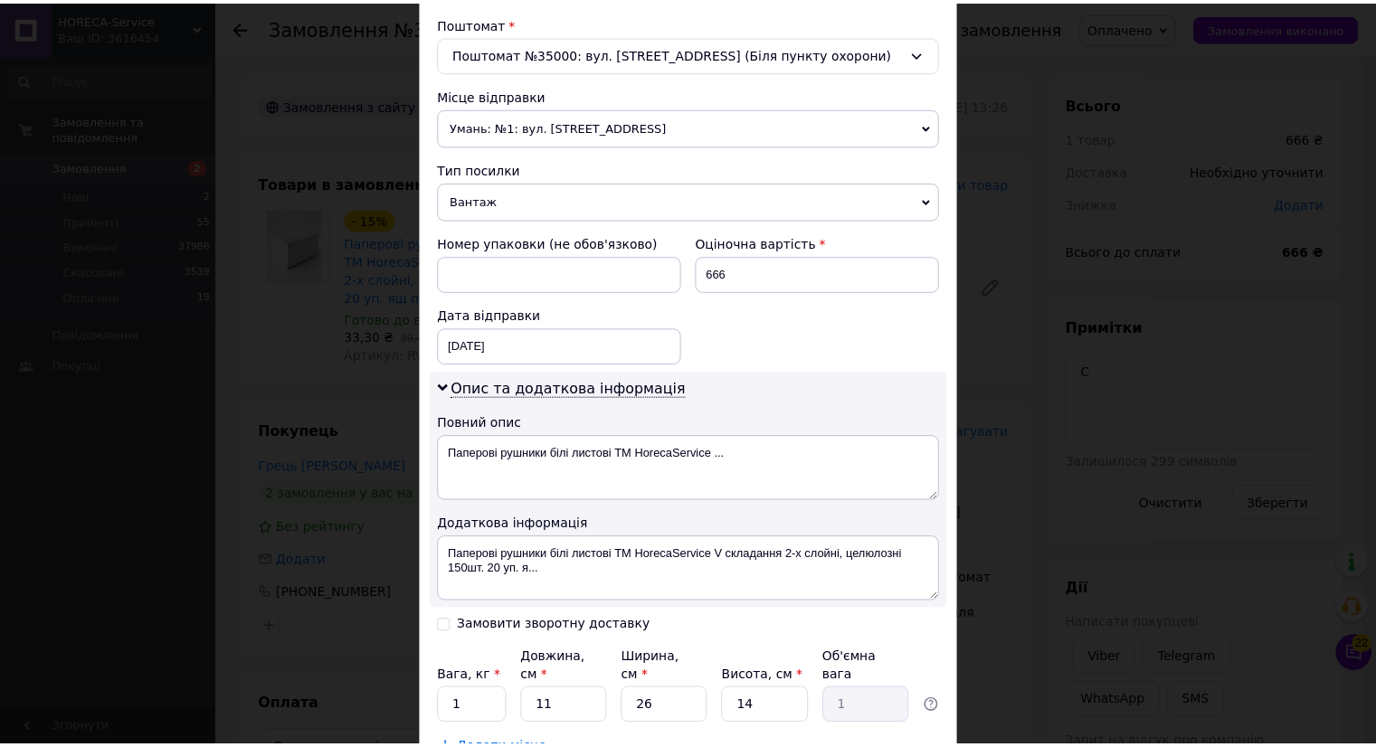
scroll to position [684, 0]
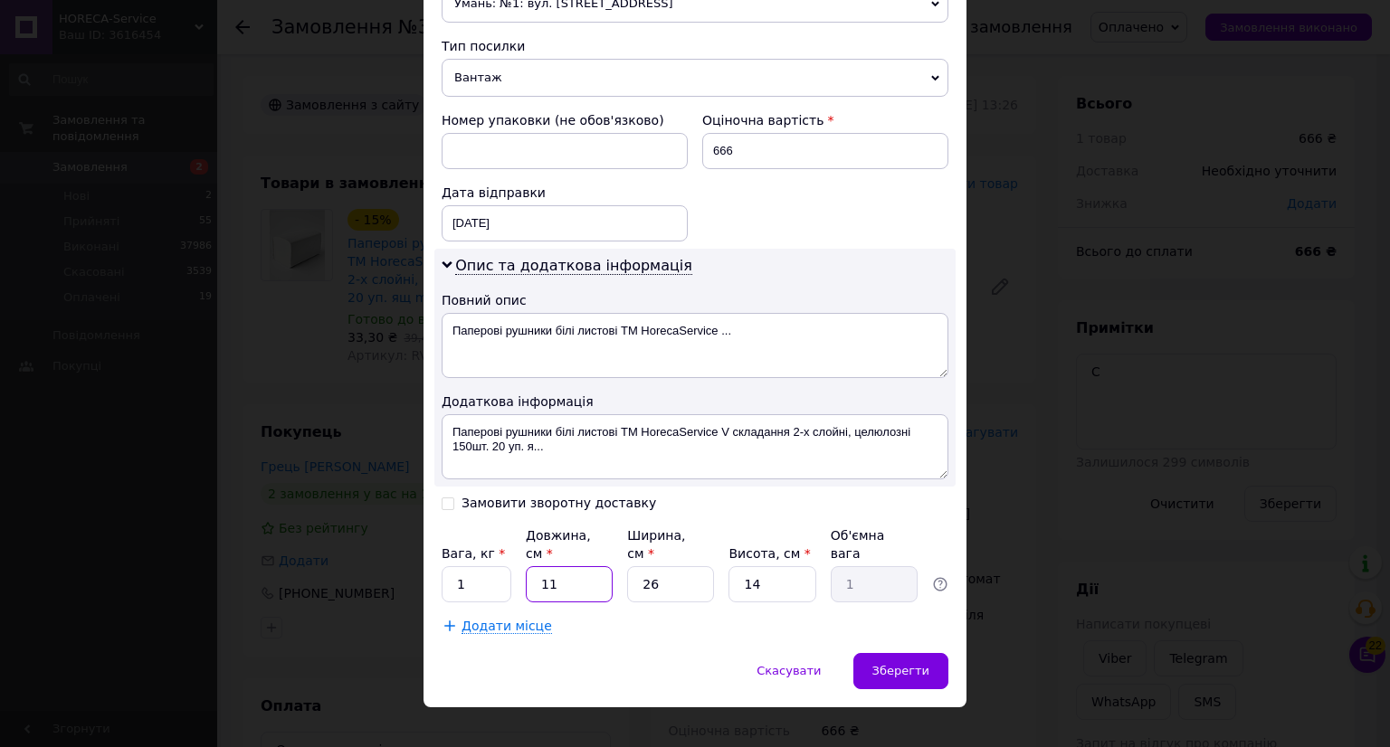
click at [565, 566] on input "11" at bounding box center [569, 584] width 87 height 36
type input "1"
type input "0.1"
type input "5"
type input "0.46"
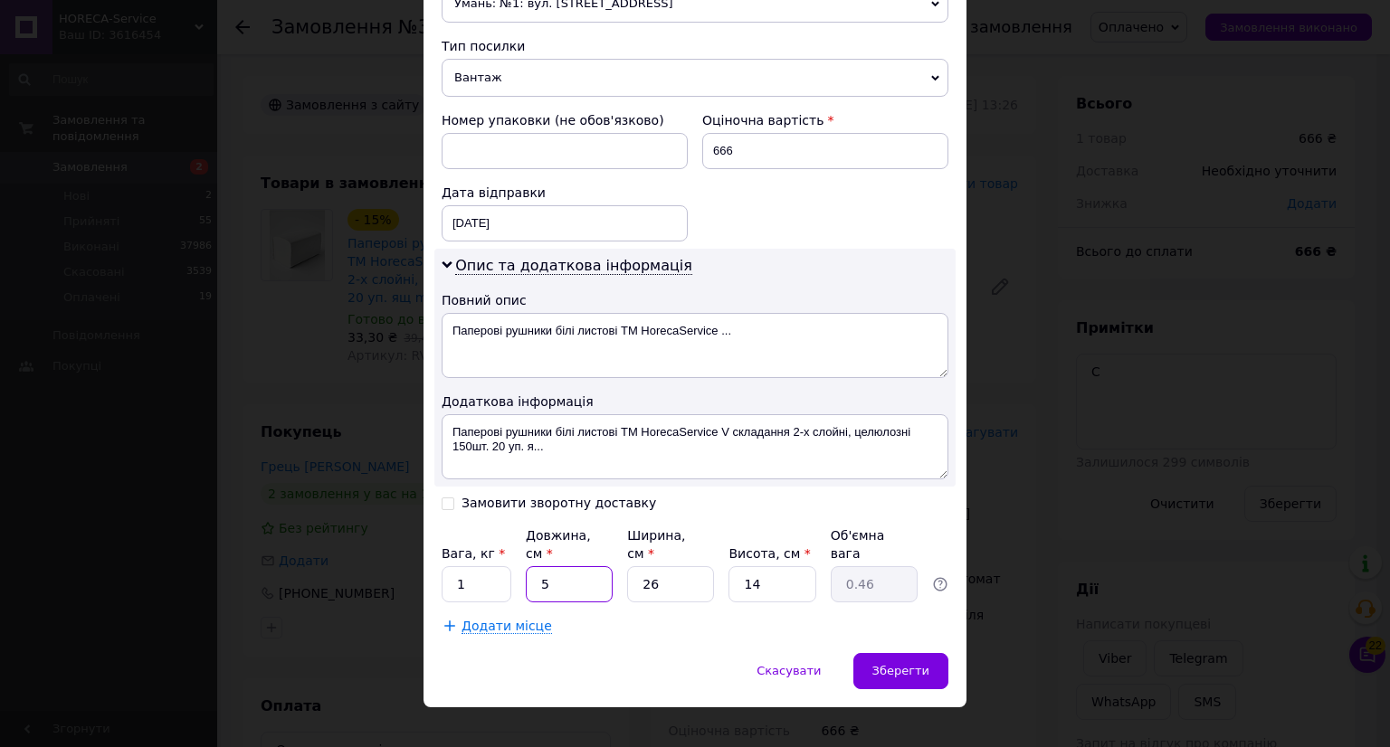
type input "57"
type input "5.19"
type input "57"
type input "4"
type input "0.8"
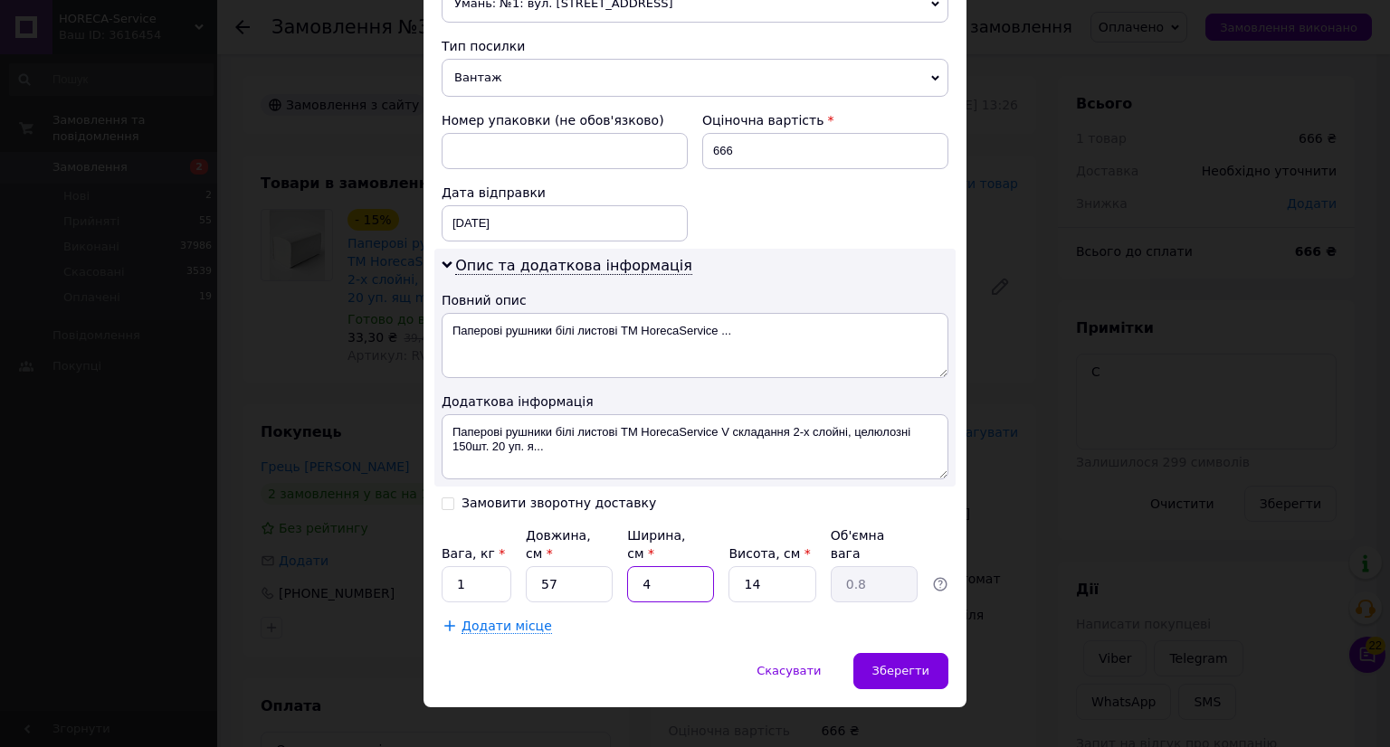
type input "40"
type input "7.98"
type input "40"
type input "2"
type input "1.14"
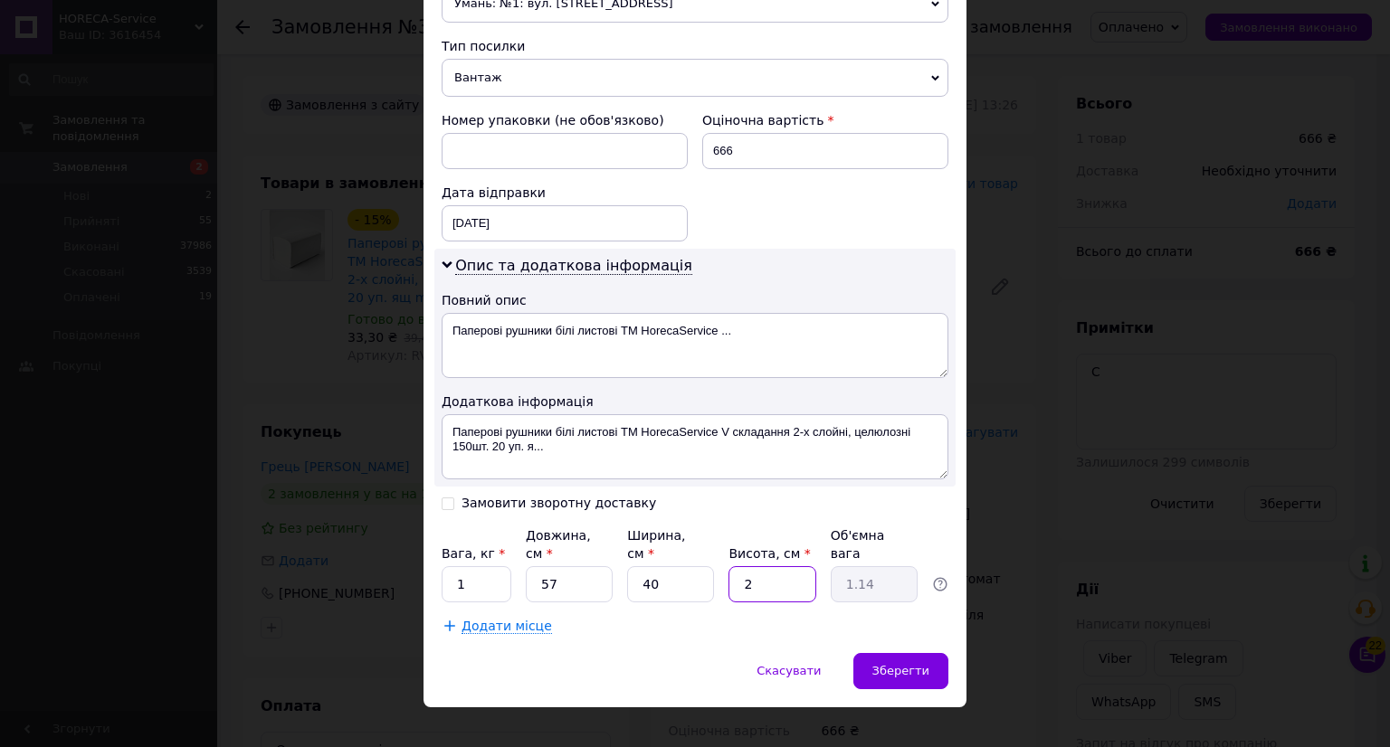
type input "24"
type input "13.68"
type input "24"
click at [910, 659] on div "Зберегти" at bounding box center [900, 671] width 95 height 36
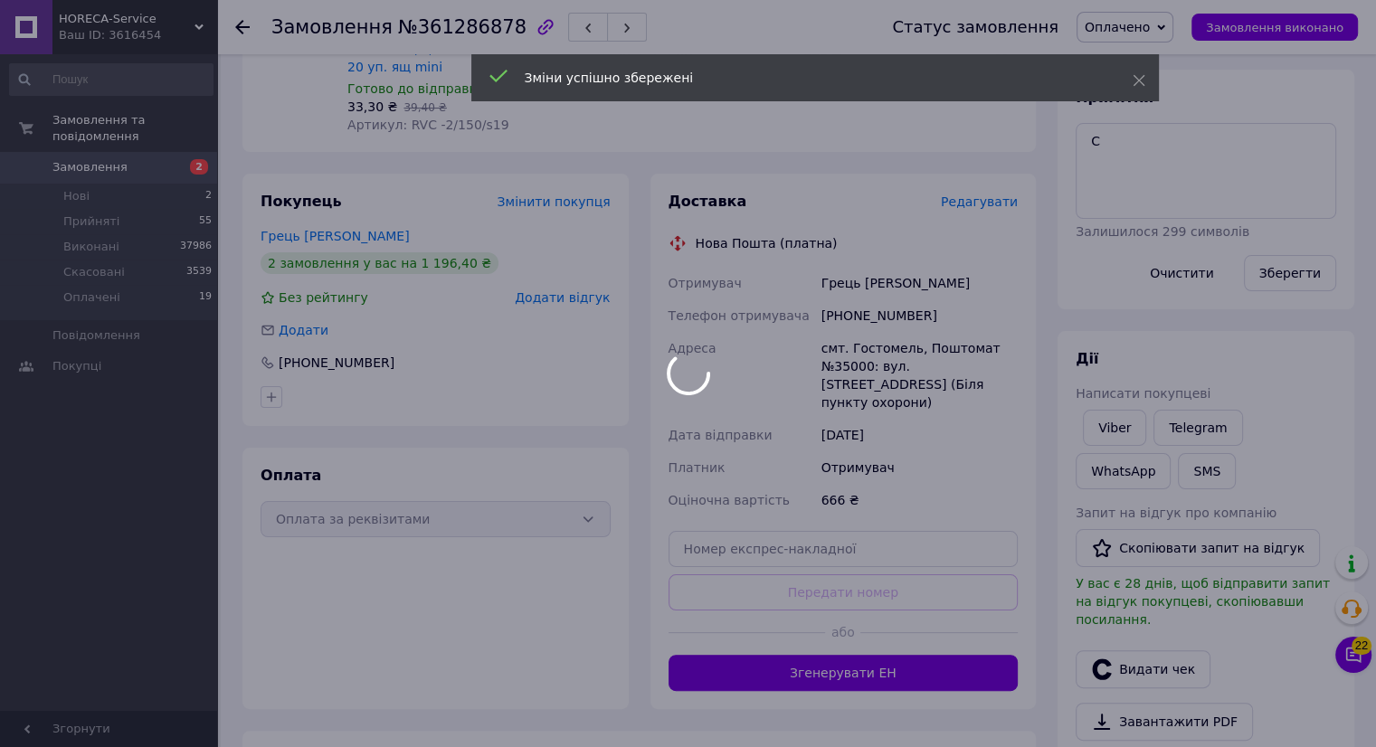
scroll to position [271, 0]
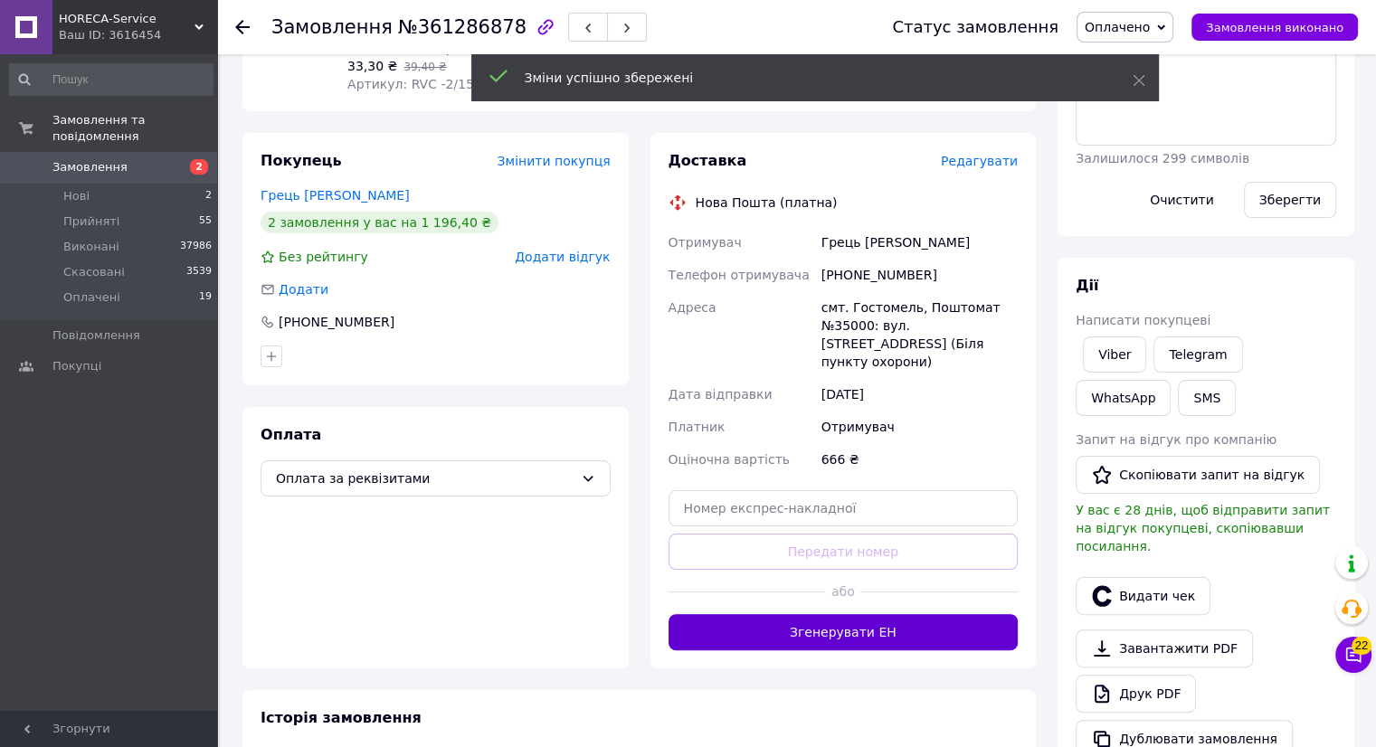
click at [822, 614] on button "Згенерувати ЕН" at bounding box center [844, 632] width 350 height 36
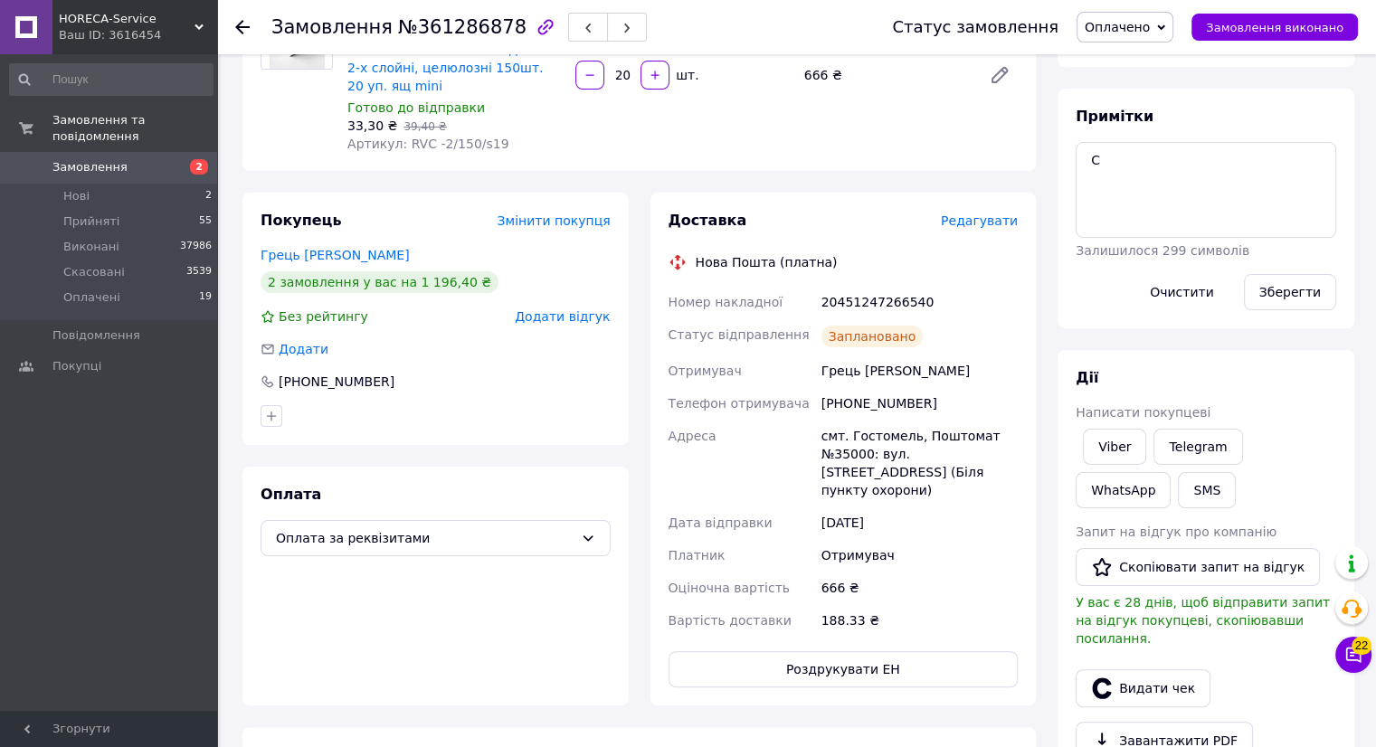
scroll to position [181, 0]
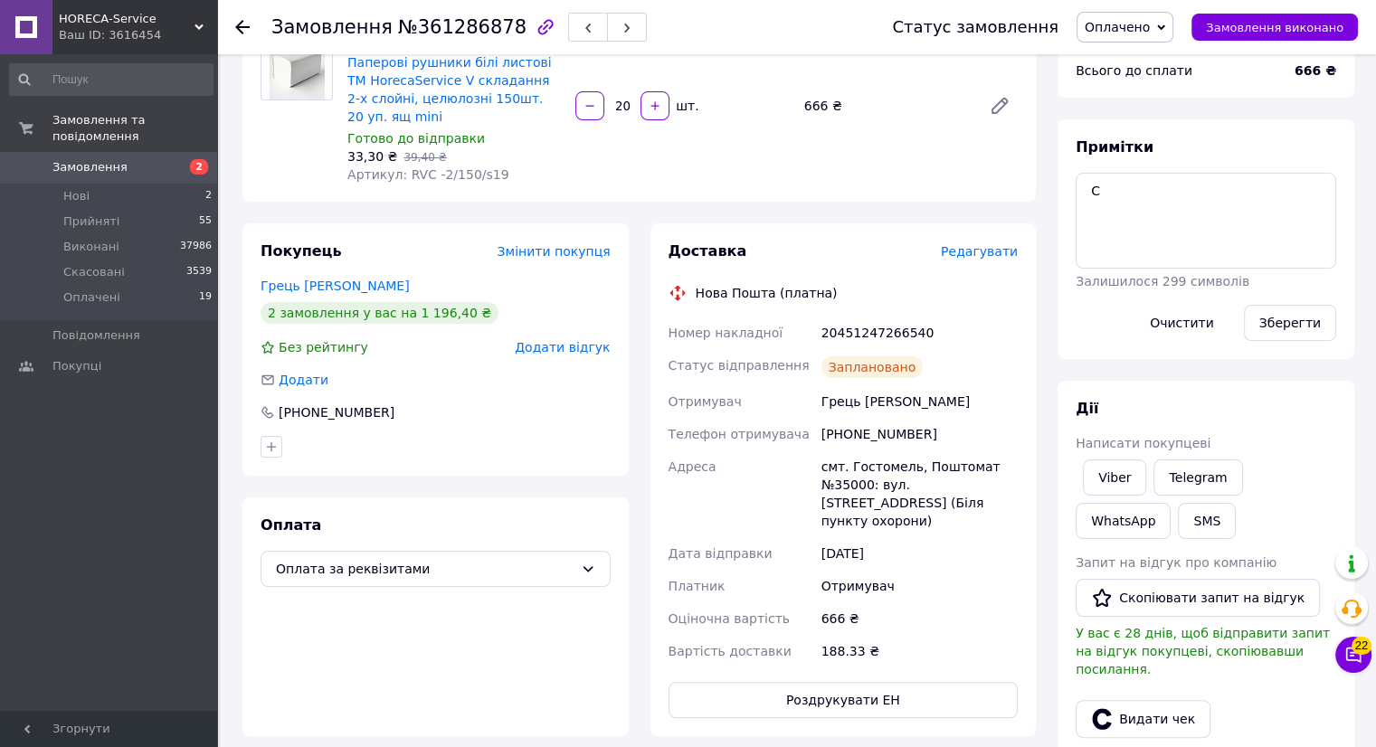
click at [242, 30] on icon at bounding box center [242, 27] width 14 height 14
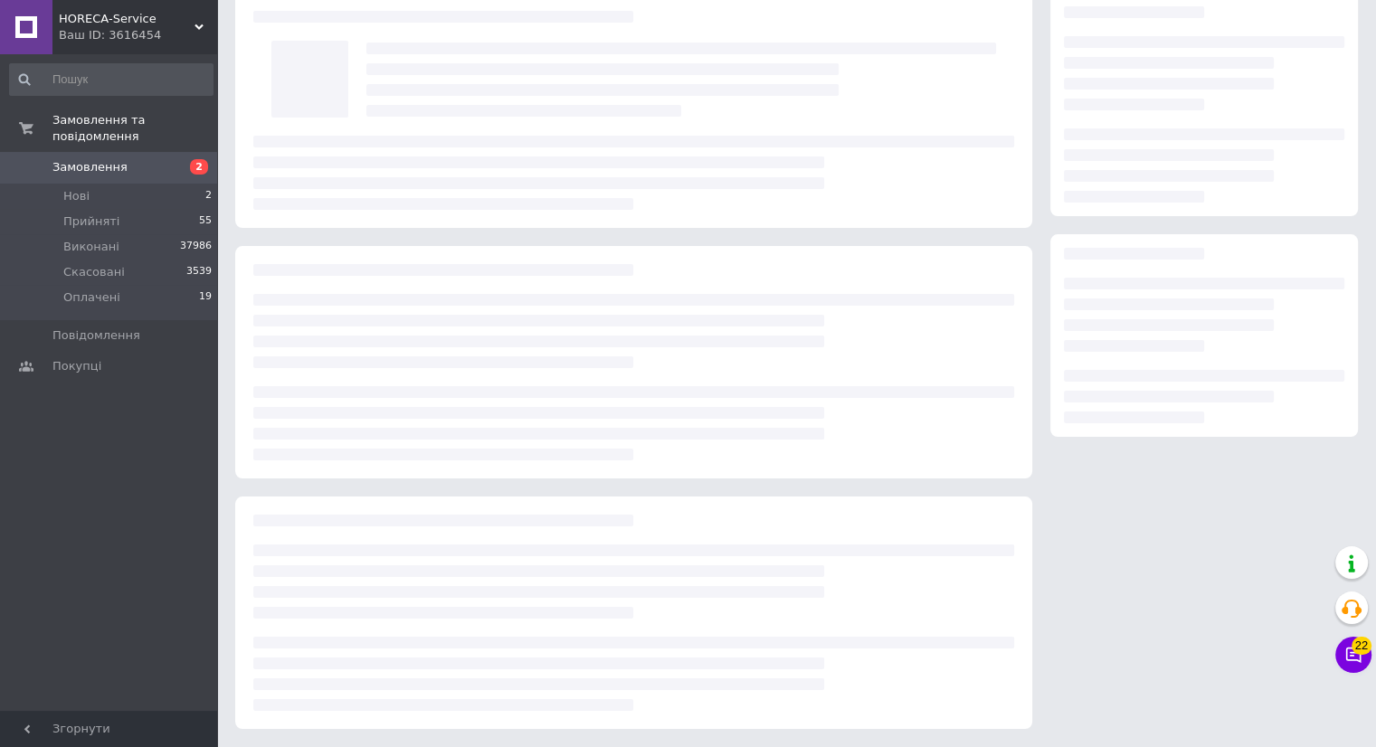
scroll to position [80, 0]
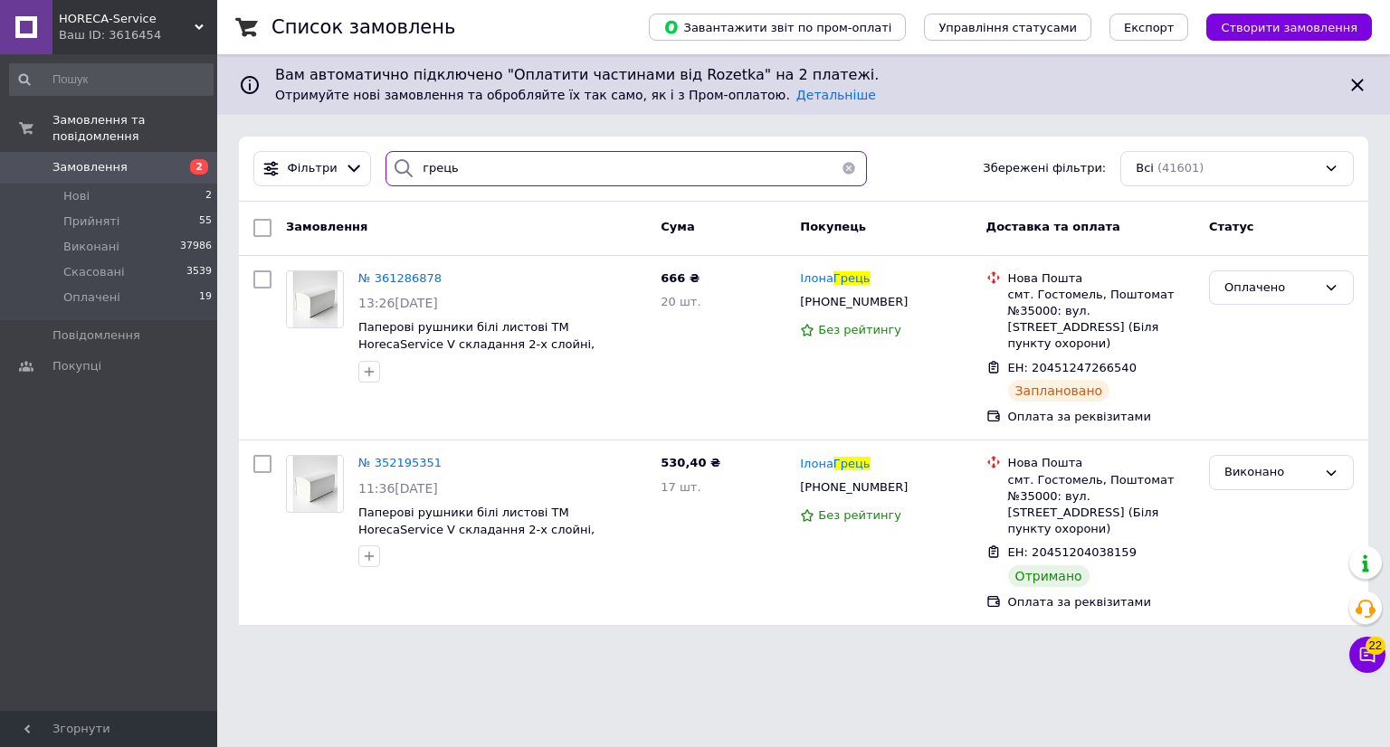
click at [473, 174] on input "грець" at bounding box center [625, 168] width 481 height 35
type input "г"
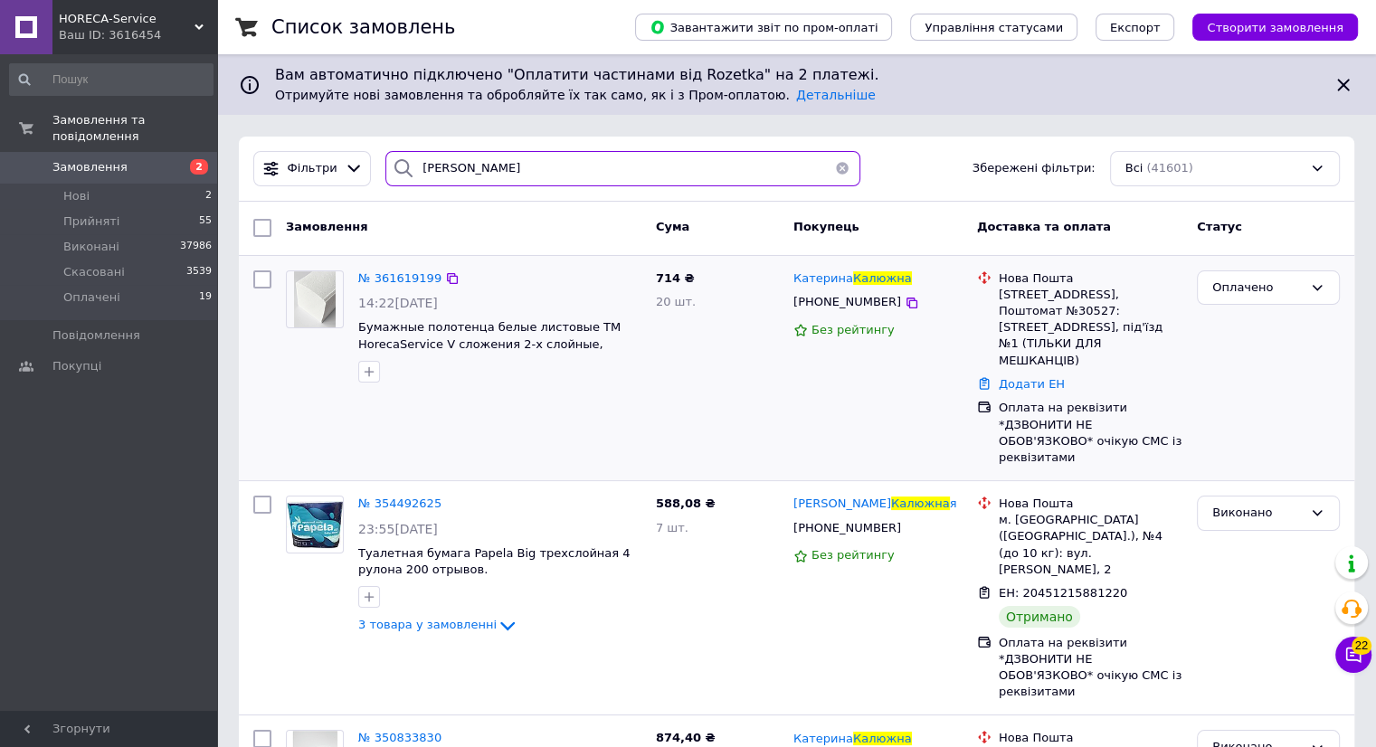
type input "[PERSON_NAME]"
click at [325, 314] on img at bounding box center [315, 299] width 43 height 56
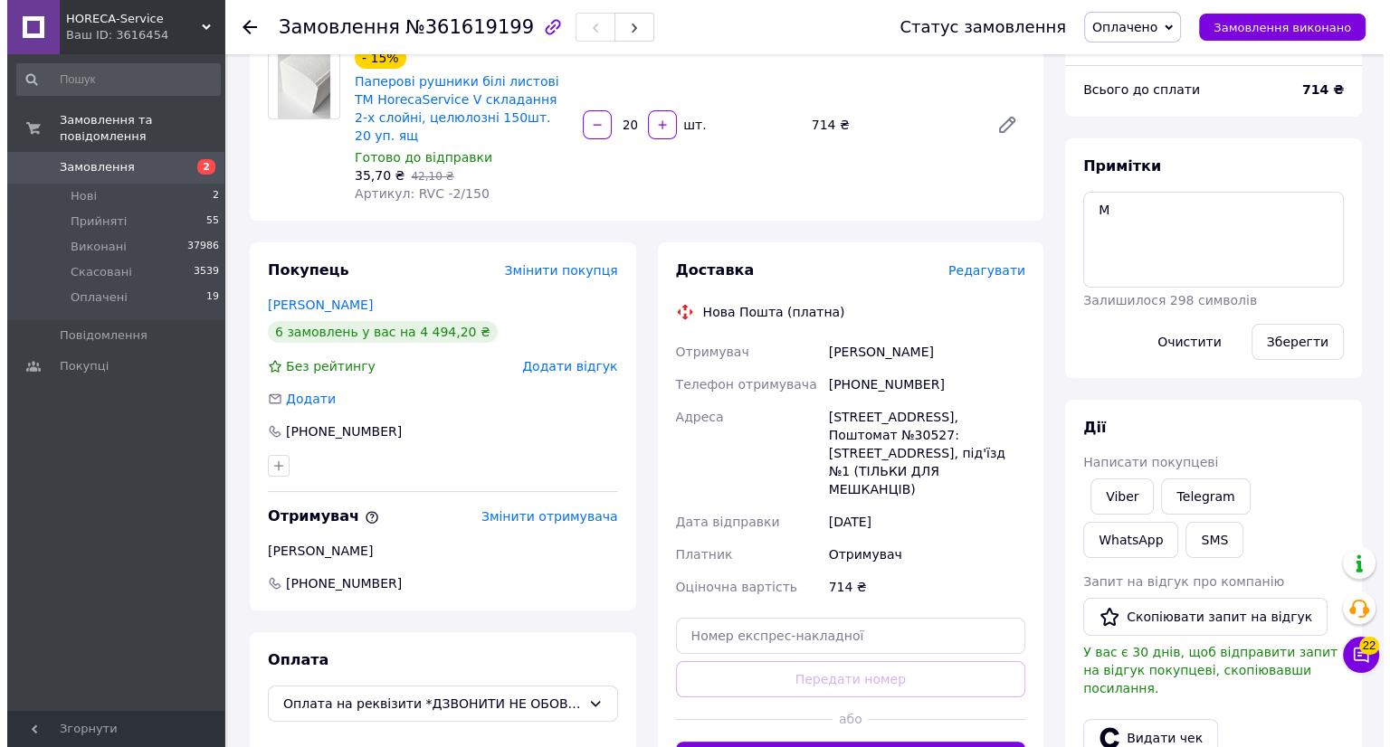
scroll to position [181, 0]
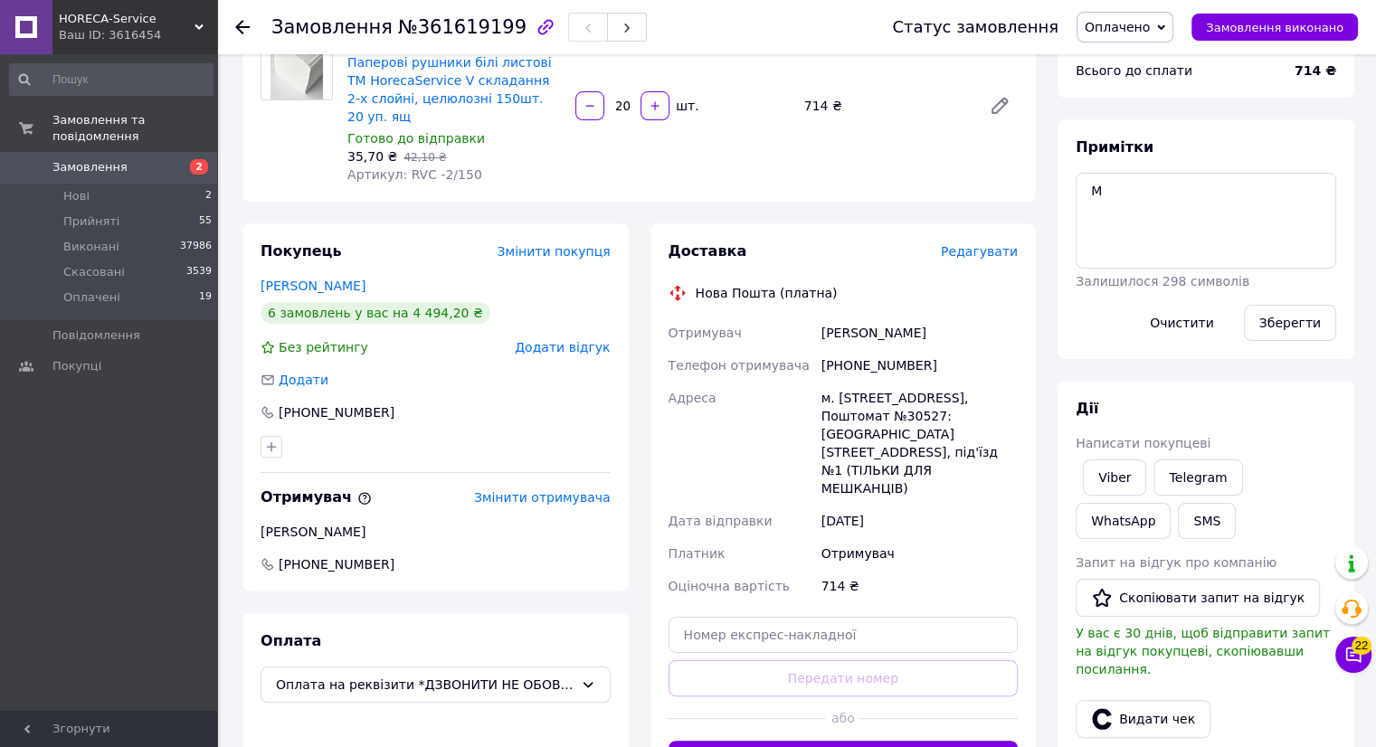
click at [984, 244] on span "Редагувати" at bounding box center [979, 251] width 77 height 14
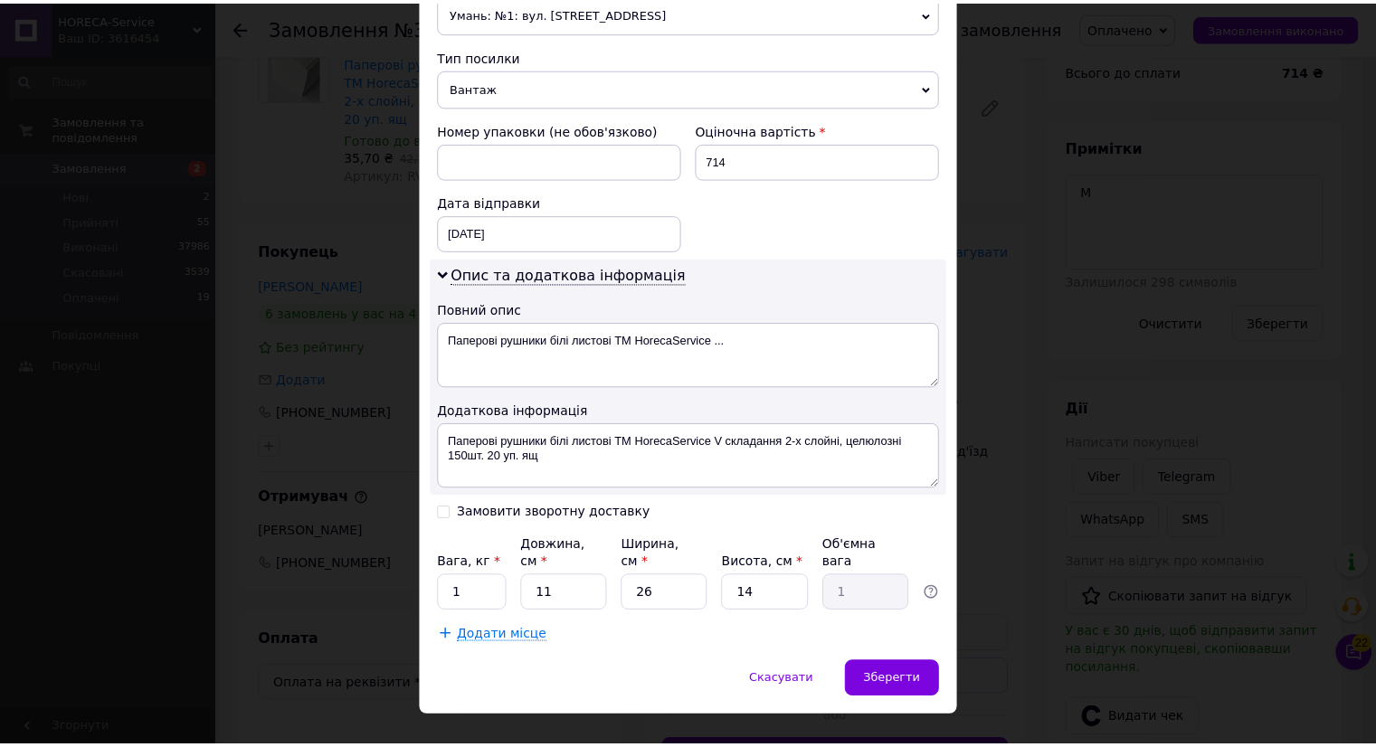
scroll to position [704, 0]
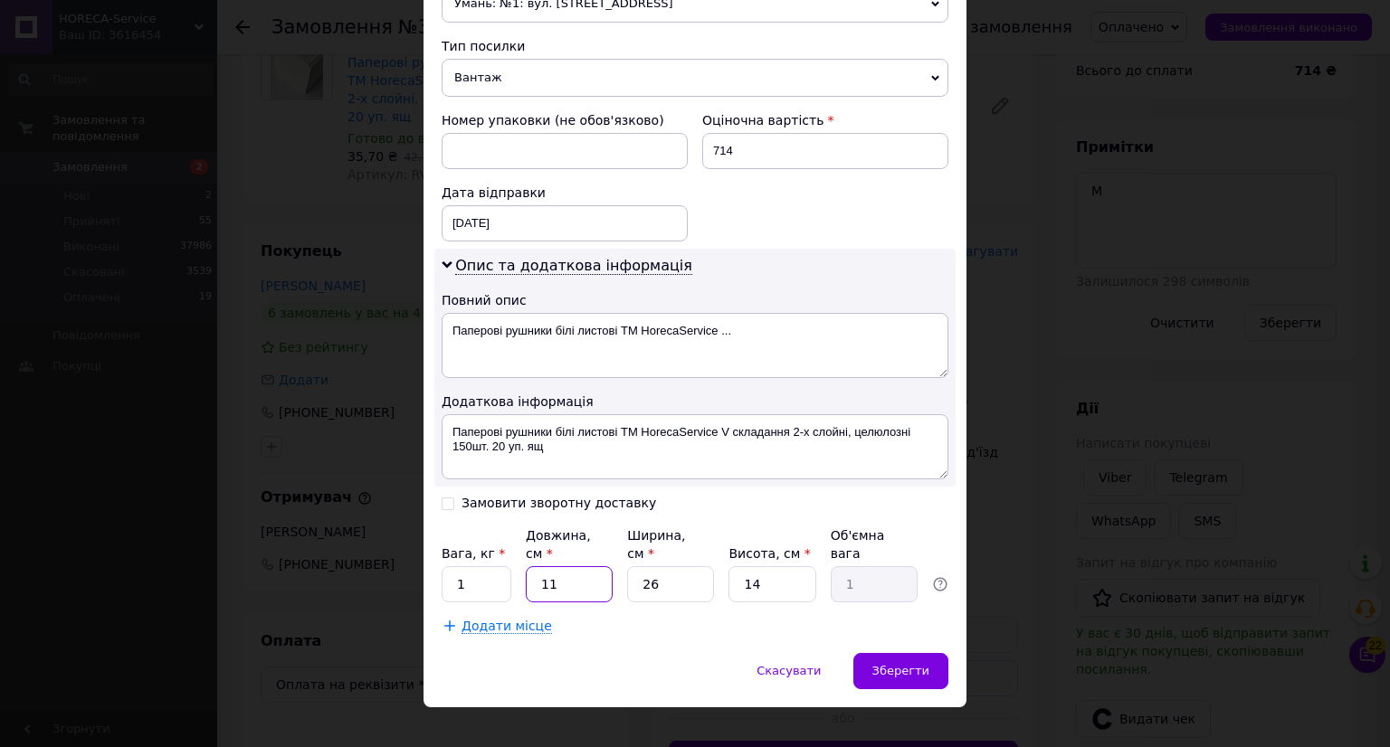
click at [573, 566] on input "11" at bounding box center [569, 584] width 87 height 36
type input "1"
type input "0.1"
type input "5"
type input "0.46"
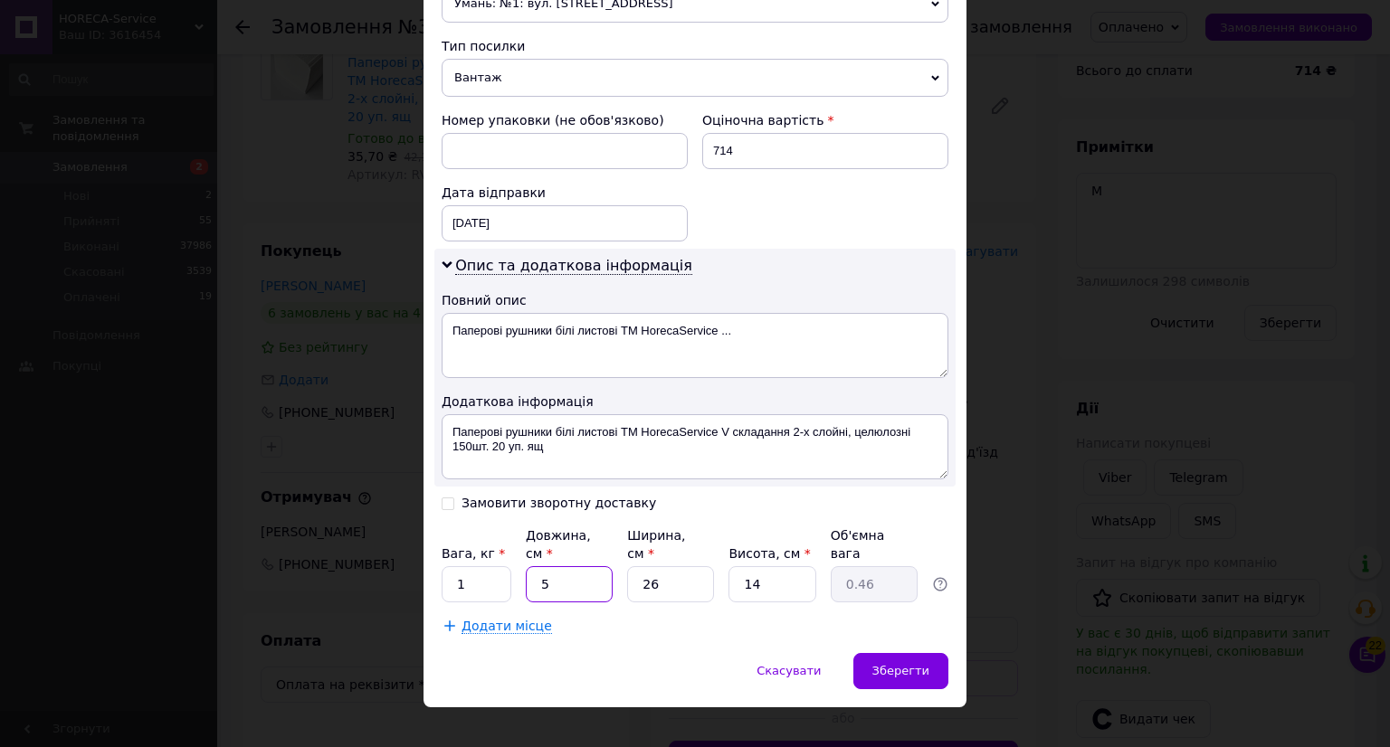
type input "57"
type input "5.19"
type input "57"
type input "4"
type input "0.8"
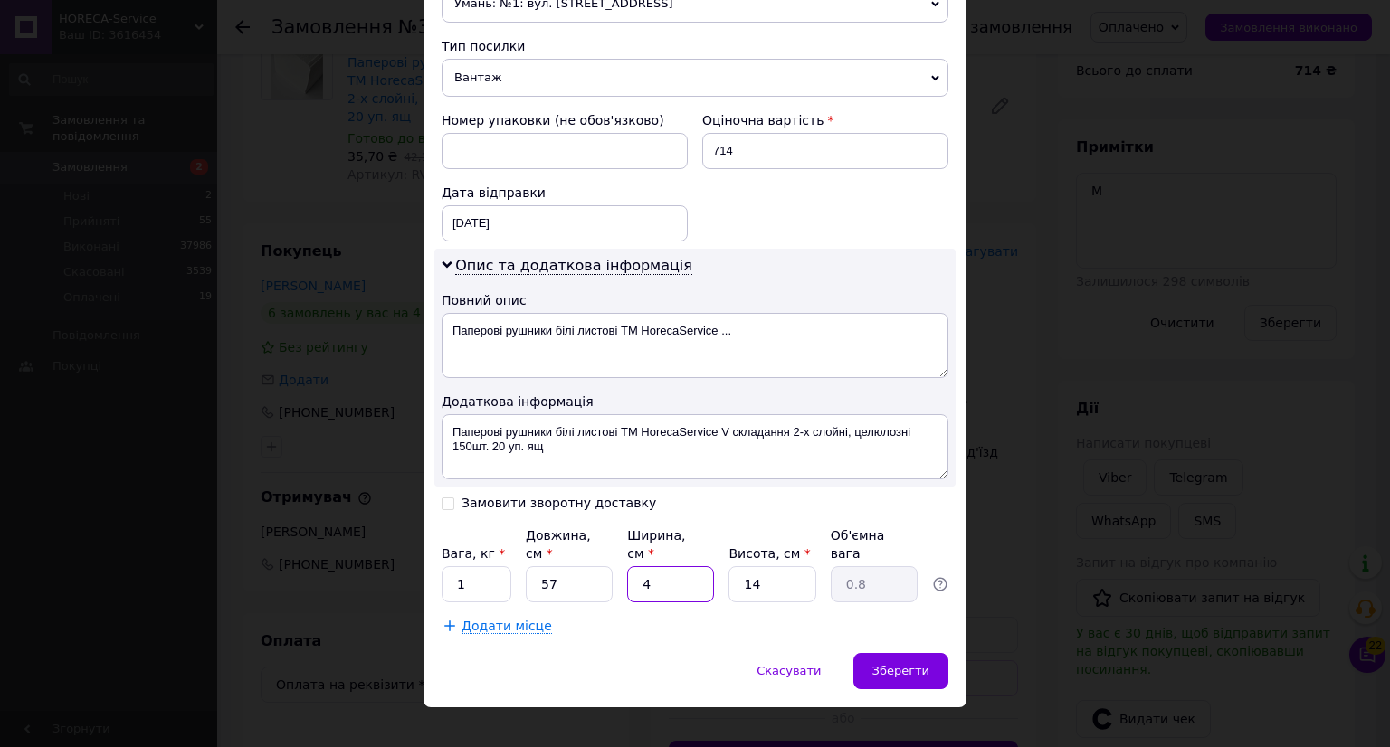
type input "40"
type input "7.98"
type input "40"
type input "2"
type input "1.14"
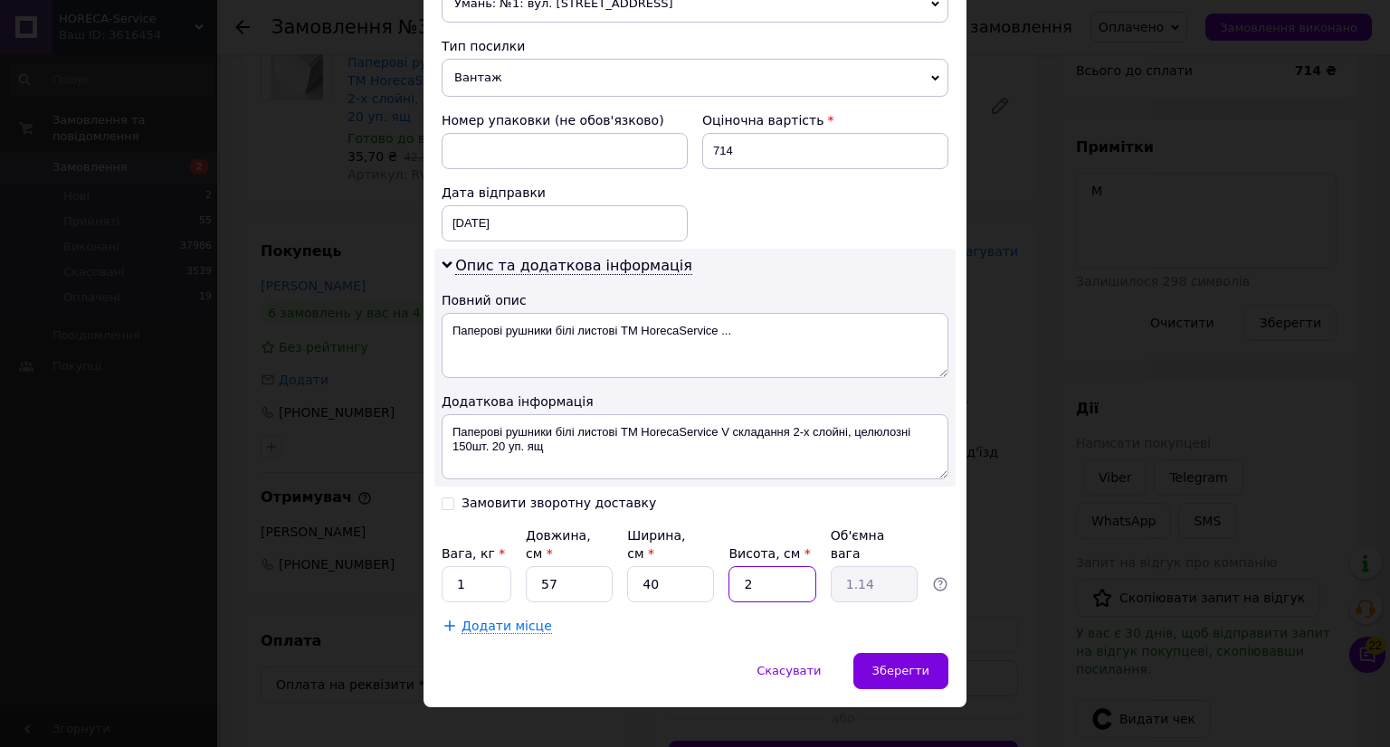
type input "24"
type input "13.68"
type input "24"
click at [887, 664] on span "Зберегти" at bounding box center [900, 671] width 57 height 14
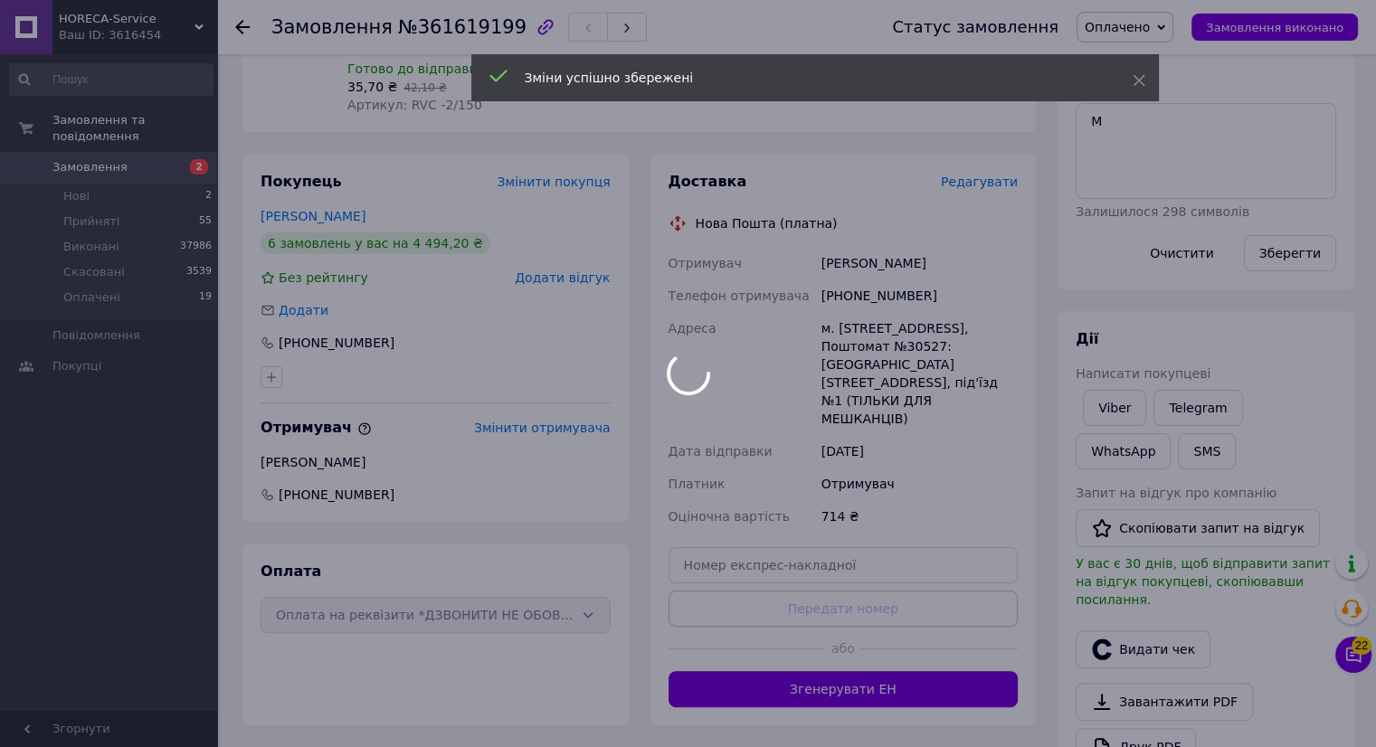
scroll to position [362, 0]
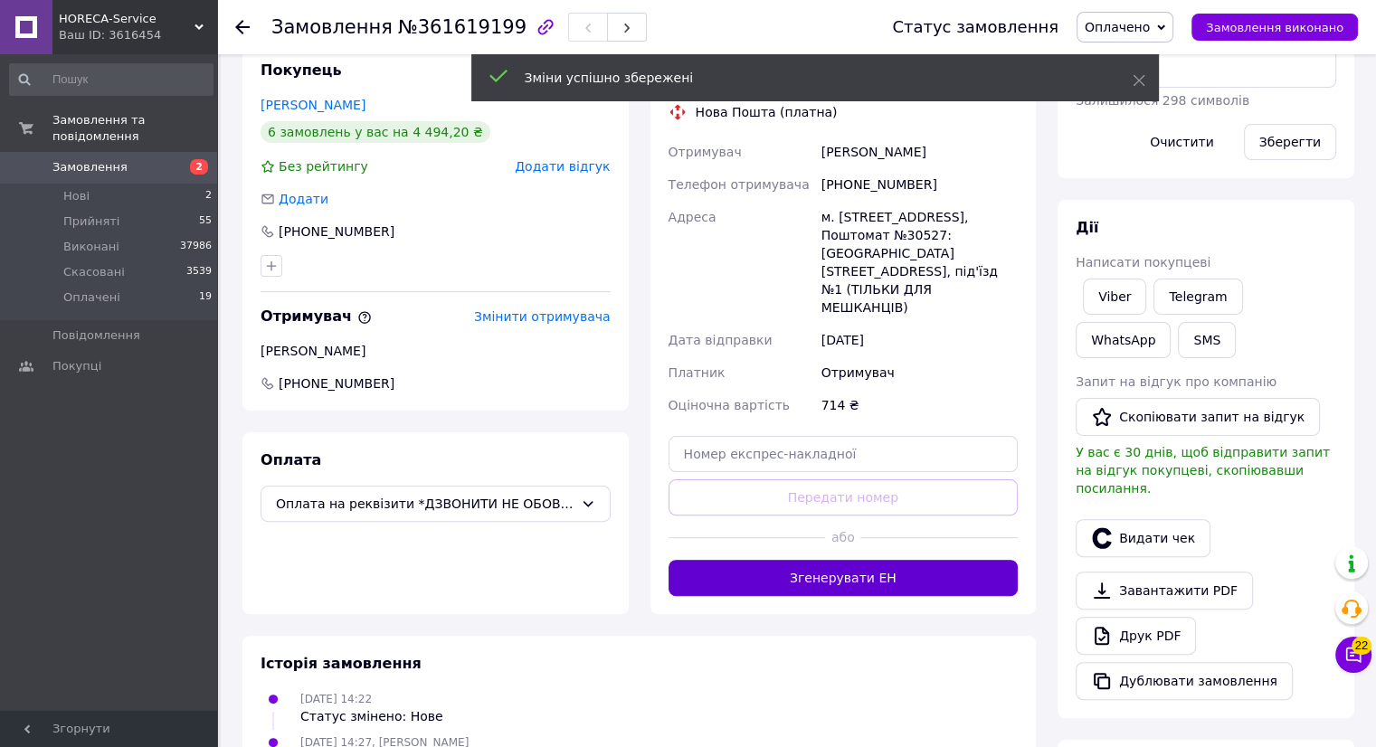
click at [869, 560] on button "Згенерувати ЕН" at bounding box center [844, 578] width 350 height 36
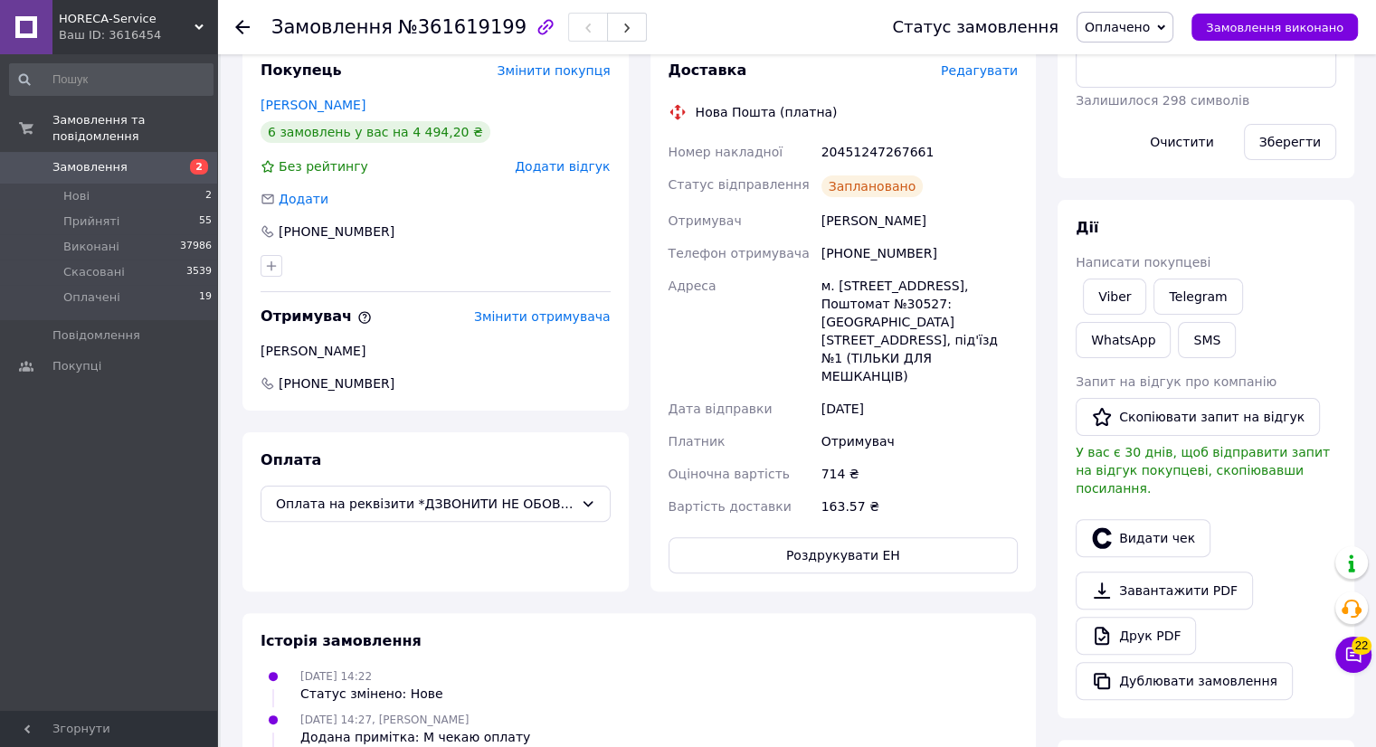
click at [236, 32] on icon at bounding box center [242, 27] width 14 height 14
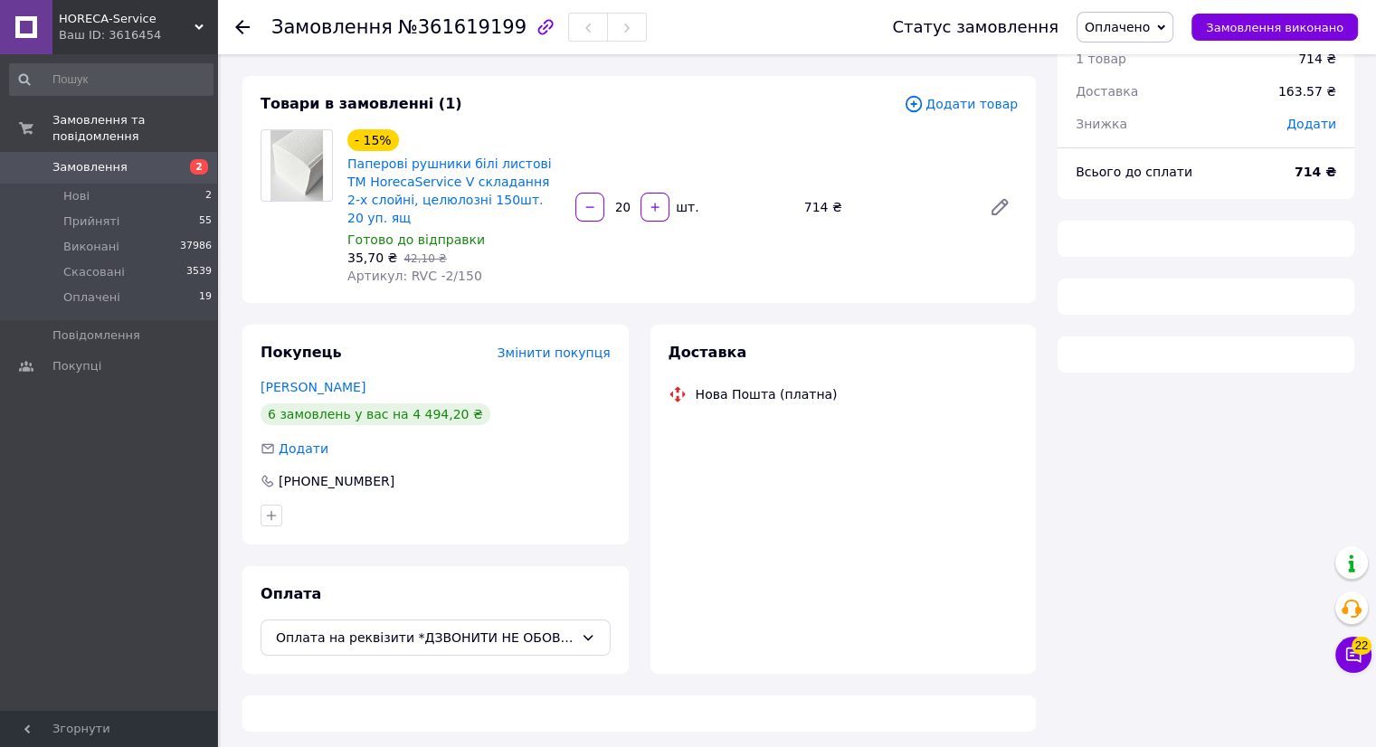
scroll to position [69, 0]
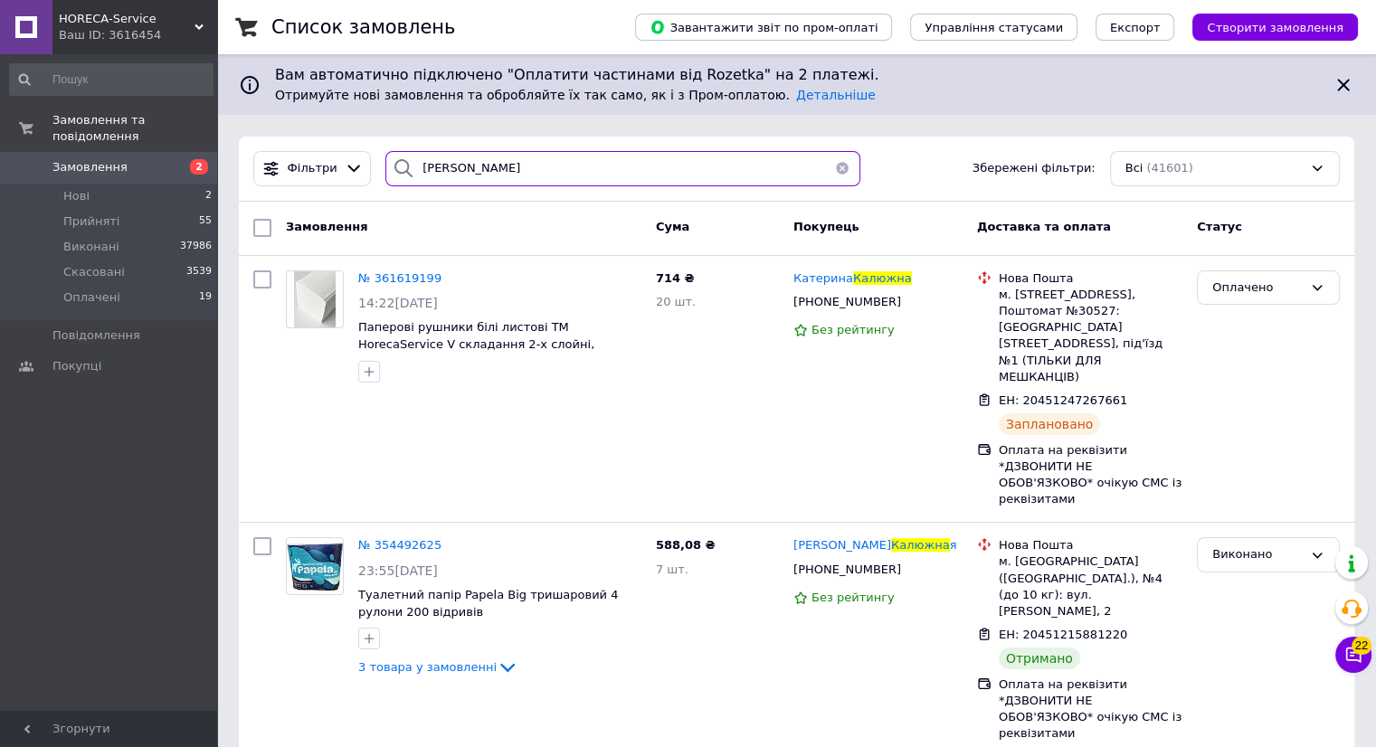
click at [486, 155] on input "[PERSON_NAME]" at bounding box center [622, 168] width 475 height 35
type input "к"
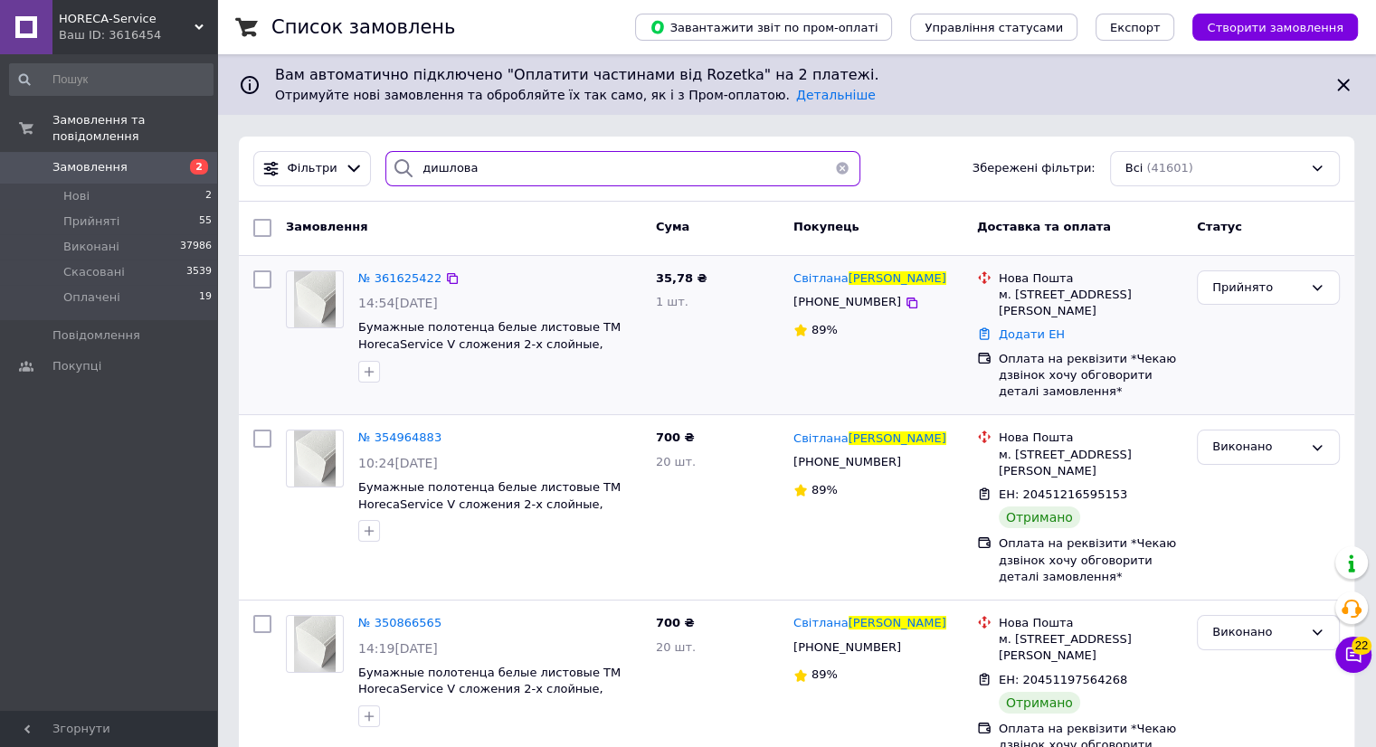
type input "дишлова"
click at [326, 305] on img at bounding box center [315, 299] width 43 height 56
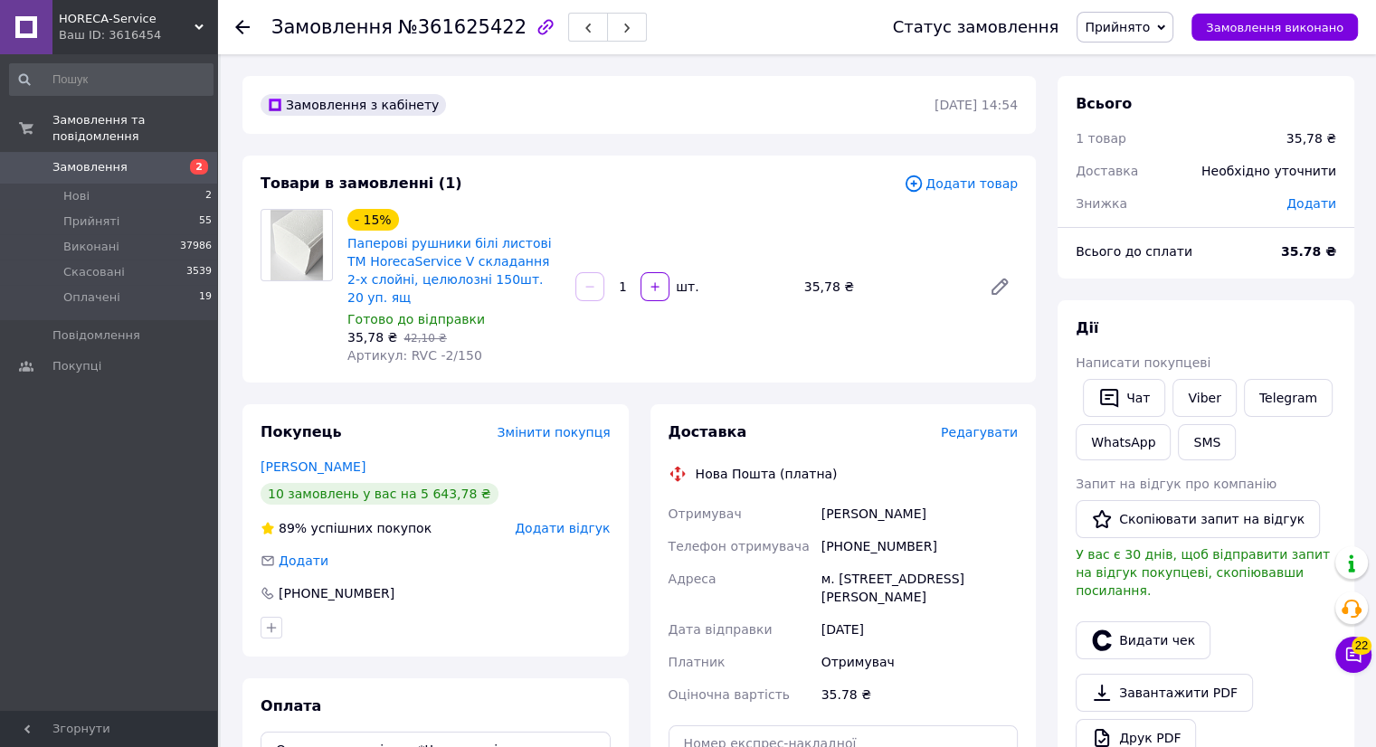
click at [984, 425] on span "Редагувати" at bounding box center [979, 432] width 77 height 14
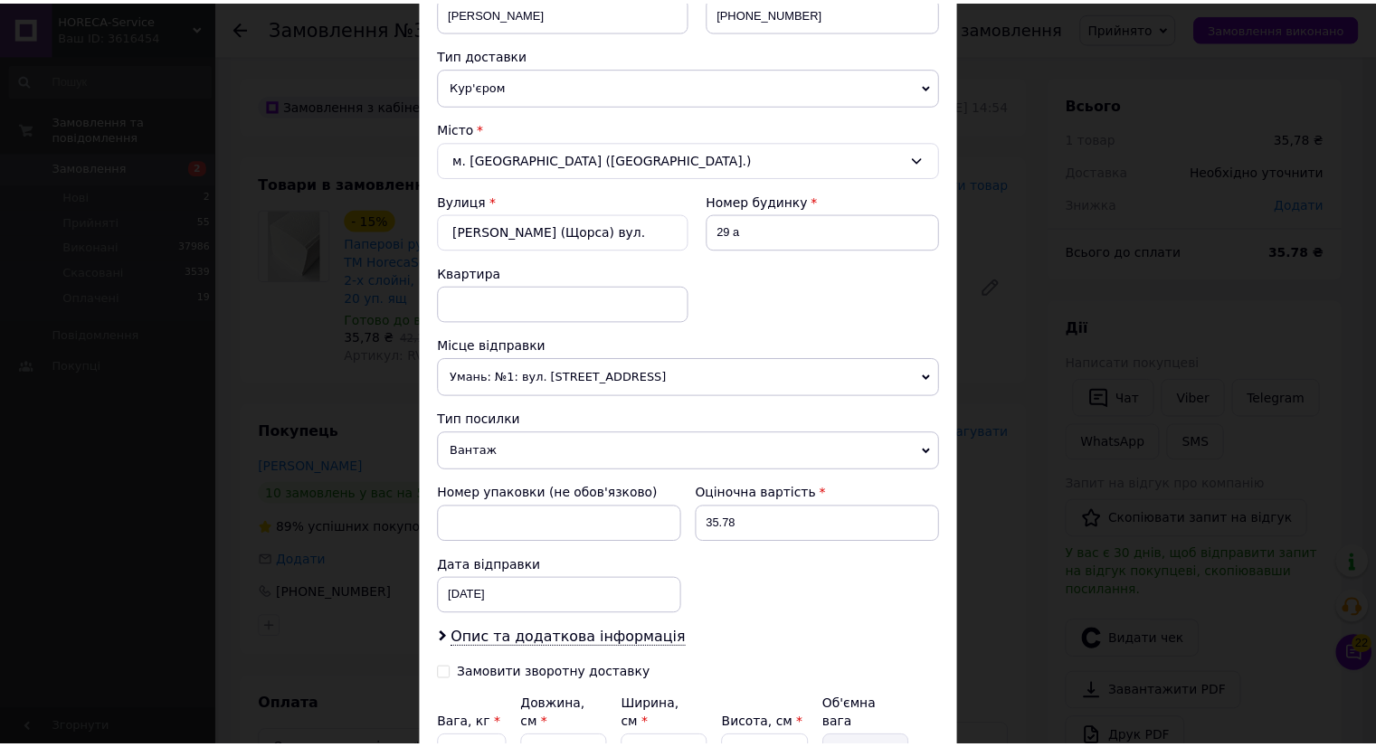
scroll to position [554, 0]
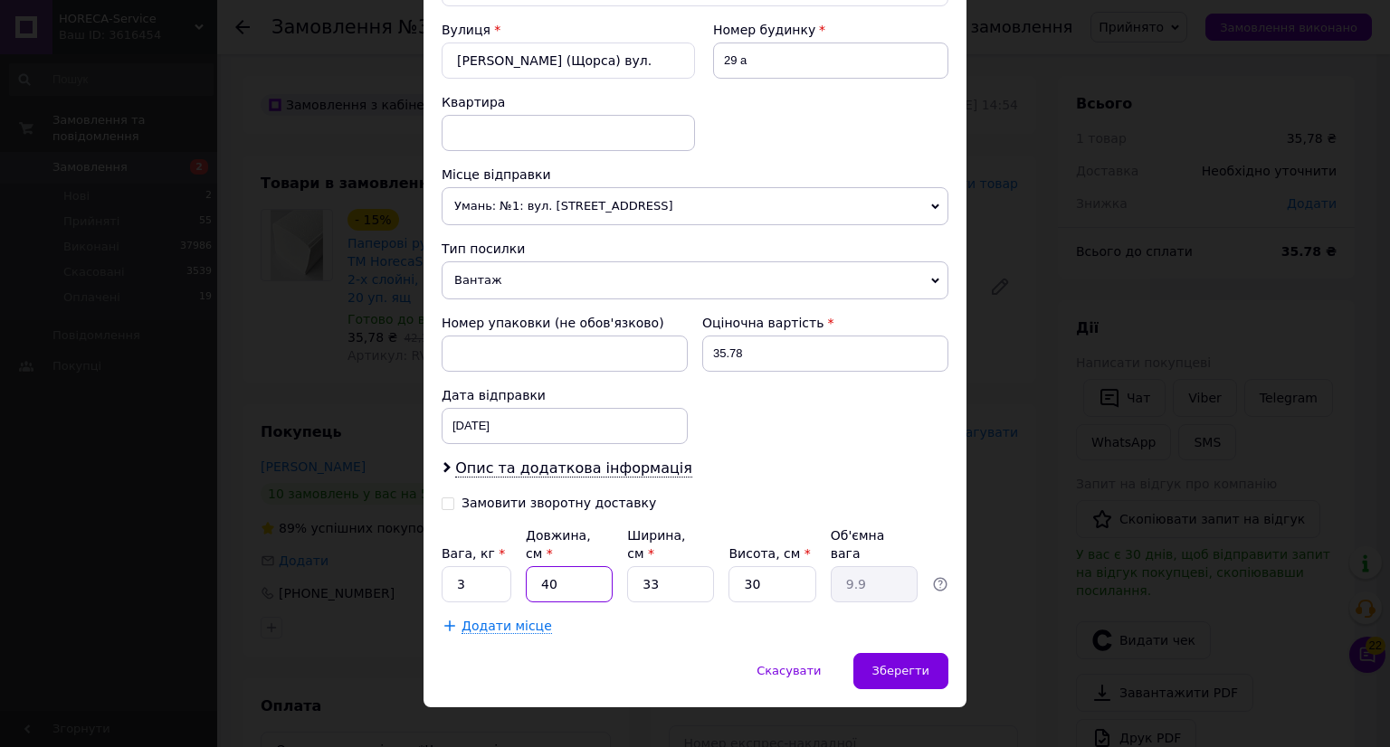
click at [584, 570] on input "40" at bounding box center [569, 584] width 87 height 36
type input "4"
type input "0.99"
type input "5"
type input "1.24"
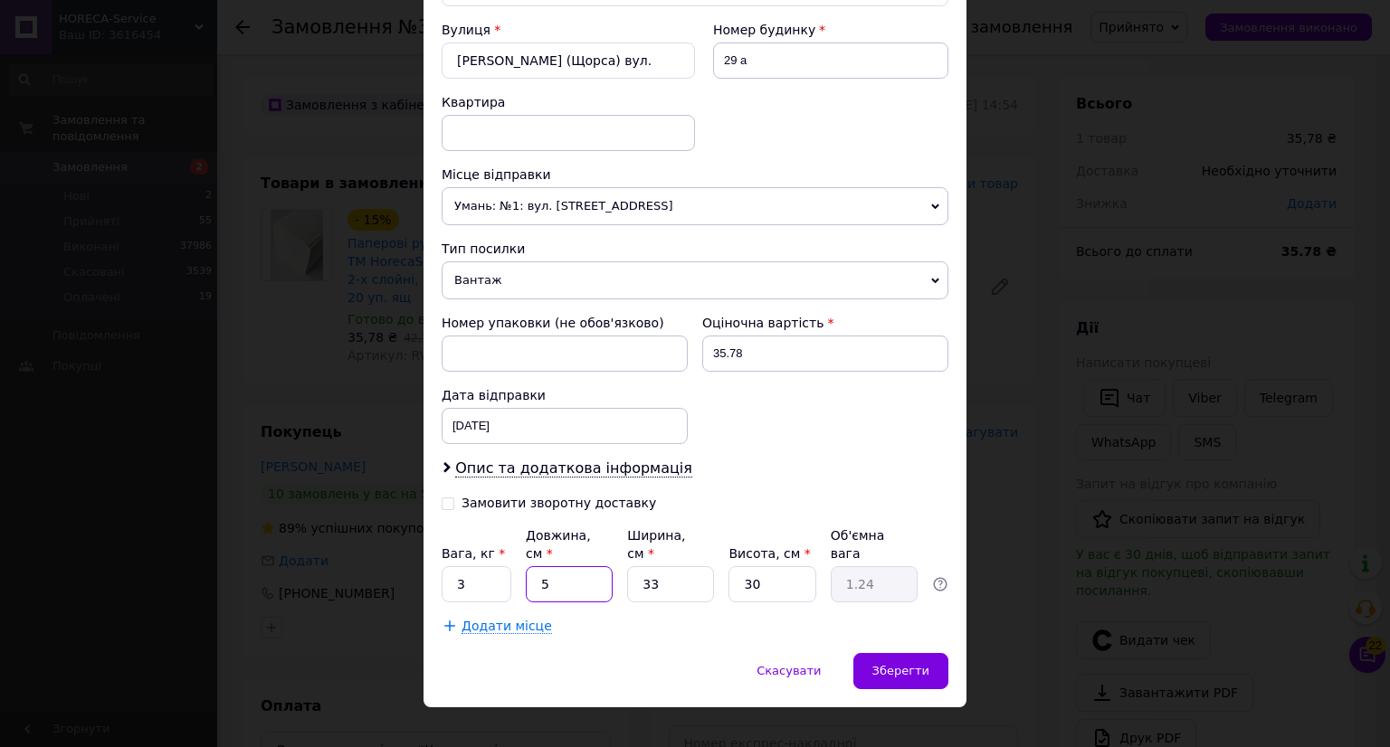
type input "58"
type input "14.36"
type input "58"
type input "4"
type input "1.74"
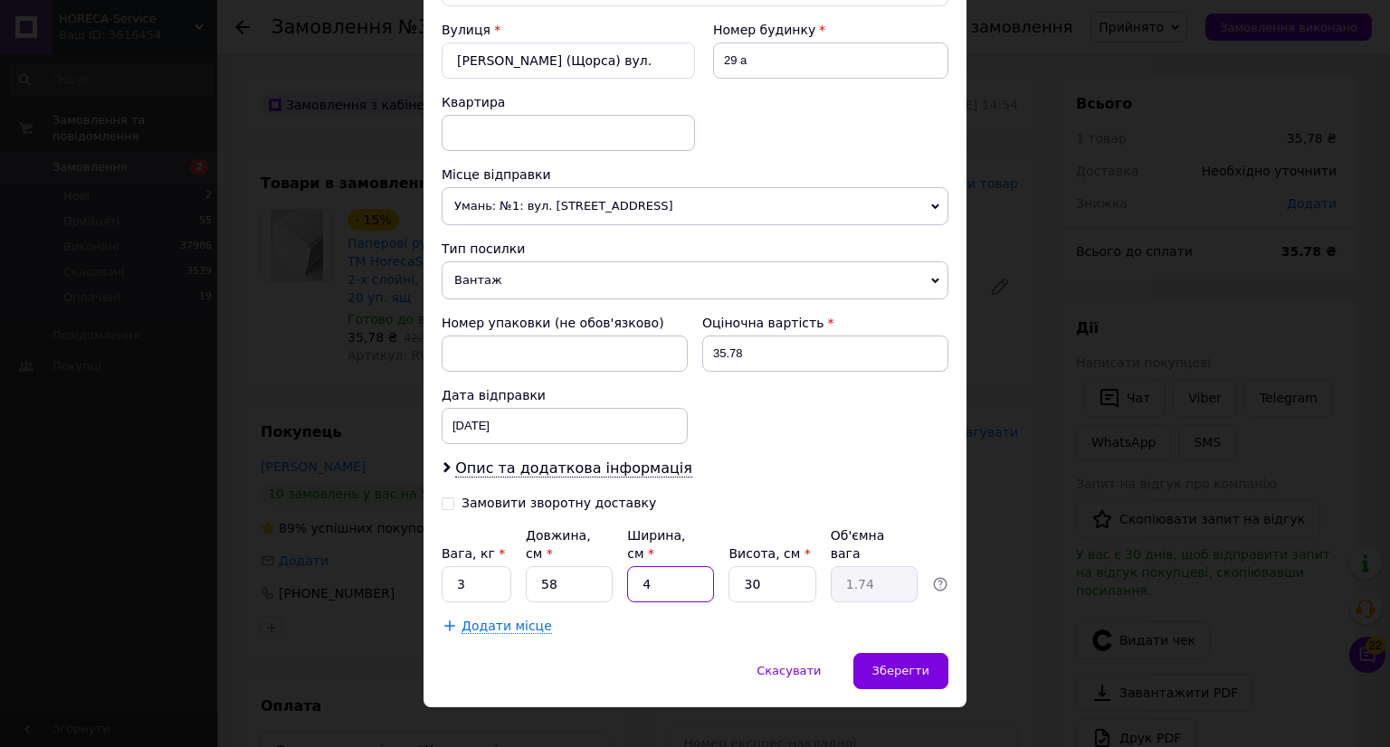
type input "40"
type input "17.4"
type input "40"
type input "4"
type input "2.32"
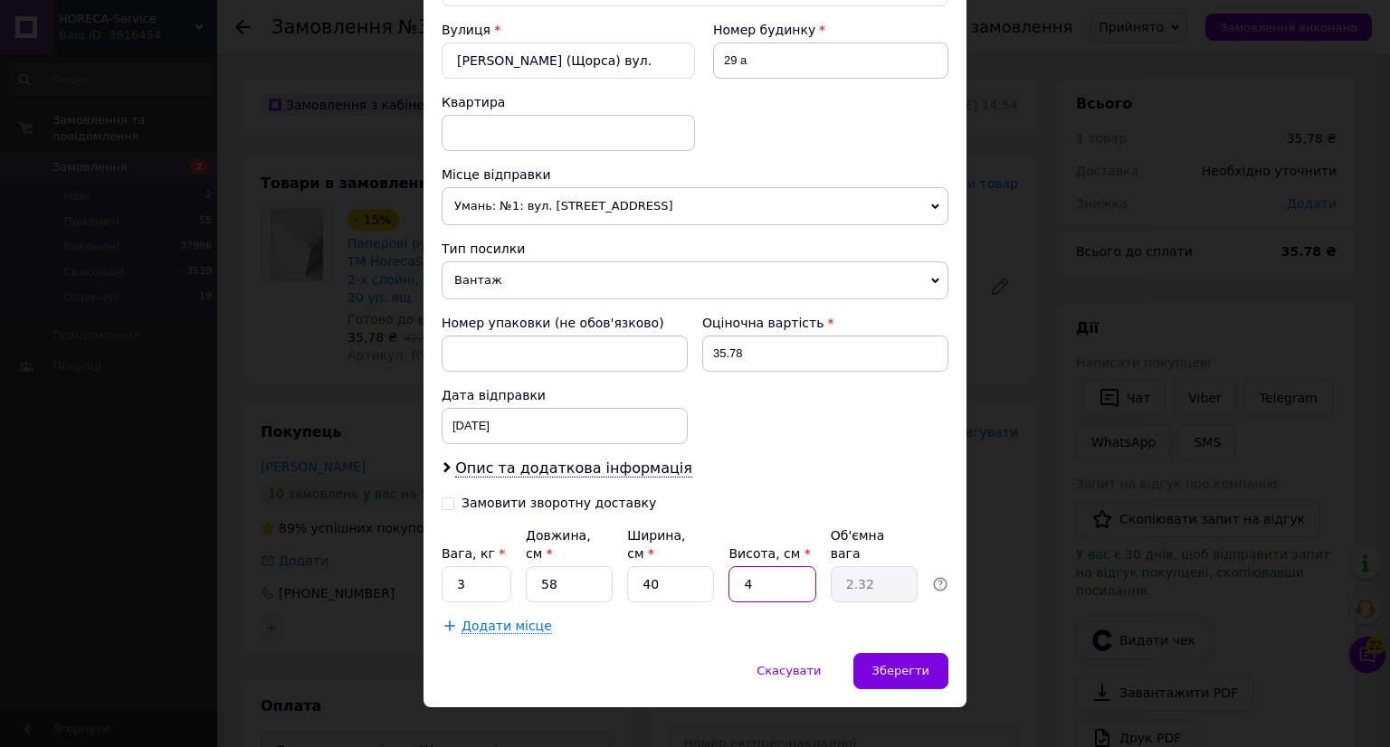
type input "48"
type input "27.84"
type input "48"
click at [871, 660] on div "Зберегти" at bounding box center [900, 671] width 95 height 36
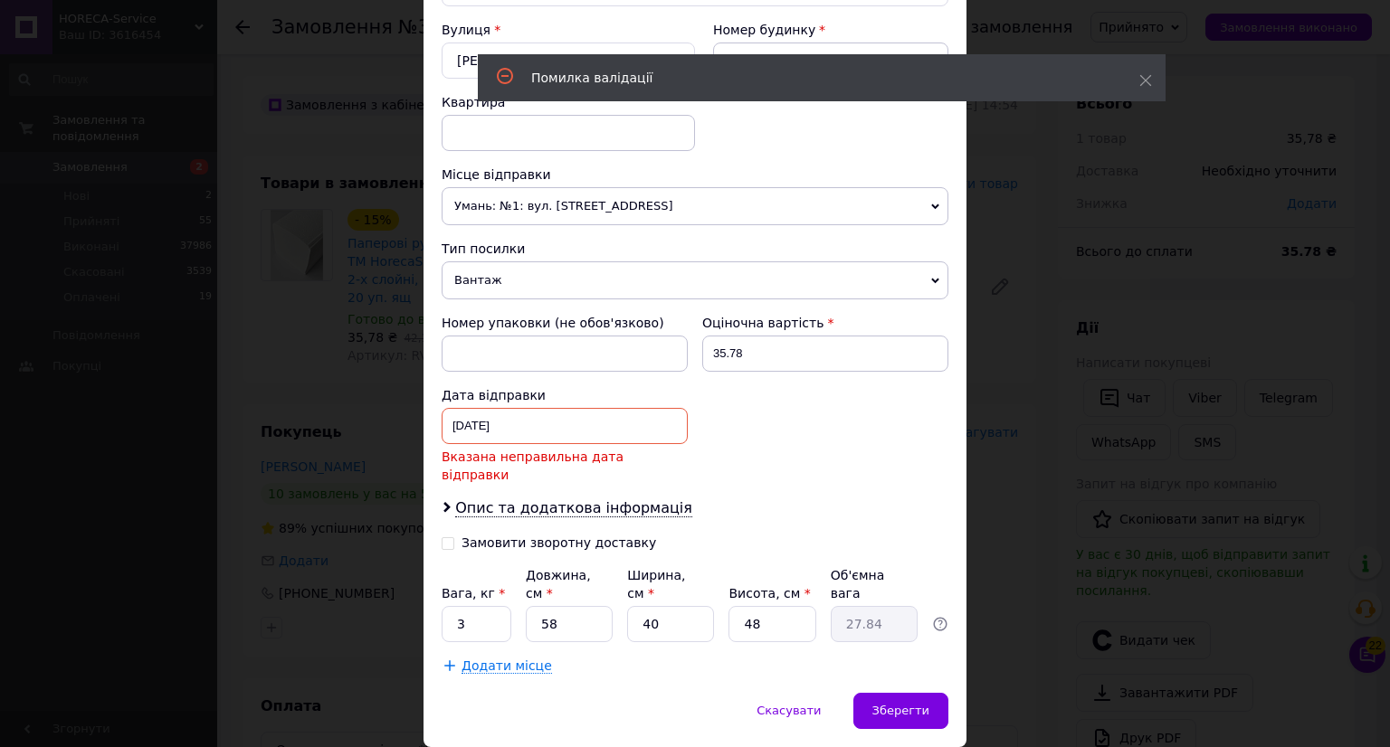
click at [535, 424] on div "30.07.2025 < 2025 > < Июль > Пн Вт Ср Чт Пт Сб Вс 30 1 2 3 4 5 6 7 8 9 10 11 12…" at bounding box center [565, 426] width 246 height 36
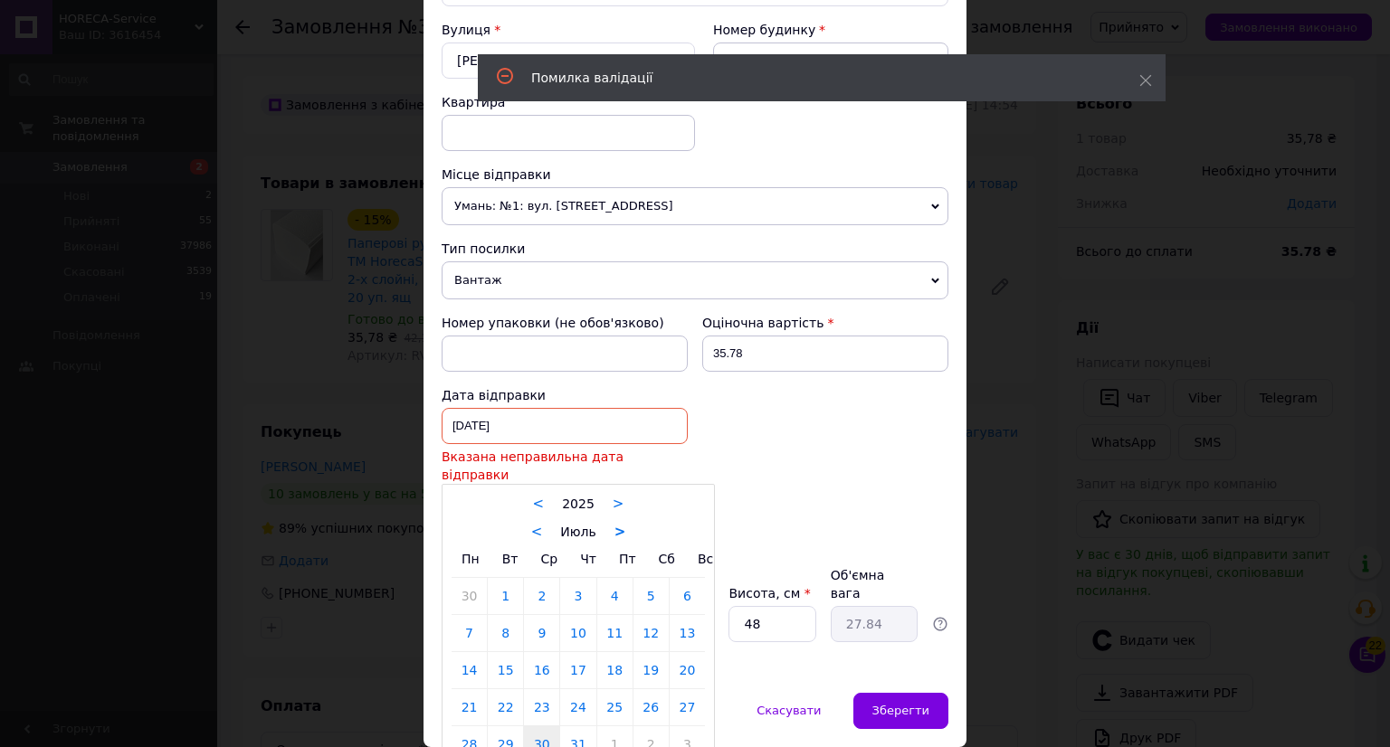
click at [615, 524] on link ">" at bounding box center [620, 532] width 12 height 16
click at [619, 524] on link ">" at bounding box center [625, 532] width 12 height 16
click at [617, 615] on link "12" at bounding box center [614, 633] width 35 height 36
type input "12.09.2025"
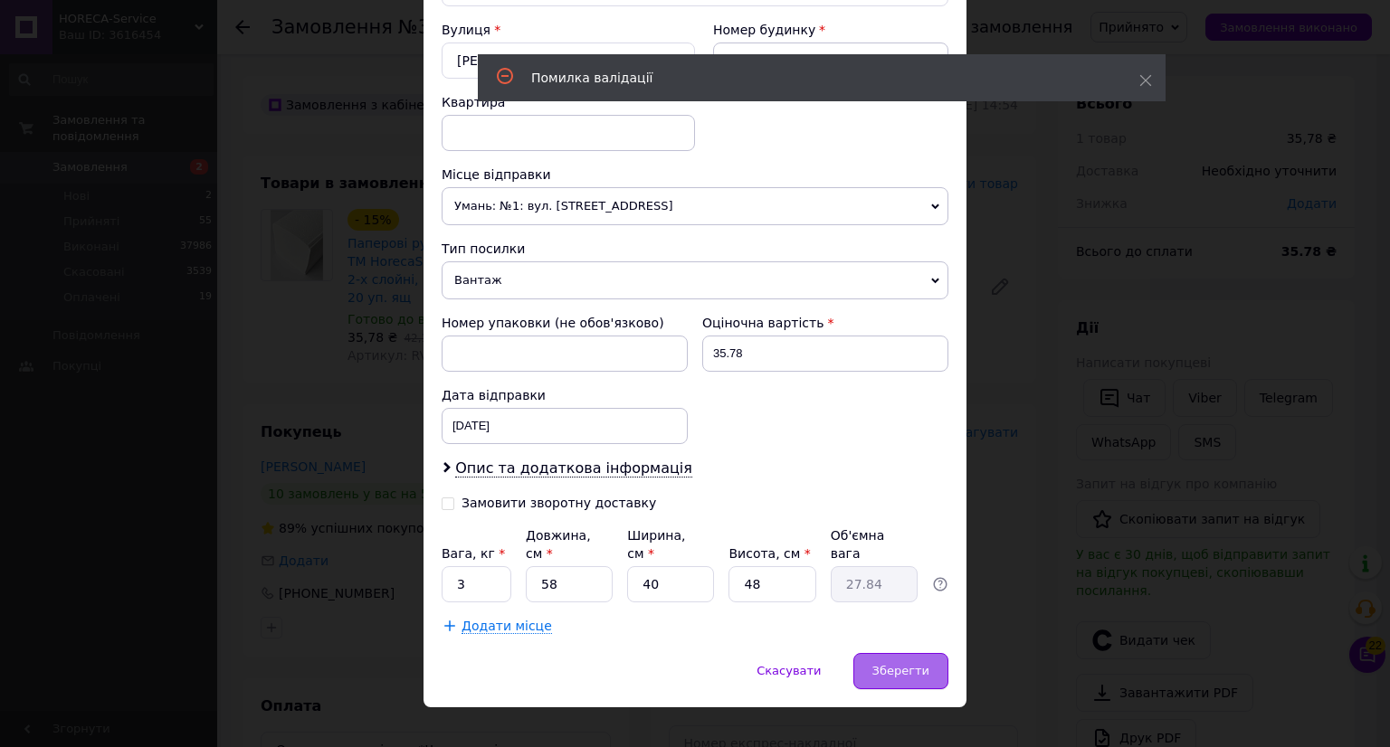
click at [922, 660] on div "Зберегти" at bounding box center [900, 671] width 95 height 36
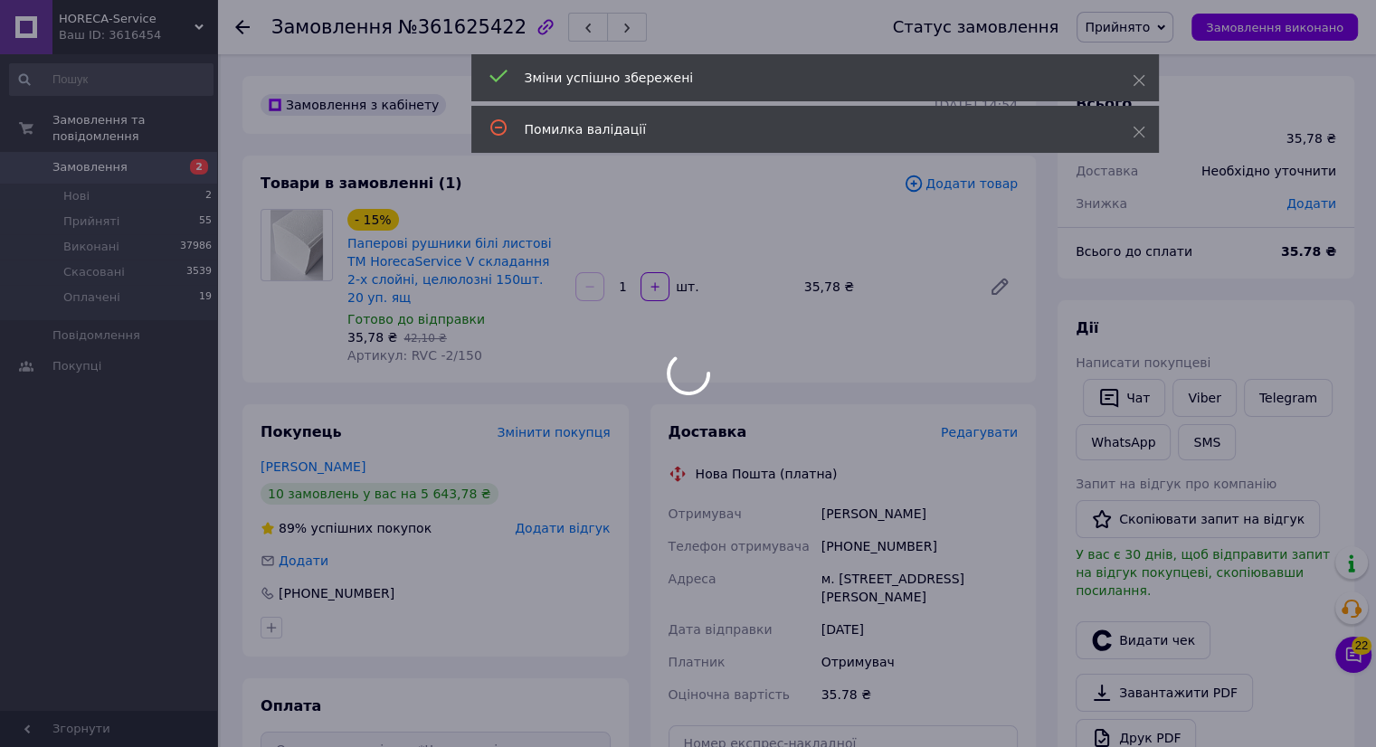
scroll to position [362, 0]
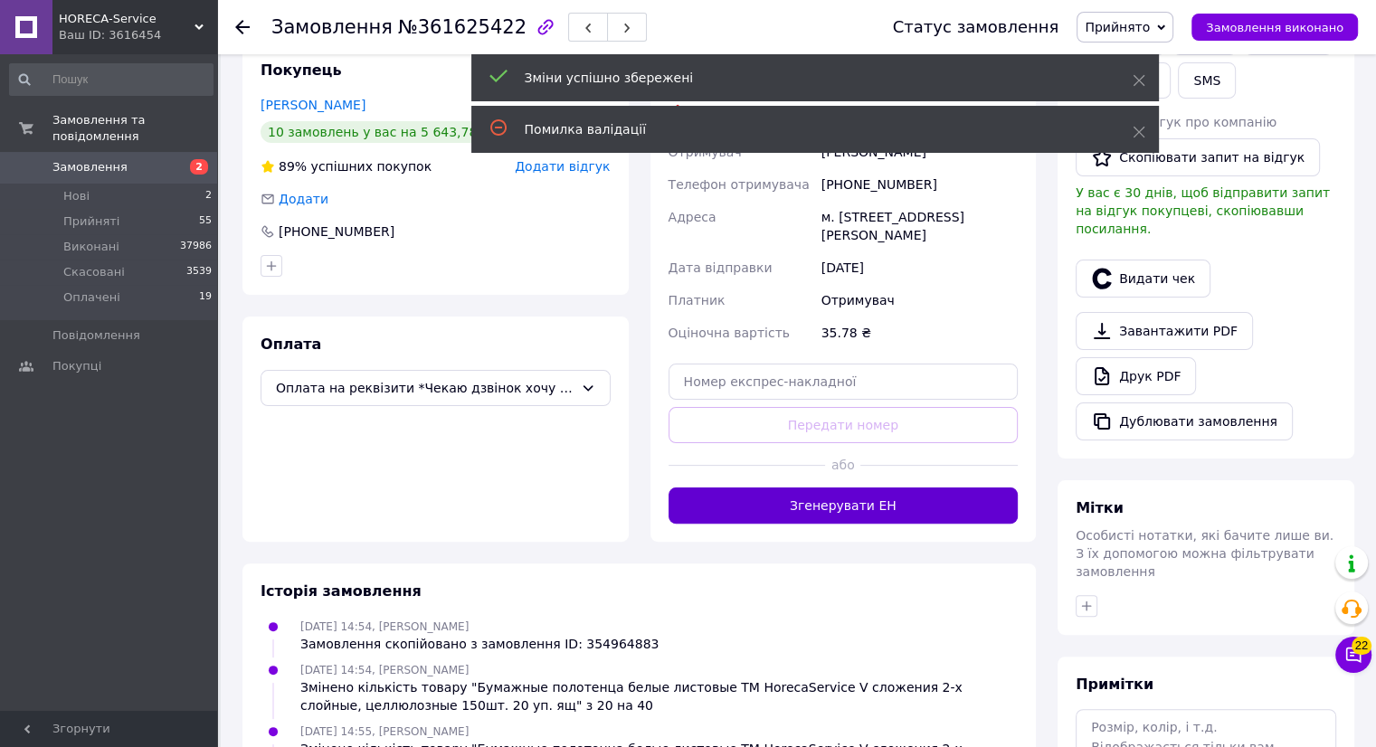
click at [813, 506] on button "Згенерувати ЕН" at bounding box center [844, 506] width 350 height 36
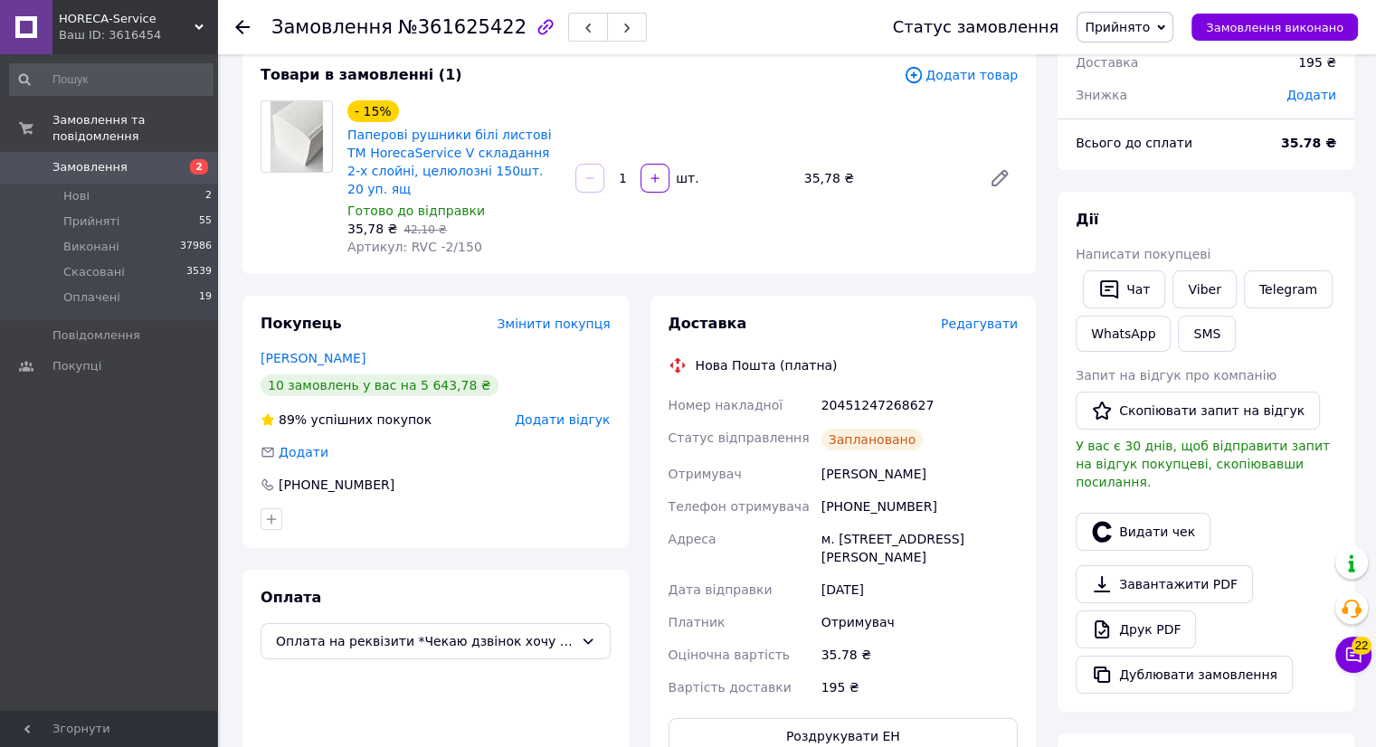
scroll to position [271, 0]
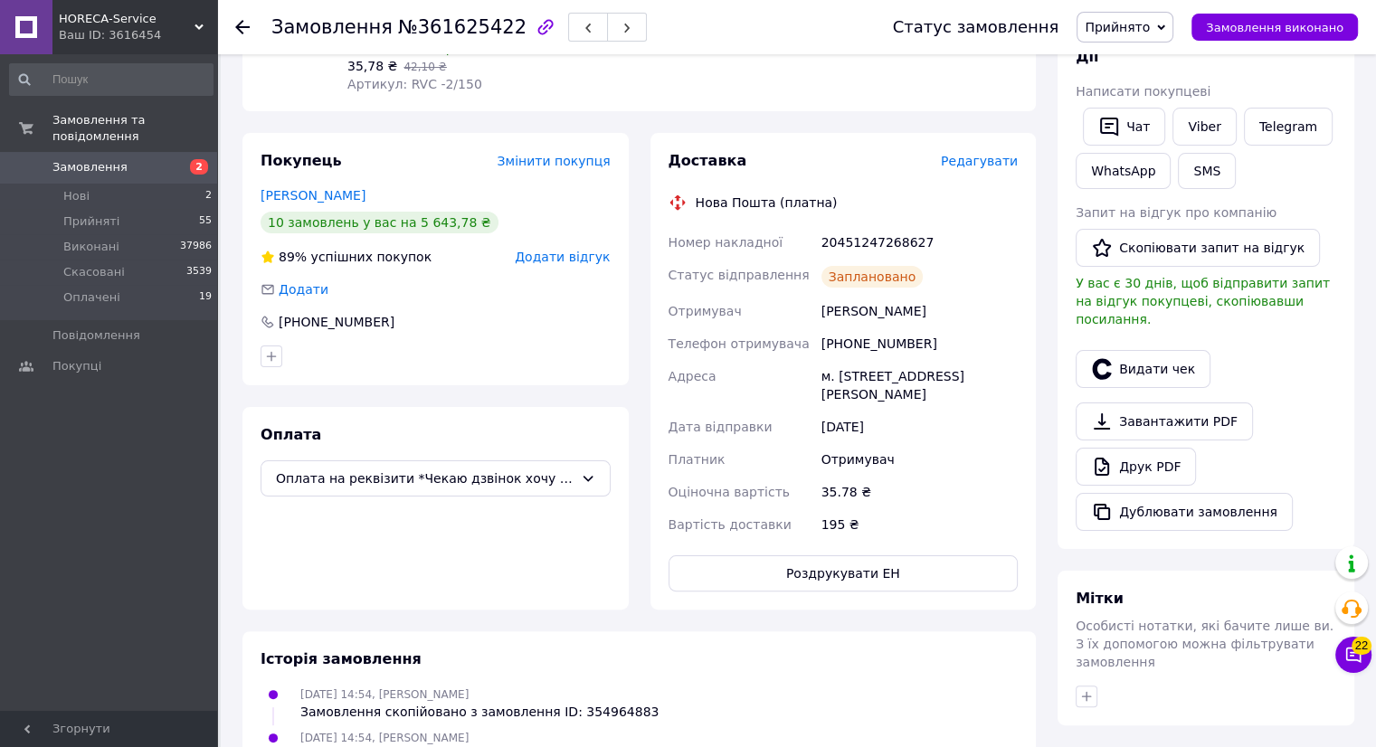
click at [250, 30] on div at bounding box center [253, 27] width 36 height 54
click at [249, 23] on icon at bounding box center [242, 27] width 14 height 14
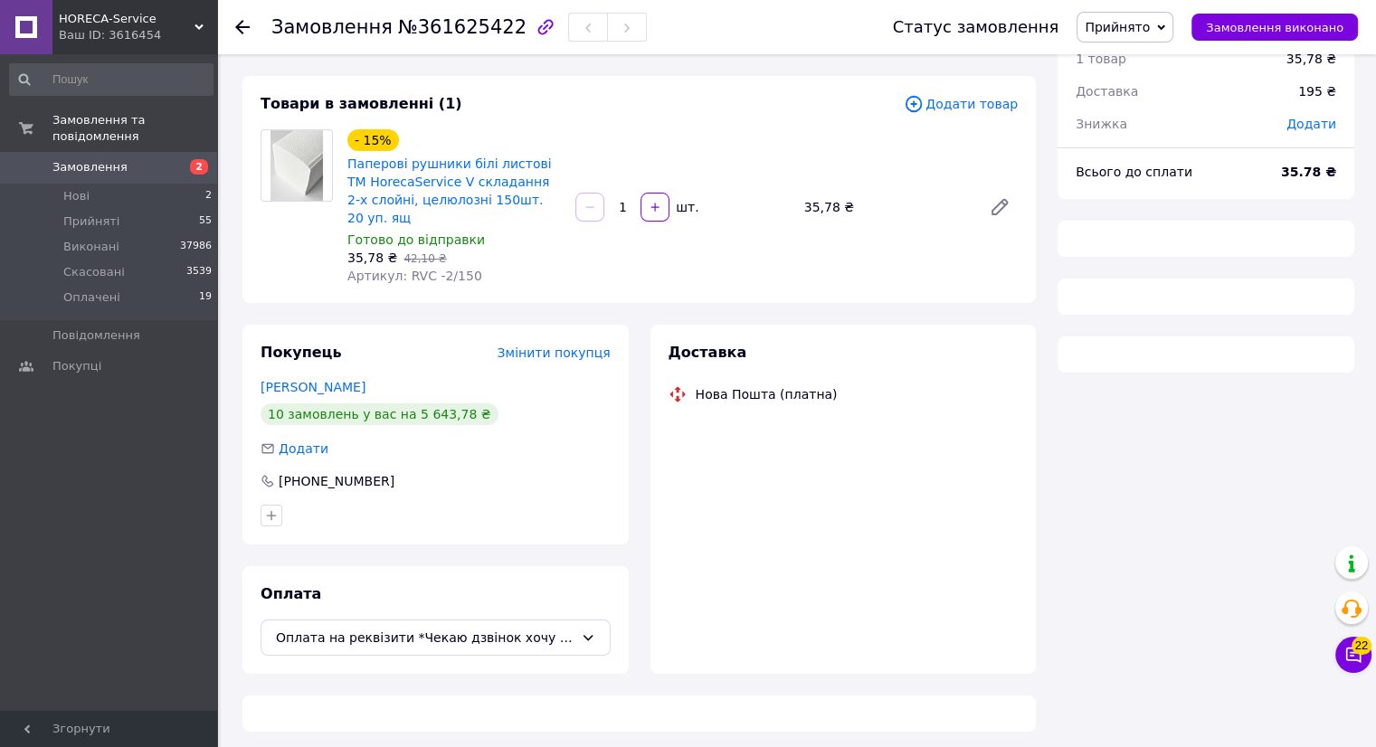
scroll to position [69, 0]
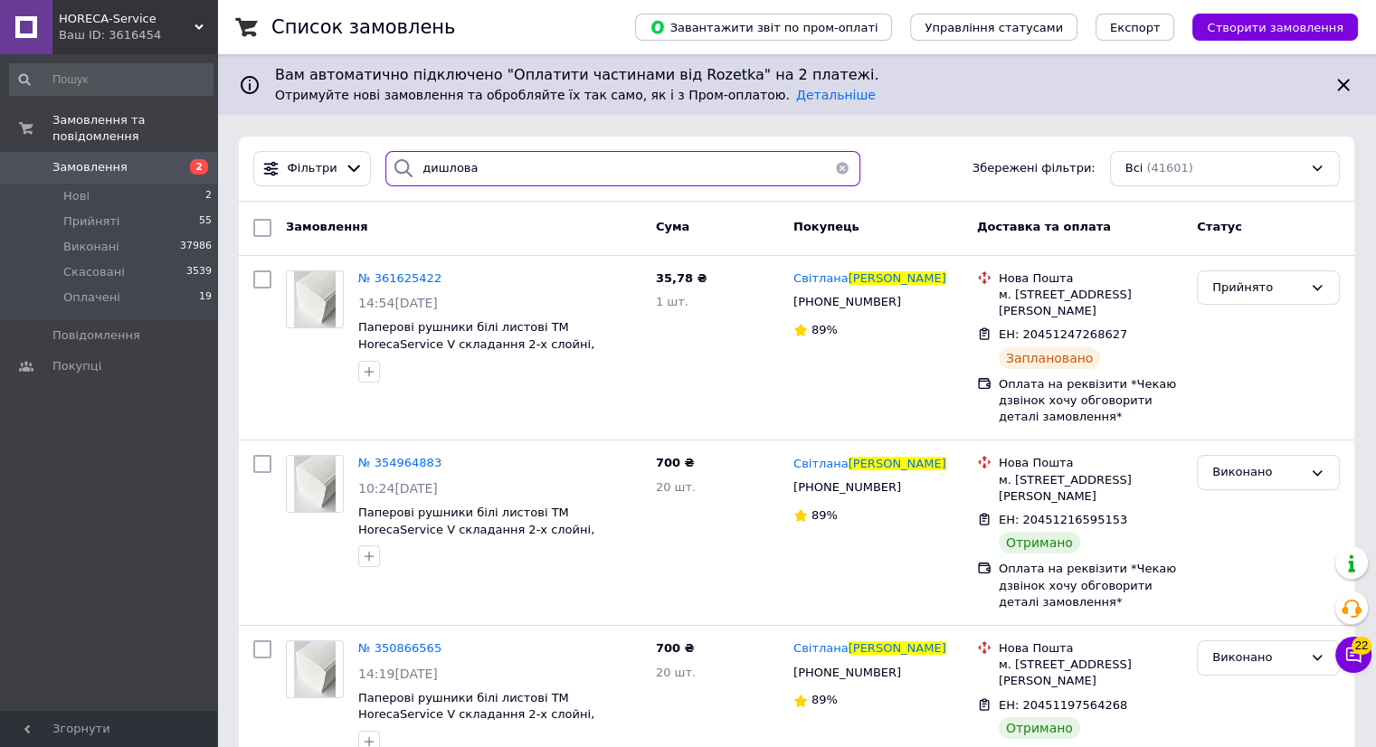
click at [483, 162] on input "дишлова" at bounding box center [622, 168] width 475 height 35
type input "д"
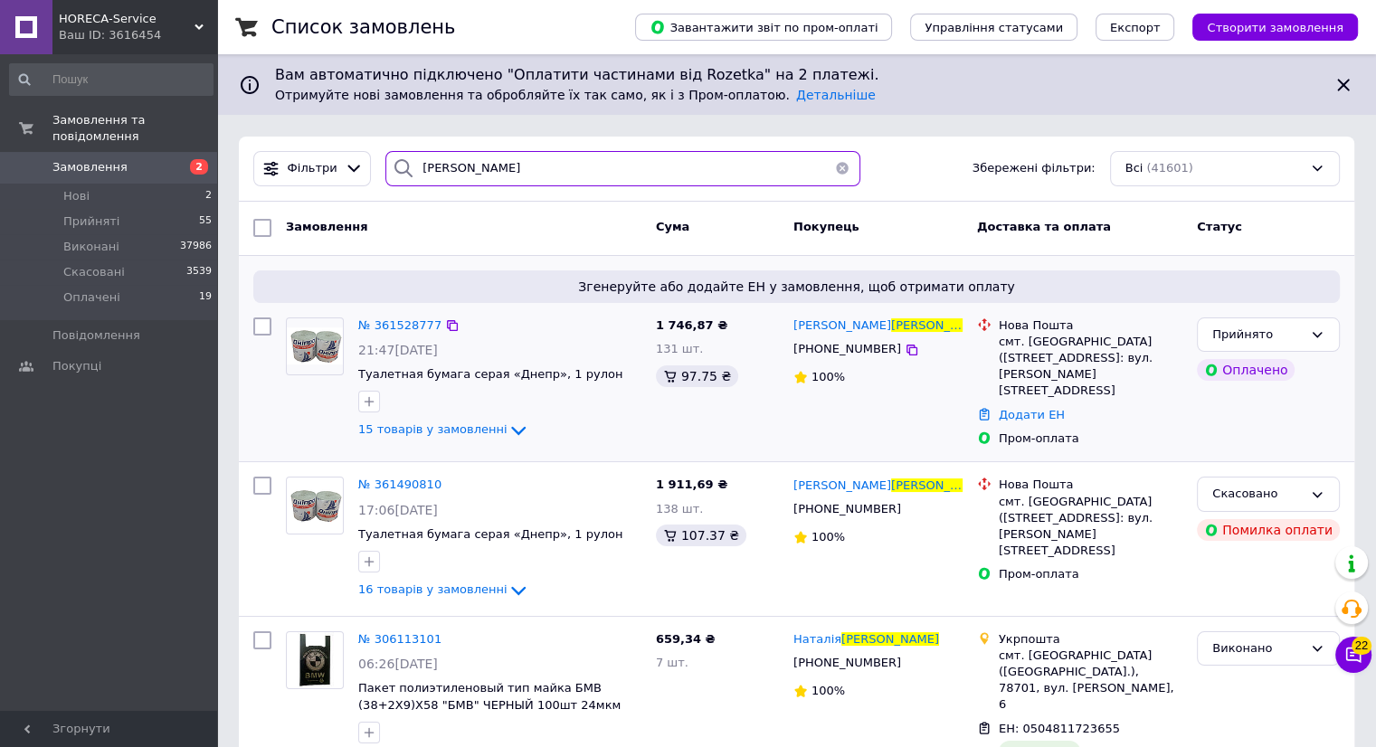
type input "[PERSON_NAME]"
click at [310, 348] on img at bounding box center [315, 346] width 56 height 36
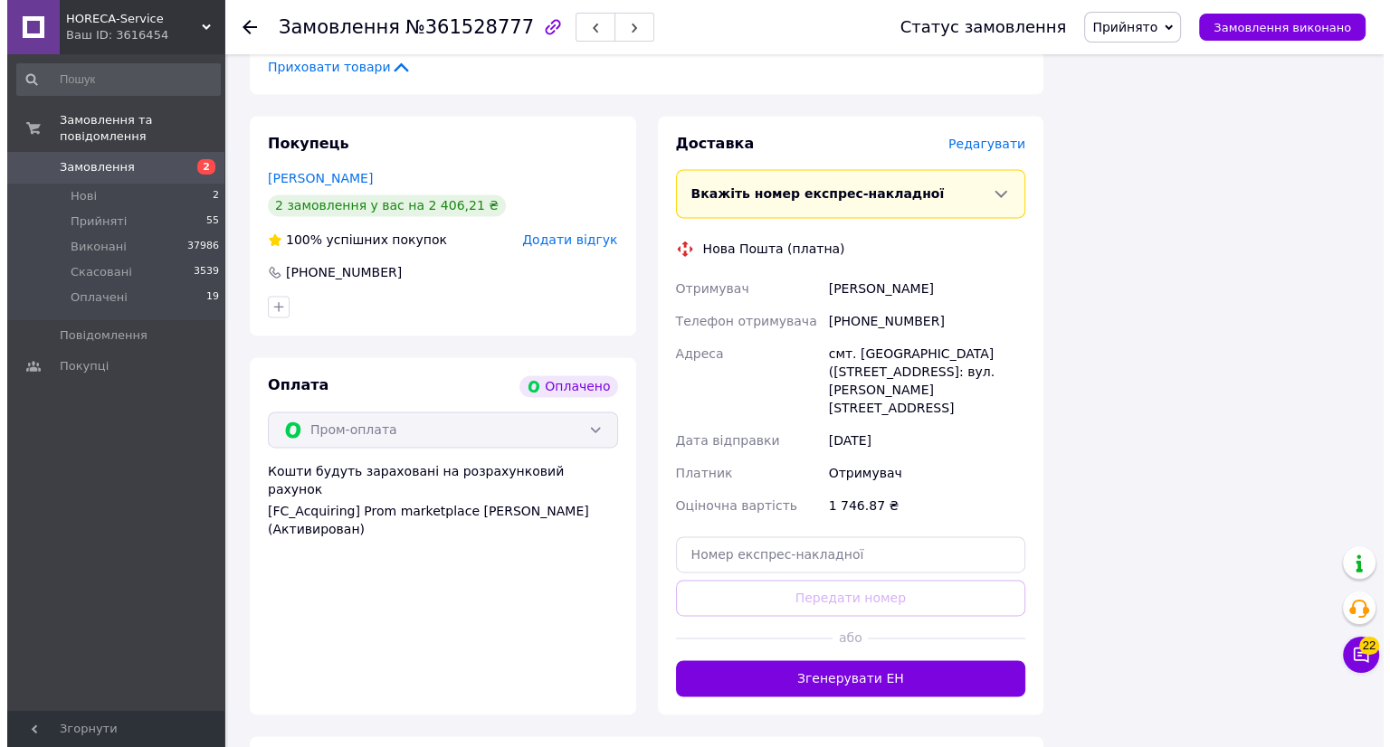
scroll to position [2380, 0]
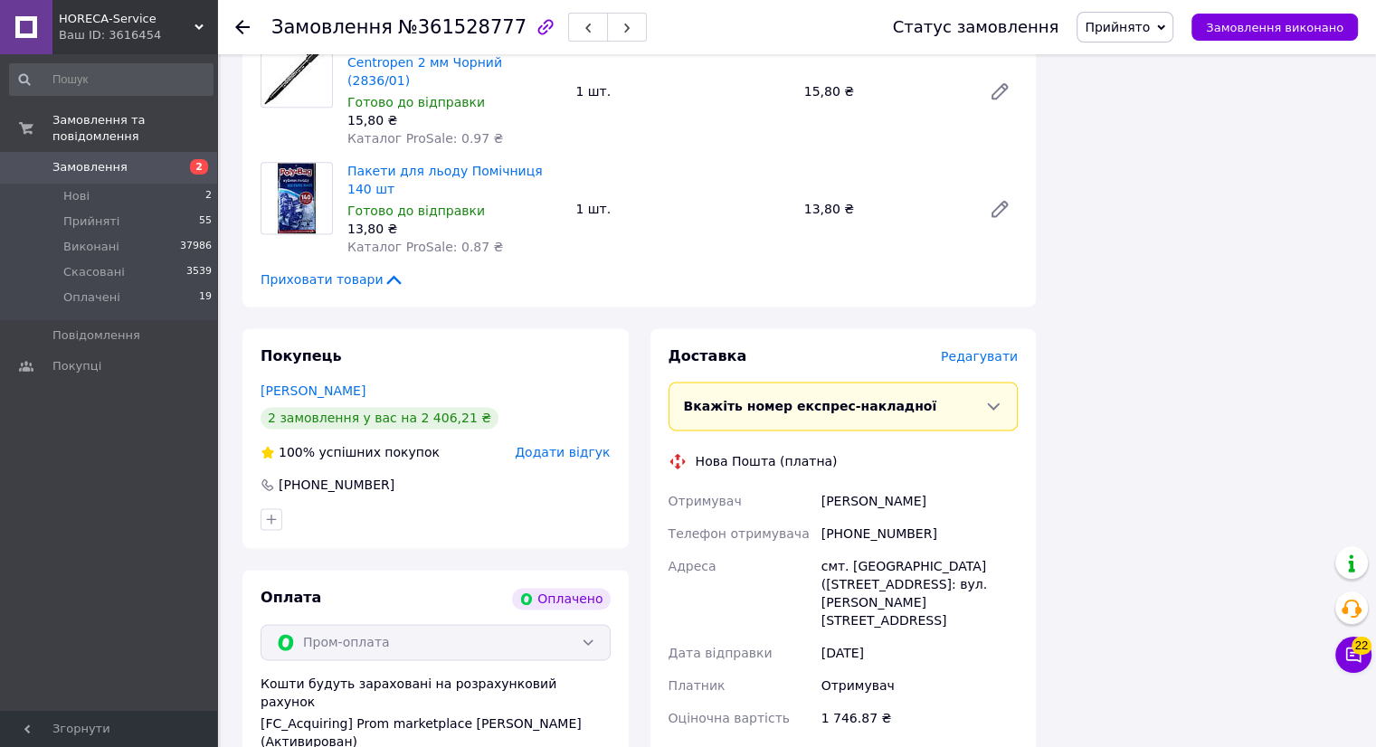
click at [987, 349] on span "Редагувати" at bounding box center [979, 356] width 77 height 14
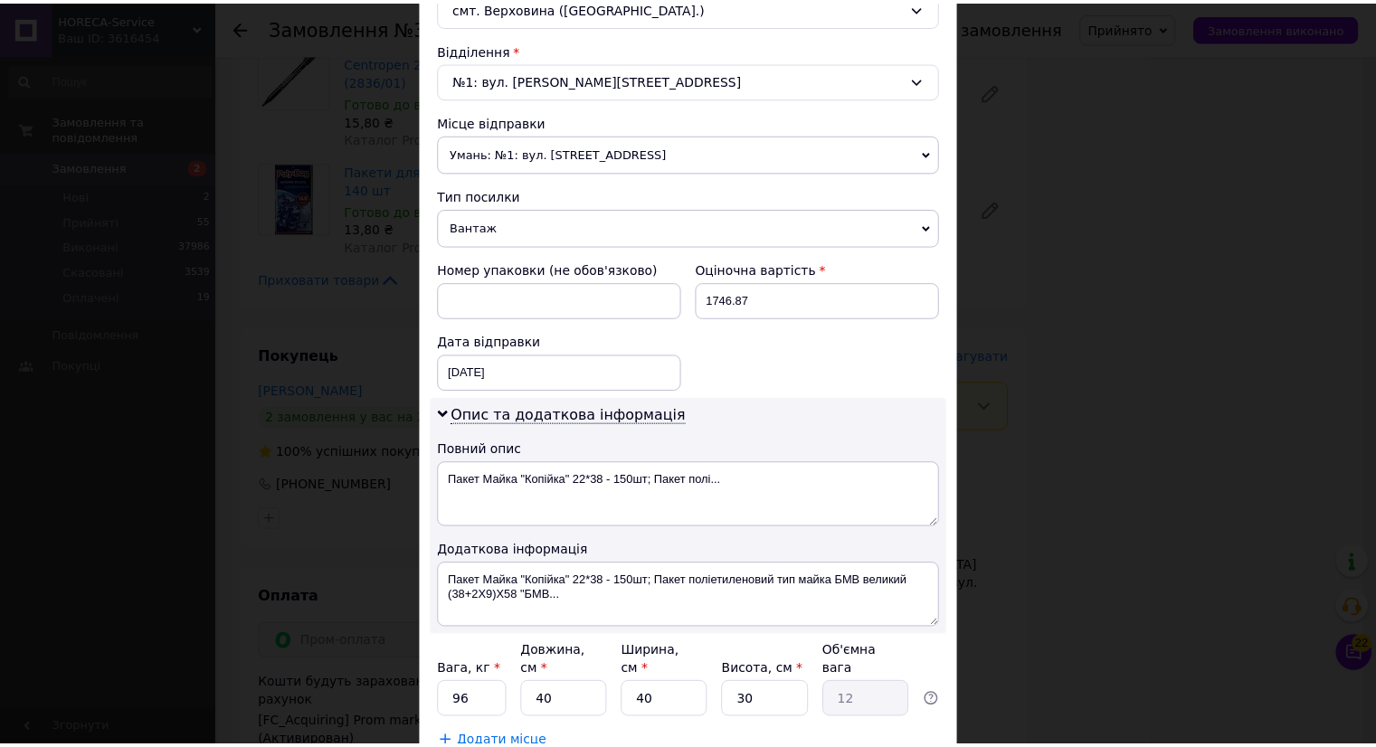
scroll to position [651, 0]
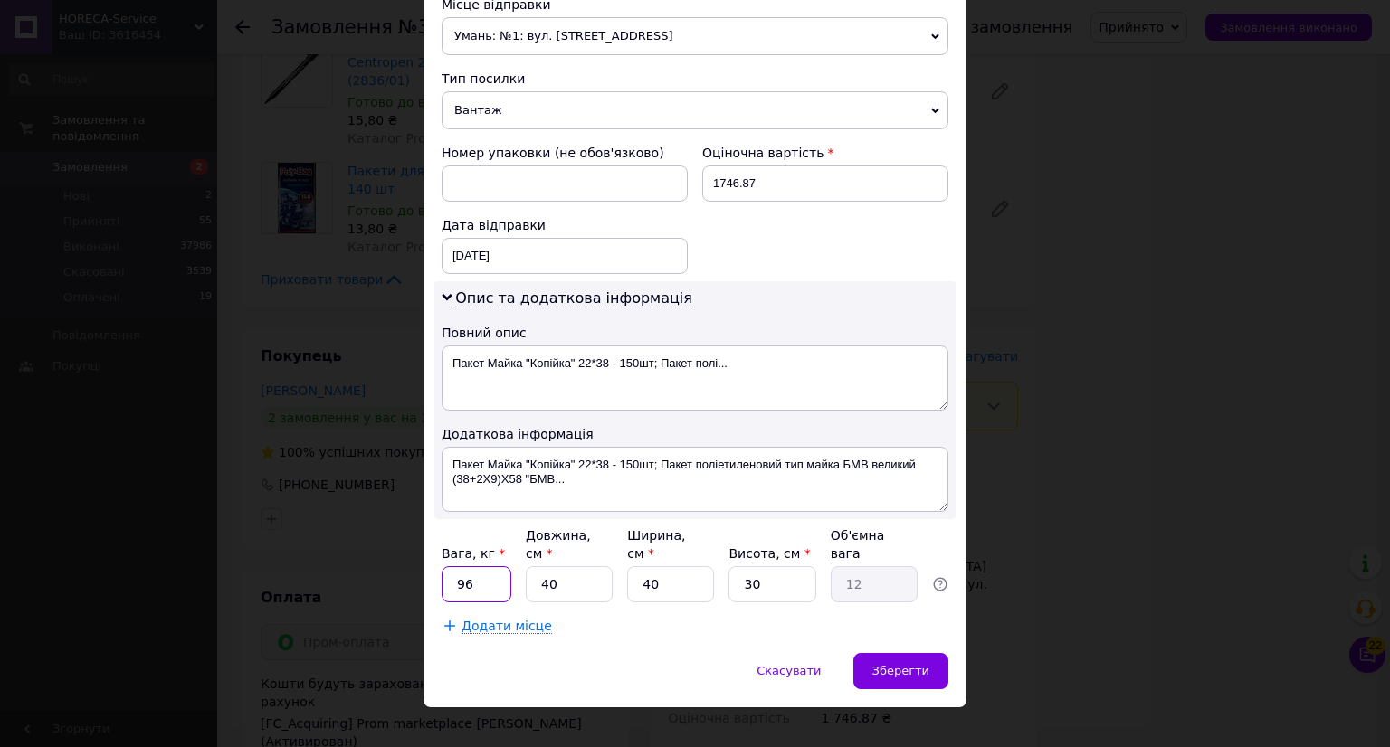
click at [484, 571] on input "96" at bounding box center [477, 584] width 70 height 36
type input "9"
type input "1"
type input "7"
type input "2.1"
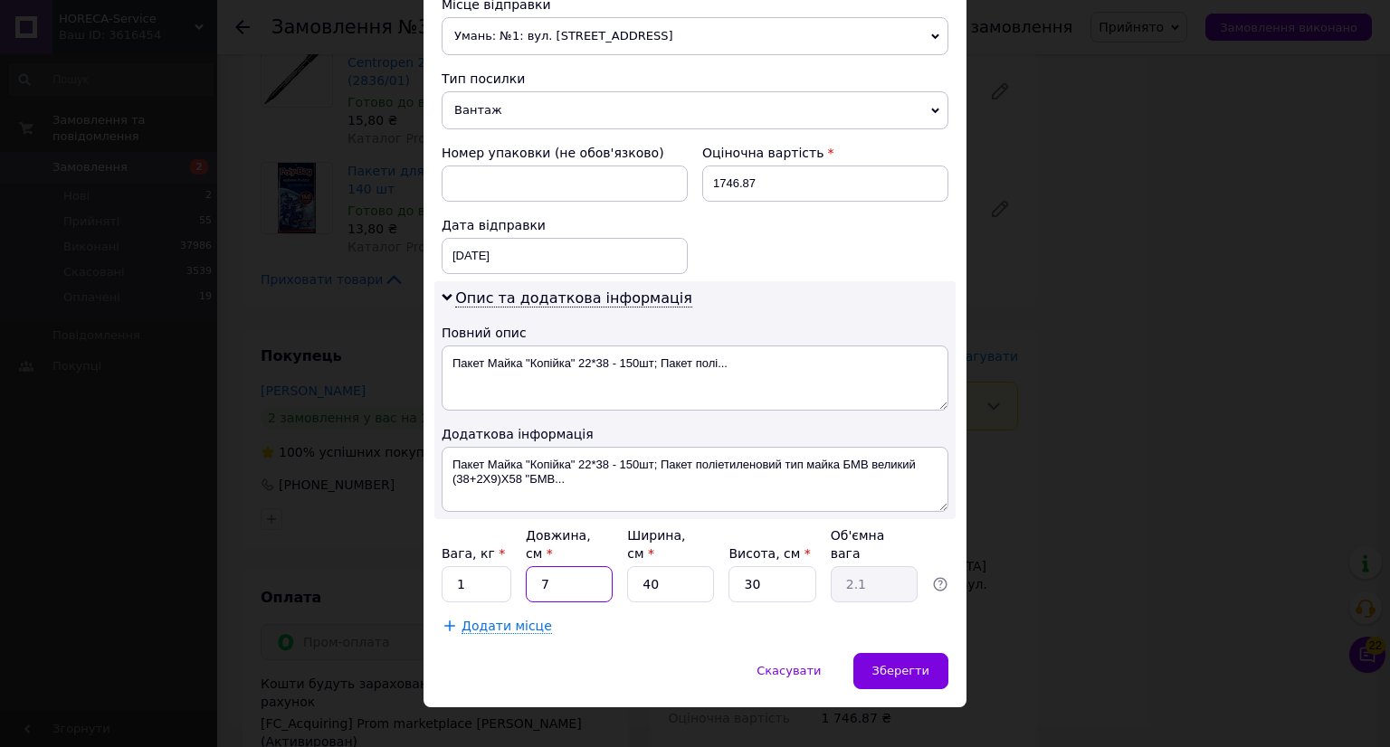
type input "70"
type input "21"
type input "70"
type input "4"
type input "2.1"
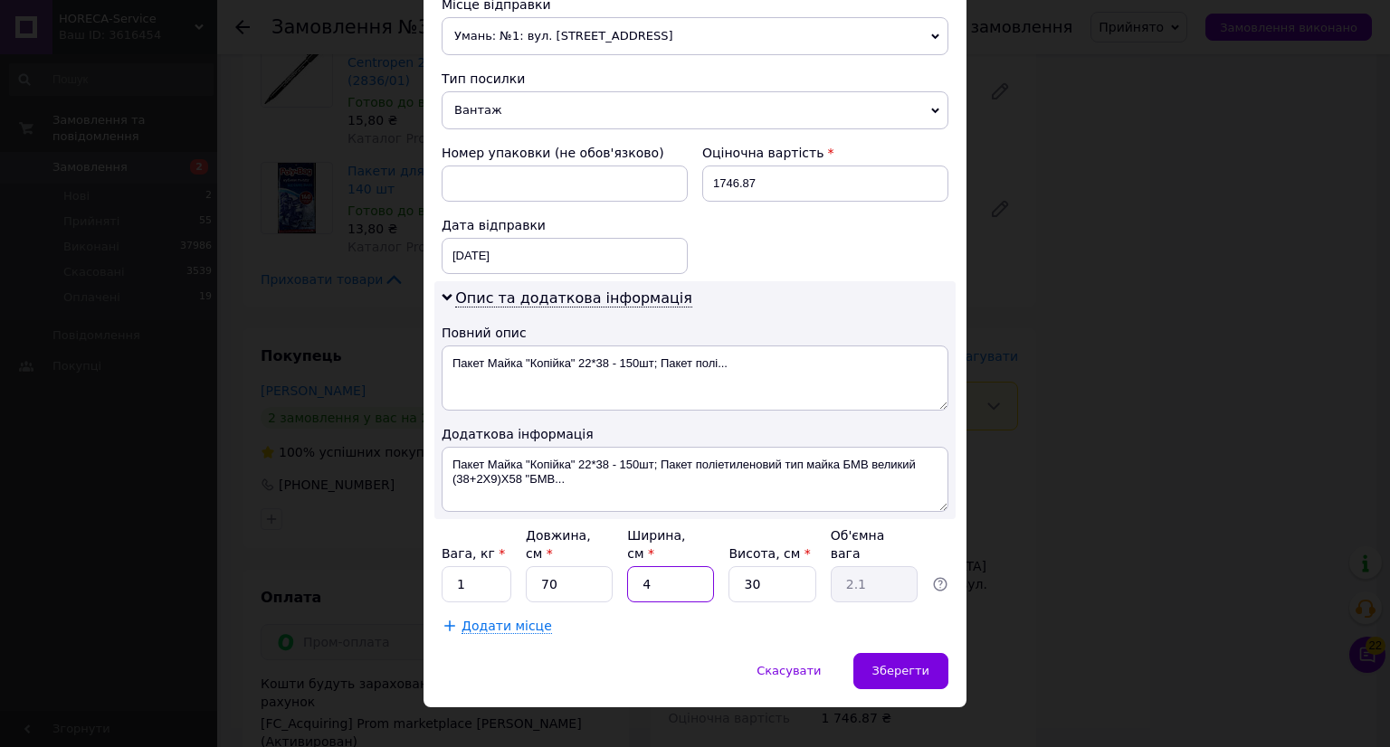
type input "40"
type input "21"
type input "4"
type input "2.8"
type input "40"
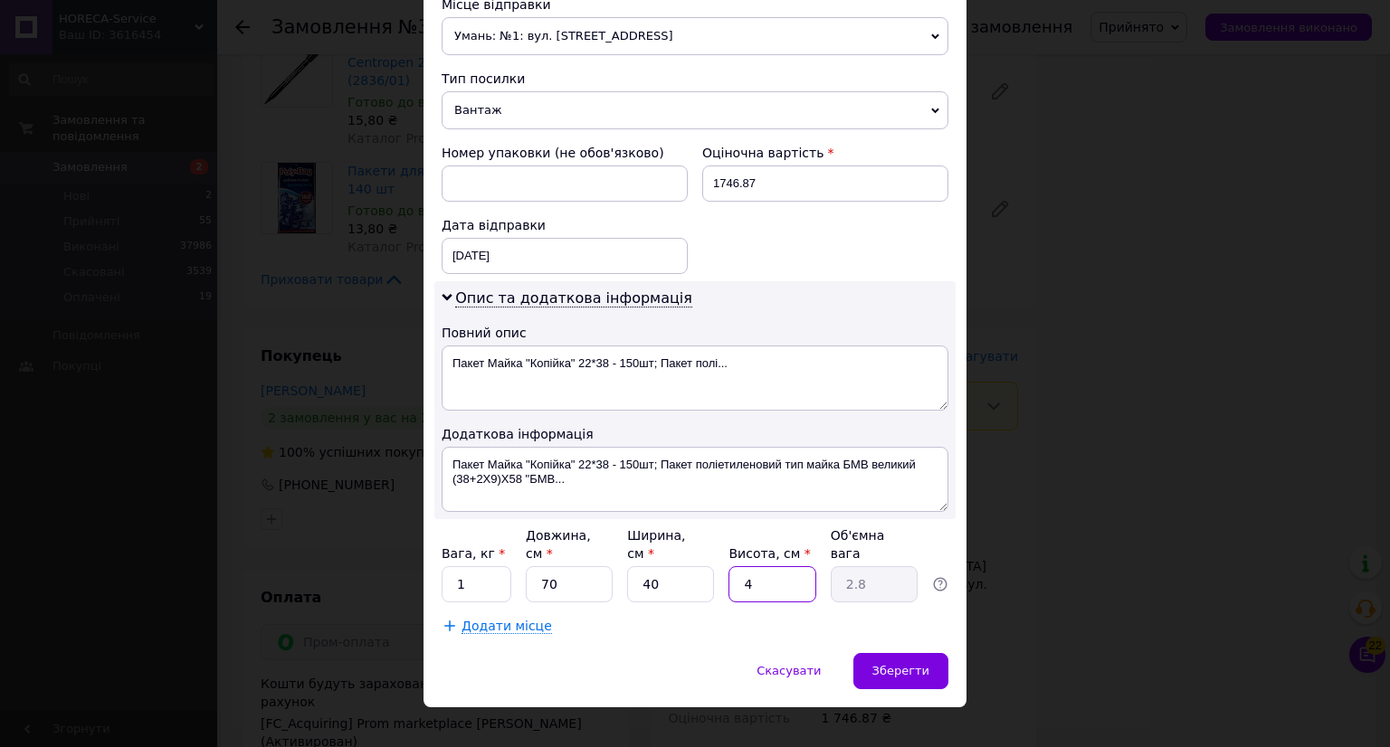
type input "28"
type input "40"
click at [878, 664] on span "Зберегти" at bounding box center [900, 671] width 57 height 14
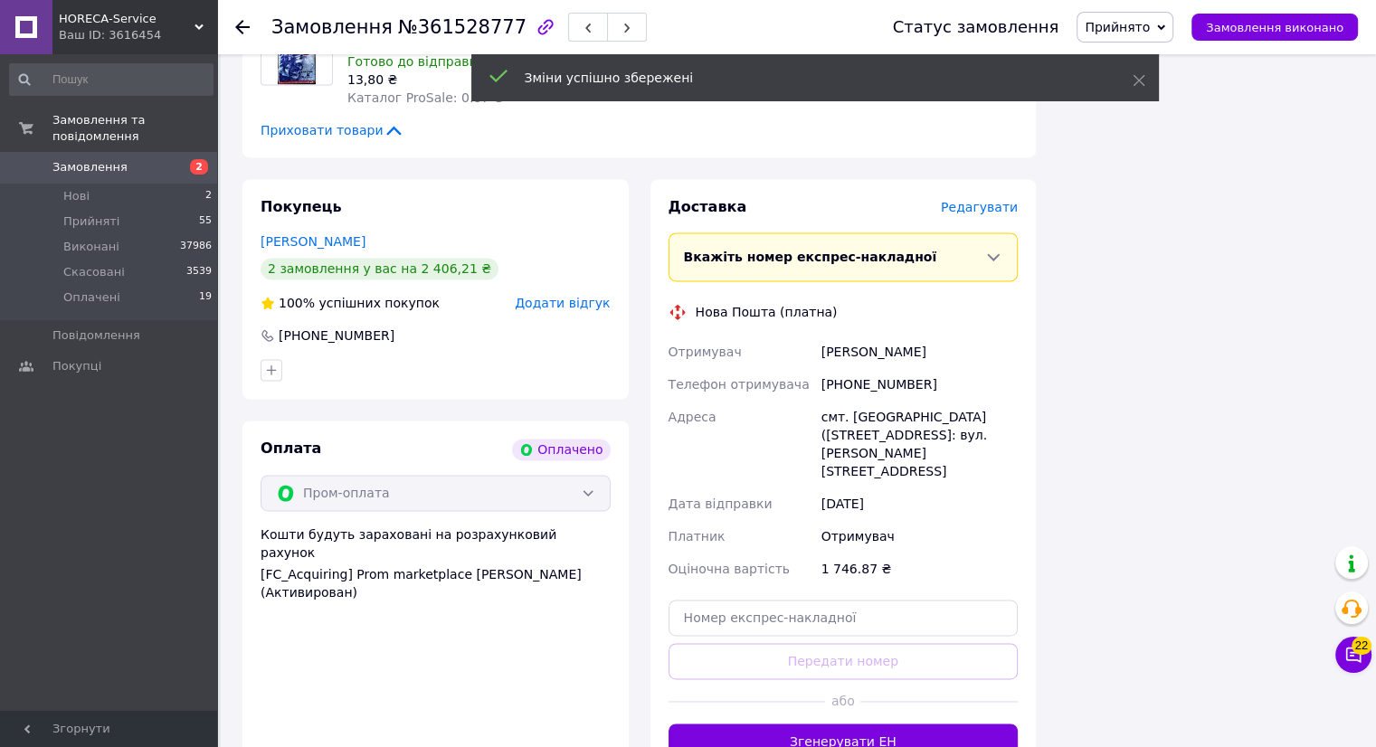
scroll to position [2561, 0]
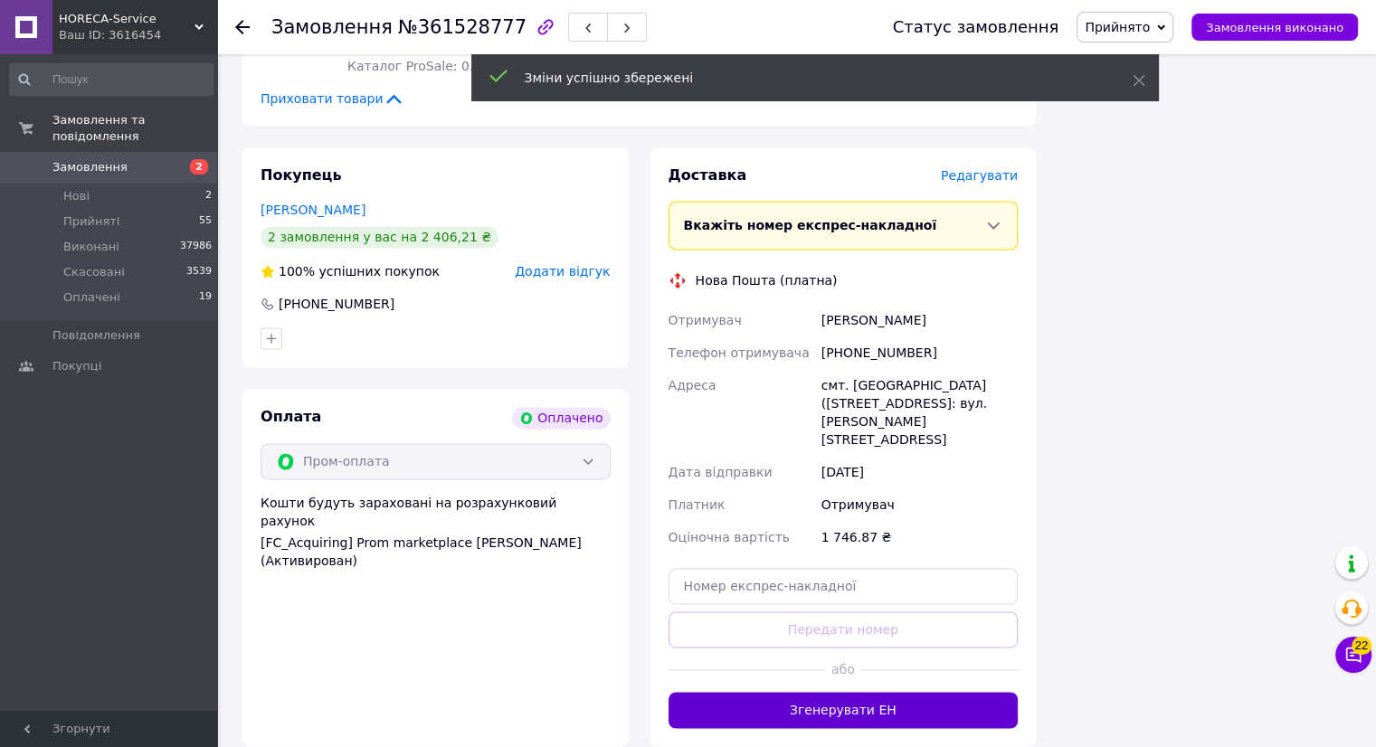
click at [851, 692] on button "Згенерувати ЕН" at bounding box center [844, 710] width 350 height 36
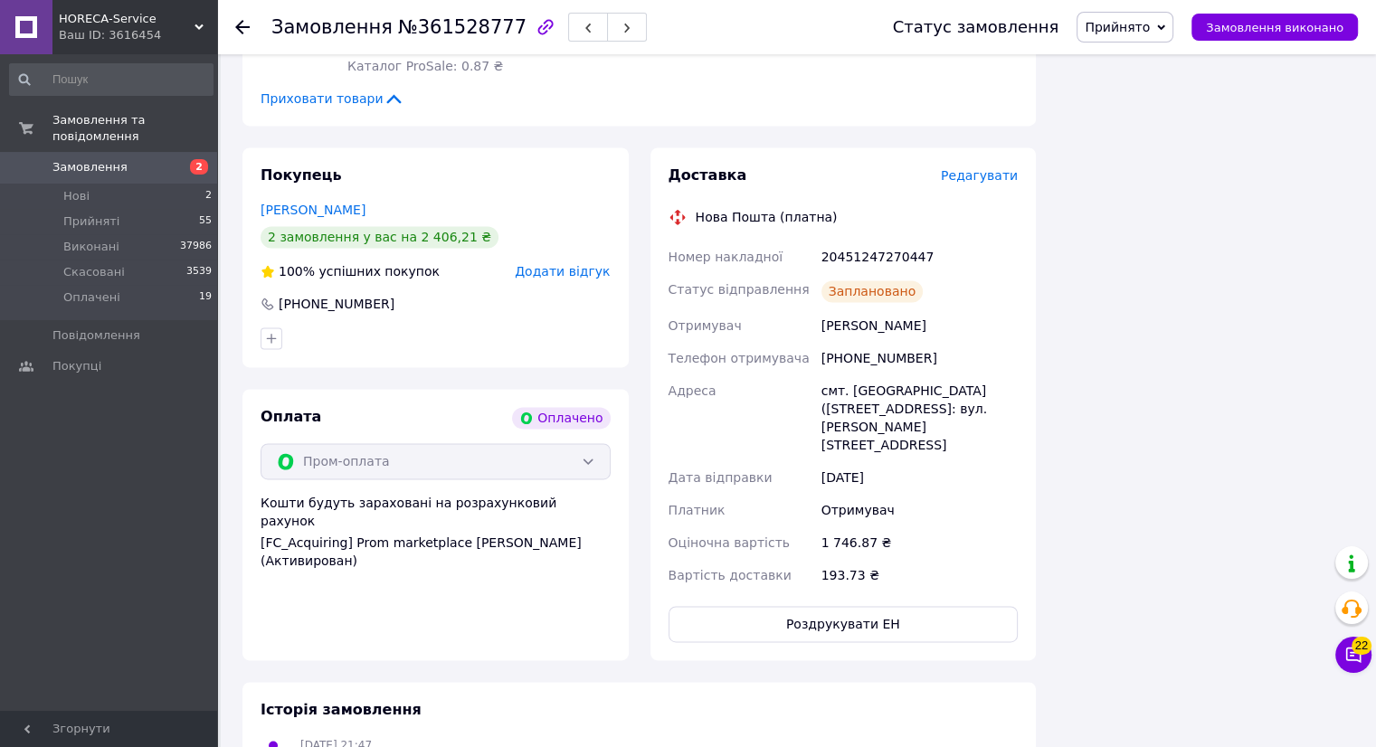
click at [242, 26] on use at bounding box center [242, 27] width 14 height 14
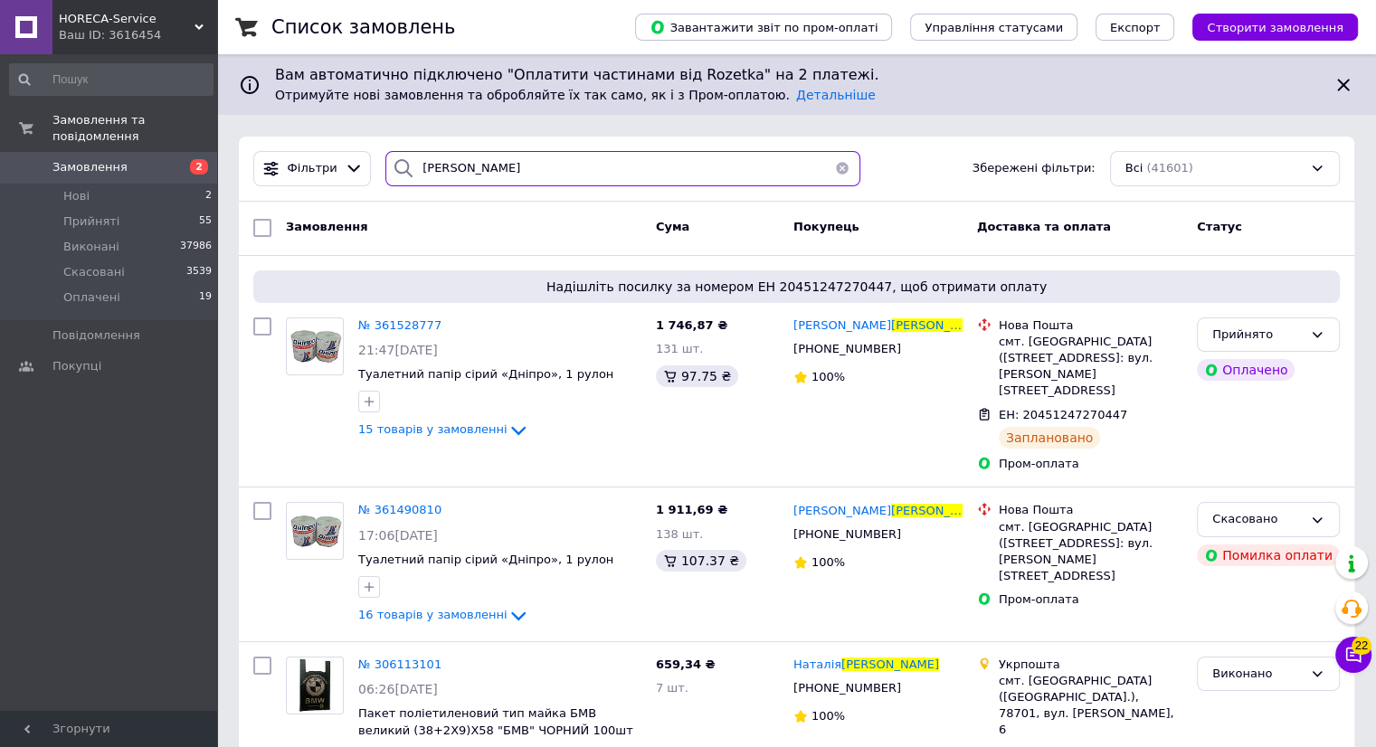
click at [514, 173] on input "[PERSON_NAME]" at bounding box center [622, 168] width 475 height 35
type input "с"
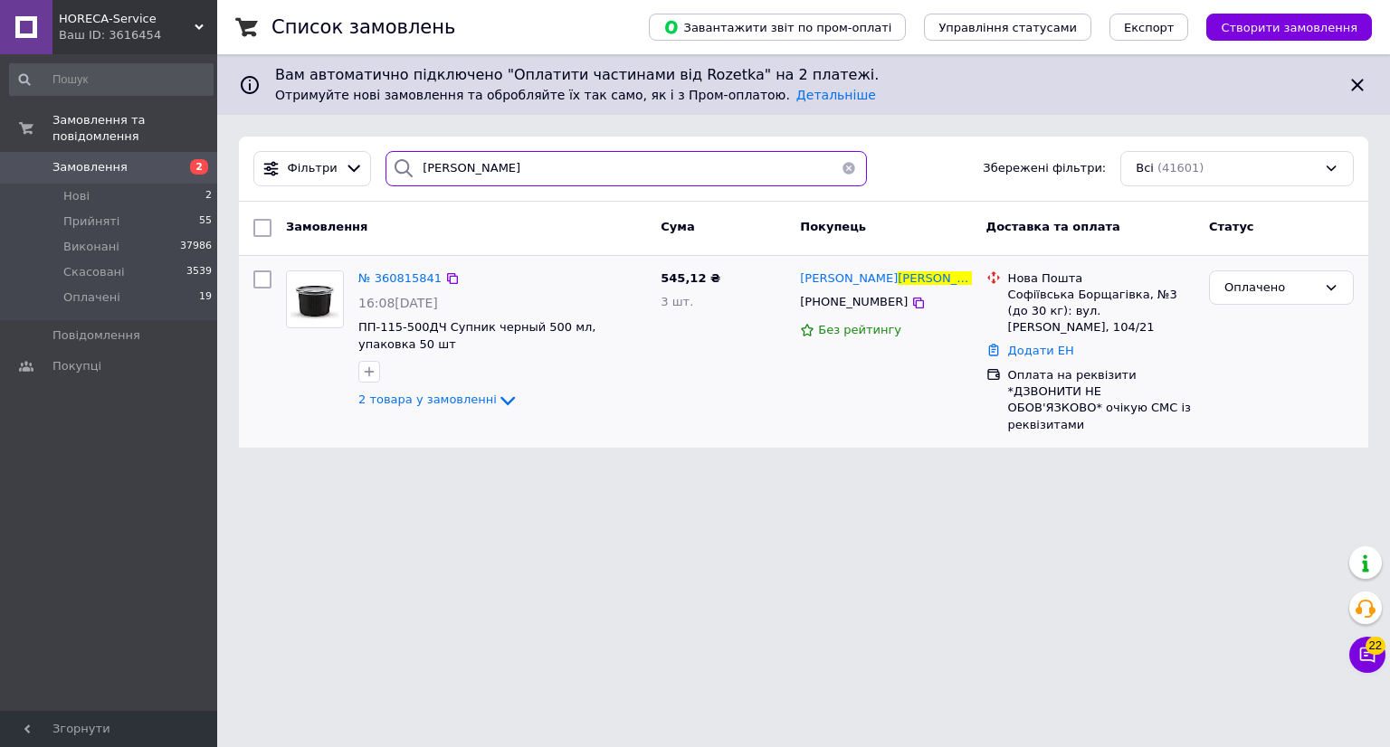
type input "[PERSON_NAME]"
click at [320, 302] on img at bounding box center [315, 298] width 56 height 55
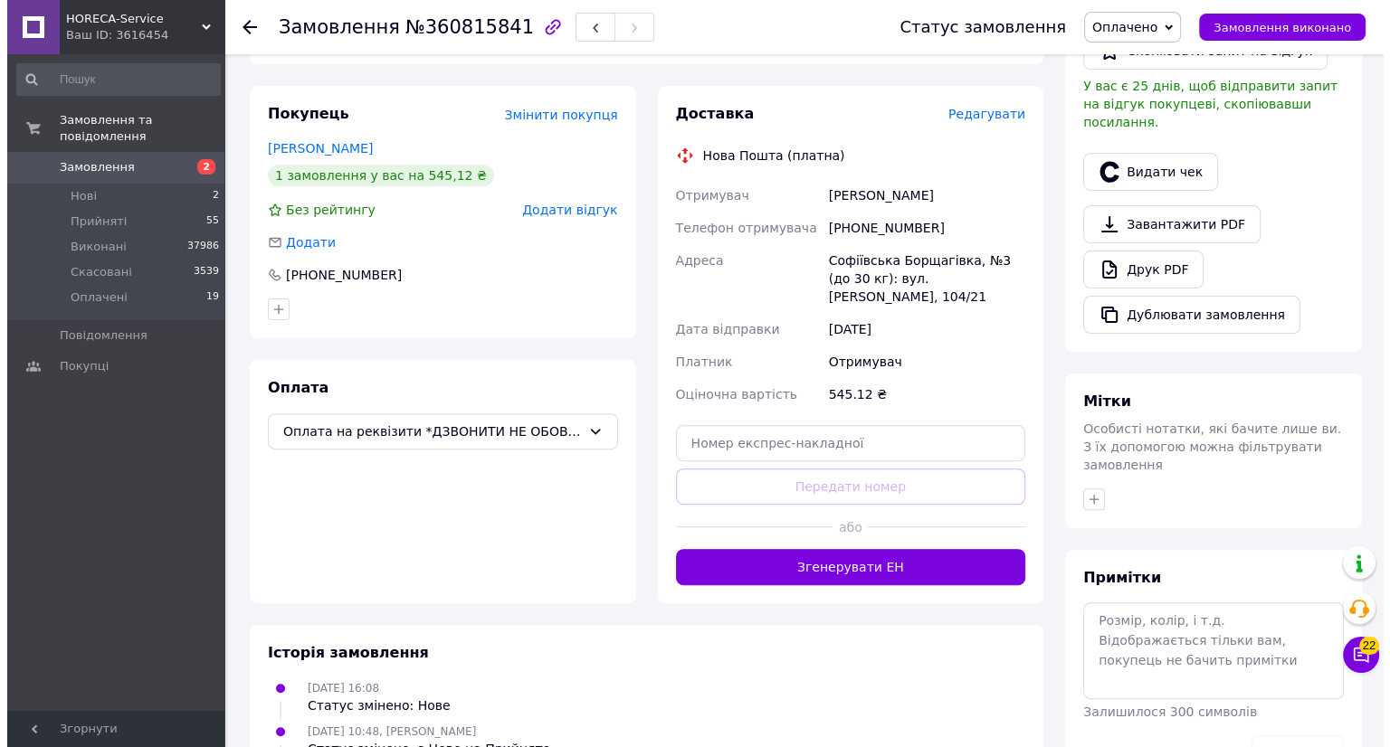
scroll to position [435, 0]
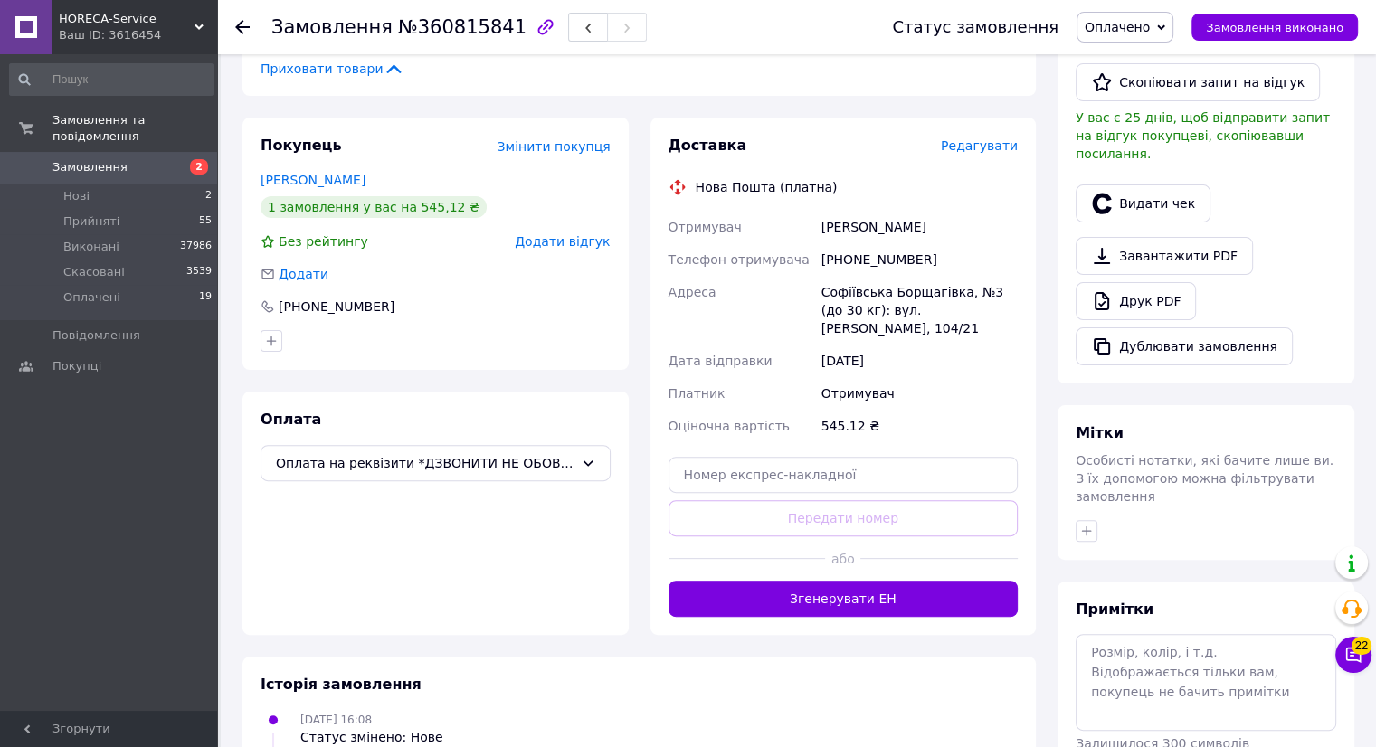
click at [987, 138] on span "Редагувати" at bounding box center [979, 145] width 77 height 14
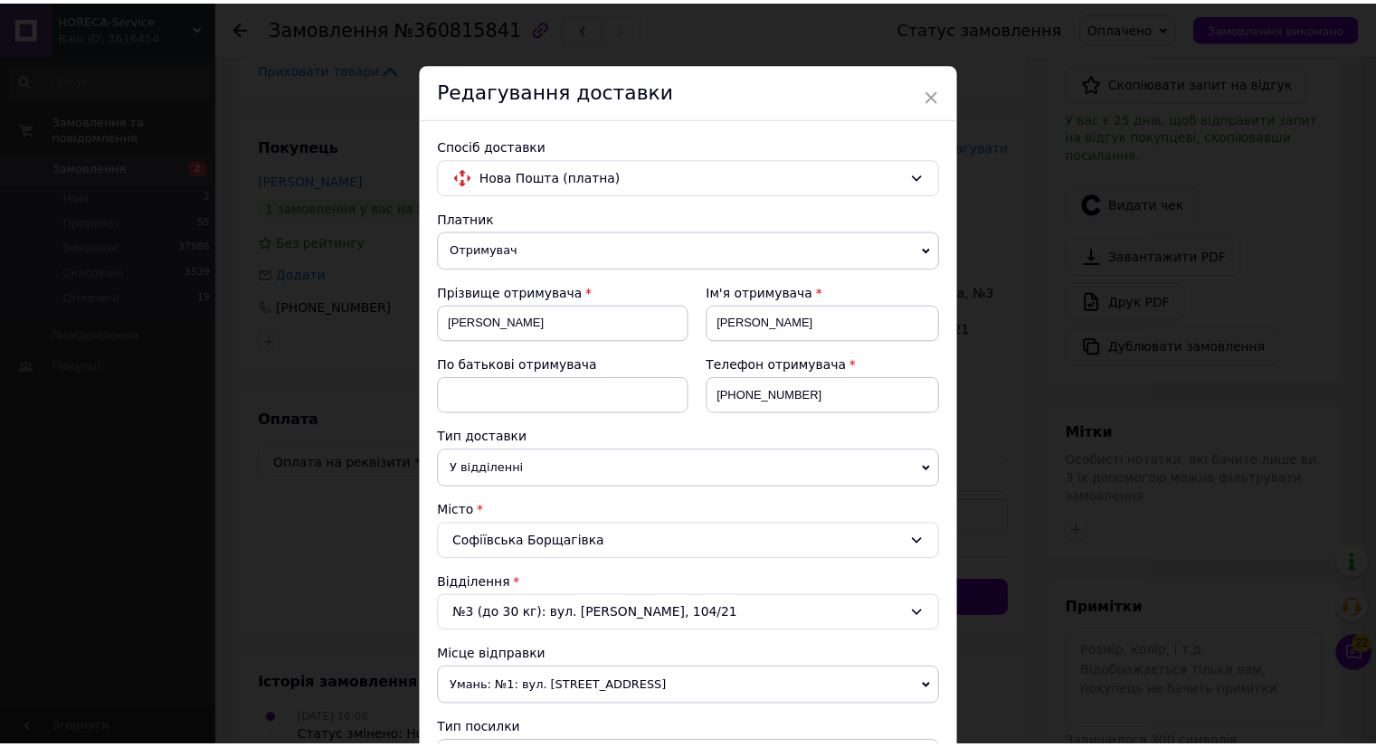
scroll to position [684, 0]
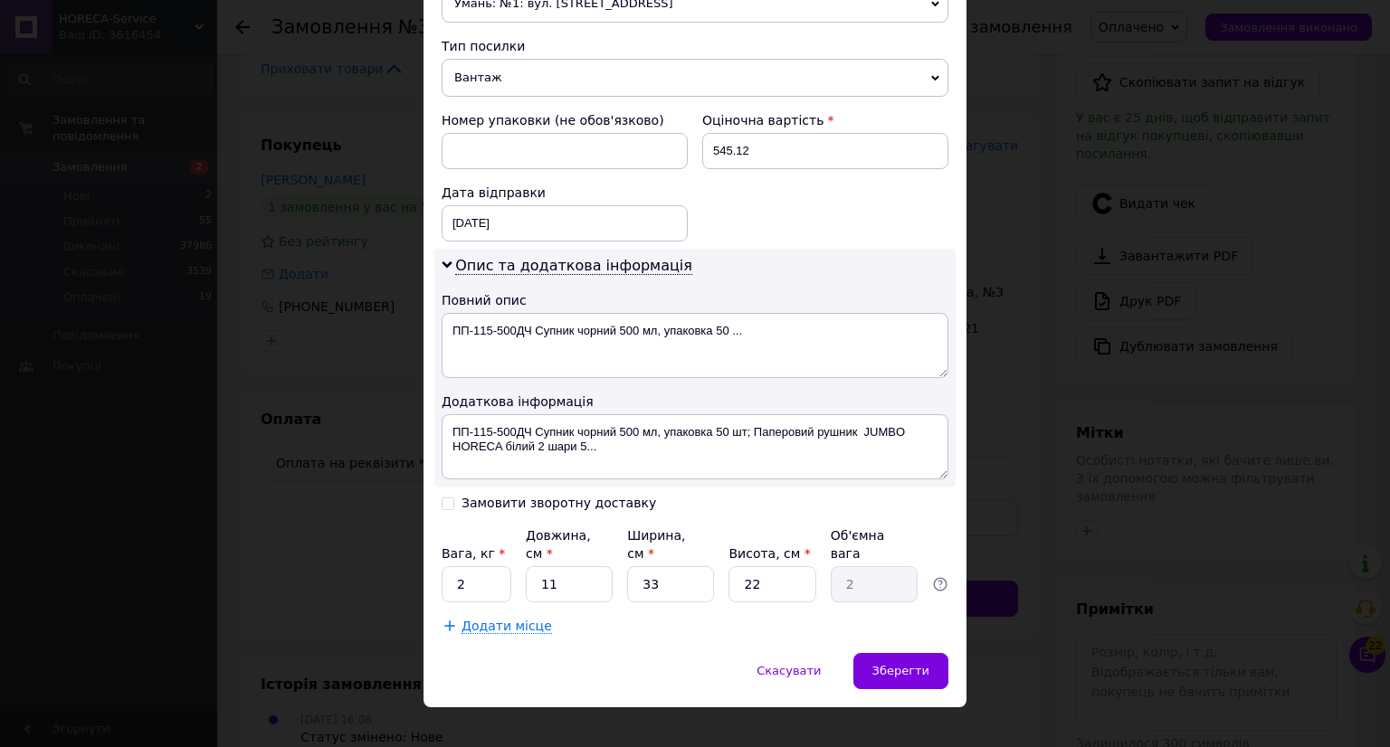
click at [608, 555] on div "Вага, кг * 2 Довжина, см * 11 Ширина, см * 33 Висота, см * 22 Об'ємна вага 2" at bounding box center [695, 565] width 507 height 76
click at [582, 566] on input "11" at bounding box center [569, 584] width 87 height 36
type input "1"
type input "0.18"
type input "4"
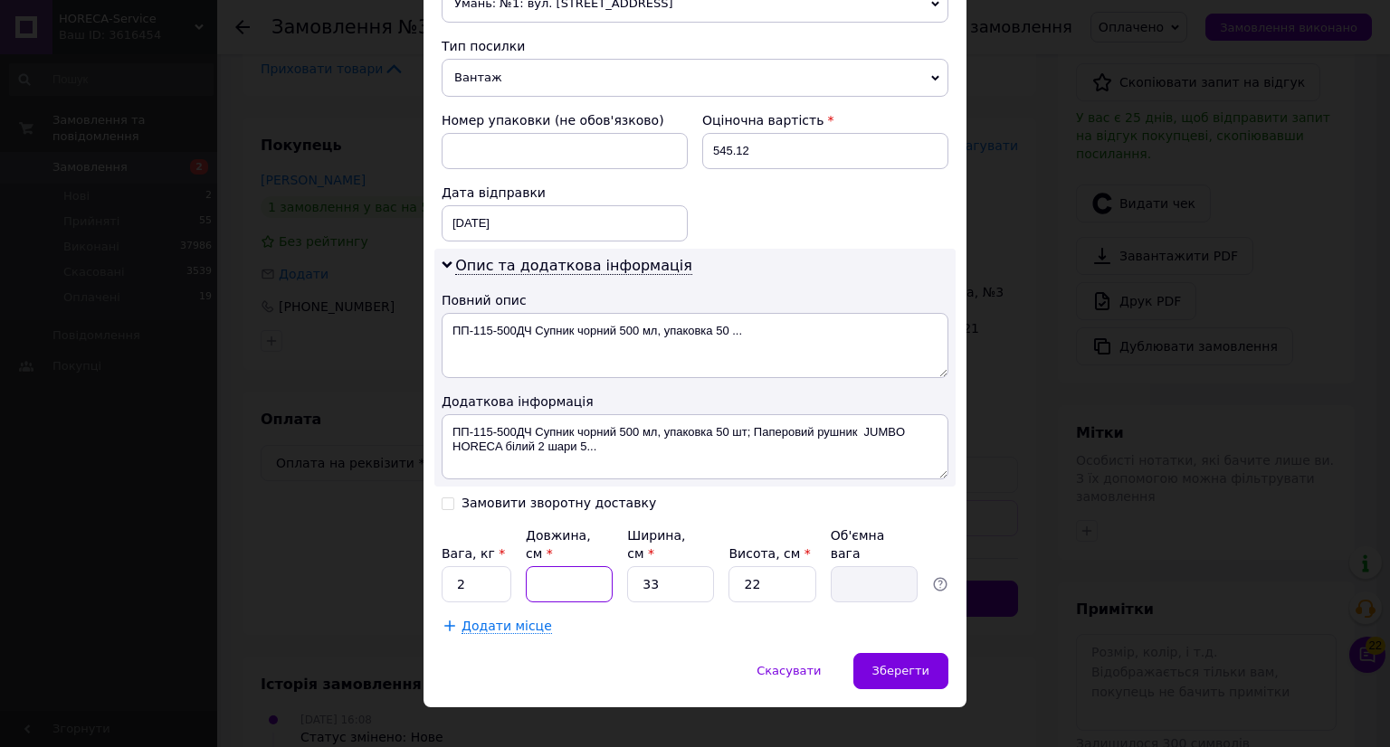
type input "0.73"
type input "41"
type input "7.44"
type input "41"
type input "2"
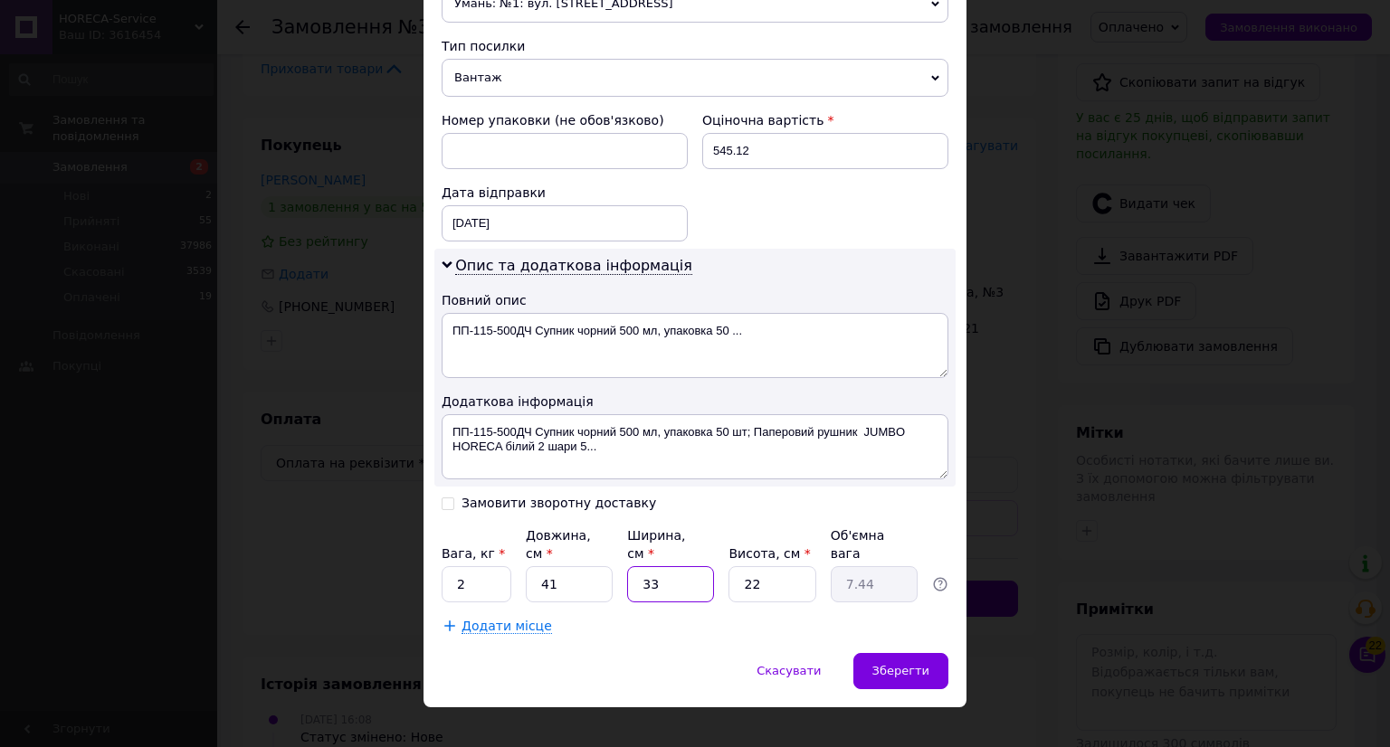
type input "0.45"
type input "20"
type input "4.51"
type input "20"
type input "5"
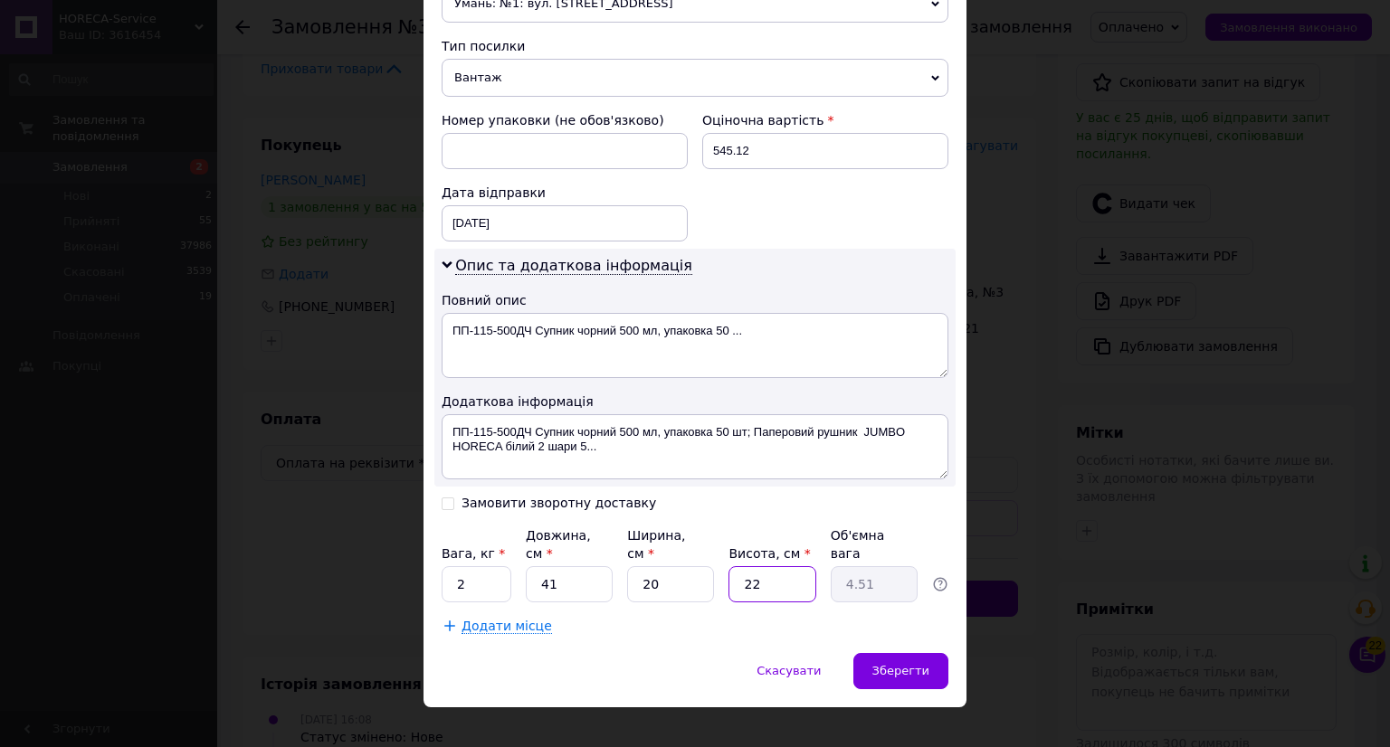
type input "1.02"
type input "50"
type input "10.25"
type input "50"
click at [905, 664] on span "Зберегти" at bounding box center [900, 671] width 57 height 14
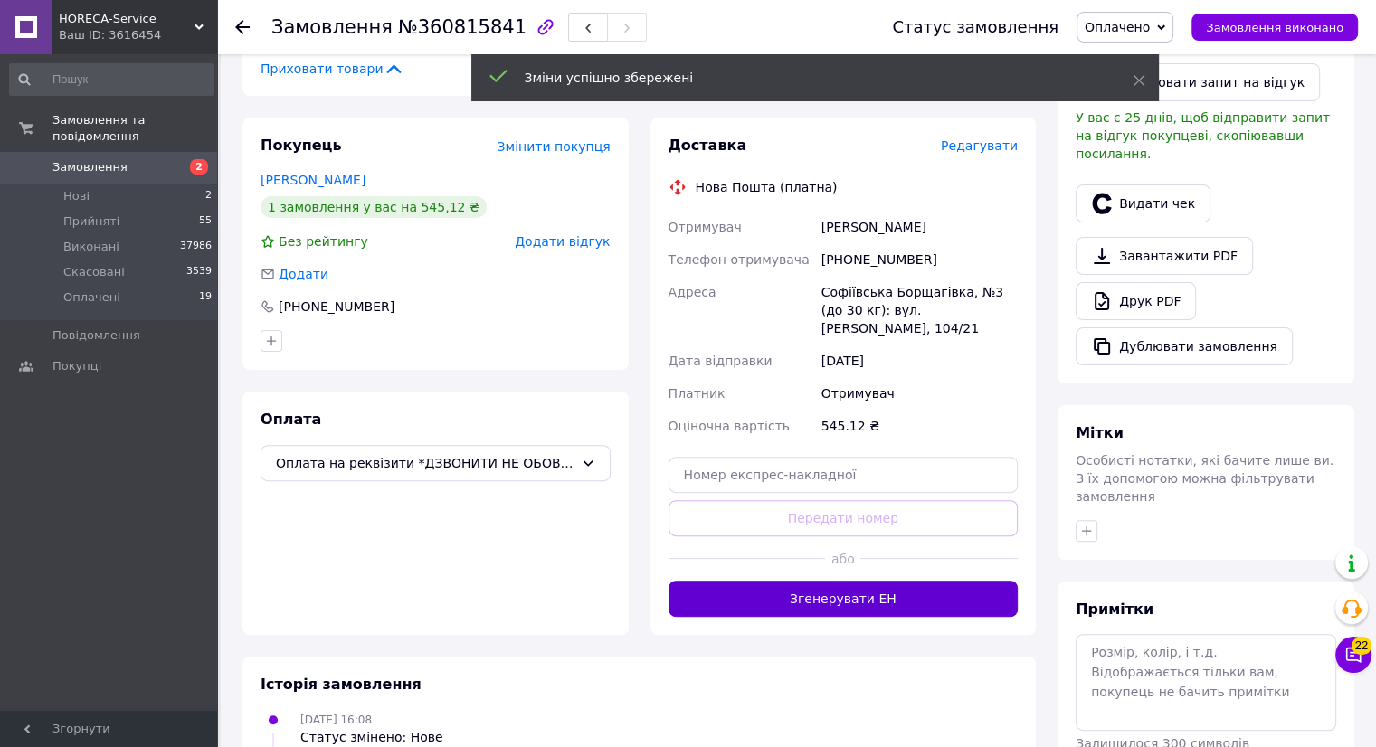
click at [835, 580] on div "Доставка Редагувати Нова Пошта (платна) Отримувач [PERSON_NAME] Телефон отримув…" at bounding box center [844, 377] width 386 height 518
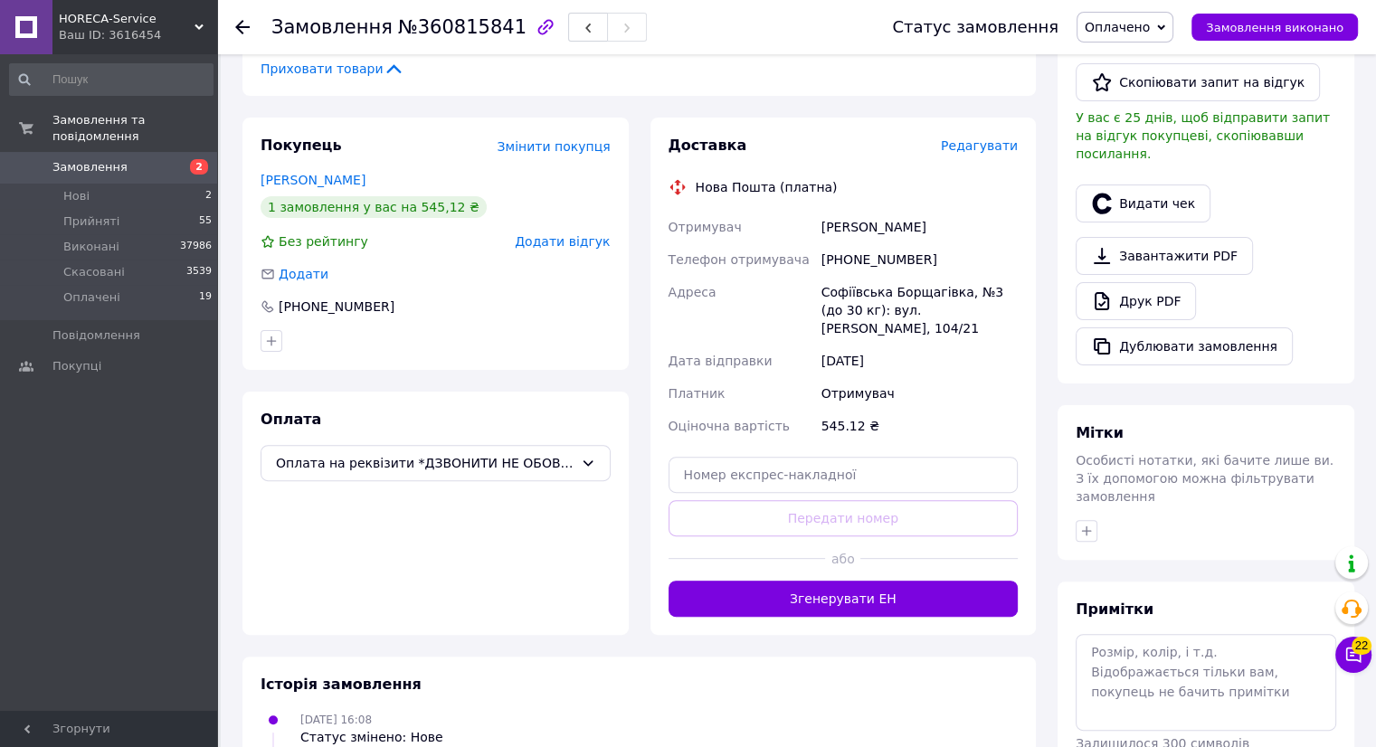
click at [842, 581] on button "Згенерувати ЕН" at bounding box center [844, 599] width 350 height 36
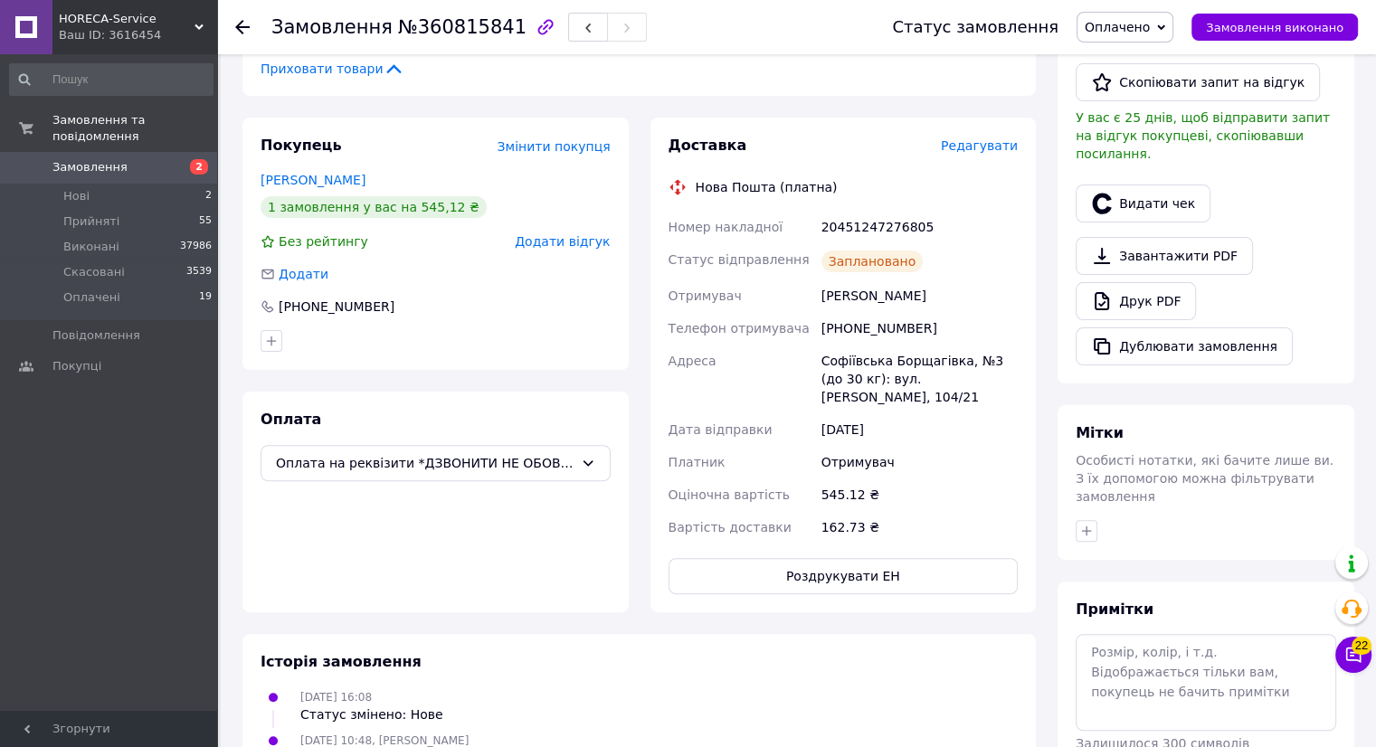
click at [239, 33] on icon at bounding box center [242, 27] width 14 height 14
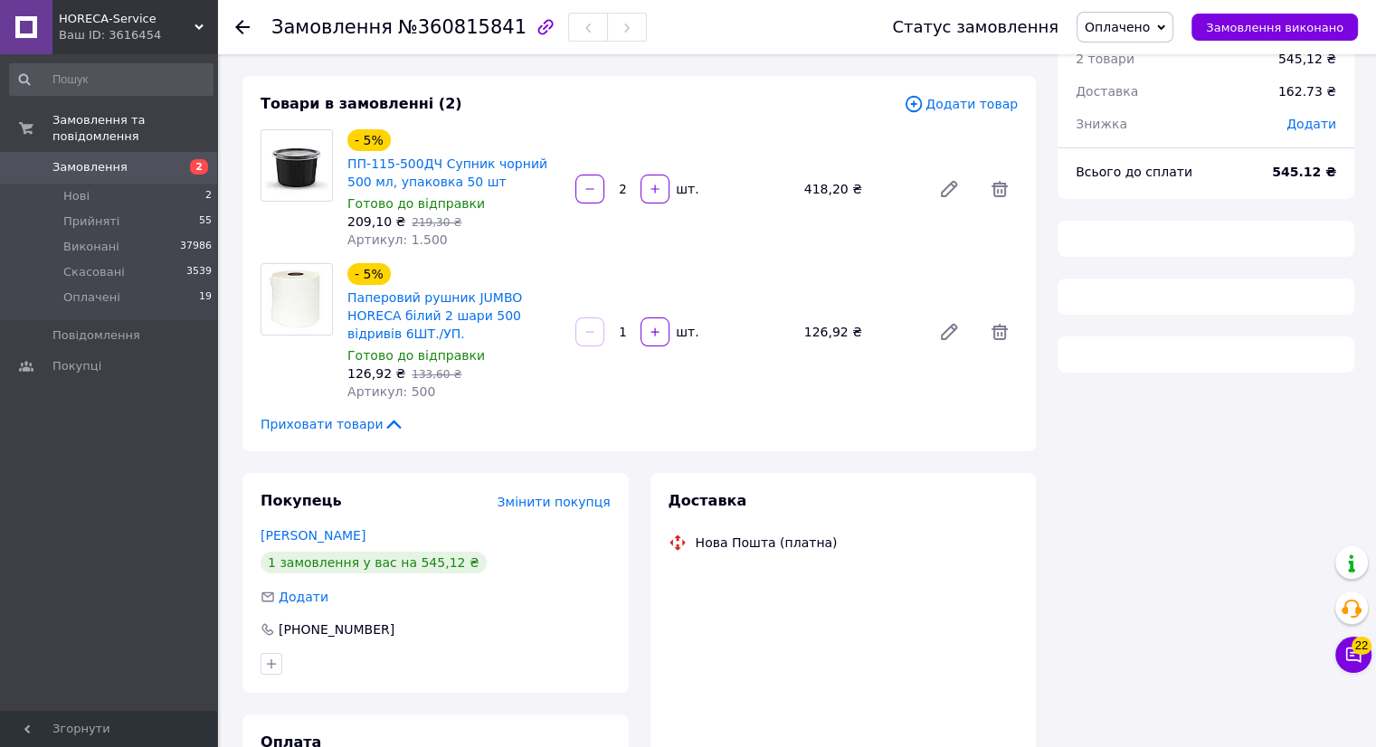
scroll to position [218, 0]
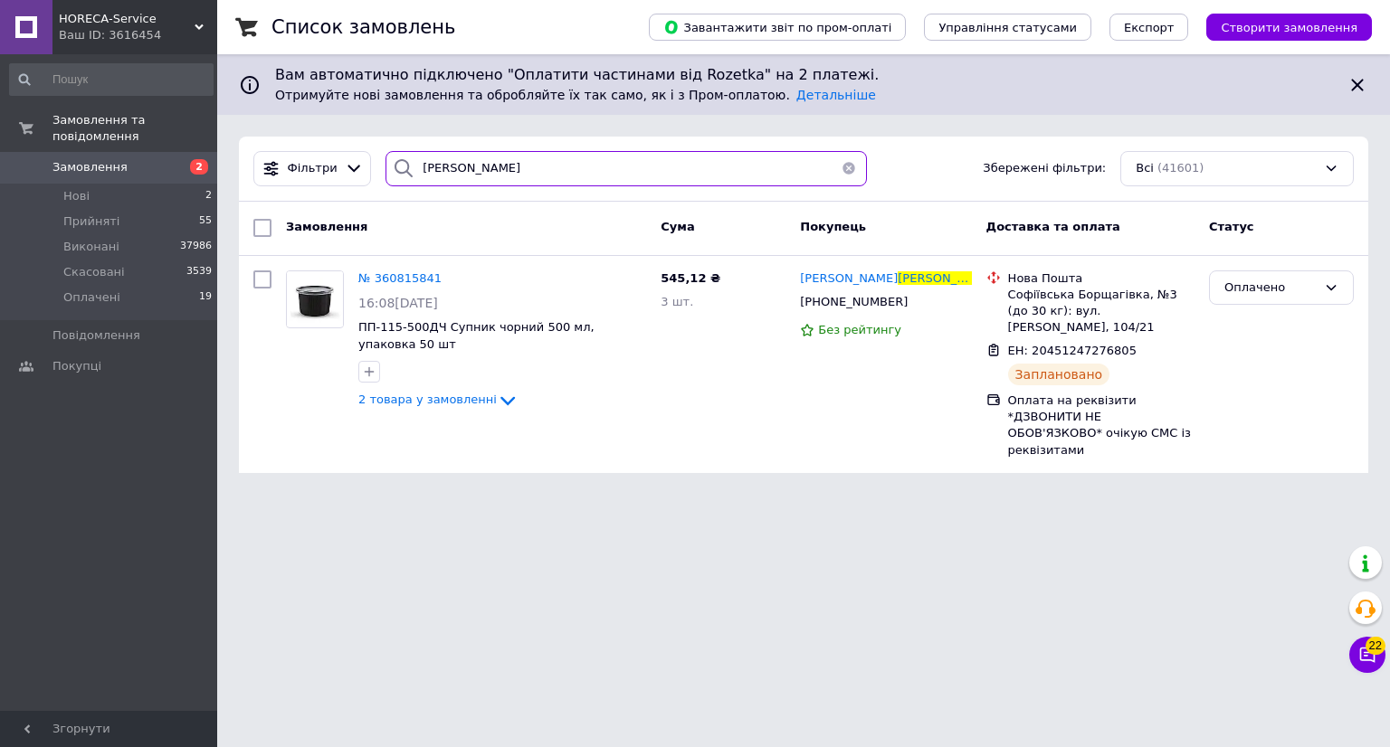
click at [489, 164] on input "[PERSON_NAME]" at bounding box center [625, 168] width 481 height 35
type input "к"
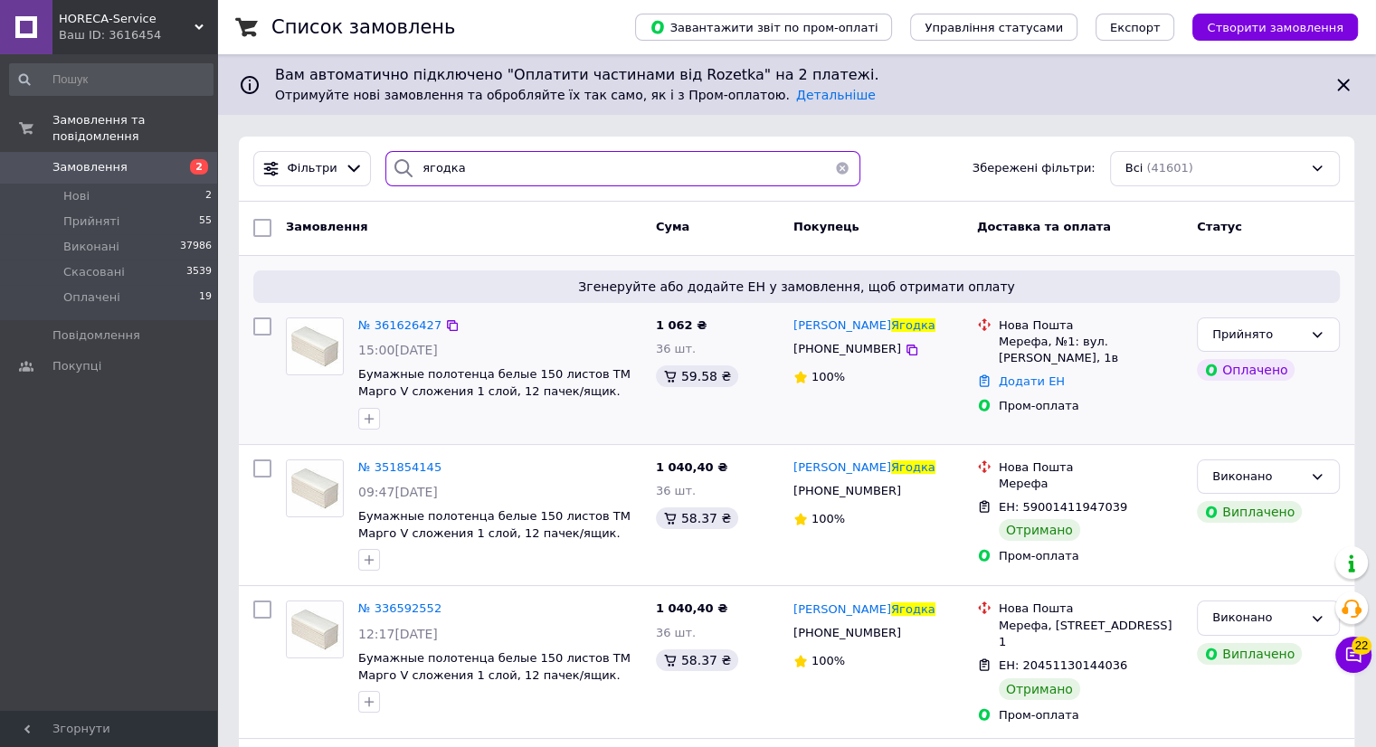
type input "ягодка"
click at [337, 352] on img at bounding box center [315, 347] width 56 height 56
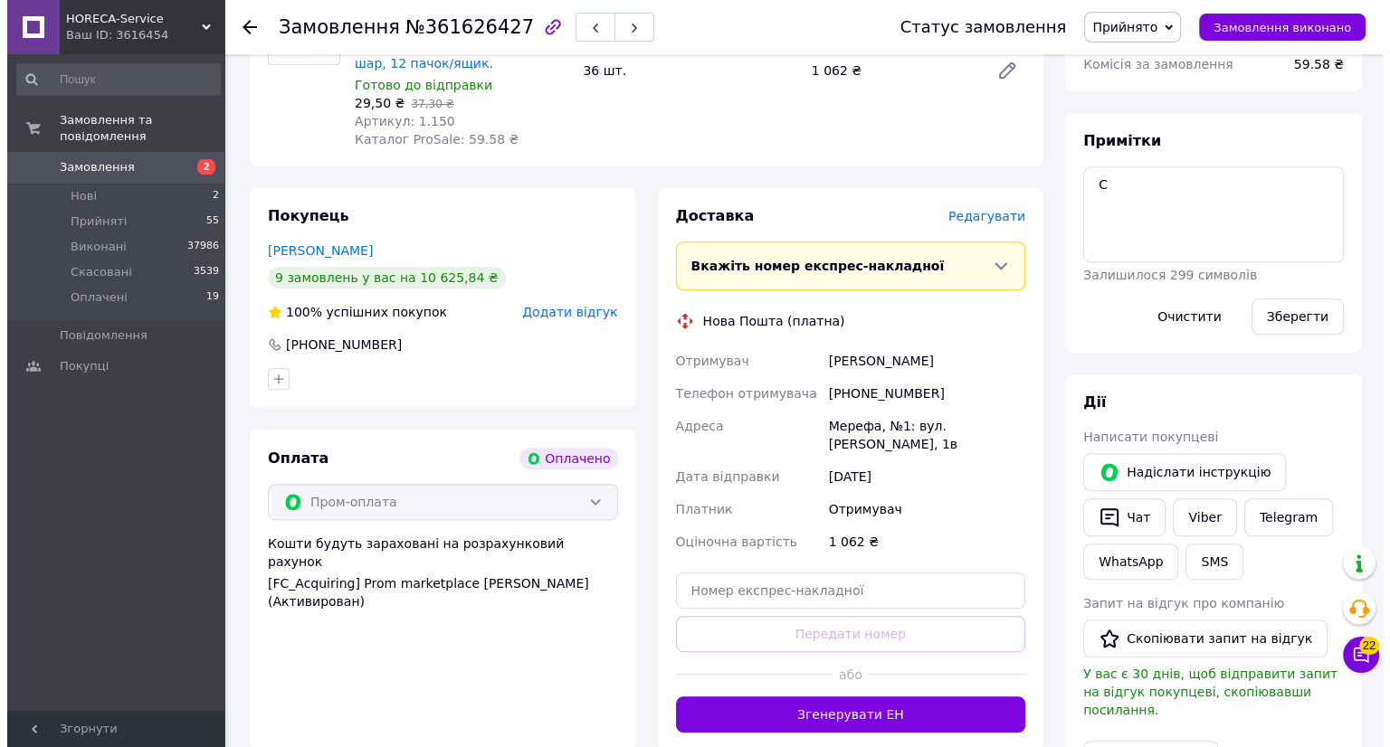
scroll to position [718, 0]
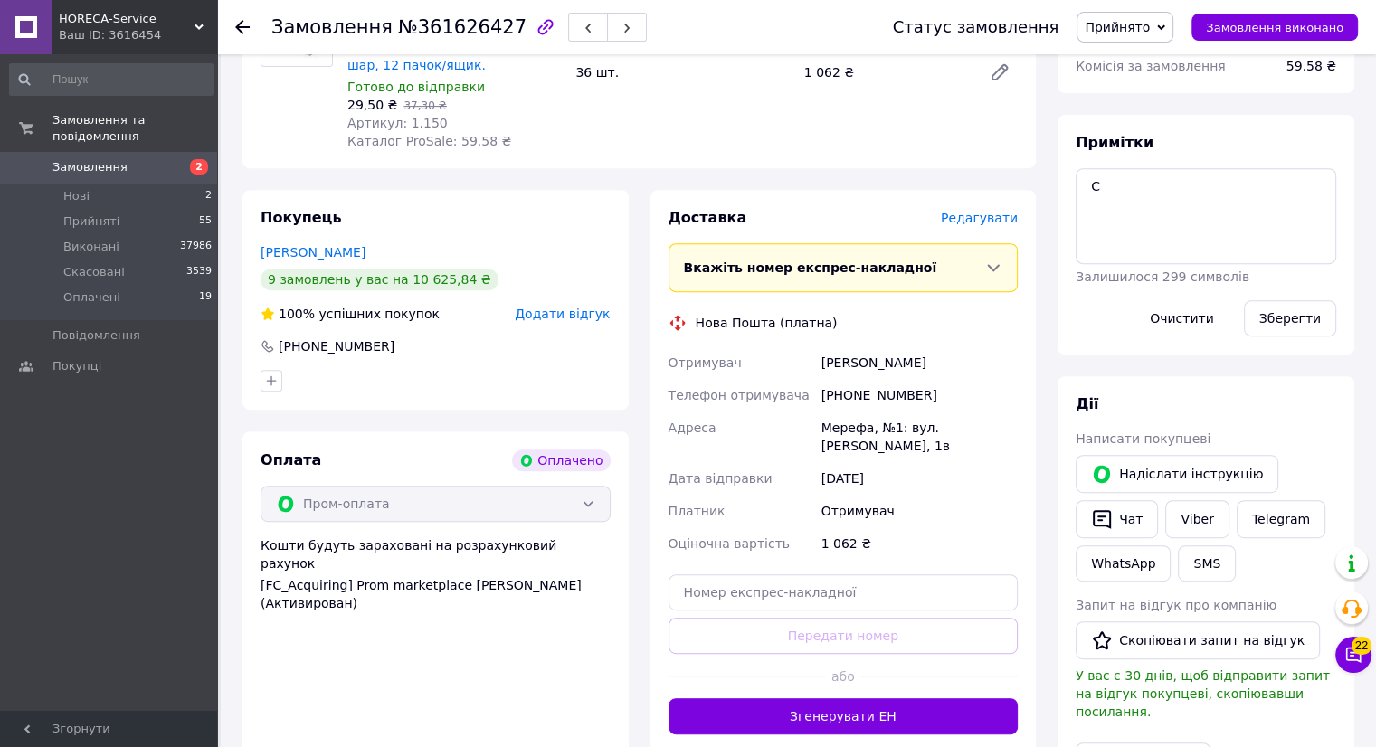
click at [992, 220] on span "Редагувати" at bounding box center [979, 218] width 77 height 14
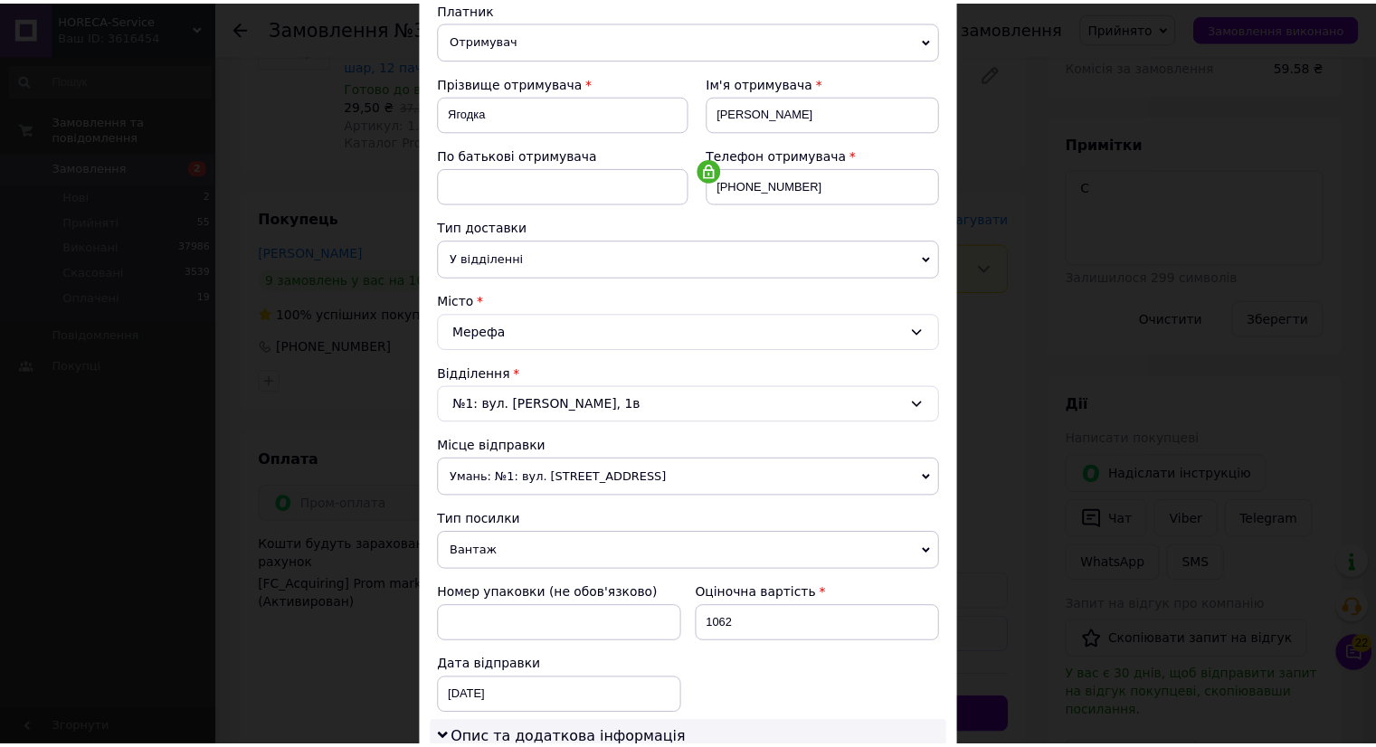
scroll to position [651, 0]
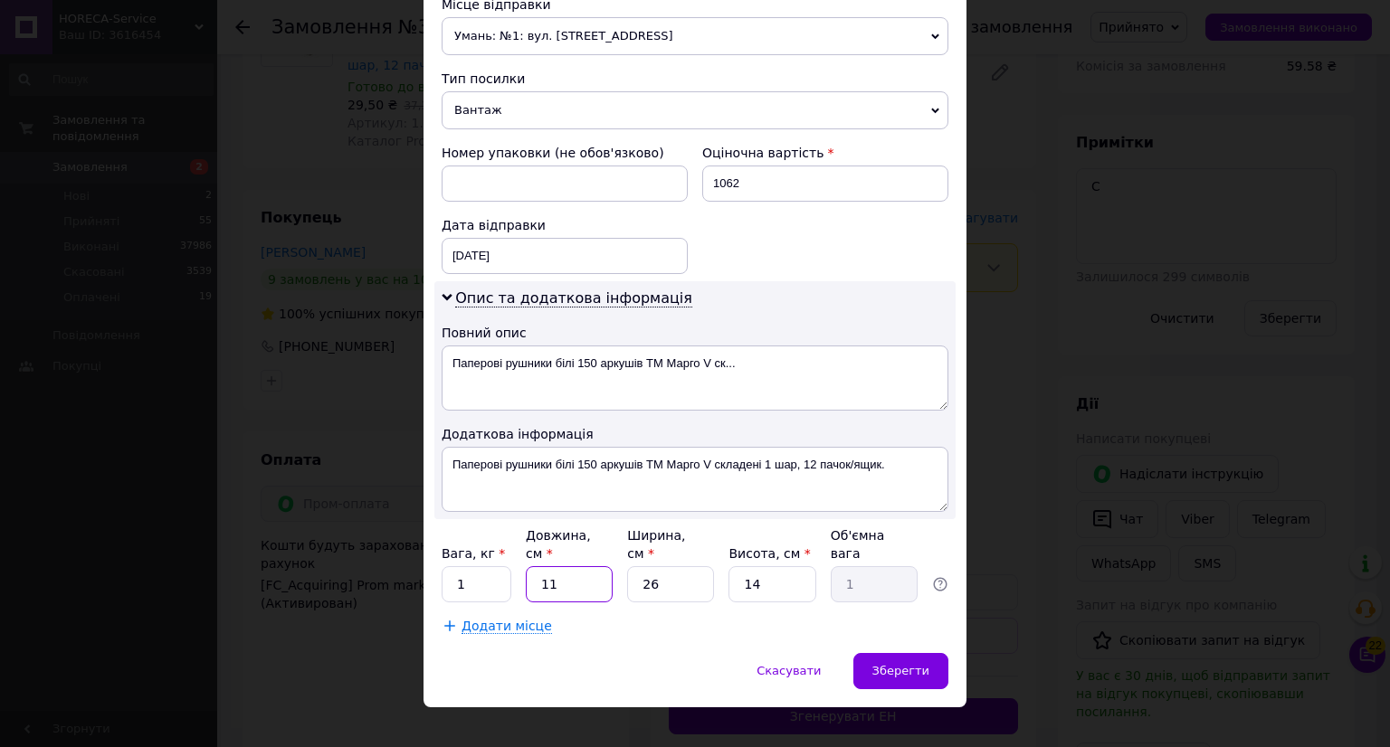
click at [562, 573] on input "11" at bounding box center [569, 584] width 87 height 36
type input "1"
type input "0.1"
type input "4"
type input "0.36"
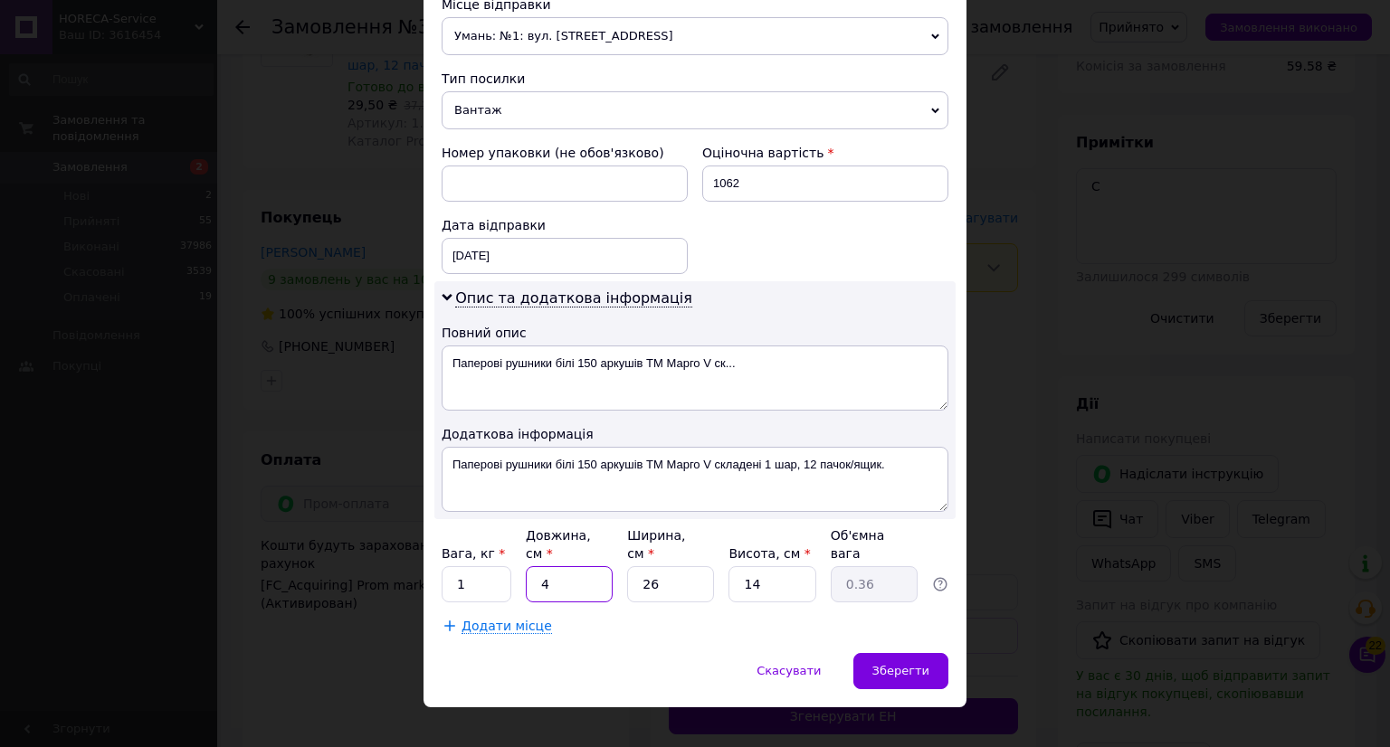
type input "40"
type input "3.64"
type input "40"
type input "2"
type input "0.28"
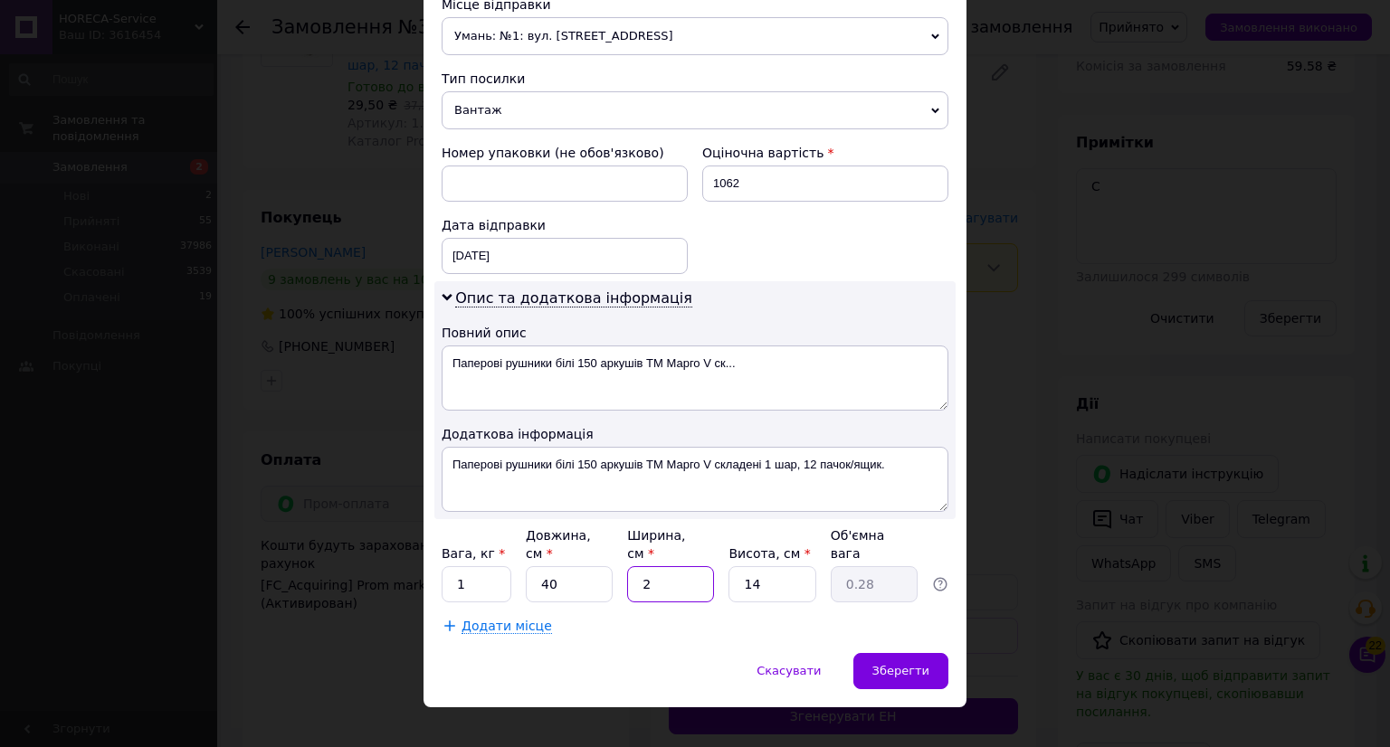
type input "27"
type input "3.78"
type input "27"
type input "6"
type input "1.62"
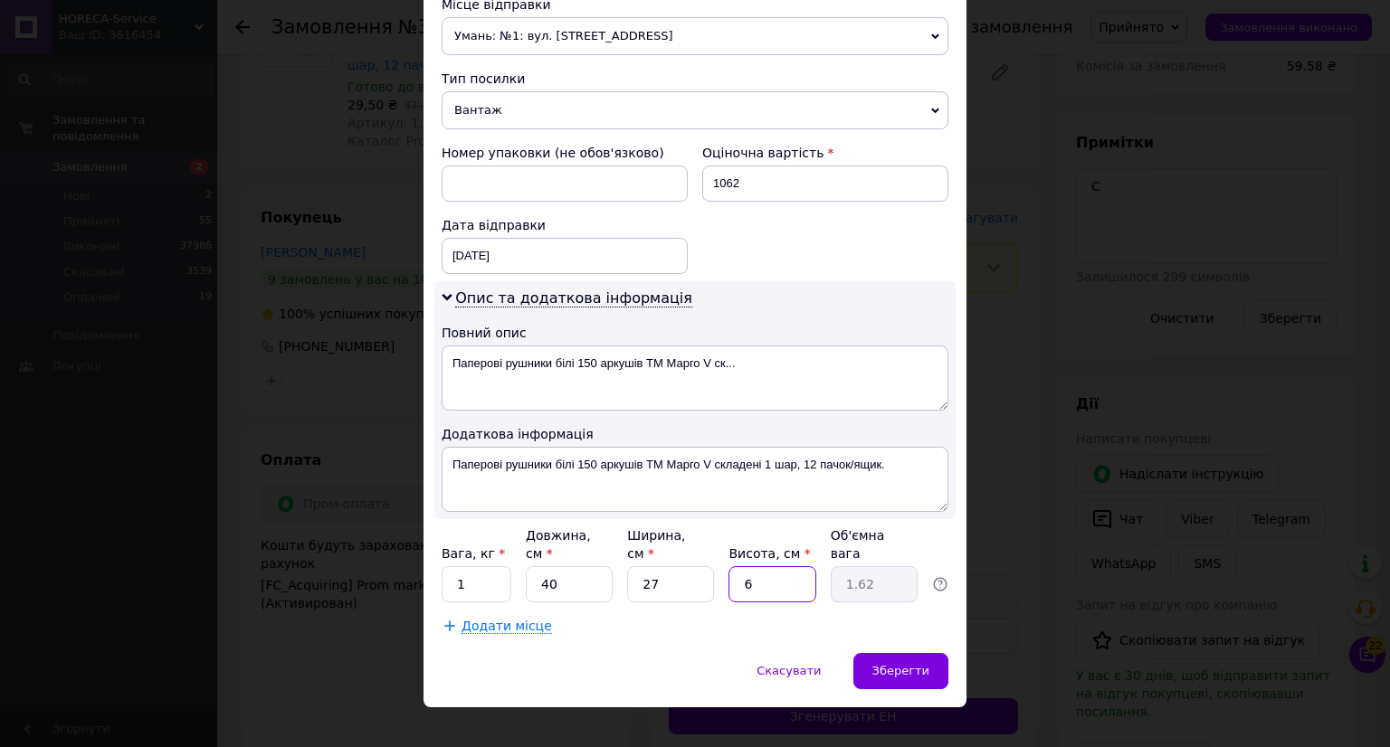
type input "60"
type input "16.2"
type input "60"
click at [865, 653] on div "Зберегти" at bounding box center [900, 671] width 95 height 36
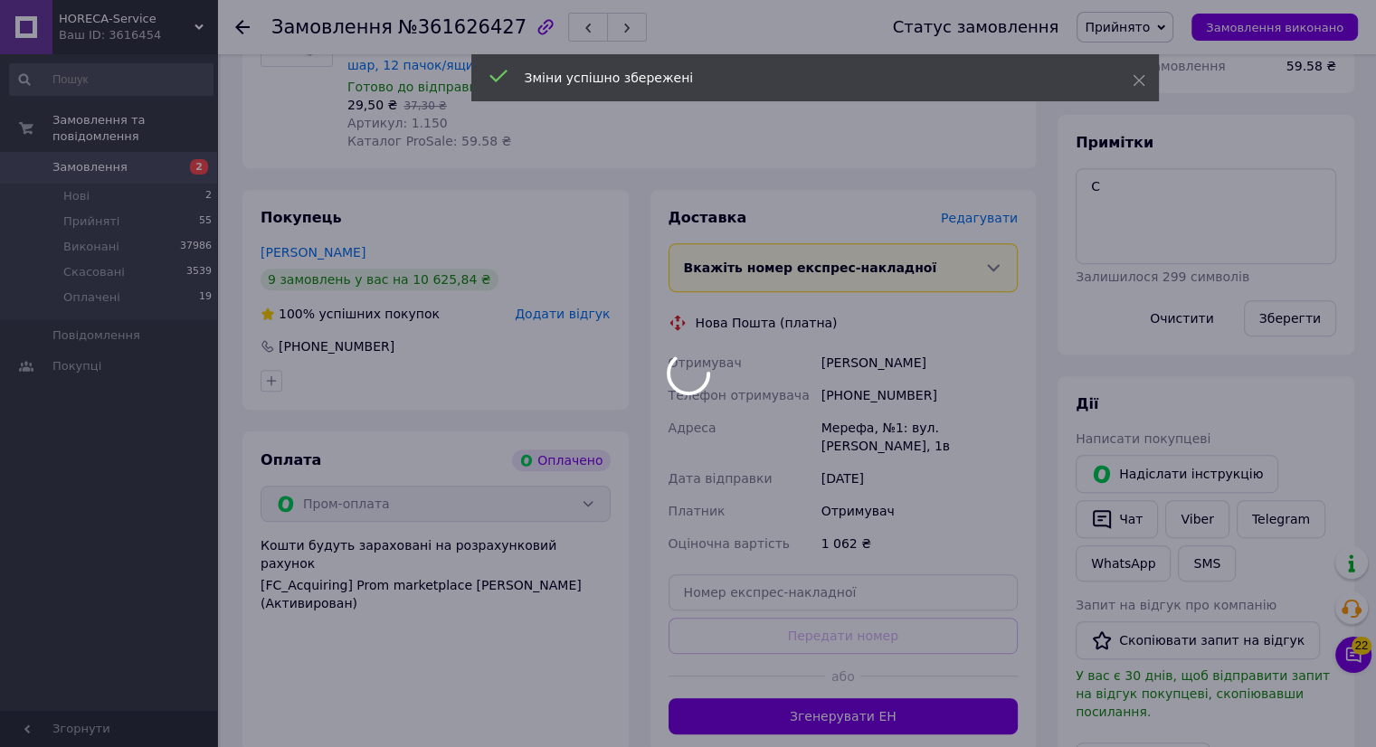
click at [826, 711] on div at bounding box center [688, 373] width 1376 height 747
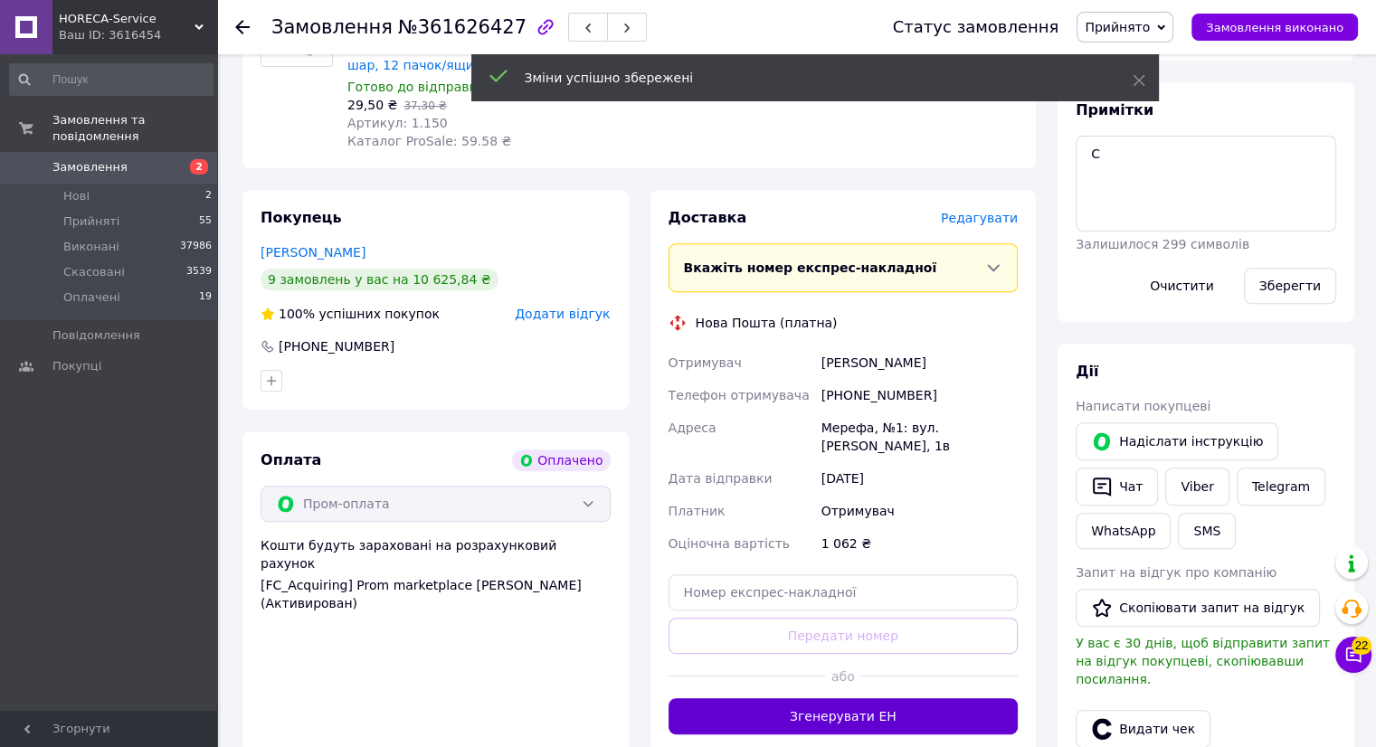
click at [830, 708] on button "Згенерувати ЕН" at bounding box center [844, 717] width 350 height 36
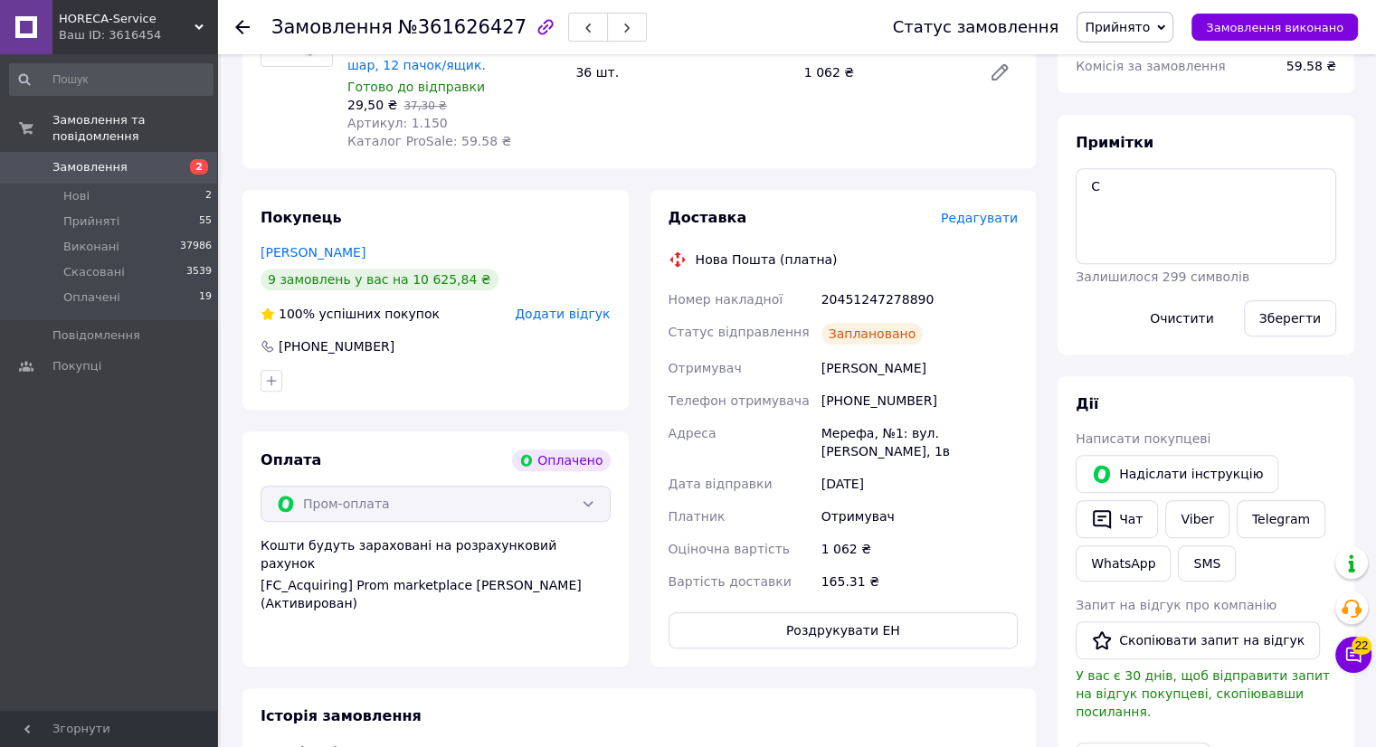
click at [245, 30] on icon at bounding box center [242, 27] width 14 height 14
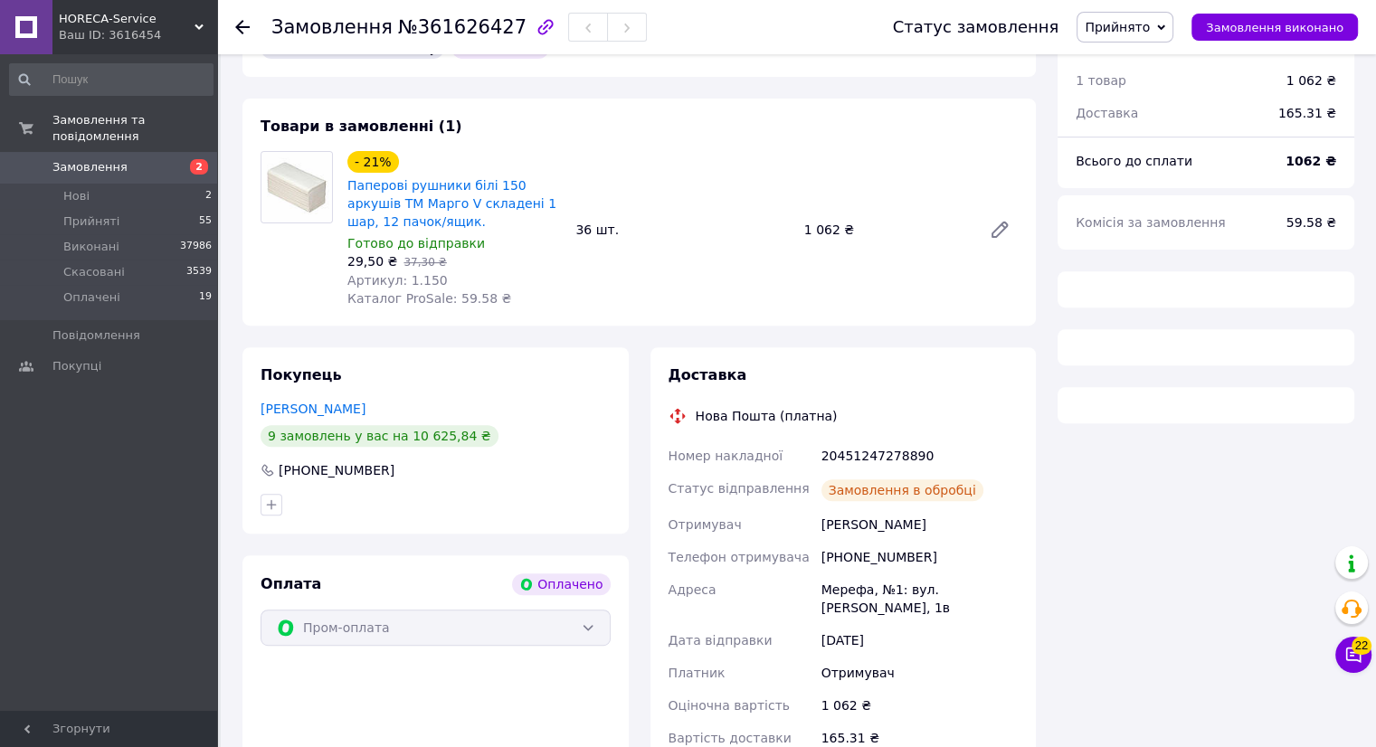
scroll to position [718, 0]
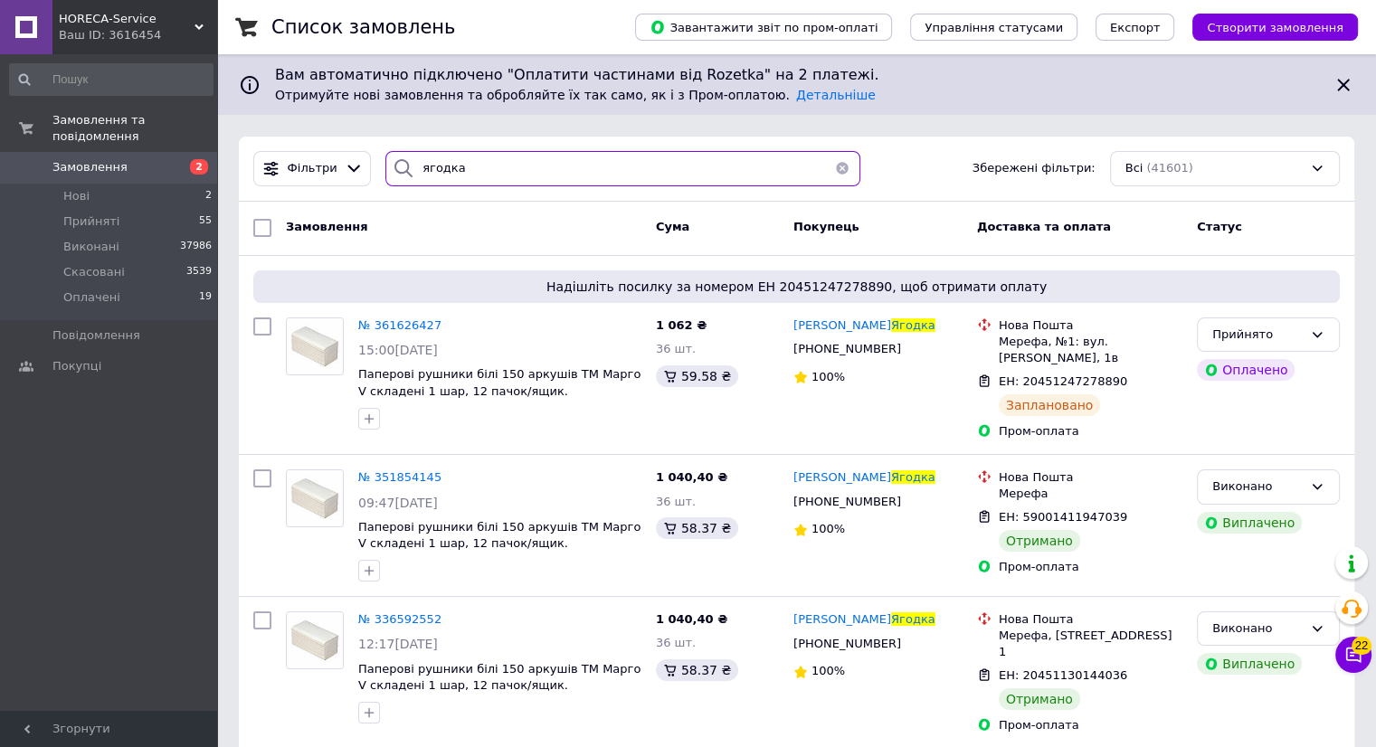
click at [535, 166] on input "ягодка" at bounding box center [622, 168] width 475 height 35
type input "я"
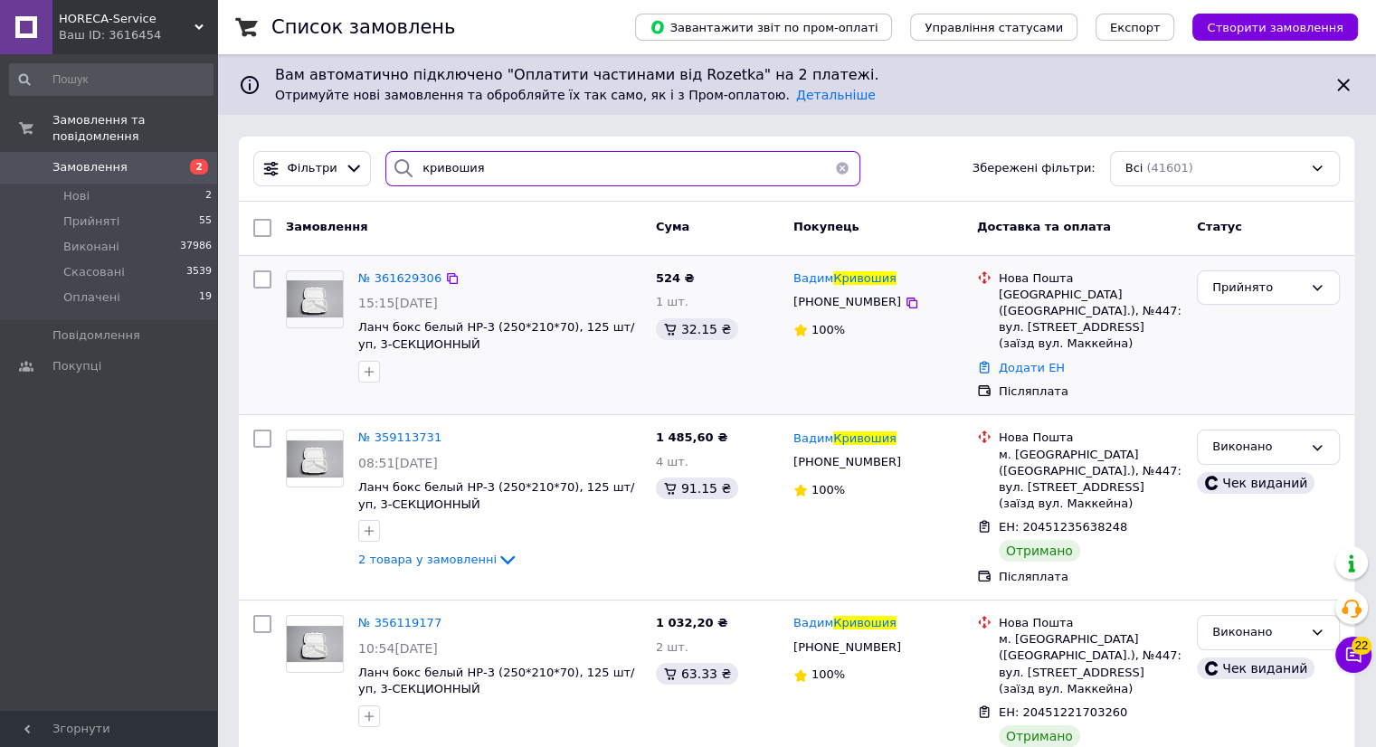
type input "кривошия"
click at [321, 294] on img at bounding box center [315, 299] width 56 height 37
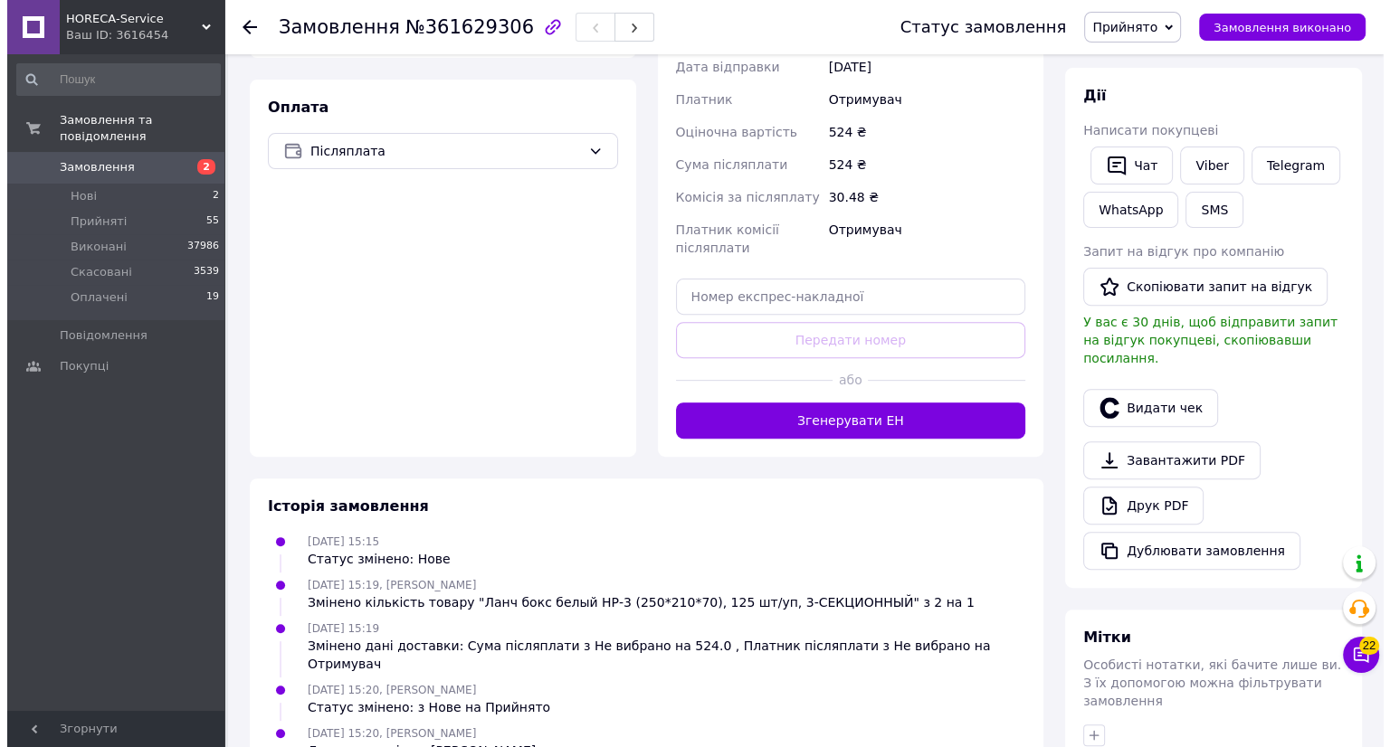
scroll to position [284, 0]
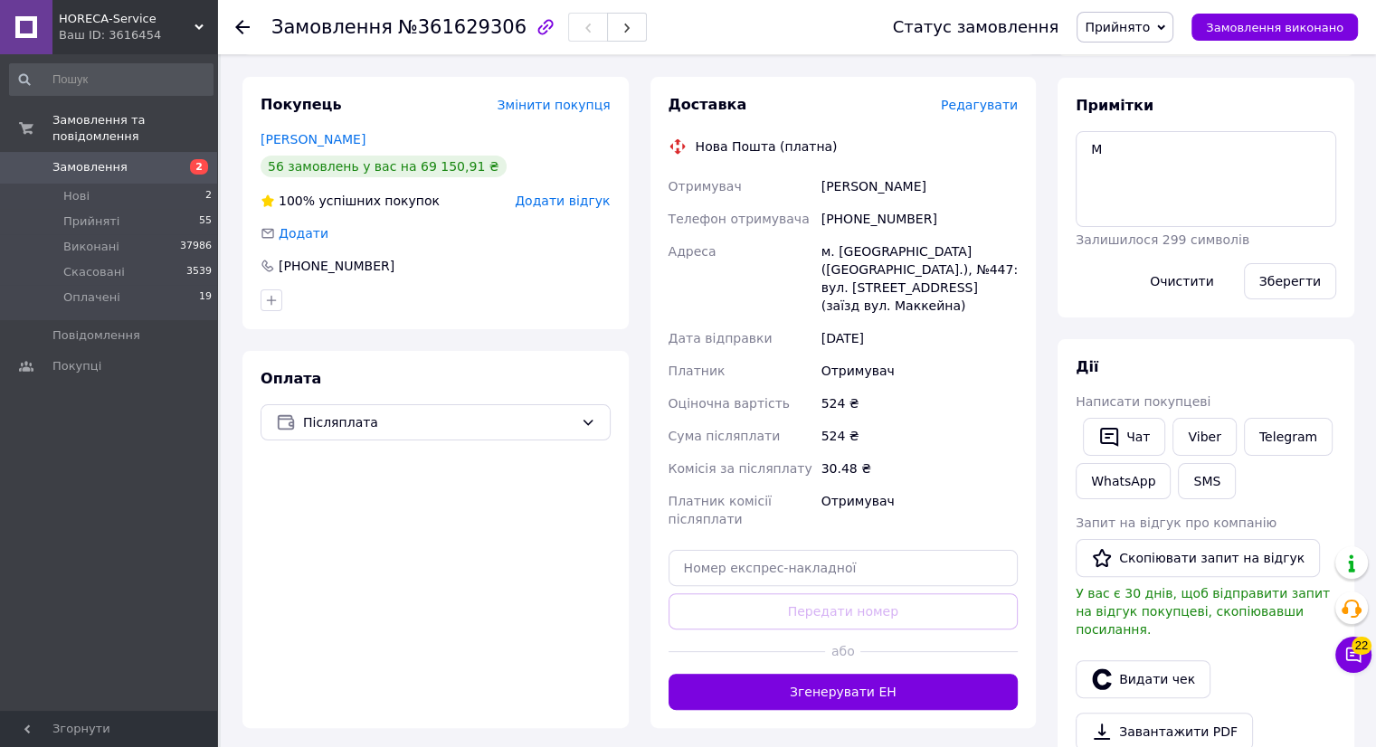
click span "Редагувати"
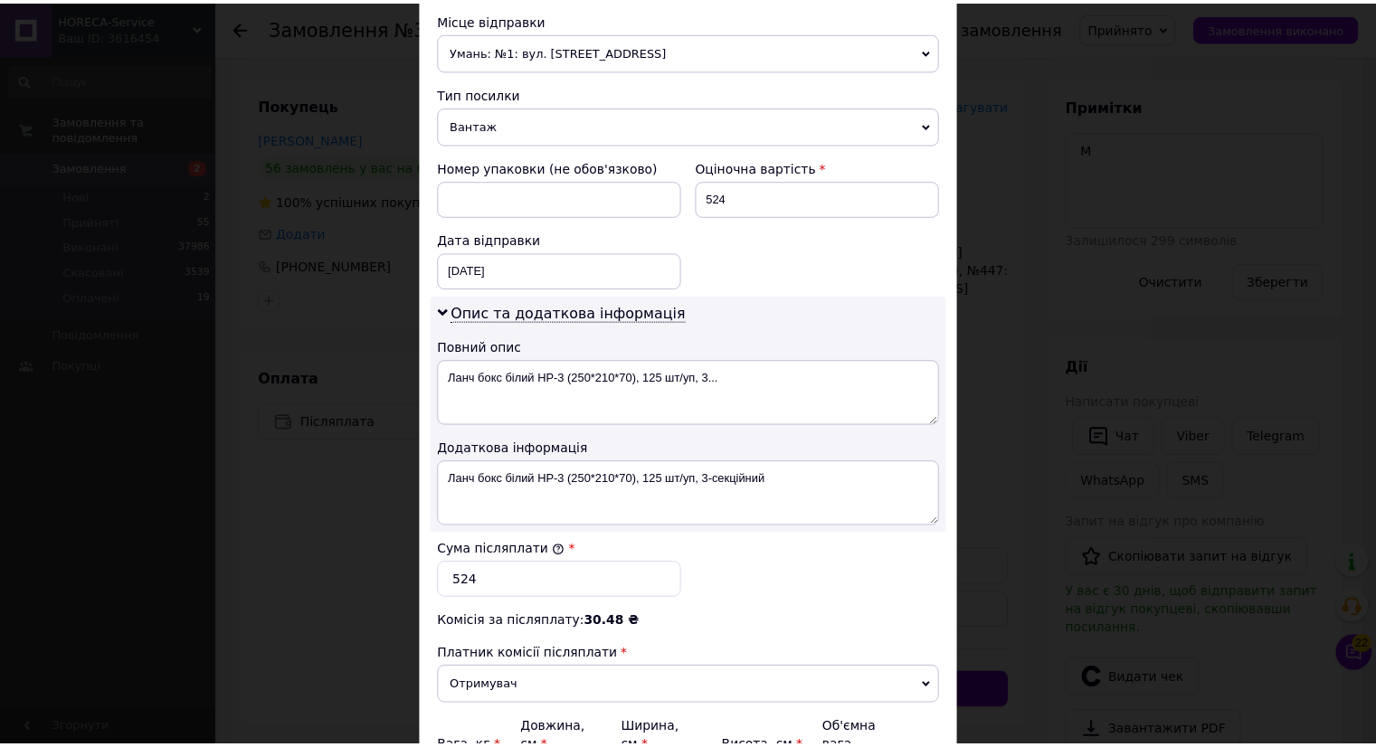
scroll to position [830, 0]
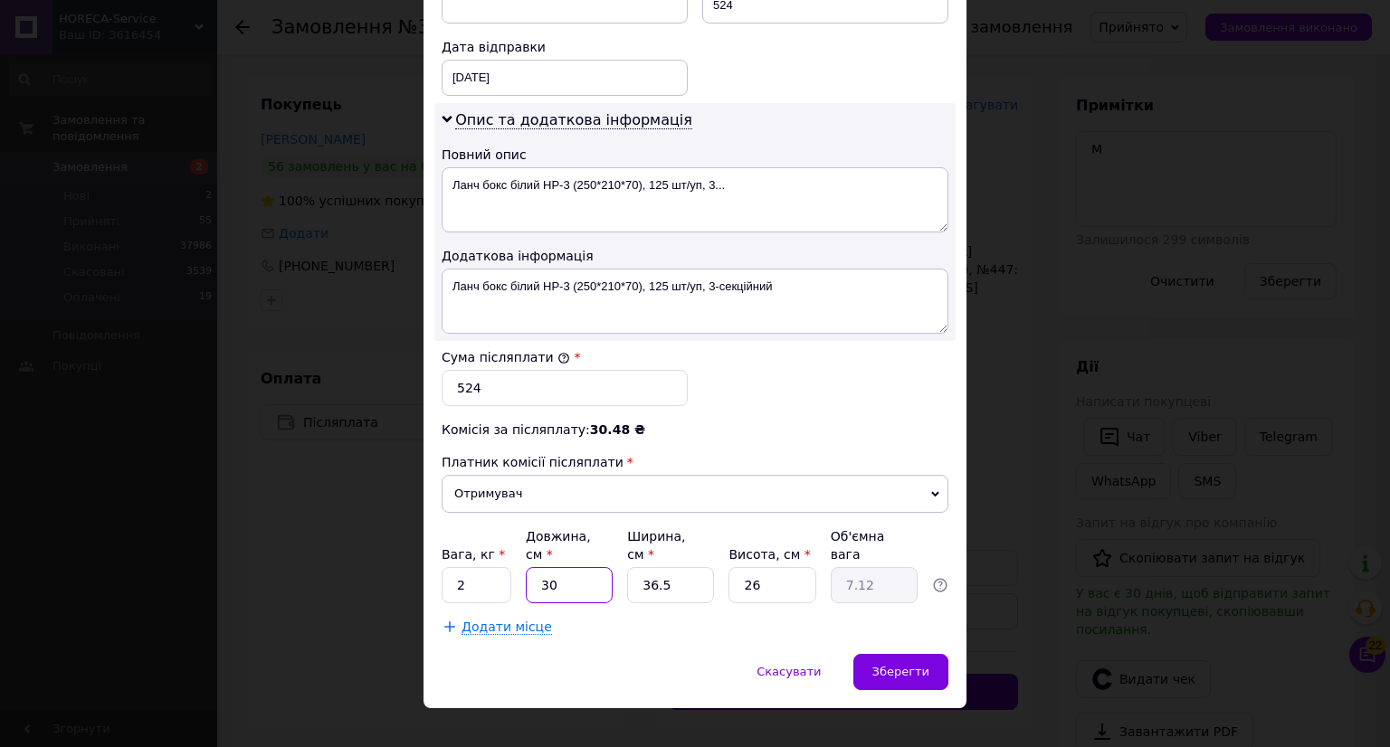
click input "30"
type input "3"
type input "0.71"
type input "4"
type input "0.95"
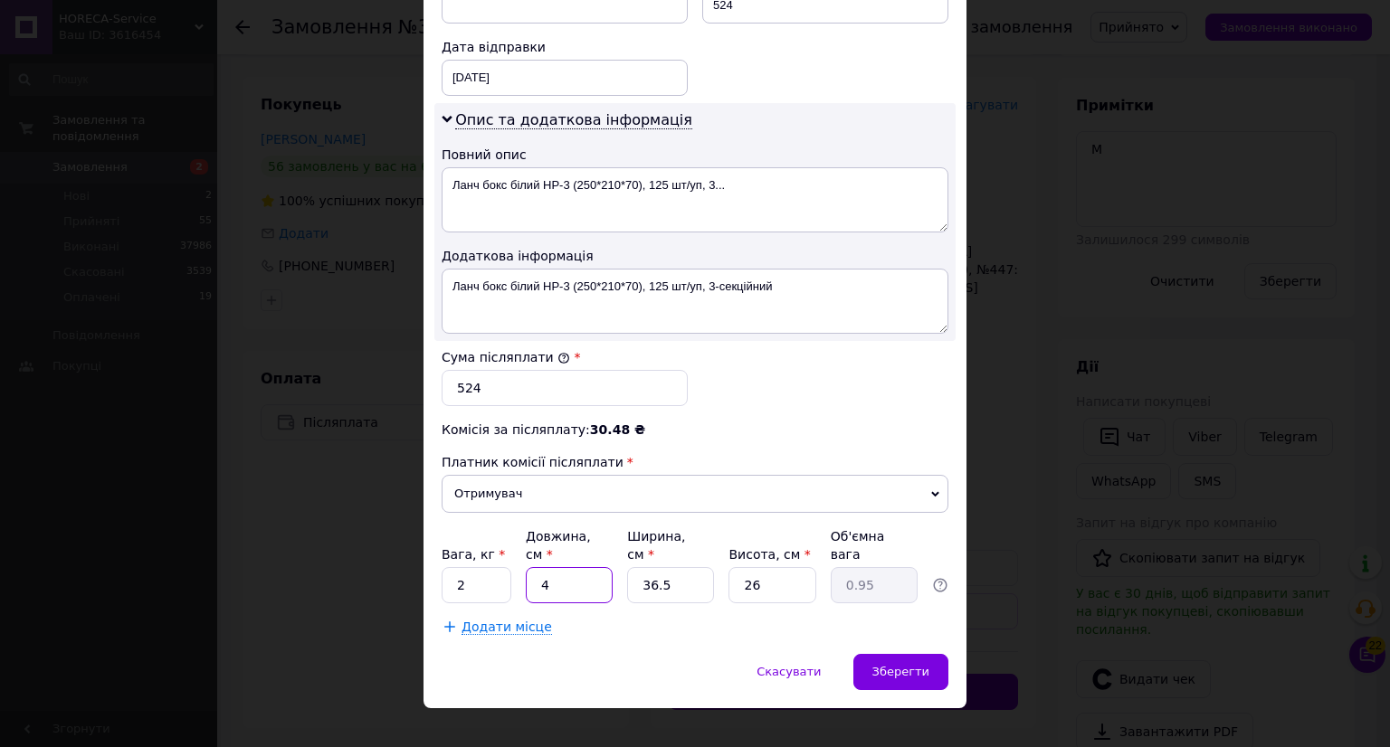
type input "40"
type input "9.49"
type input "40"
type input "2"
type input "0.52"
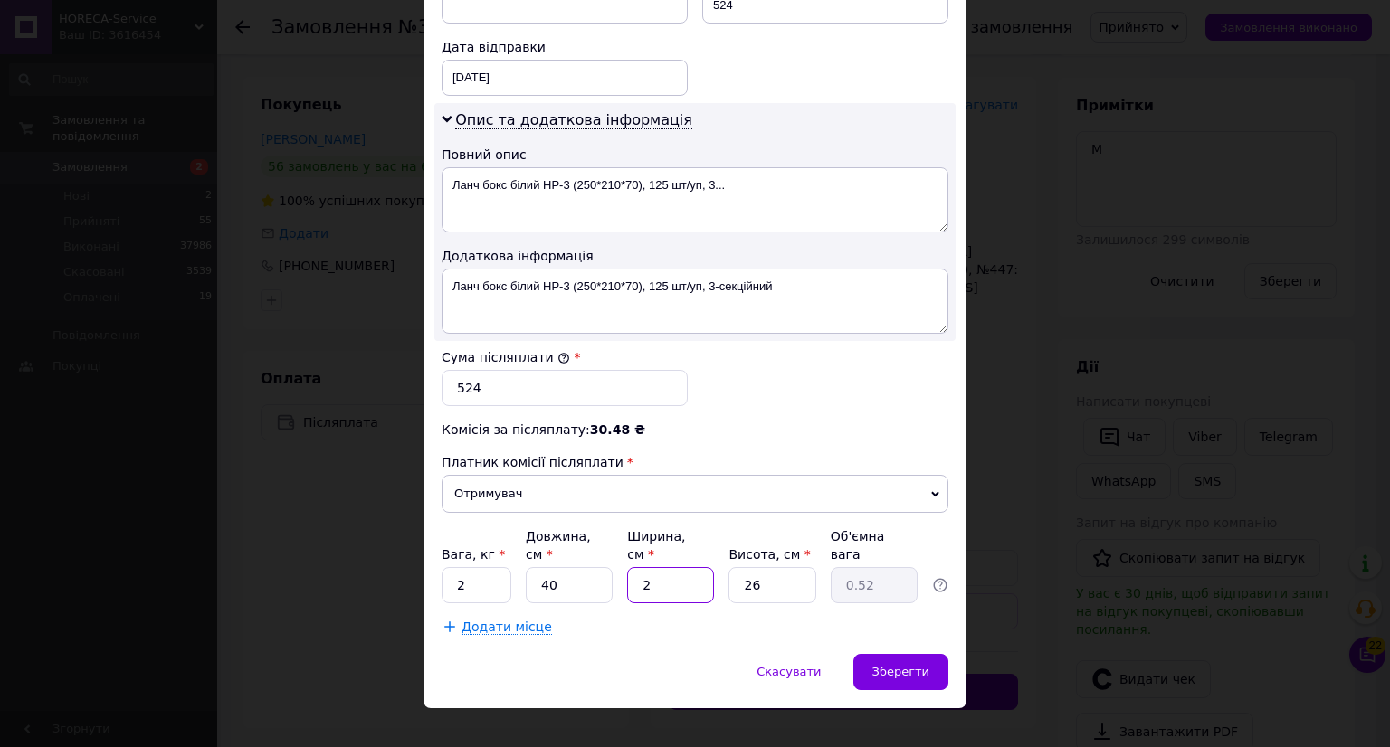
type input "22"
type input "5.72"
type input "22"
type input "6"
type input "1.32"
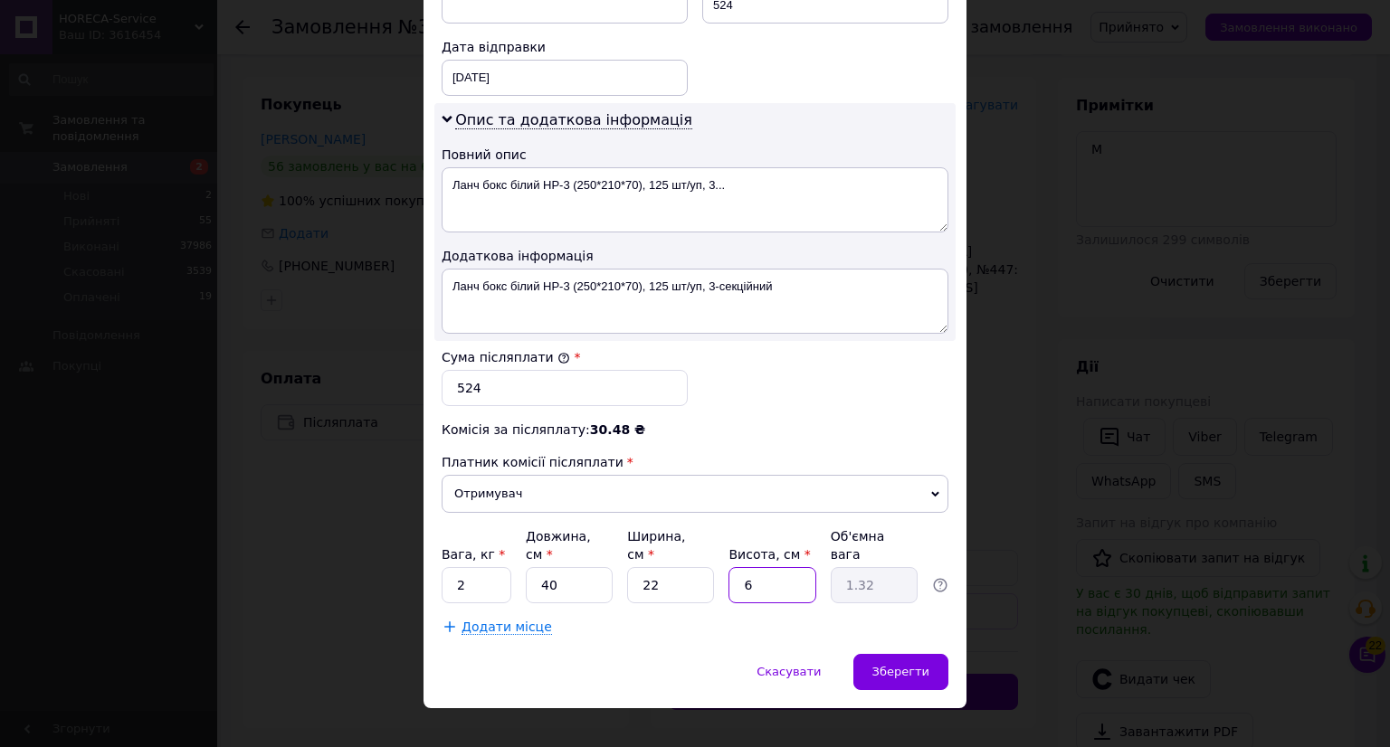
type input "65"
type input "14.3"
type input "65"
click span "Зберегти"
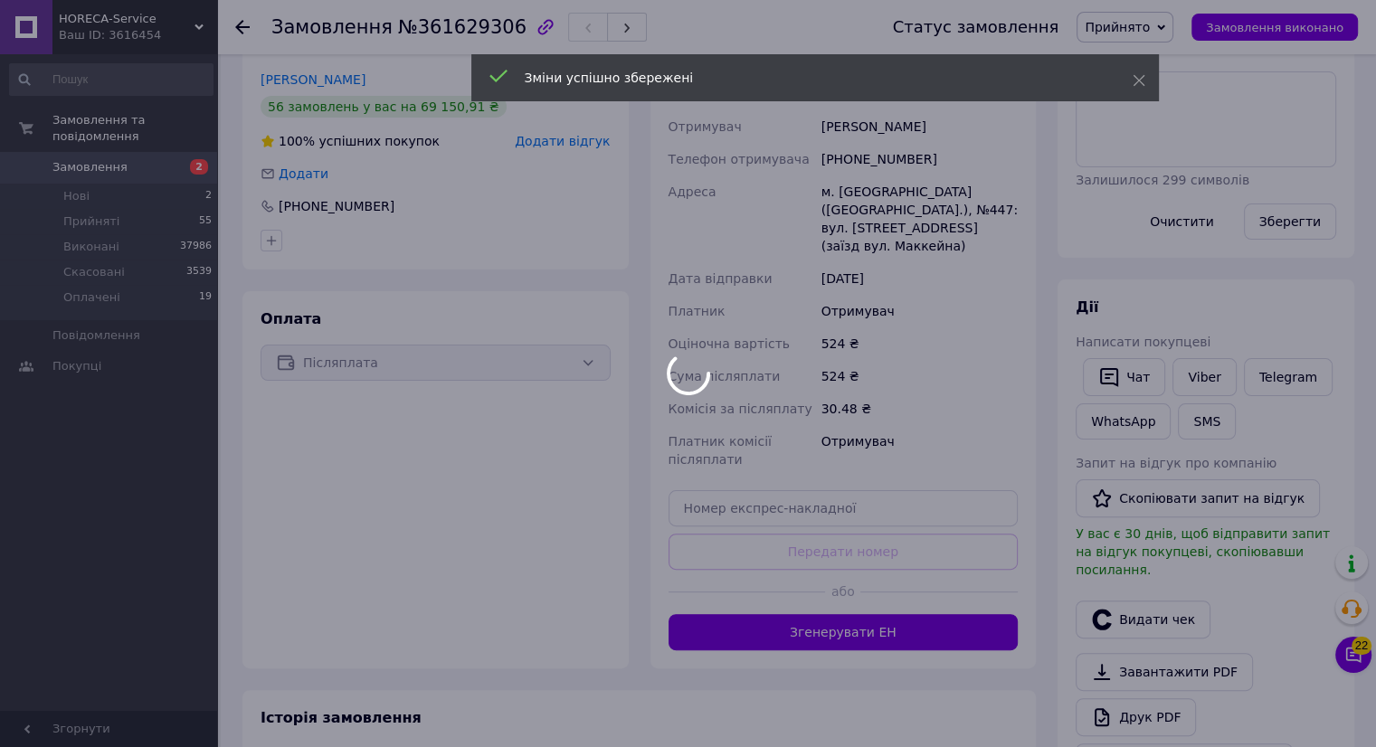
scroll to position [375, 0]
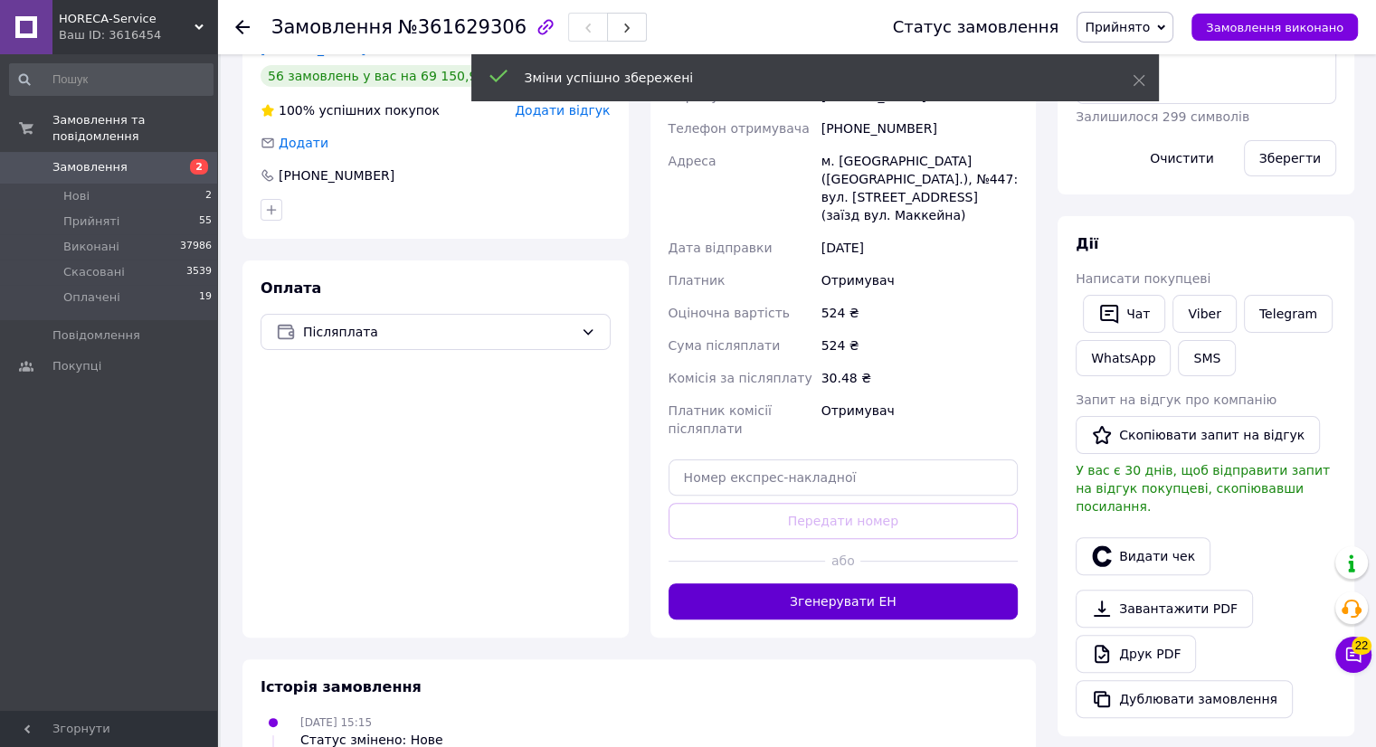
click button "Згенерувати ЕН"
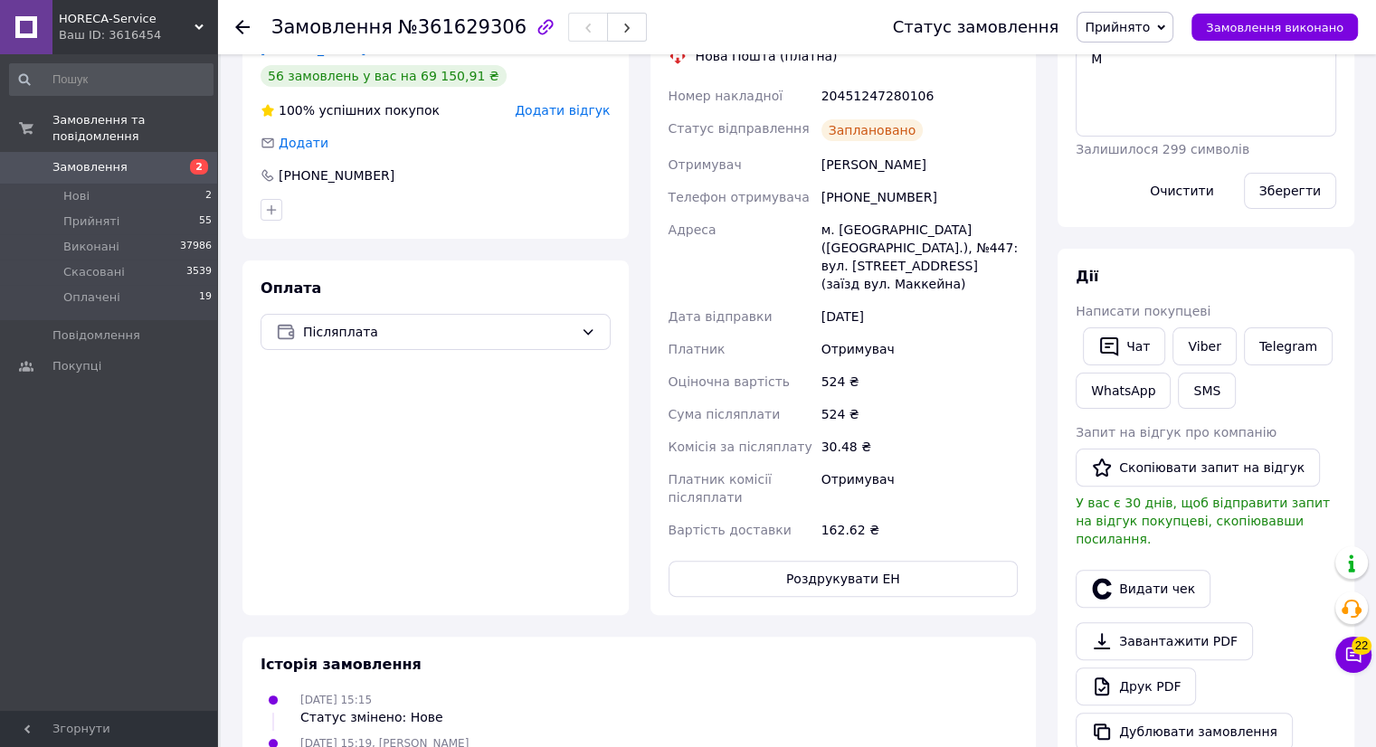
click icon
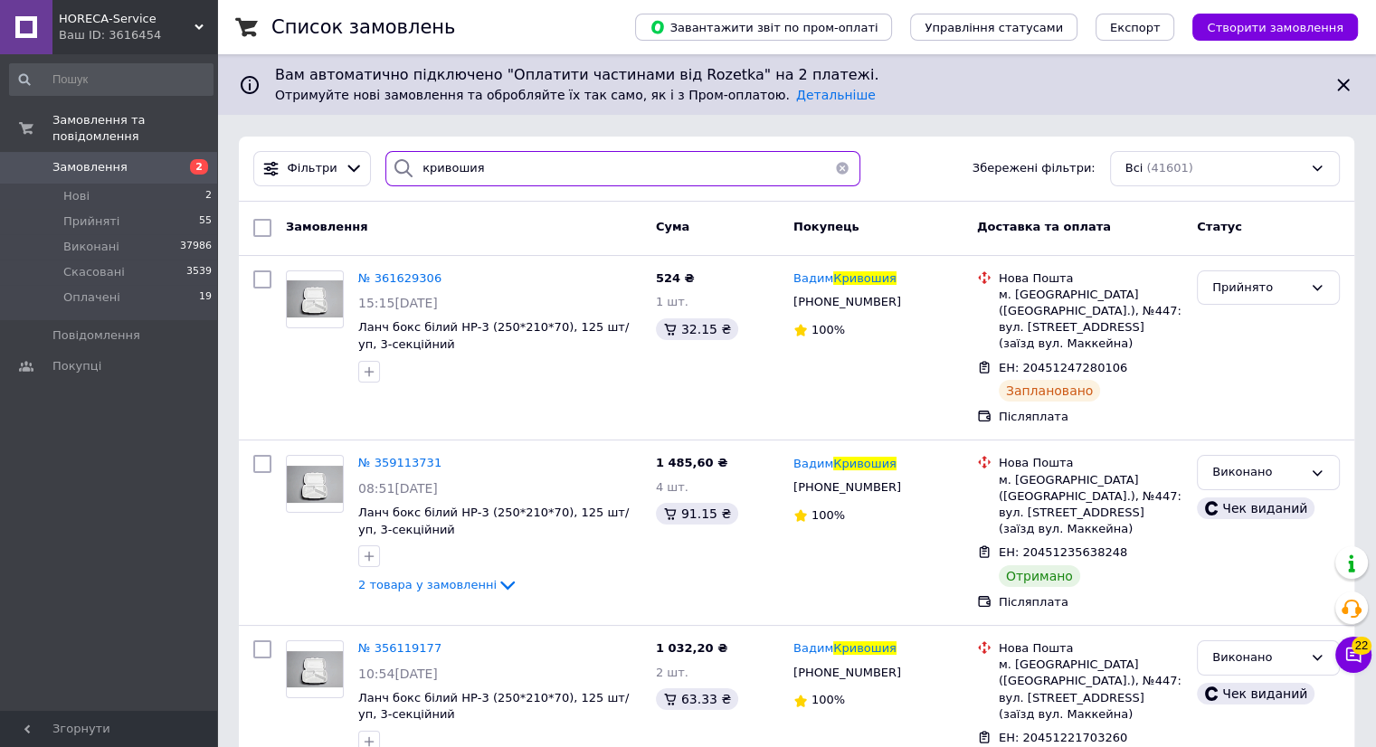
click at [504, 178] on input "кривошия" at bounding box center [622, 168] width 475 height 35
type input "к"
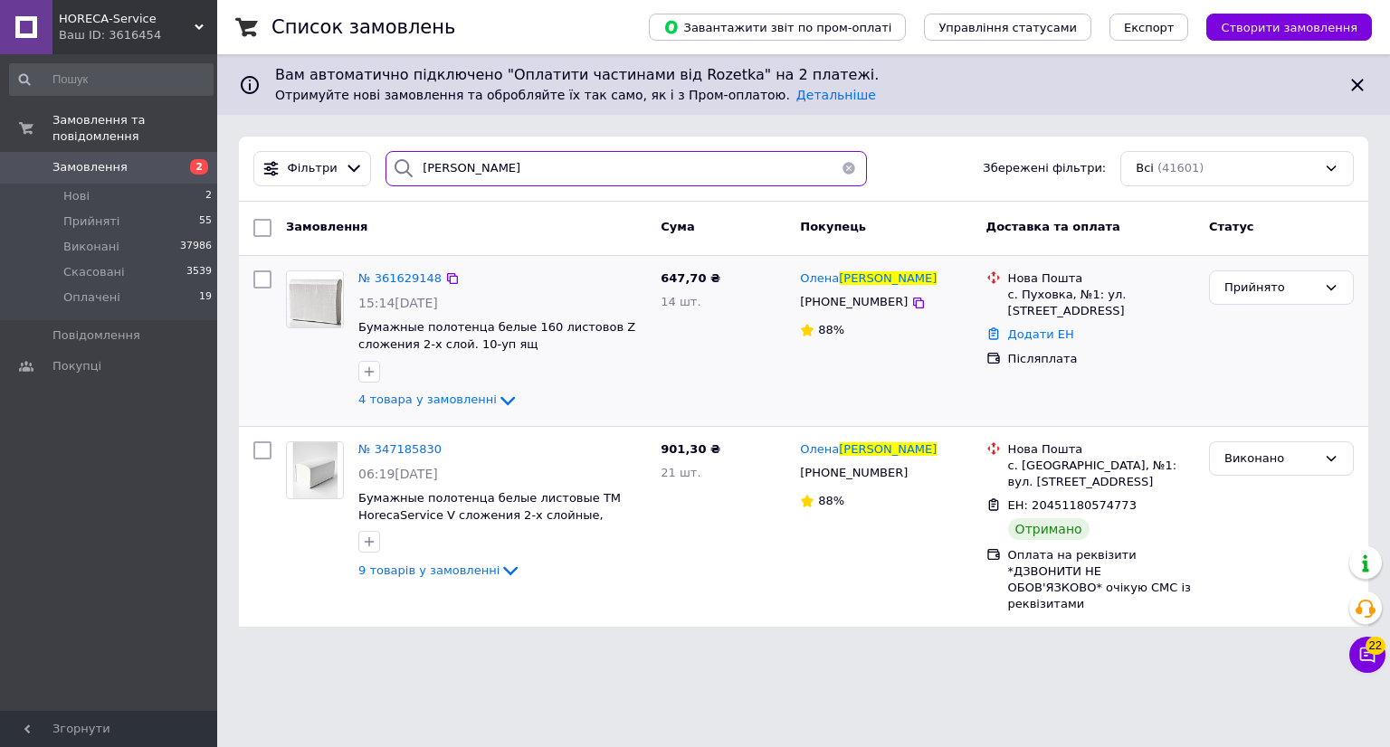
type input "[PERSON_NAME]"
click at [325, 312] on img at bounding box center [315, 299] width 56 height 56
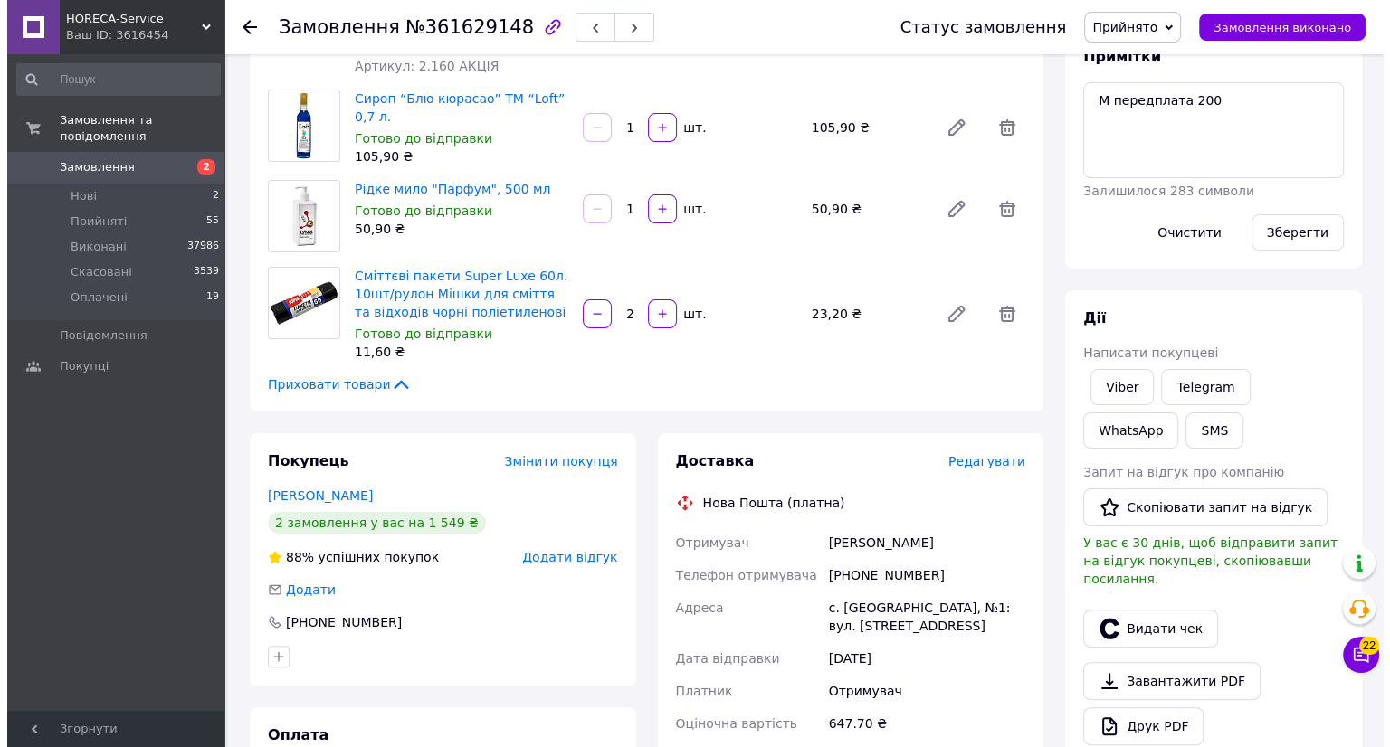
scroll to position [452, 0]
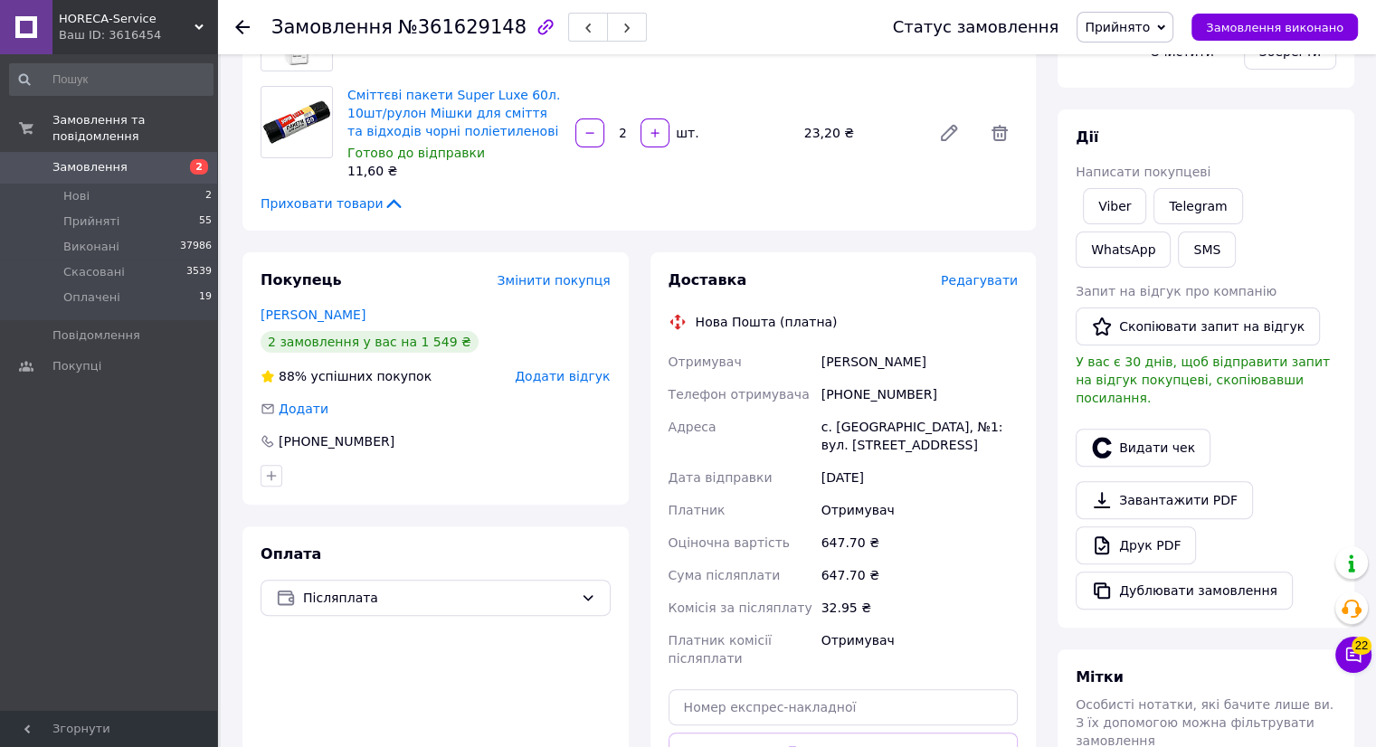
click at [968, 273] on span "Редагувати" at bounding box center [979, 280] width 77 height 14
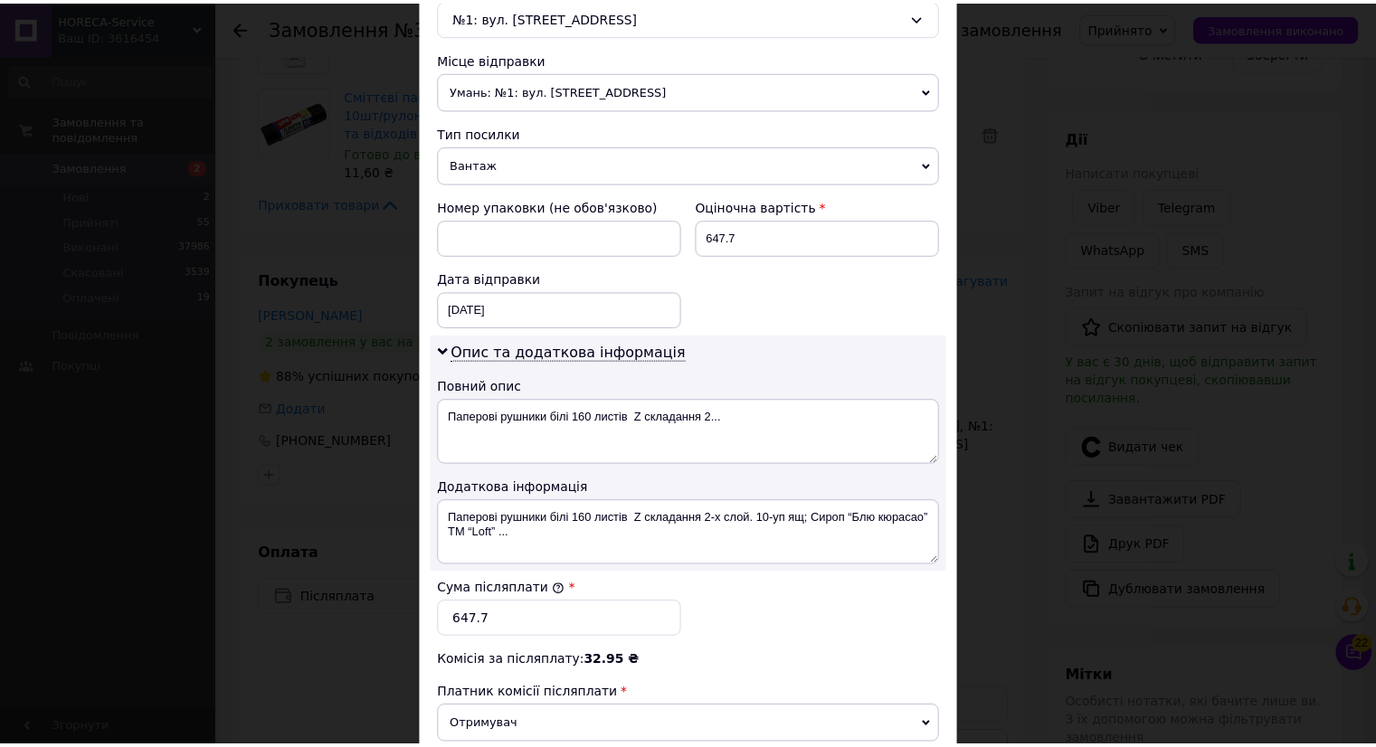
scroll to position [830, 0]
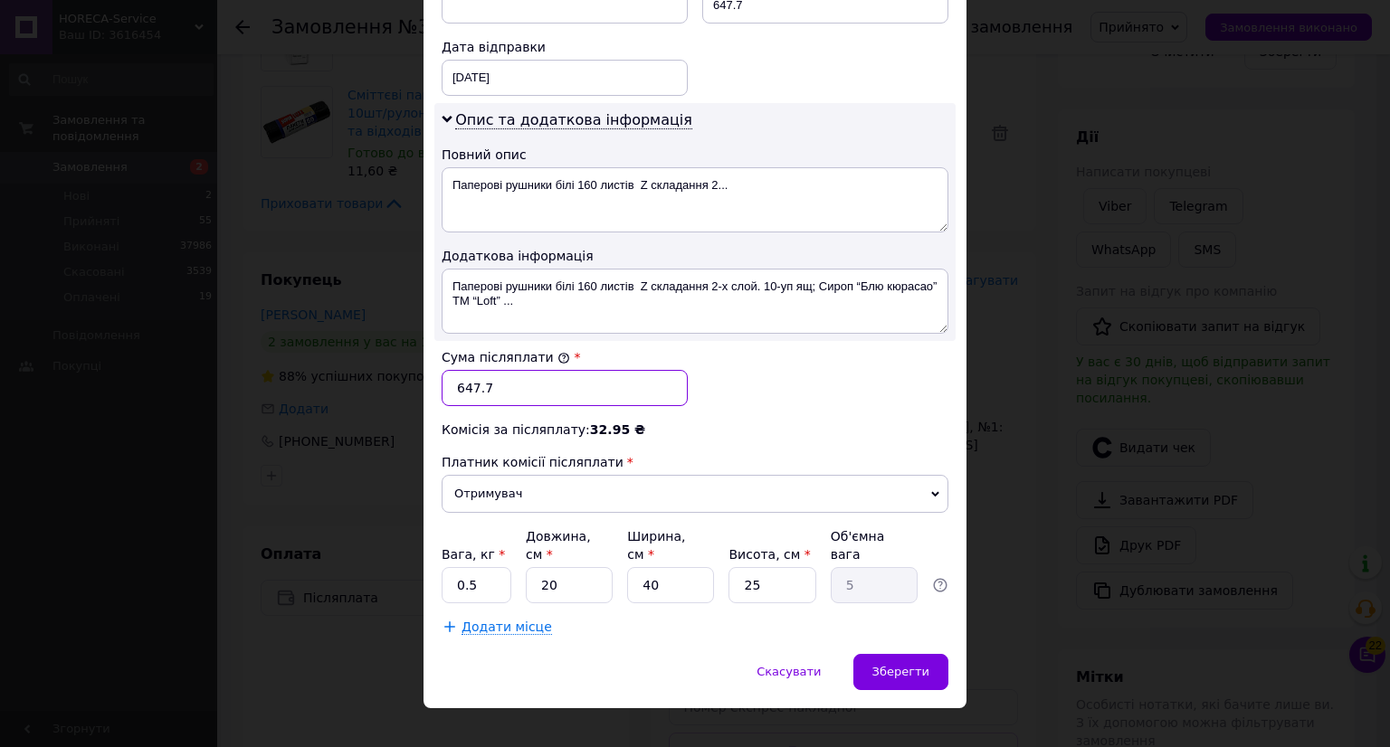
click at [461, 384] on input "647.7" at bounding box center [565, 388] width 246 height 36
type input "447.7"
click at [499, 567] on input "0.5" at bounding box center [477, 585] width 70 height 36
type input "0"
type input "1"
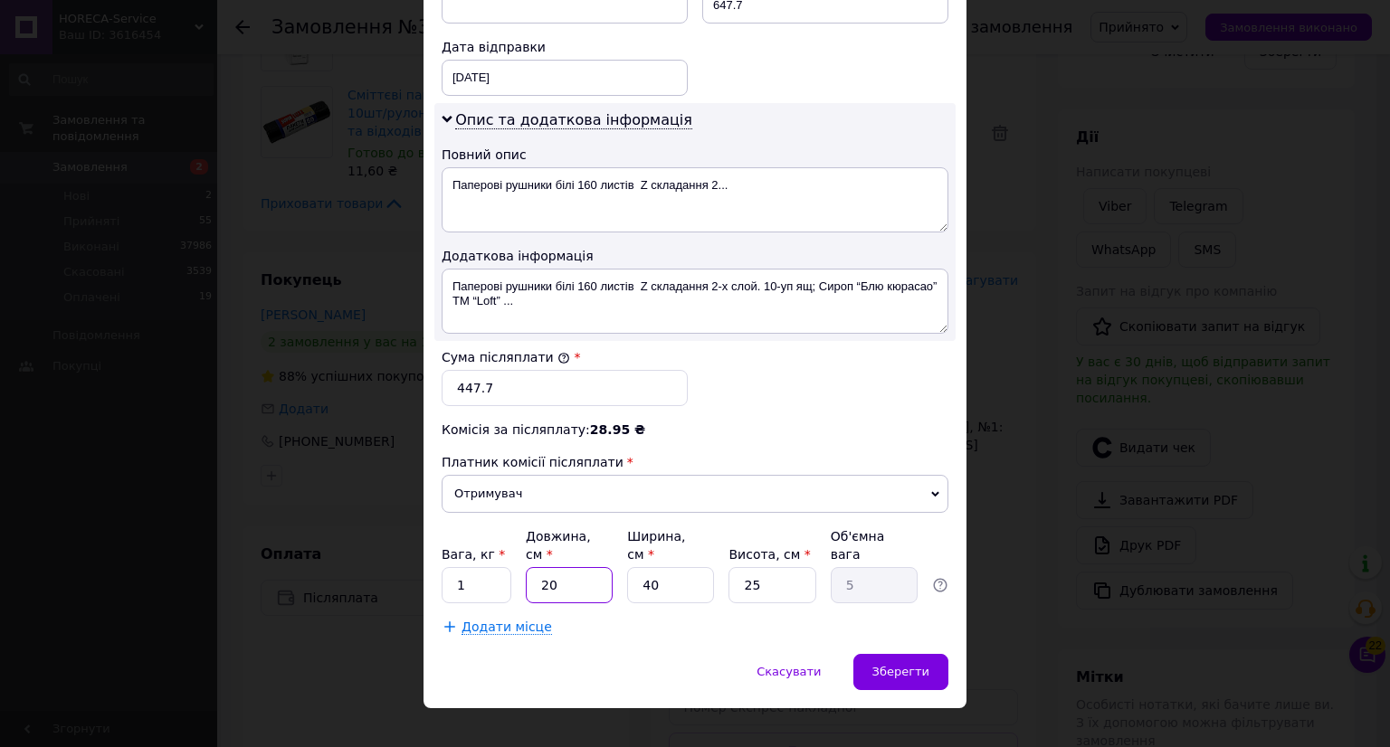
type input "6"
type input "1.5"
type input "60"
type input "15"
type input "60"
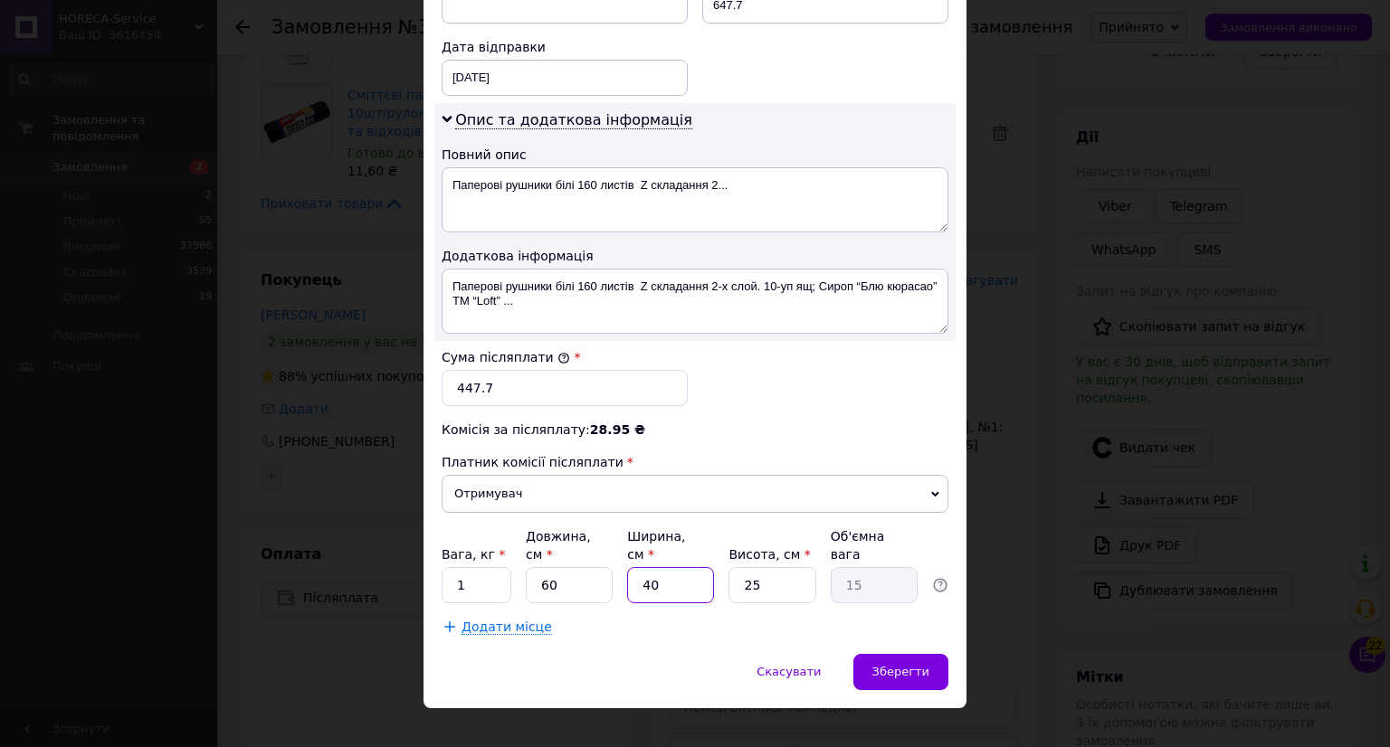
type input "4"
type input "1.5"
type input "40"
type input "15"
type input "2"
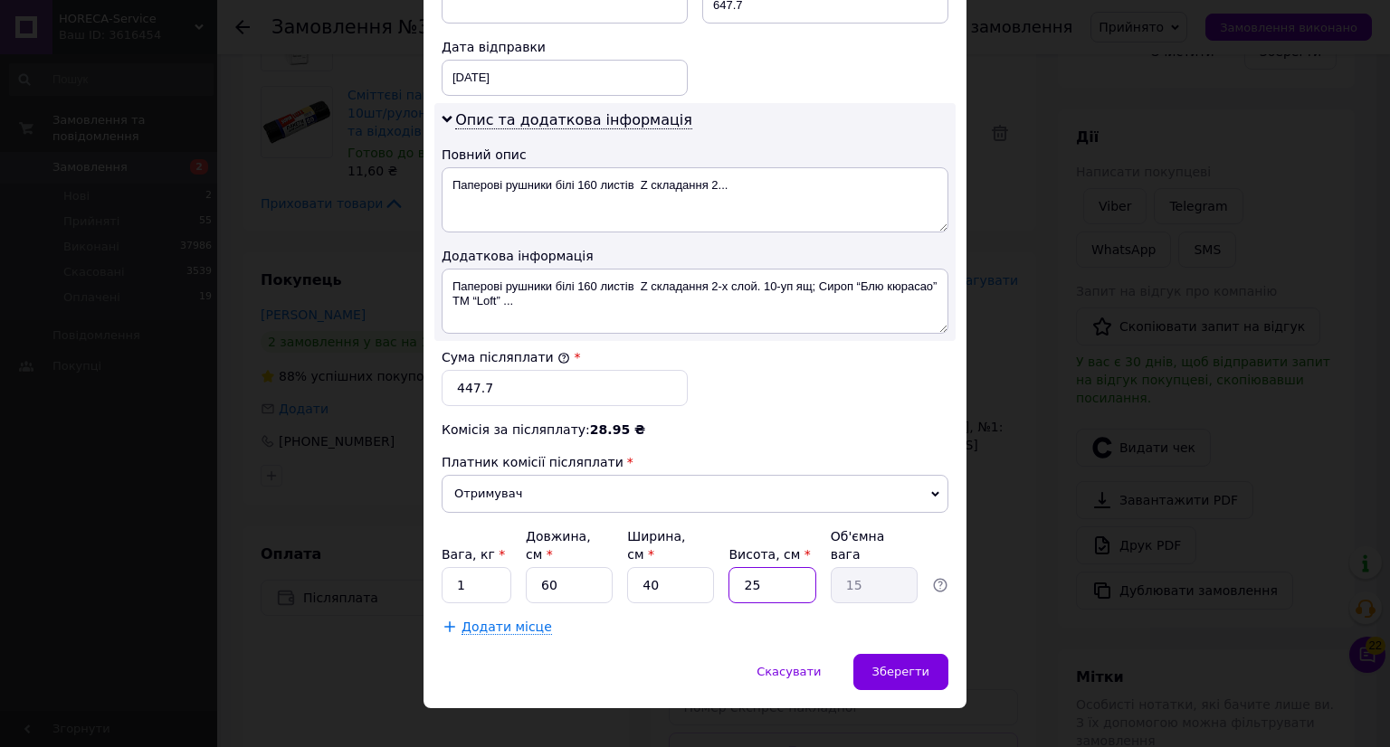
type input "1.2"
type input "24"
type input "14.4"
type input "24"
click at [906, 665] on span "Зберегти" at bounding box center [900, 672] width 57 height 14
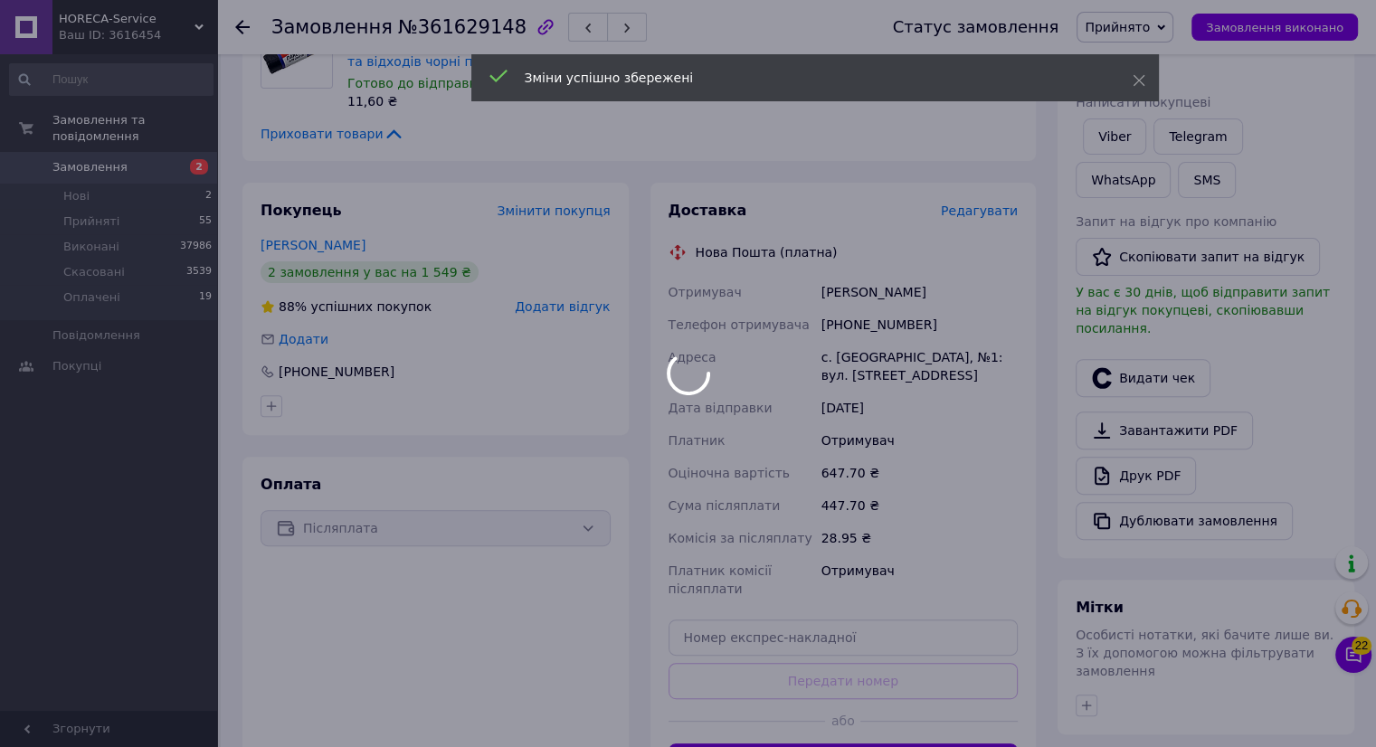
scroll to position [633, 0]
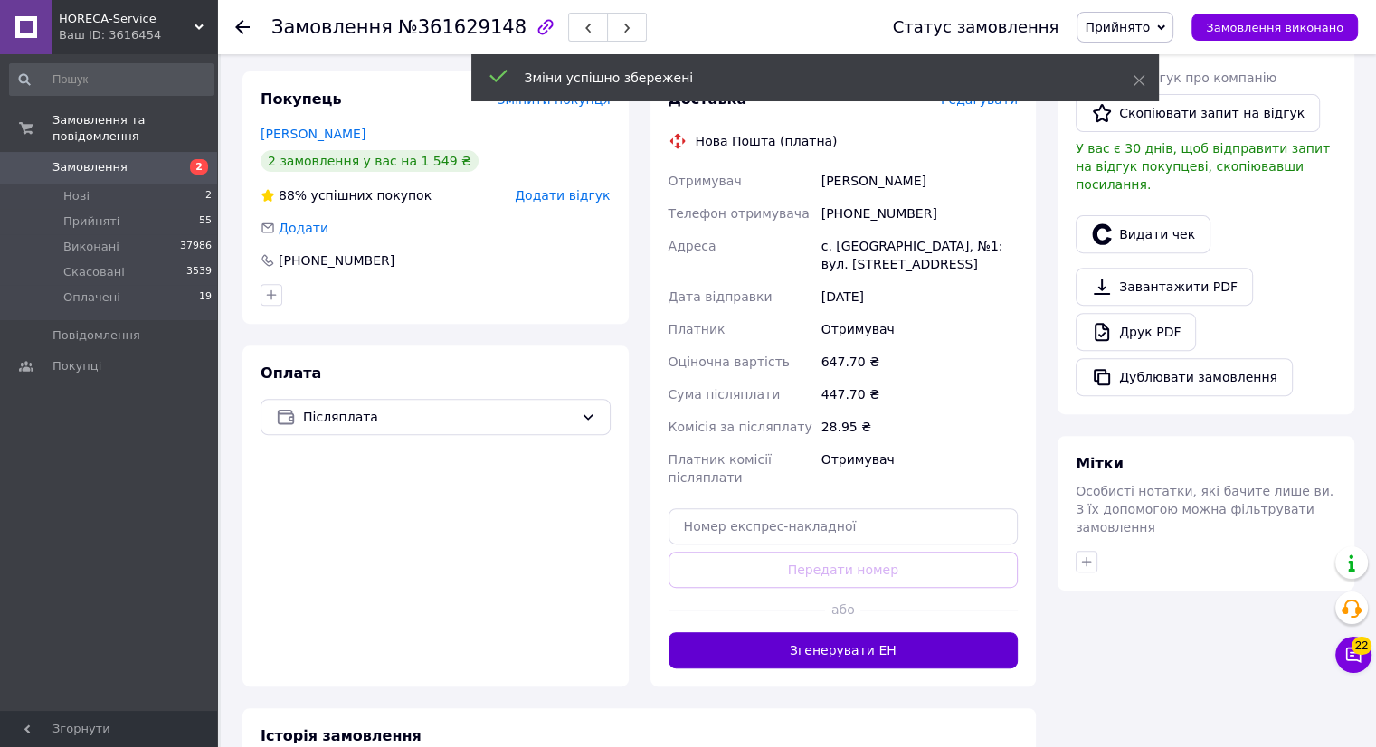
click at [902, 647] on button "Згенерувати ЕН" at bounding box center [844, 650] width 350 height 36
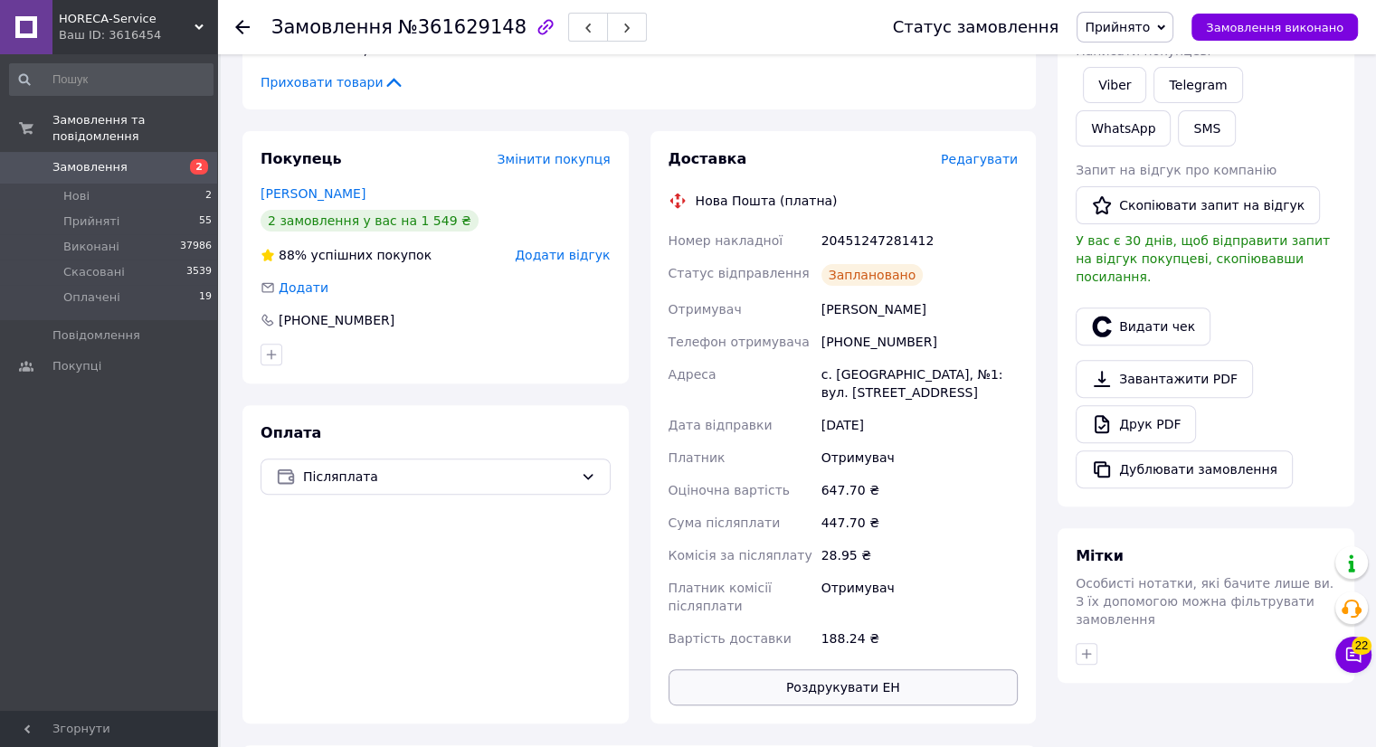
scroll to position [543, 0]
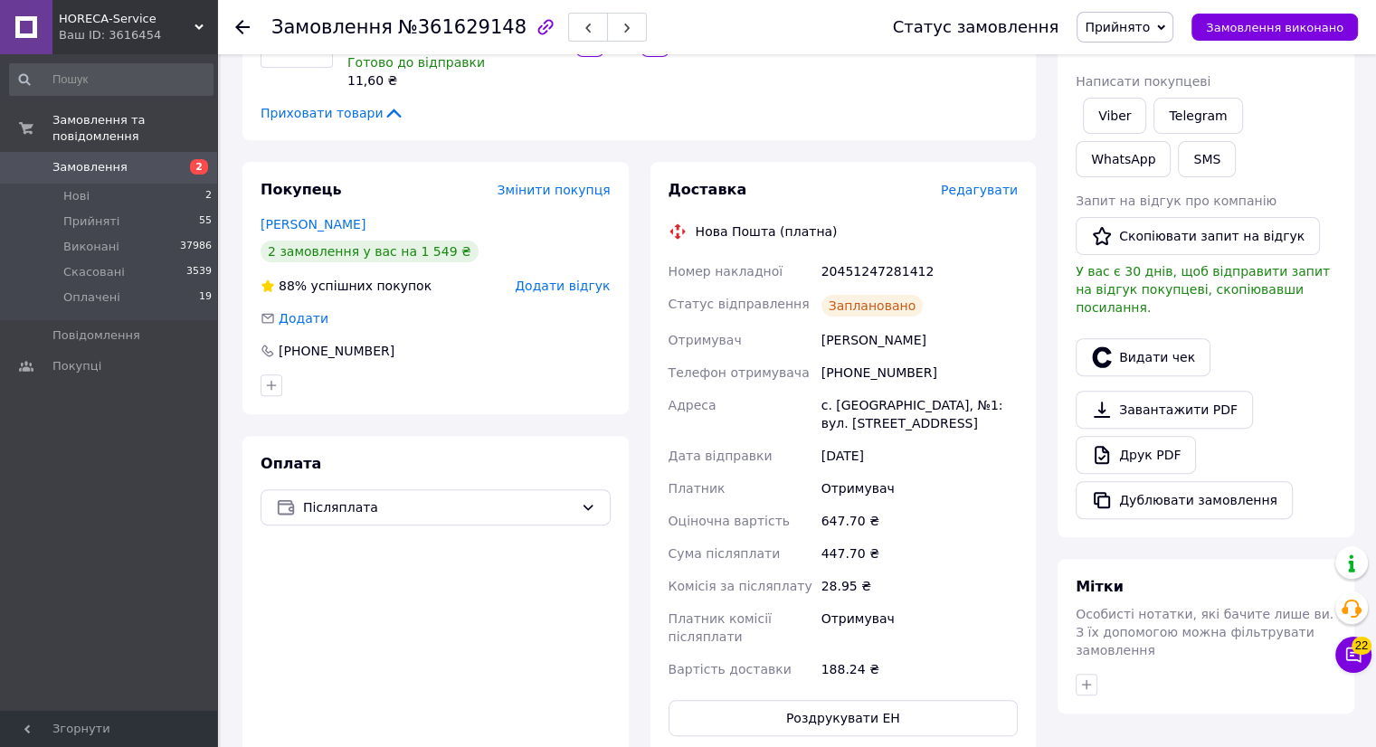
click at [243, 28] on icon at bounding box center [242, 27] width 14 height 14
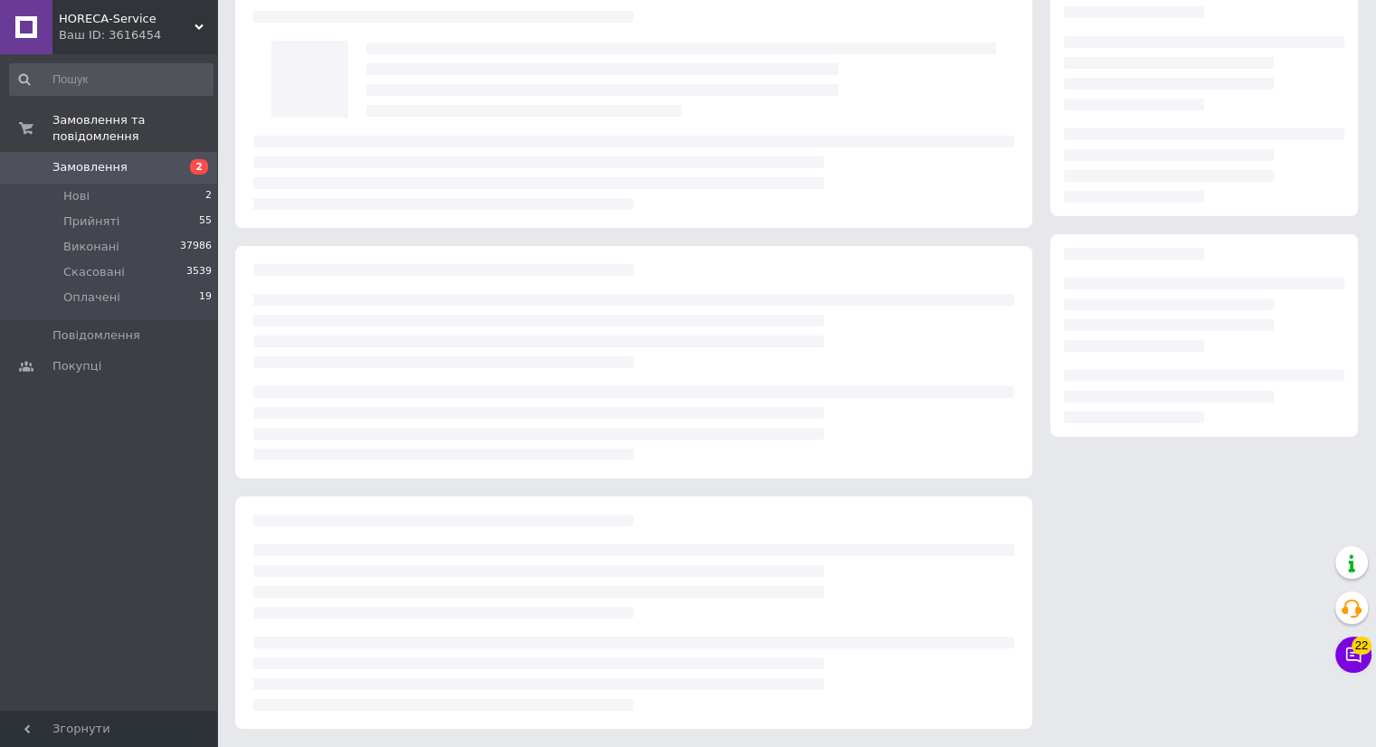
scroll to position [80, 0]
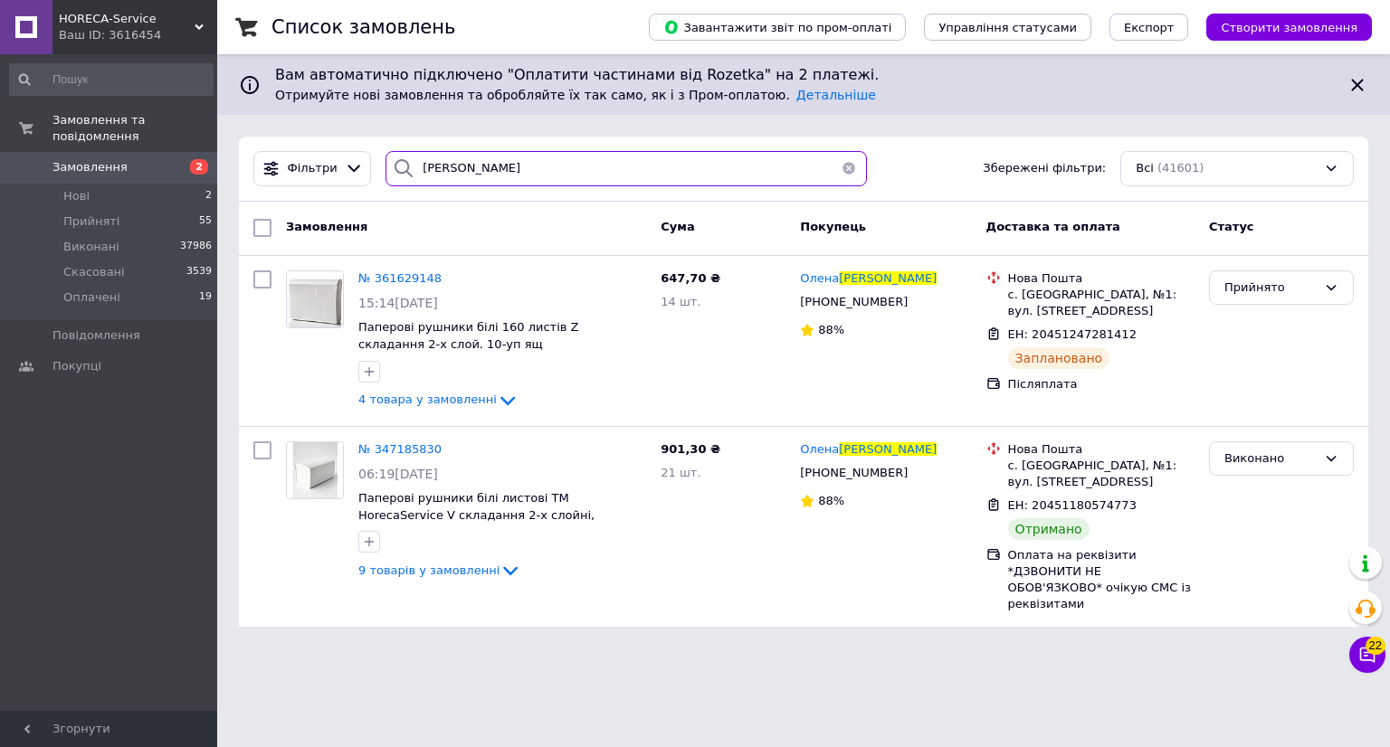
click at [542, 179] on input "[PERSON_NAME]" at bounding box center [625, 168] width 481 height 35
type input "п"
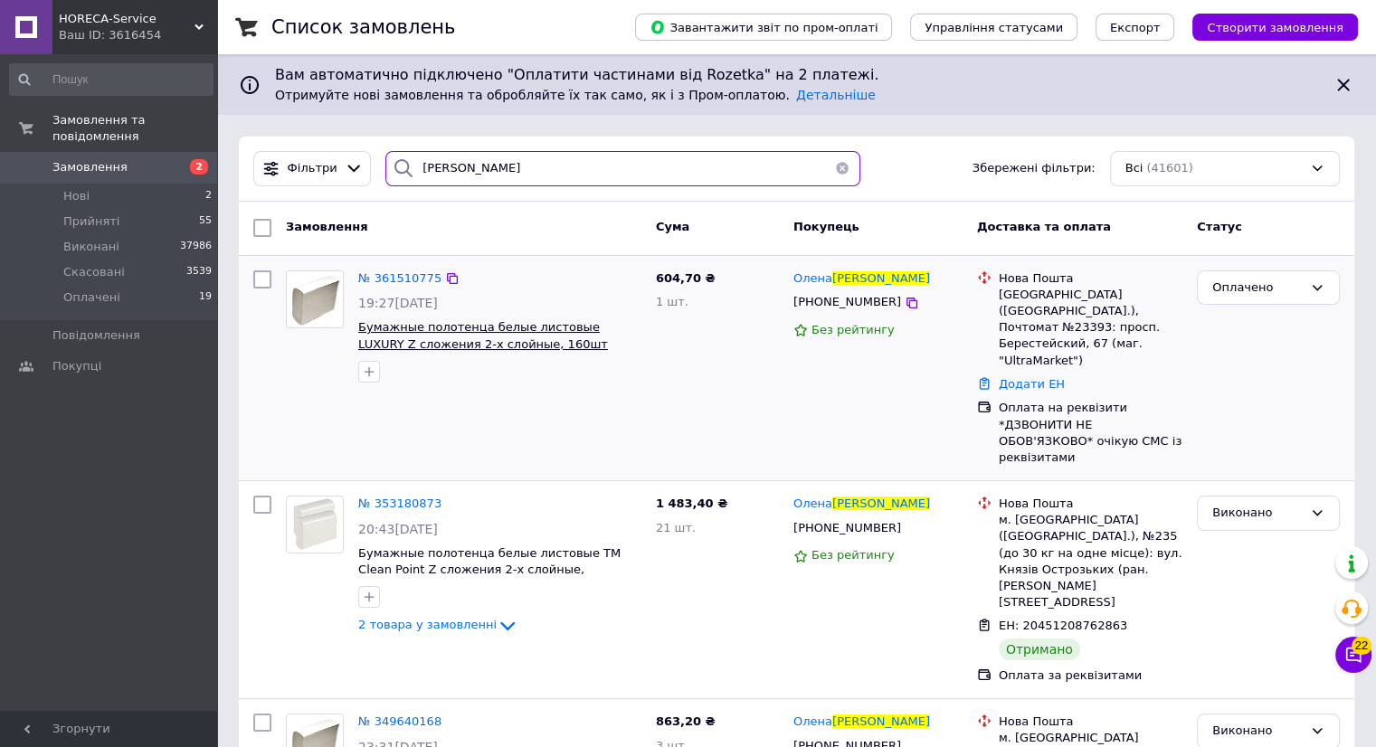
type input "[PERSON_NAME]"
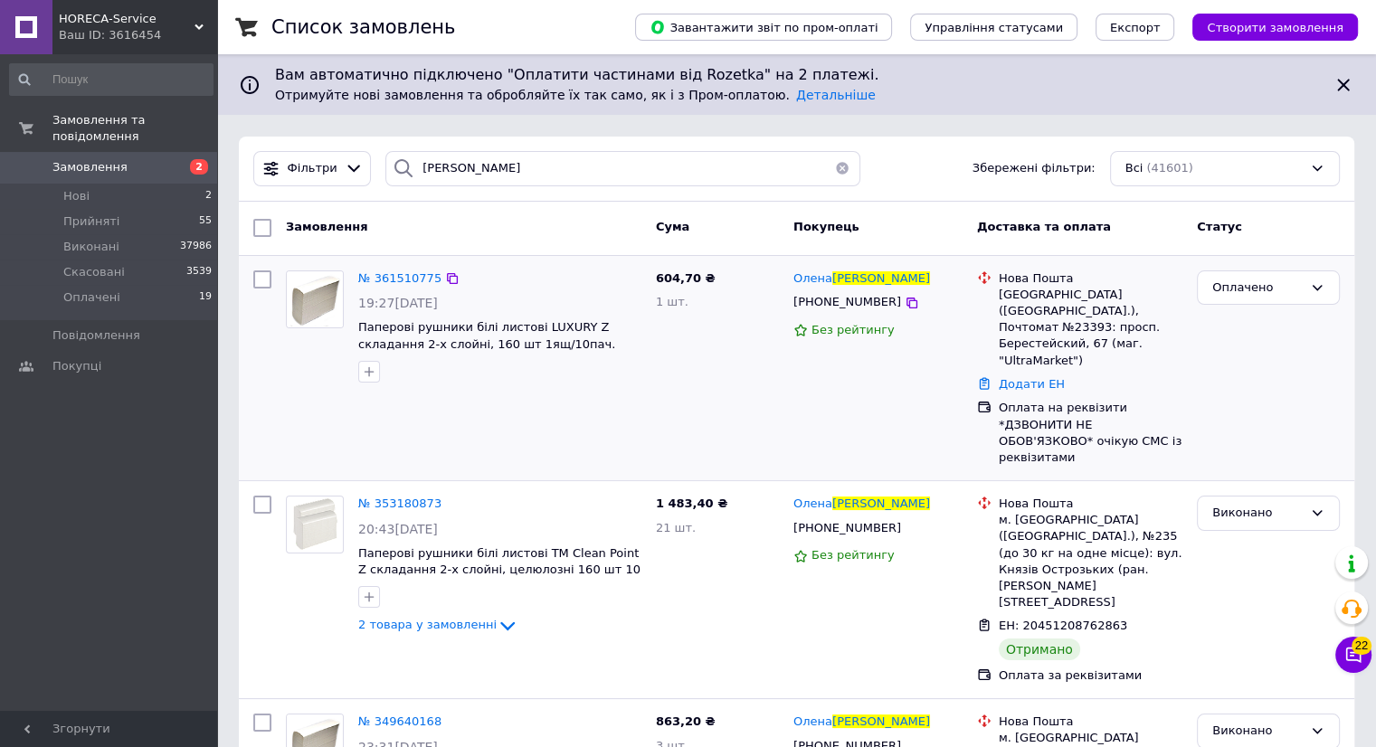
click at [305, 308] on img at bounding box center [315, 299] width 56 height 56
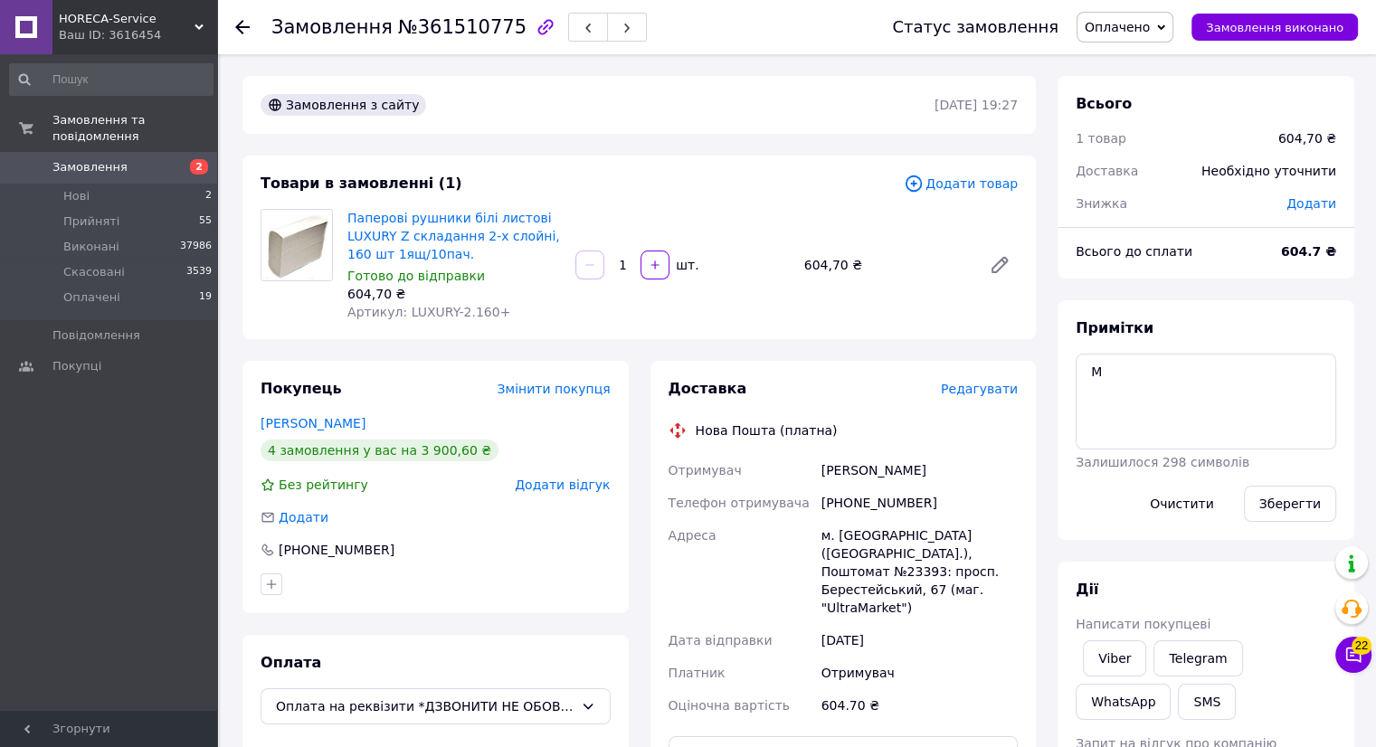
click at [1008, 399] on div "Доставка Редагувати" at bounding box center [844, 389] width 350 height 21
click at [996, 393] on span "Редагувати" at bounding box center [979, 389] width 77 height 14
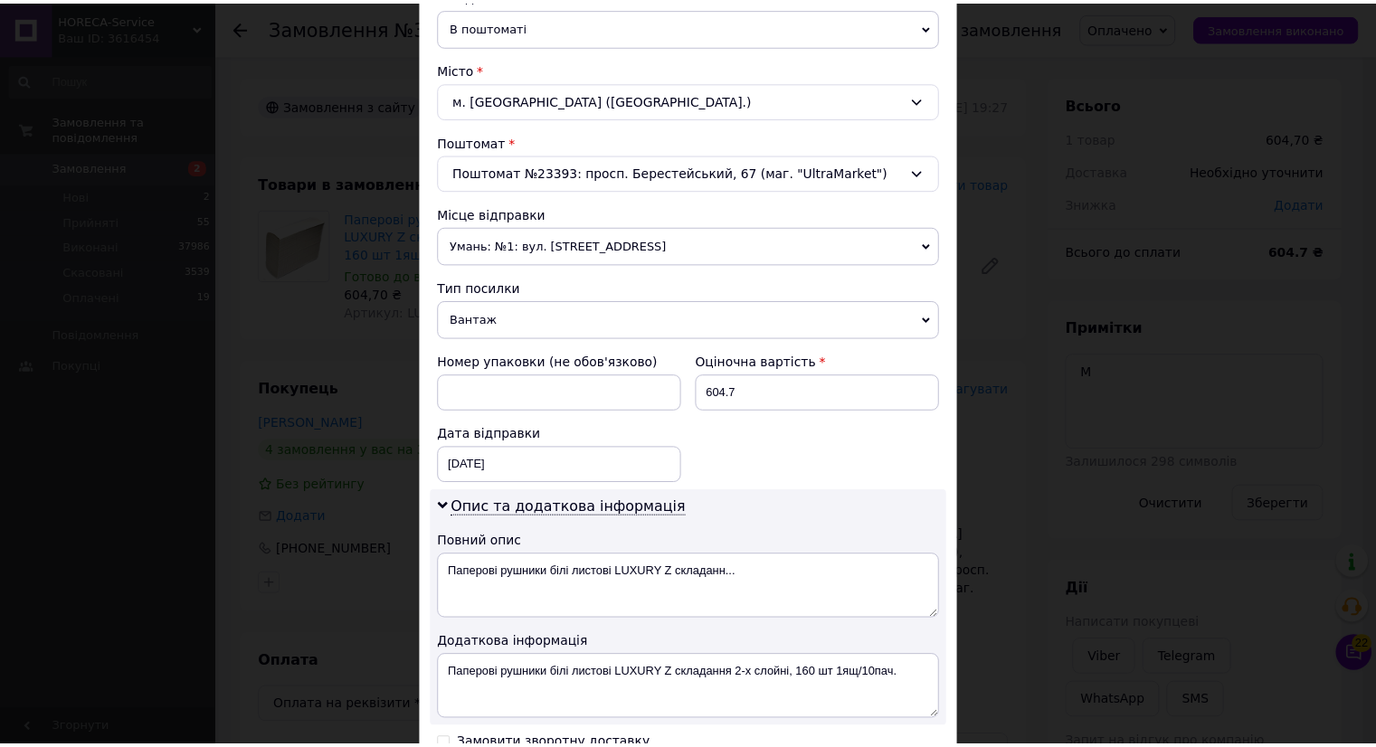
scroll to position [684, 0]
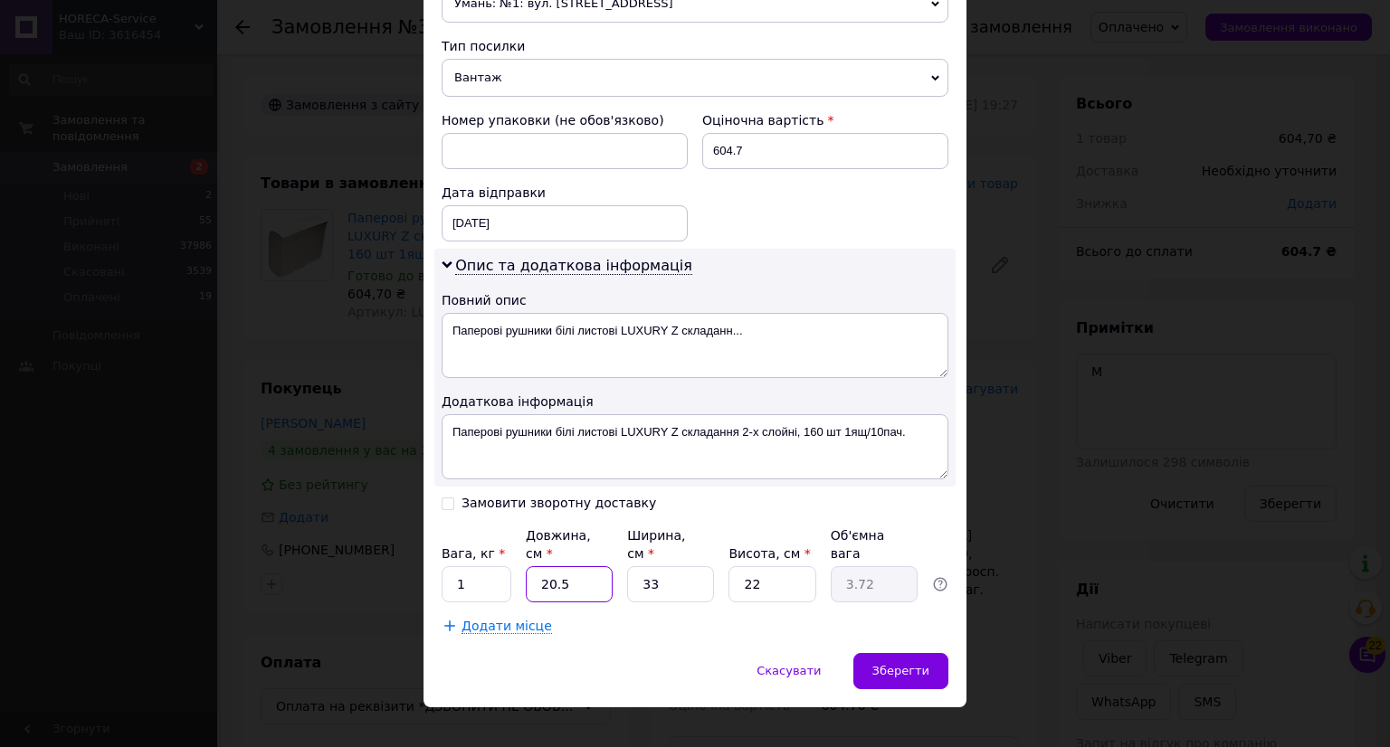
click at [586, 566] on input "20.5" at bounding box center [569, 584] width 87 height 36
type input "20."
type input "3.63"
type input "2"
type input "0.36"
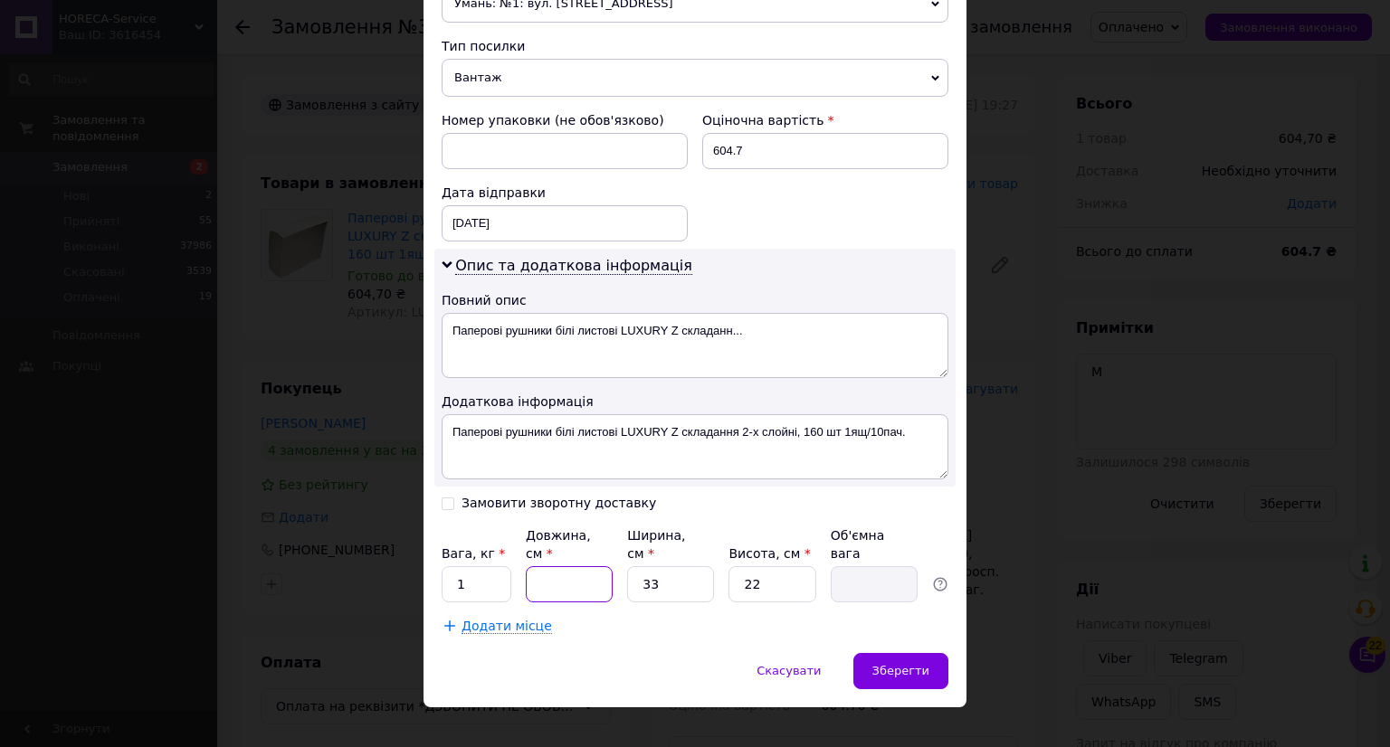
type input "4"
type input "0.73"
type input "40"
type input "7.26"
type input "40"
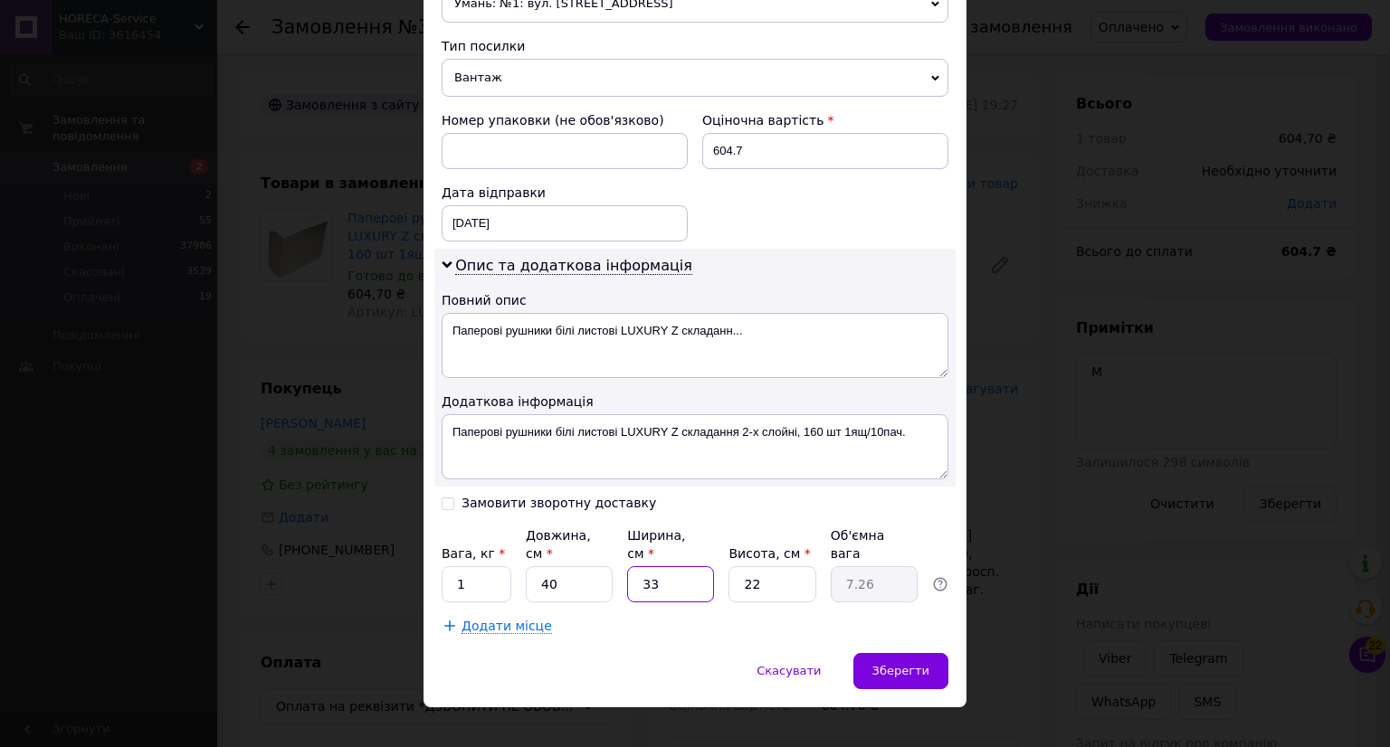
type input "2"
type input "0.44"
type input "27"
type input "5.94"
type input "27"
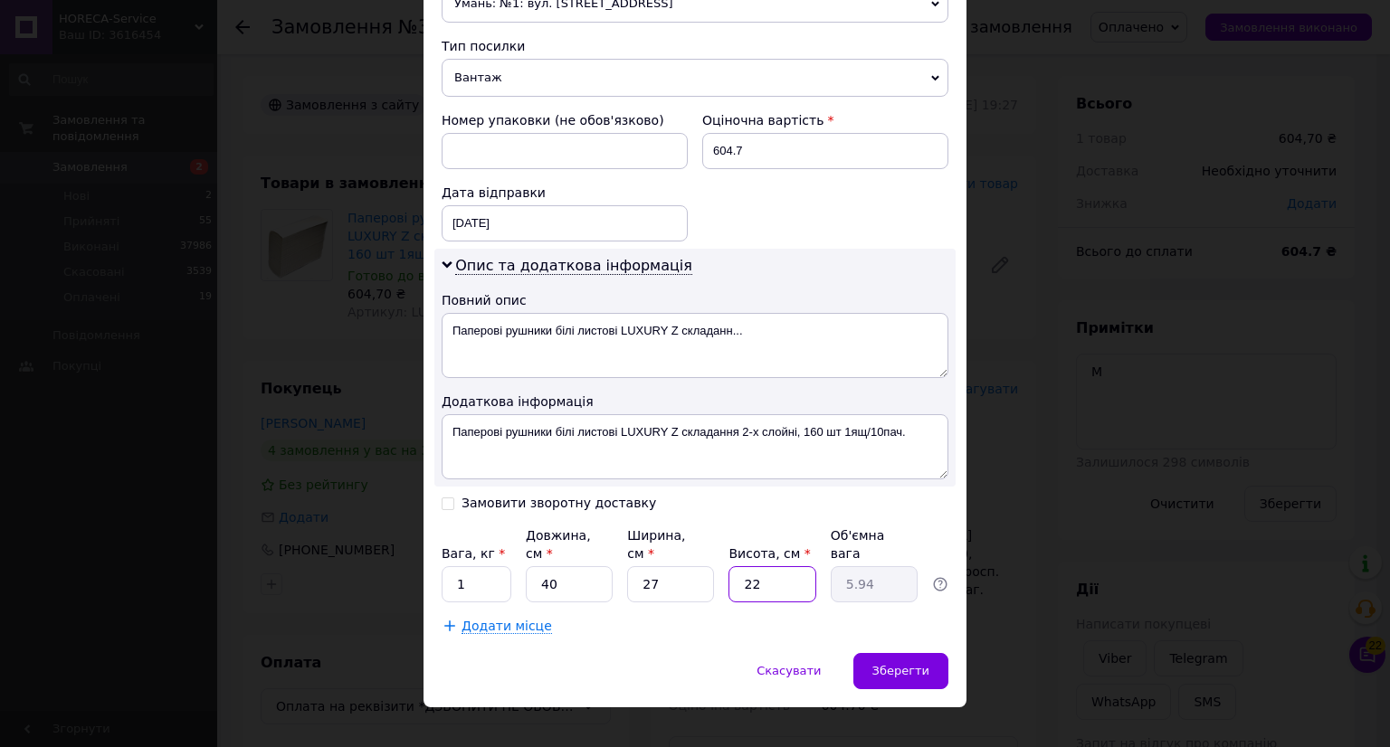
type input "3"
type input "0.81"
type input "32"
type input "8.64"
type input "32"
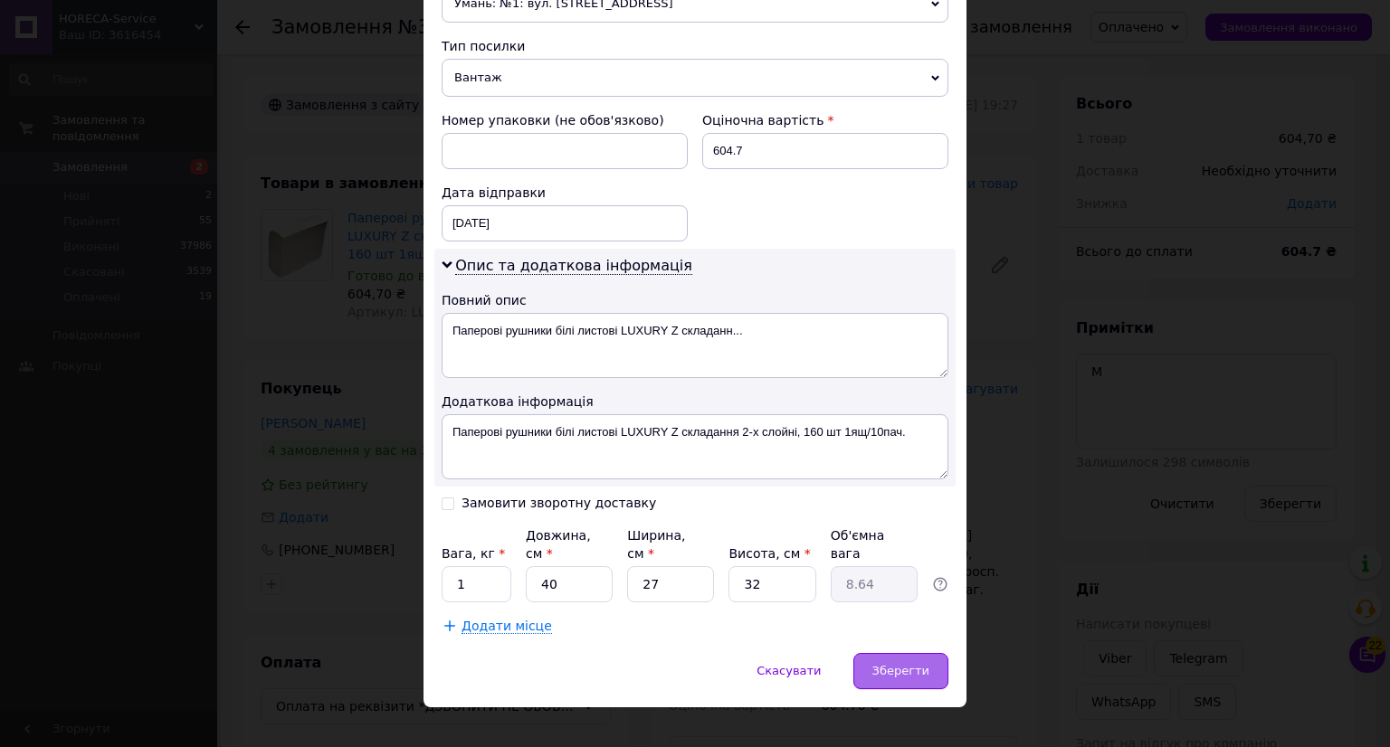
click at [940, 661] on div "Зберегти" at bounding box center [900, 671] width 95 height 36
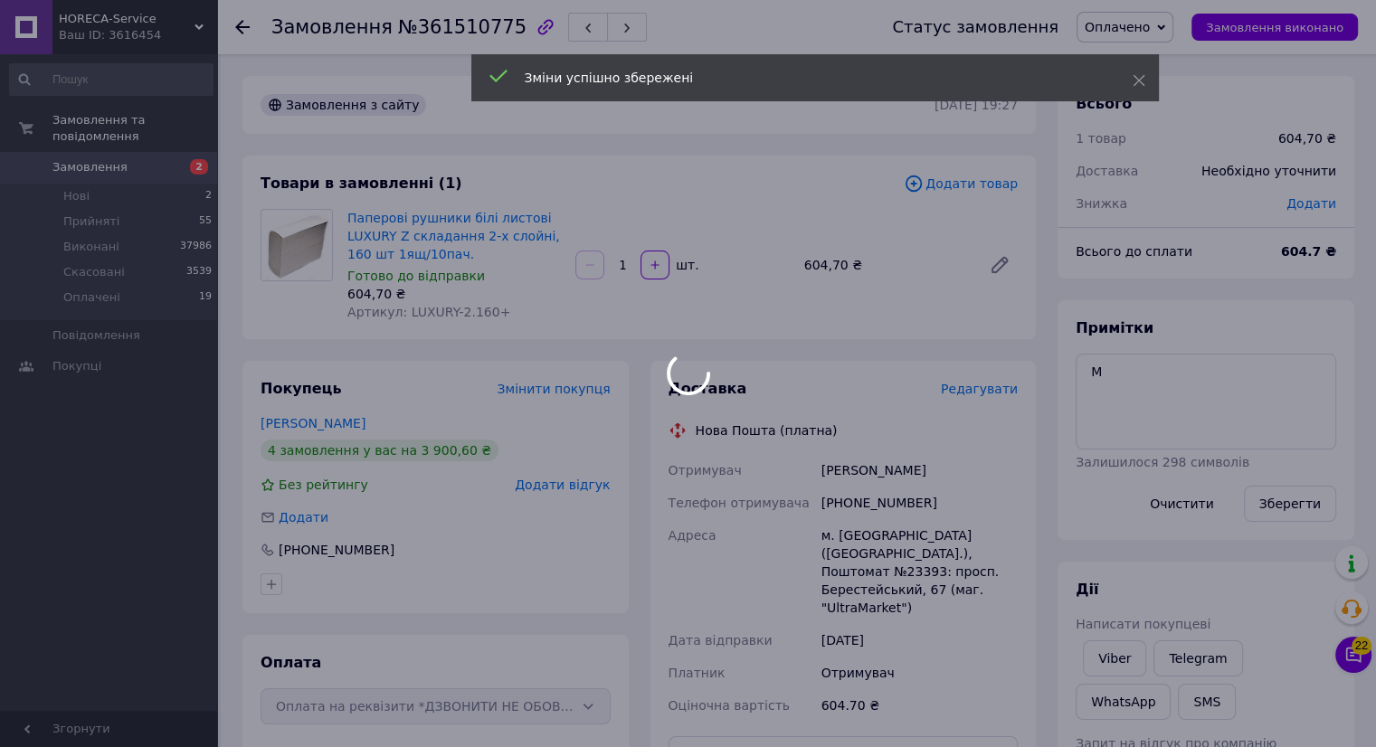
scroll to position [271, 0]
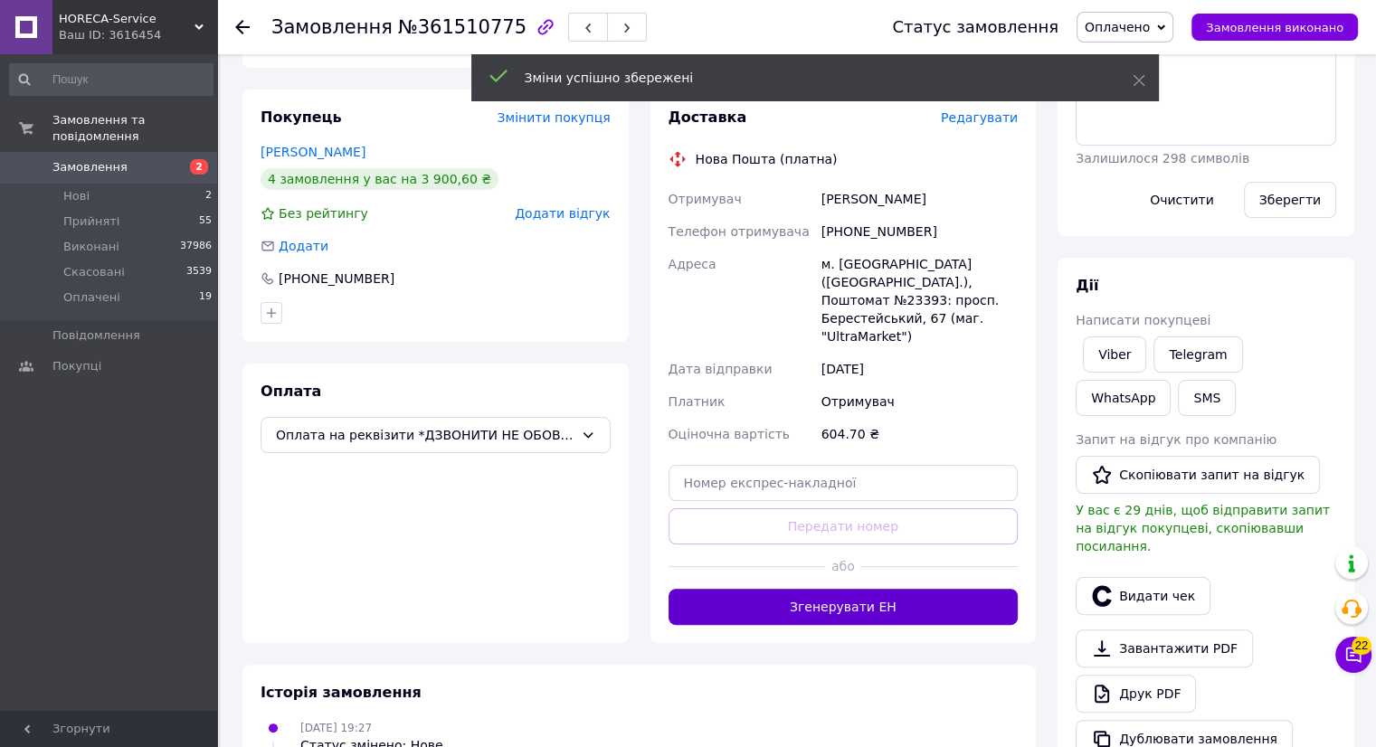
click at [909, 589] on button "Згенерувати ЕН" at bounding box center [844, 607] width 350 height 36
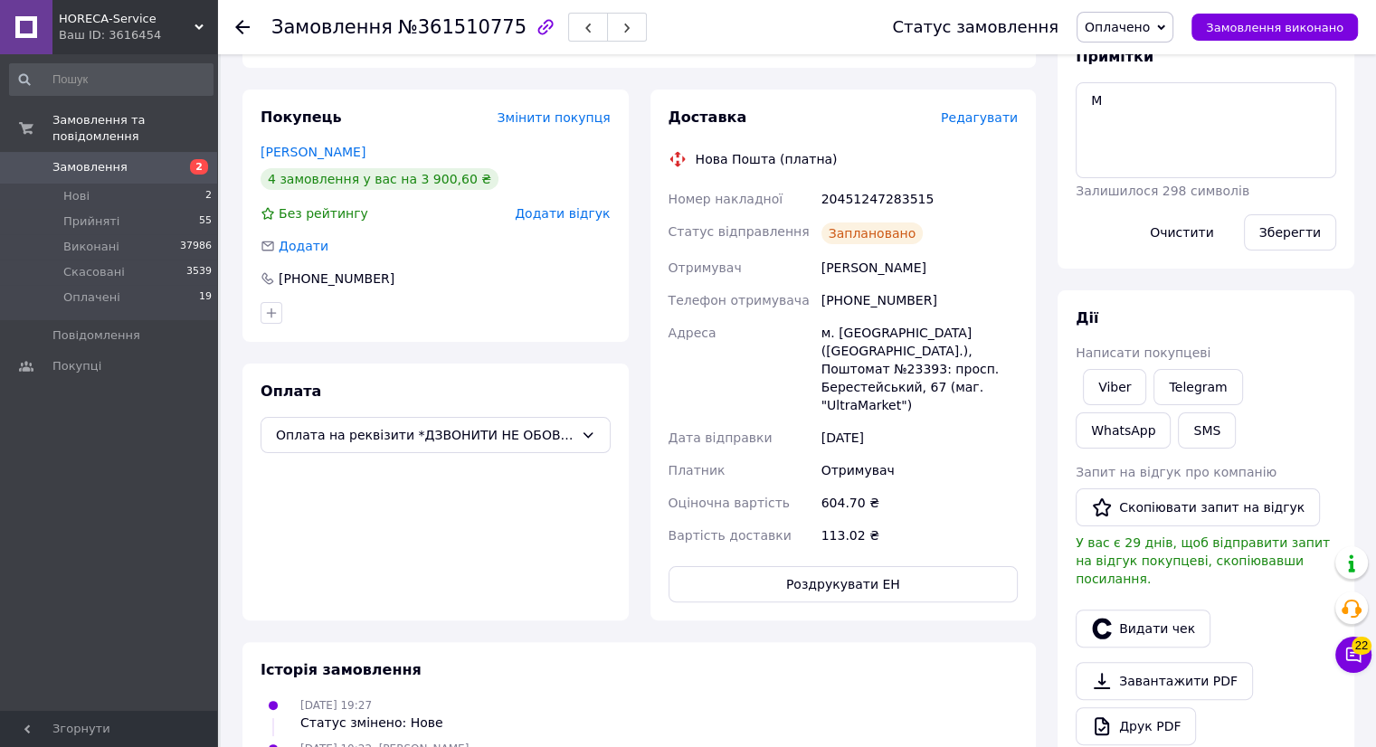
click at [239, 26] on use at bounding box center [242, 27] width 14 height 14
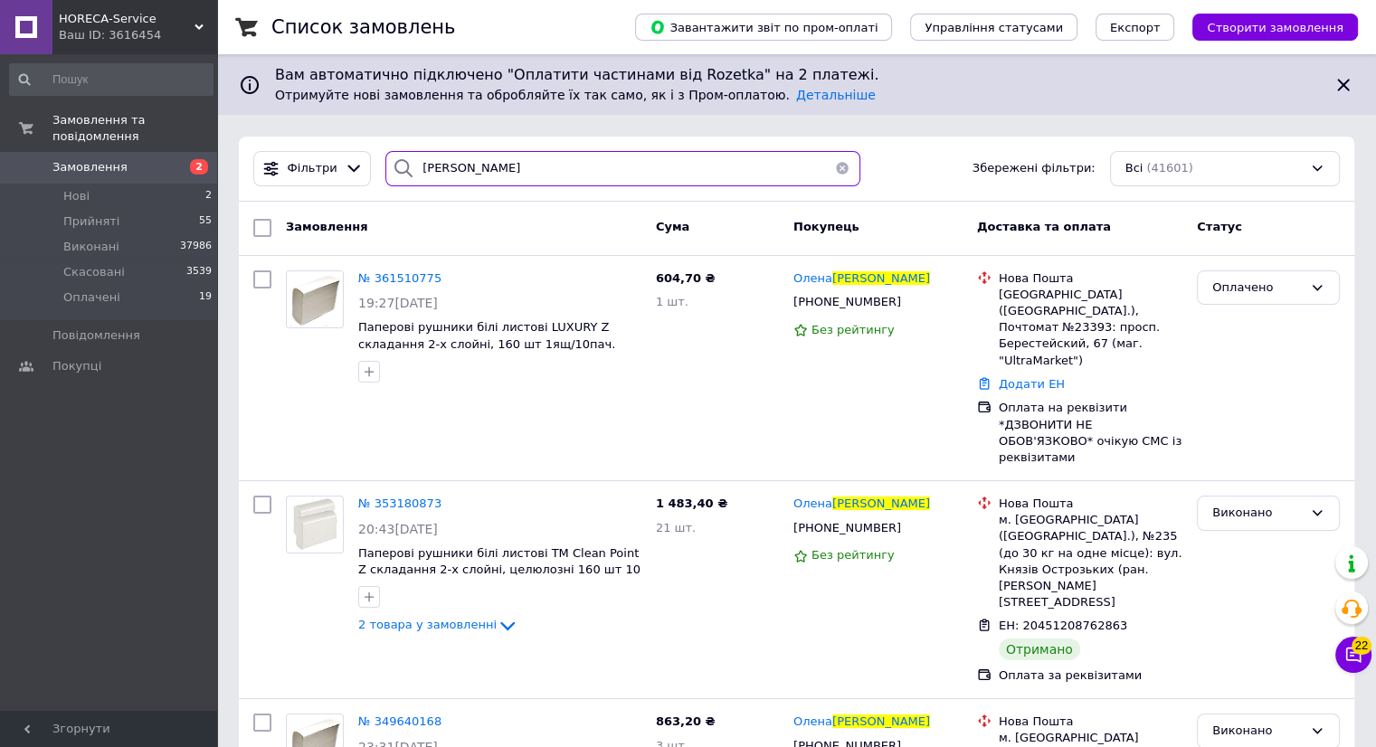
click at [490, 179] on input "[PERSON_NAME]" at bounding box center [622, 168] width 475 height 35
type input "б"
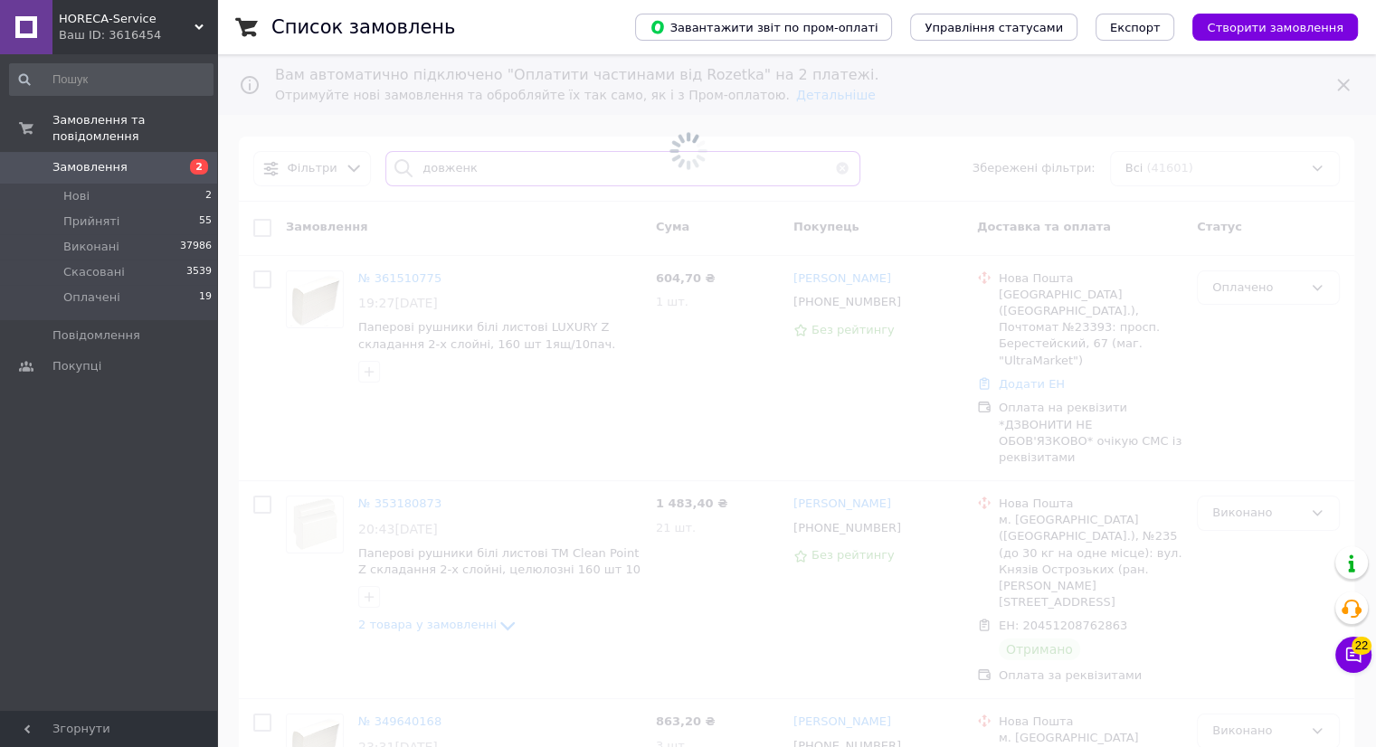
type input "[PERSON_NAME]"
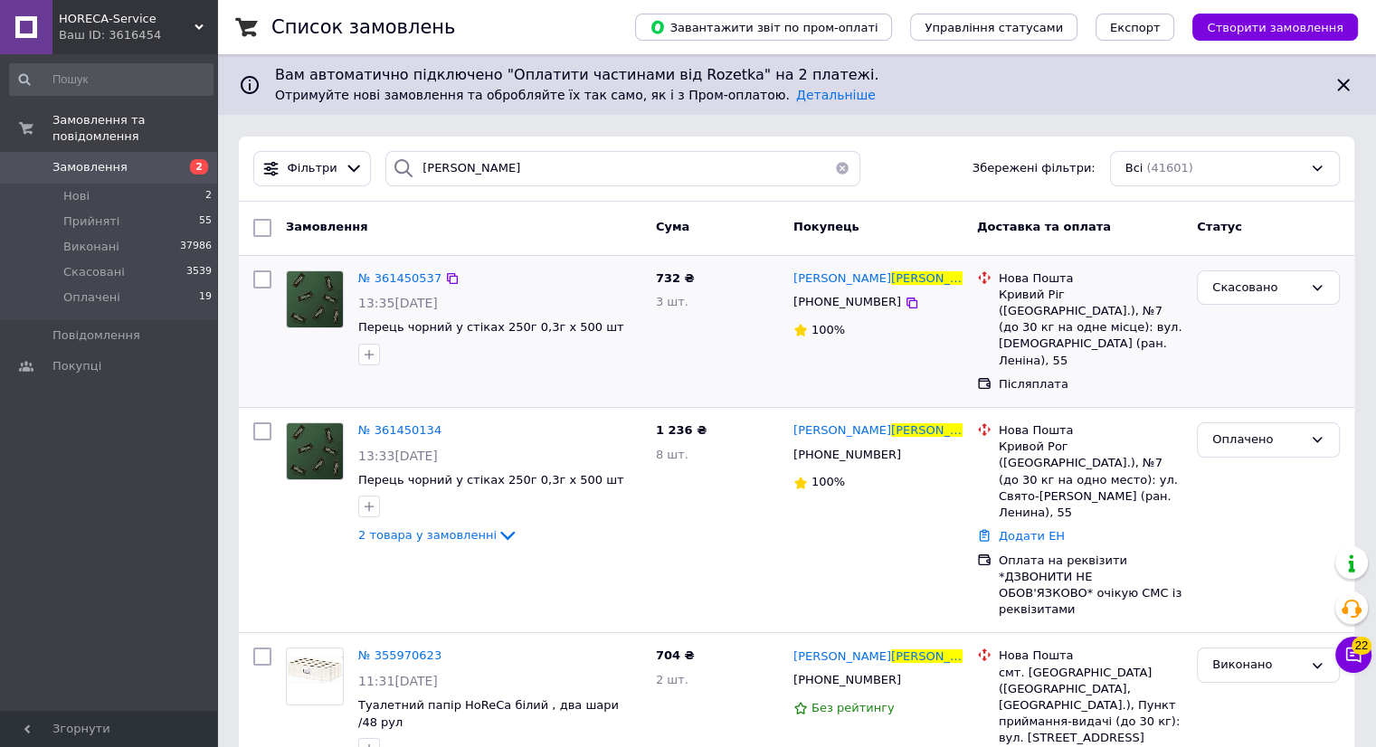
click at [314, 314] on img at bounding box center [315, 299] width 56 height 56
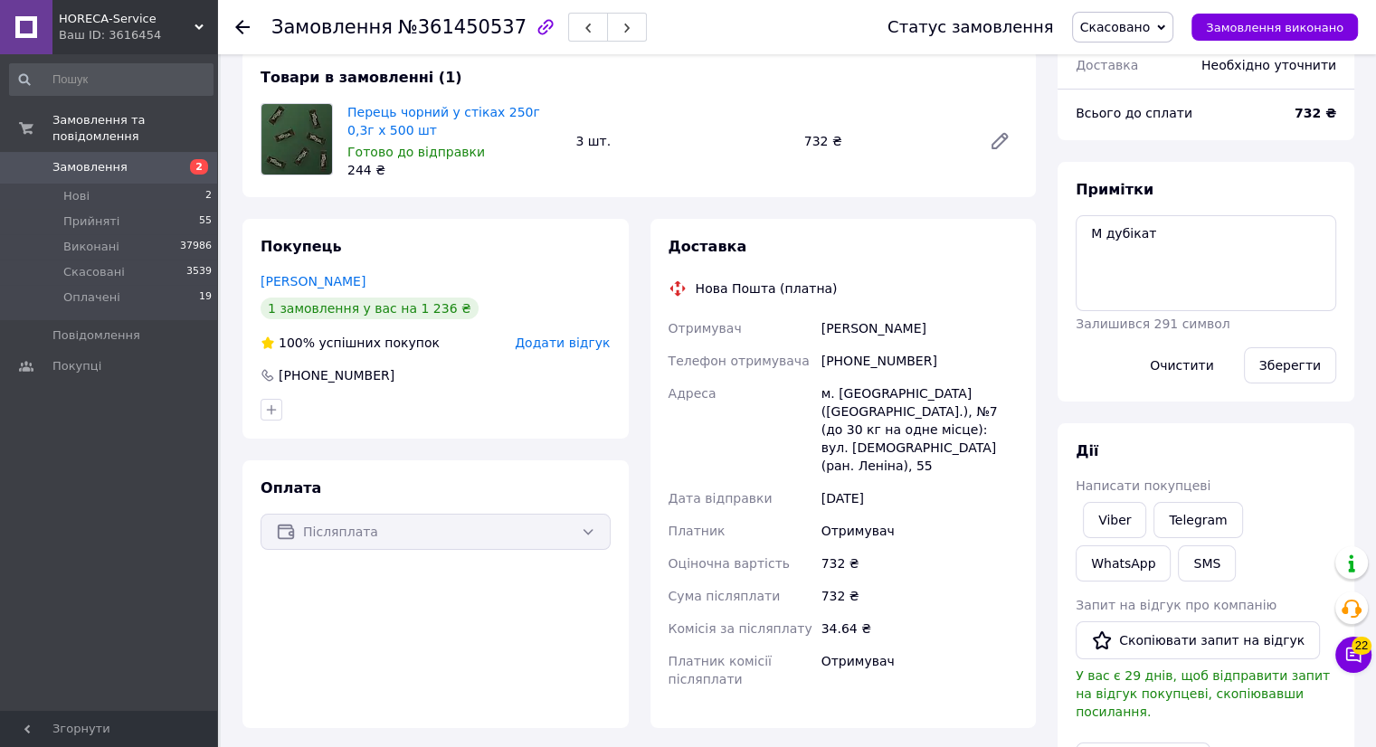
scroll to position [98, 0]
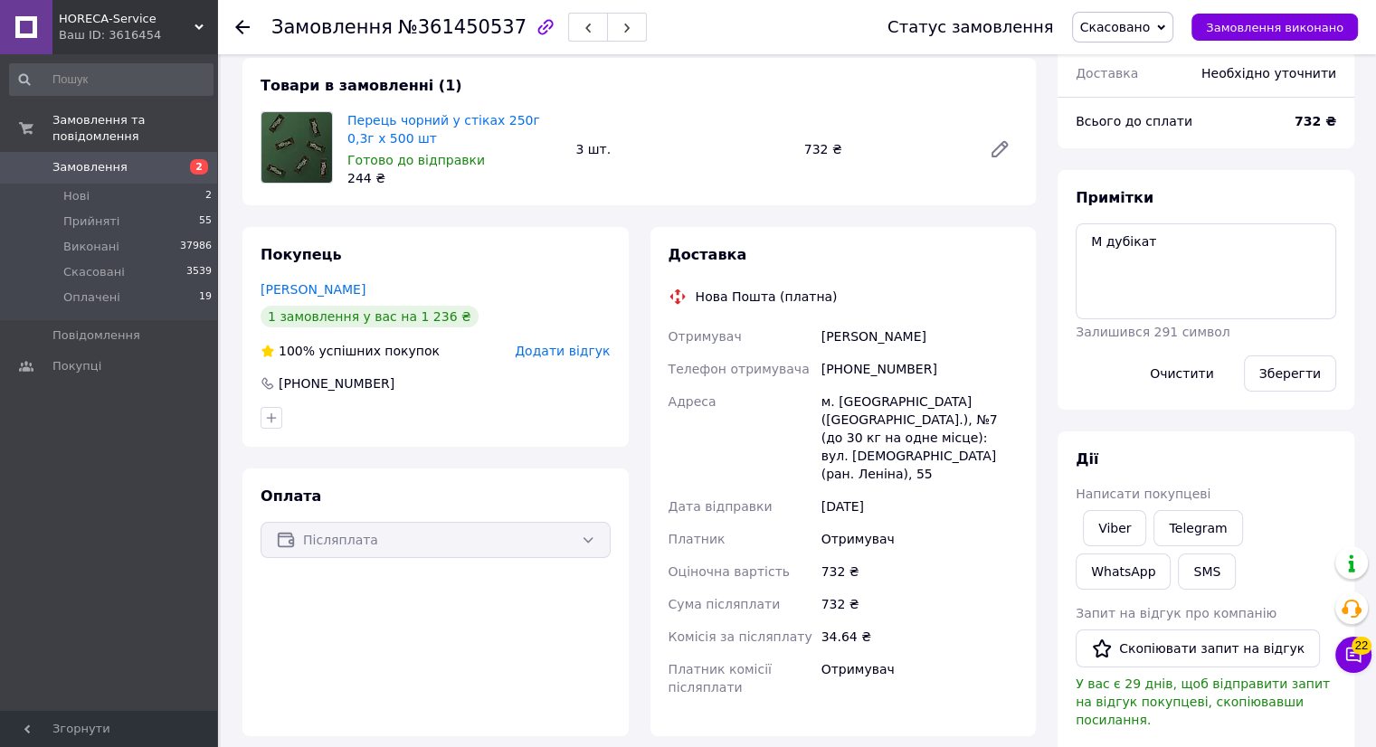
click at [239, 23] on icon at bounding box center [242, 27] width 14 height 14
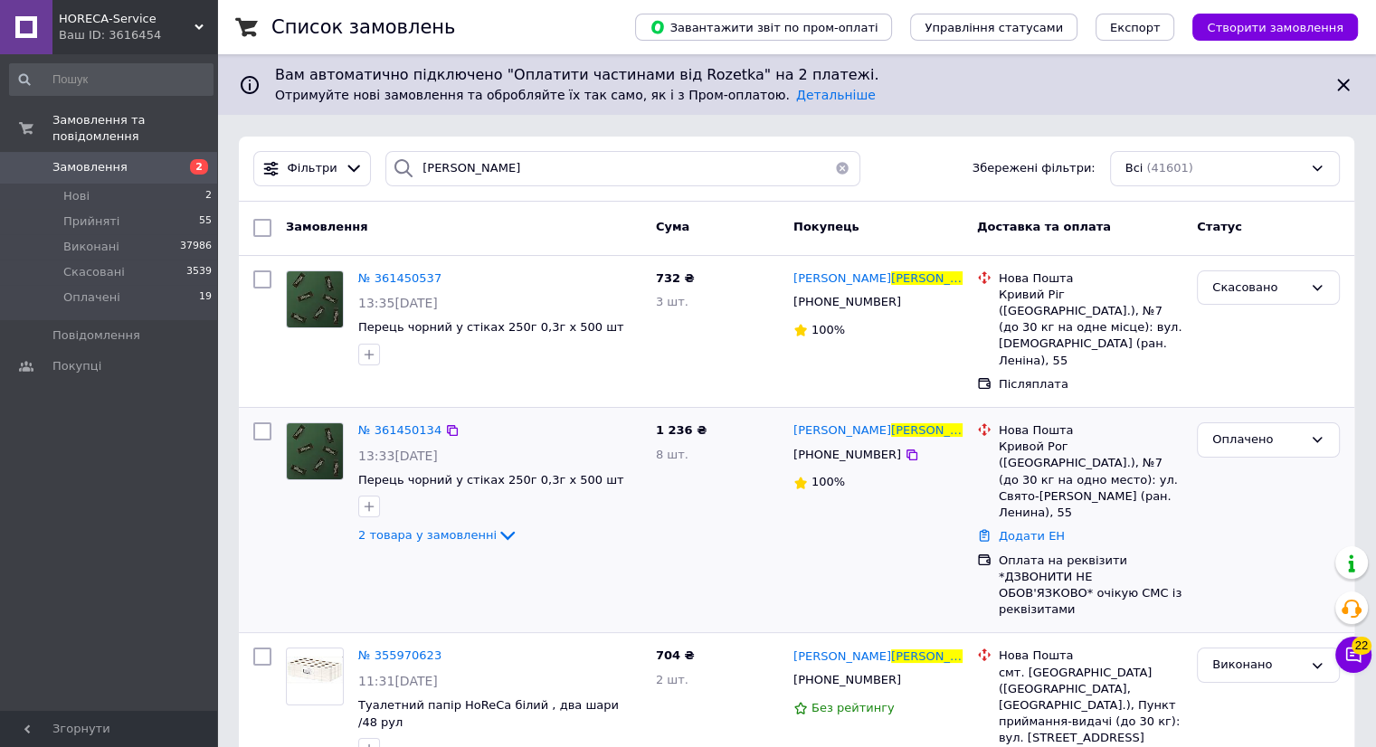
click at [330, 438] on img at bounding box center [315, 451] width 56 height 56
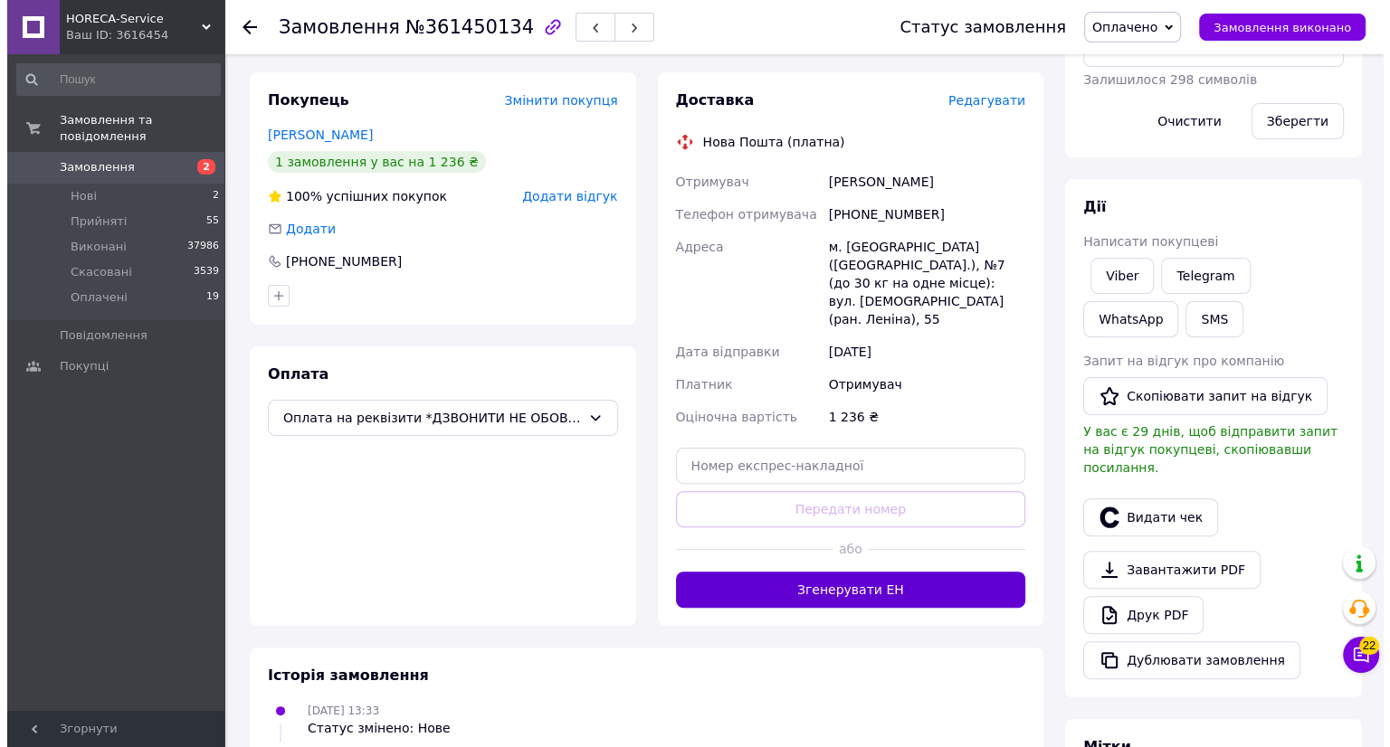
scroll to position [233, 0]
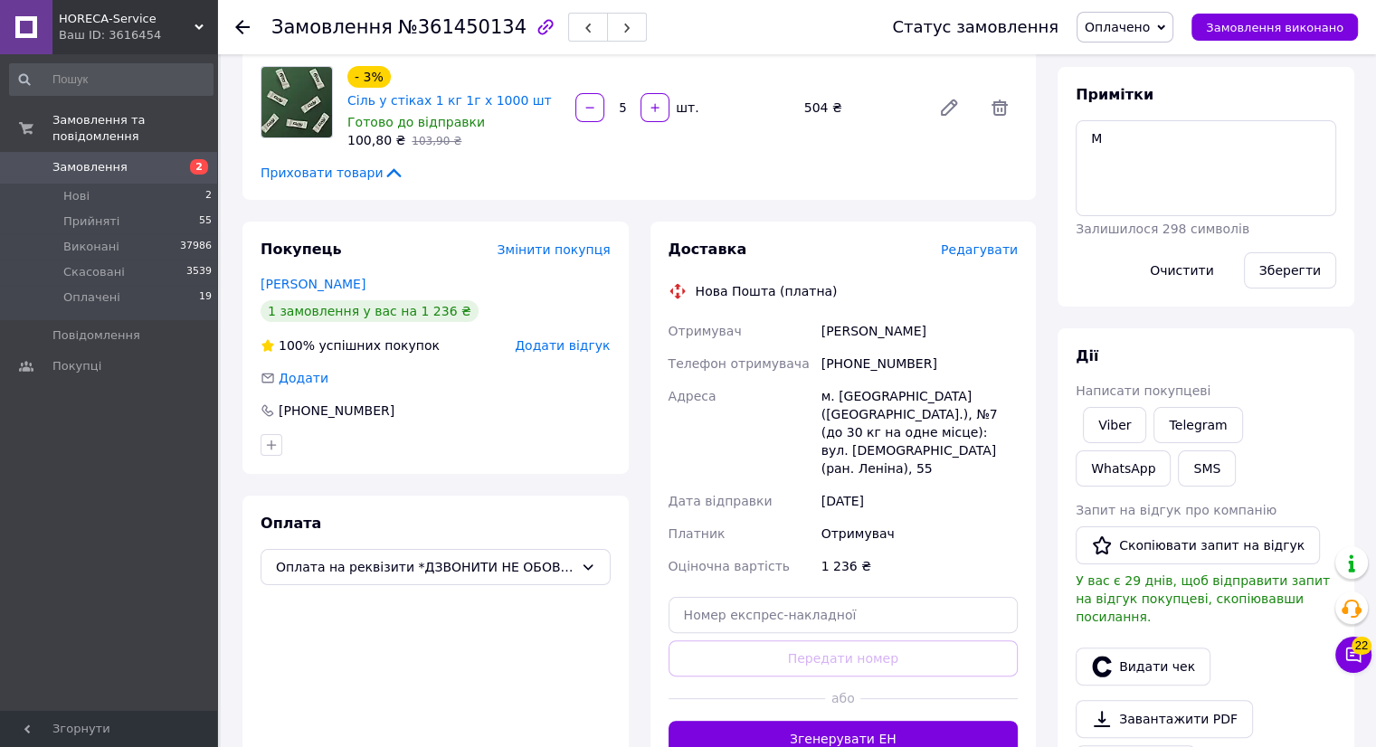
click at [980, 243] on span "Редагувати" at bounding box center [979, 250] width 77 height 14
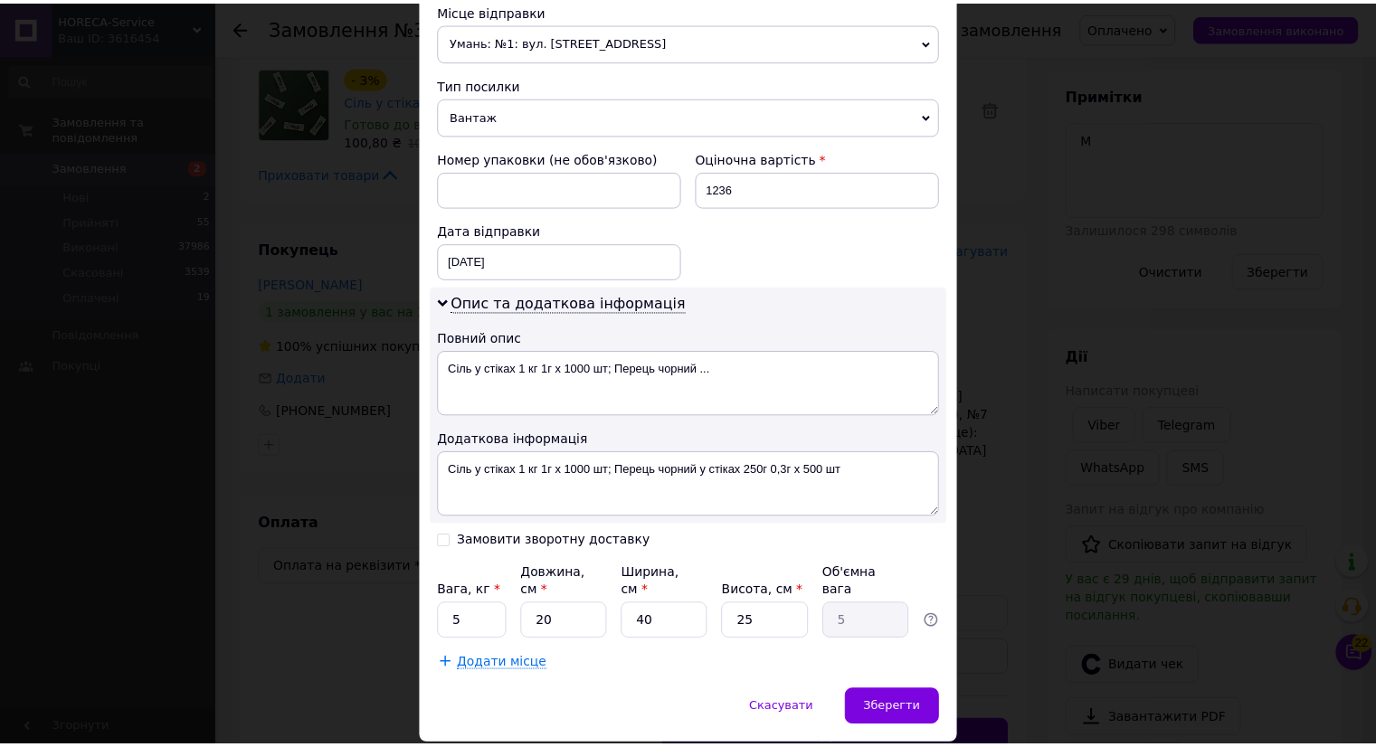
scroll to position [684, 0]
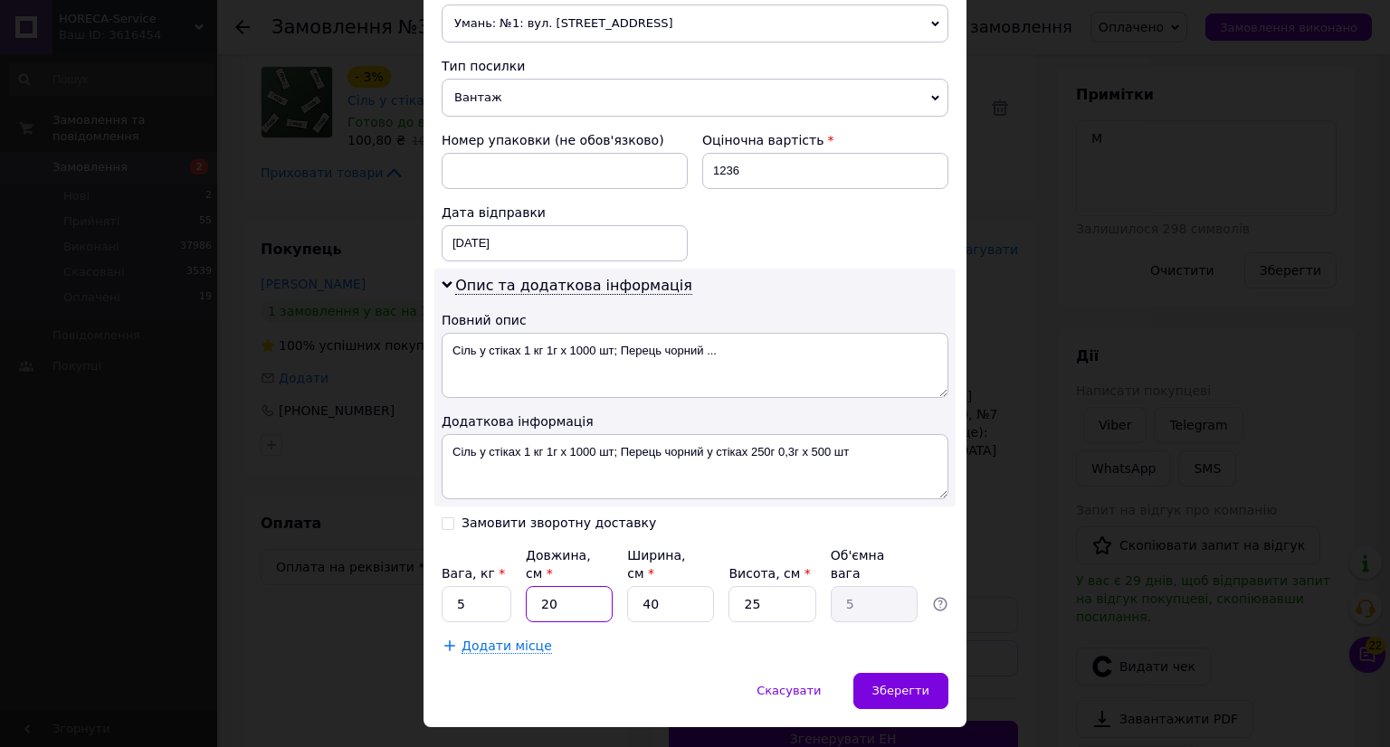
click at [576, 586] on input "20" at bounding box center [569, 604] width 87 height 36
click at [495, 586] on input "5" at bounding box center [477, 604] width 70 height 36
type input "1"
type input "3"
type input "0.75"
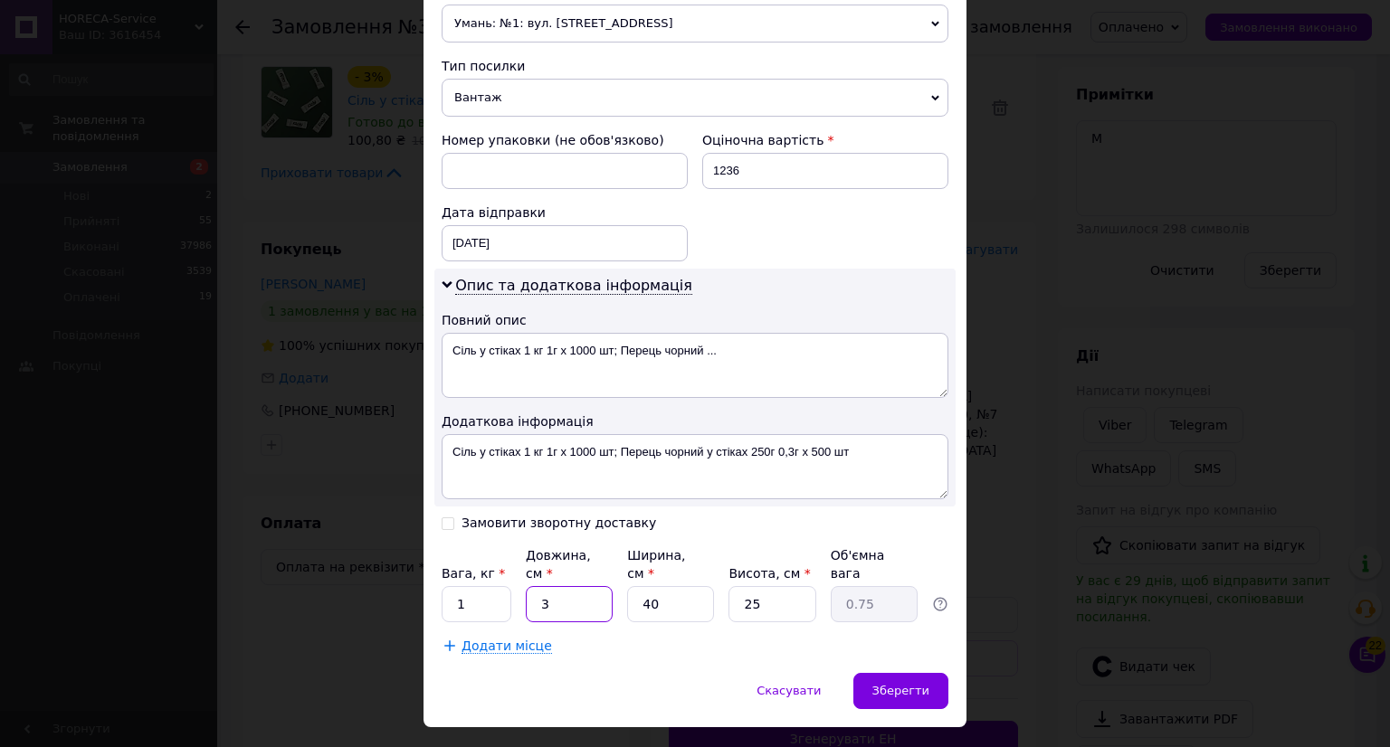
type input "35"
type input "8.75"
type input "35"
type input "3"
type input "0.66"
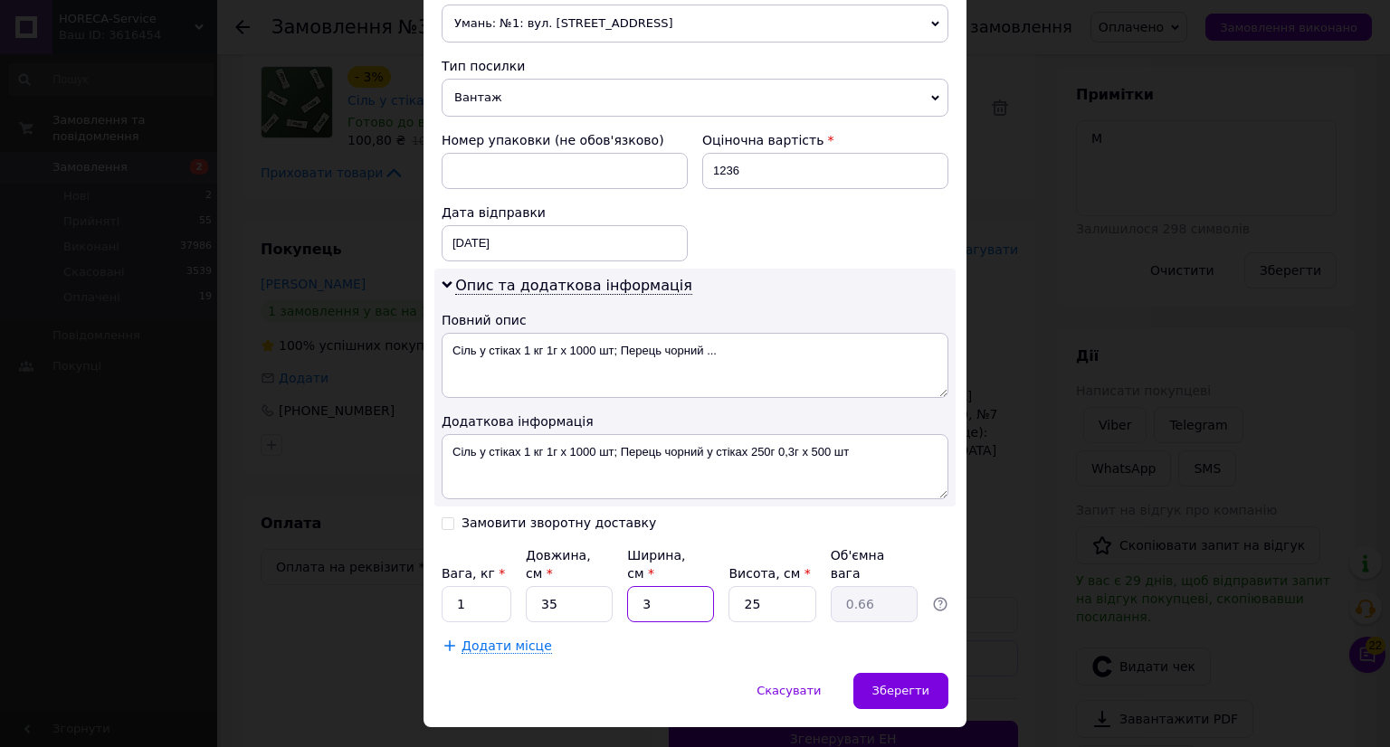
type input "30"
type input "6.56"
type input "30"
type input "2"
type input "0.53"
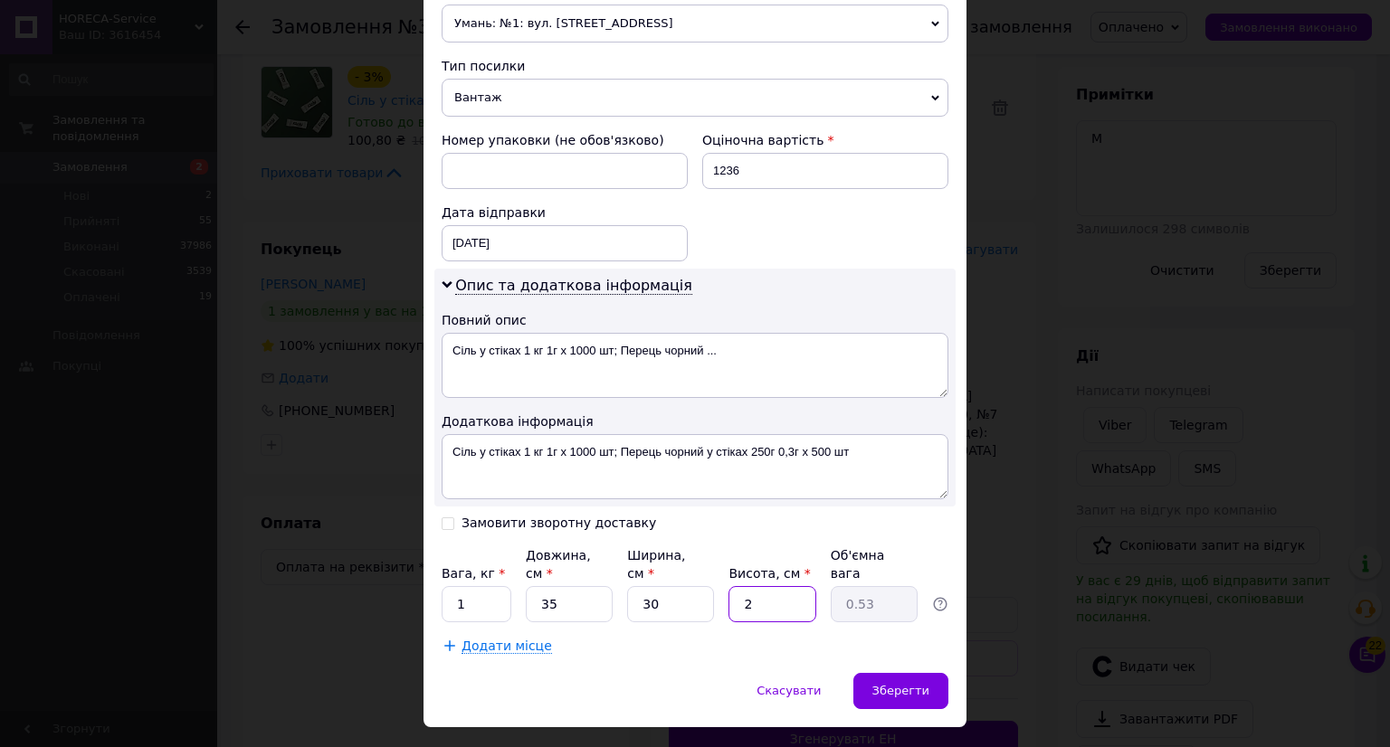
type input "20"
type input "5.25"
type input "20"
click at [899, 673] on div "Зберегти" at bounding box center [900, 691] width 95 height 36
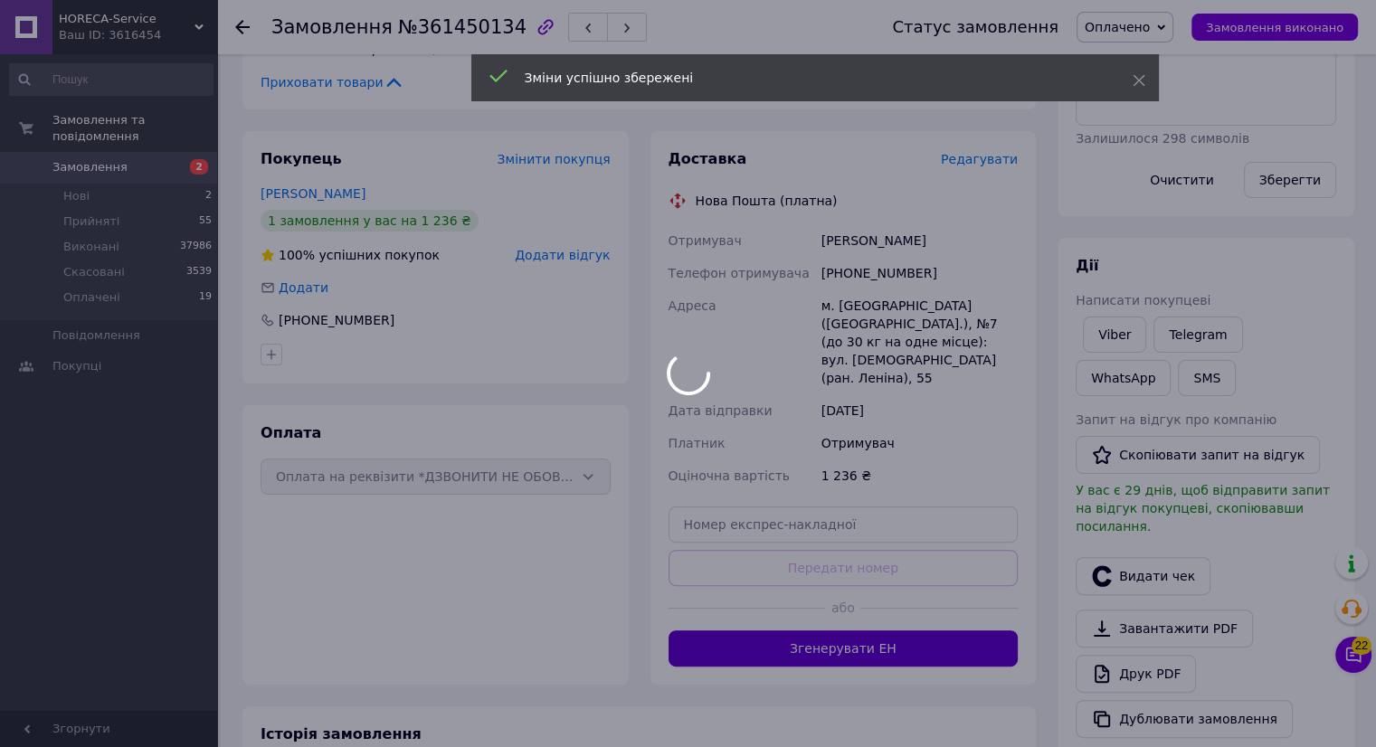
scroll to position [40, 0]
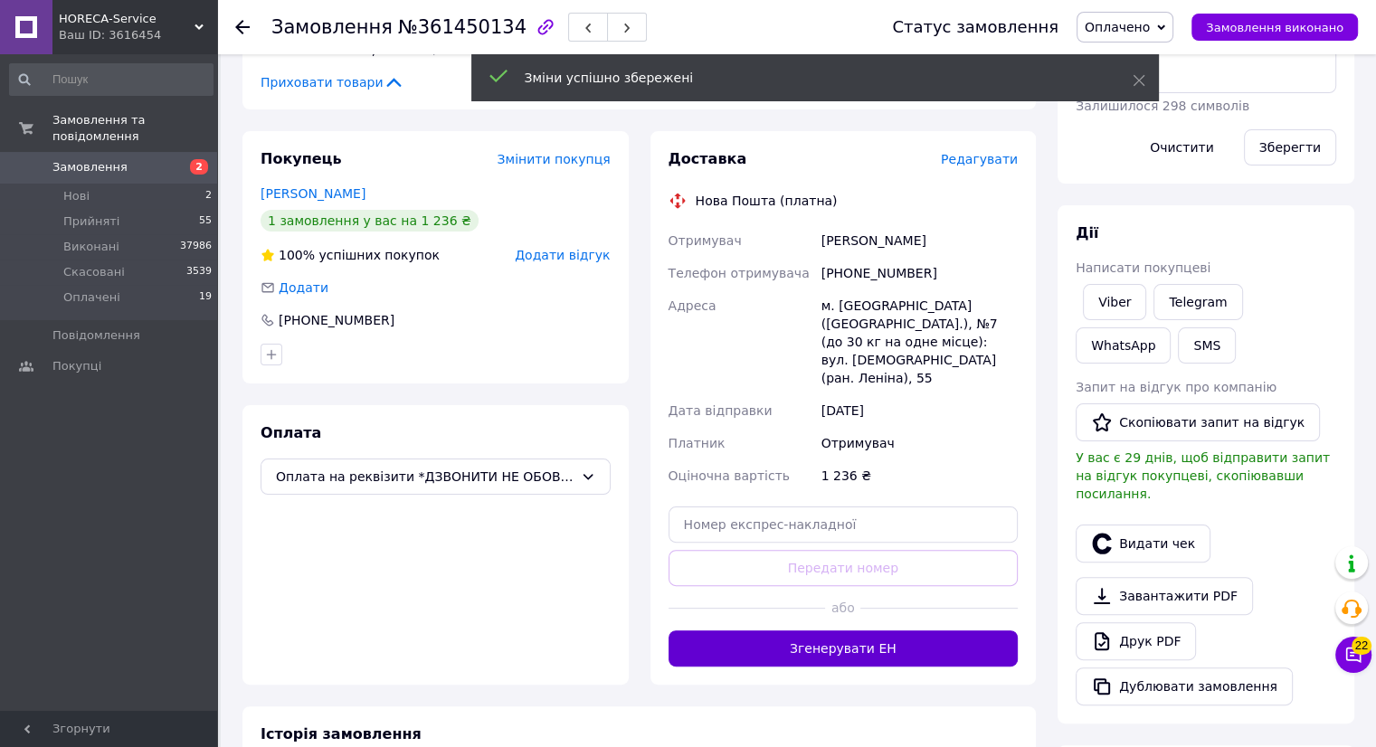
click at [890, 631] on button "Згенерувати ЕН" at bounding box center [844, 649] width 350 height 36
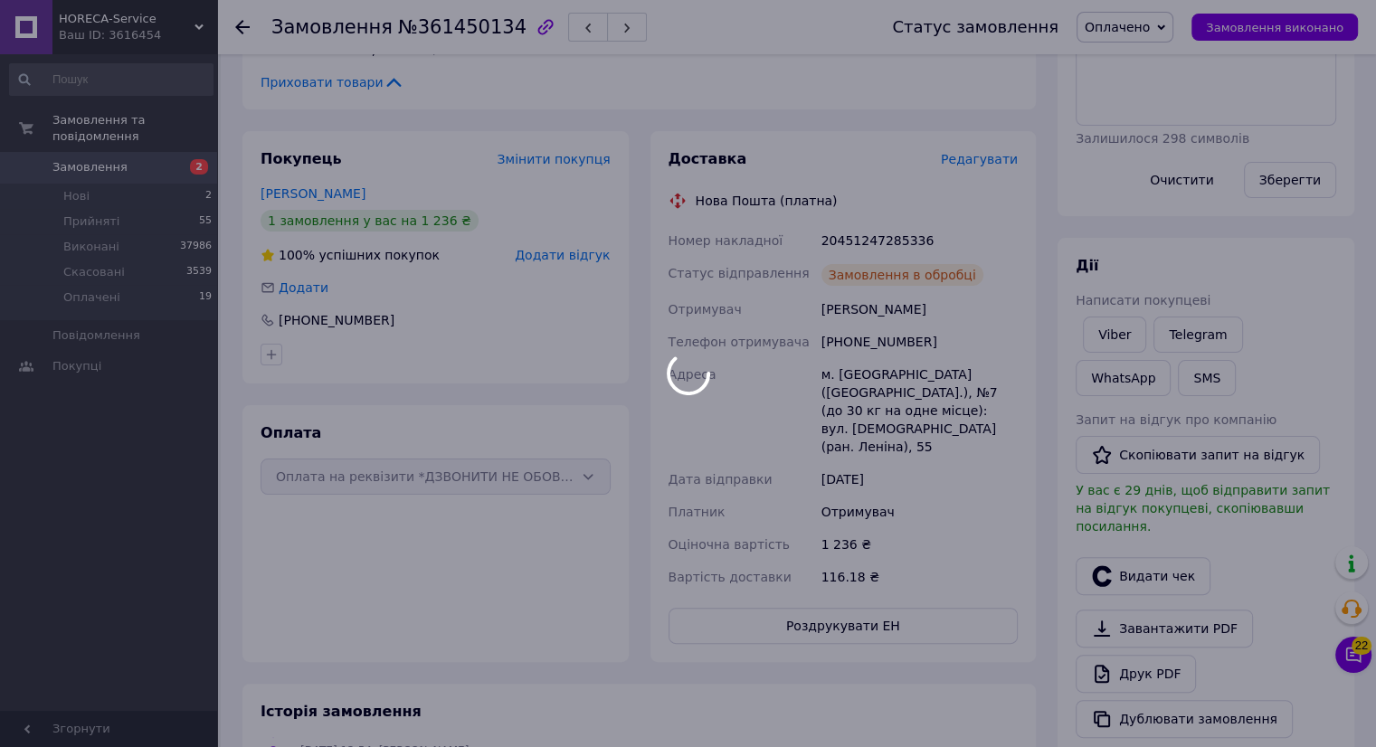
scroll to position [83, 0]
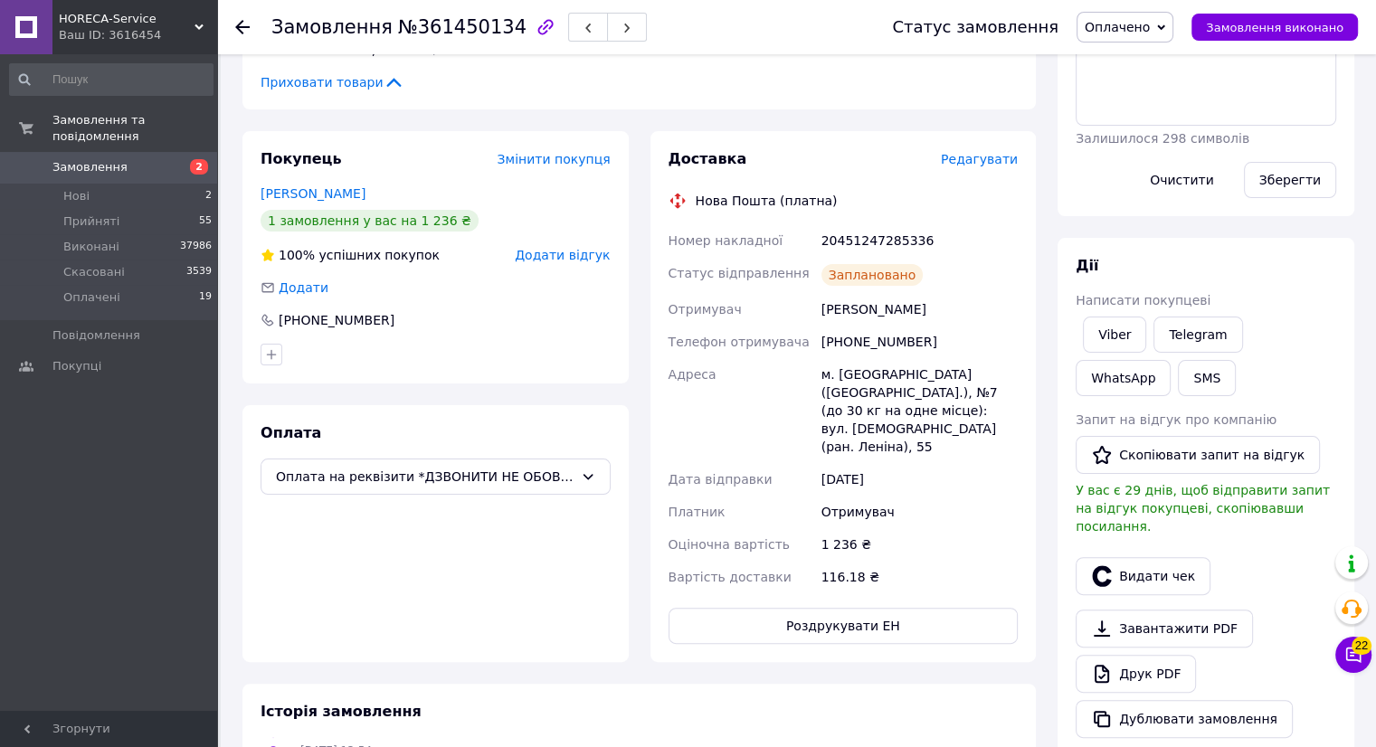
click at [247, 30] on icon at bounding box center [242, 27] width 14 height 14
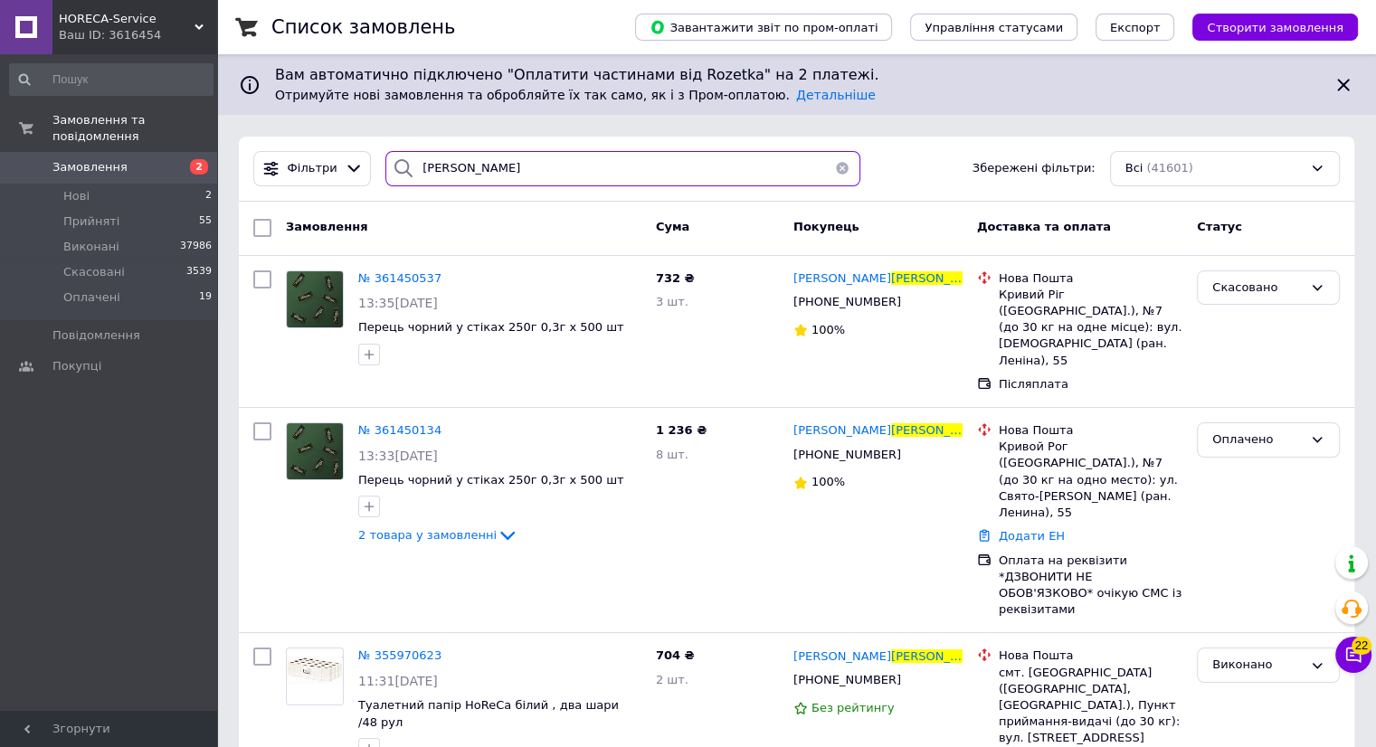
click at [491, 175] on input "[PERSON_NAME]" at bounding box center [622, 168] width 475 height 35
type input "д"
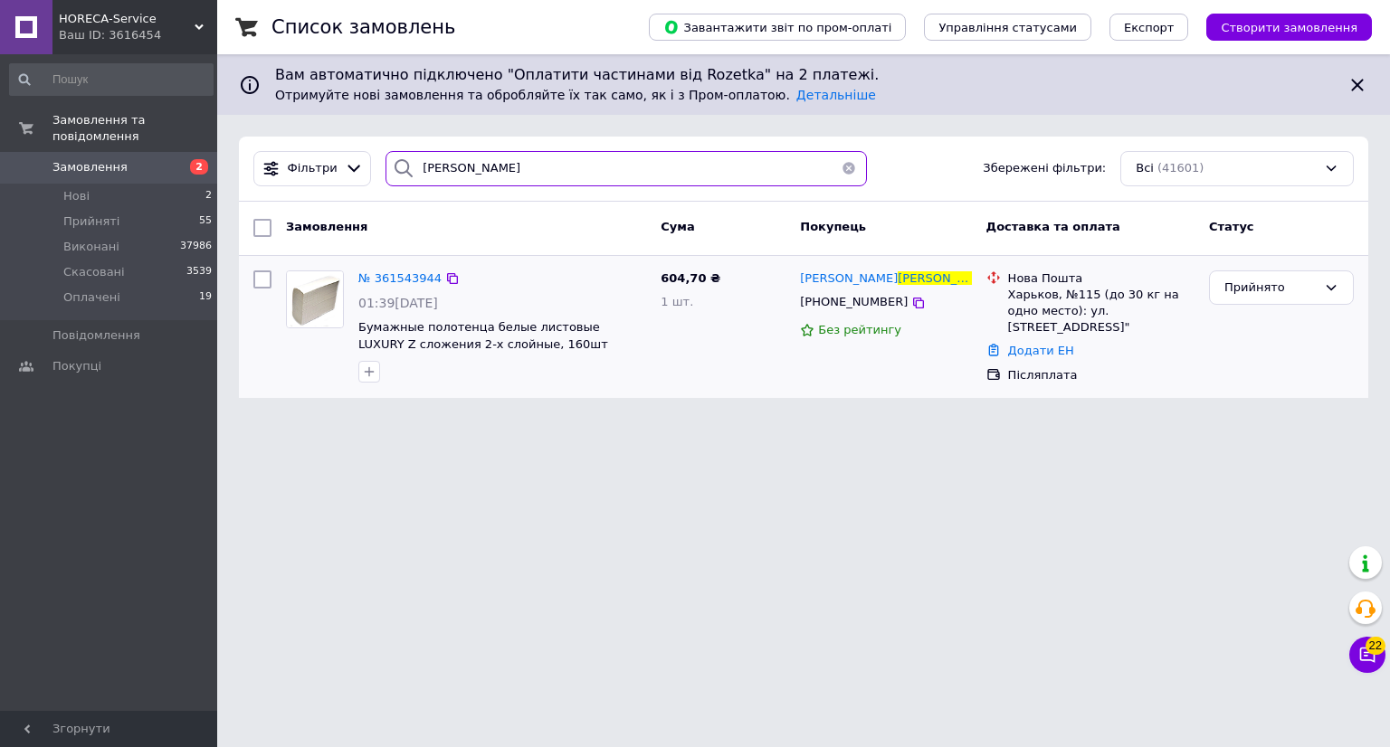
type input "[PERSON_NAME]"
click at [299, 309] on img at bounding box center [315, 299] width 56 height 56
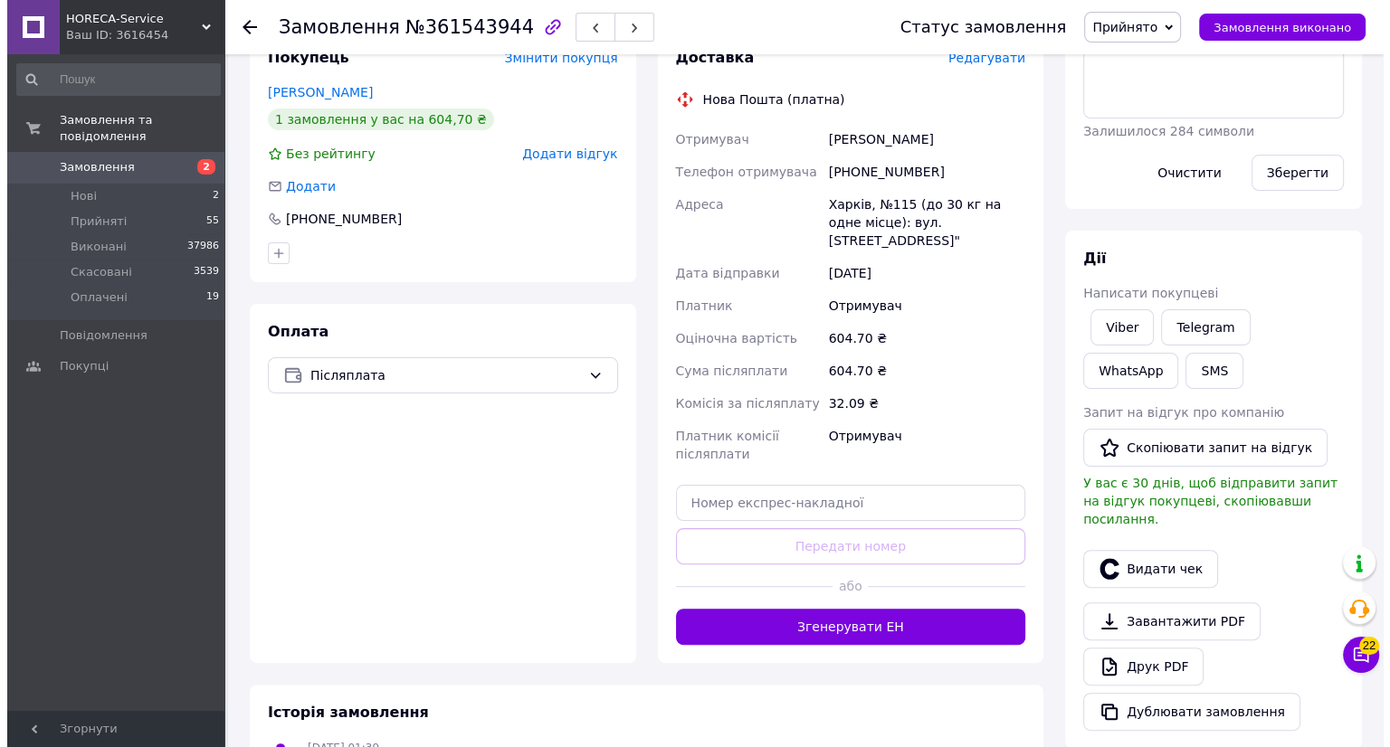
scroll to position [329, 0]
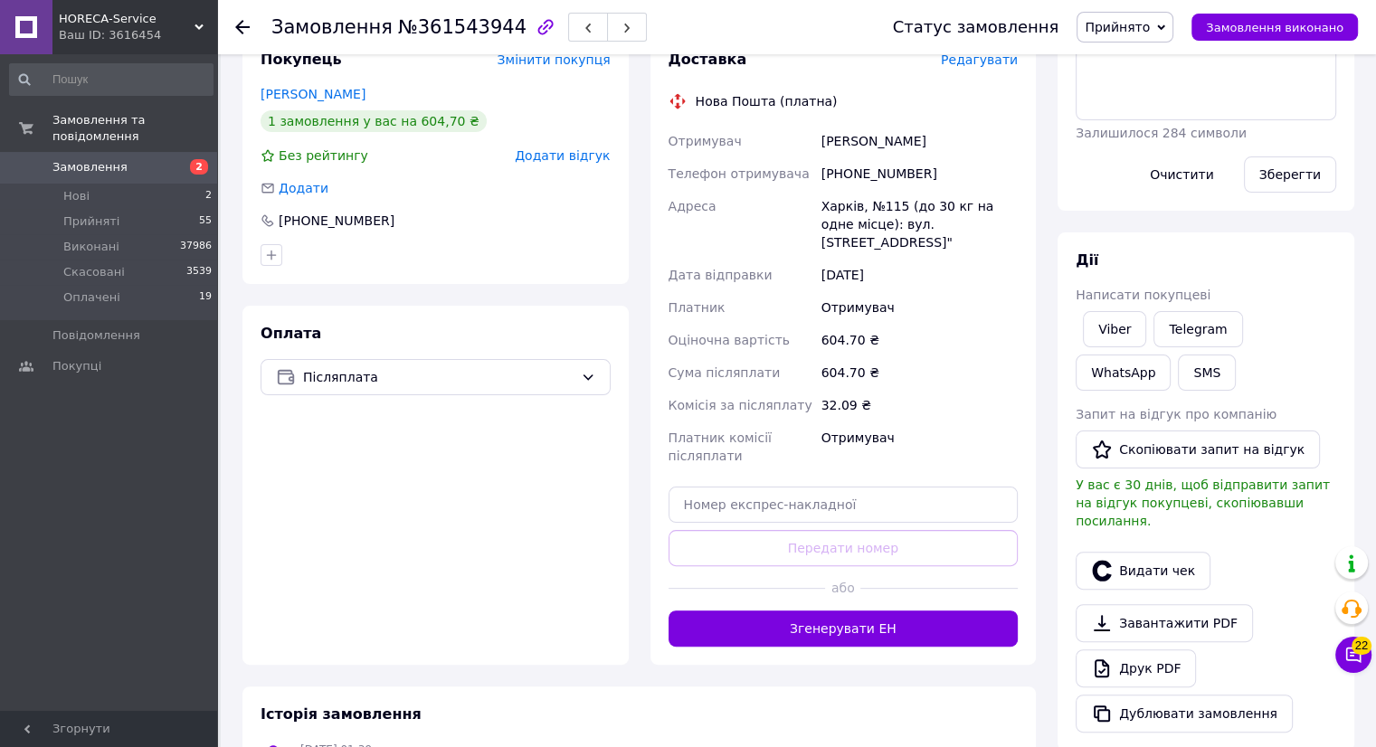
click at [994, 65] on span "Редагувати" at bounding box center [979, 59] width 77 height 14
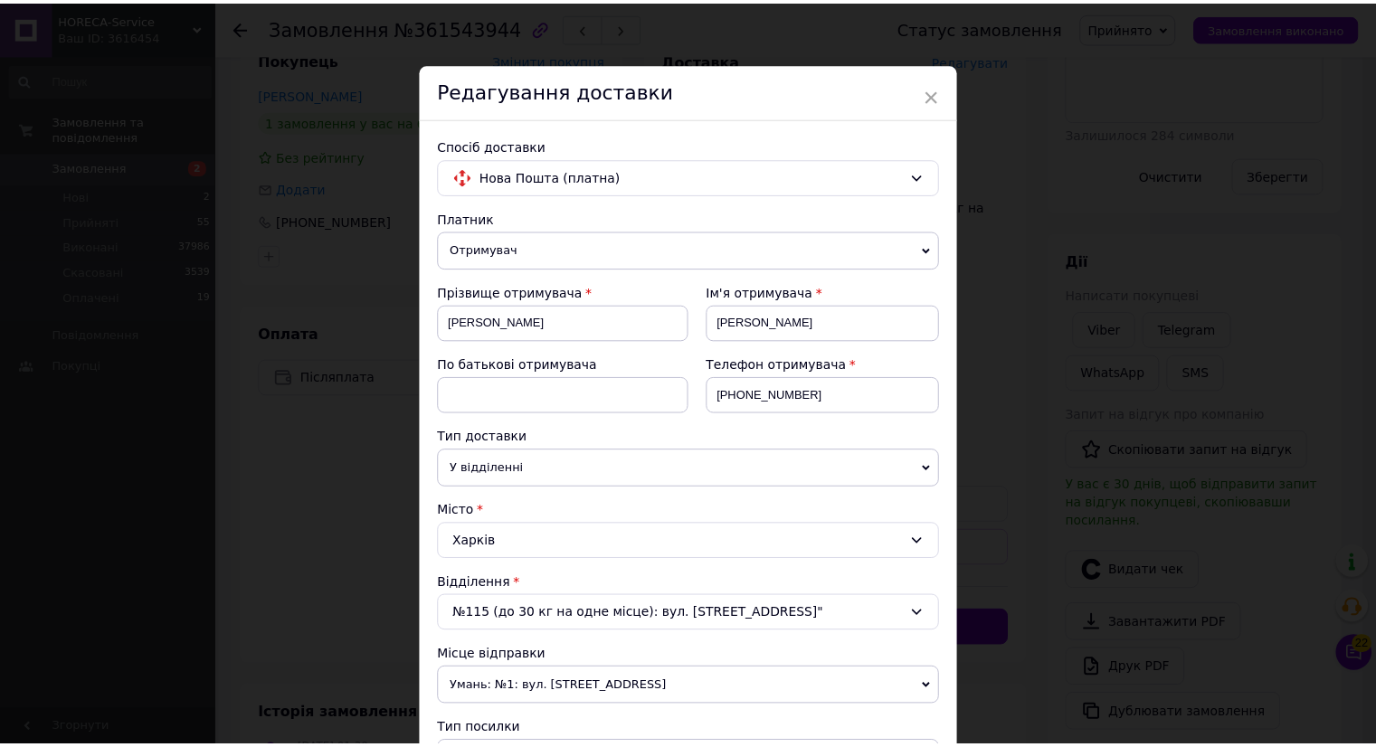
scroll to position [814, 0]
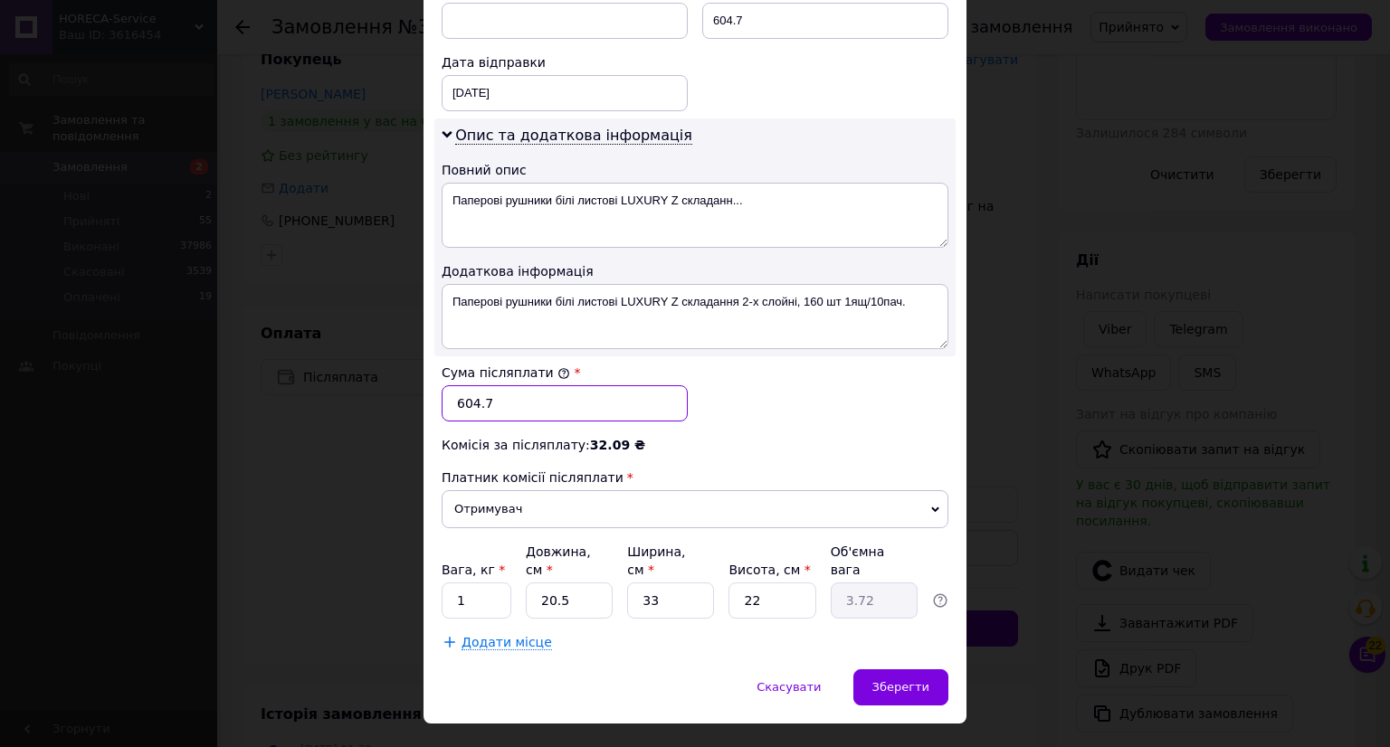
click at [460, 399] on input "604.7" at bounding box center [565, 403] width 246 height 36
type input "404.7"
click at [572, 583] on input "20.5" at bounding box center [569, 601] width 87 height 36
type input "20."
type input "3.63"
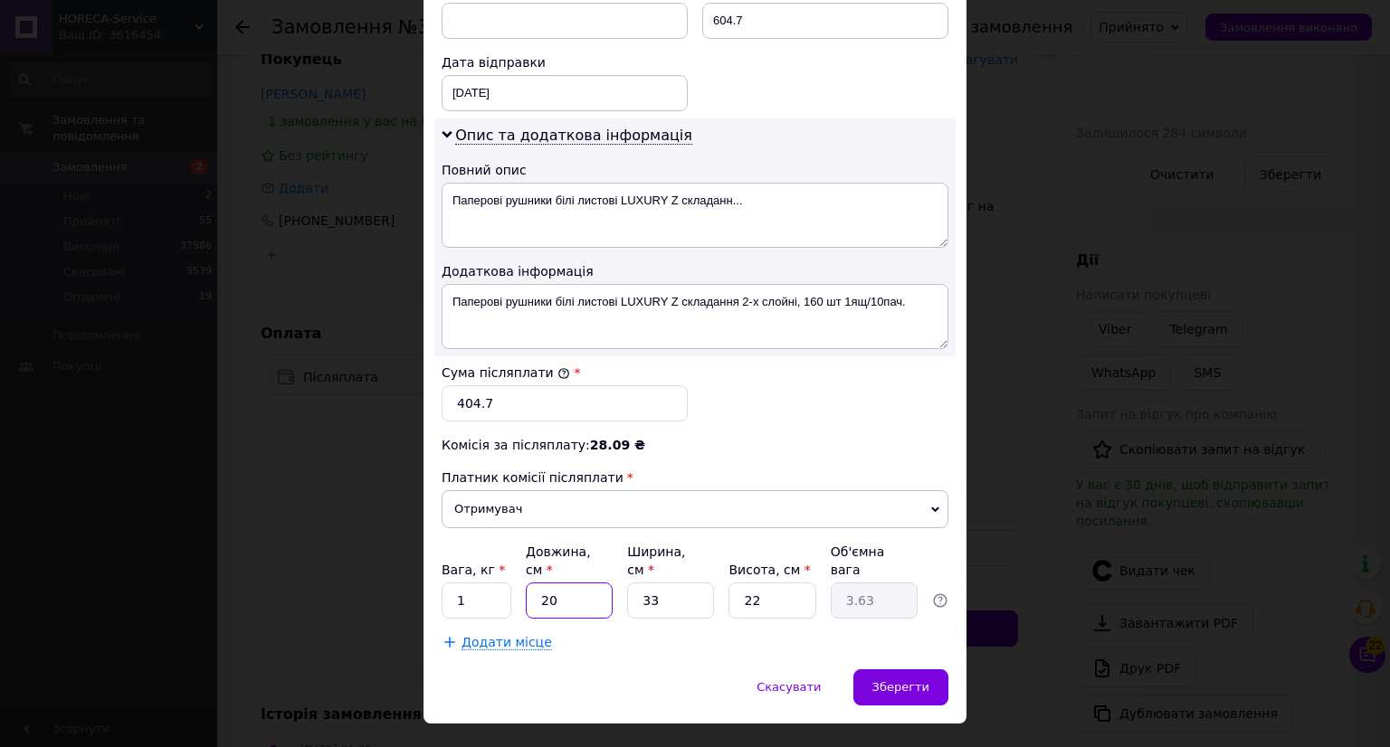
type input "2"
type input "0.36"
type input "4"
type input "0.73"
type input "40"
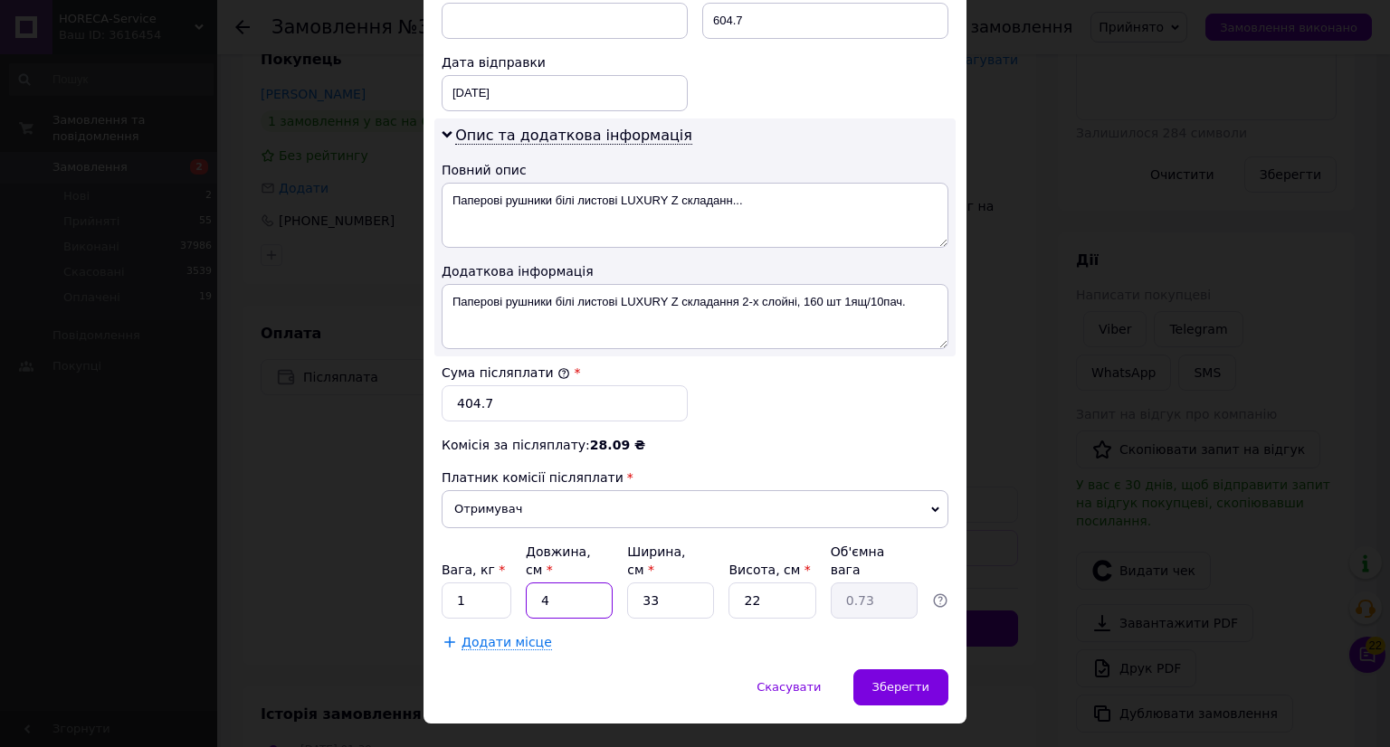
type input "7.26"
type input "40"
type input "3"
type input "0.66"
type input "30"
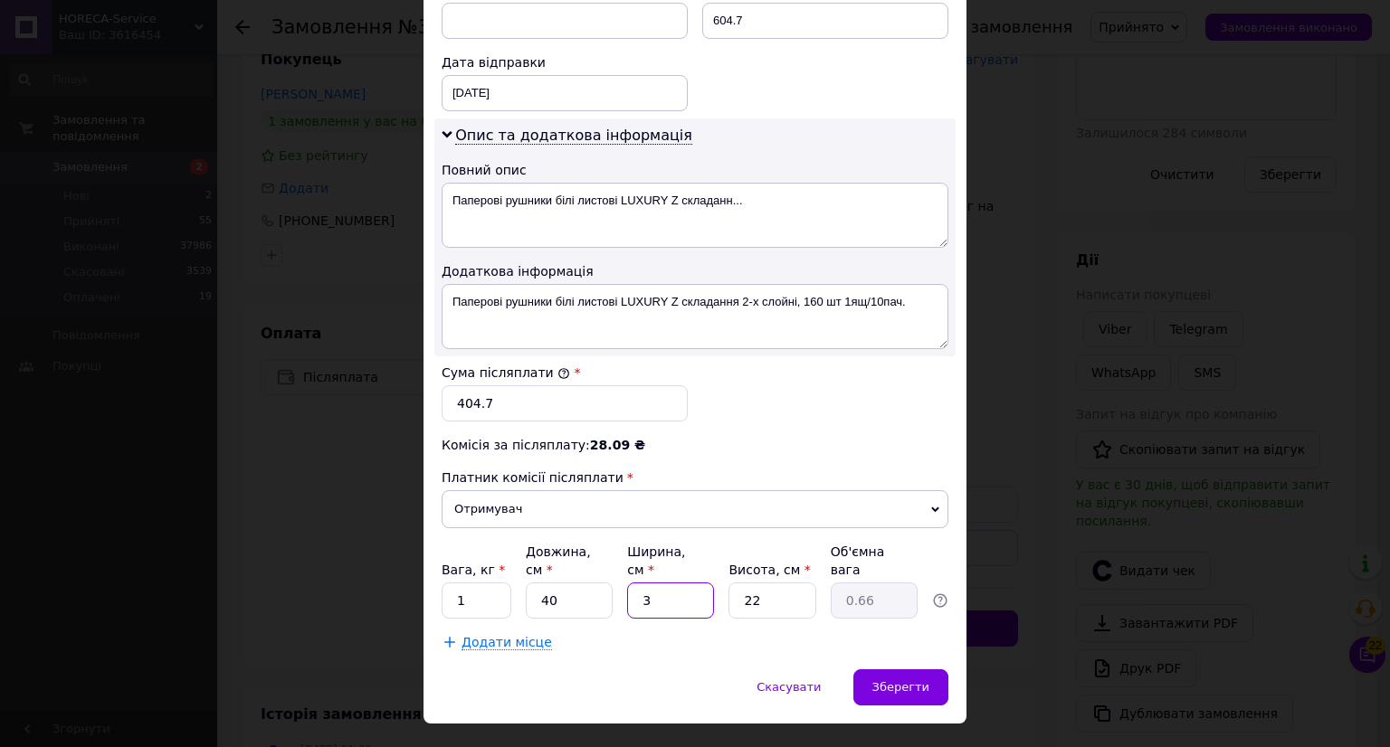
type input "6.6"
type input "30"
type input "3"
type input "0.9"
type input "36"
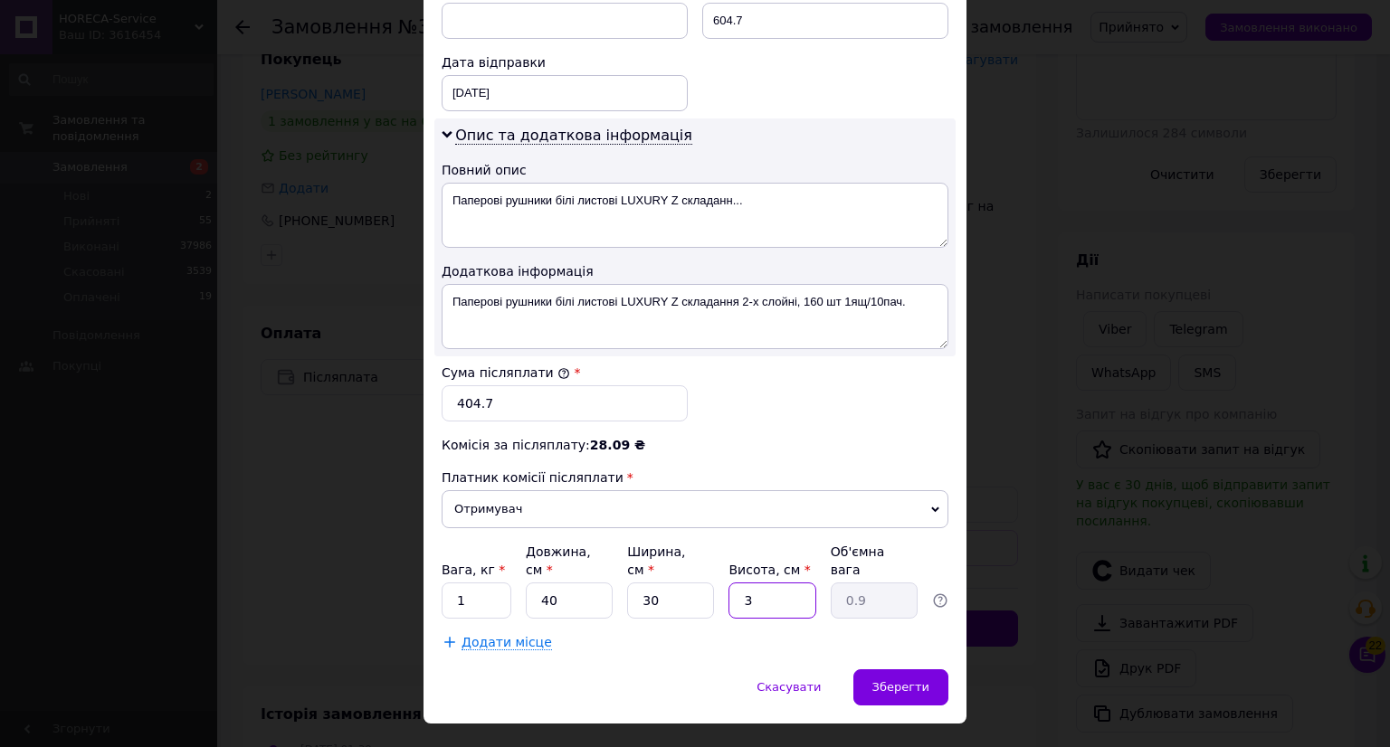
type input "10.8"
type input "36"
click at [919, 680] on span "Зберегти" at bounding box center [900, 687] width 57 height 14
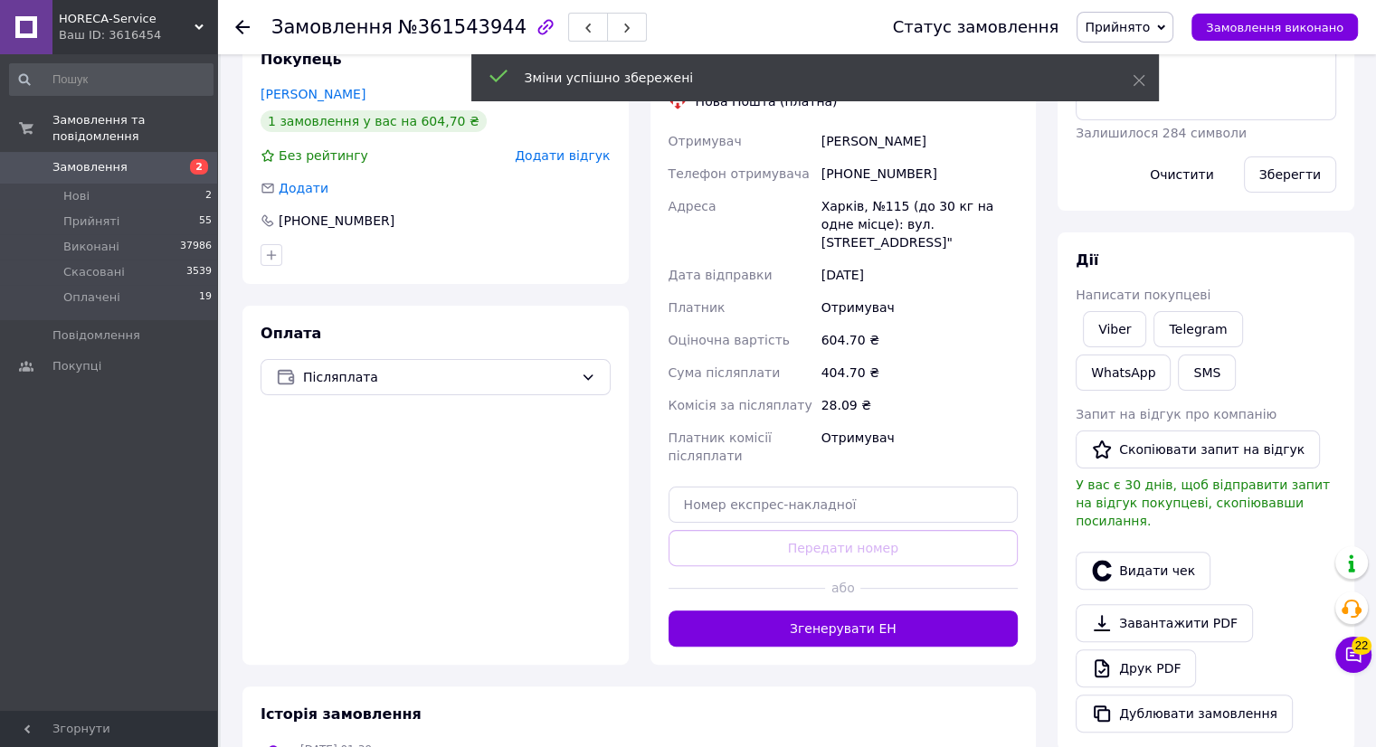
click at [857, 612] on button "Згенерувати ЕН" at bounding box center [844, 629] width 350 height 36
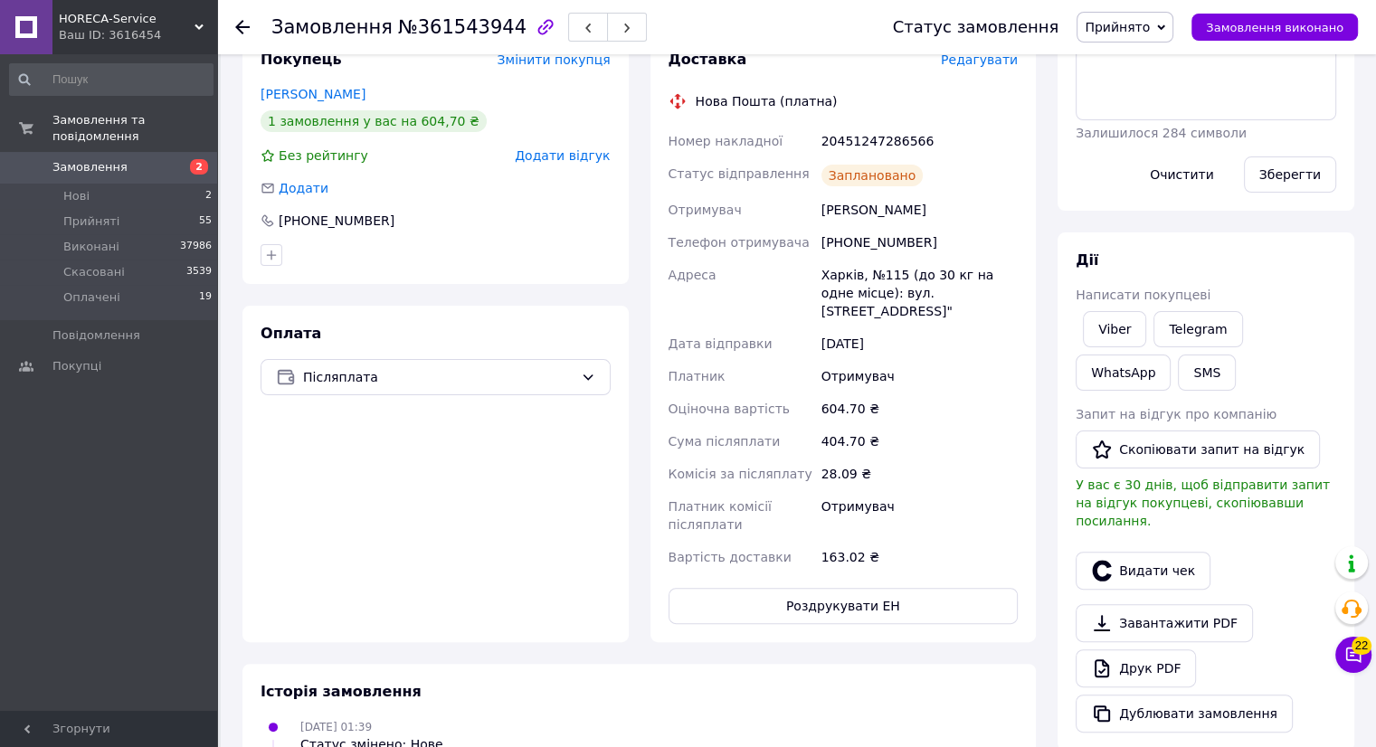
click at [239, 26] on use at bounding box center [242, 27] width 14 height 14
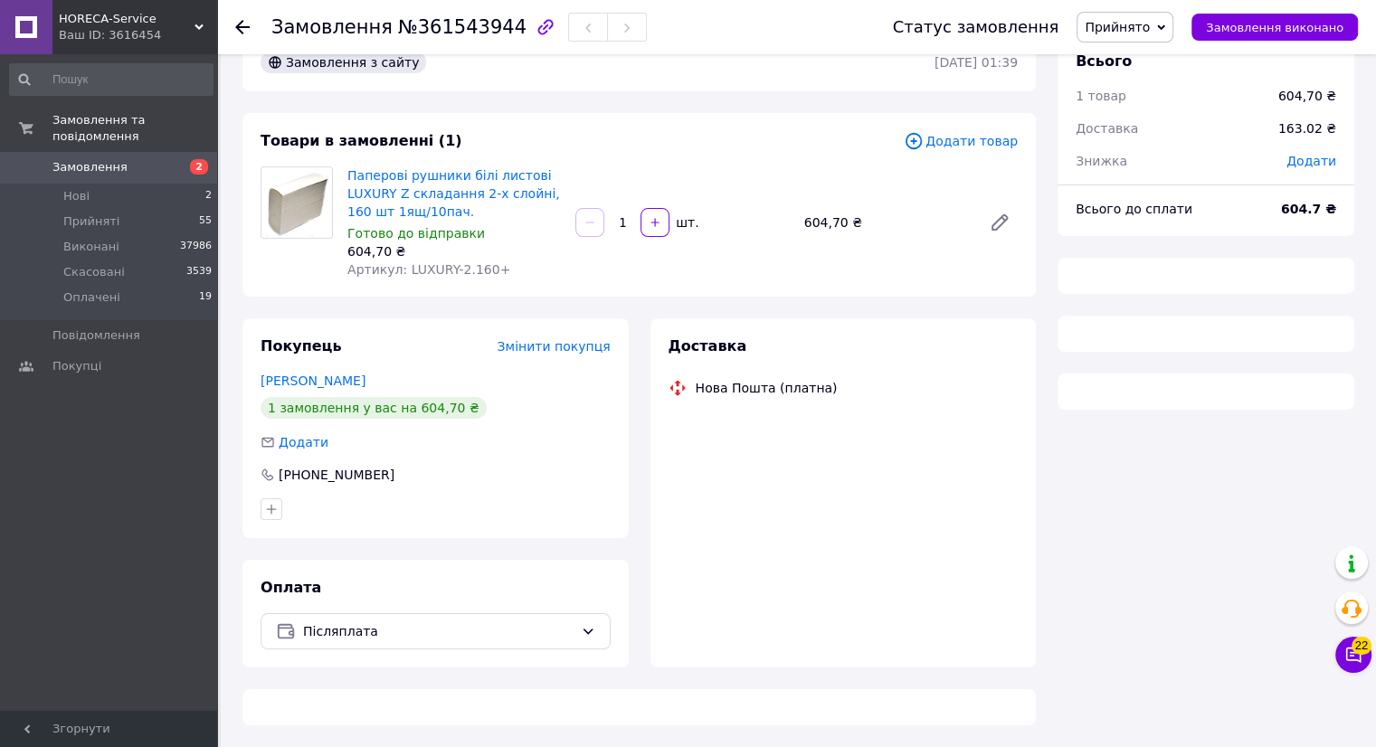
scroll to position [43, 0]
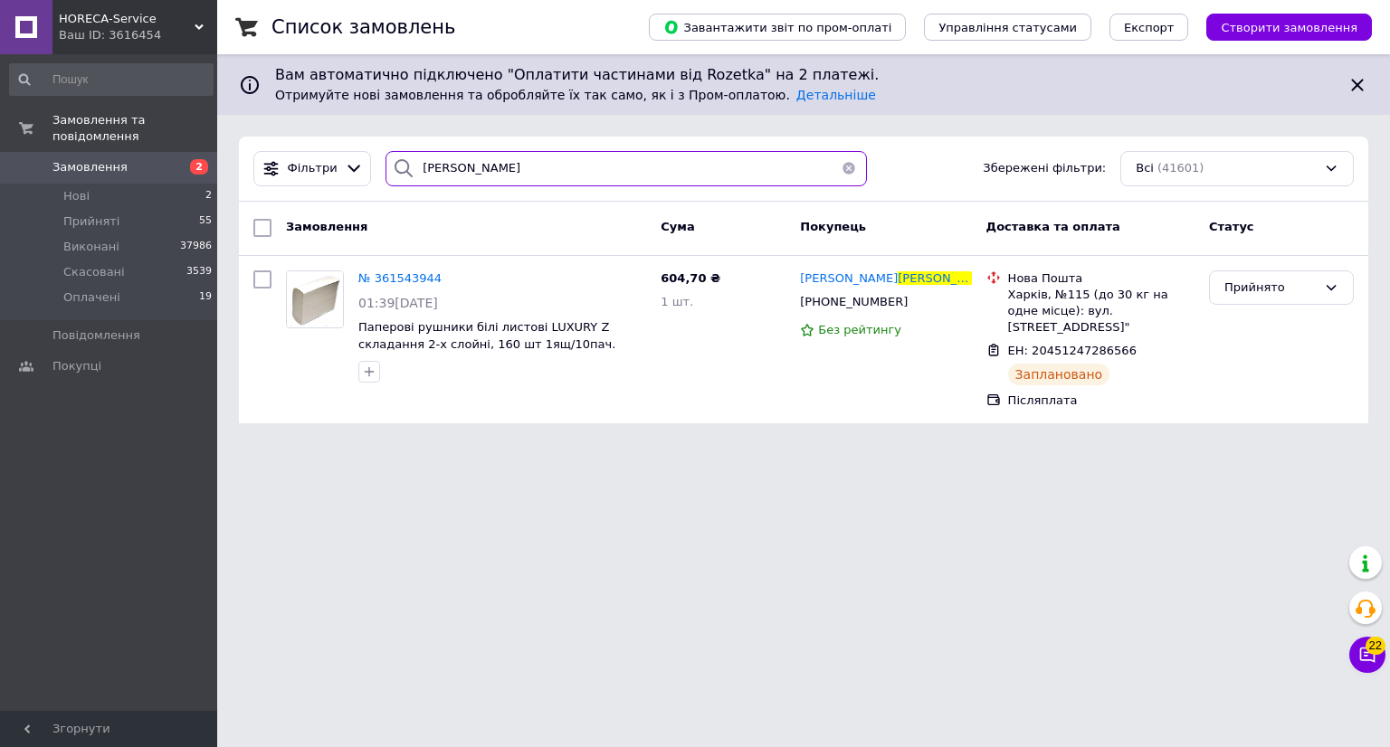
click at [532, 177] on input "кинаш" at bounding box center [625, 168] width 481 height 35
type input "к"
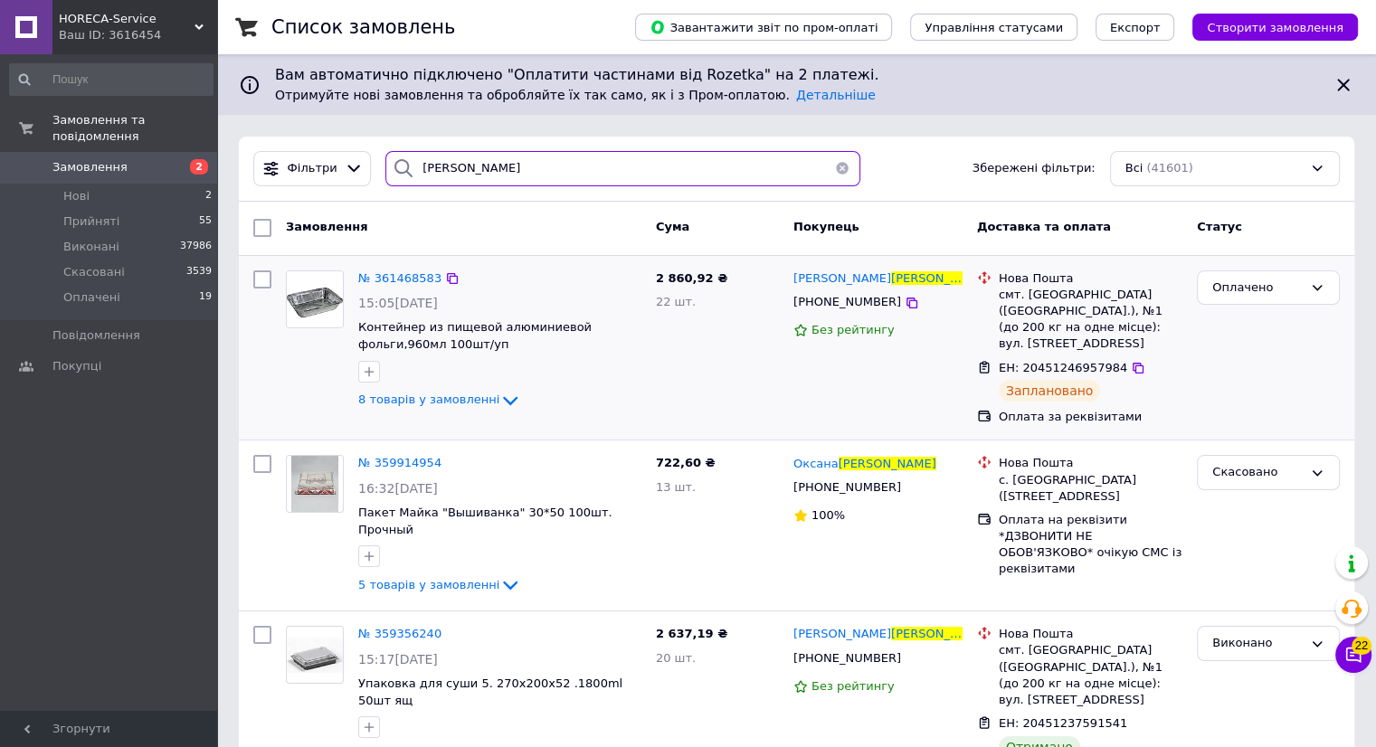
type input "шевченко"
click at [323, 305] on img at bounding box center [315, 299] width 56 height 56
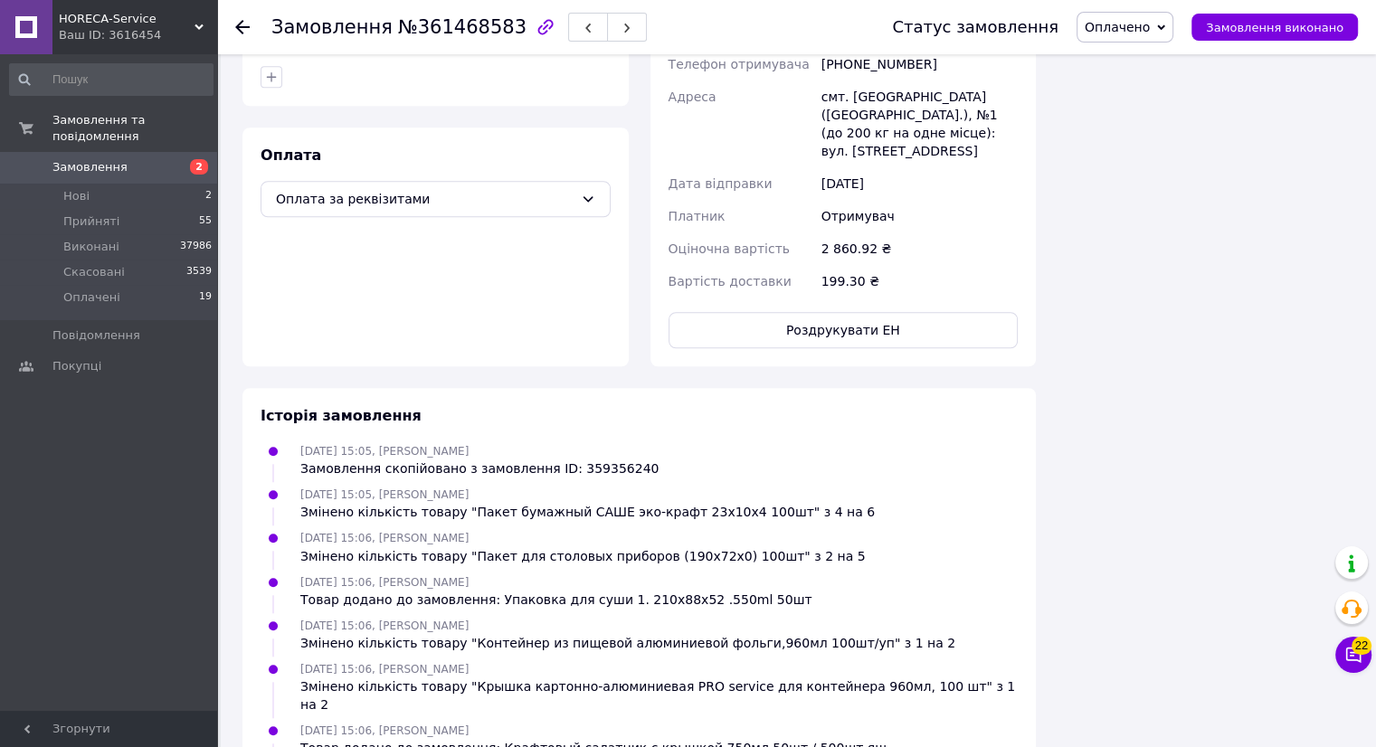
scroll to position [1103, 0]
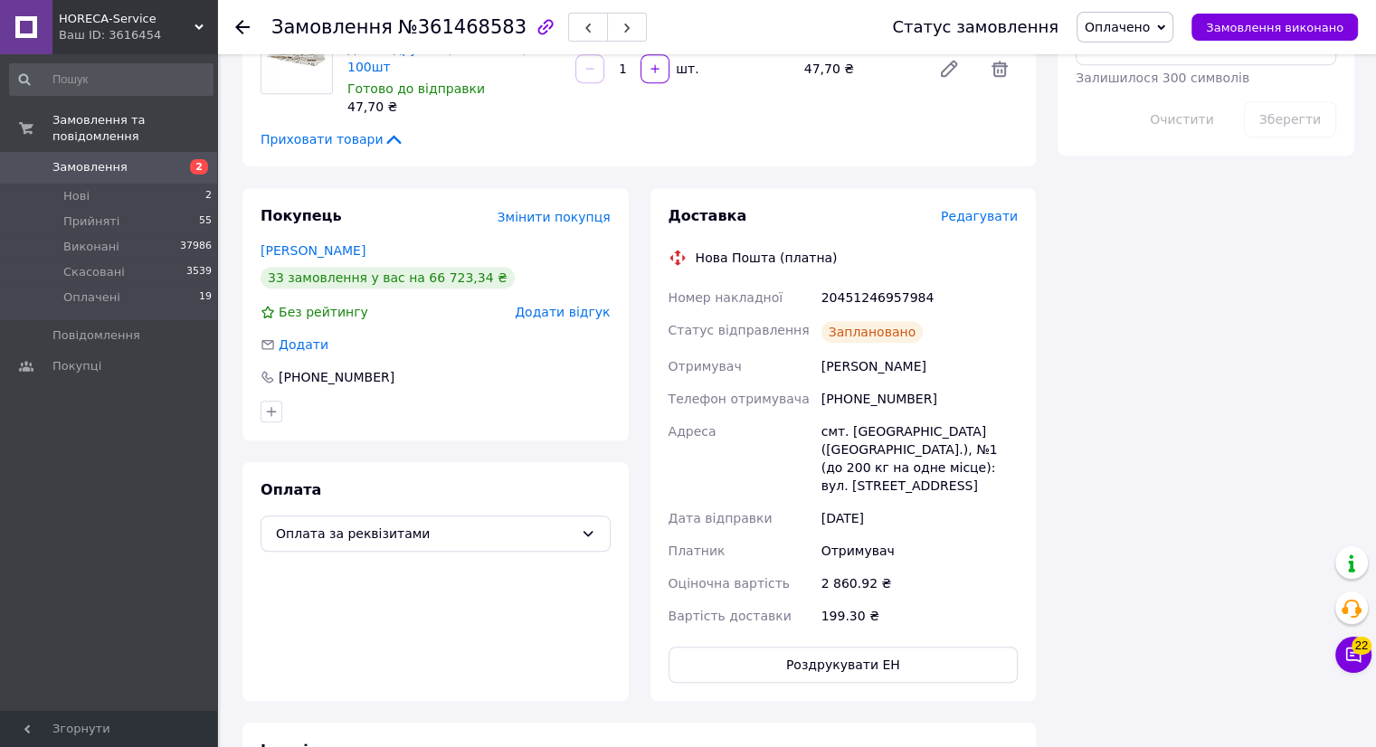
click at [999, 209] on span "Редагувати" at bounding box center [979, 216] width 77 height 14
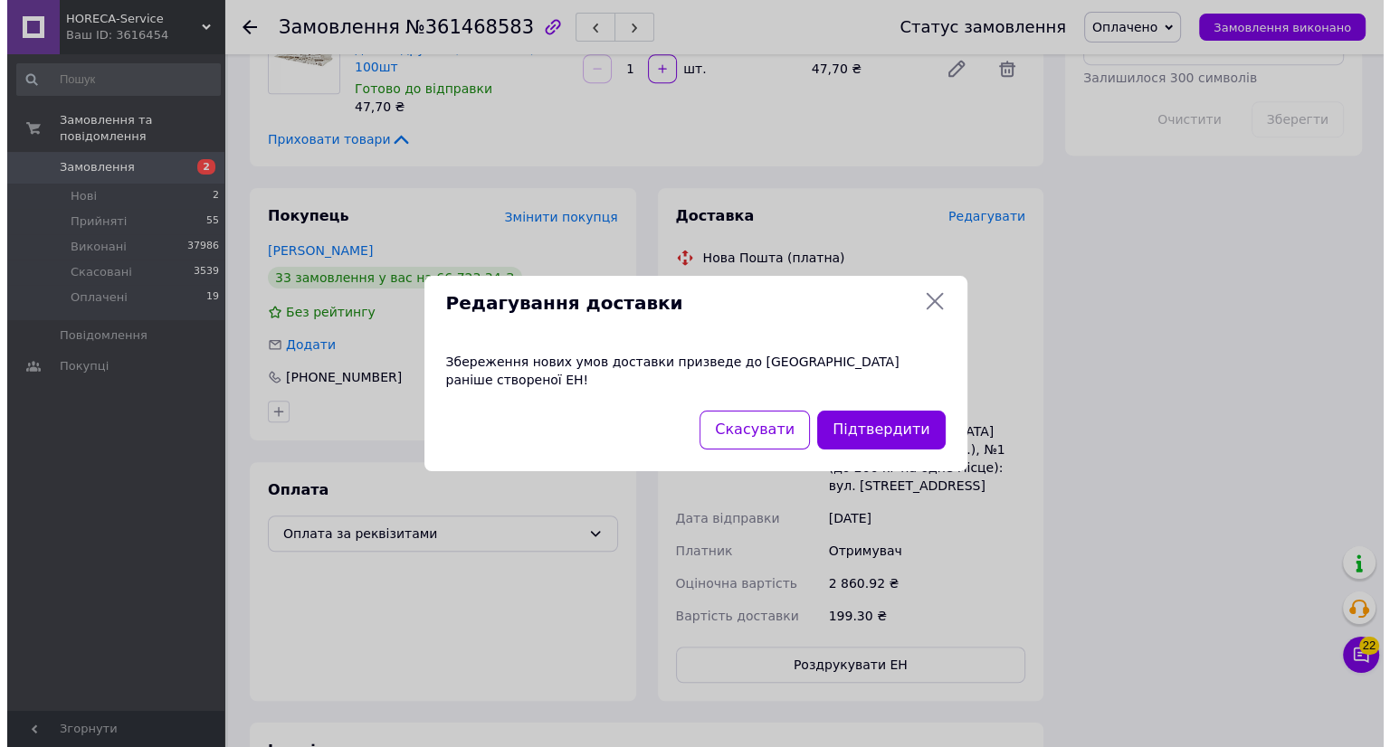
scroll to position [1067, 0]
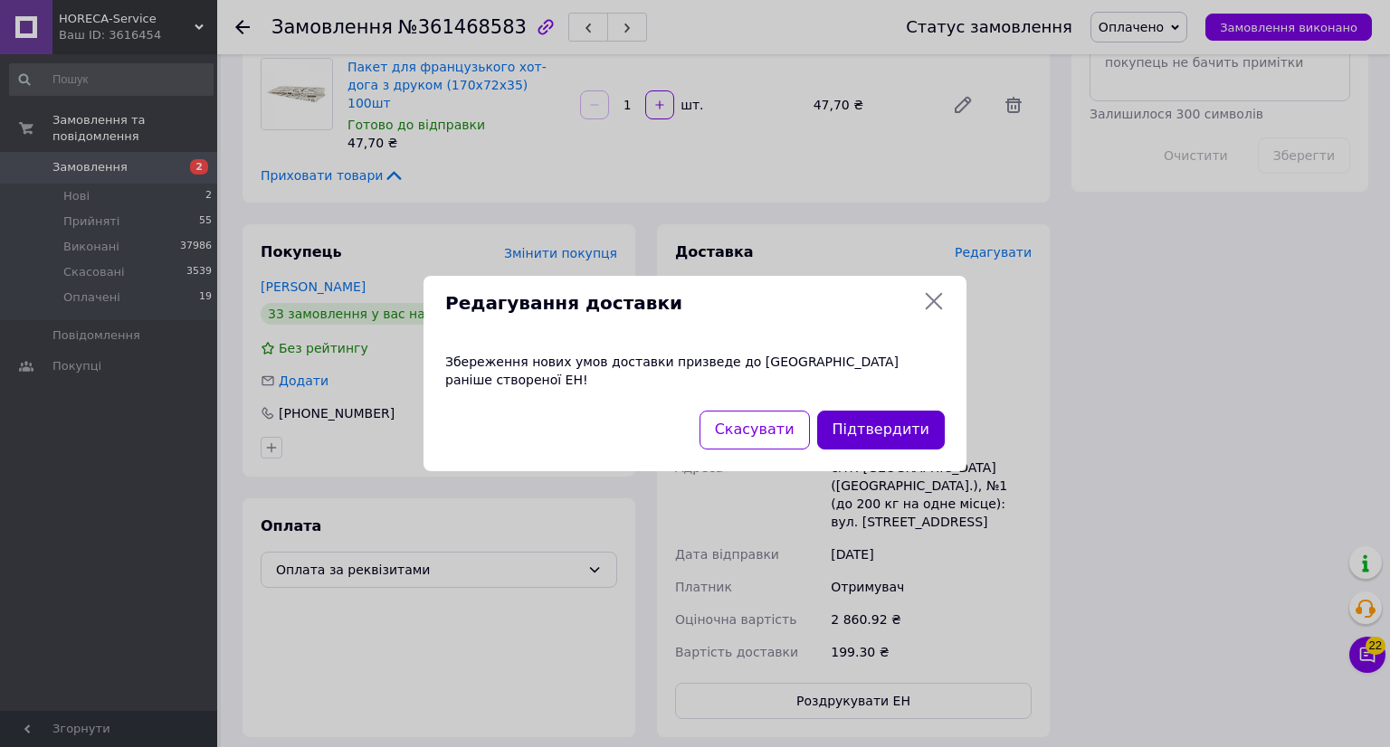
click at [851, 427] on button "Підтвердити" at bounding box center [881, 430] width 128 height 39
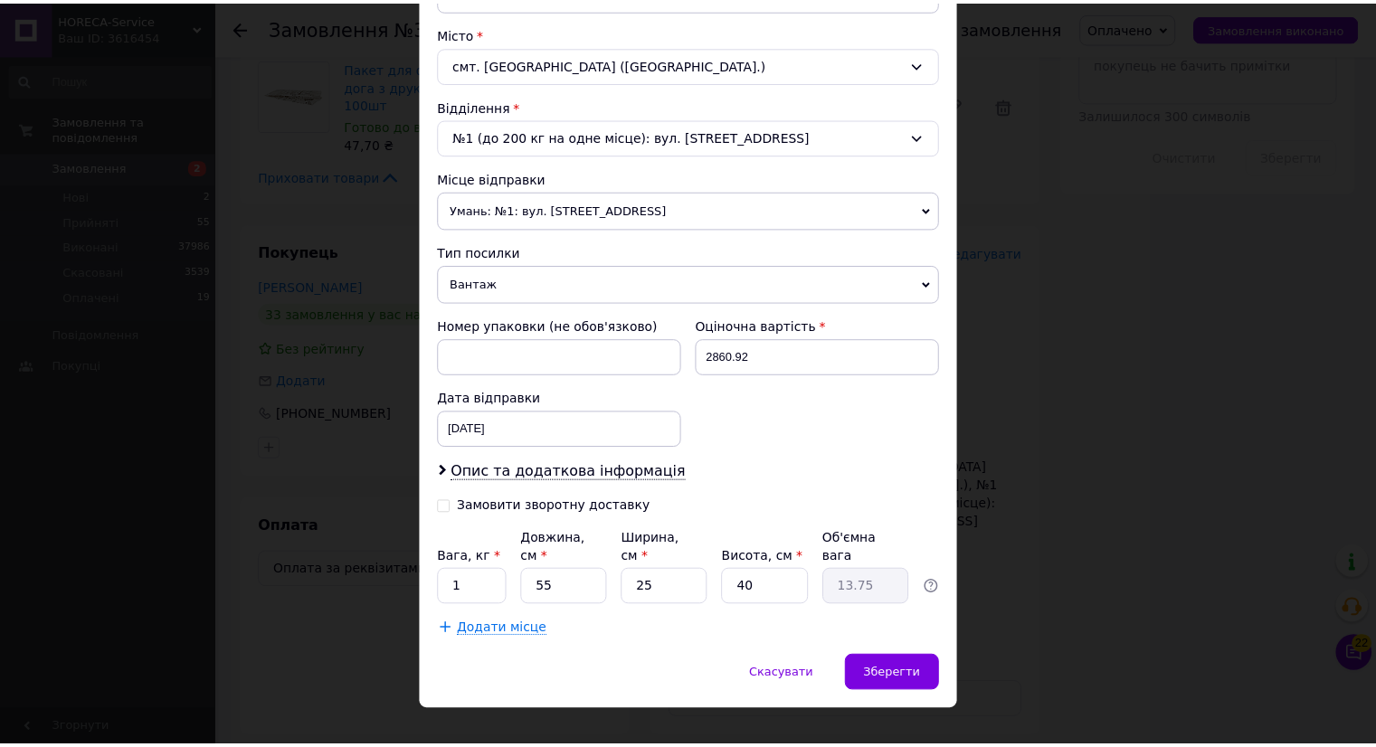
scroll to position [481, 0]
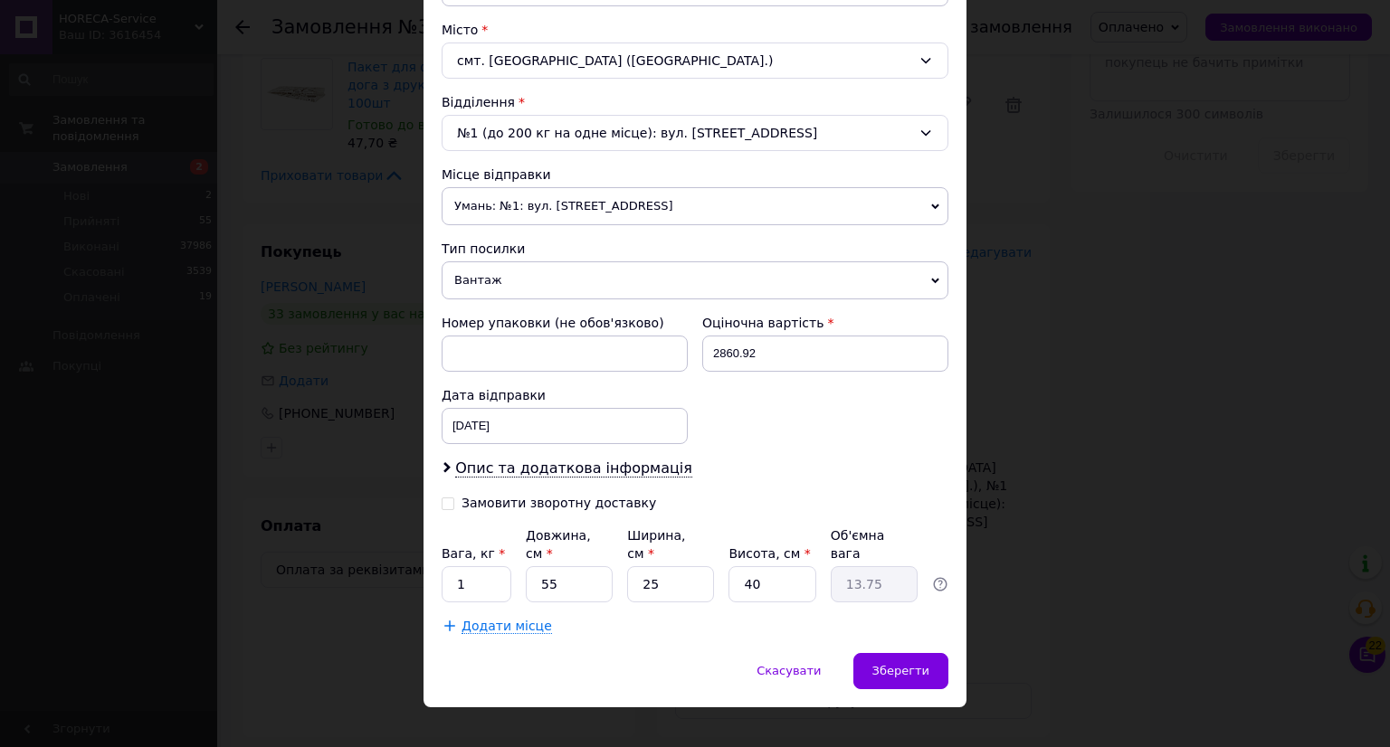
click at [497, 619] on span "Додати місце" at bounding box center [506, 626] width 90 height 15
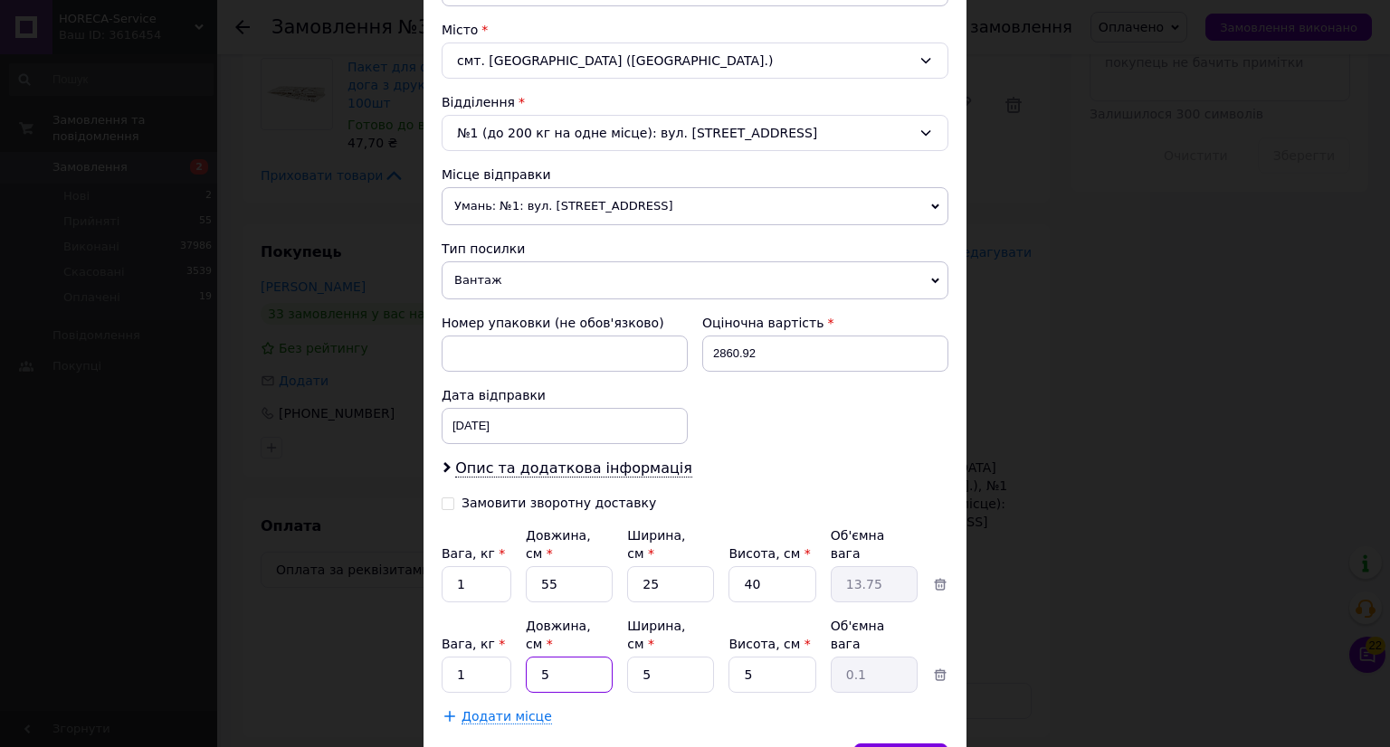
click at [590, 657] on input "5" at bounding box center [569, 675] width 87 height 36
type input "4"
type input "0.1"
type input "43"
type input "0.27"
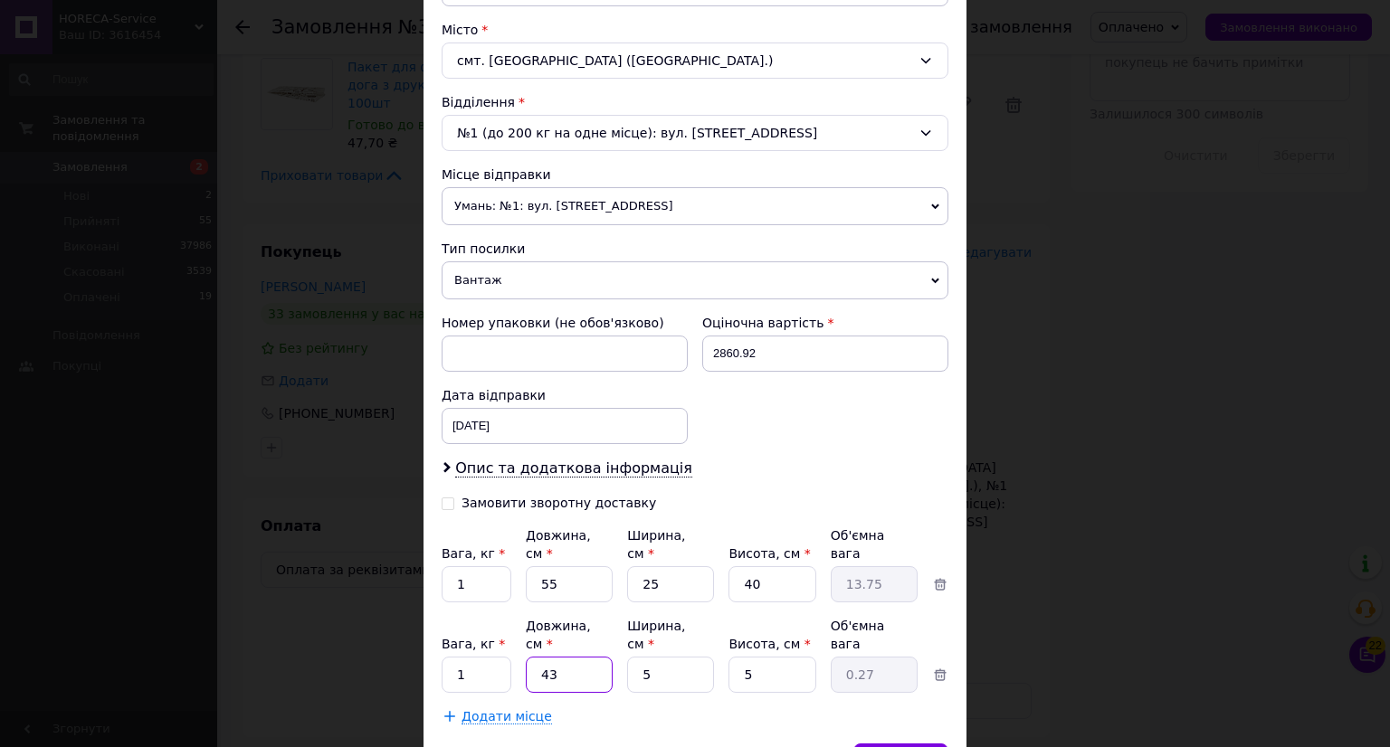
type input "43"
type input "3"
type input "0.16"
type input "30"
type input "1.61"
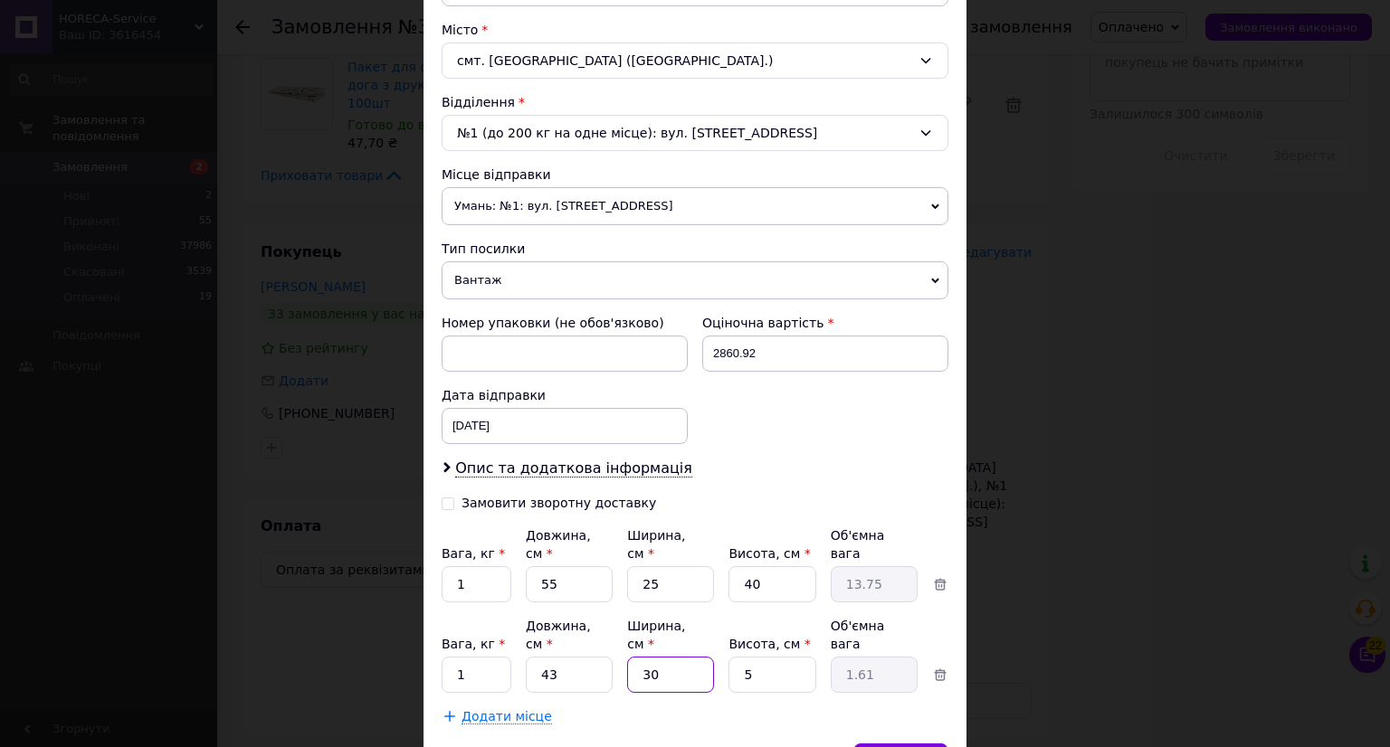
type input "30"
type input "2"
type input "0.65"
type input "20"
type input "6.45"
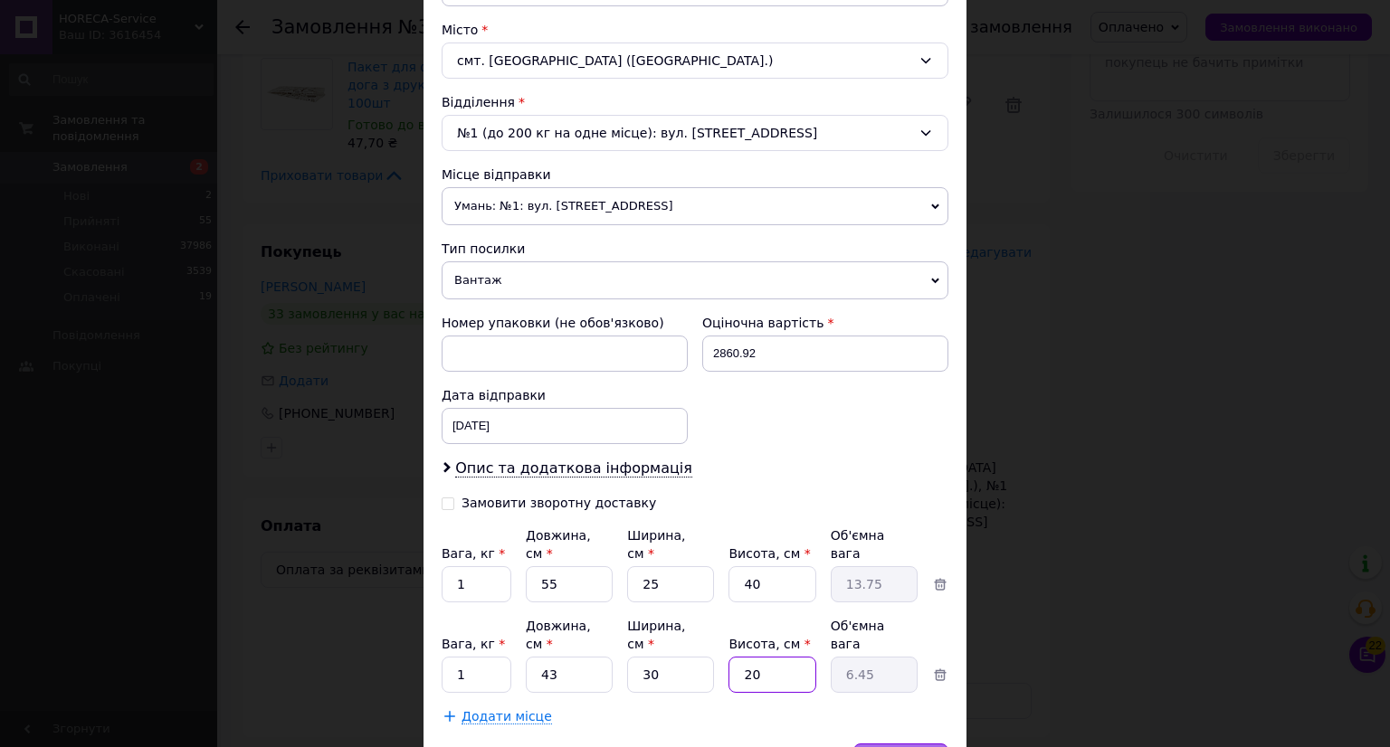
type input "20"
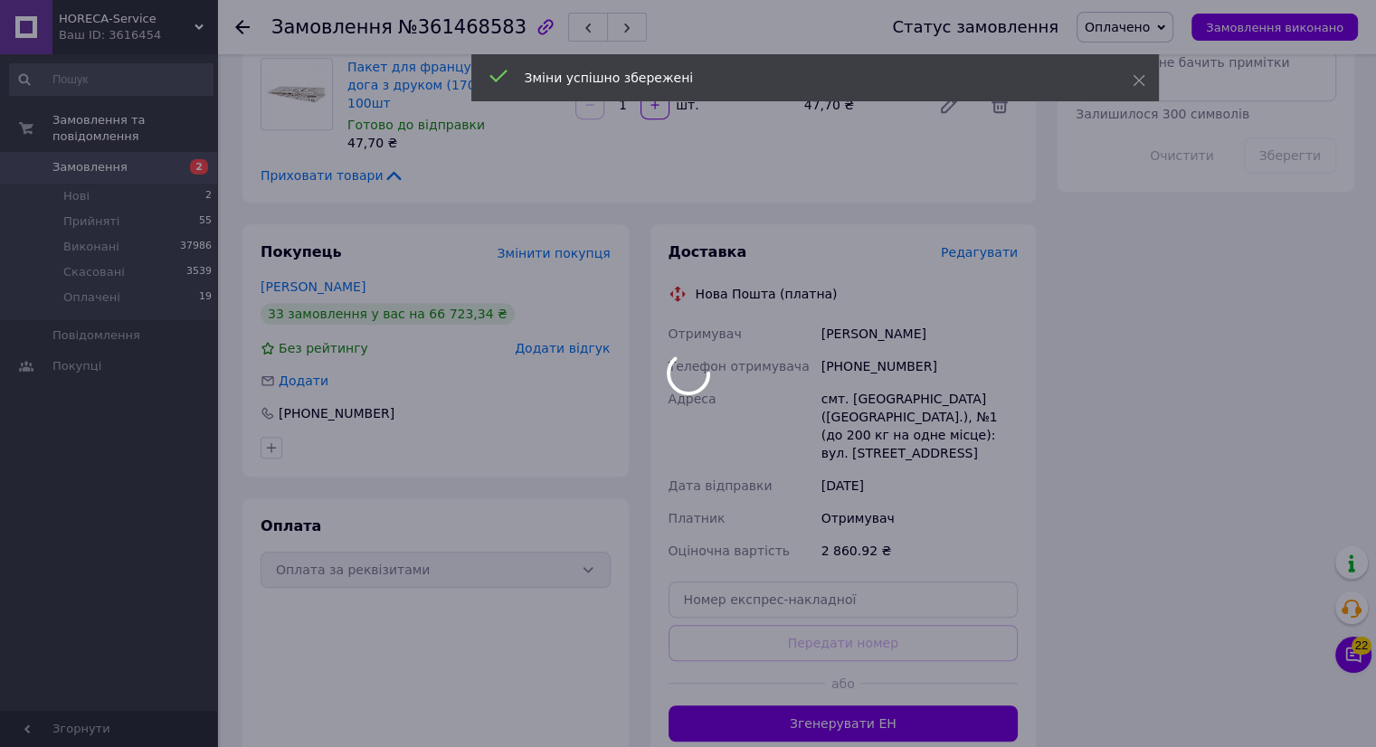
scroll to position [229, 0]
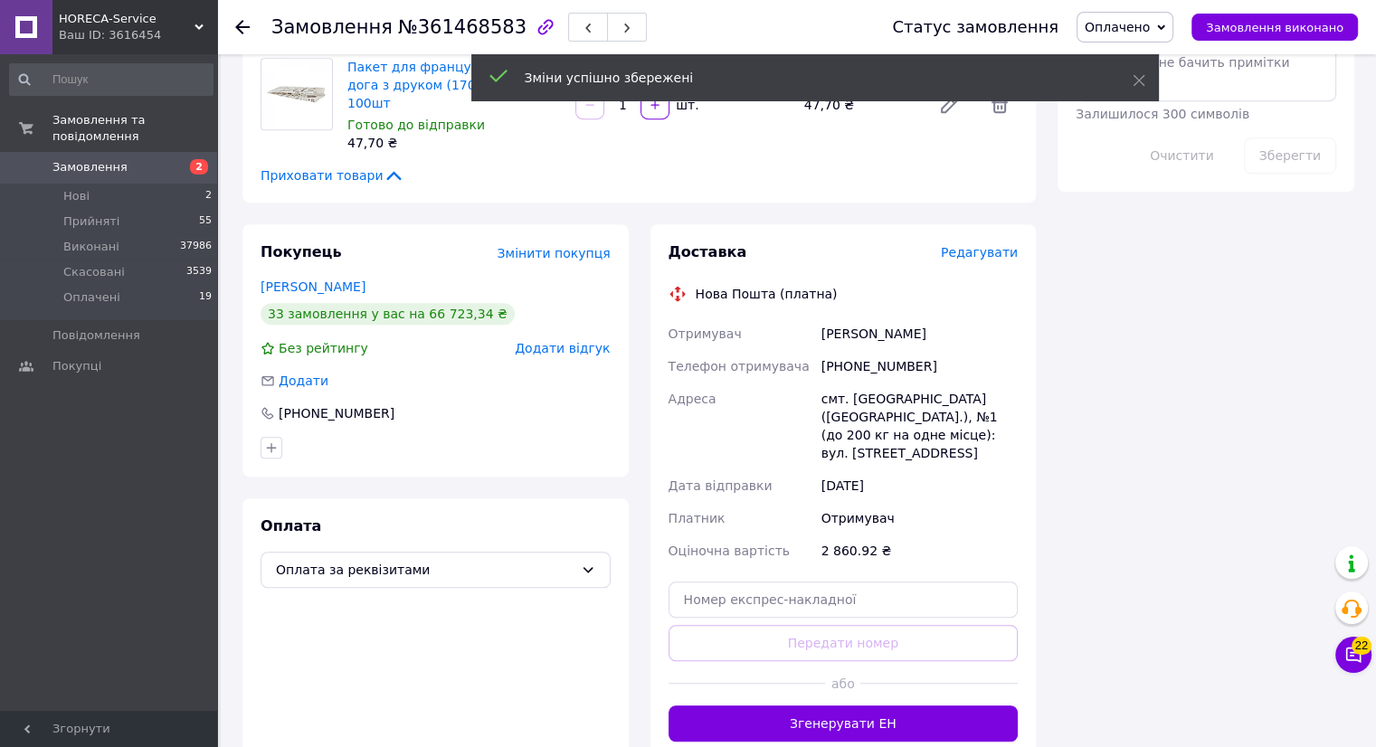
click at [876, 706] on button "Згенерувати ЕН" at bounding box center [844, 724] width 350 height 36
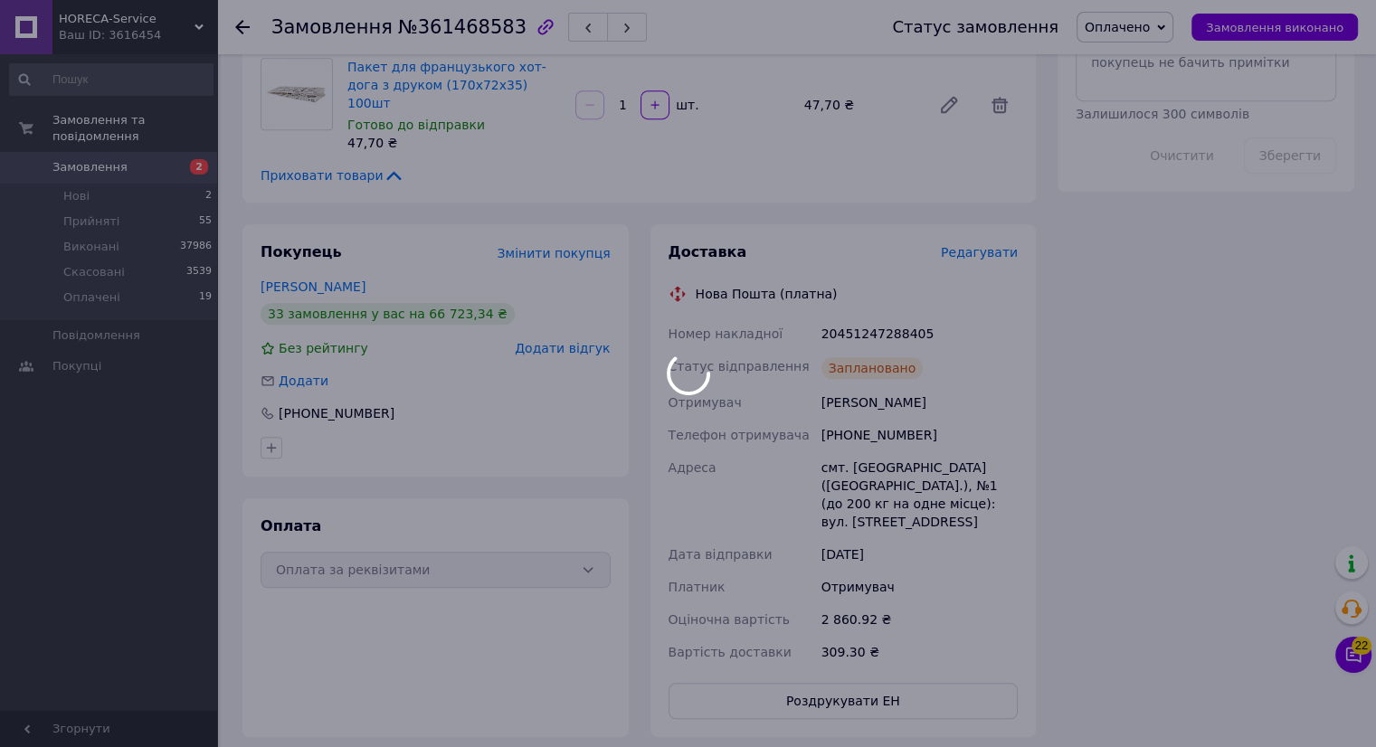
scroll to position [273, 0]
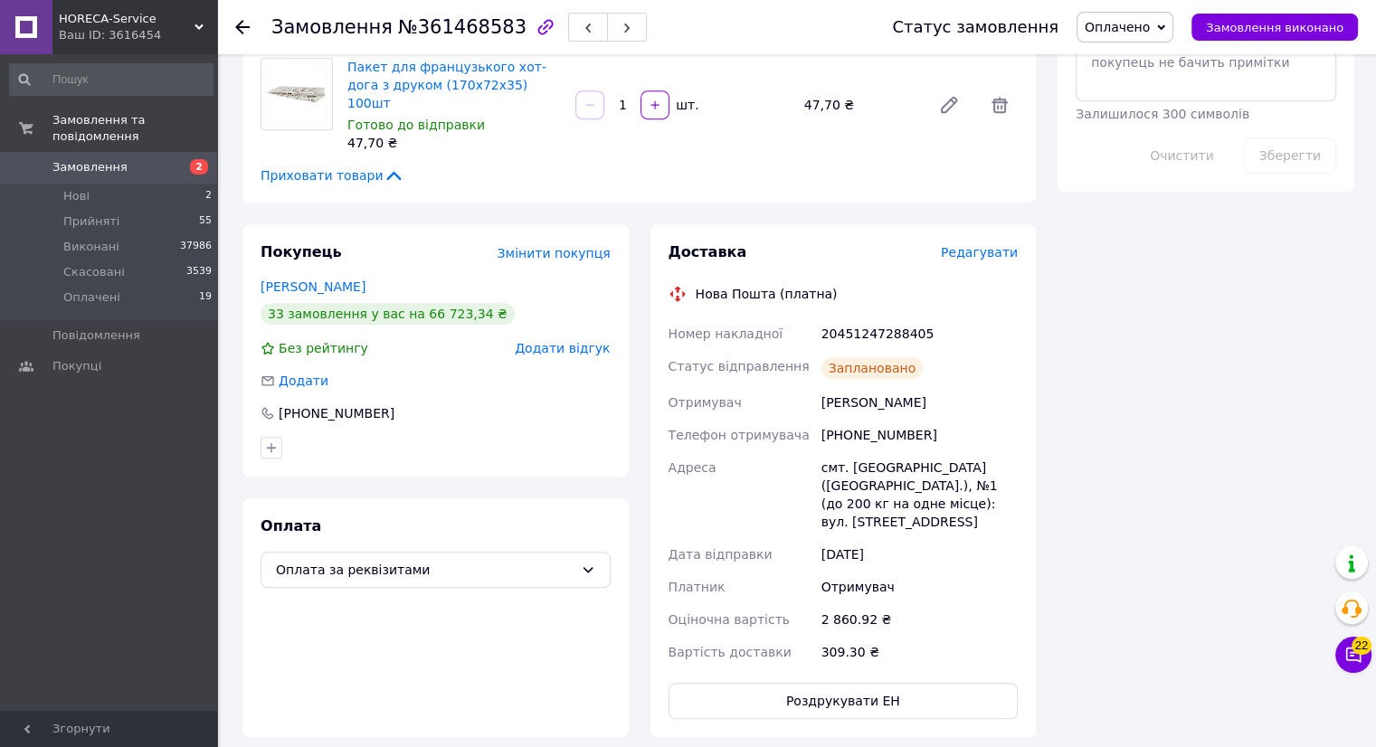
click at [236, 27] on use at bounding box center [242, 27] width 14 height 14
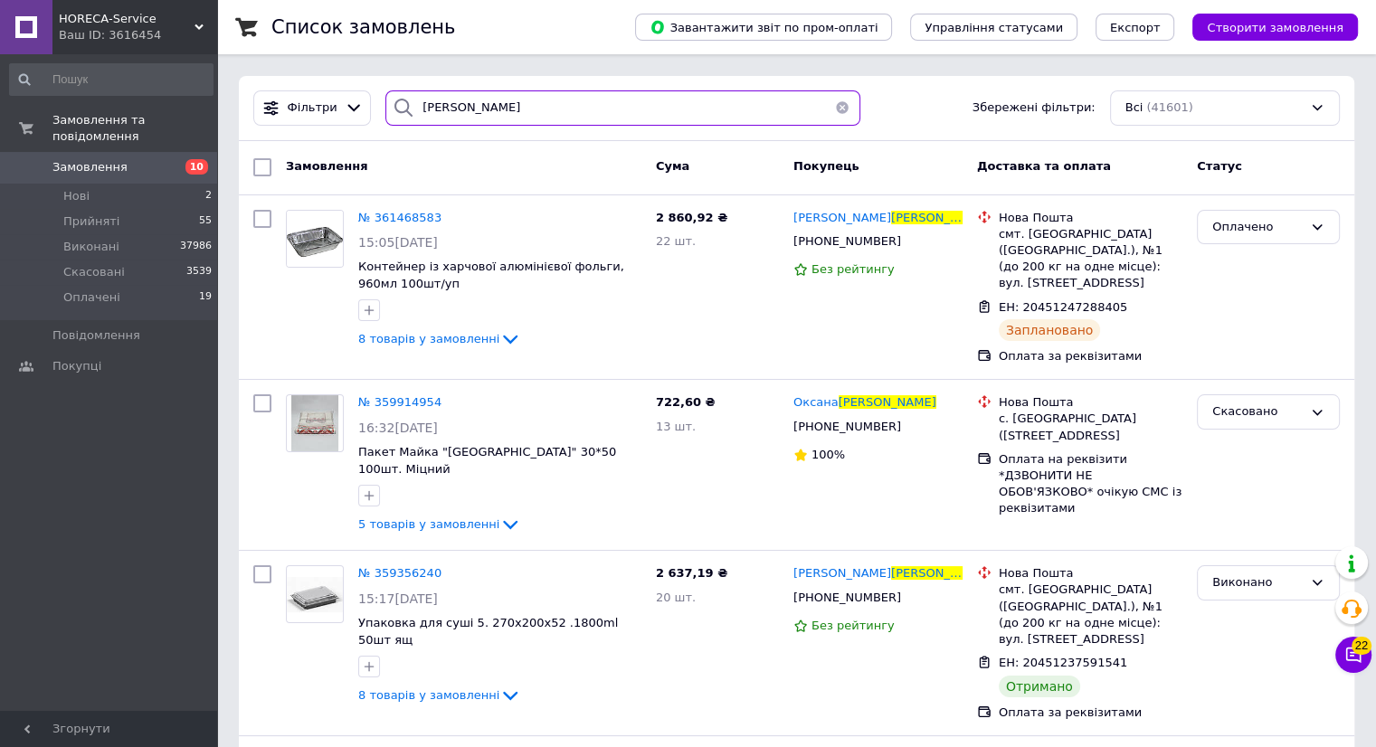
click at [505, 112] on input "[PERSON_NAME]" at bounding box center [622, 107] width 475 height 35
type input "ш"
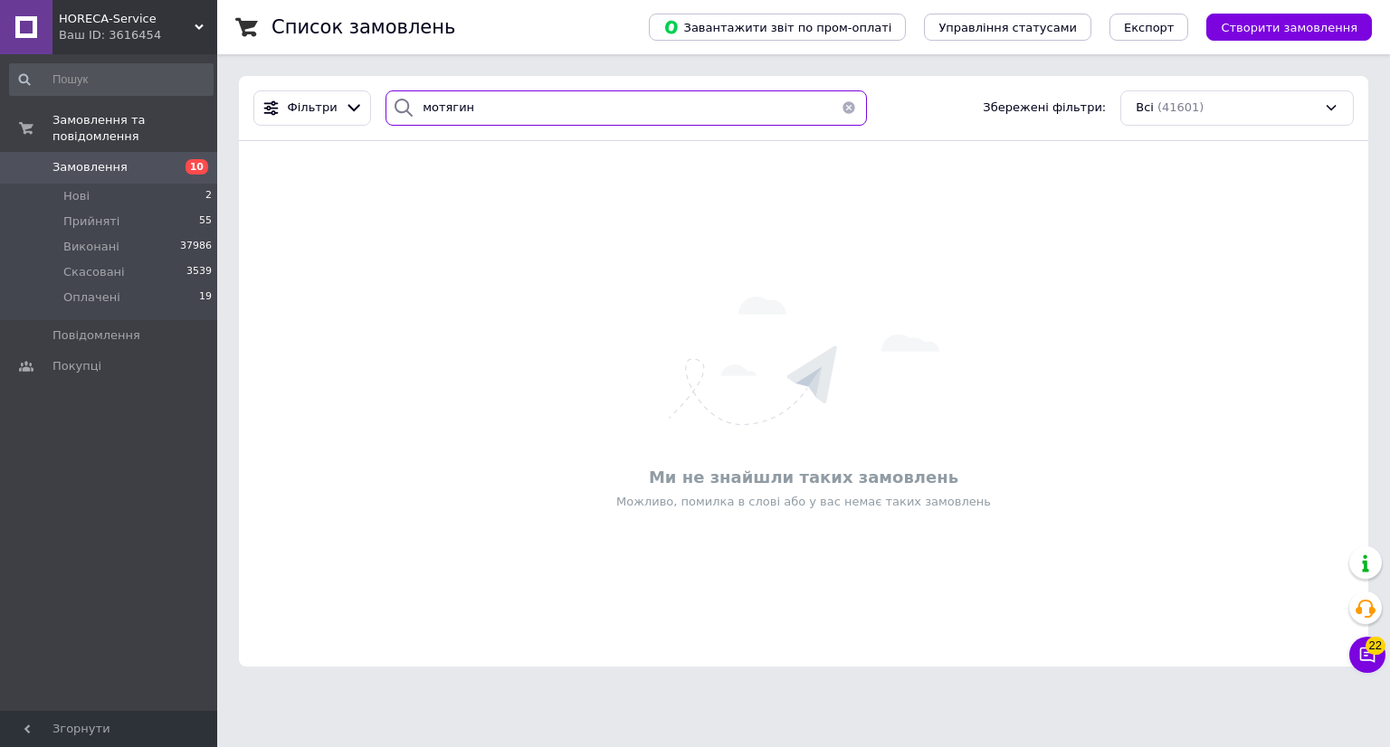
type input "мотягина"
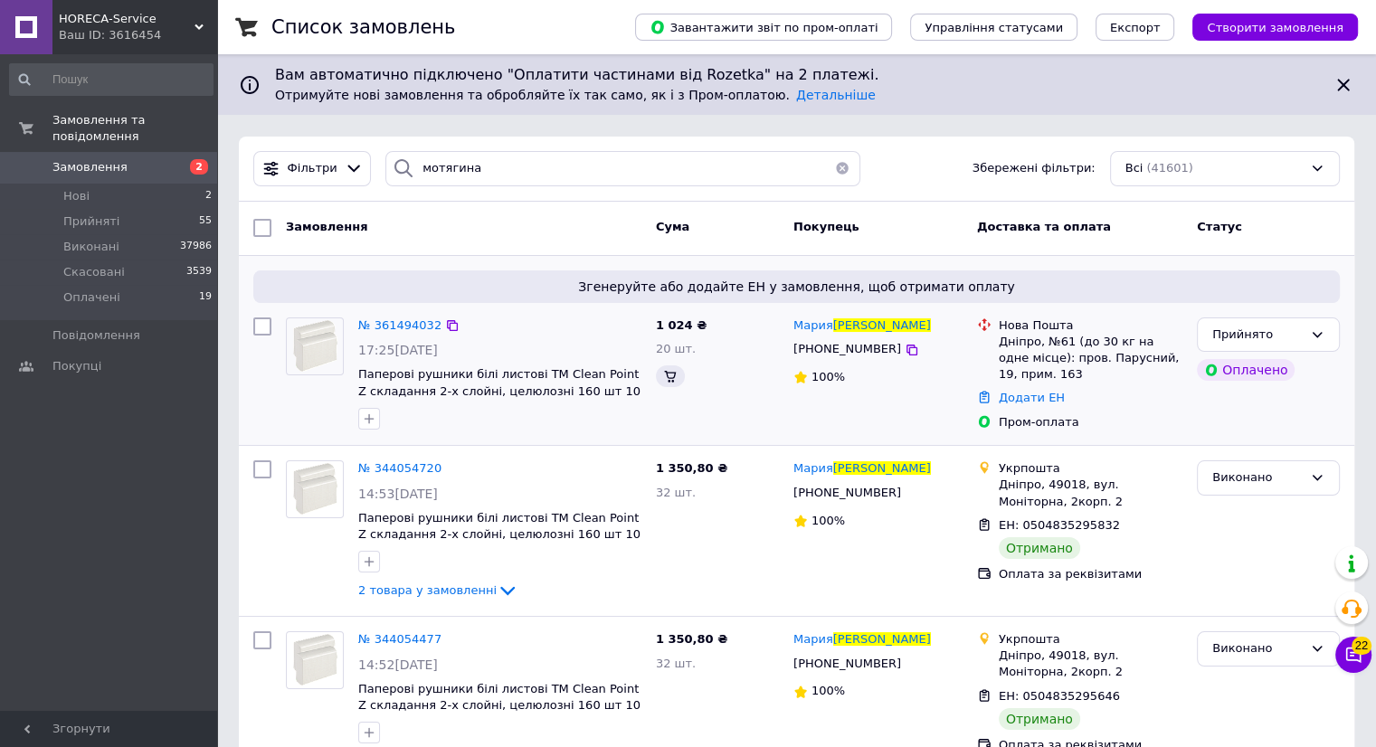
click at [321, 359] on img at bounding box center [315, 347] width 56 height 56
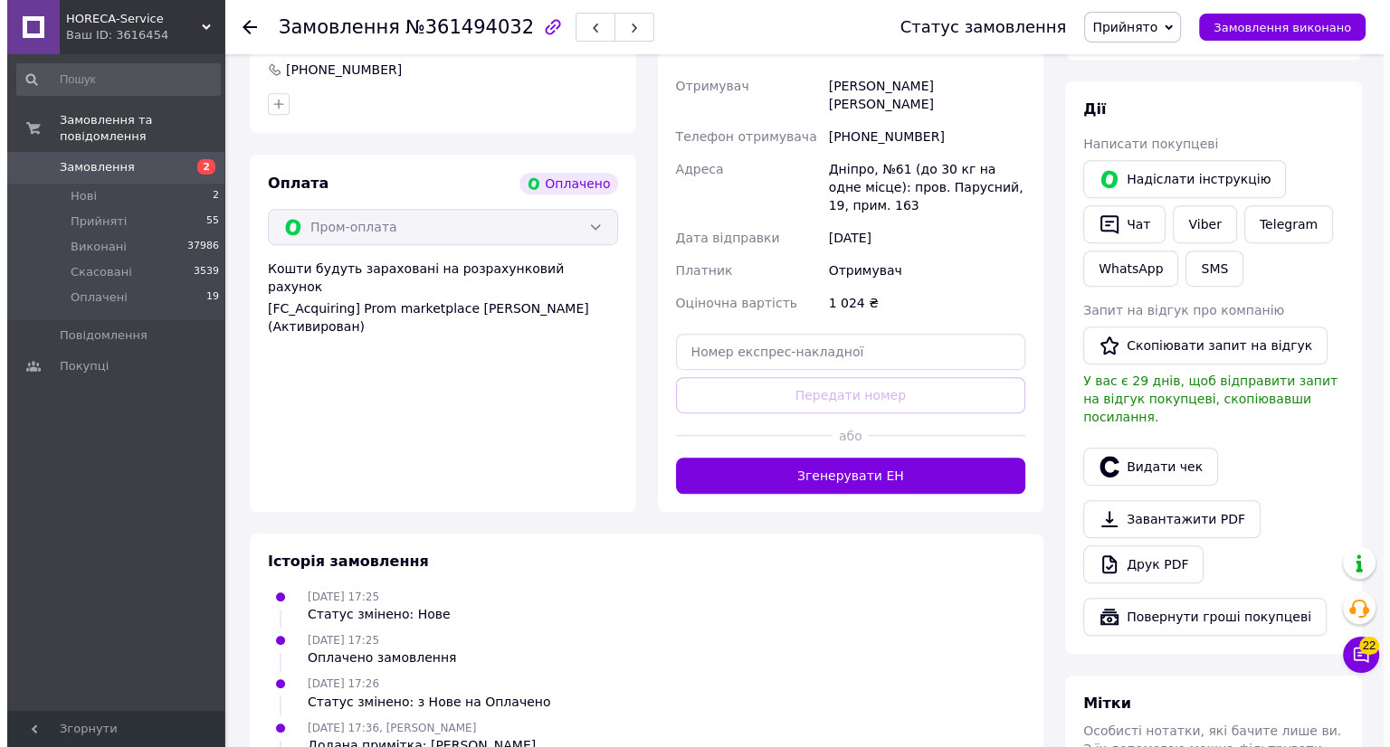
scroll to position [809, 0]
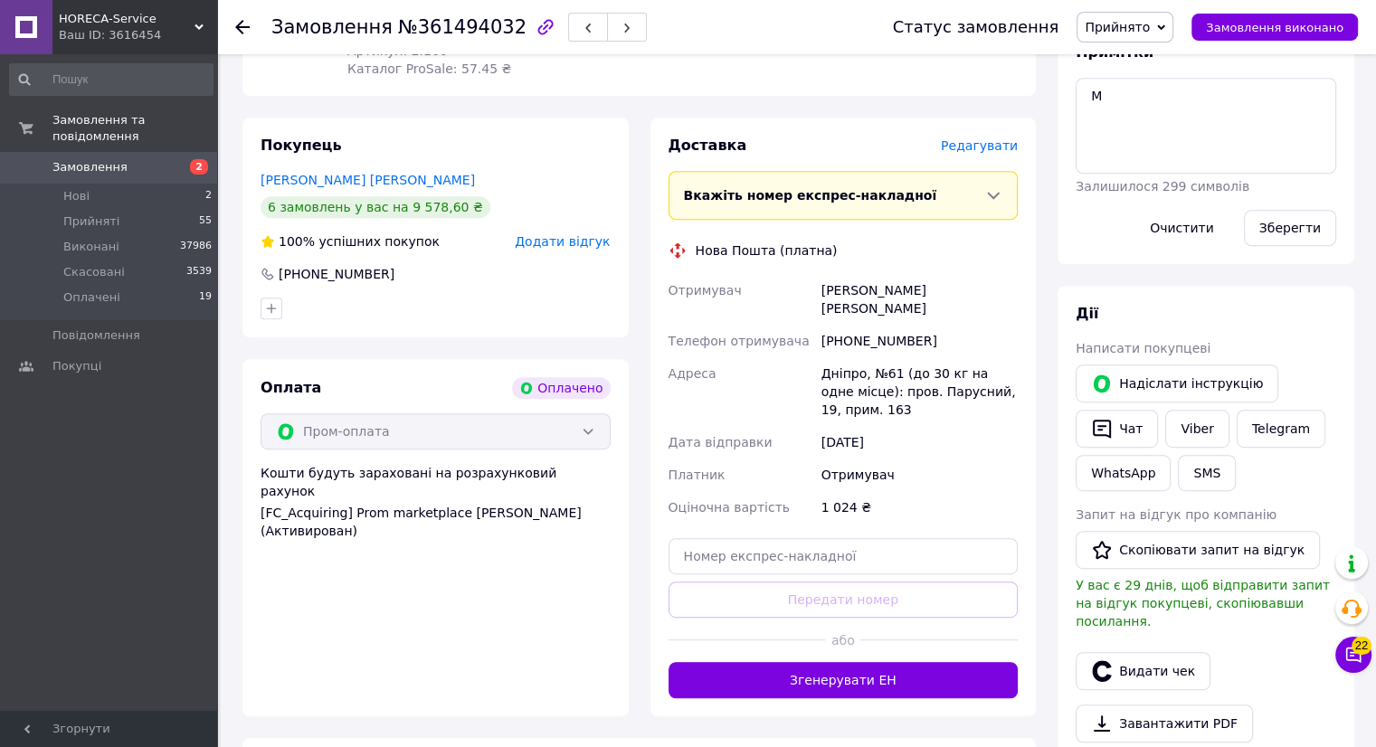
click at [1002, 138] on span "Редагувати" at bounding box center [979, 145] width 77 height 14
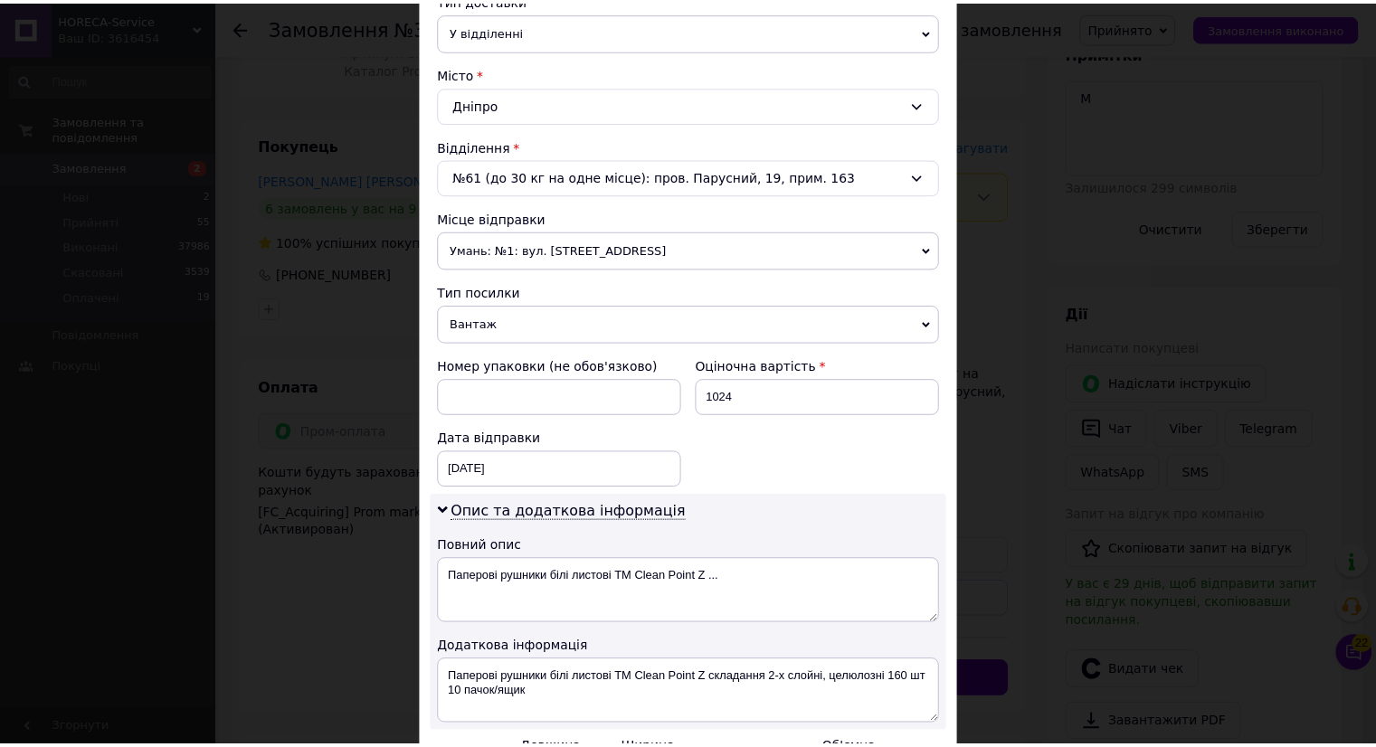
scroll to position [651, 0]
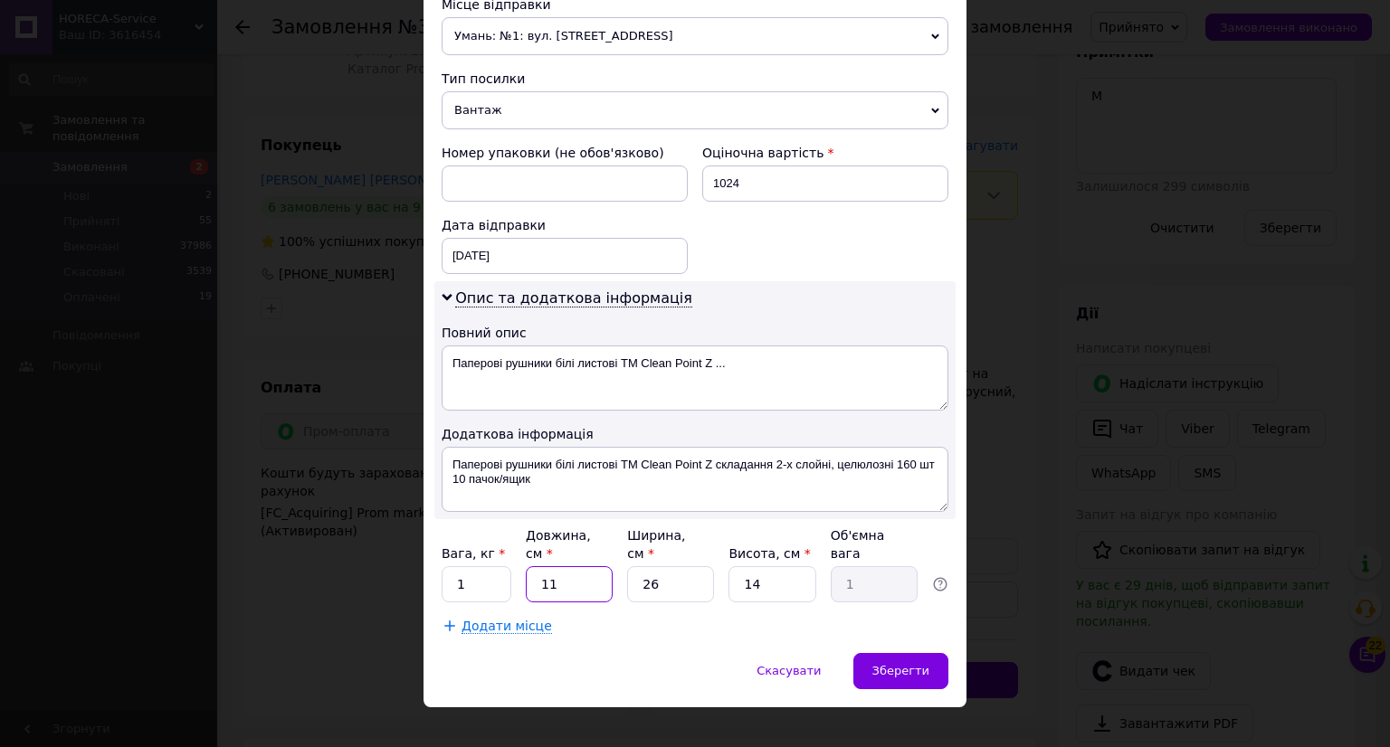
click at [559, 566] on input "11" at bounding box center [569, 584] width 87 height 36
type input "1"
type input "0.1"
type input "7"
type input "0.64"
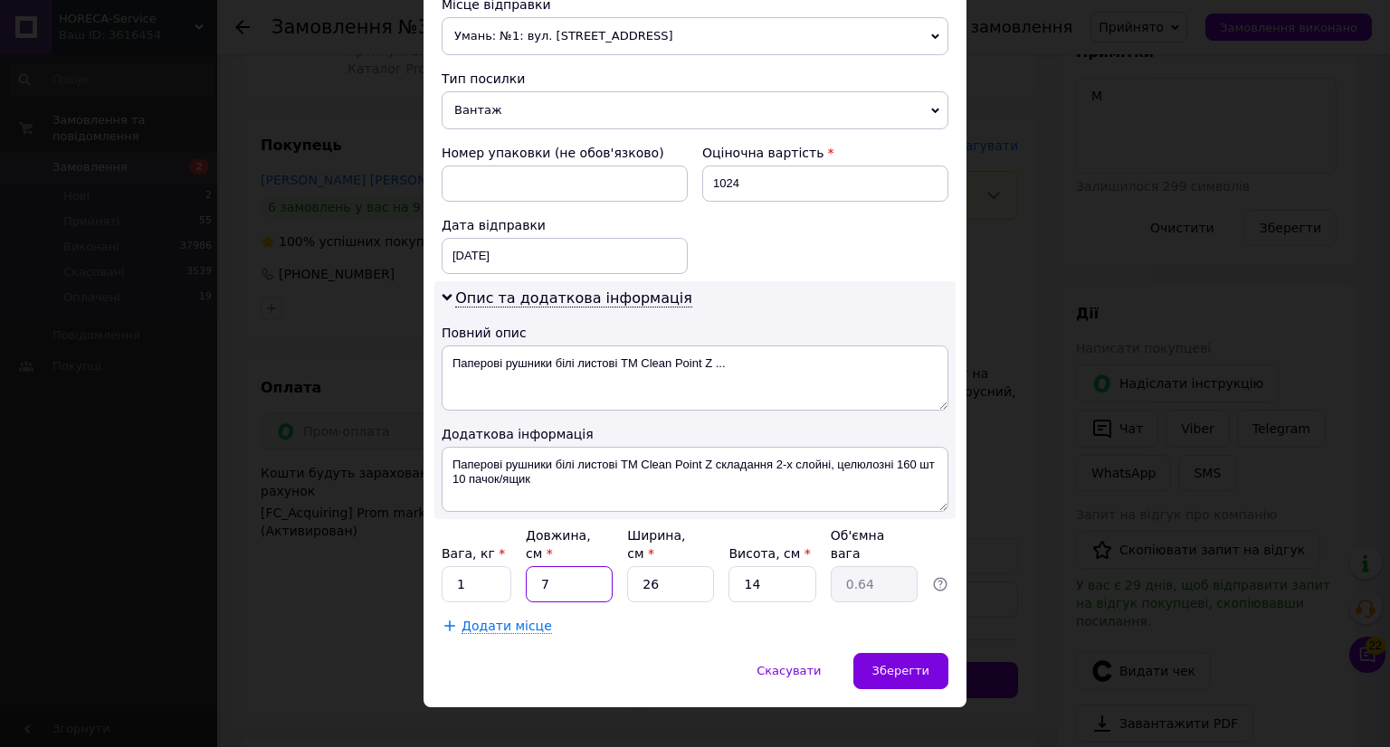
type input "70"
type input "6.37"
type input "70"
type input "2"
type input "0.49"
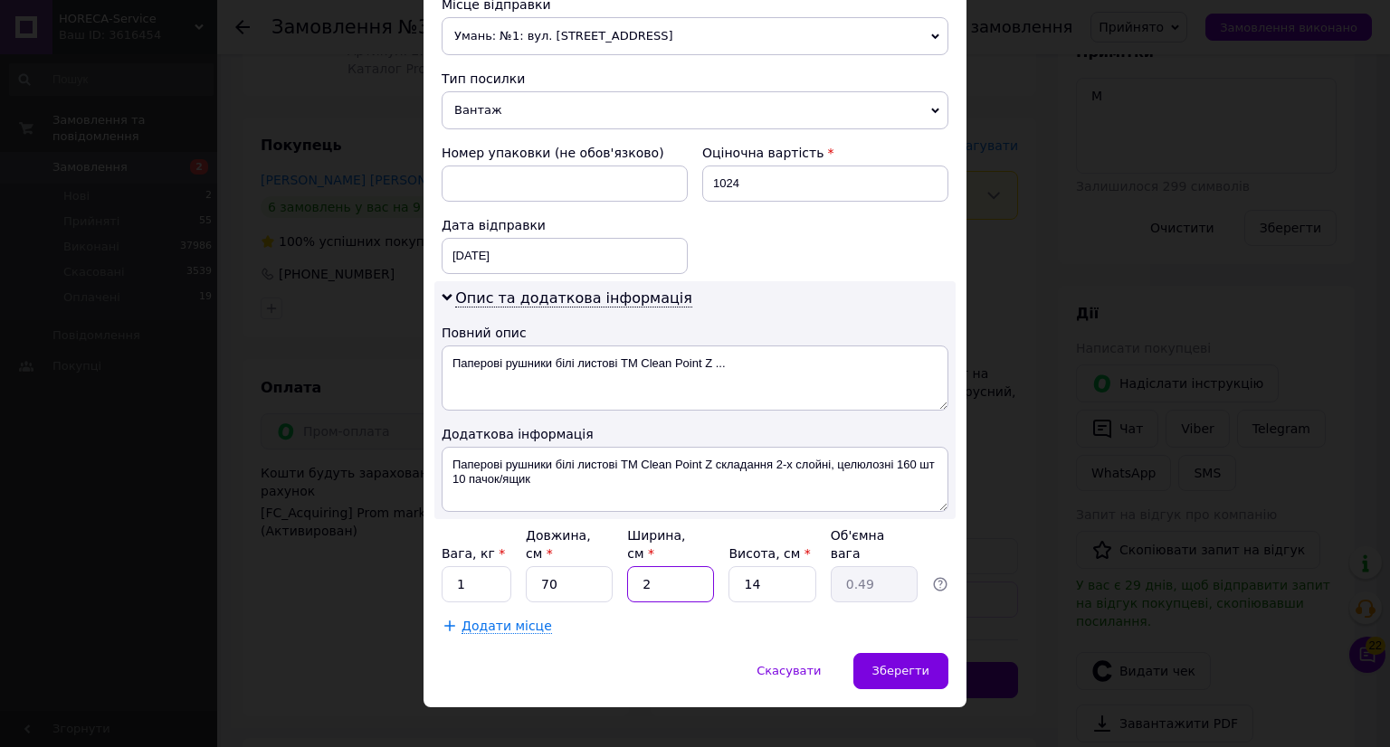
type input "20"
type input "4.9"
type input "20"
type input "2"
type input "0.7"
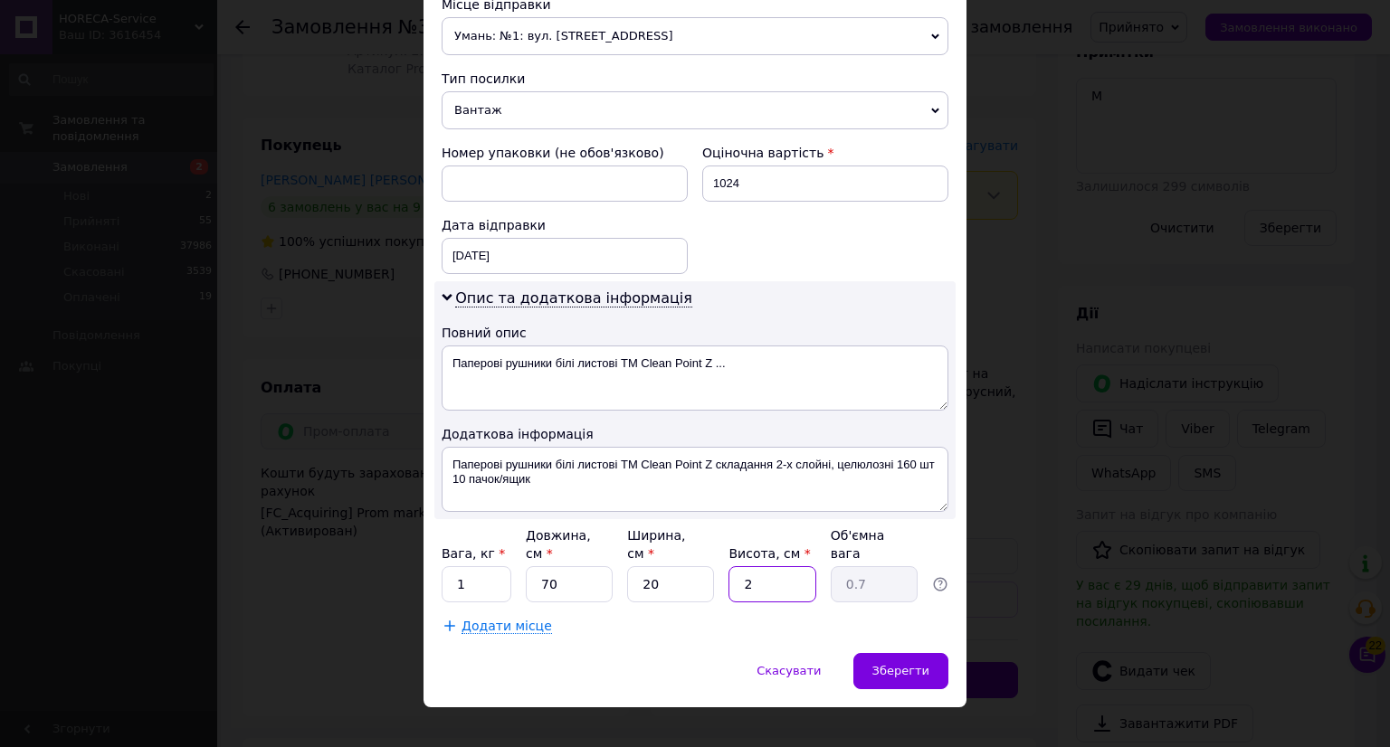
type input "26"
type input "9.1"
type input "26"
click at [885, 664] on span "Зберегти" at bounding box center [900, 671] width 57 height 14
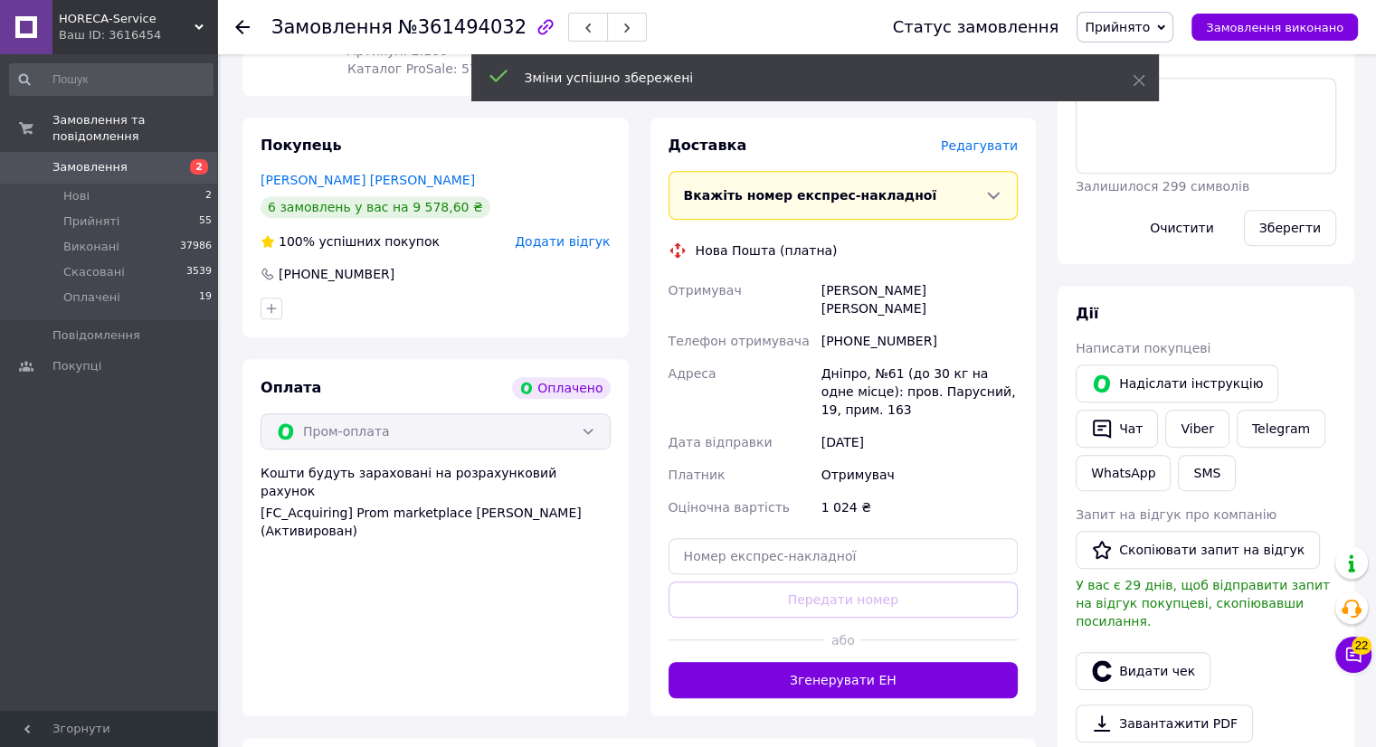
click at [880, 662] on button "Згенерувати ЕН" at bounding box center [844, 680] width 350 height 36
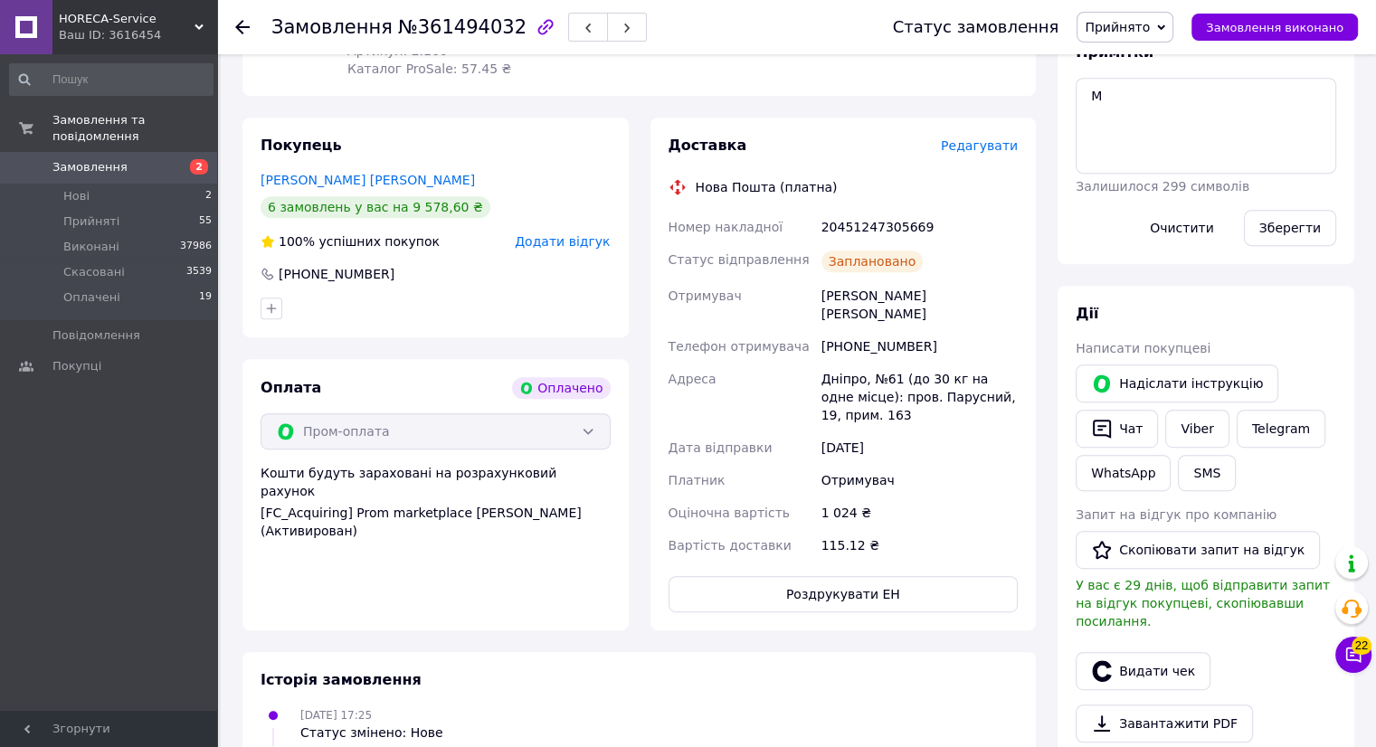
click at [243, 29] on icon at bounding box center [242, 27] width 14 height 14
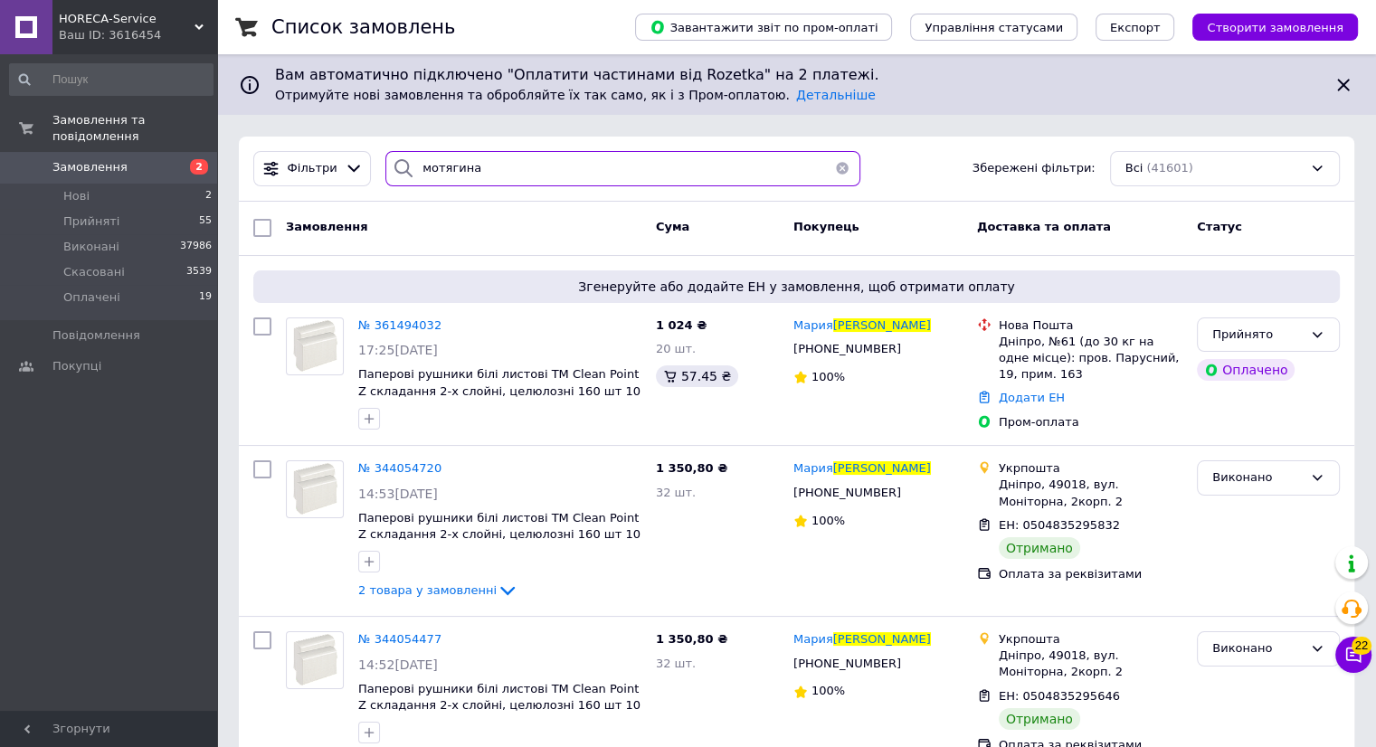
click at [532, 181] on input "мотягина" at bounding box center [622, 168] width 475 height 35
type input "м"
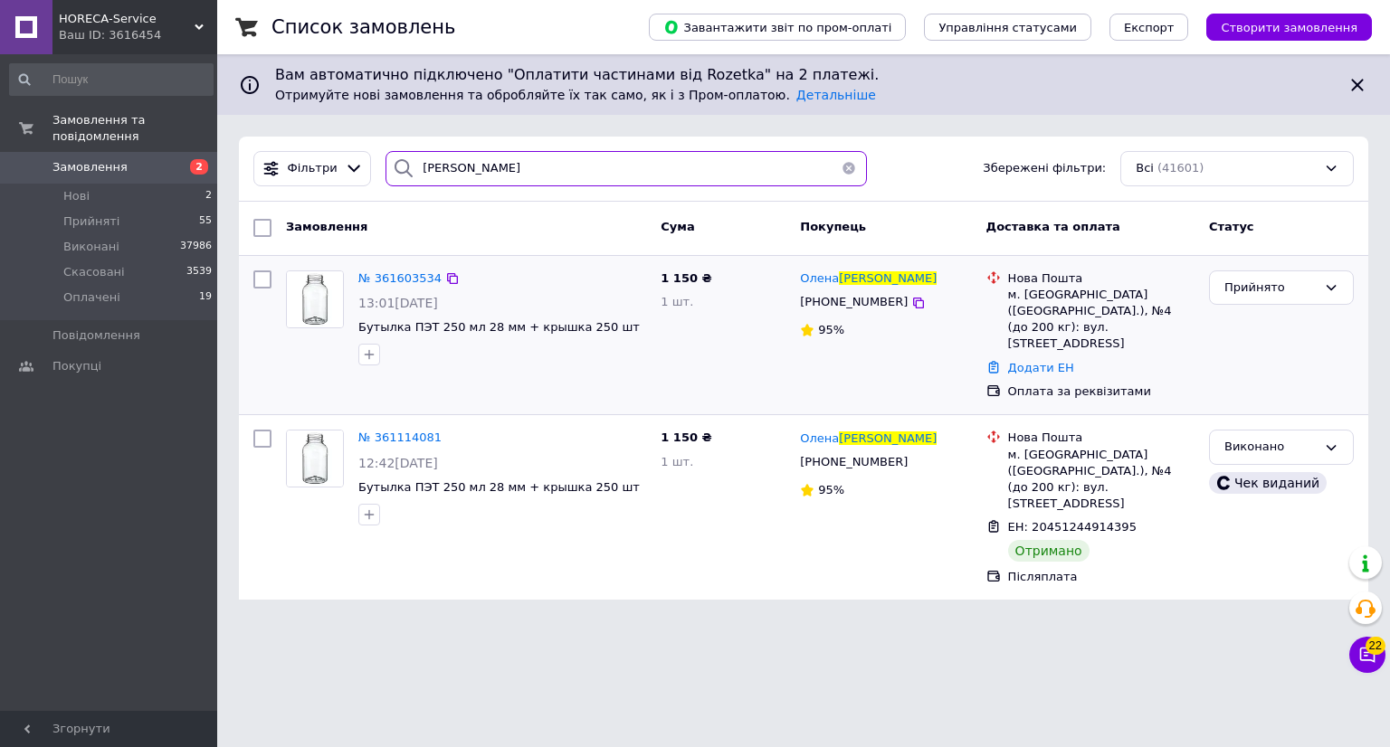
type input "[PERSON_NAME]"
click at [318, 306] on img at bounding box center [315, 299] width 56 height 56
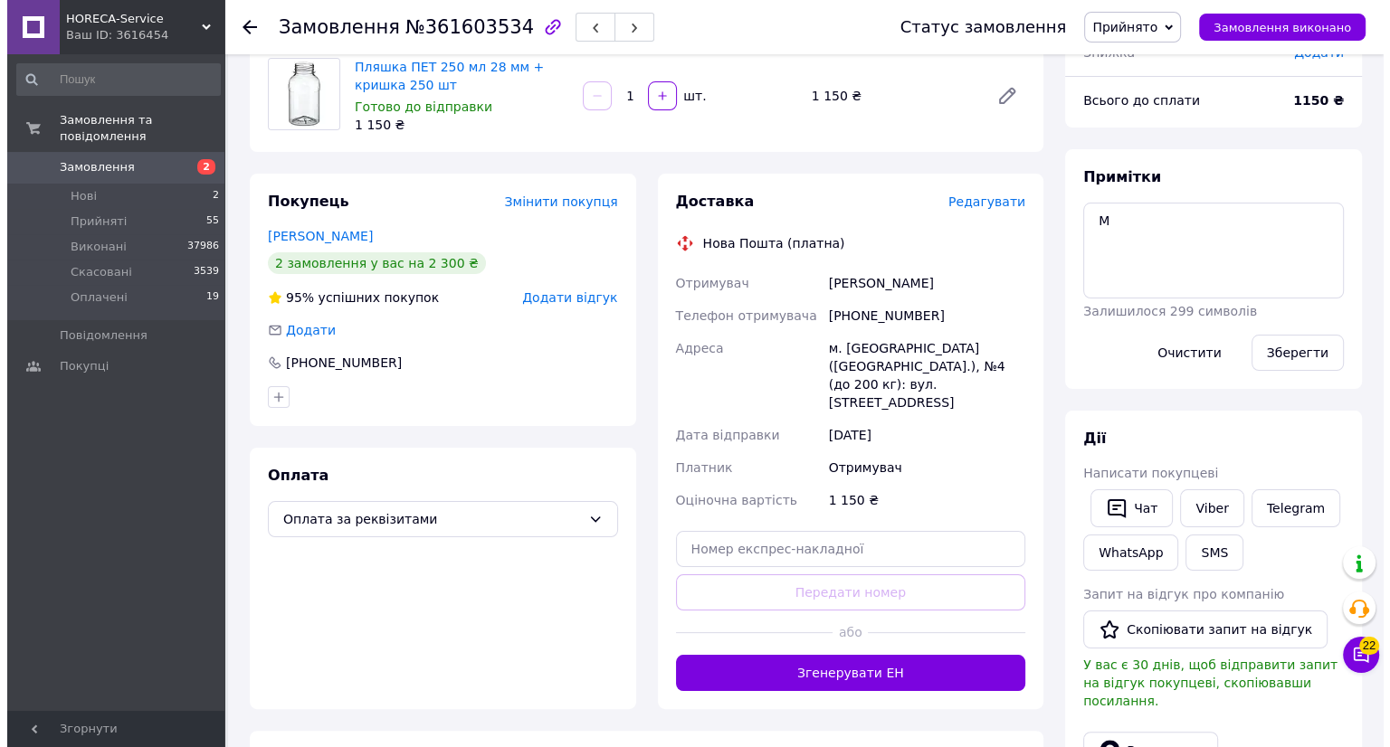
scroll to position [132, 0]
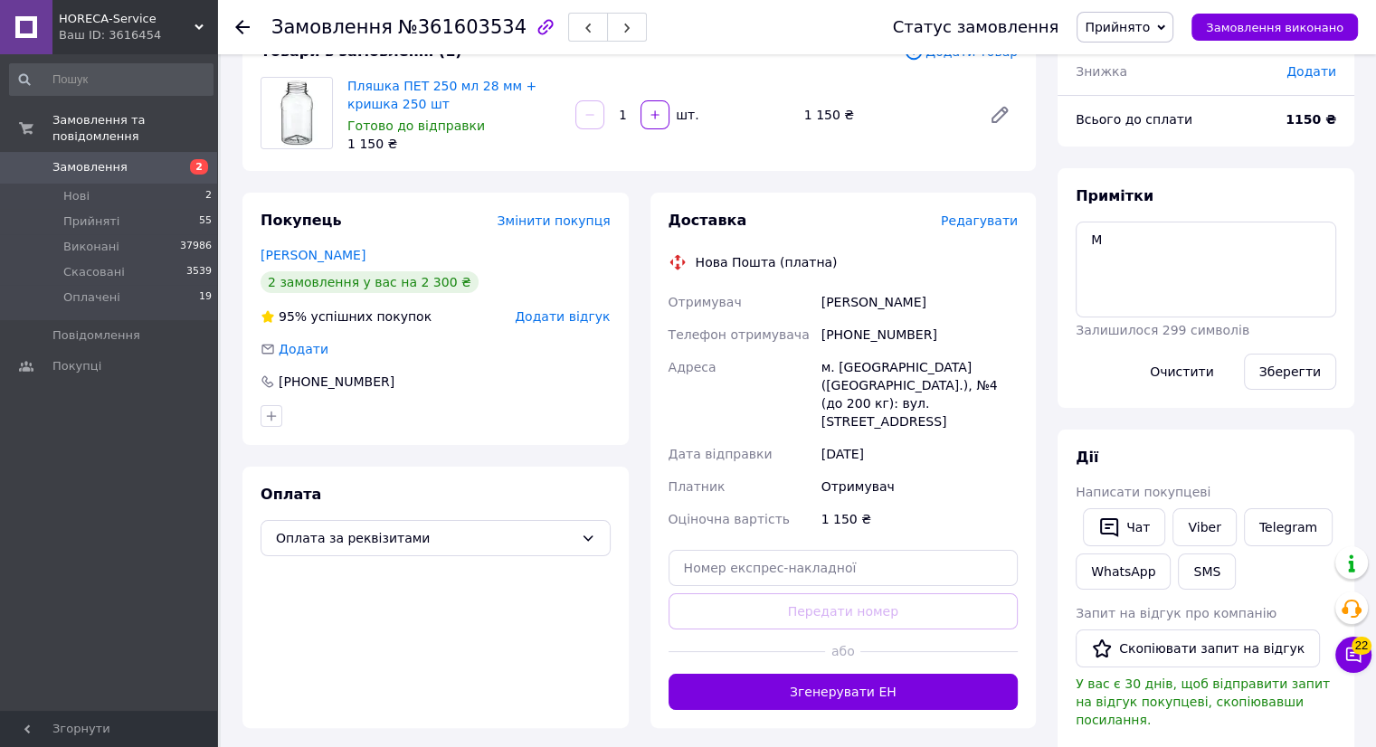
click at [979, 228] on span "Редагувати" at bounding box center [979, 221] width 77 height 14
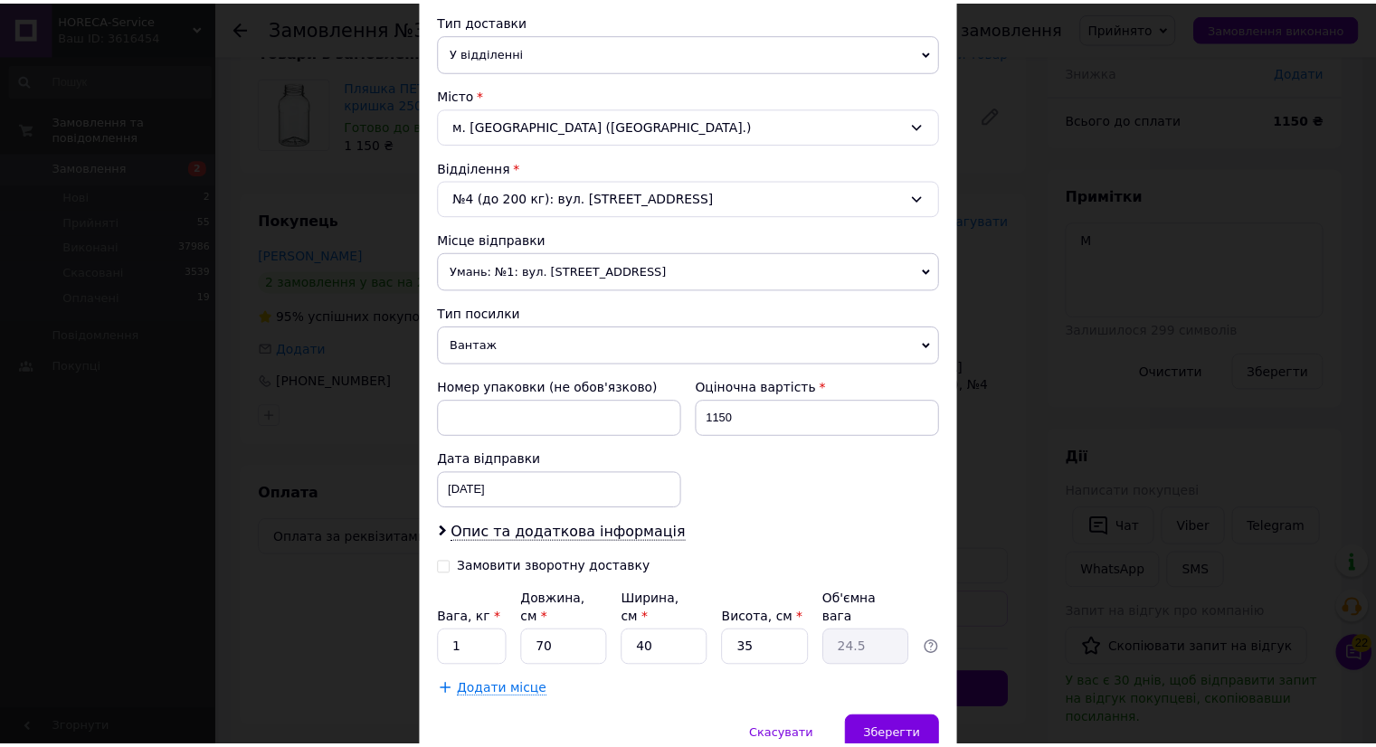
scroll to position [481, 0]
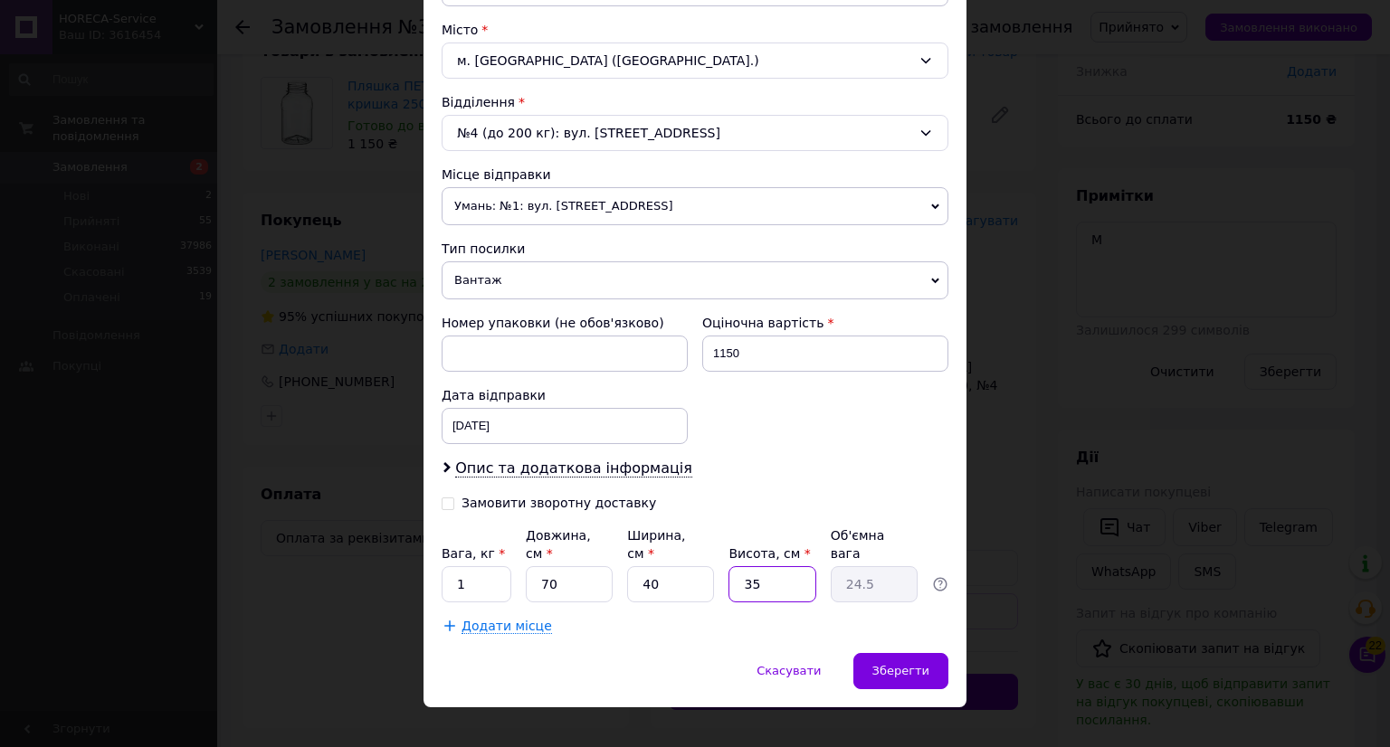
click at [793, 566] on input "35" at bounding box center [771, 584] width 87 height 36
type input "3"
type input "2.1"
type input "2"
type input "1.4"
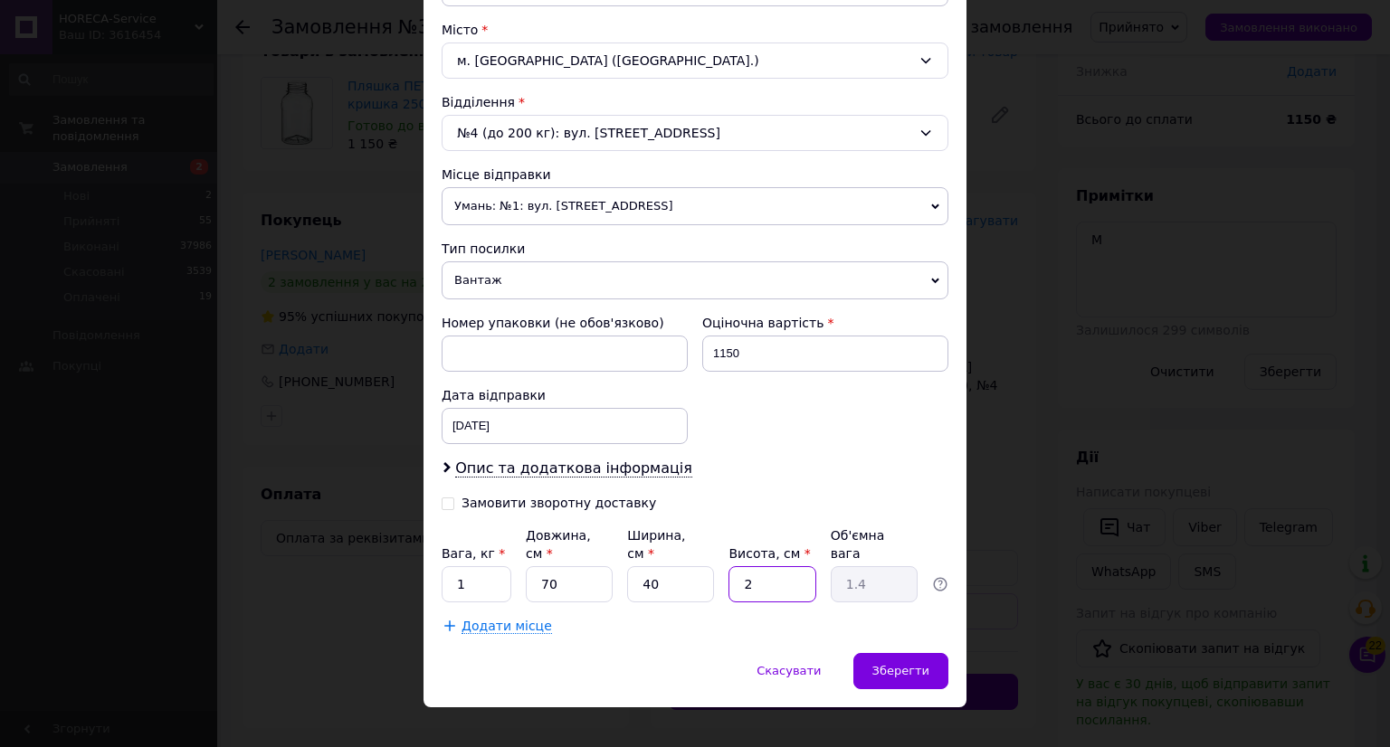
type input "28"
type input "19.6"
type input "28"
click at [899, 664] on span "Зберегти" at bounding box center [900, 671] width 57 height 14
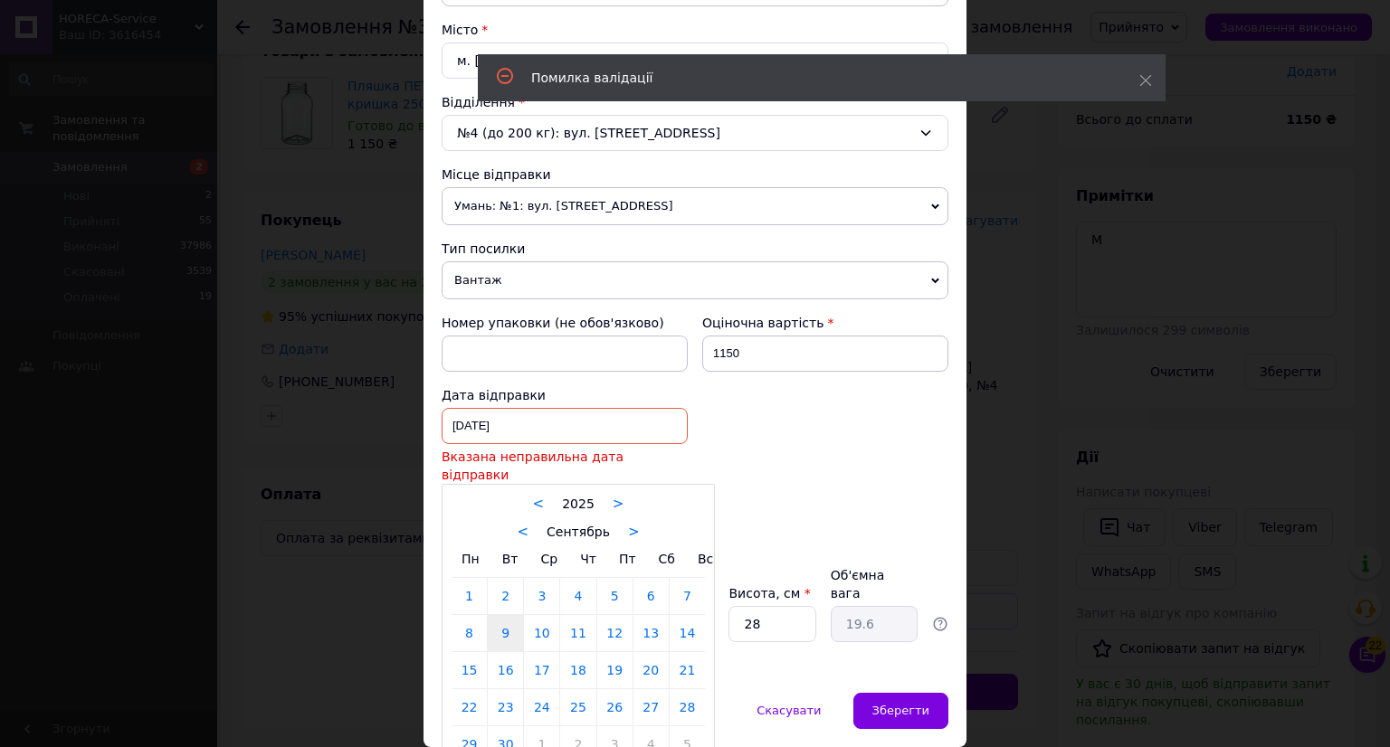
click at [567, 416] on div "[DATE] < 2025 > < Сентябрь > Пн Вт Ср Чт Пт Сб Вс 1 2 3 4 5 6 7 8 9 10 11 12 13…" at bounding box center [565, 426] width 246 height 36
click at [612, 617] on link "12" at bounding box center [614, 633] width 35 height 36
type input "[DATE]"
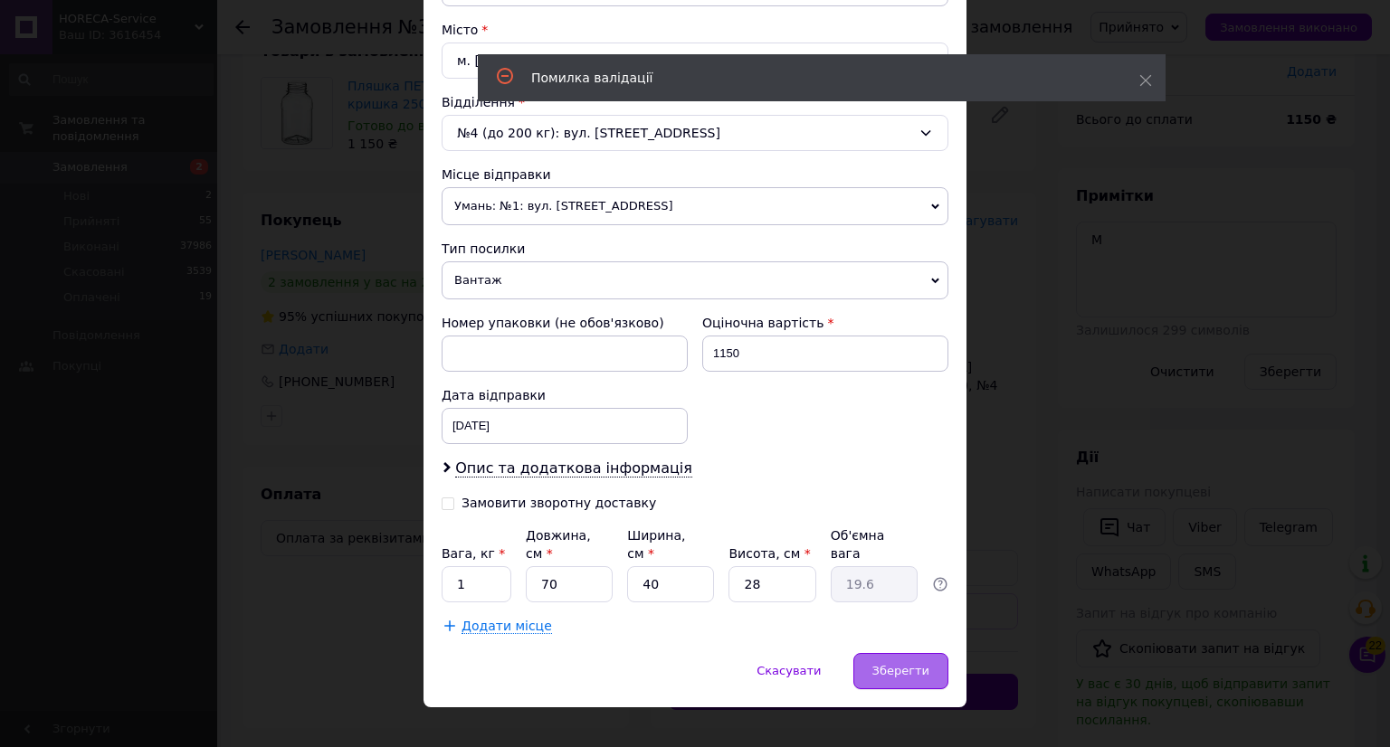
click at [889, 664] on span "Зберегти" at bounding box center [900, 671] width 57 height 14
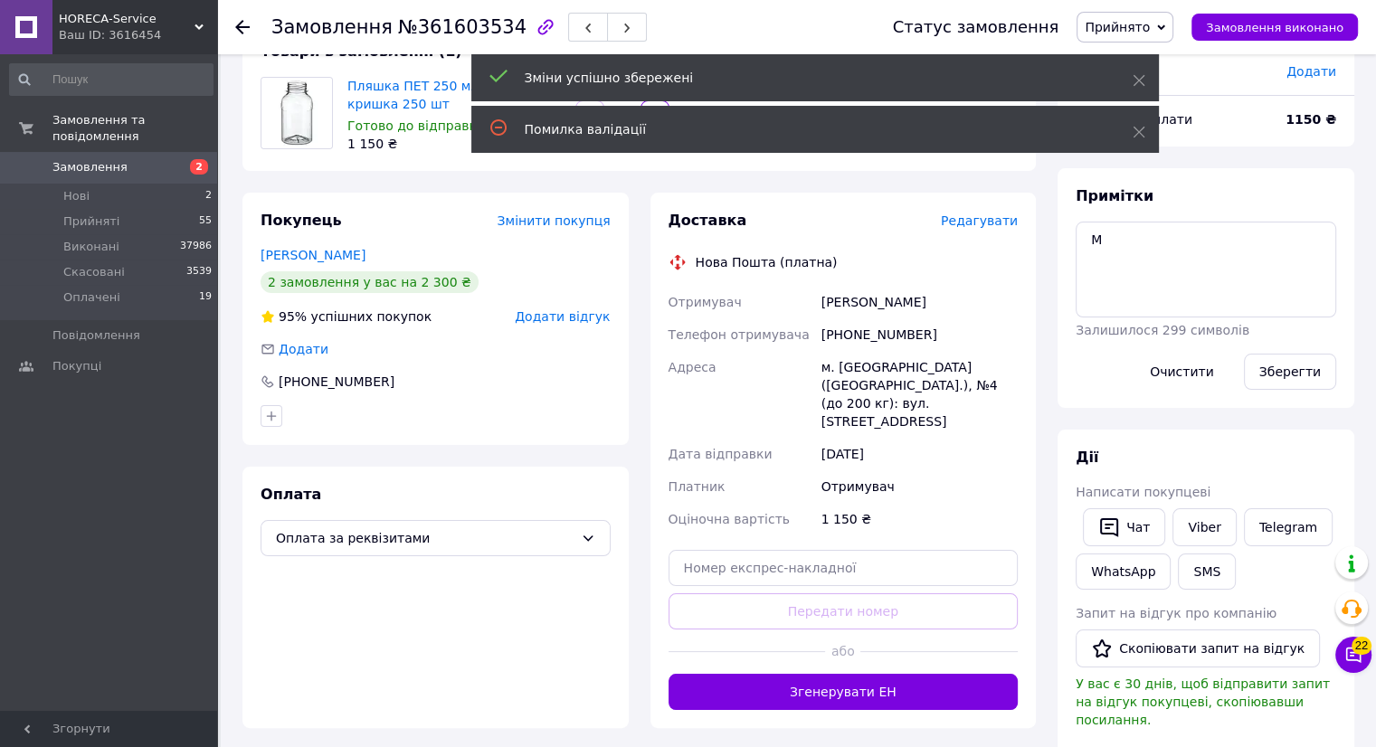
click at [883, 674] on button "Згенерувати ЕН" at bounding box center [844, 692] width 350 height 36
